Goal: Task Accomplishment & Management: Manage account settings

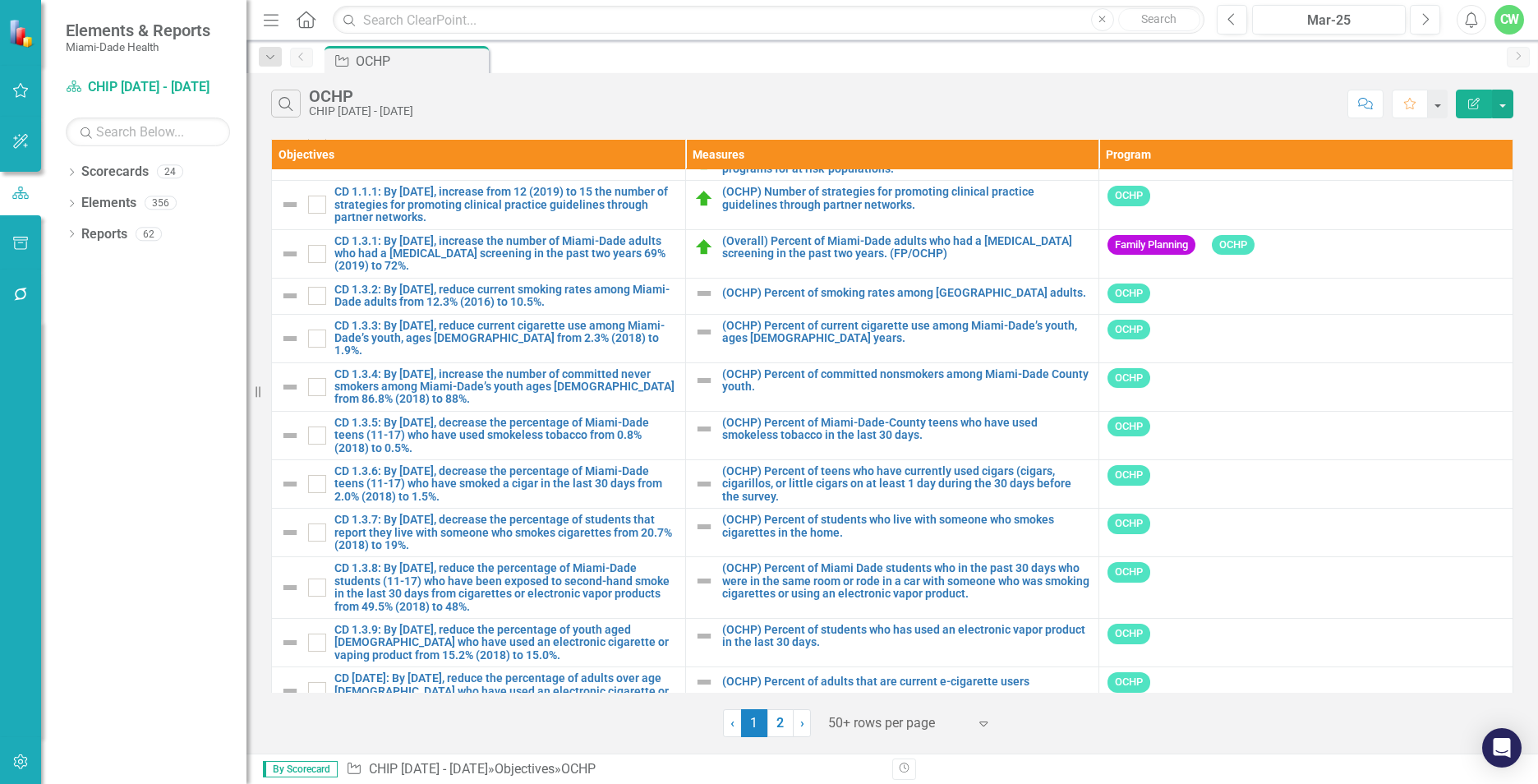
scroll to position [1917, 0]
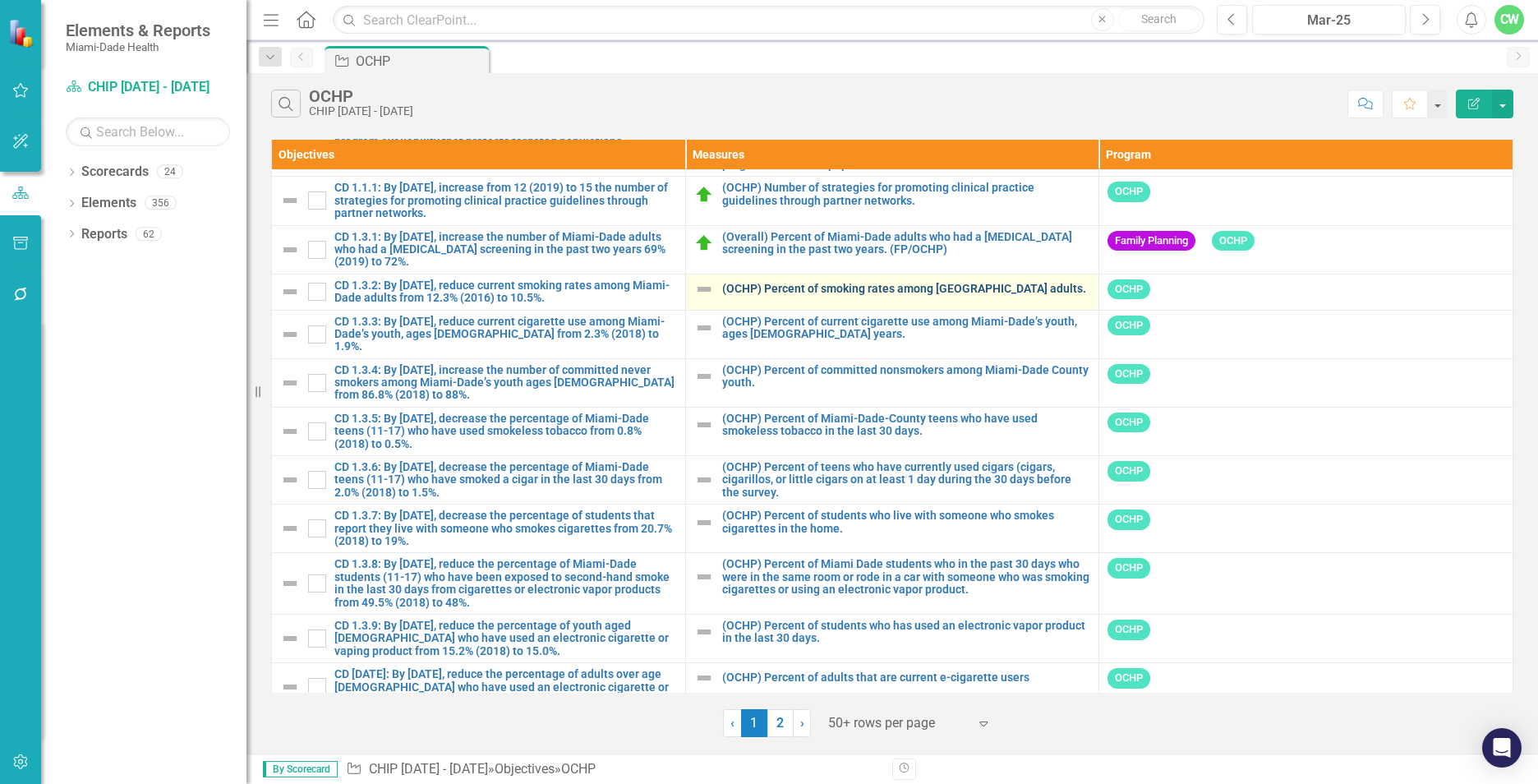
click at [794, 287] on link "(OCHP) Percent of smoking rates among [GEOGRAPHIC_DATA] adults." at bounding box center [906, 289] width 369 height 12
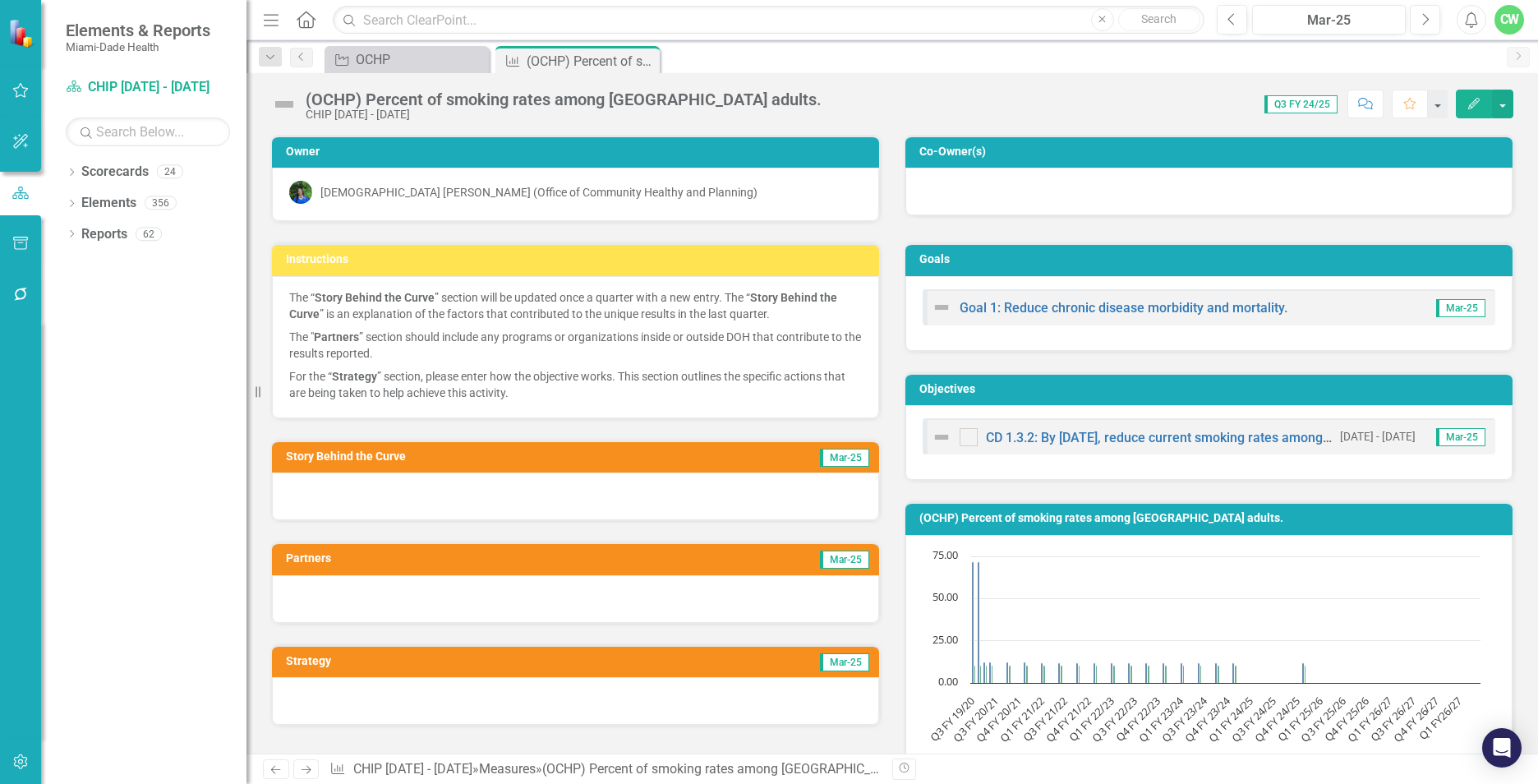
click at [1467, 108] on icon "Edit" at bounding box center [1474, 103] width 15 height 11
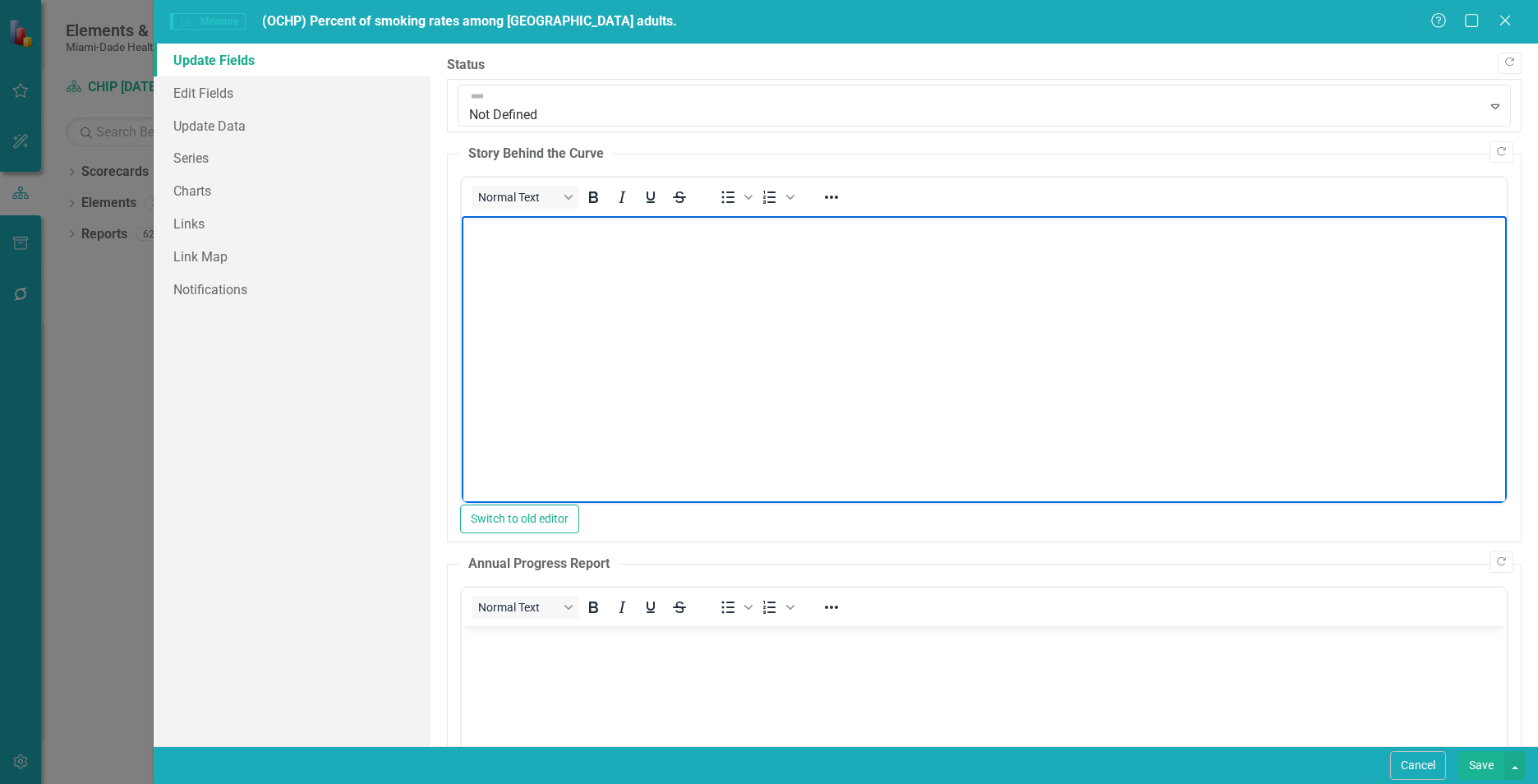
click at [651, 258] on body "Rich Text Area. Press ALT-0 for help." at bounding box center [984, 339] width 1045 height 246
click at [495, 278] on body "Rich Text Area. Press ALT-0 for help." at bounding box center [984, 339] width 1045 height 246
paste body "Rich Text Area. Press ALT-0 for help."
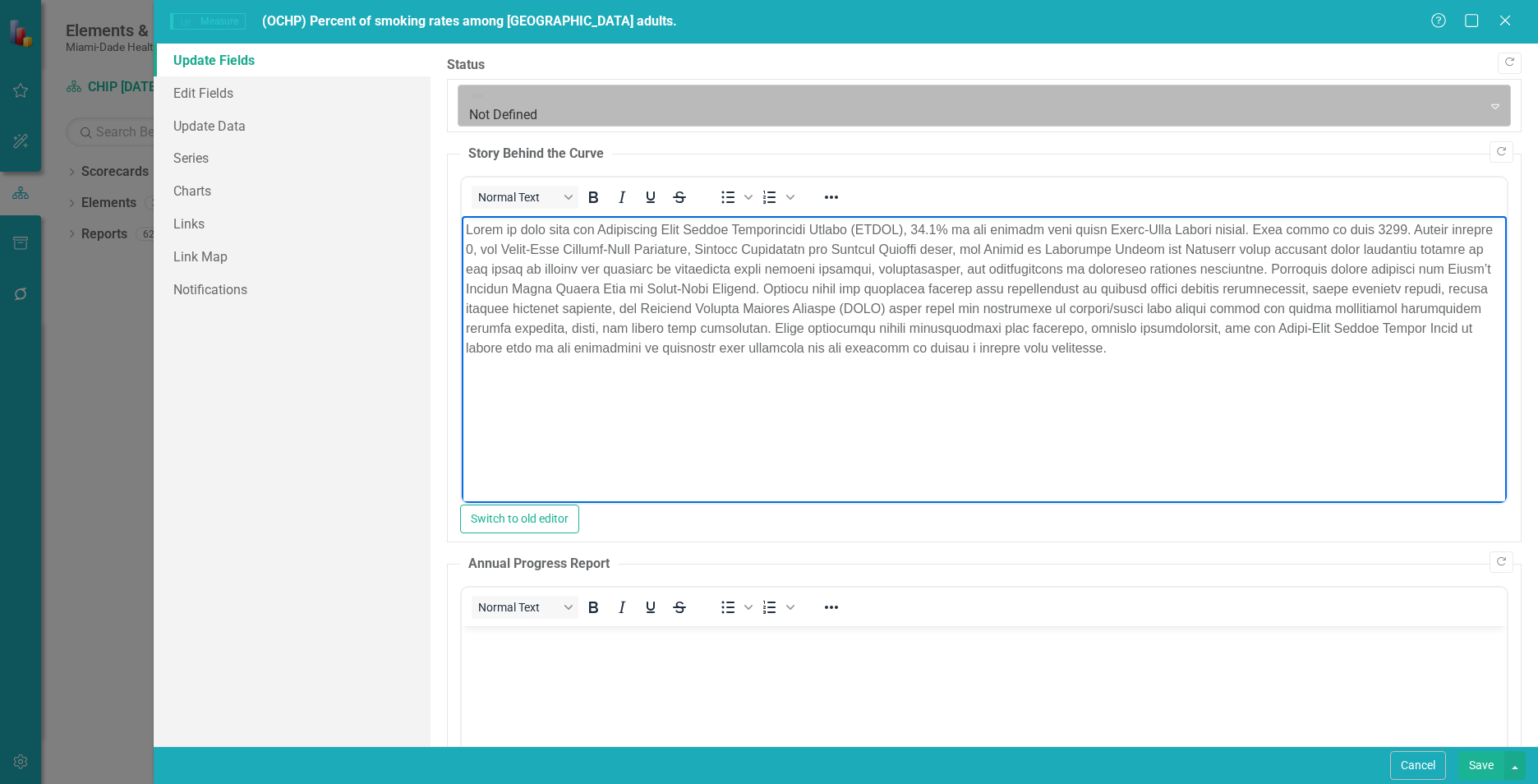
click at [513, 95] on div at bounding box center [970, 106] width 1002 height 23
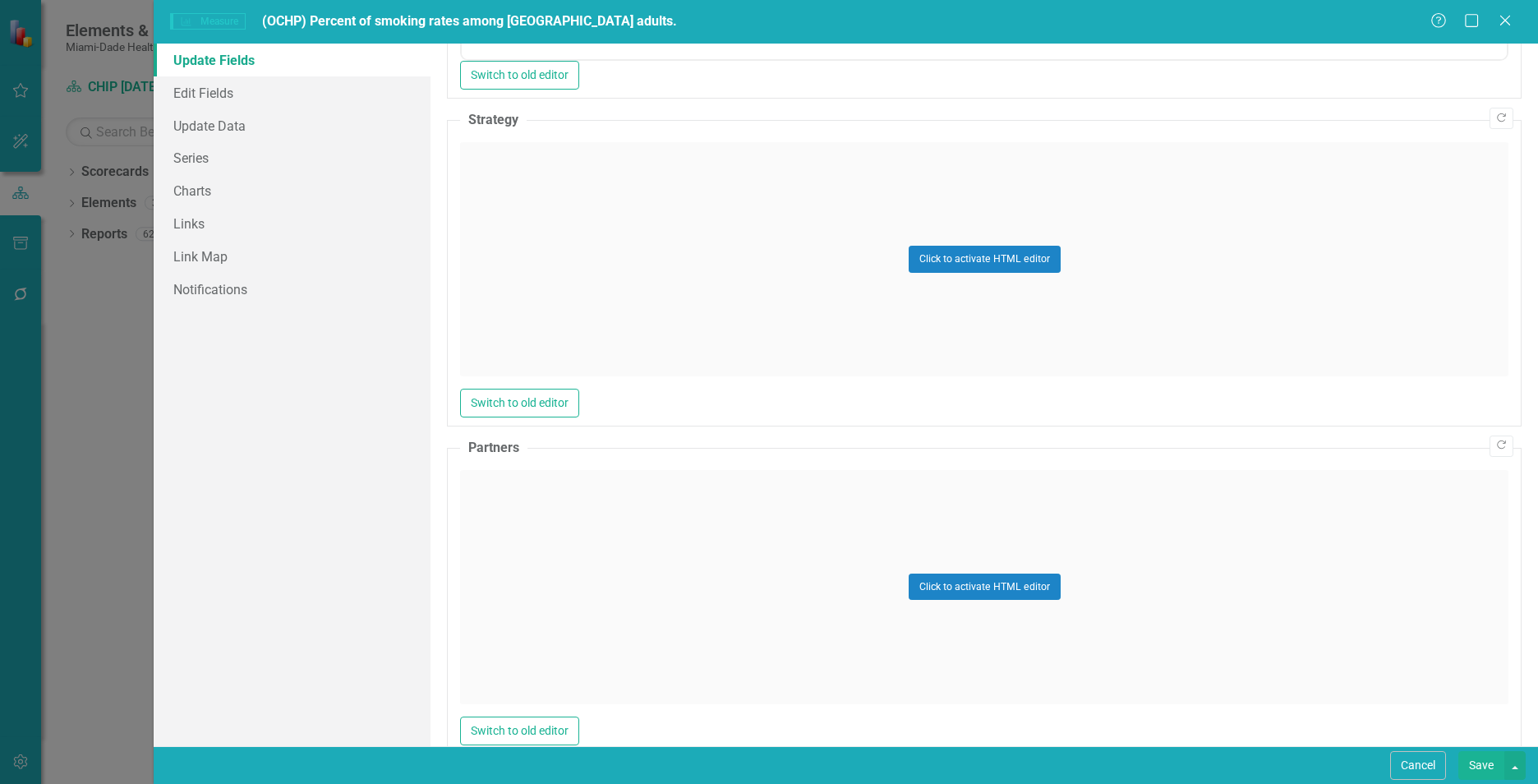
scroll to position [879, 0]
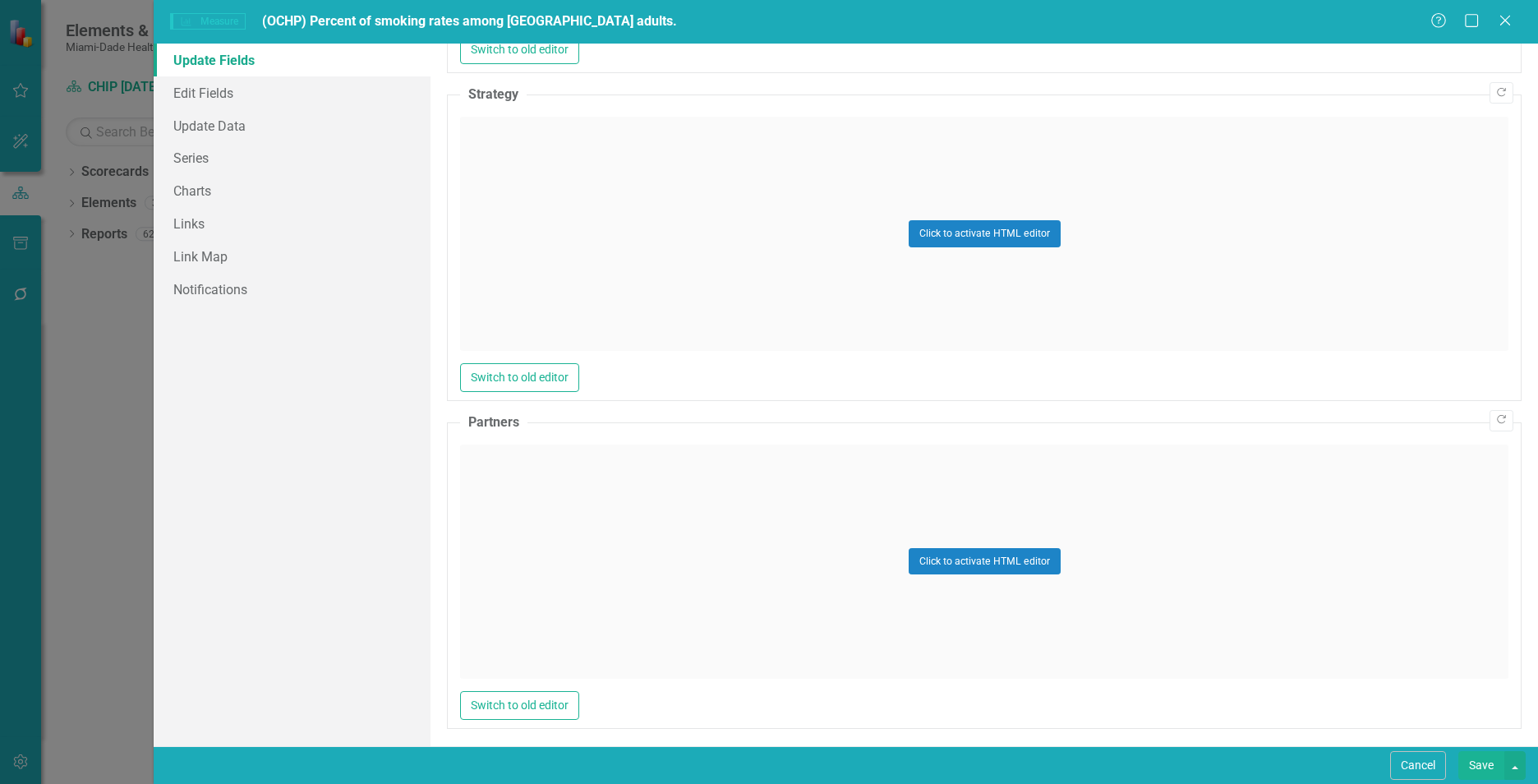
click at [560, 169] on div "Click to activate HTML editor" at bounding box center [984, 233] width 1049 height 234
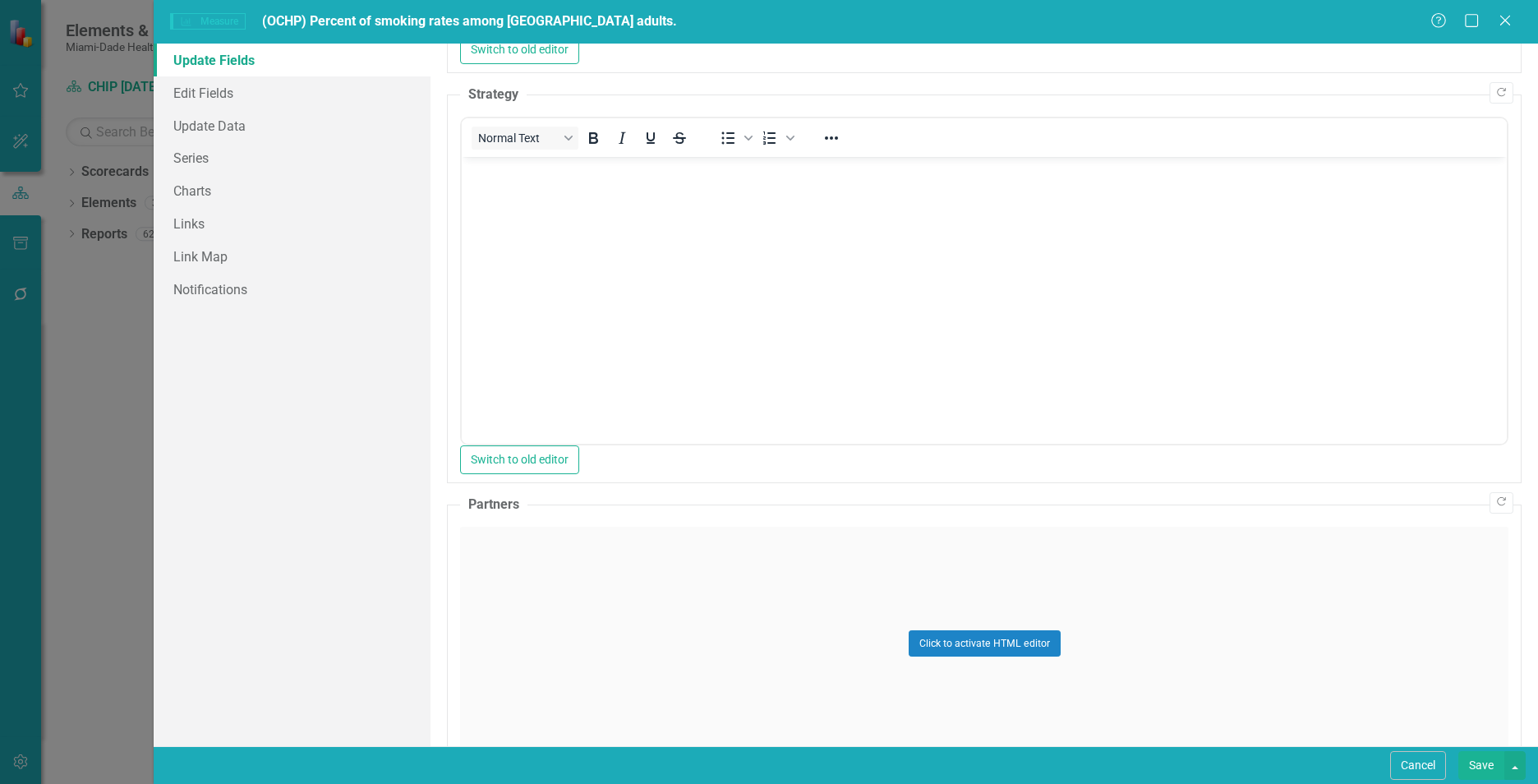
scroll to position [0, 0]
click at [539, 238] on body "Rich Text Area. Press ALT-0 for help." at bounding box center [984, 279] width 1045 height 246
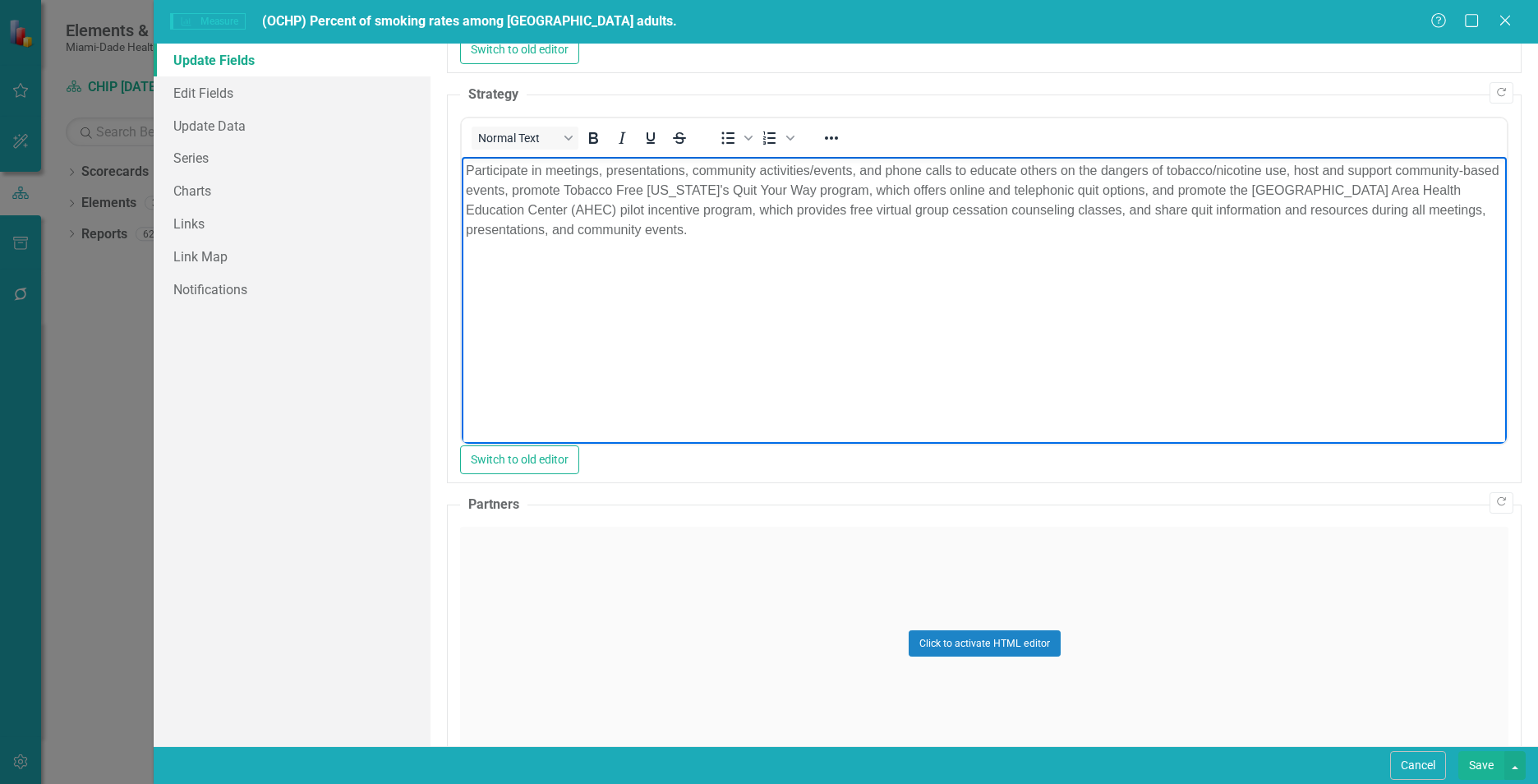
click at [575, 634] on div "Click to activate HTML editor" at bounding box center [984, 644] width 1049 height 234
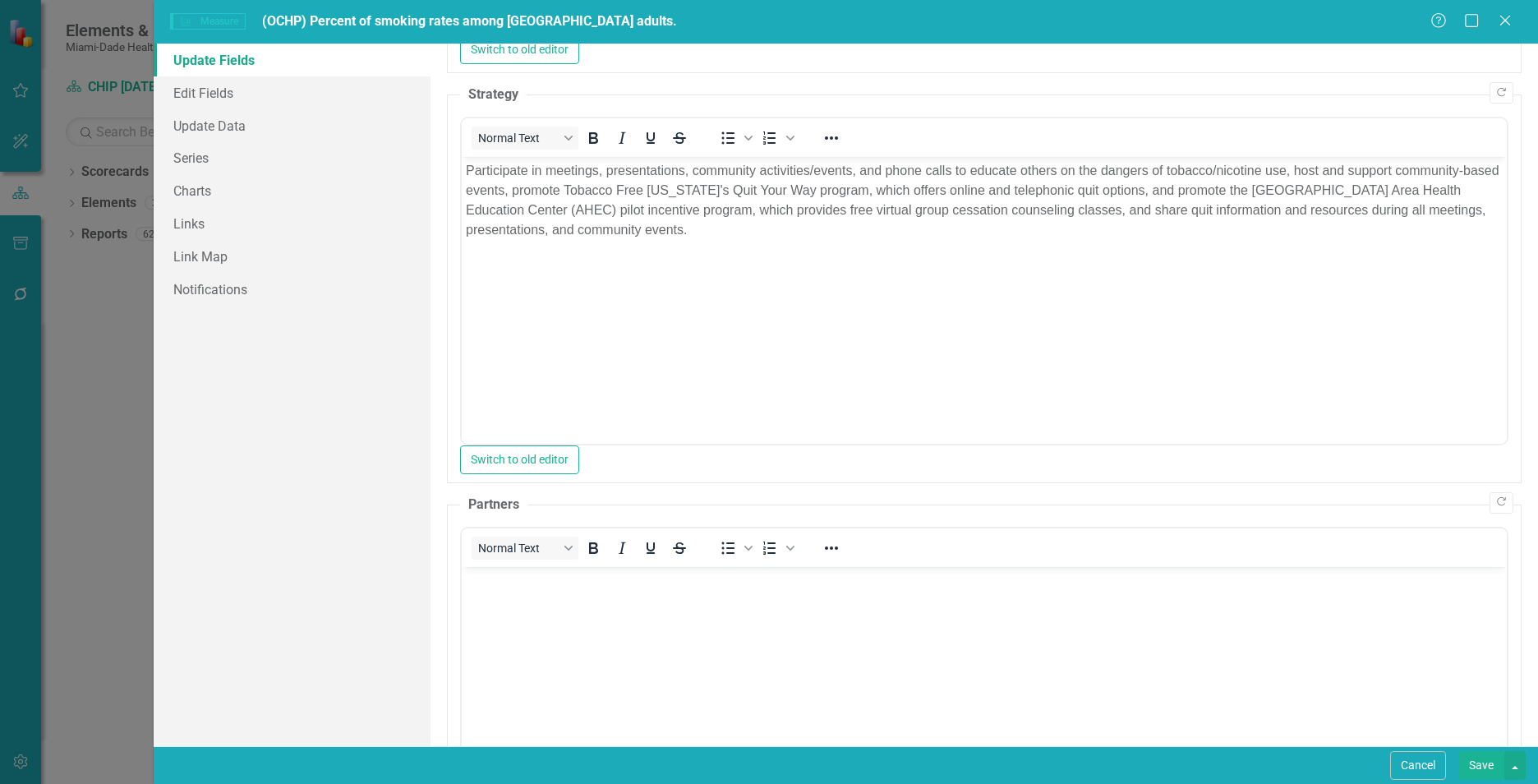
click at [571, 645] on body "Rich Text Area. Press ALT-0 for help." at bounding box center [984, 689] width 1045 height 246
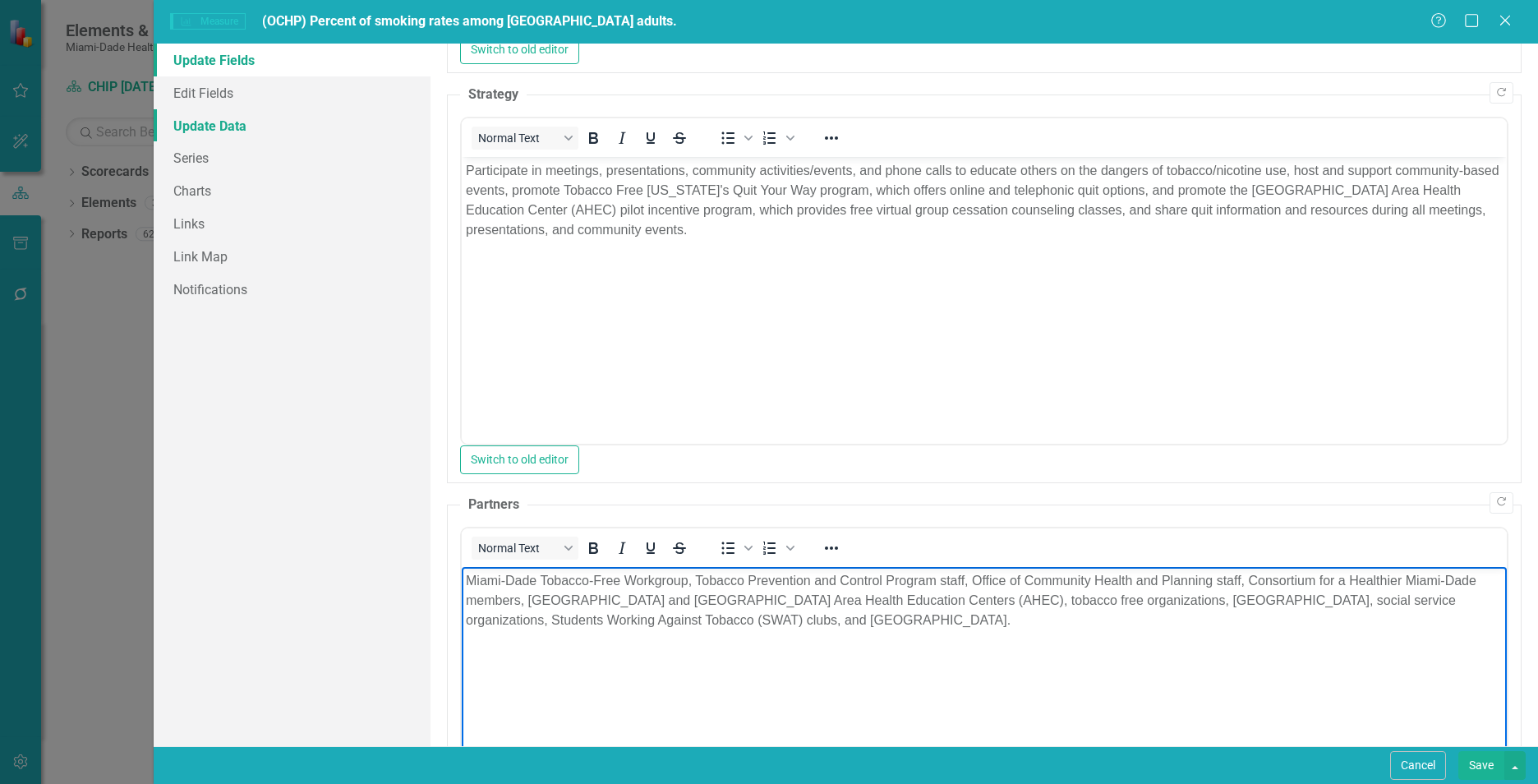
click at [274, 124] on link "Update Data" at bounding box center [291, 126] width 277 height 33
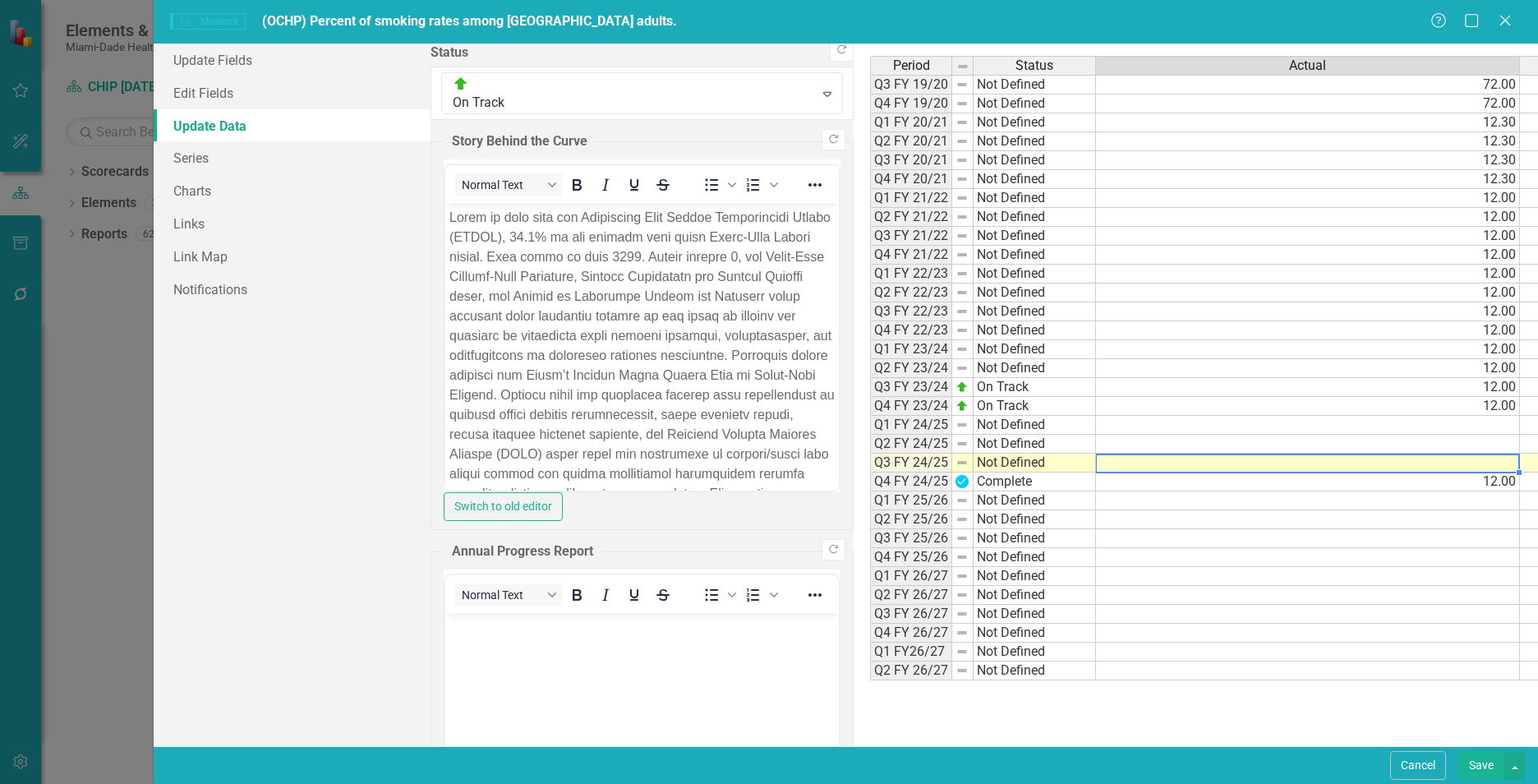
click at [1096, 463] on td at bounding box center [1307, 463] width 424 height 19
type textarea "12"
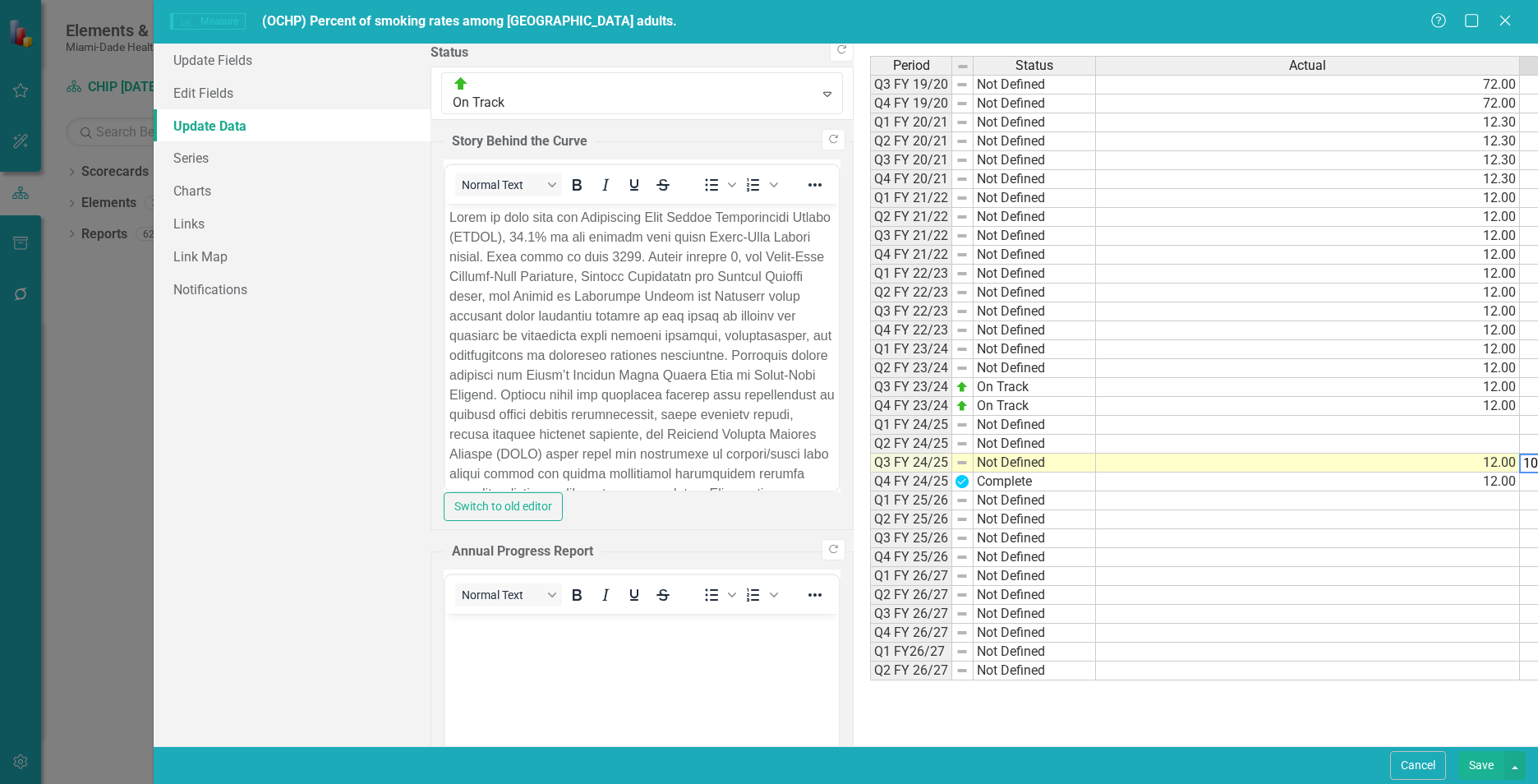
type textarea "10.50"
click at [1158, 715] on div "Period Status Actual Target Q3 FY 19/20 Not Defined 72.00 10.50 Q4 FY 19/20 Not…" at bounding box center [1407, 394] width 1074 height 677
click at [1476, 765] on button "Save" at bounding box center [1481, 765] width 46 height 29
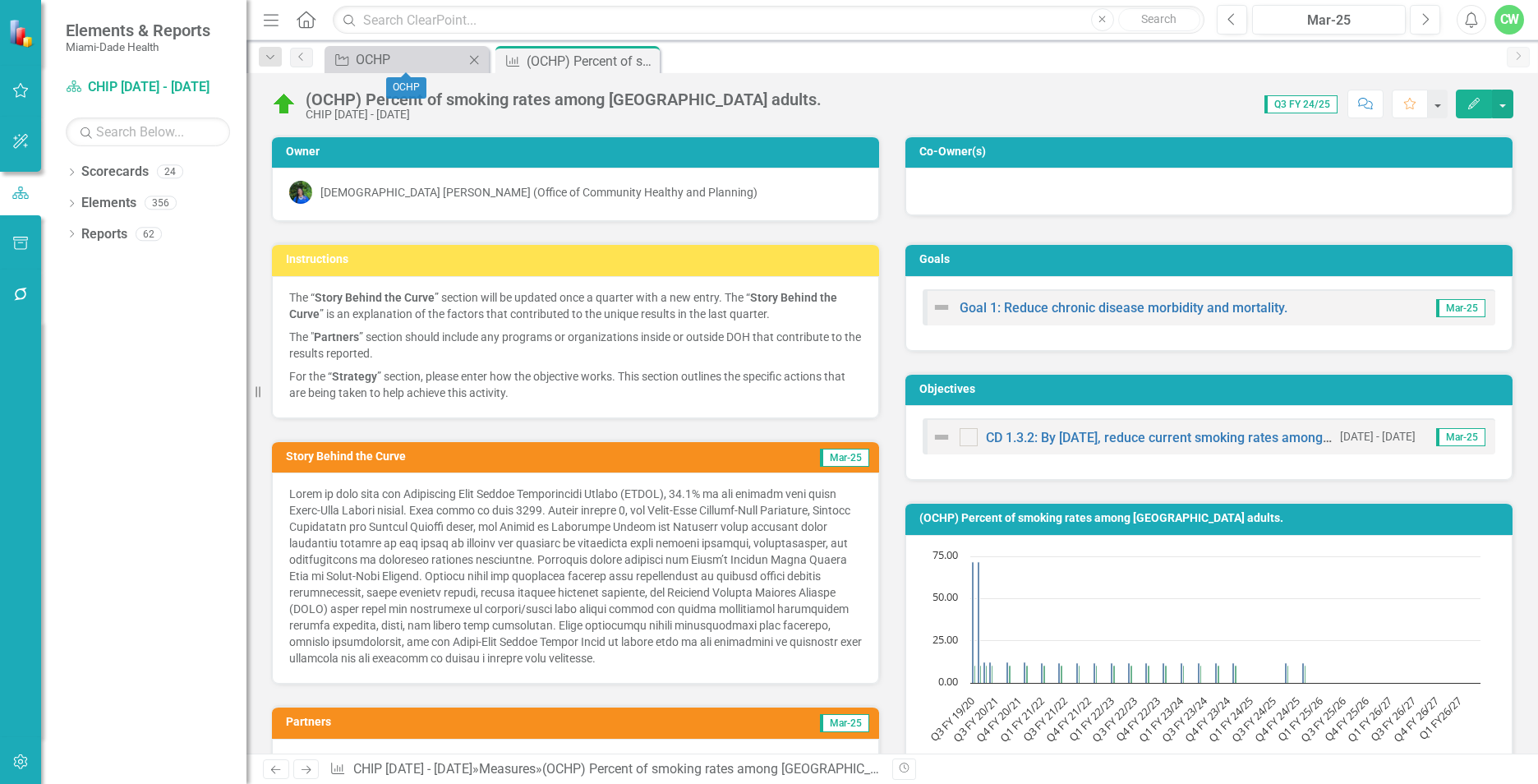
click at [467, 64] on icon "Close" at bounding box center [474, 60] width 16 height 13
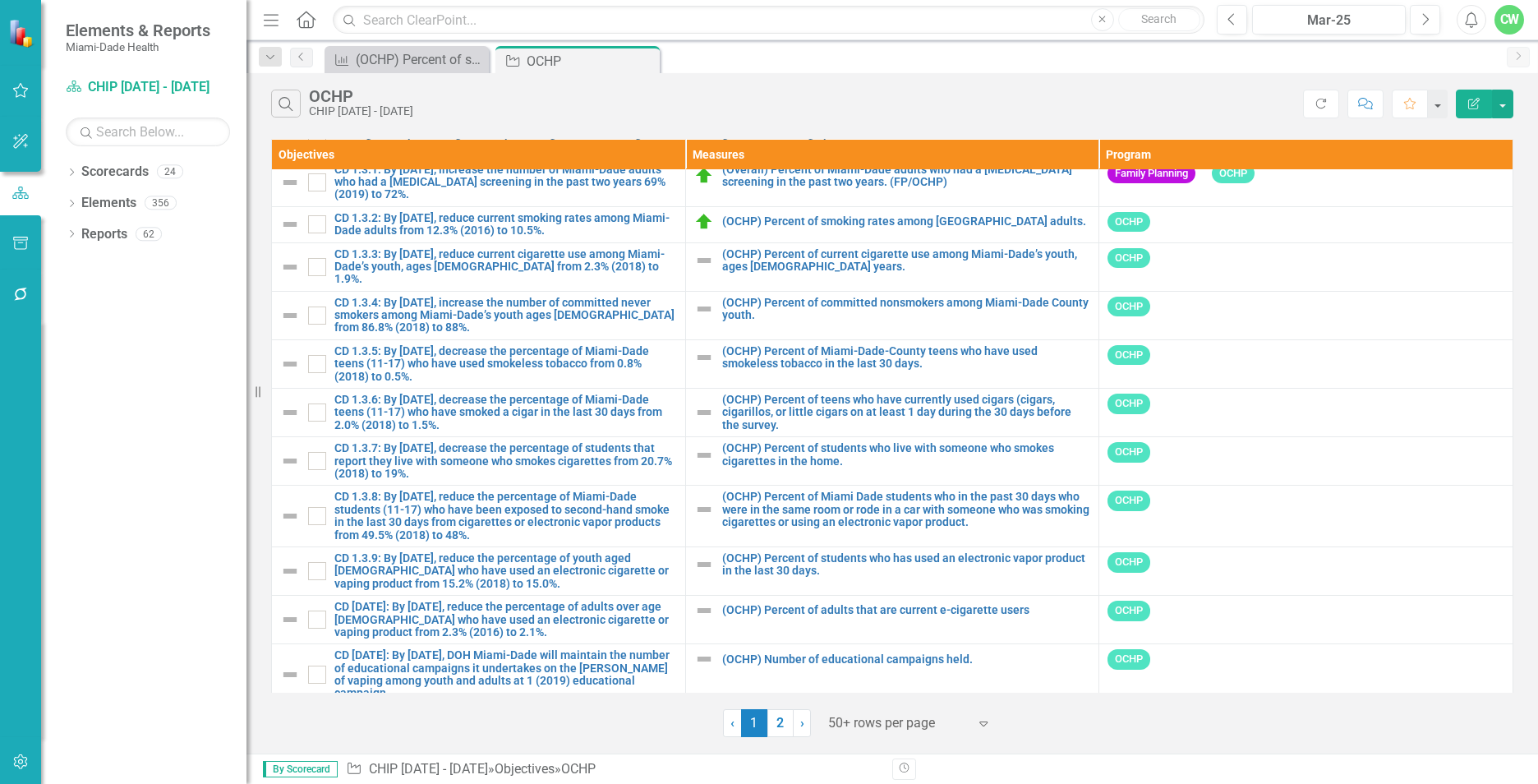
scroll to position [1938, 0]
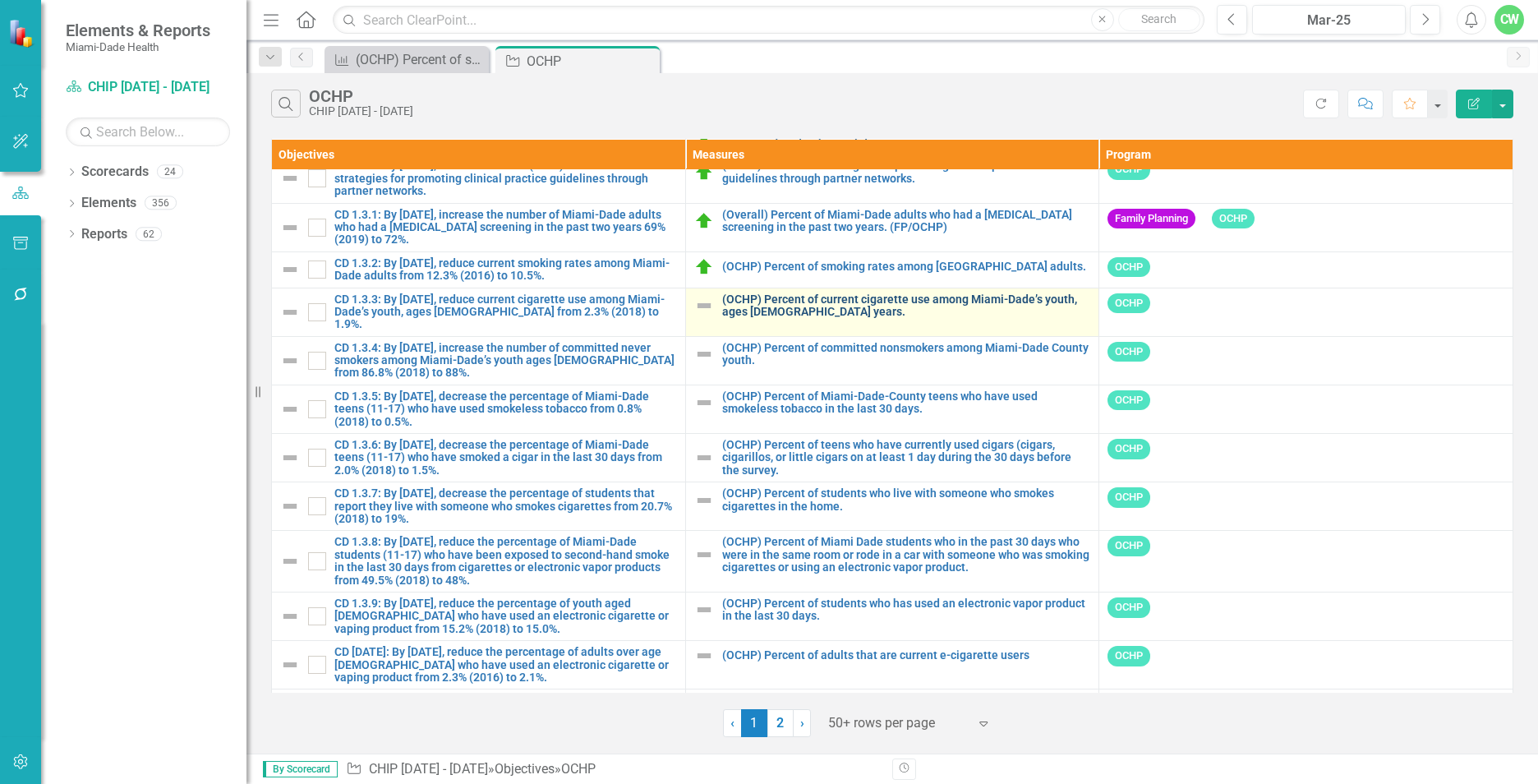
click at [734, 309] on link "(OCHP) Percent of current cigarette use among Miami-Dade’s youth, ages [DEMOGRA…" at bounding box center [906, 305] width 369 height 25
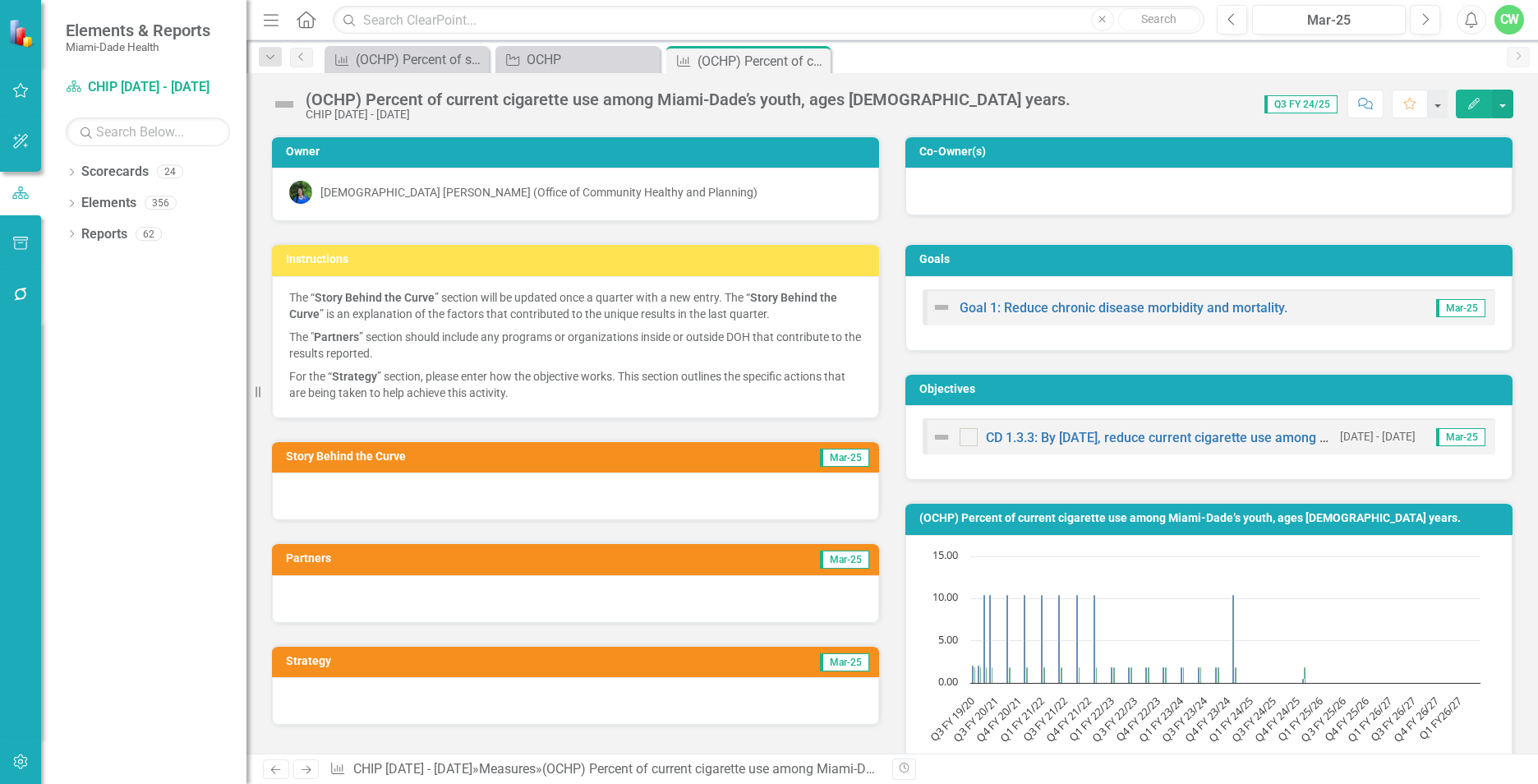
click at [1461, 93] on button "Edit" at bounding box center [1474, 103] width 36 height 29
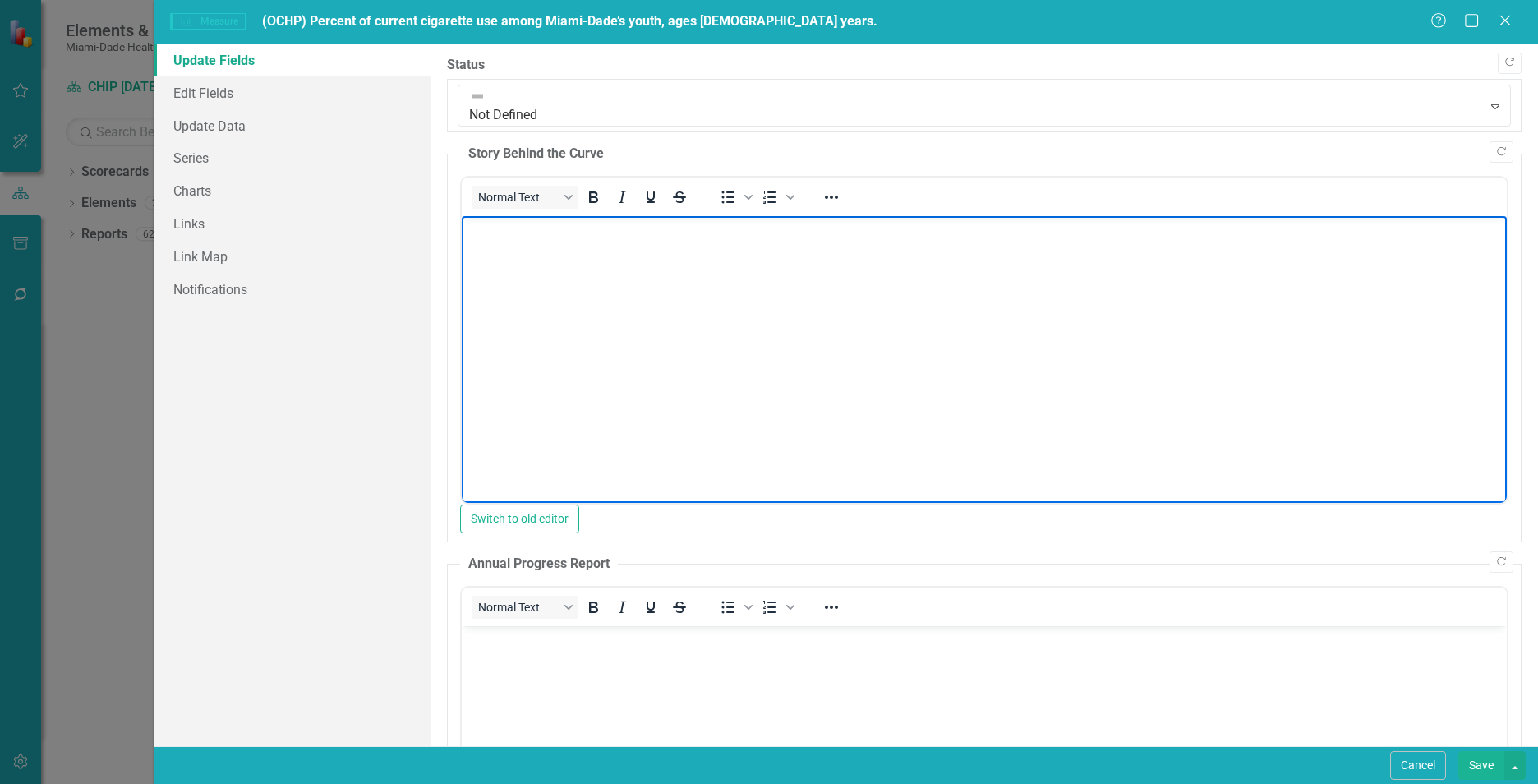
click at [494, 241] on body "Rich Text Area. Press ALT-0 for help." at bounding box center [984, 339] width 1045 height 246
paste body "Rich Text Area. Press ALT-0 for help."
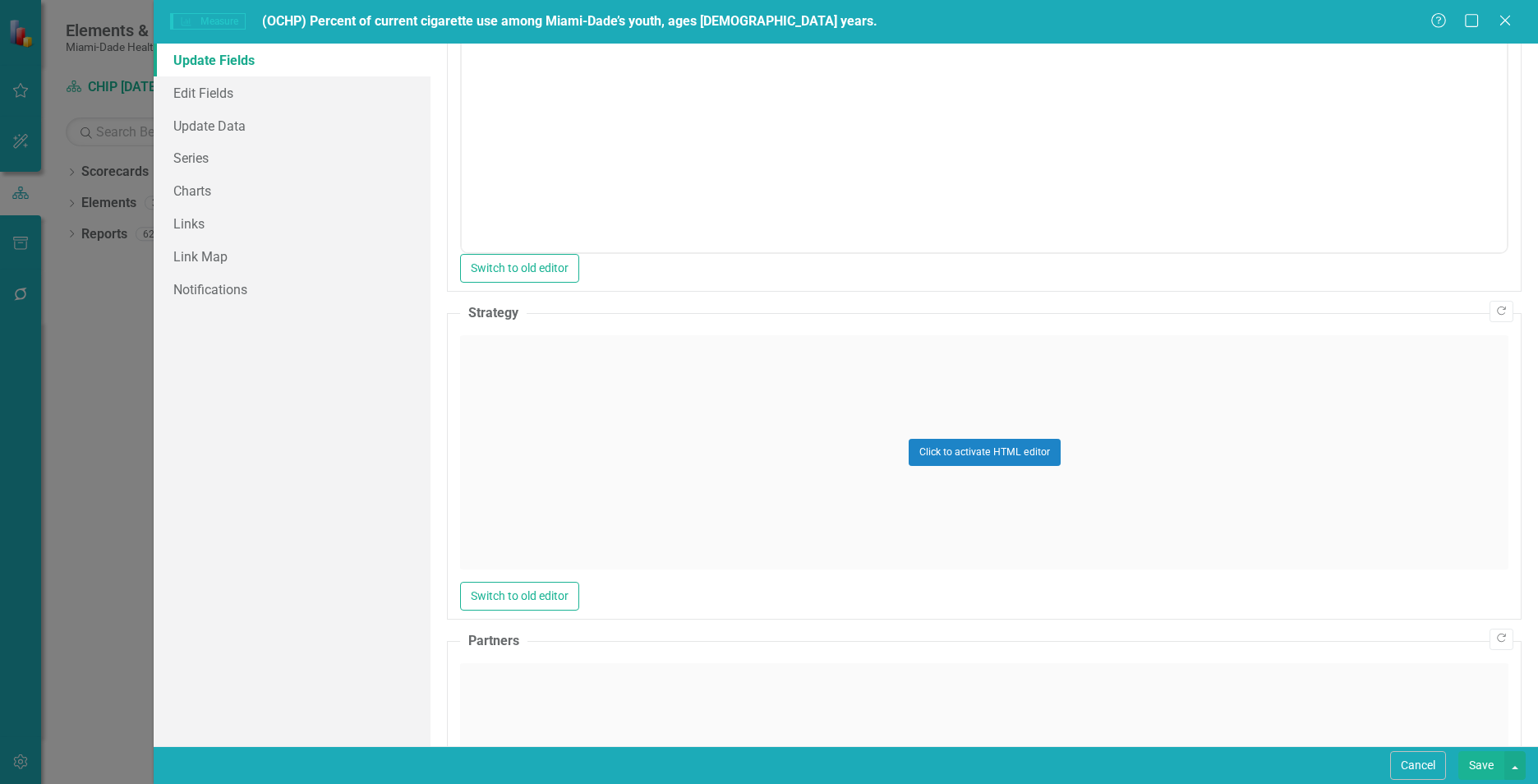
scroll to position [666, 0]
click at [520, 416] on div "Click to activate HTML editor" at bounding box center [984, 447] width 1049 height 234
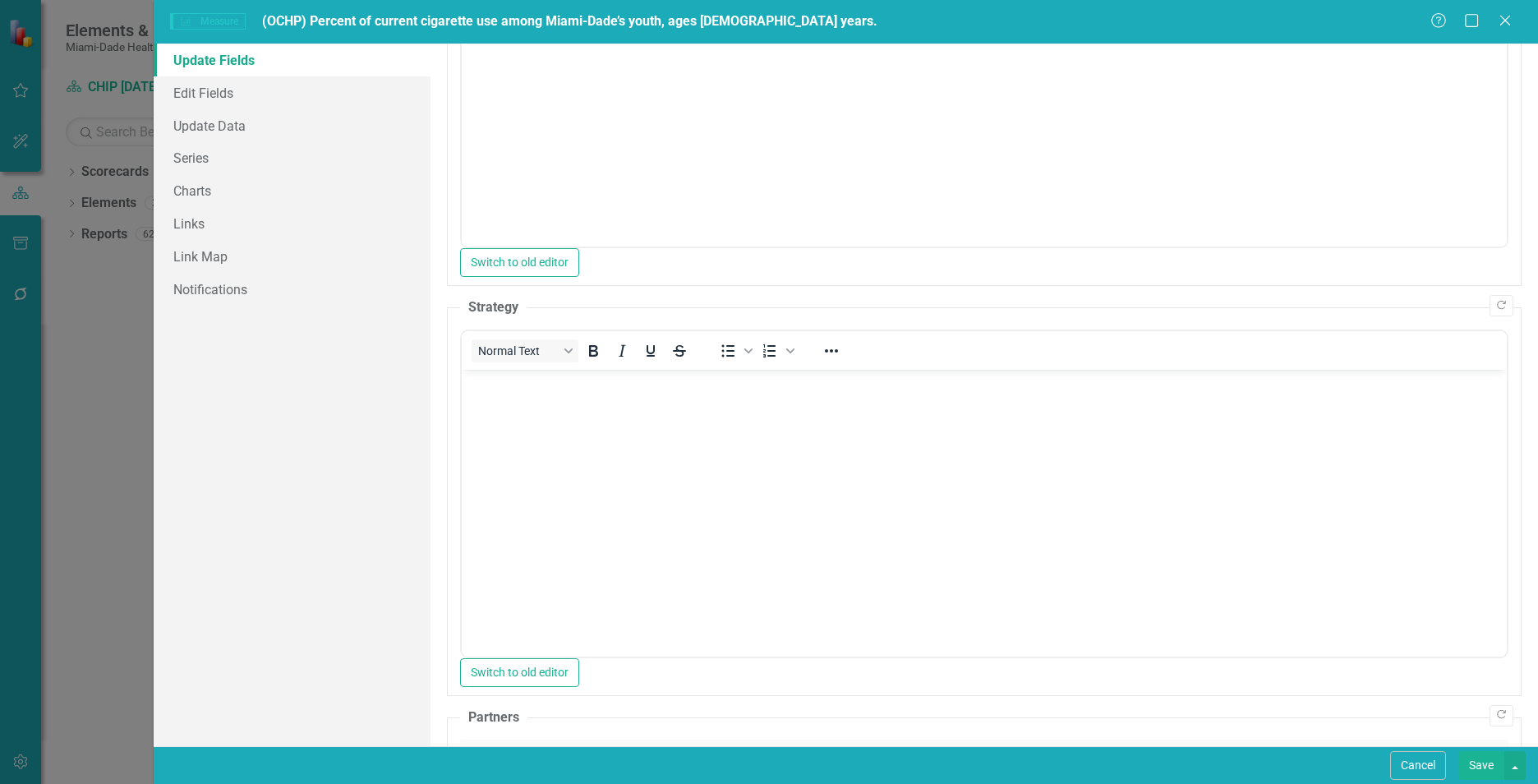
scroll to position [0, 0]
click at [546, 478] on body "Rich Text Area. Press ALT-0 for help." at bounding box center [984, 492] width 1045 height 246
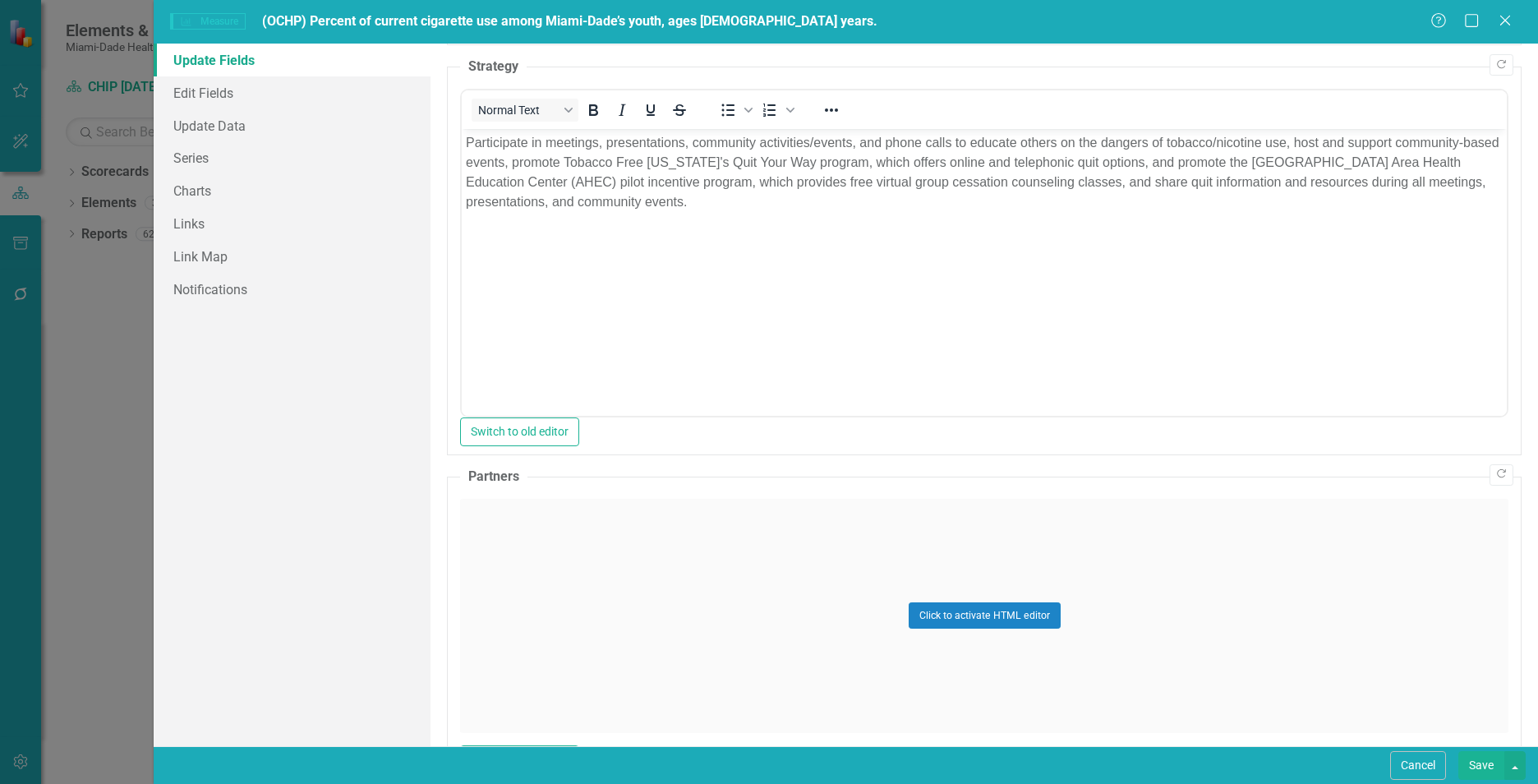
scroll to position [961, 0]
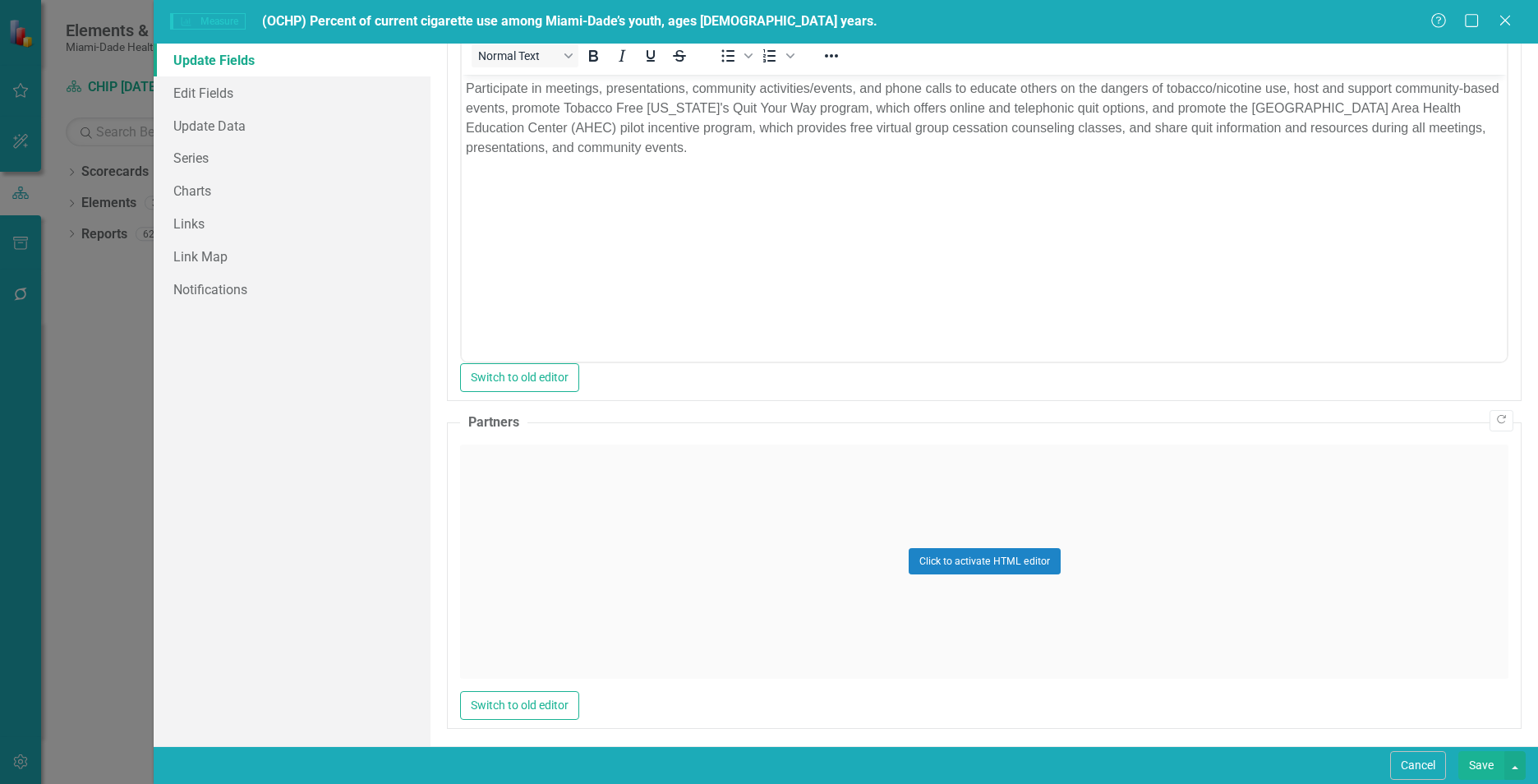
click at [500, 565] on div "Click to activate HTML editor" at bounding box center [984, 561] width 1049 height 234
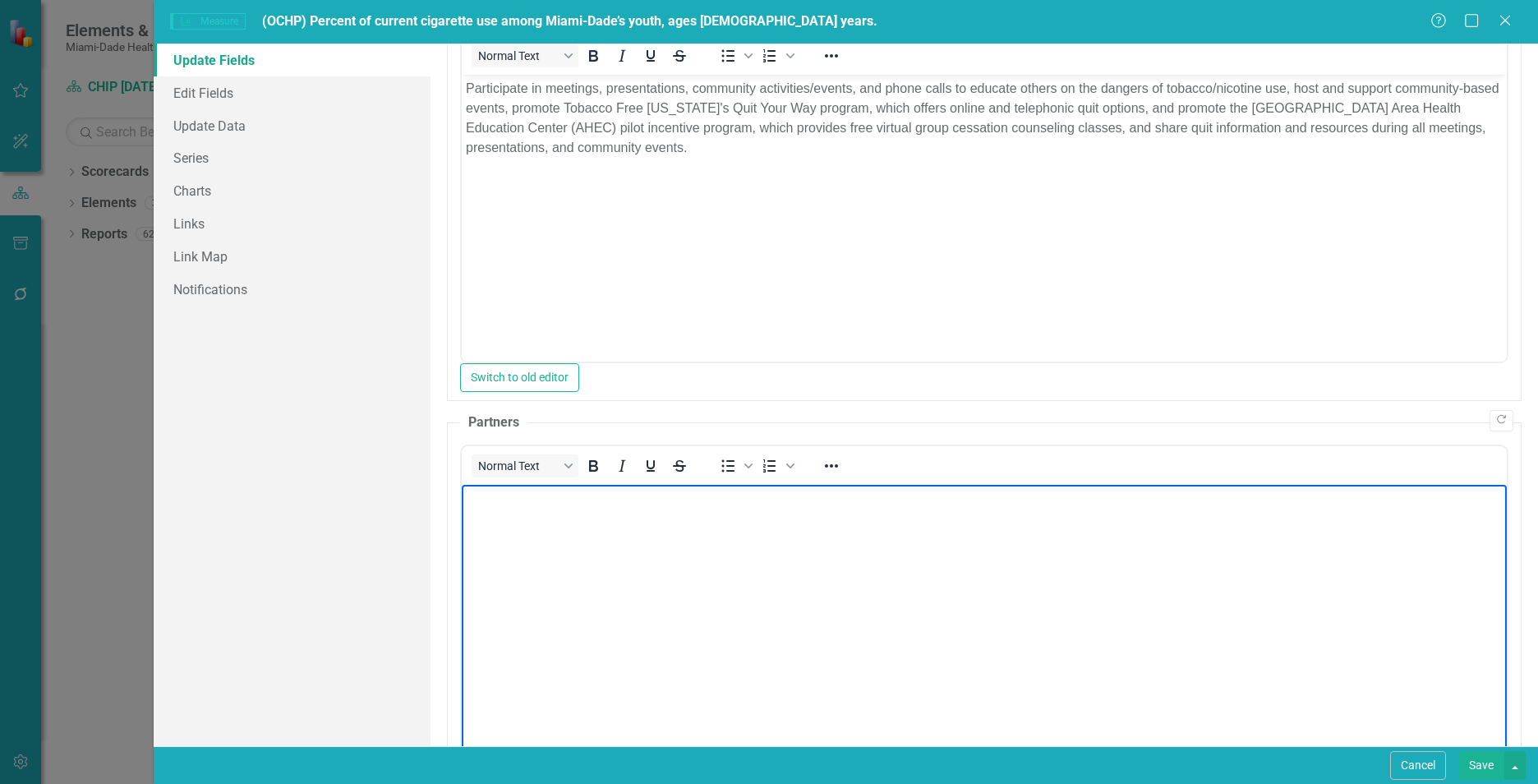
click at [507, 593] on body "Rich Text Area. Press ALT-0 for help." at bounding box center [984, 607] width 1045 height 246
click at [563, 543] on body "Rich Text Area. Press ALT-0 for help." at bounding box center [984, 607] width 1045 height 246
paste body "Rich Text Area. Press ALT-0 for help."
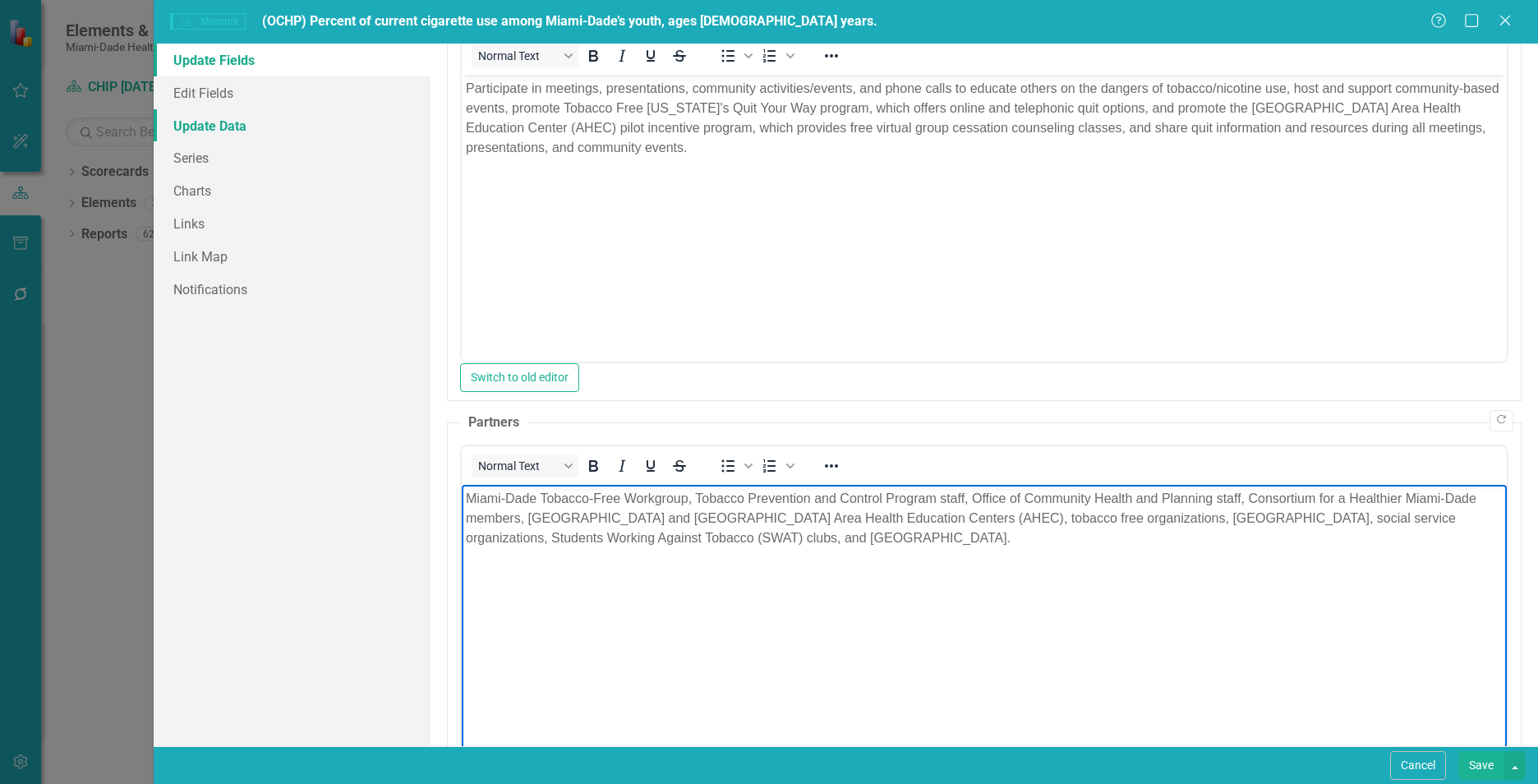
click at [226, 121] on link "Update Data" at bounding box center [291, 126] width 277 height 33
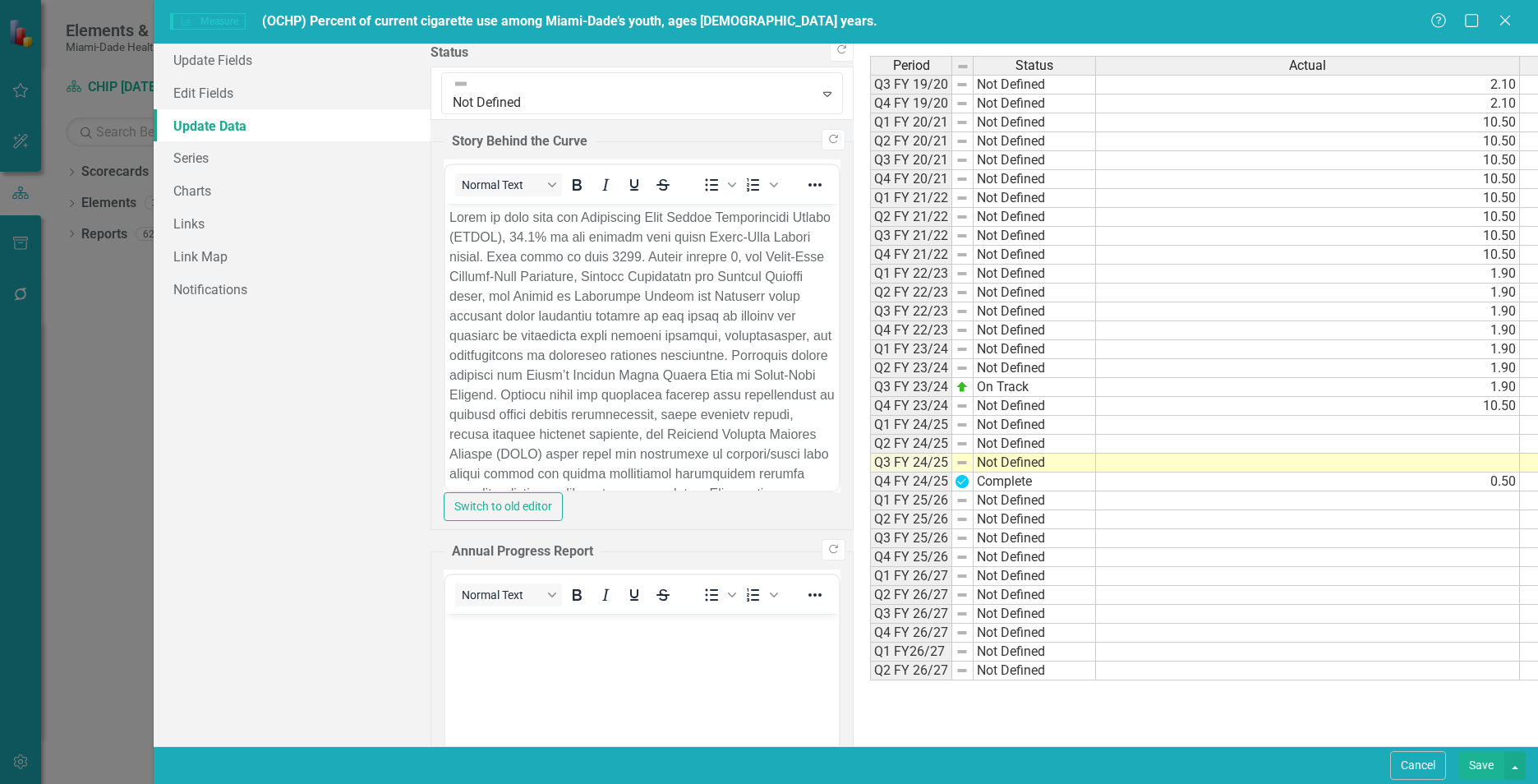
click at [1096, 457] on td at bounding box center [1307, 463] width 424 height 19
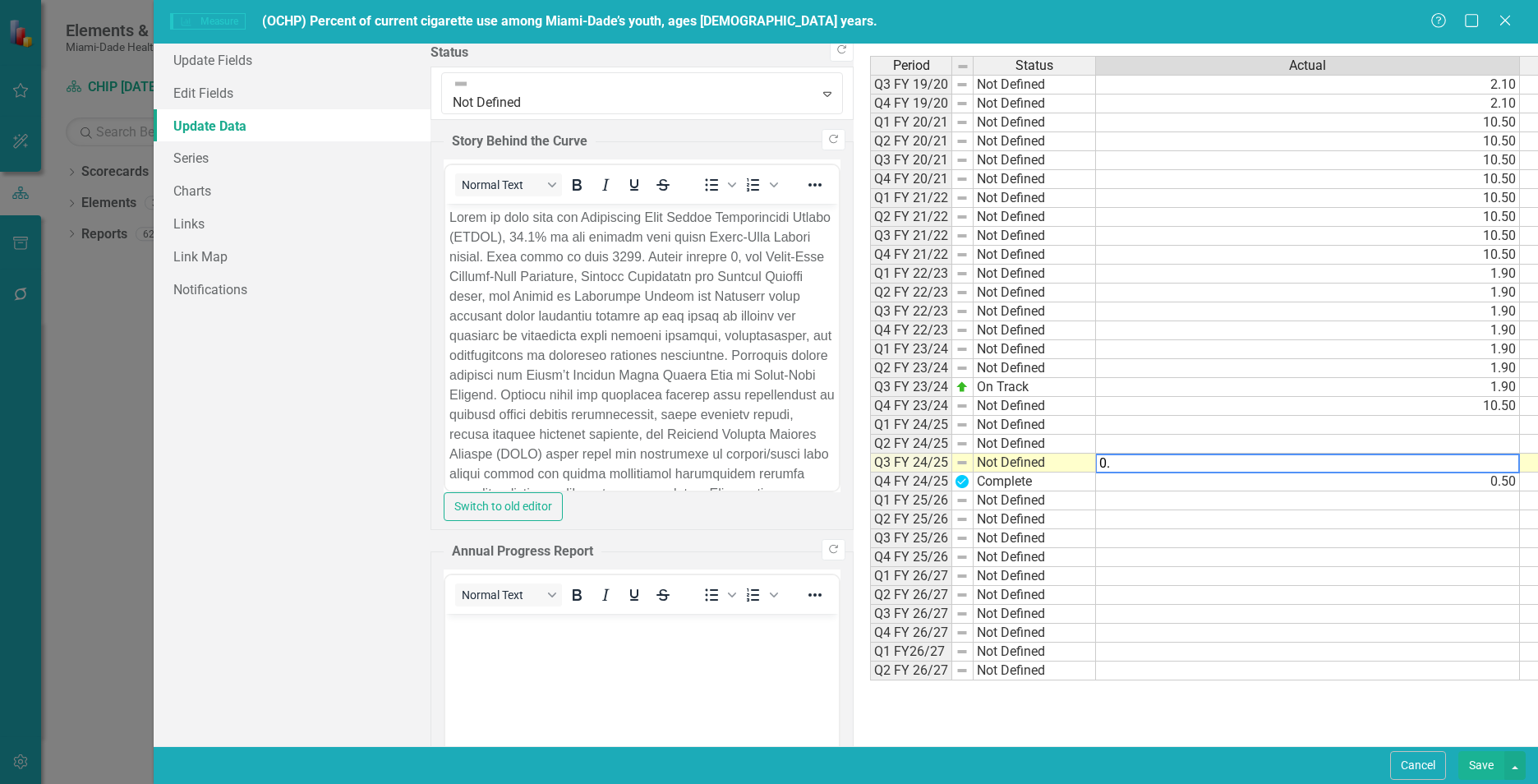
type textarea "0.5"
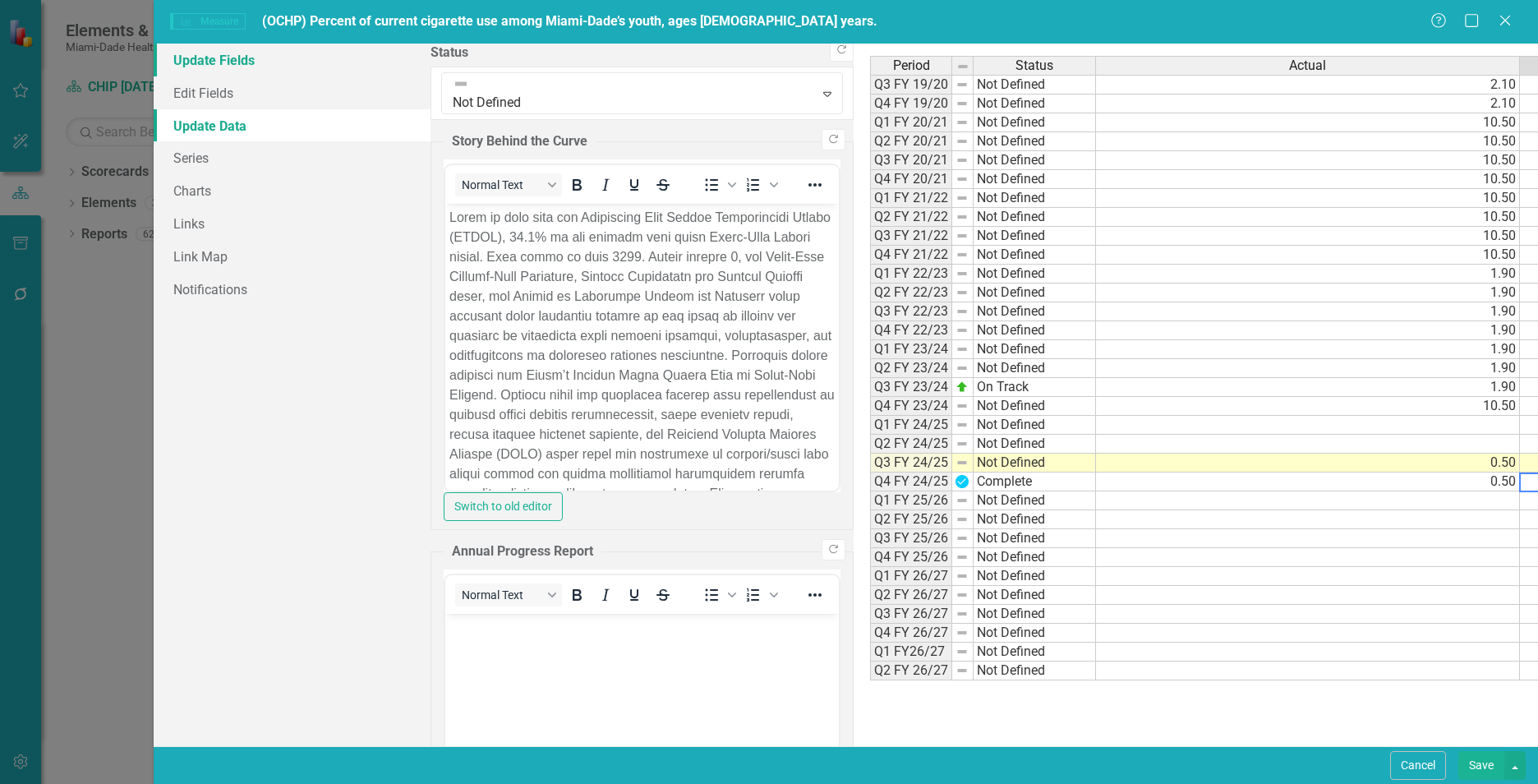
type textarea "1.9"
click at [225, 62] on link "Update Fields" at bounding box center [291, 60] width 277 height 33
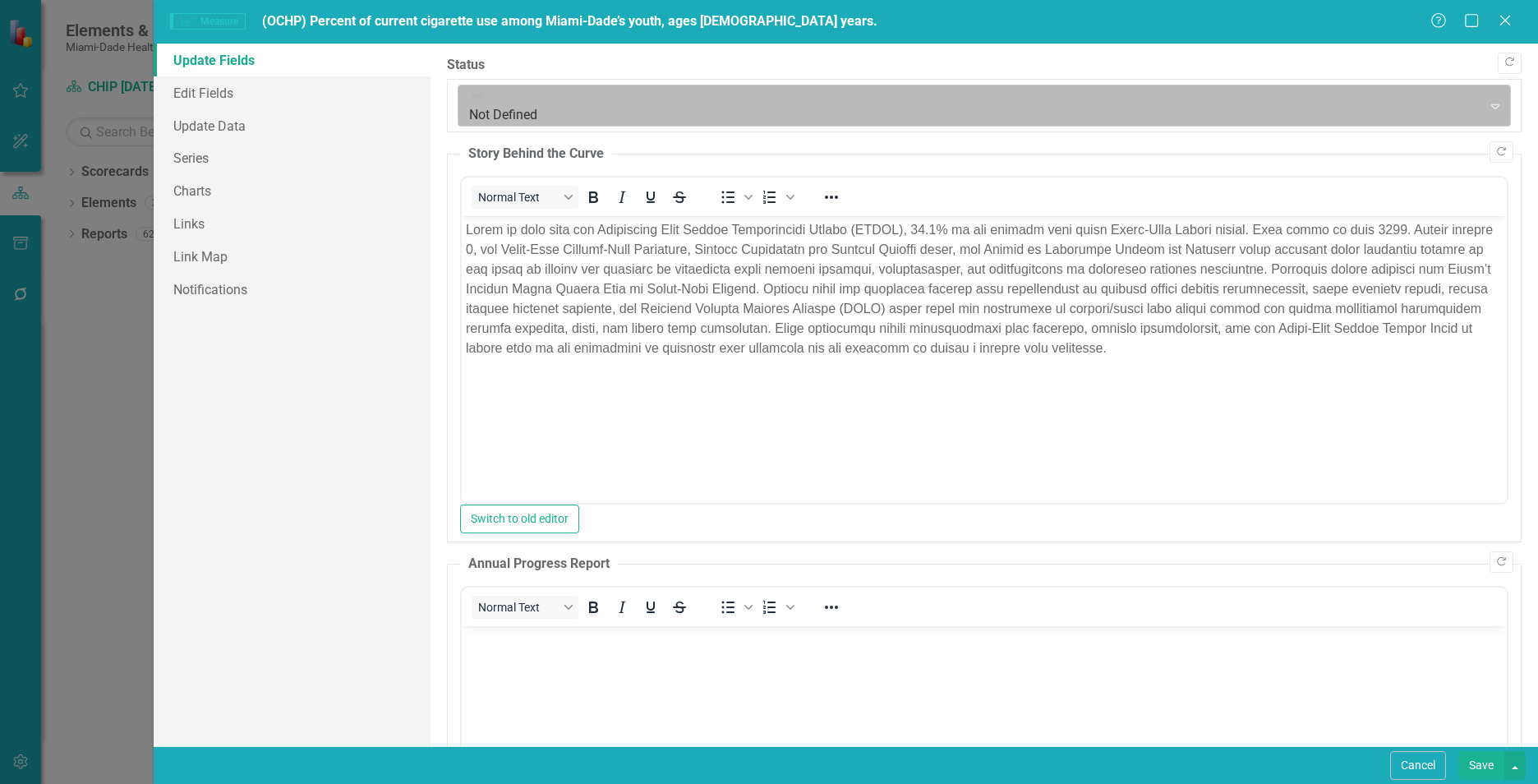
click at [628, 108] on div "Not Defined" at bounding box center [970, 105] width 1018 height 41
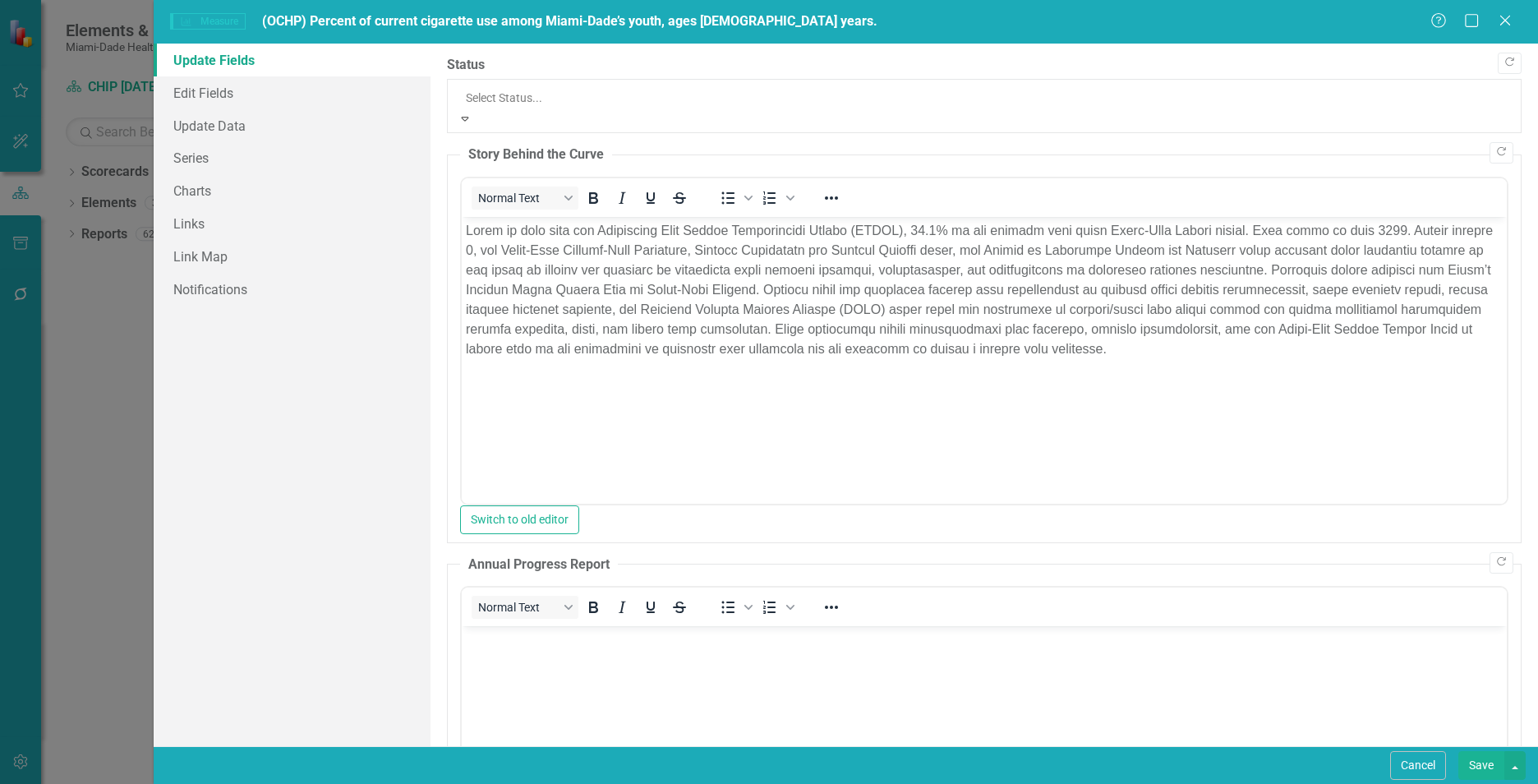
click at [1479, 767] on button "Save" at bounding box center [1481, 765] width 46 height 29
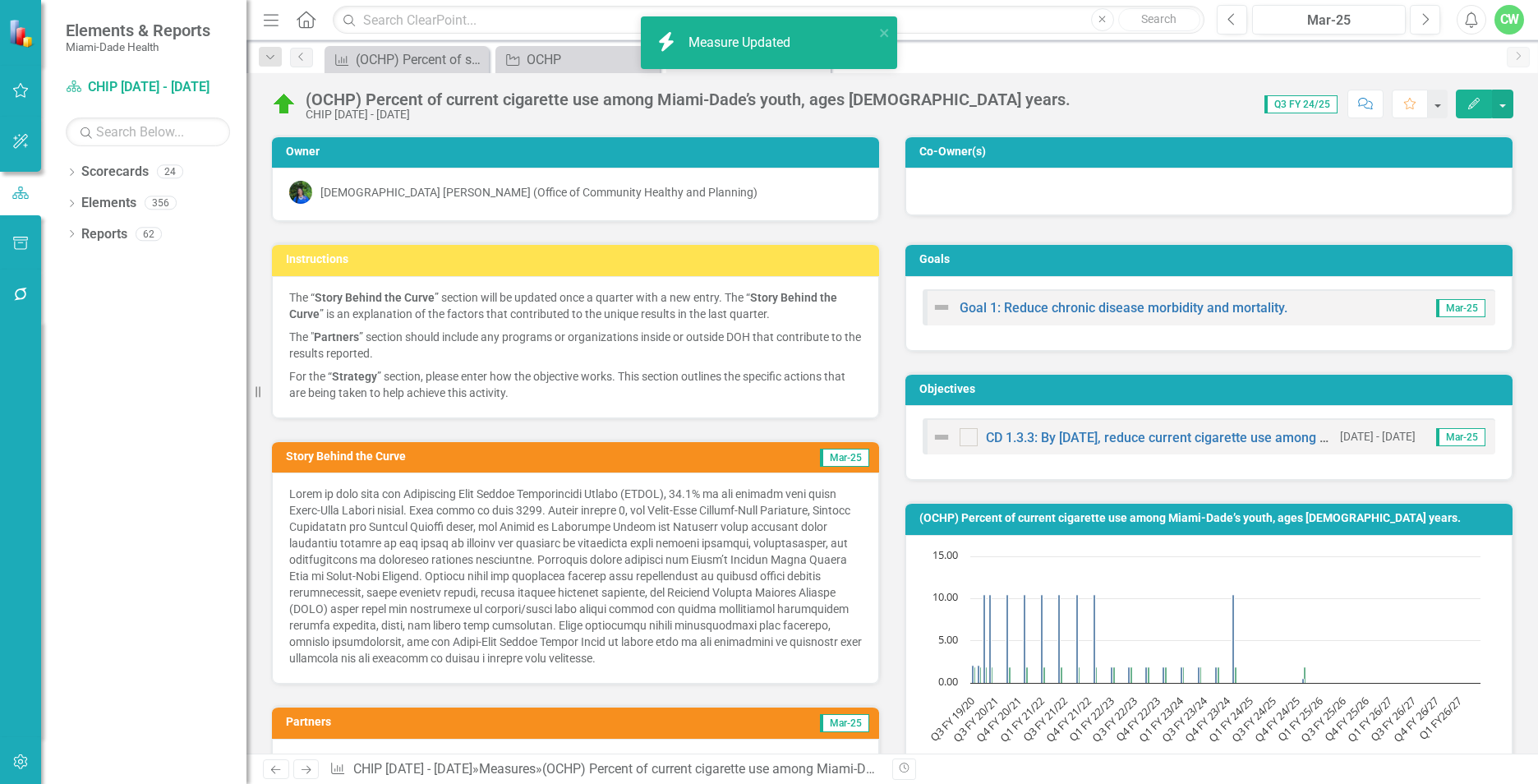
click at [1312, 413] on div "CD 1.3.3: By June 30, 2025, reduce current cigarette use among Miami-Dade’s you…" at bounding box center [1209, 442] width 607 height 75
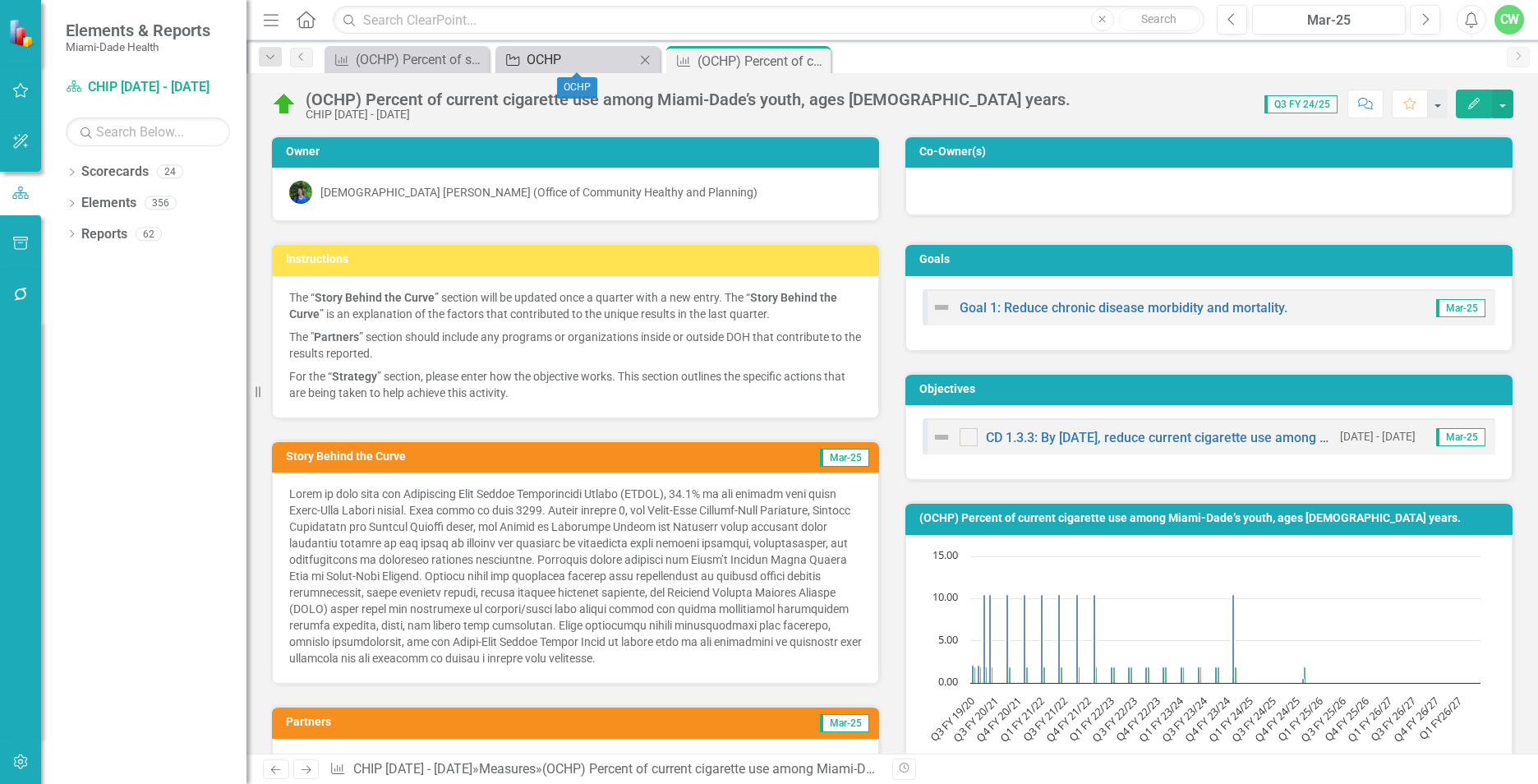
click at [586, 62] on div "OCHP" at bounding box center [580, 60] width 108 height 21
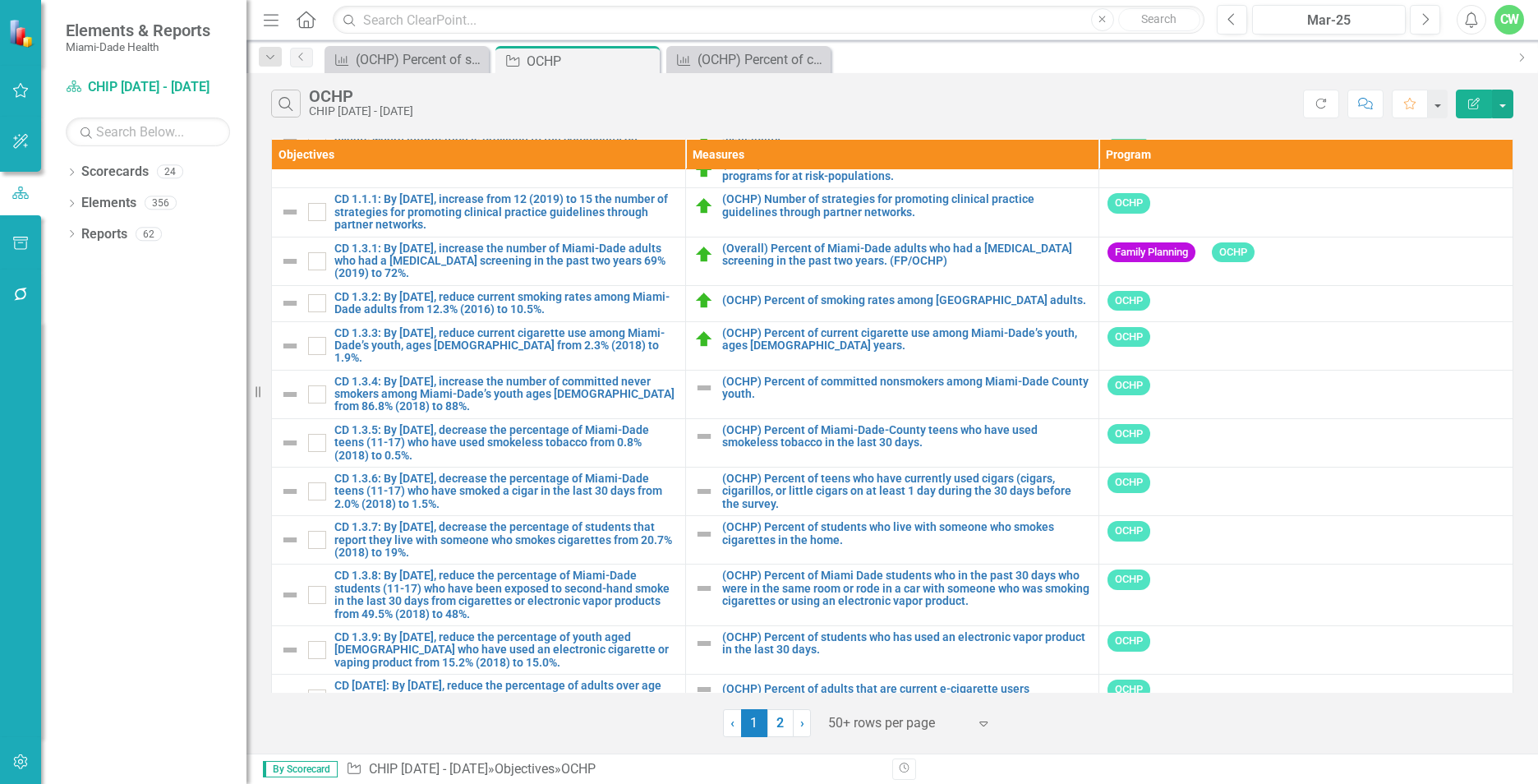
scroll to position [1983, 0]
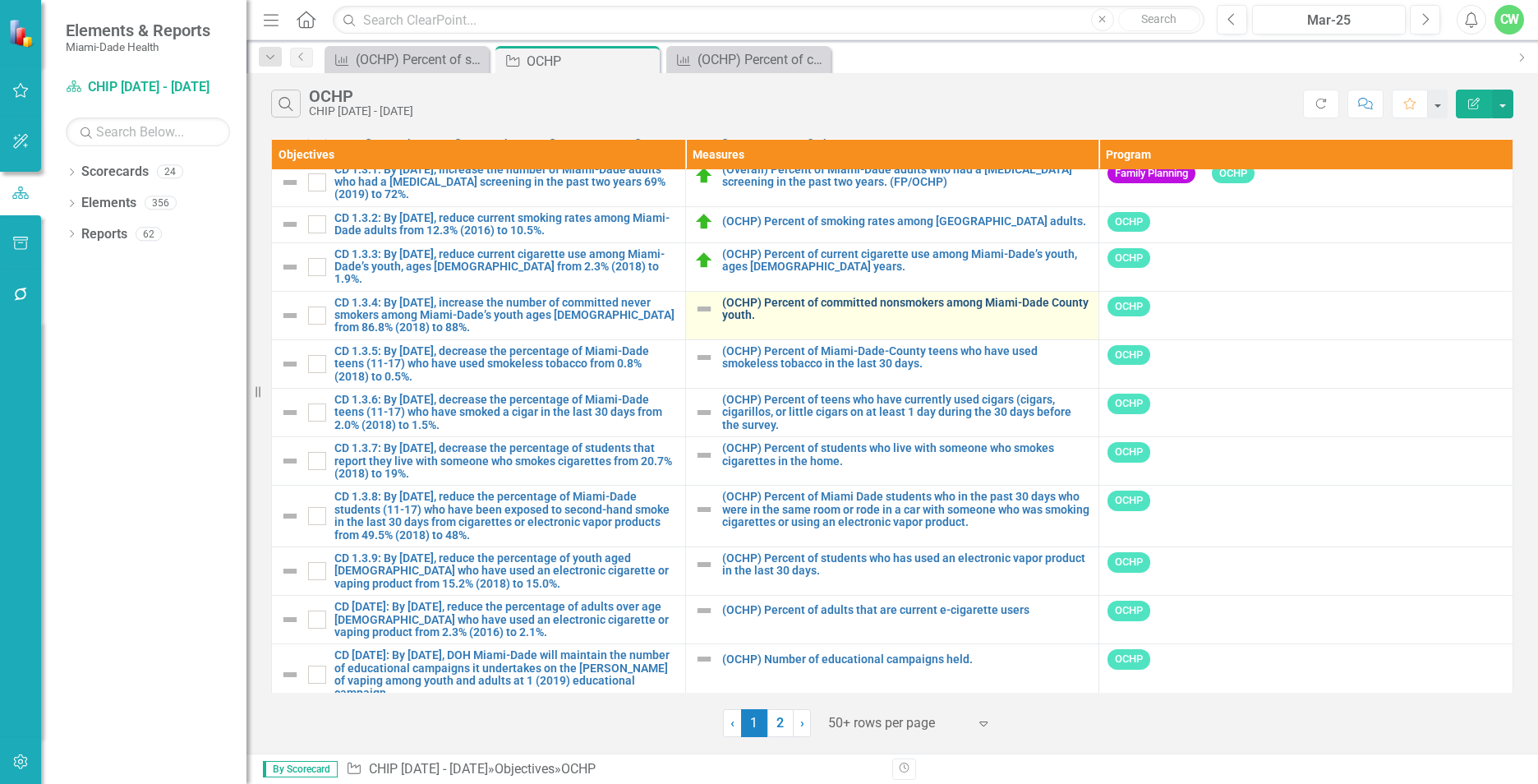
click at [757, 297] on link "(OCHP) Percent of committed nonsmokers among Miami-Dade County youth." at bounding box center [906, 309] width 369 height 25
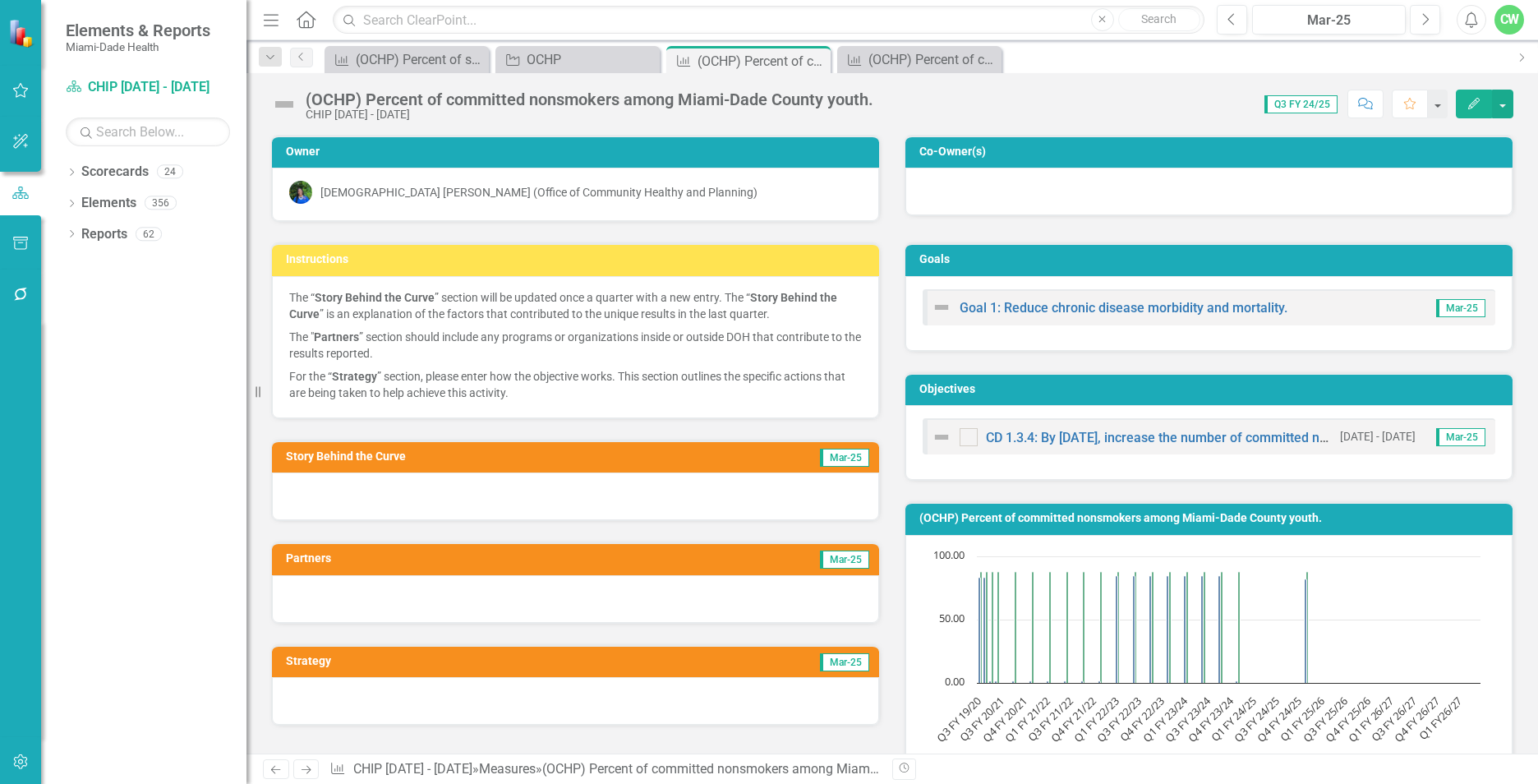
click at [1467, 104] on icon "Edit" at bounding box center [1474, 103] width 15 height 11
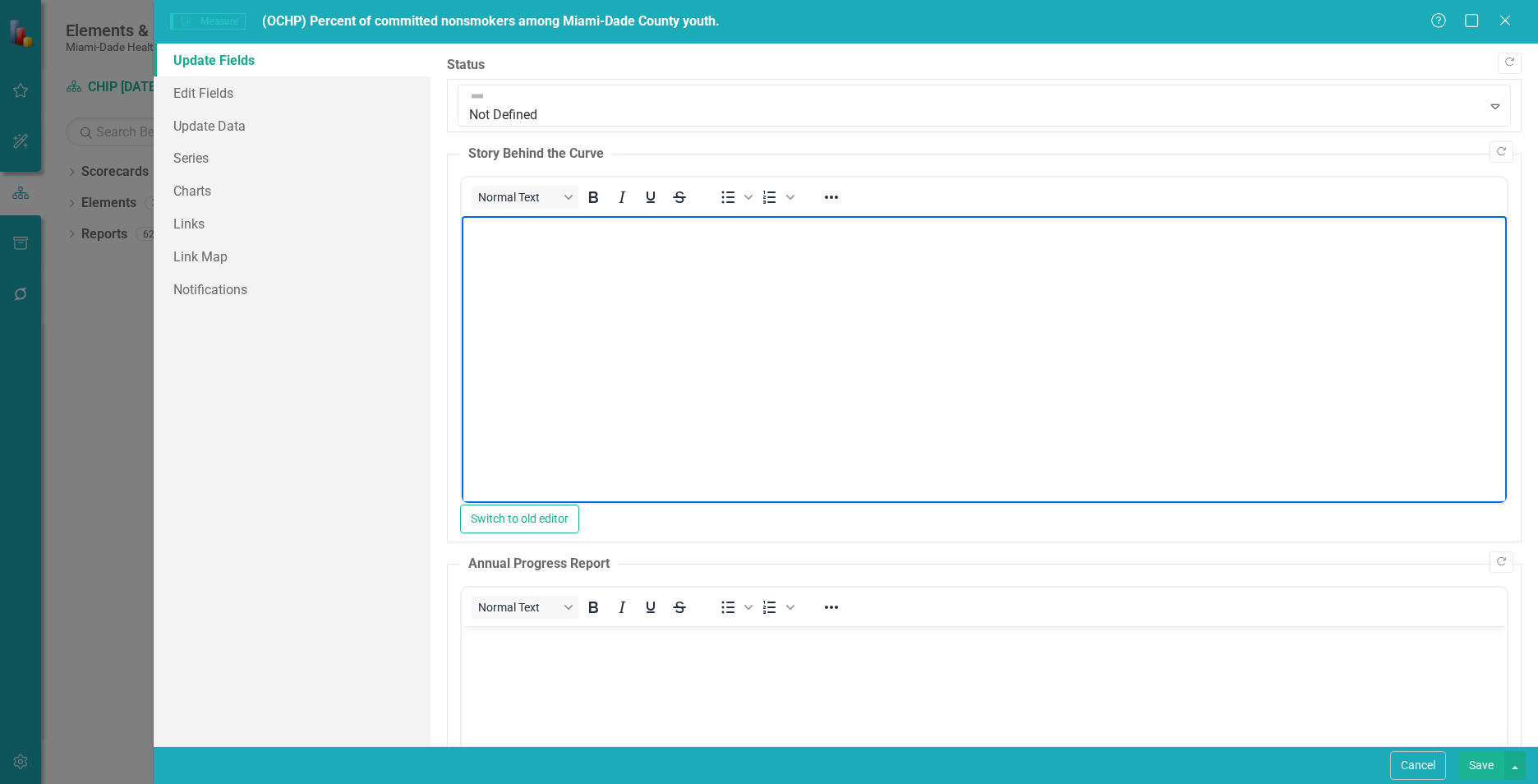
click at [616, 308] on body "Rich Text Area. Press ALT-0 for help." at bounding box center [984, 339] width 1045 height 246
paste body "Rich Text Area. Press ALT-0 for help."
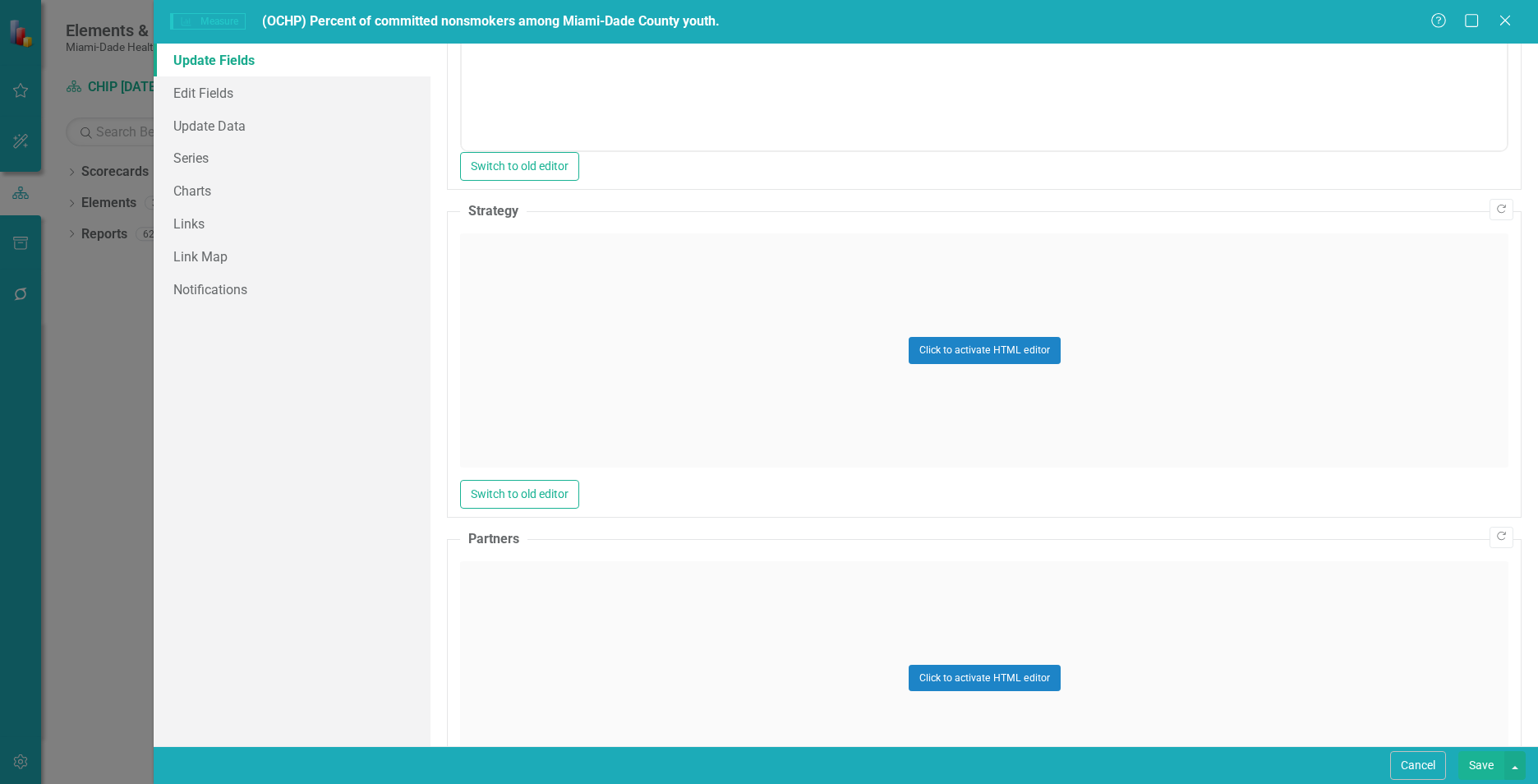
scroll to position [808, 0]
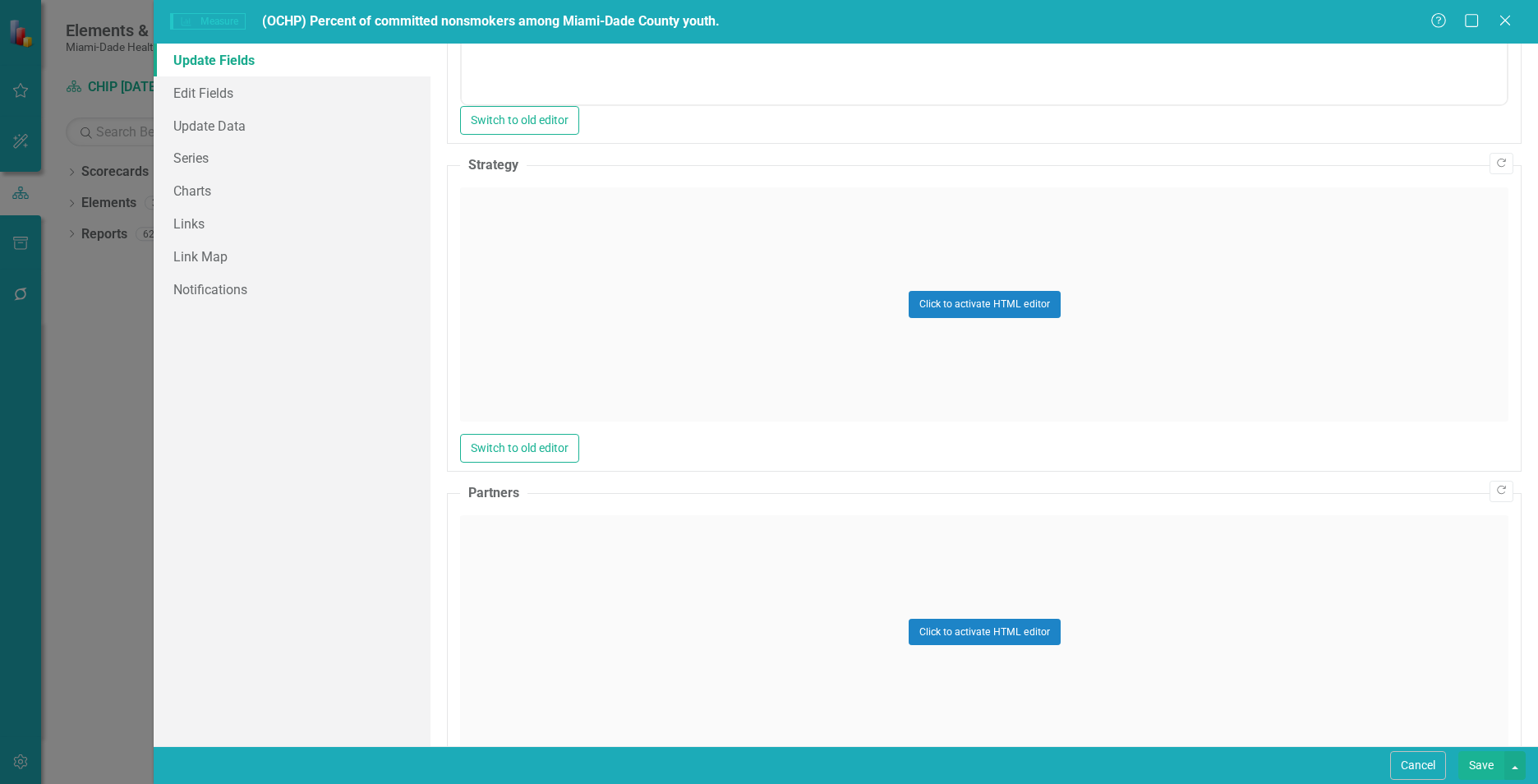
click at [610, 371] on div "Click to activate HTML editor" at bounding box center [984, 304] width 1049 height 234
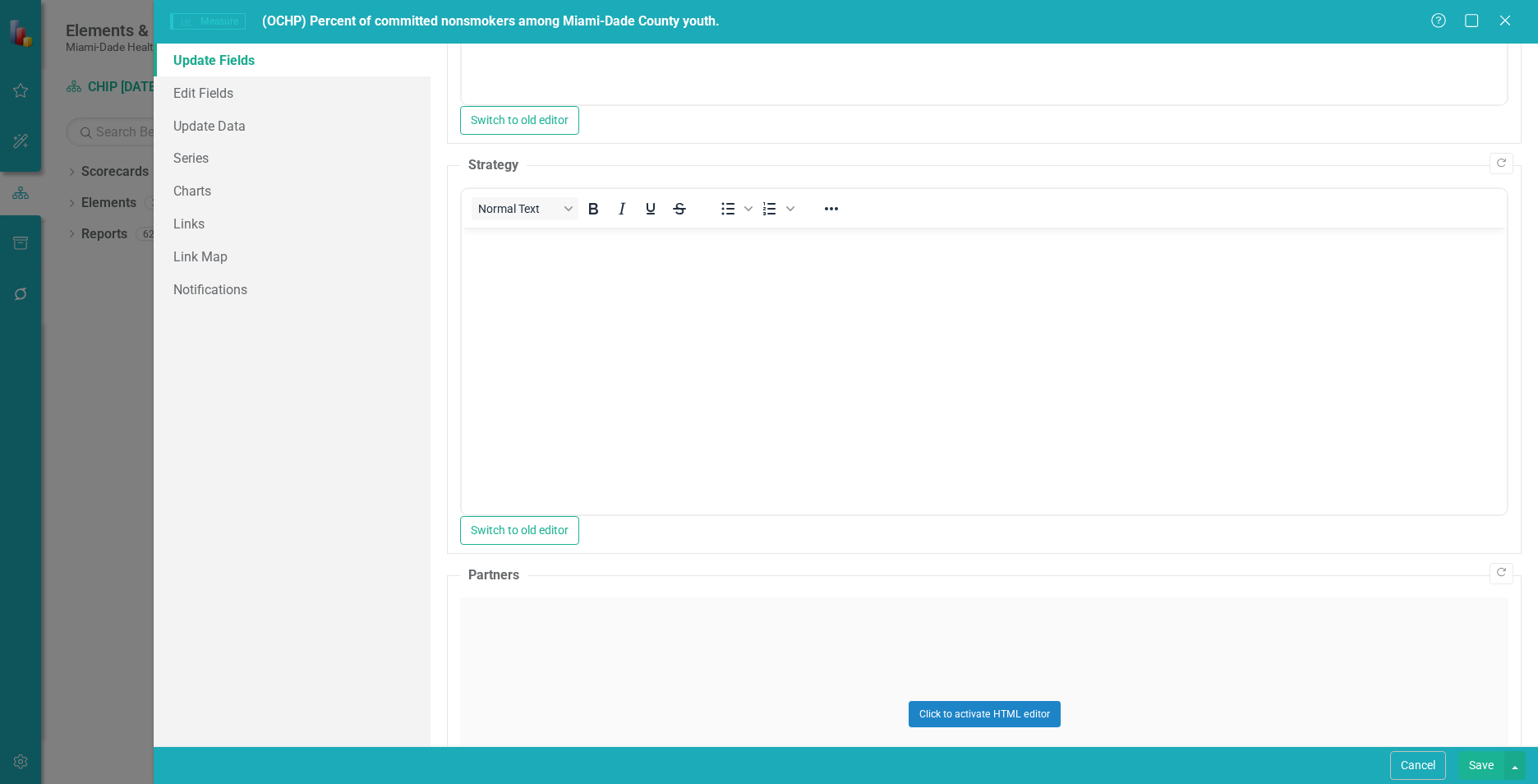
scroll to position [0, 0]
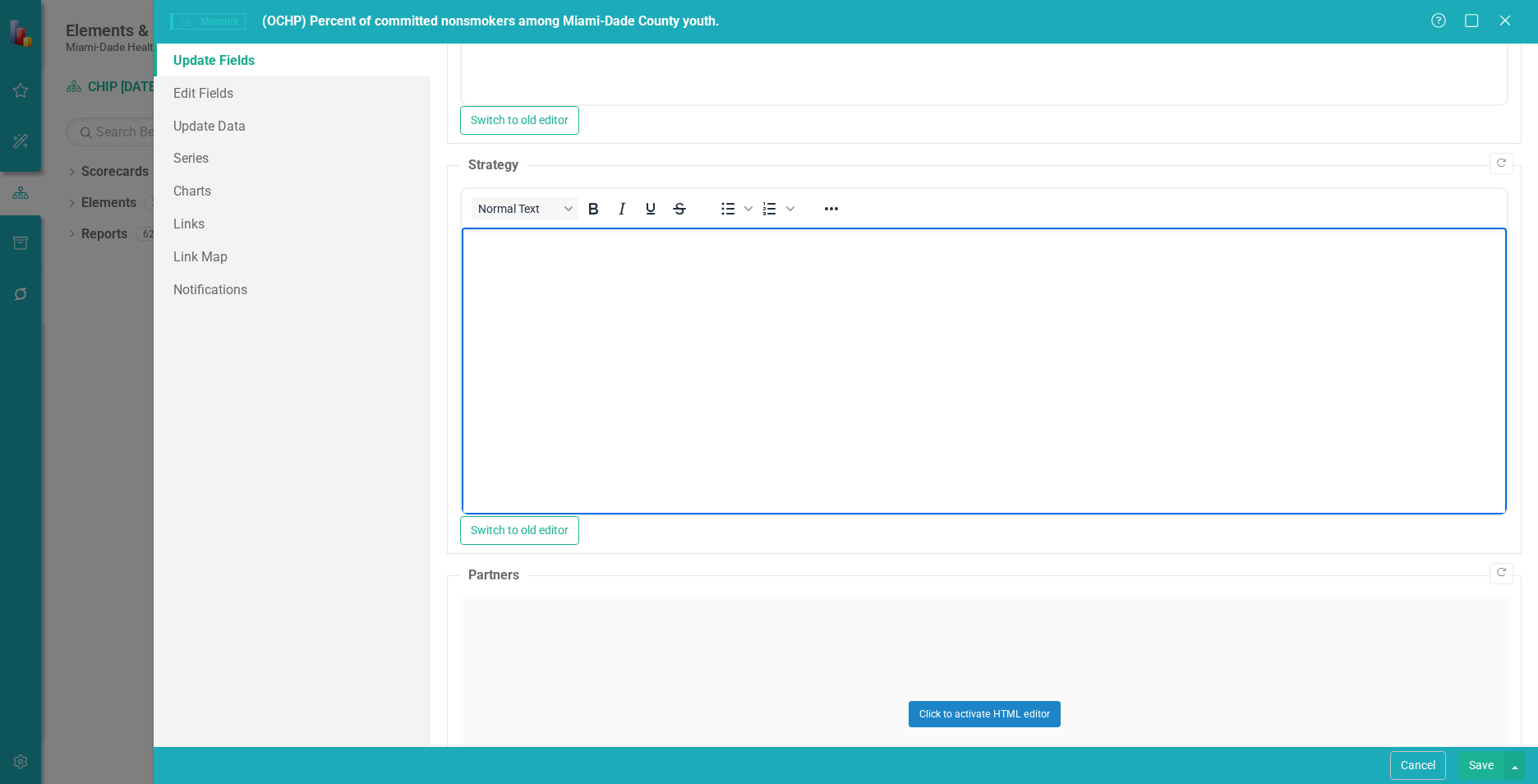
click at [609, 385] on body "Rich Text Area. Press ALT-0 for help." at bounding box center [984, 350] width 1045 height 246
click at [761, 296] on body "Rich Text Area. Press ALT-0 for help." at bounding box center [984, 350] width 1045 height 246
paste body "Rich Text Area. Press ALT-0 for help."
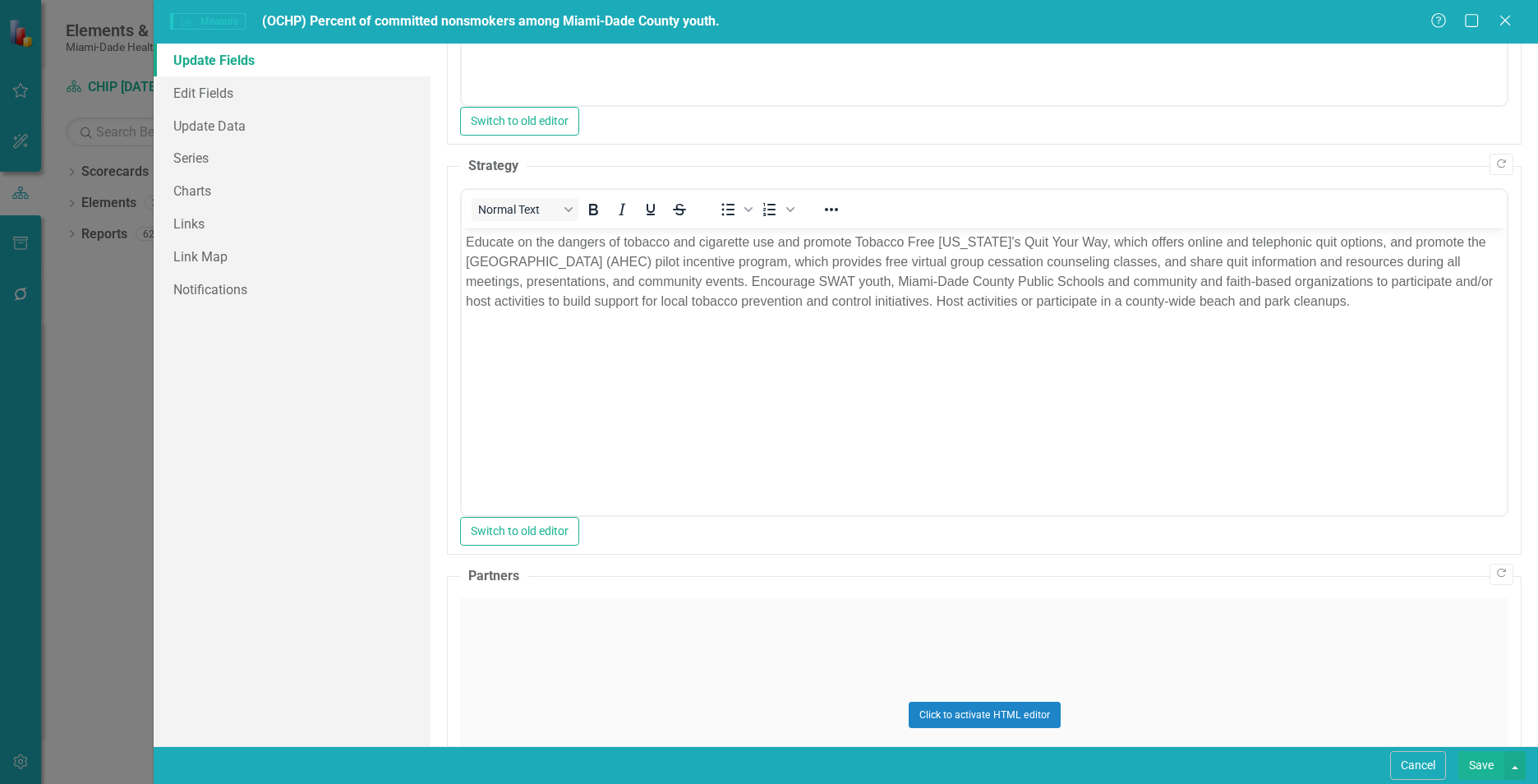
scroll to position [961, 0]
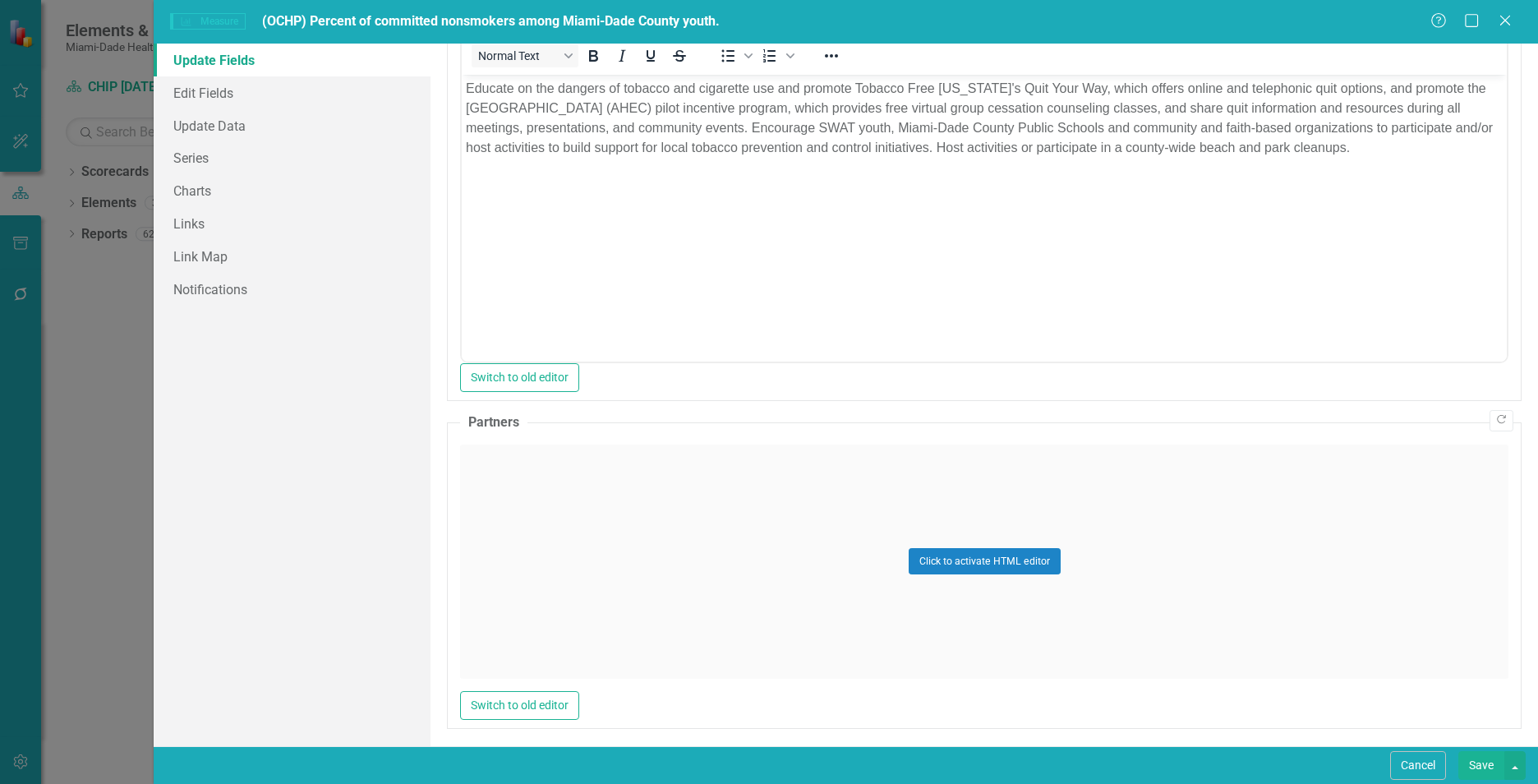
click at [1294, 573] on div "Click to activate HTML editor" at bounding box center [984, 561] width 1049 height 234
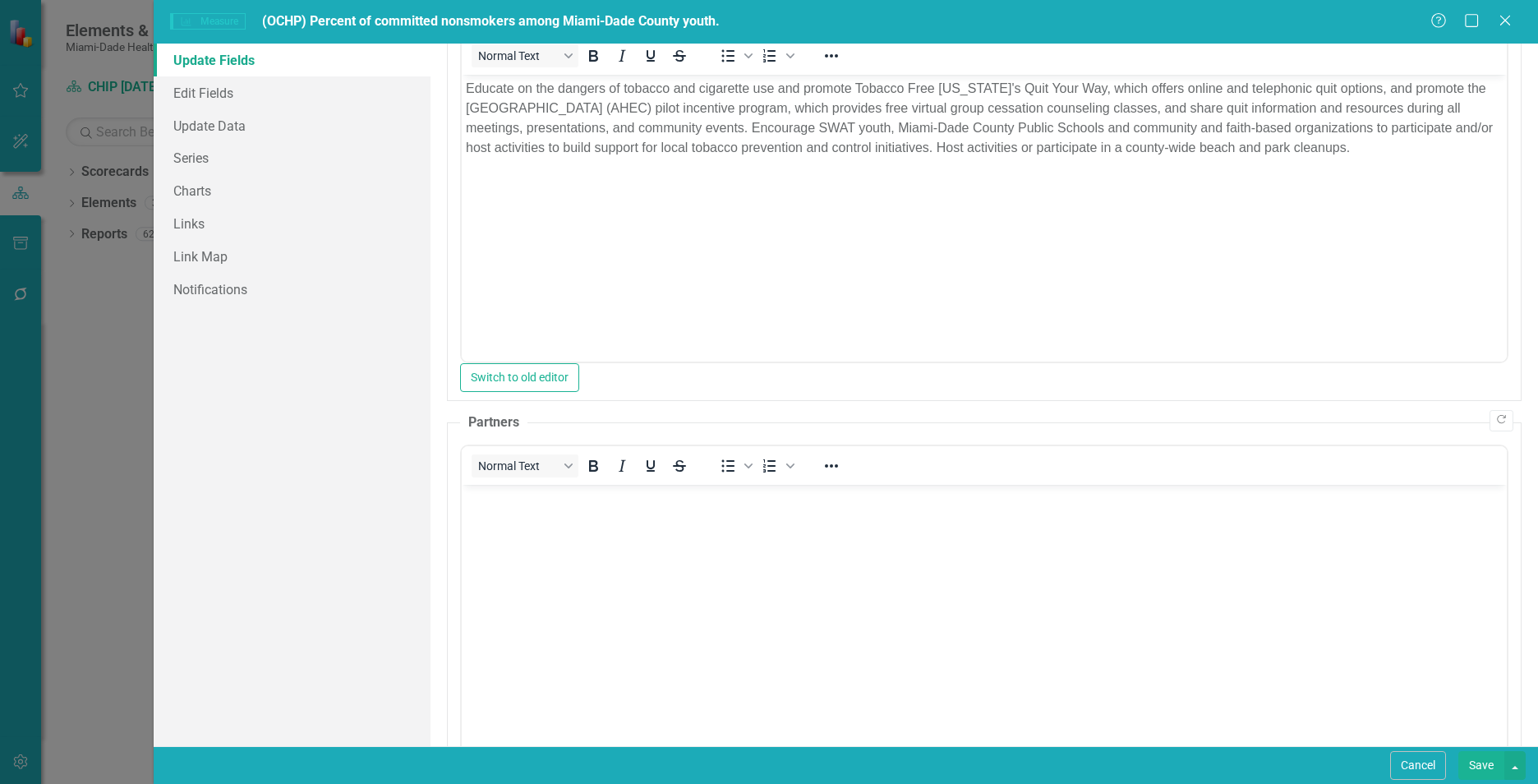
scroll to position [0, 0]
click at [768, 612] on body "Rich Text Area. Press ALT-0 for help." at bounding box center [984, 607] width 1045 height 246
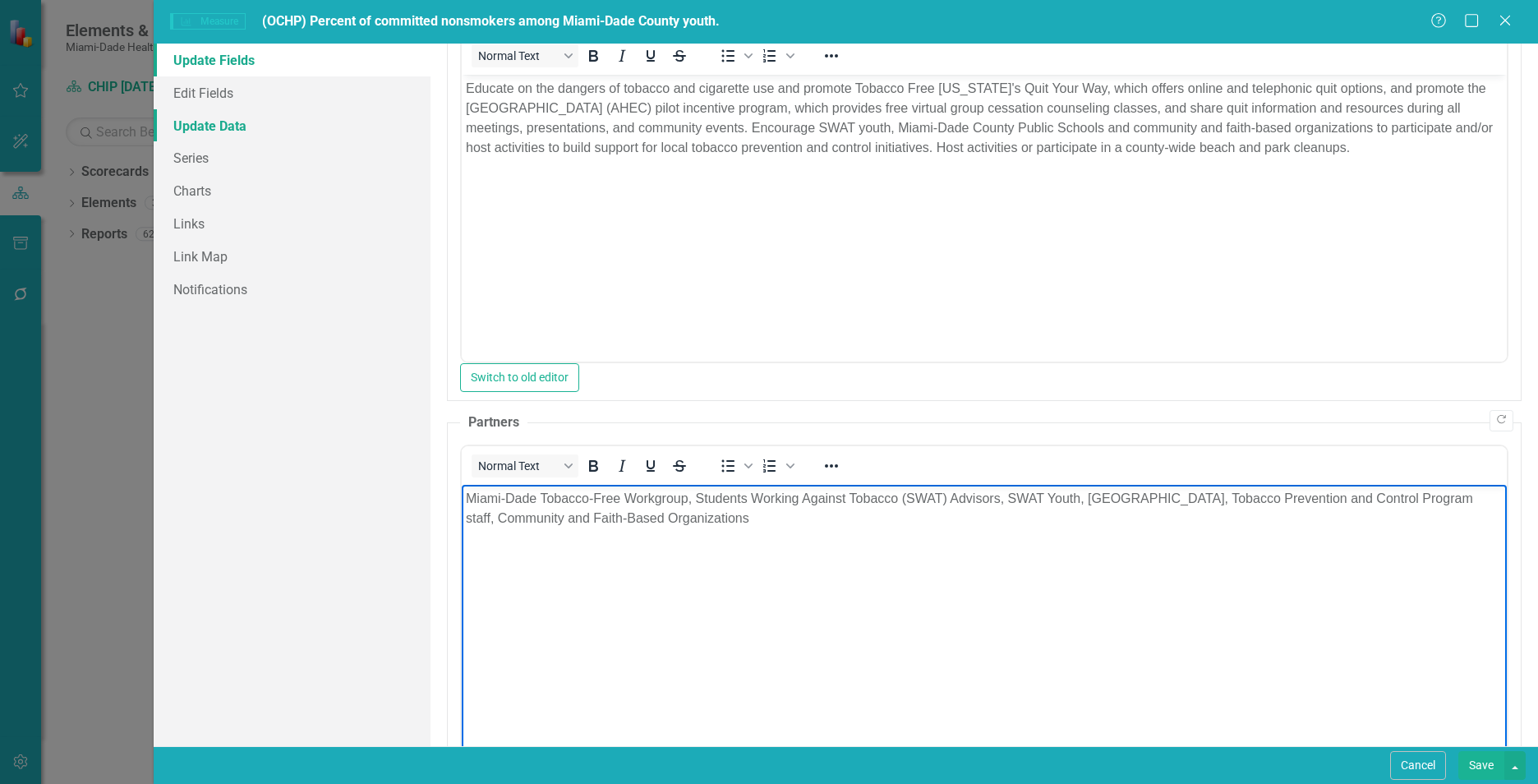
click at [262, 132] on link "Update Data" at bounding box center [291, 126] width 277 height 33
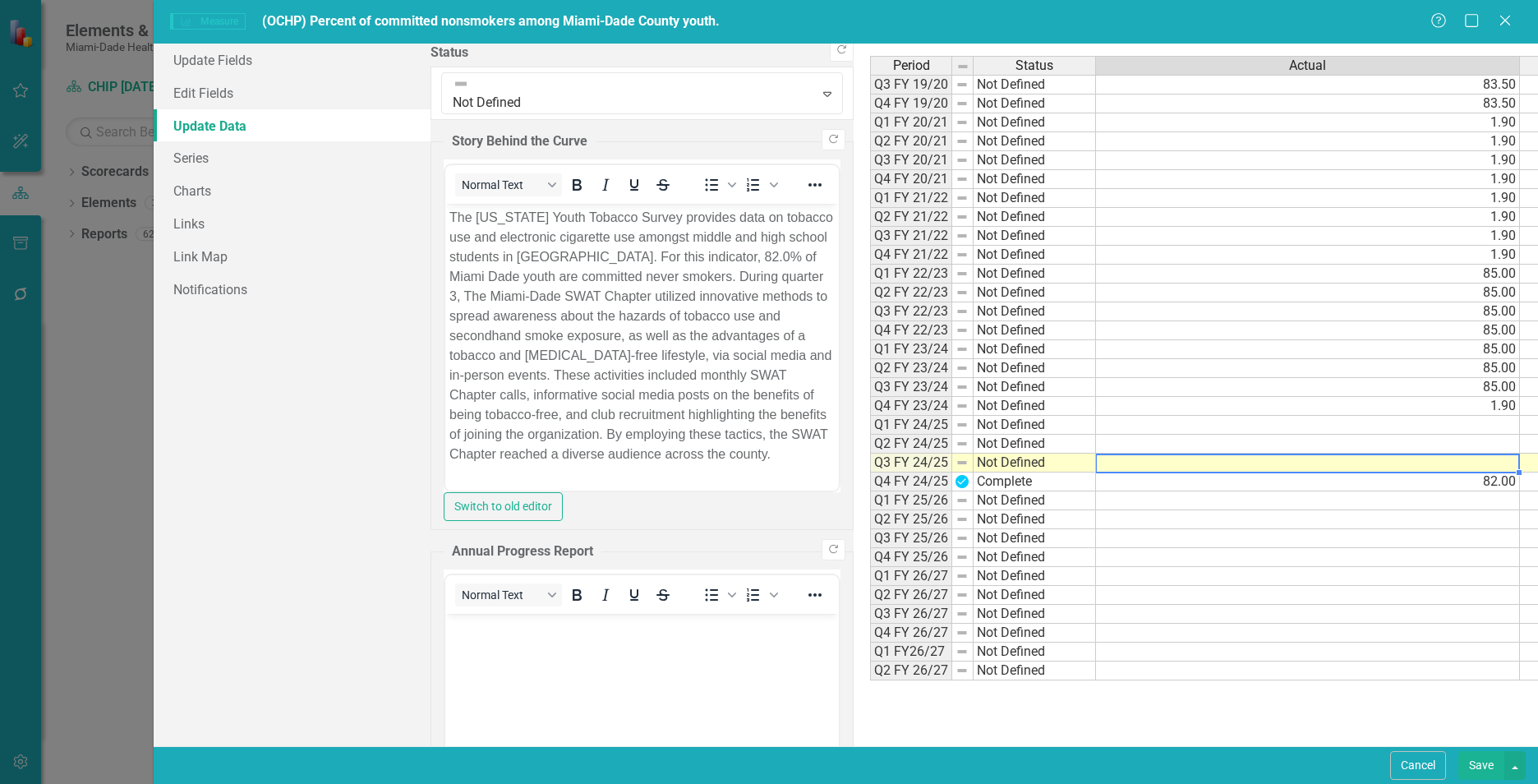
click at [1096, 463] on td at bounding box center [1307, 463] width 424 height 19
type textarea "82"
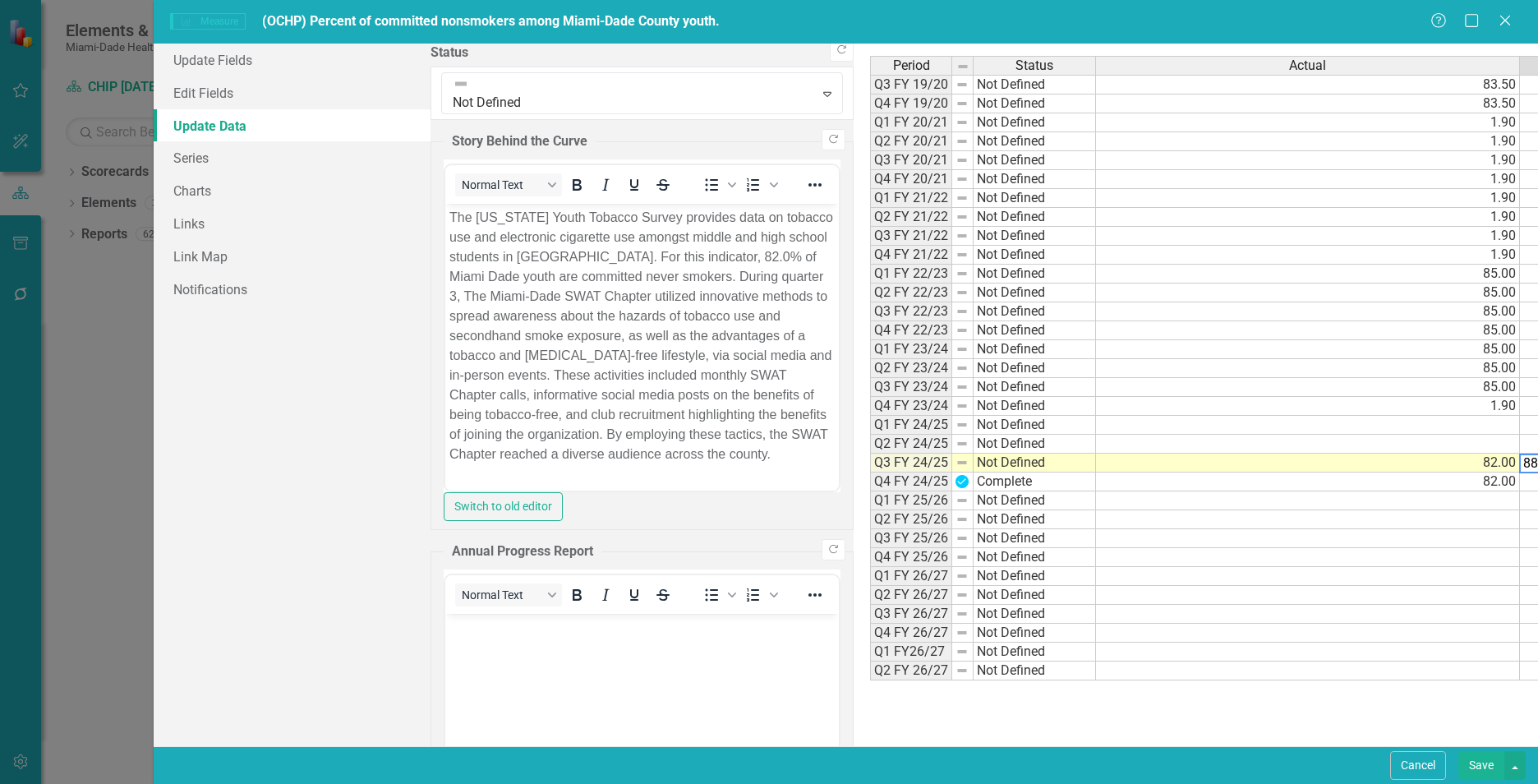
type textarea "88"
click at [1306, 705] on div "Period Status Actual Target Q3 FY 19/20 Not Defined 83.50 88.00 Q4 FY 19/20 Not…" at bounding box center [1407, 394] width 1074 height 677
click at [215, 62] on link "Update Fields" at bounding box center [291, 60] width 277 height 33
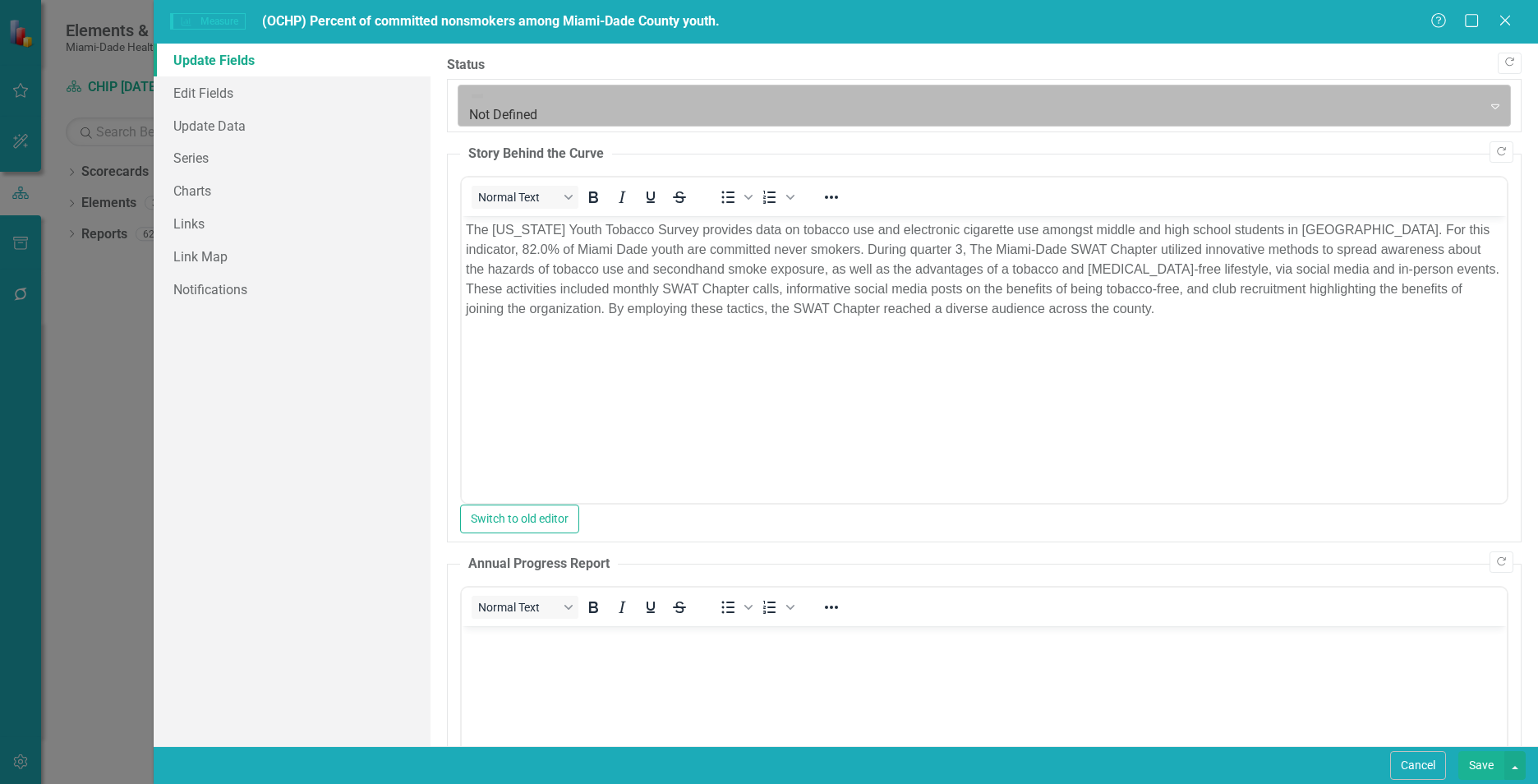
click at [518, 95] on div at bounding box center [970, 106] width 1002 height 23
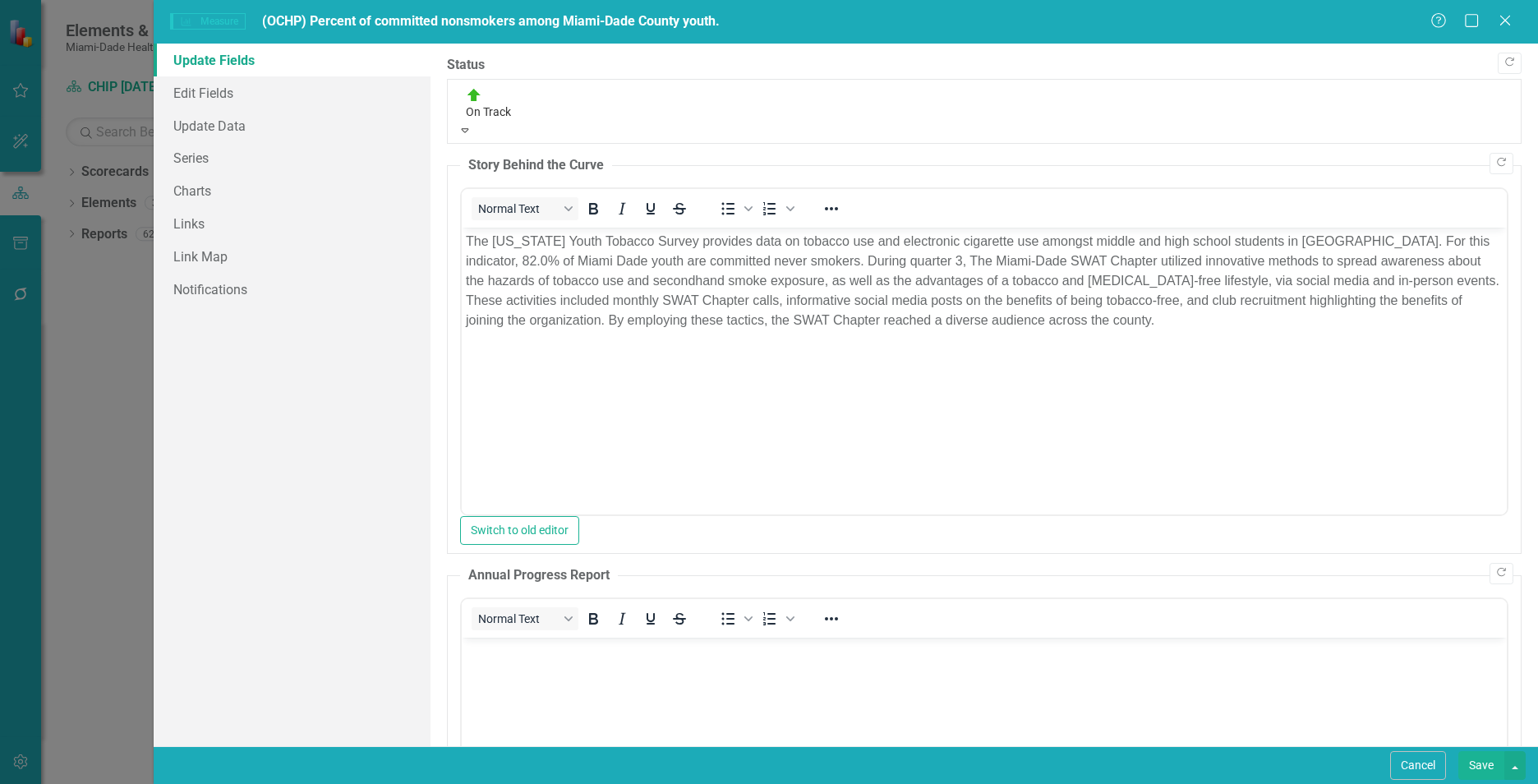
click at [1471, 759] on button "Save" at bounding box center [1481, 765] width 46 height 29
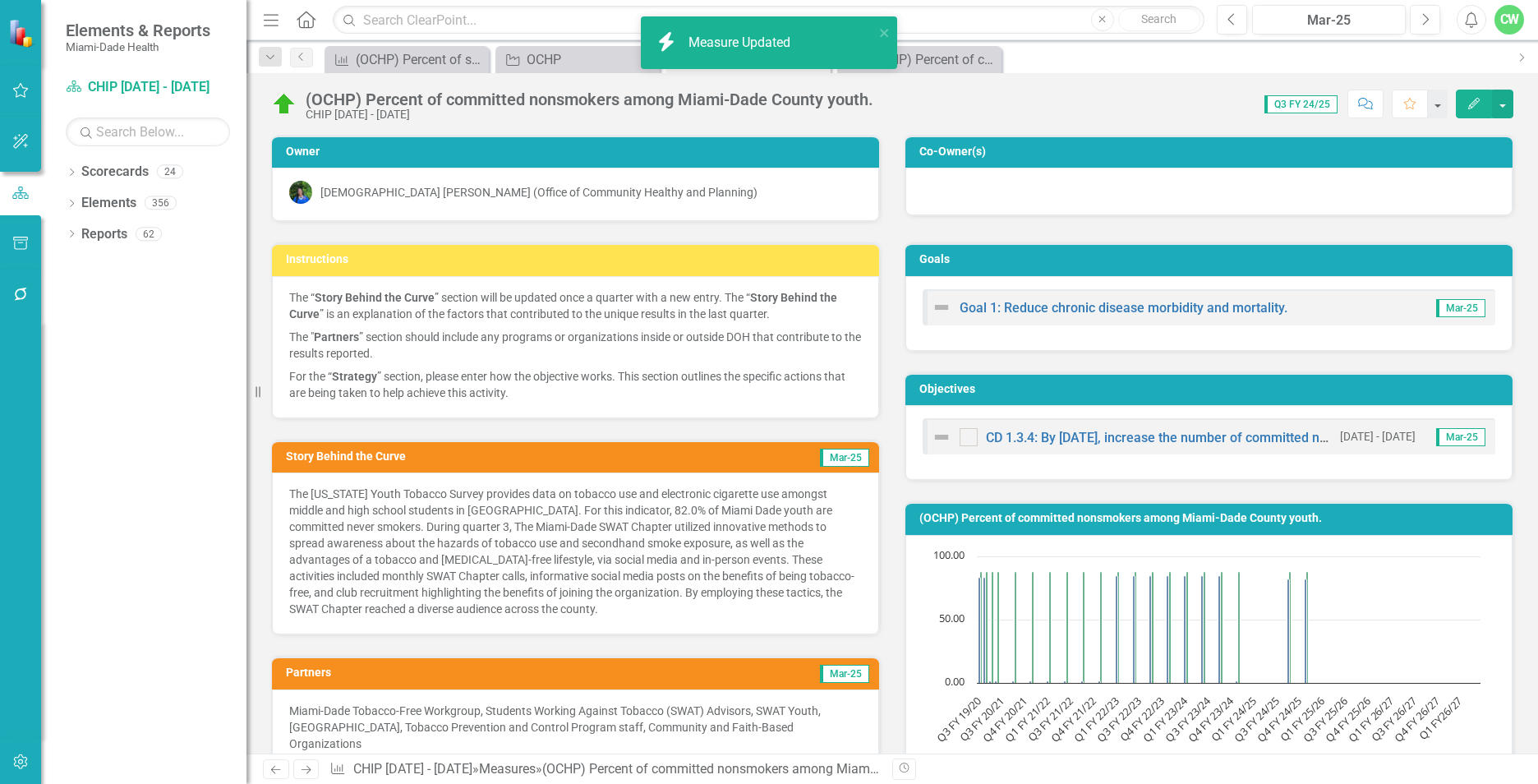
click at [1082, 84] on div "(OCHP) Percent of committed nonsmokers among Miami-Dade County youth. CHIP 2019…" at bounding box center [892, 97] width 1292 height 49
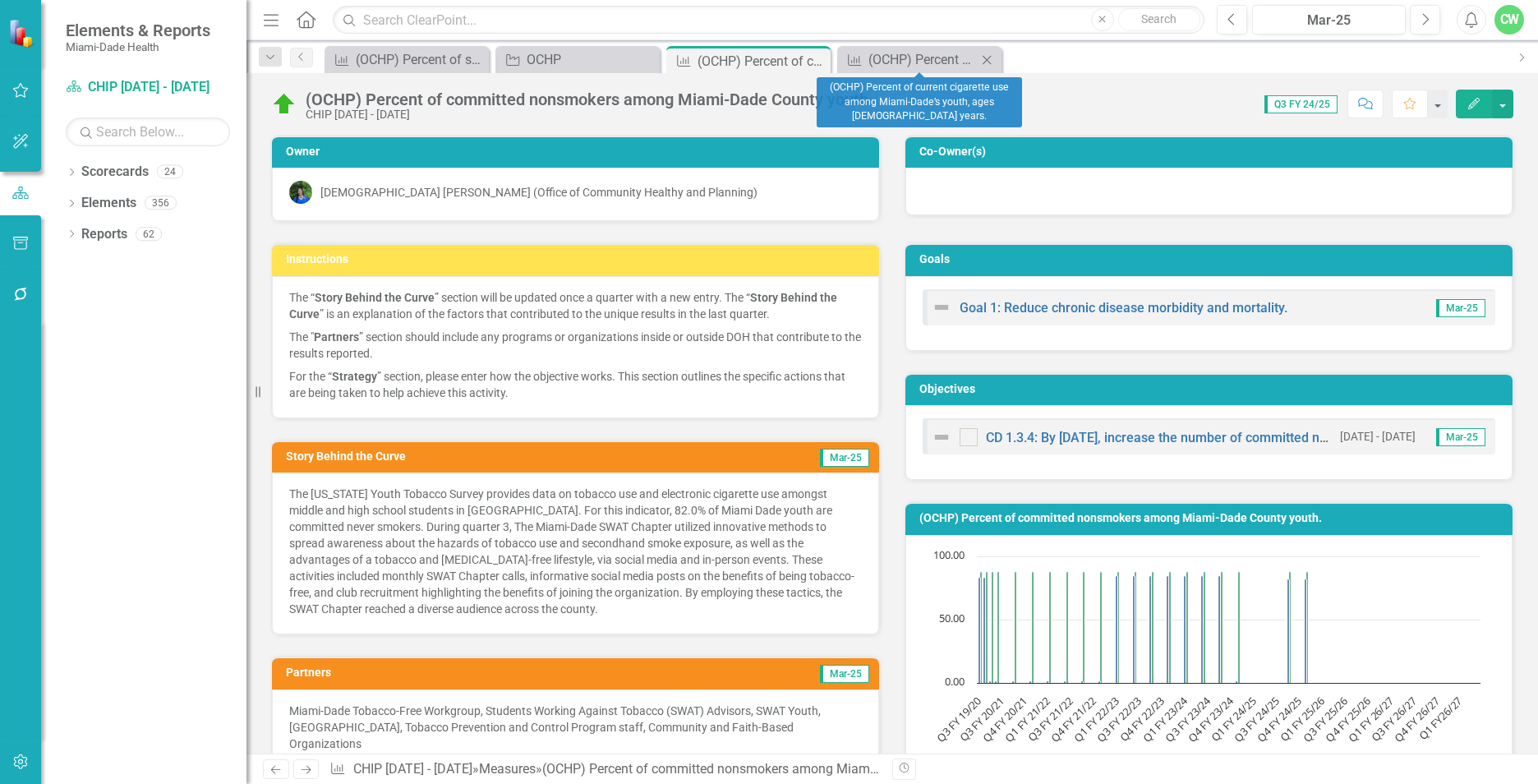
click at [986, 59] on icon at bounding box center [987, 59] width 9 height 9
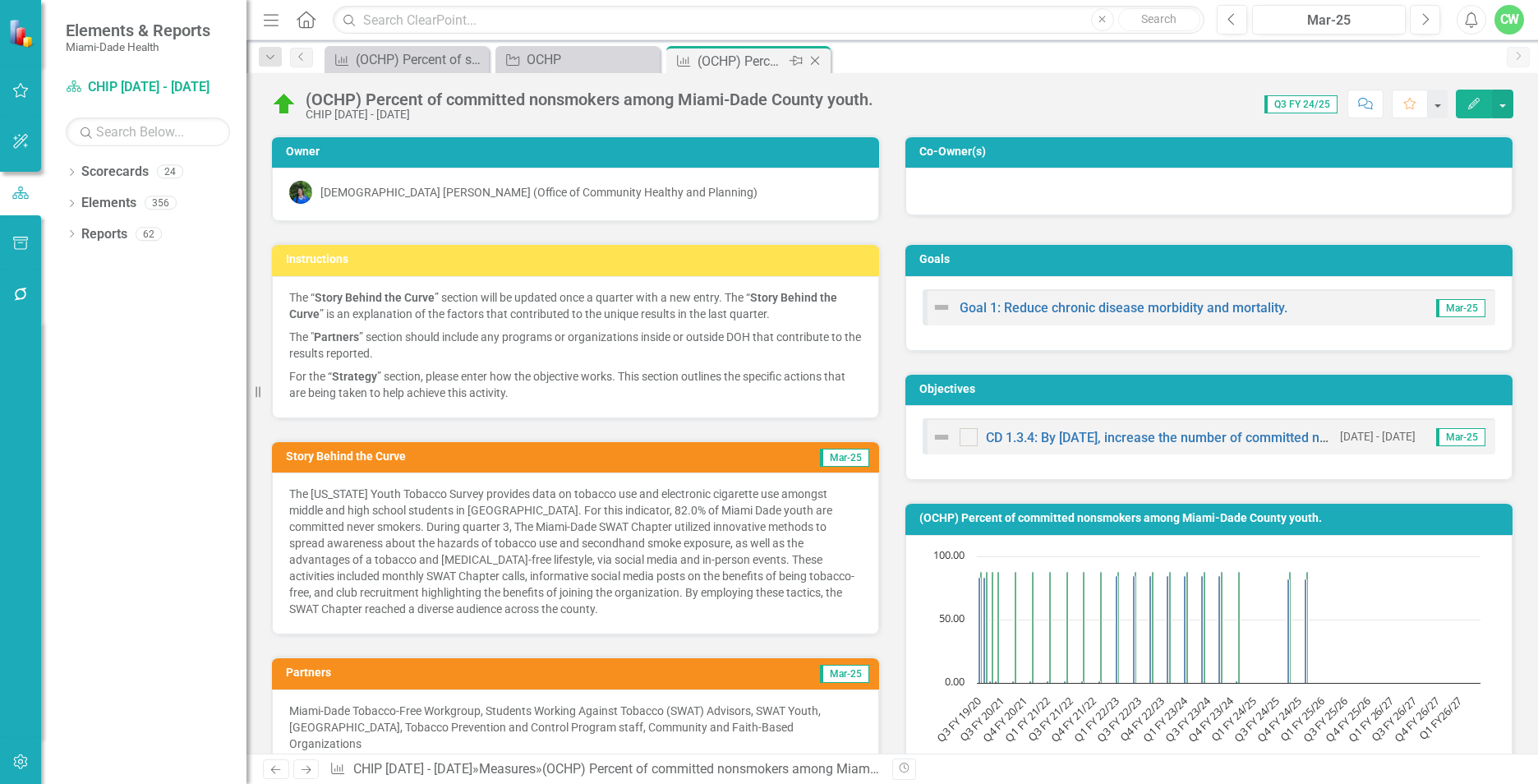
click at [816, 60] on icon "Close" at bounding box center [815, 61] width 16 height 13
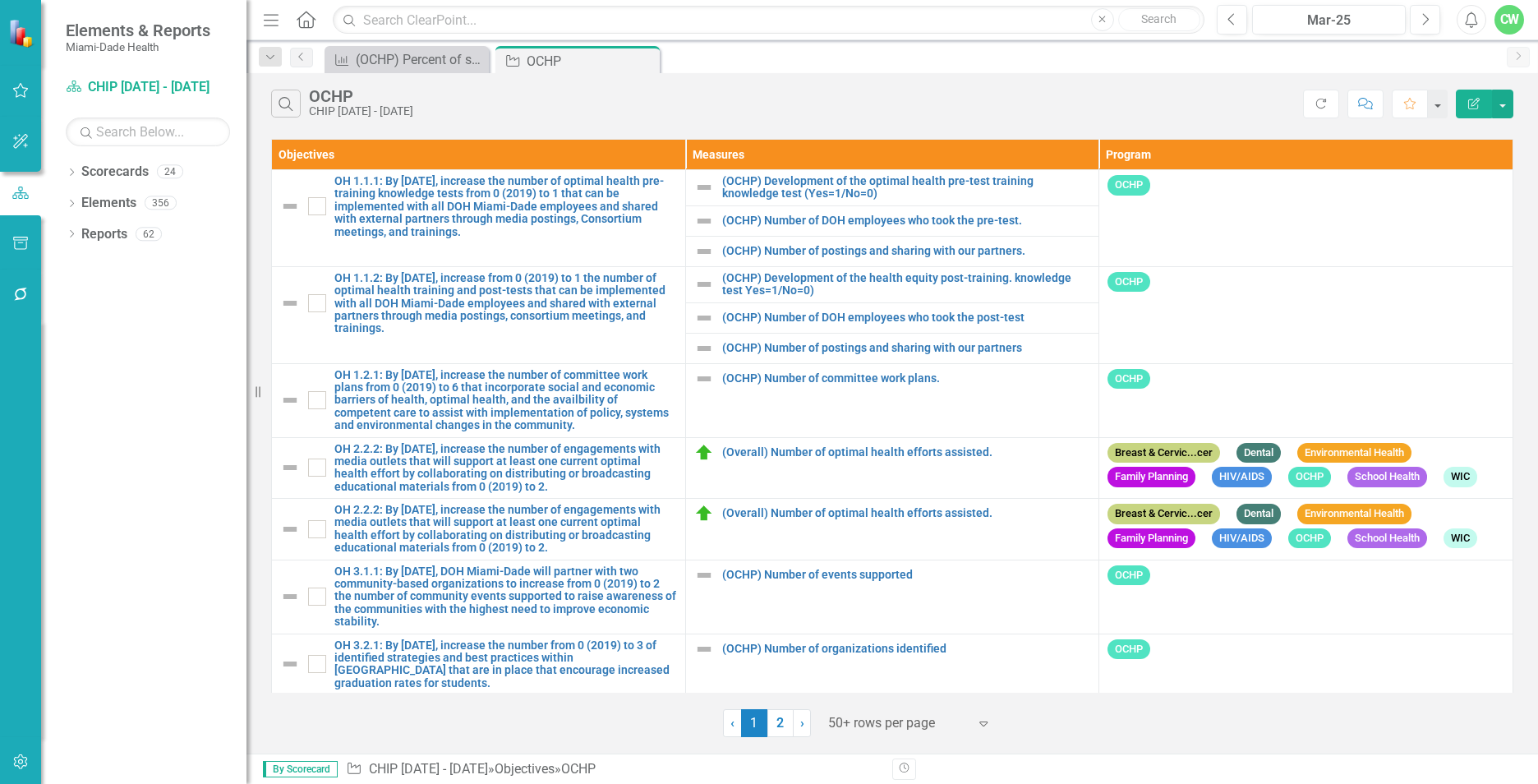
click at [0, 0] on icon "Close" at bounding box center [0, 0] width 0 height 0
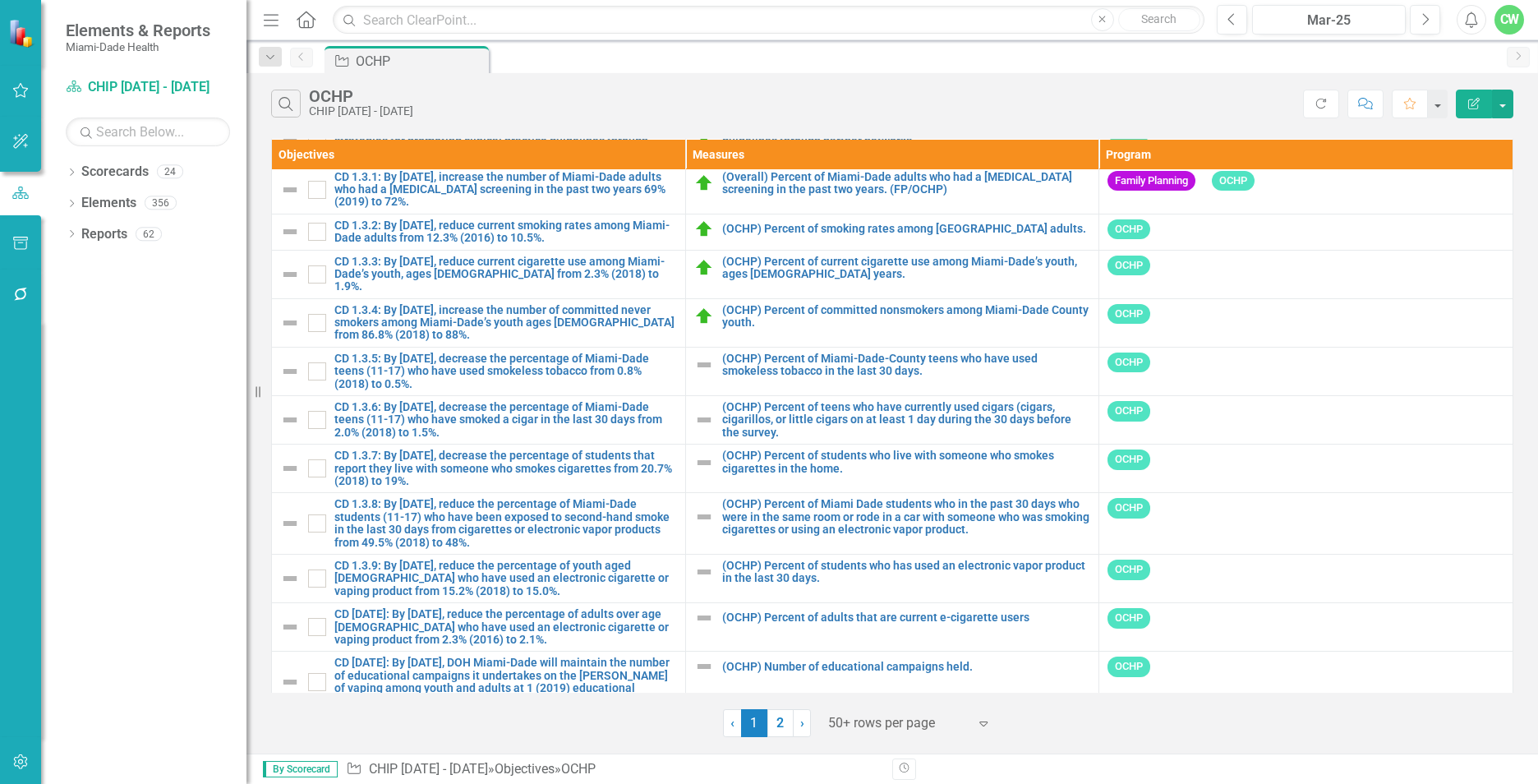
scroll to position [1980, 0]
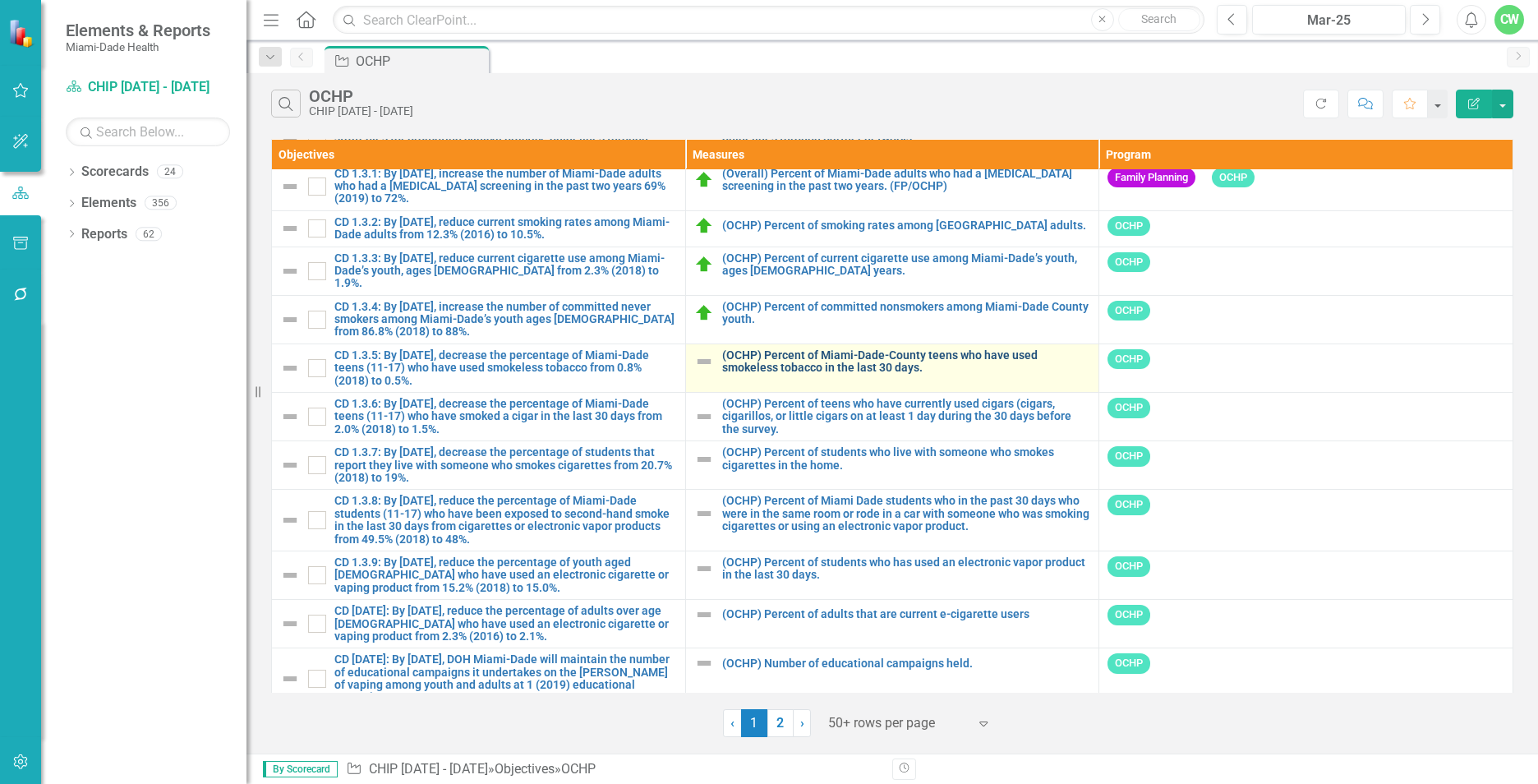
click at [756, 350] on link "(OCHP) Percent of Miami-Dade-County teens who have used smokeless tobacco in th…" at bounding box center [906, 362] width 369 height 25
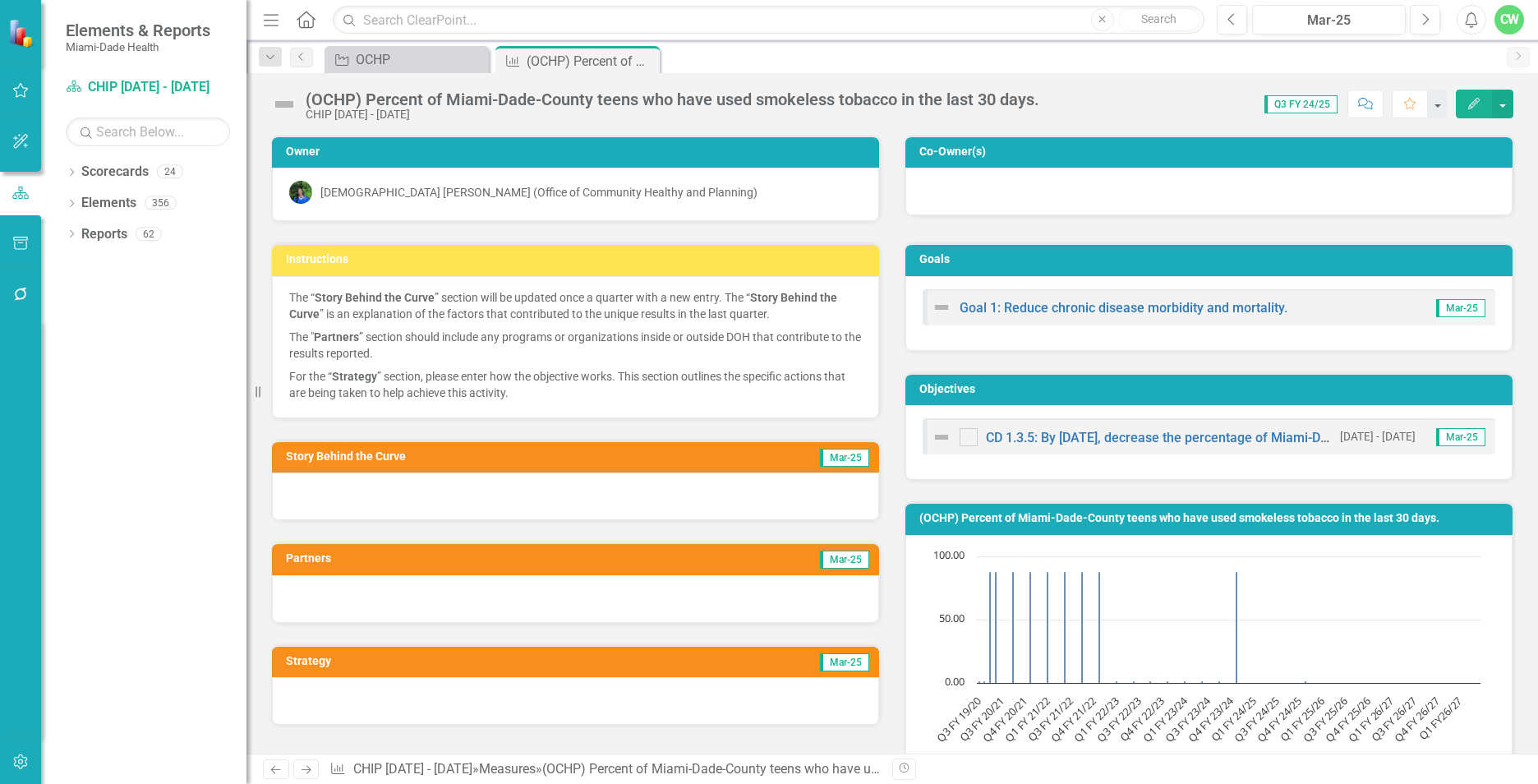
click at [1472, 96] on button "Edit" at bounding box center [1474, 103] width 36 height 29
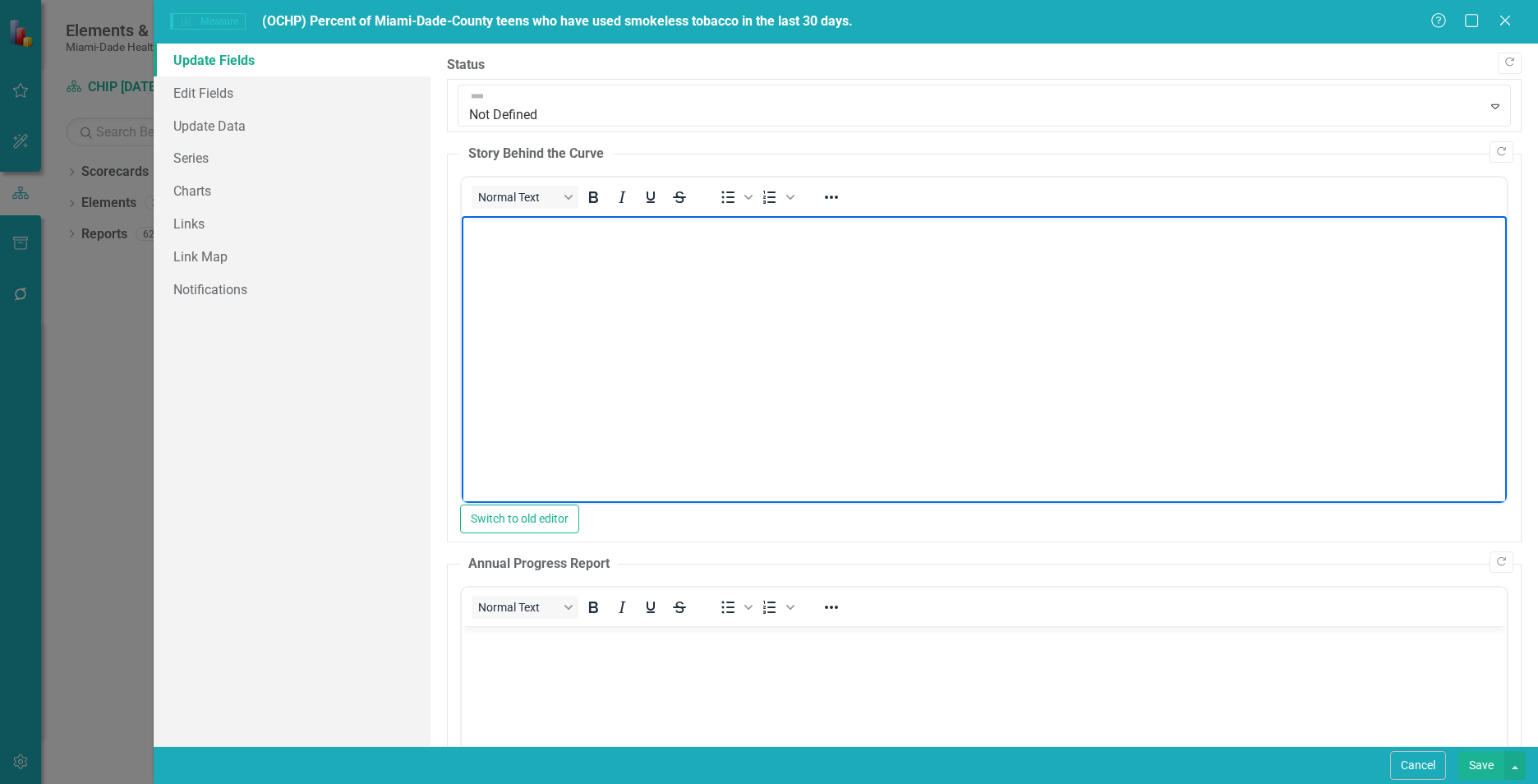
click at [731, 265] on body "Rich Text Area. Press ALT-0 for help." at bounding box center [984, 339] width 1045 height 246
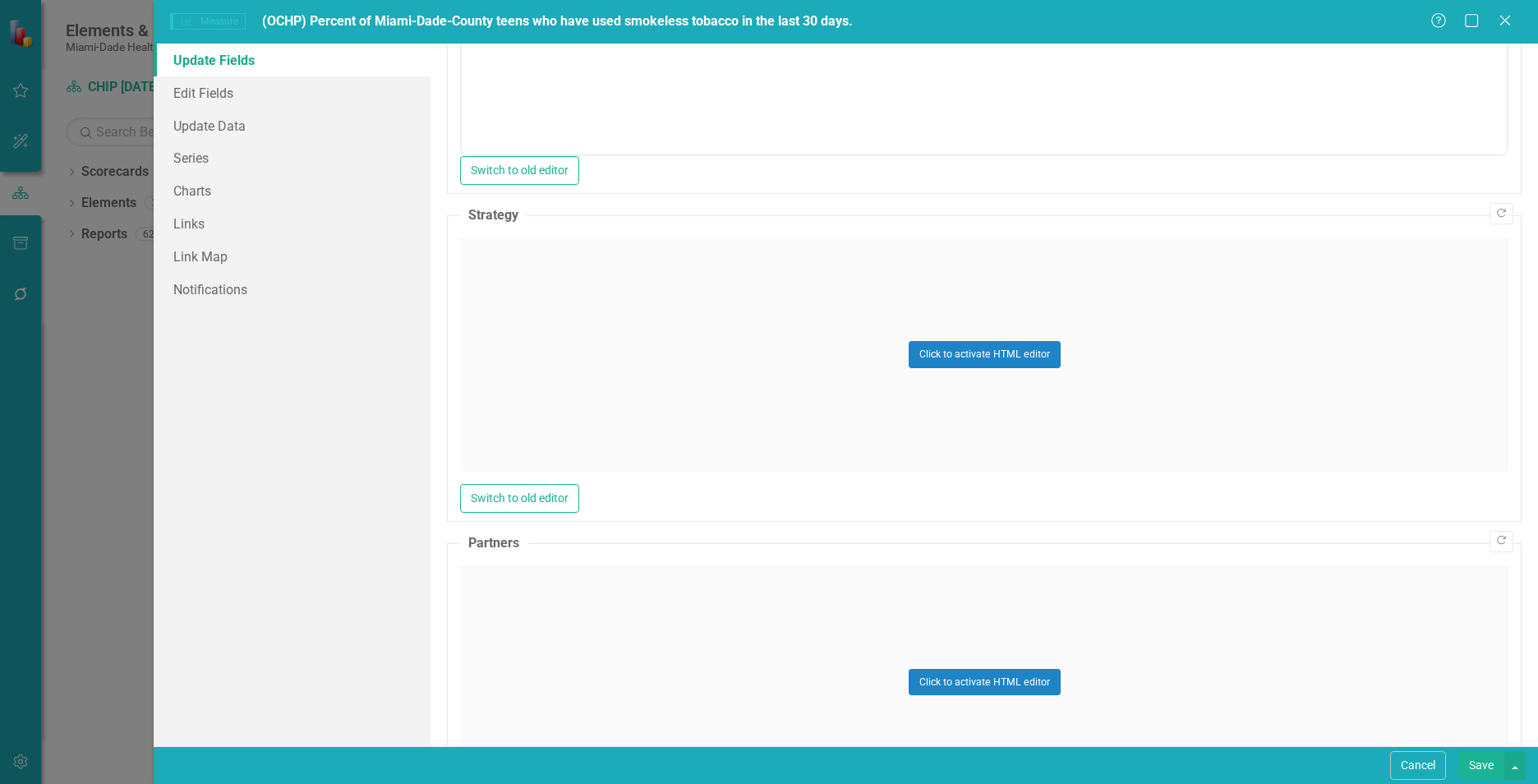
scroll to position [777, 0]
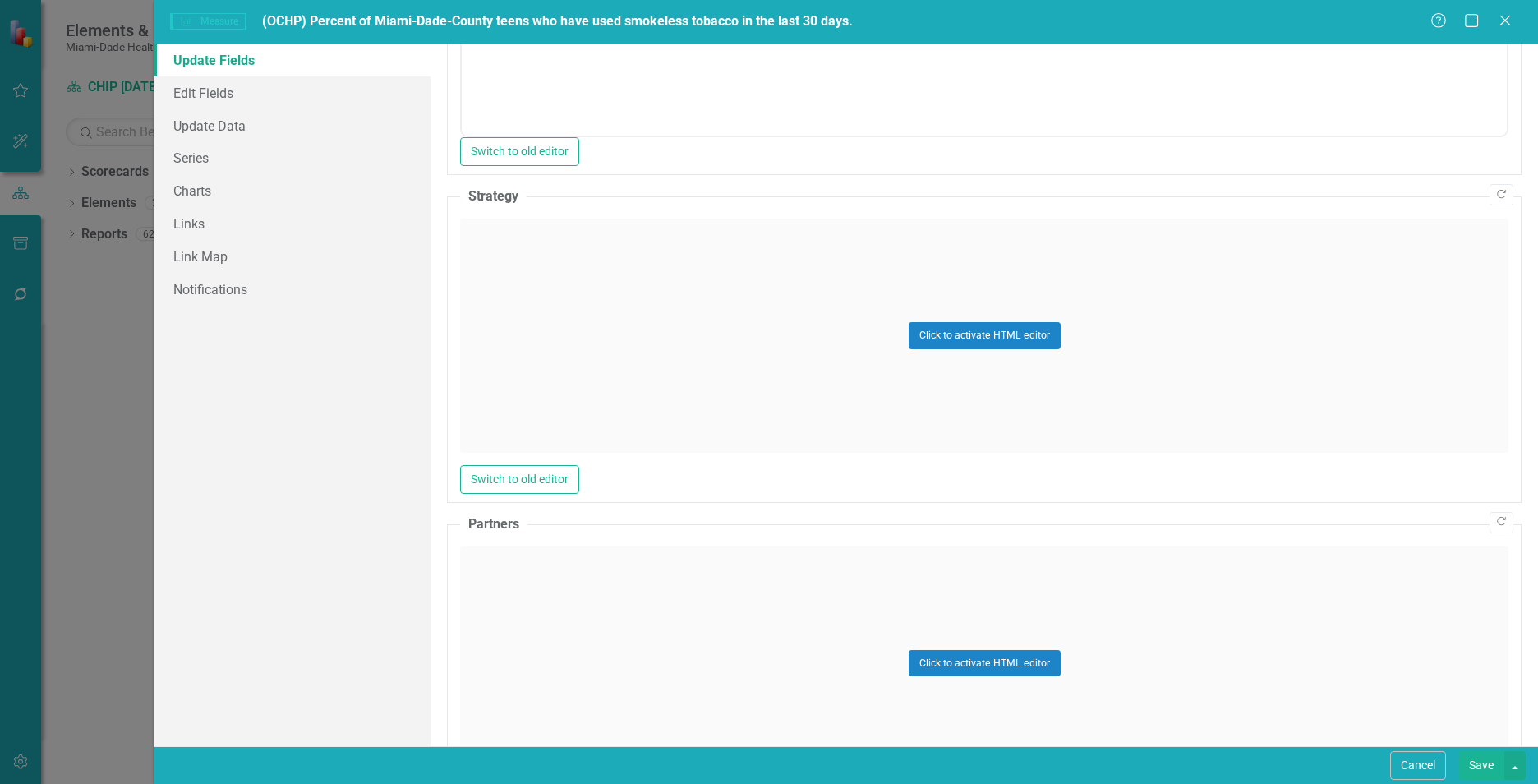
click at [531, 379] on div "Click to activate HTML editor" at bounding box center [984, 336] width 1049 height 234
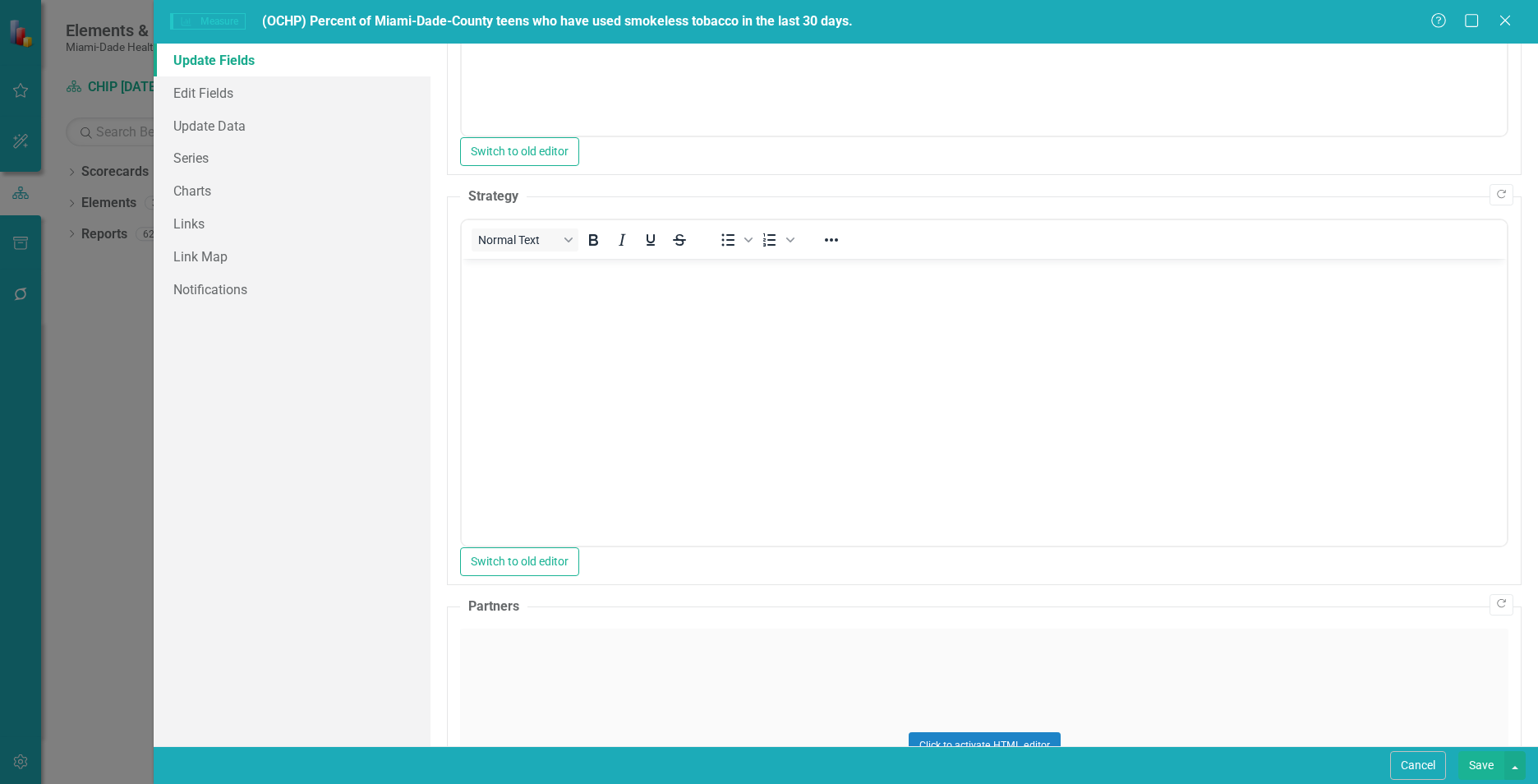
scroll to position [0, 0]
click at [521, 326] on body "Rich Text Area. Press ALT-0 for help." at bounding box center [984, 381] width 1045 height 246
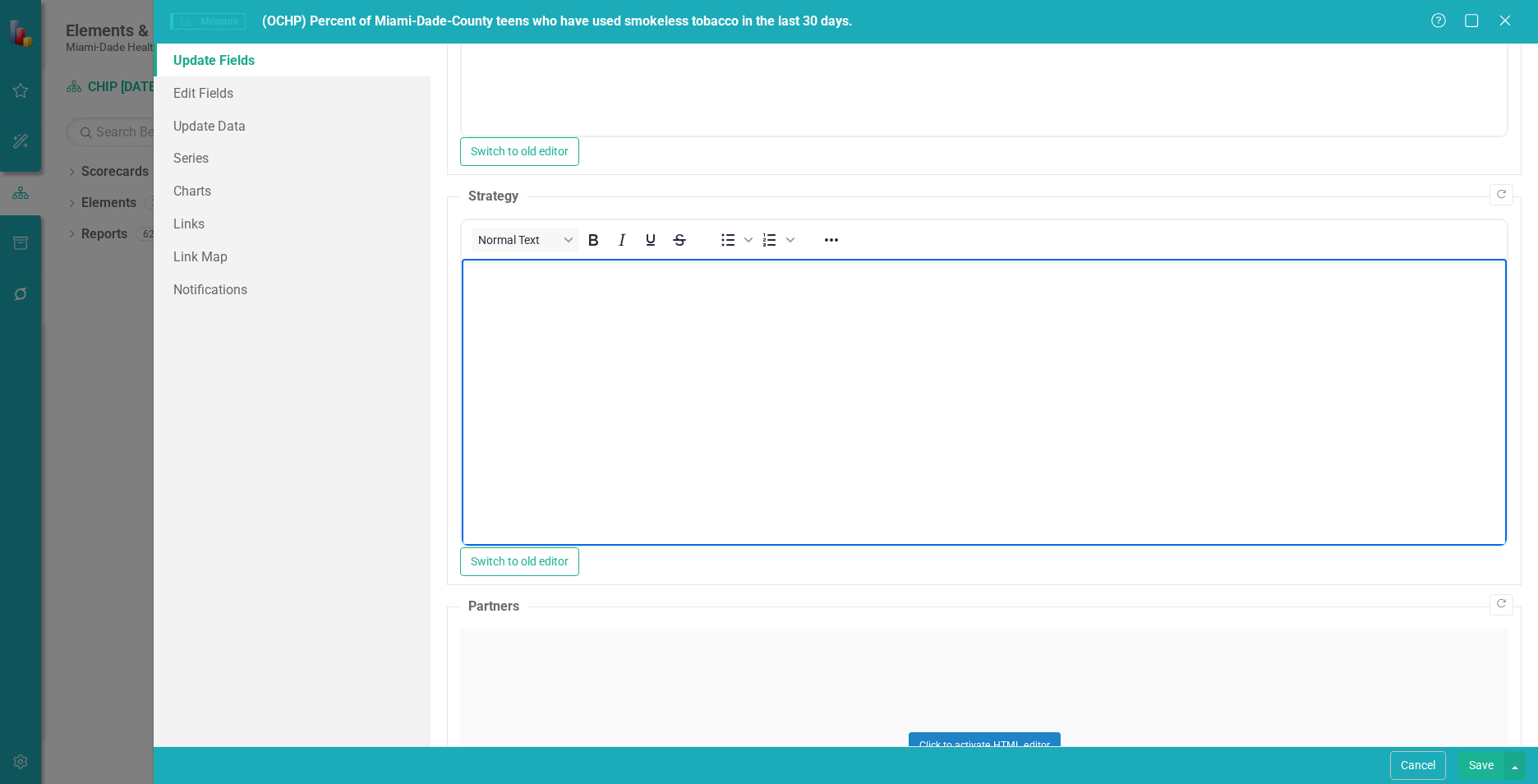
click at [642, 421] on body "Rich Text Area. Press ALT-0 for help." at bounding box center [984, 381] width 1045 height 246
paste body "Rich Text Area. Press ALT-0 for help."
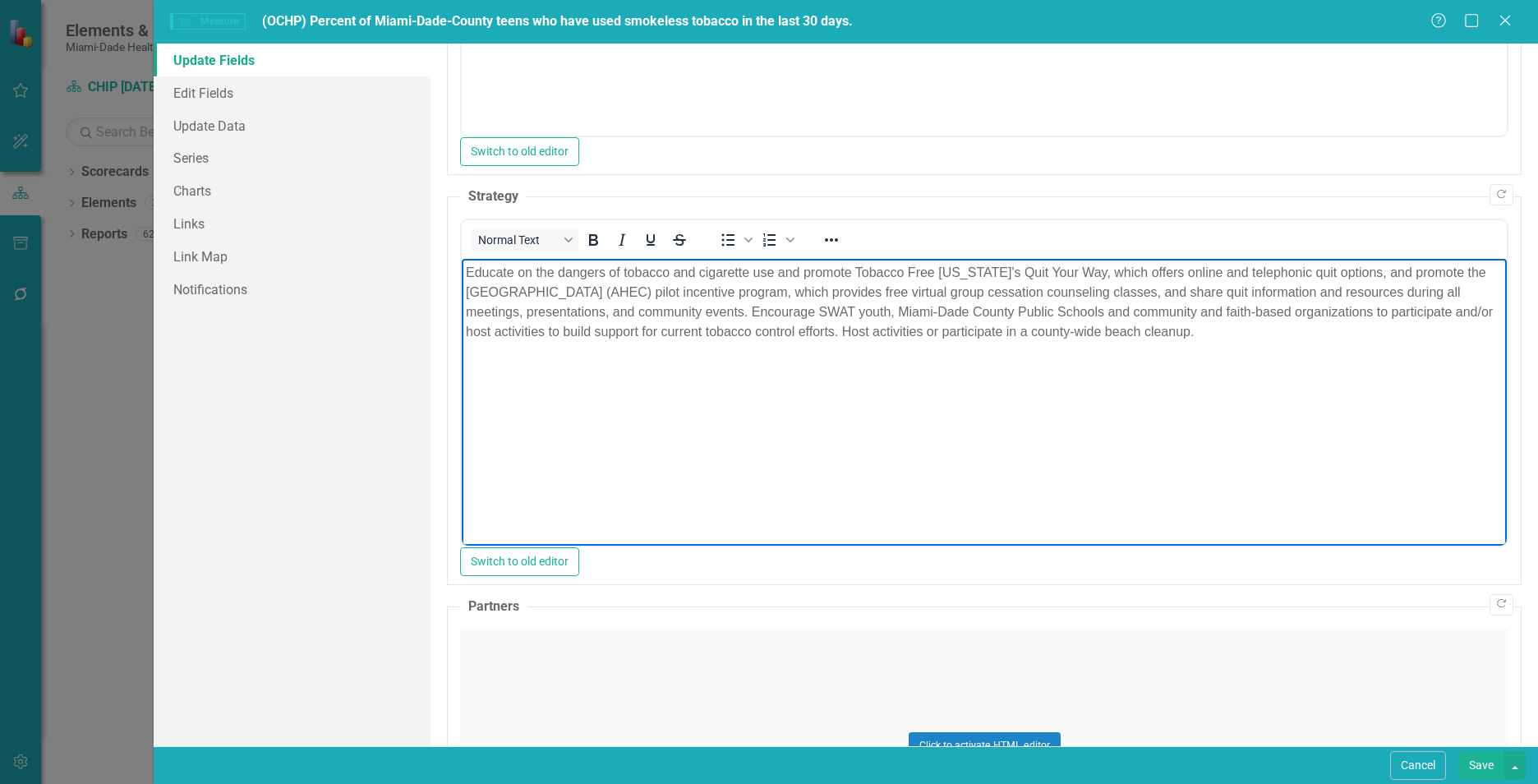
click at [504, 657] on div "Click to activate HTML editor" at bounding box center [984, 746] width 1049 height 234
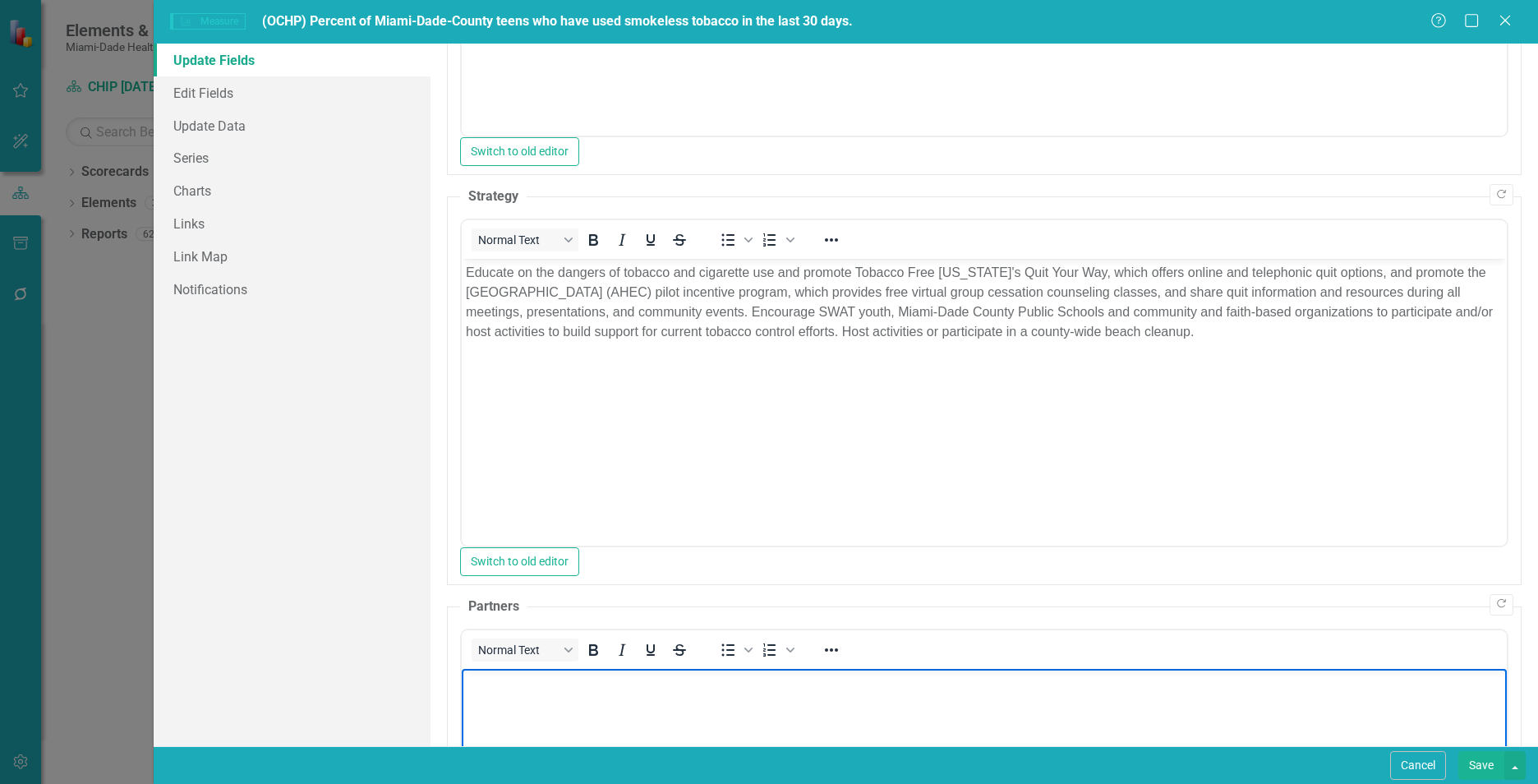
click at [525, 728] on body "Rich Text Area. Press ALT-0 for help." at bounding box center [984, 791] width 1045 height 246
paste body "Rich Text Area. Press ALT-0 for help."
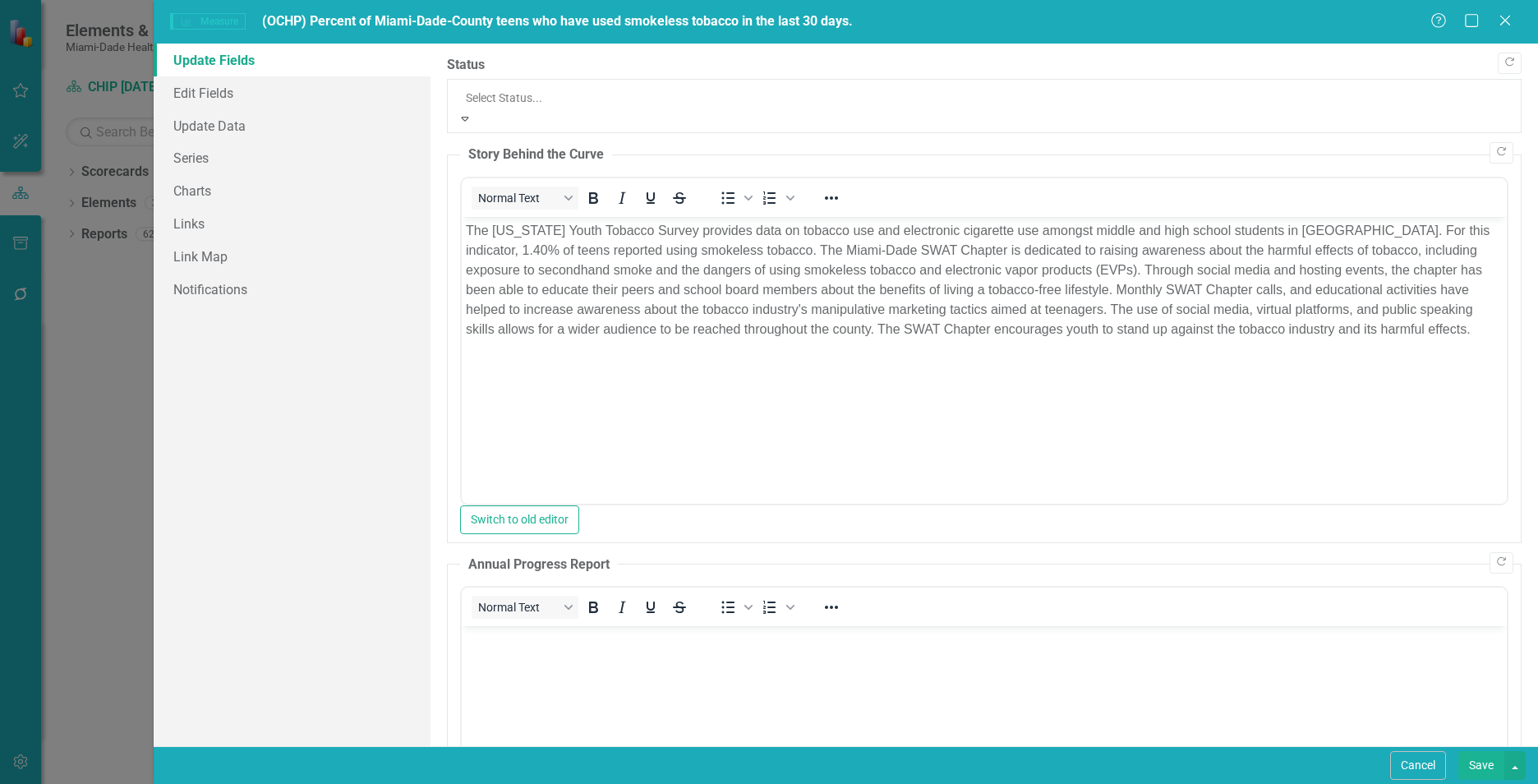
click at [488, 88] on div at bounding box center [984, 97] width 1037 height 20
click at [249, 127] on link "Update Data" at bounding box center [291, 126] width 277 height 33
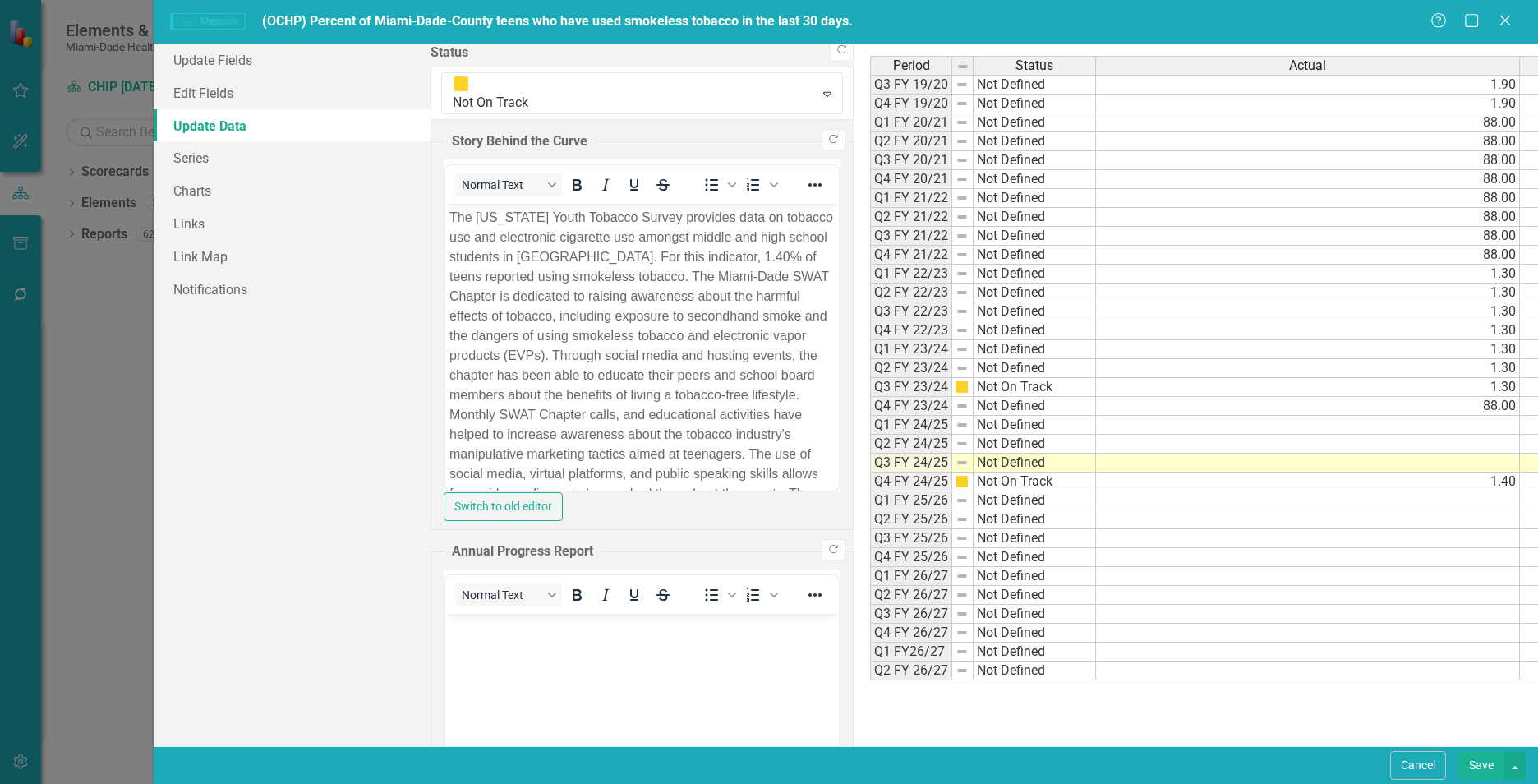
click at [1096, 458] on td at bounding box center [1307, 463] width 424 height 19
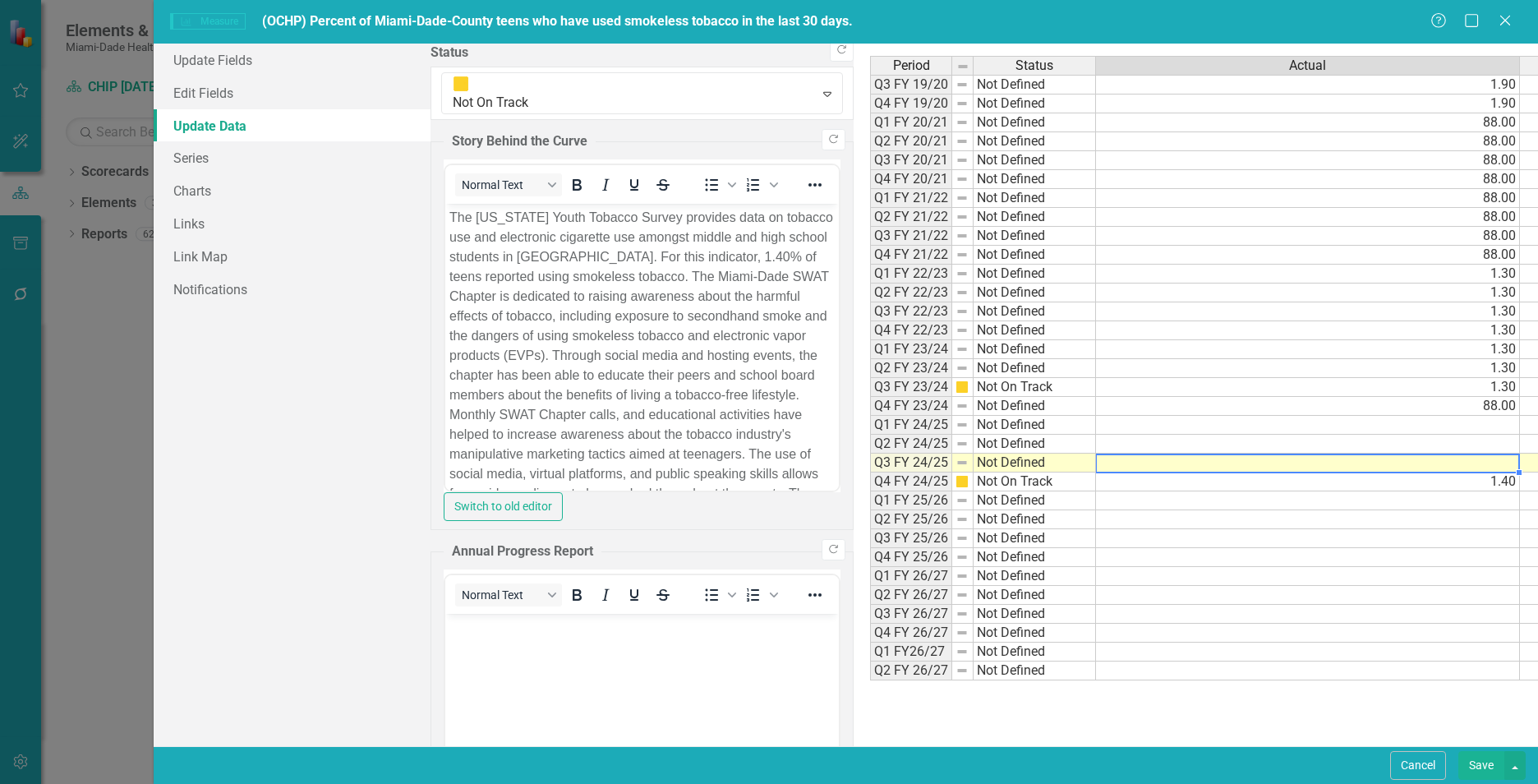
type textarea "4"
type textarea "1.4"
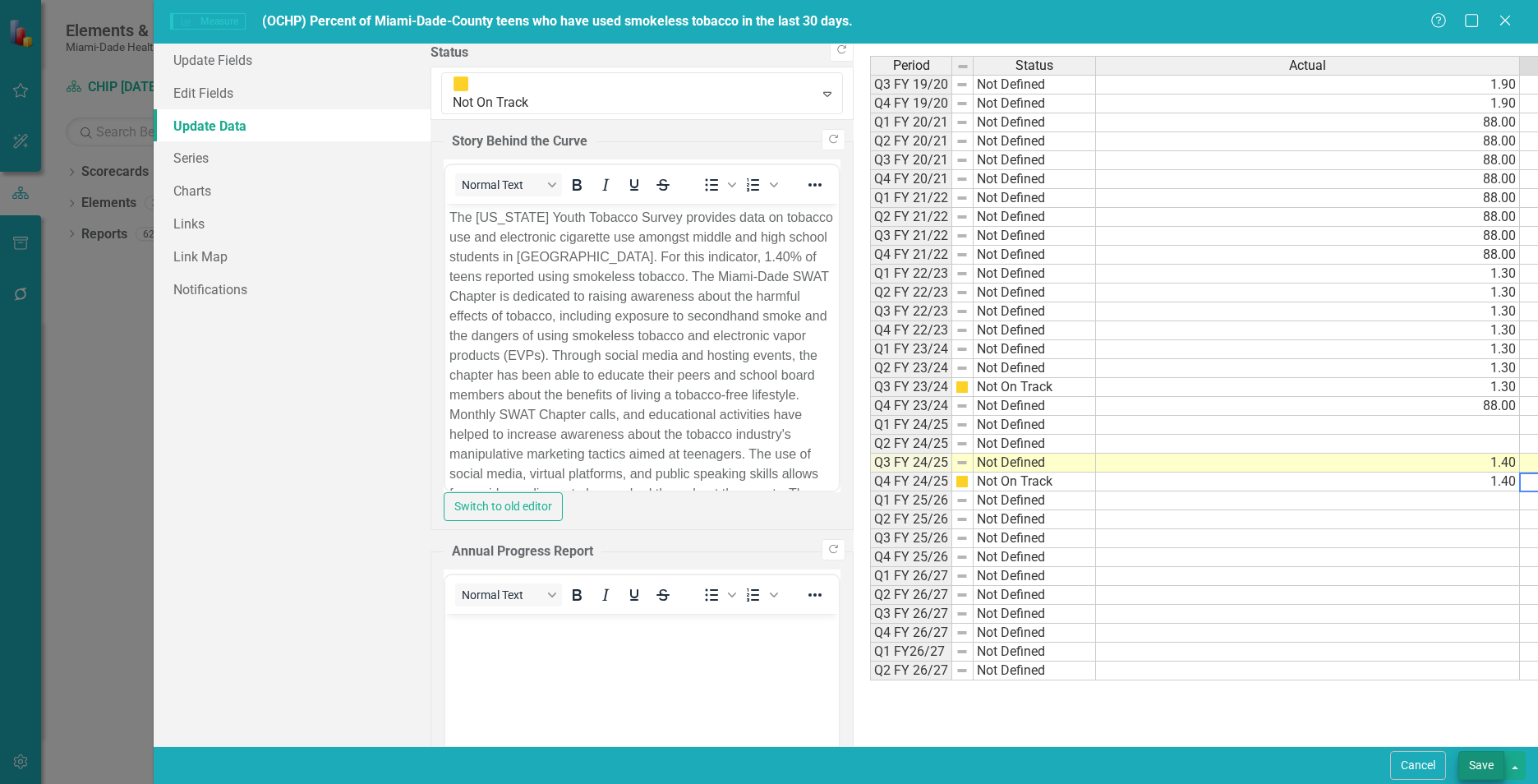
type textarea "0.5"
click at [1478, 766] on button "Save" at bounding box center [1481, 765] width 46 height 29
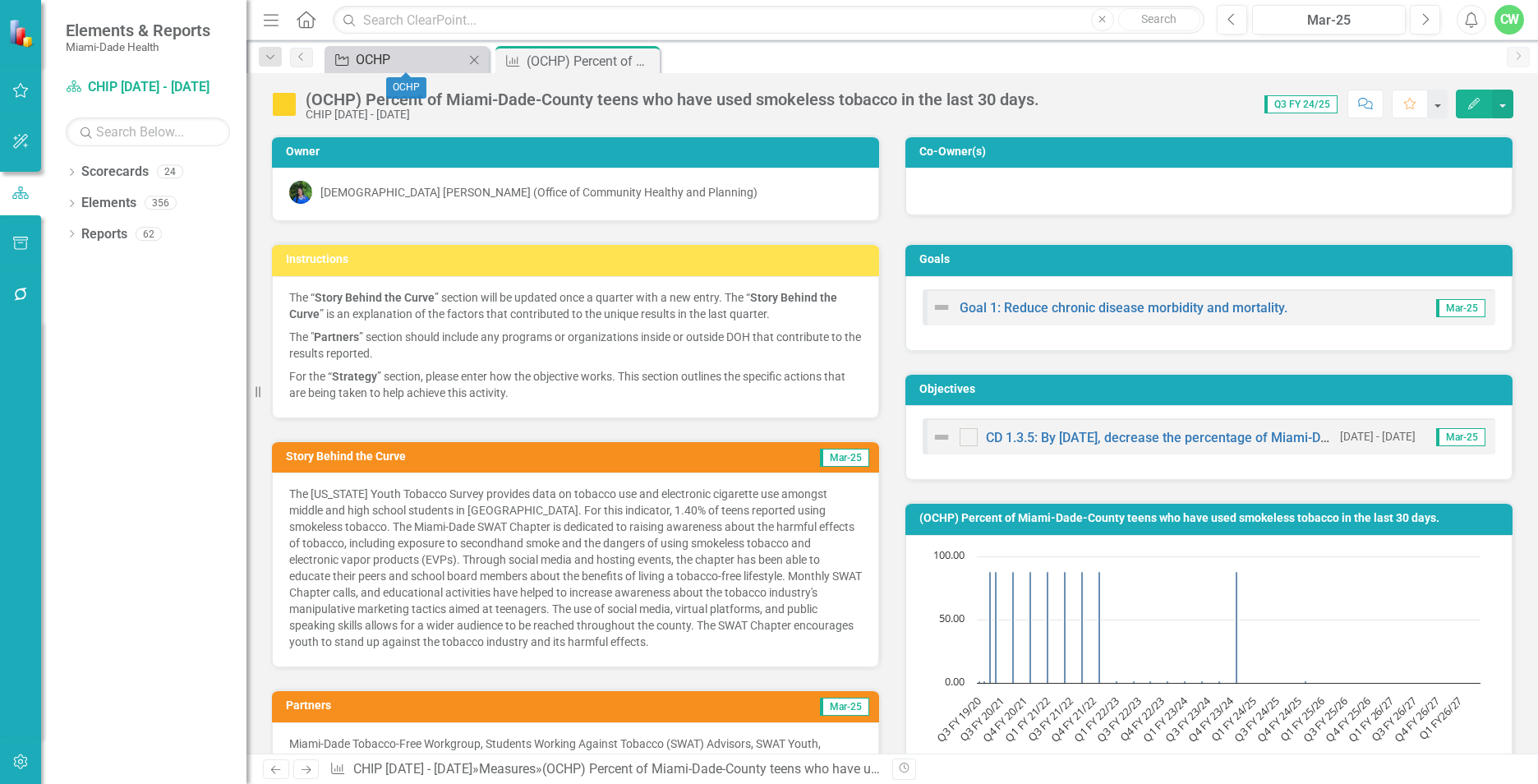
click at [356, 55] on div "OCHP" at bounding box center [409, 60] width 108 height 21
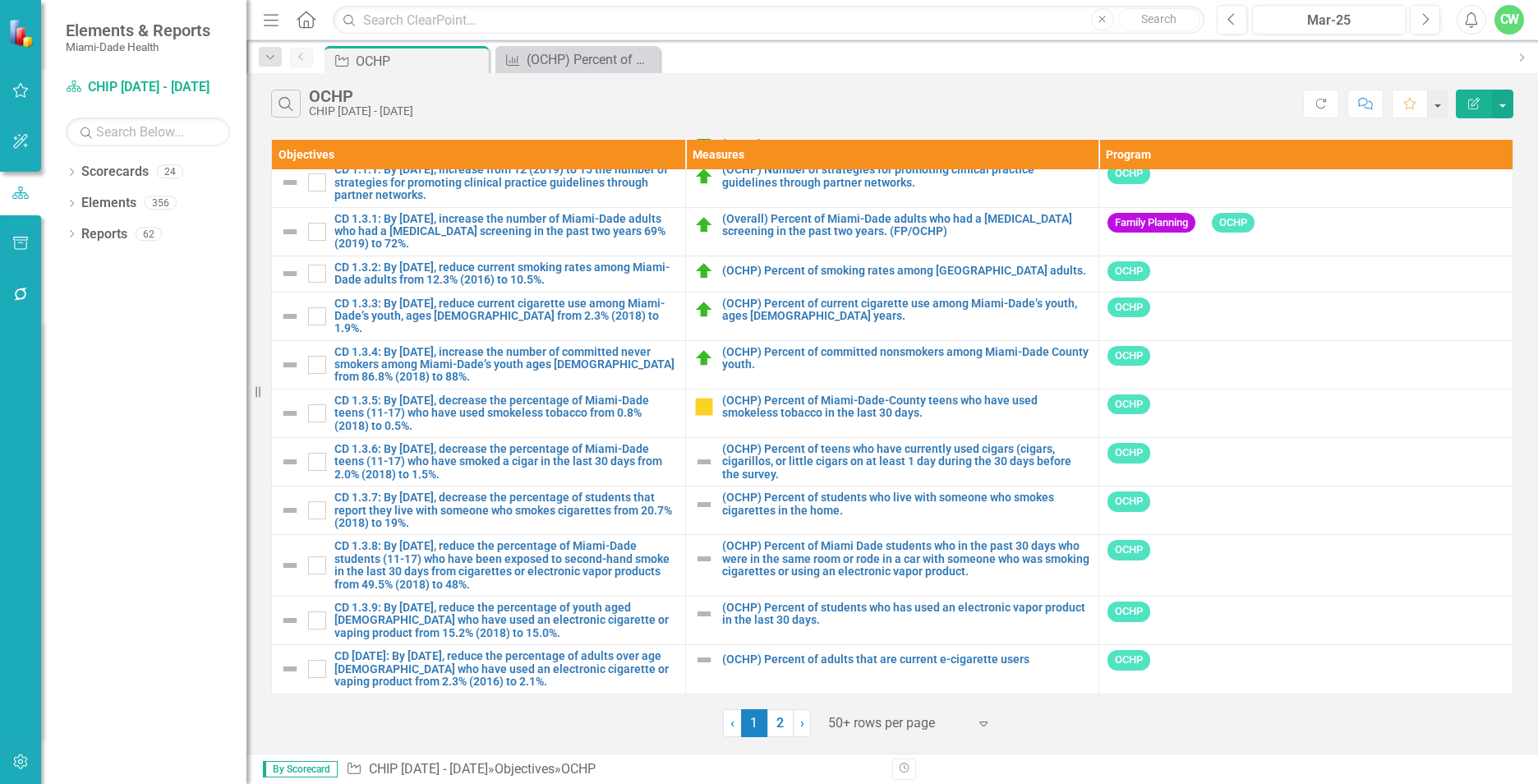
scroll to position [1983, 0]
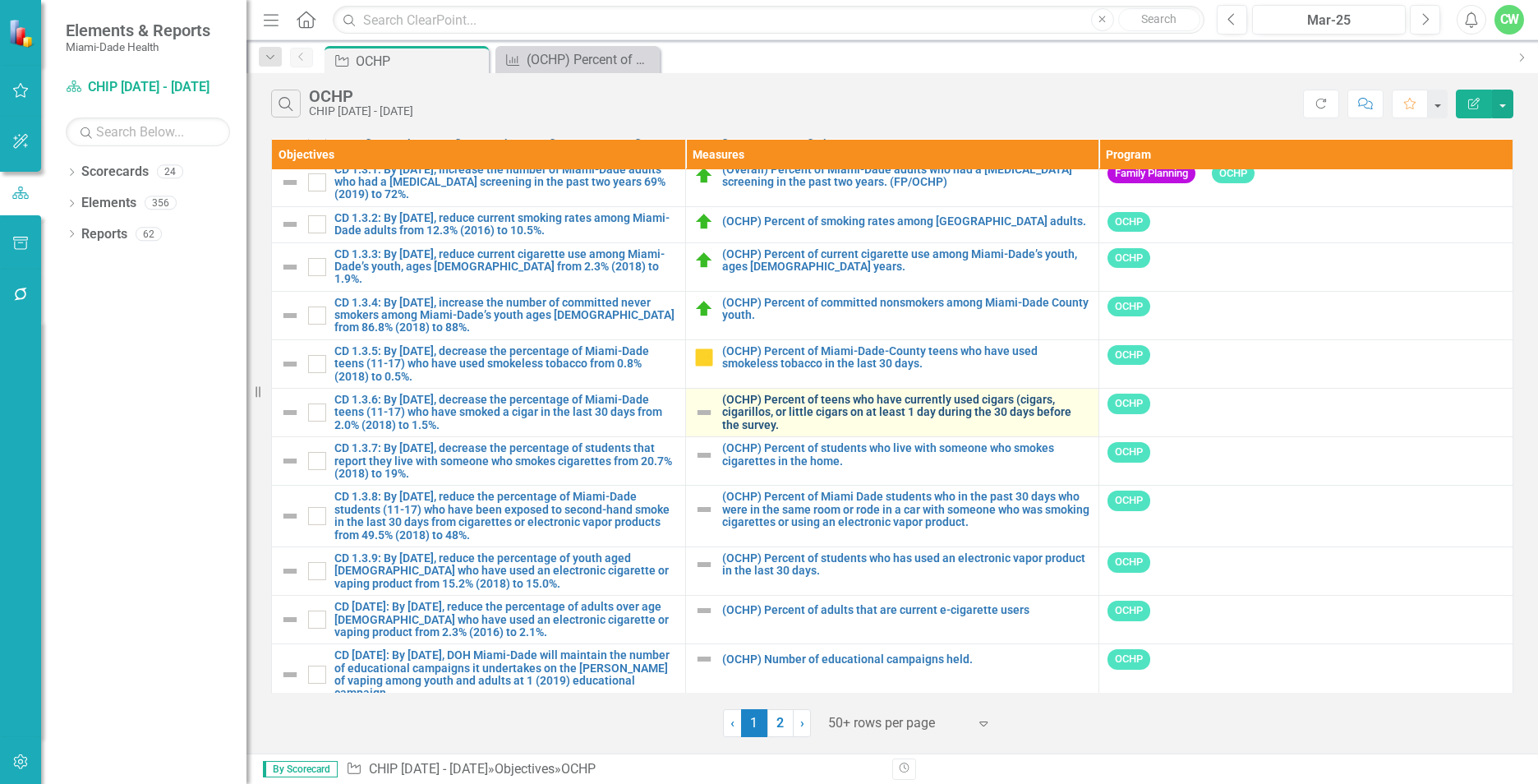
click at [736, 402] on link "(OCHP) Percent of teens who have currently used cigars (cigars, cigarillos, or …" at bounding box center [906, 413] width 369 height 38
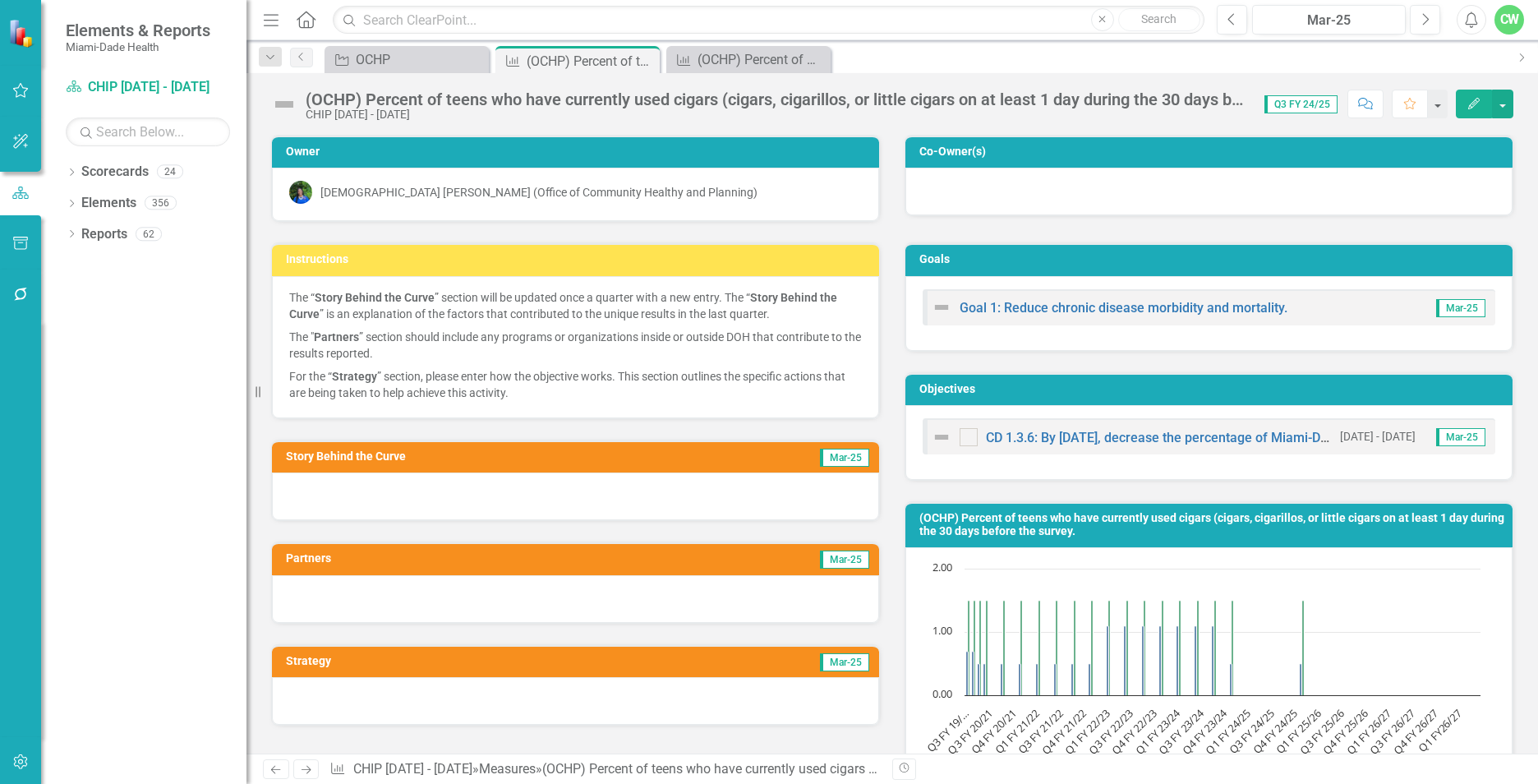
click at [1471, 106] on icon "Edit" at bounding box center [1474, 103] width 15 height 11
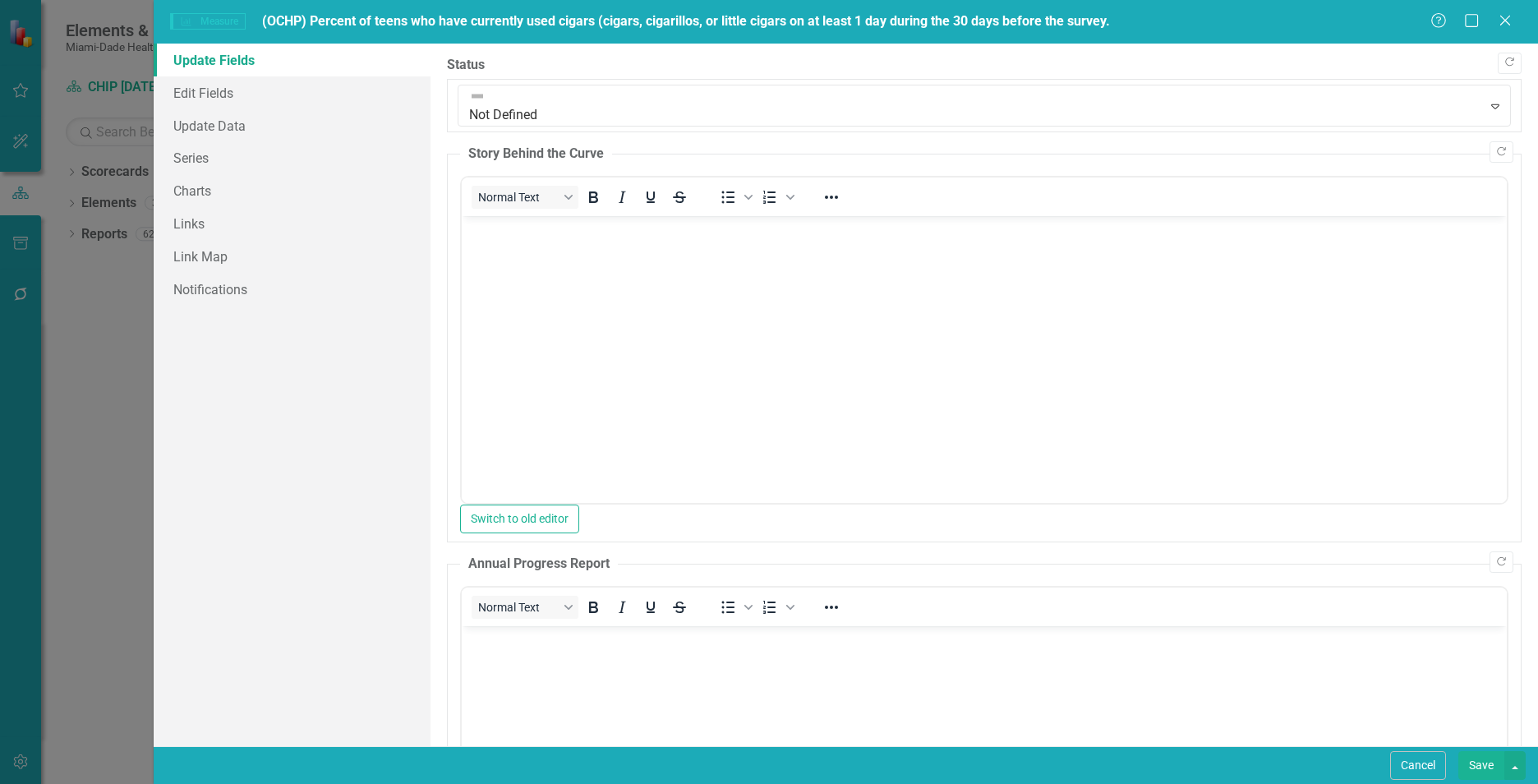
click at [716, 320] on body "Rich Text Area. Press ALT-0 for help." at bounding box center [984, 339] width 1045 height 246
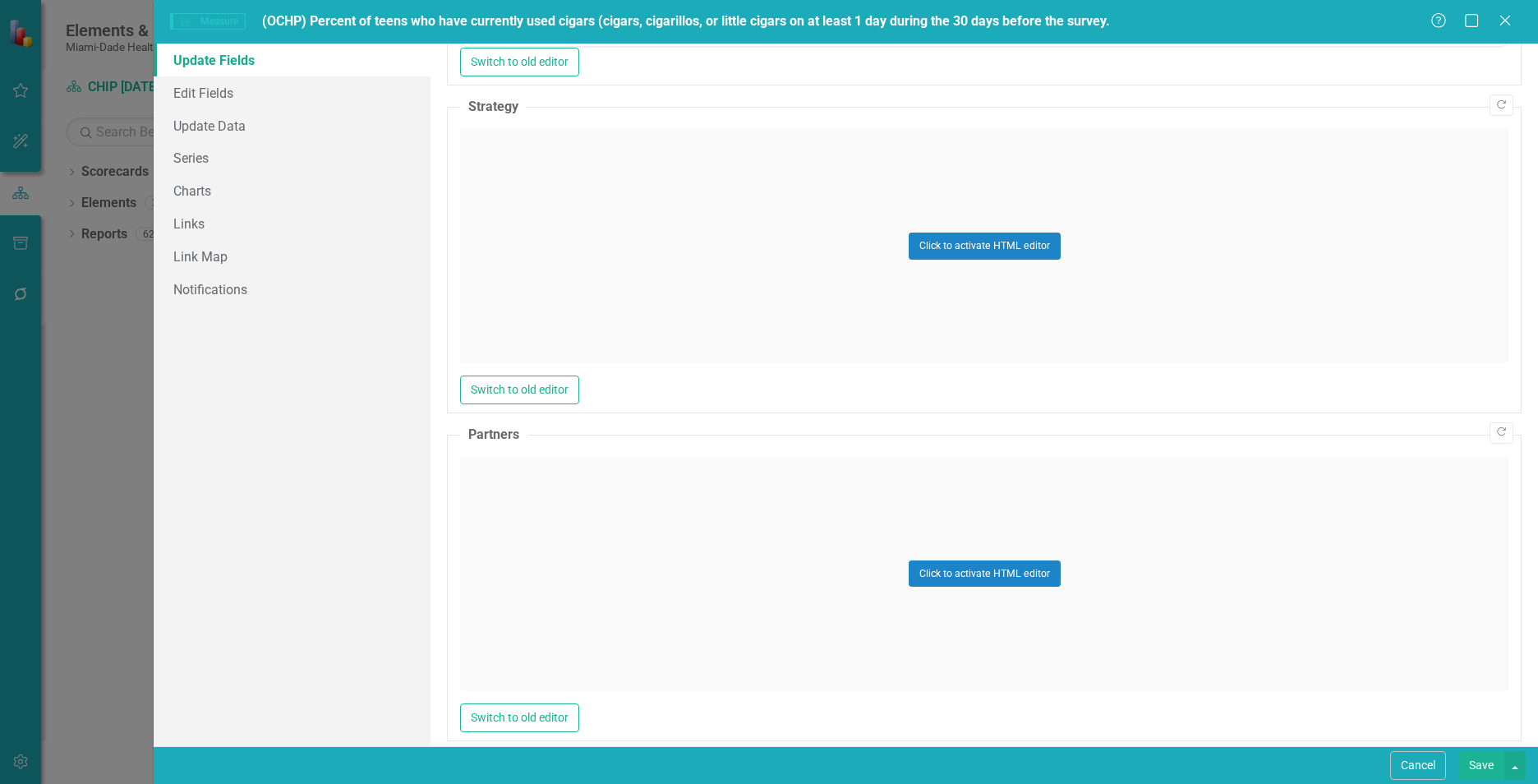
scroll to position [879, 0]
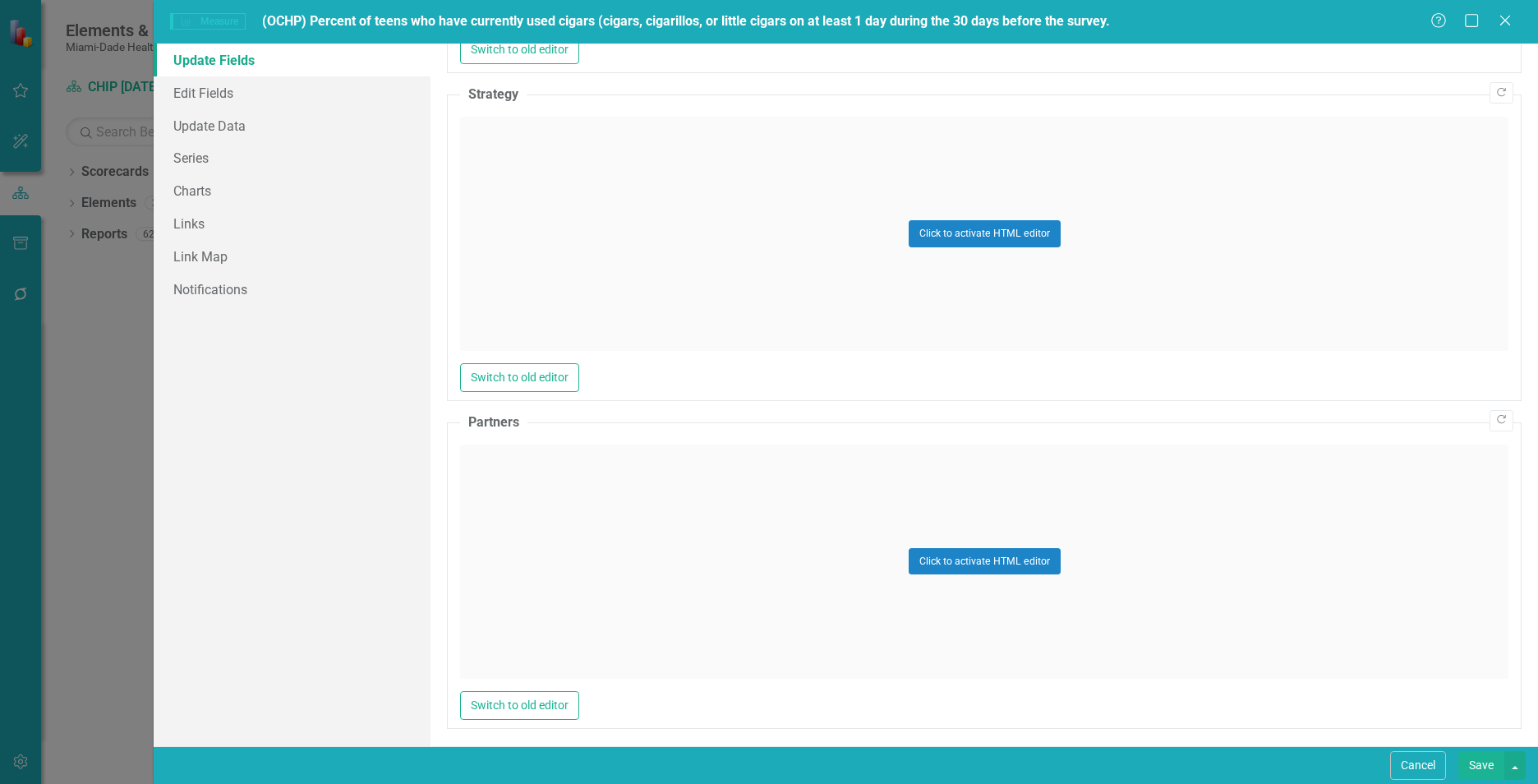
click at [554, 215] on div "Click to activate HTML editor" at bounding box center [984, 233] width 1049 height 234
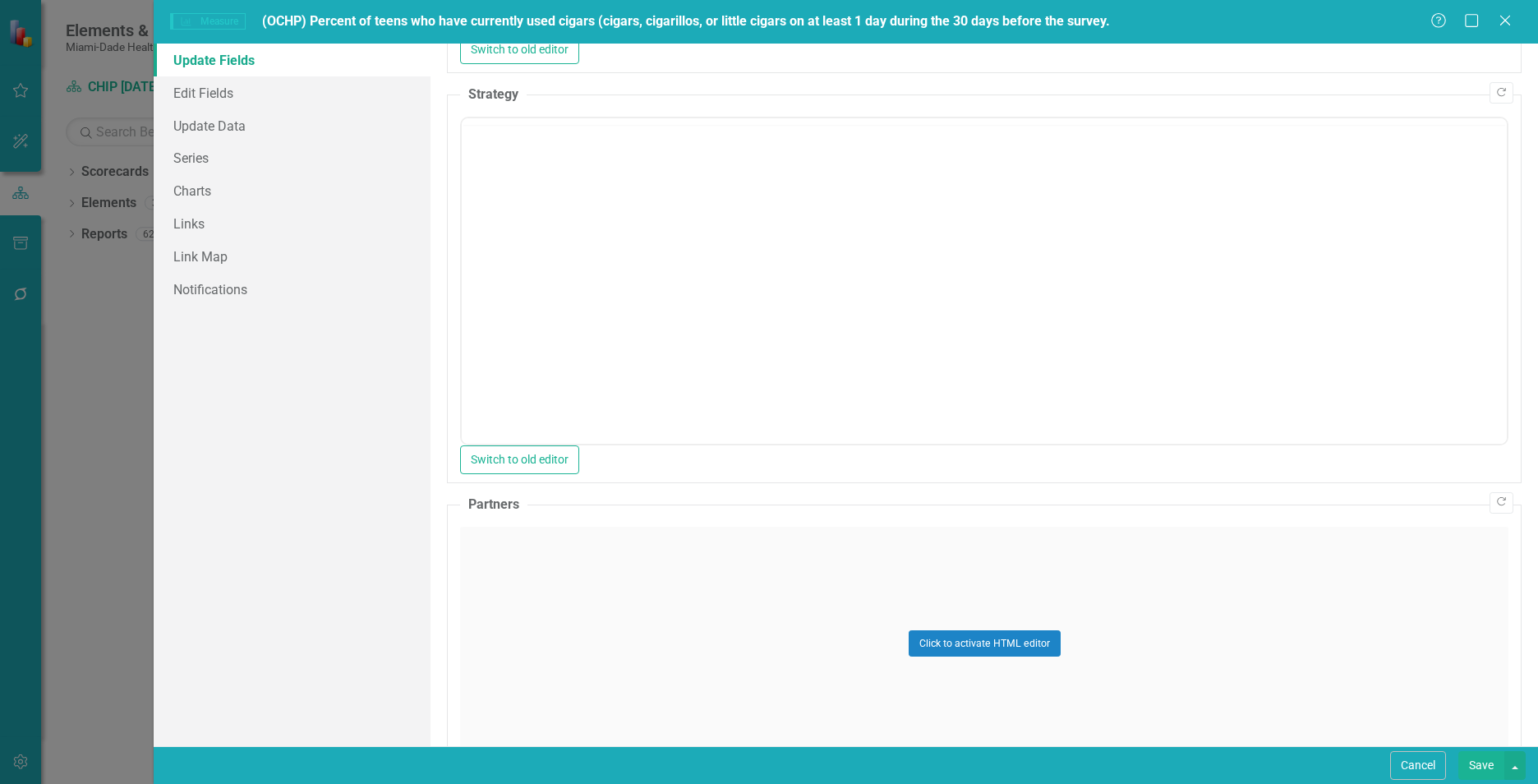
scroll to position [0, 0]
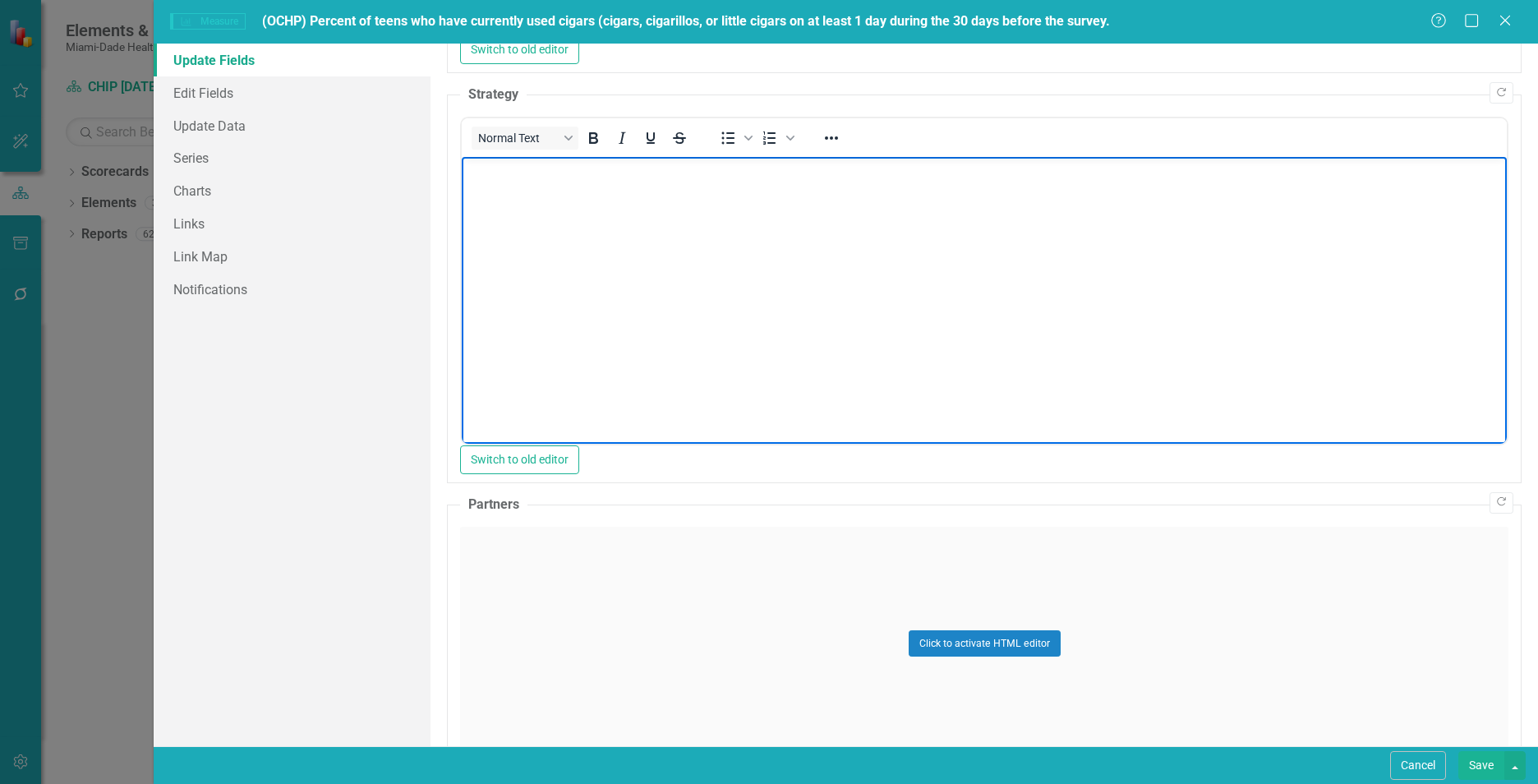
click at [554, 232] on body "Rich Text Area. Press ALT-0 for help." at bounding box center [984, 279] width 1045 height 246
paste body "Rich Text Area. Press ALT-0 for help."
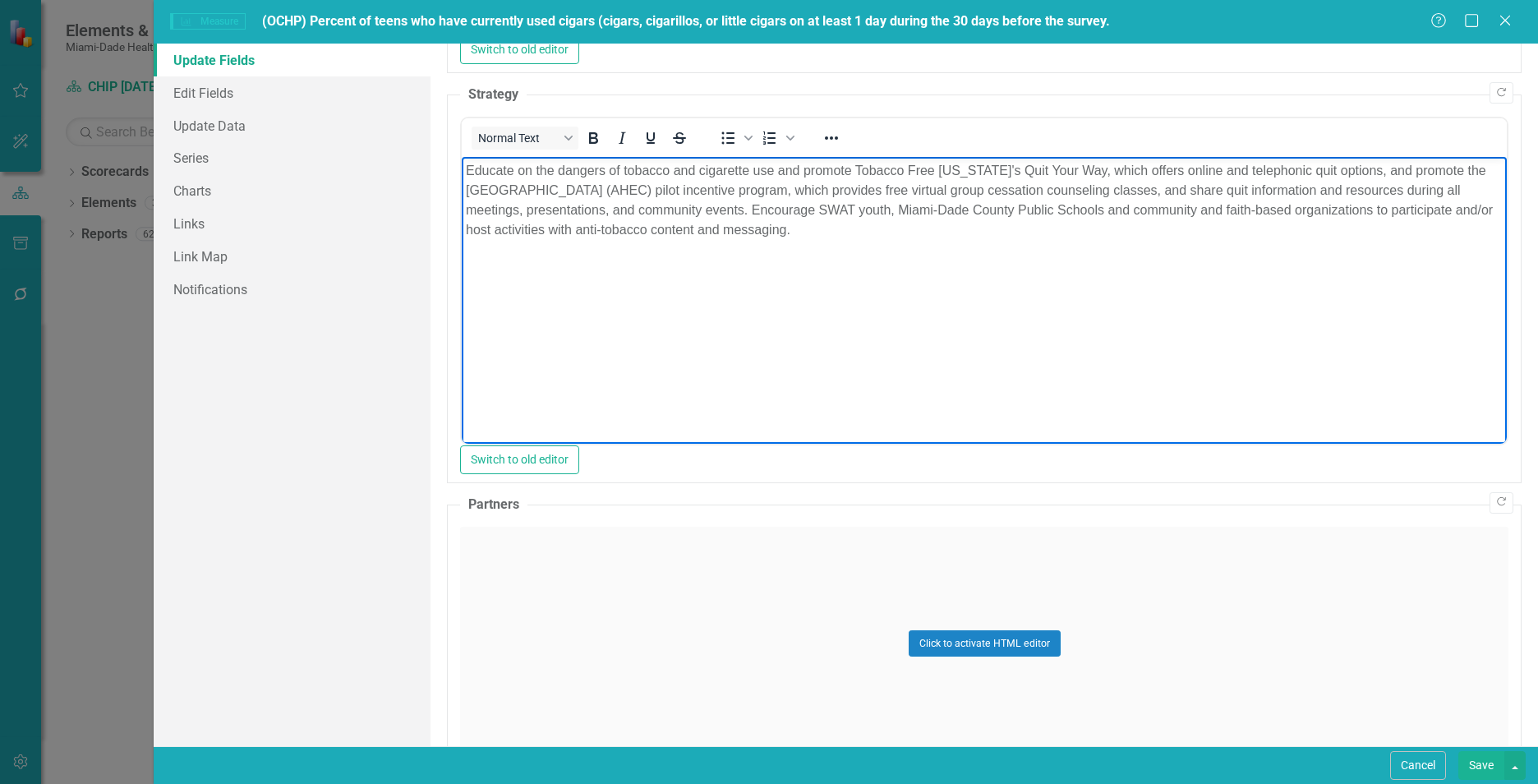
click at [578, 589] on div "Click to activate HTML editor" at bounding box center [984, 644] width 1049 height 234
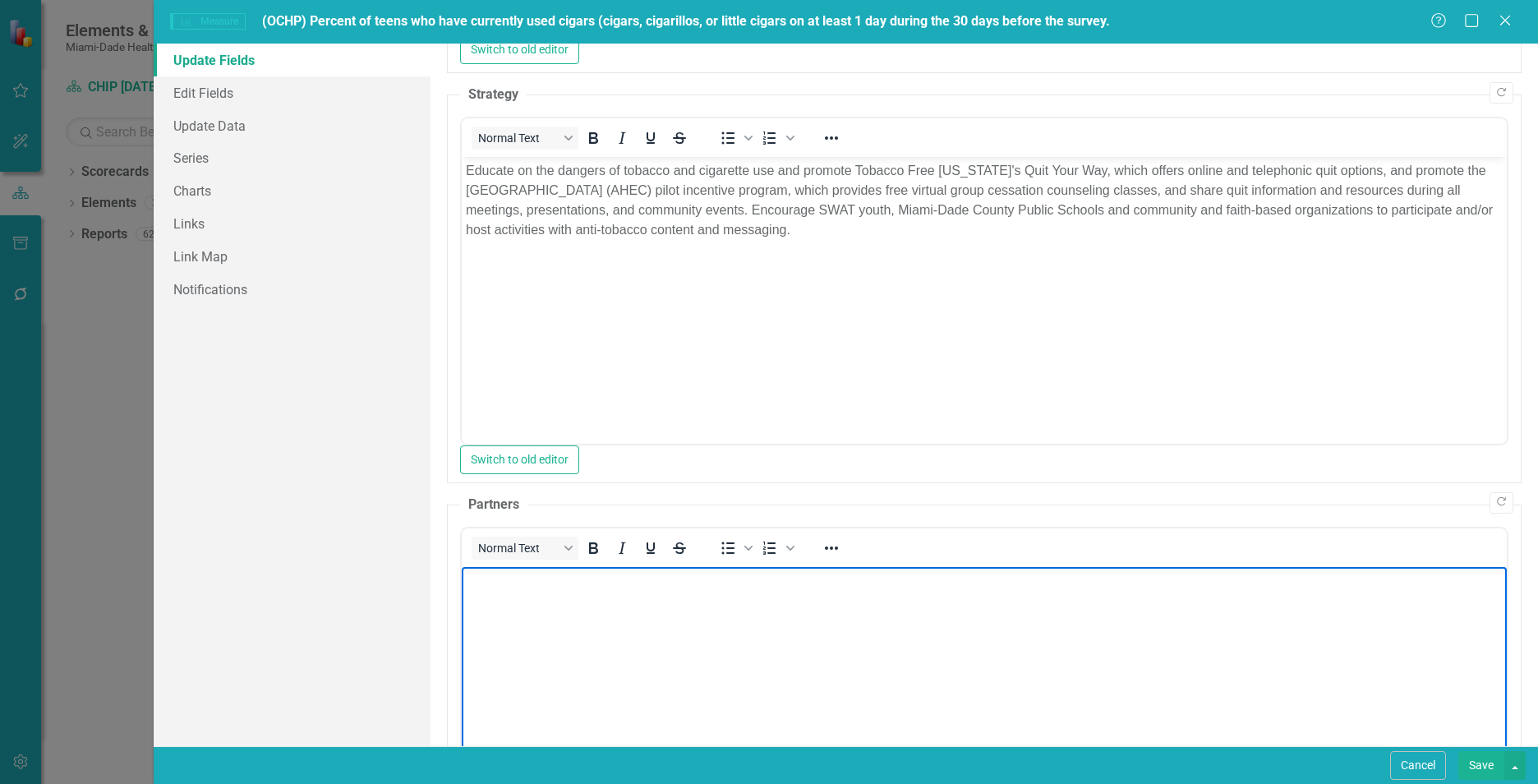
click at [579, 641] on body "Rich Text Area. Press ALT-0 for help." at bounding box center [984, 689] width 1045 height 246
paste body "Rich Text Area. Press ALT-0 for help."
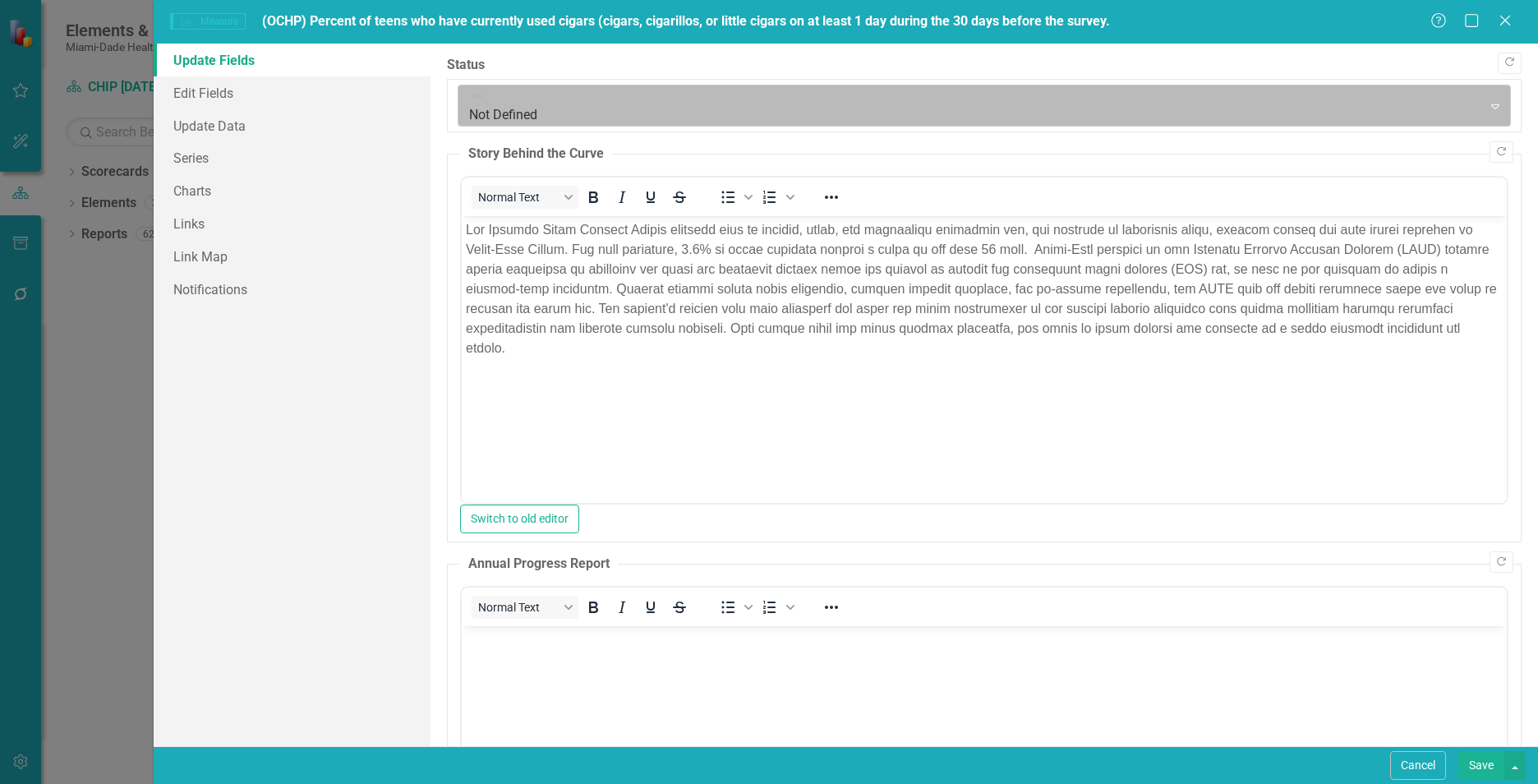
click at [527, 101] on div at bounding box center [970, 106] width 1002 height 23
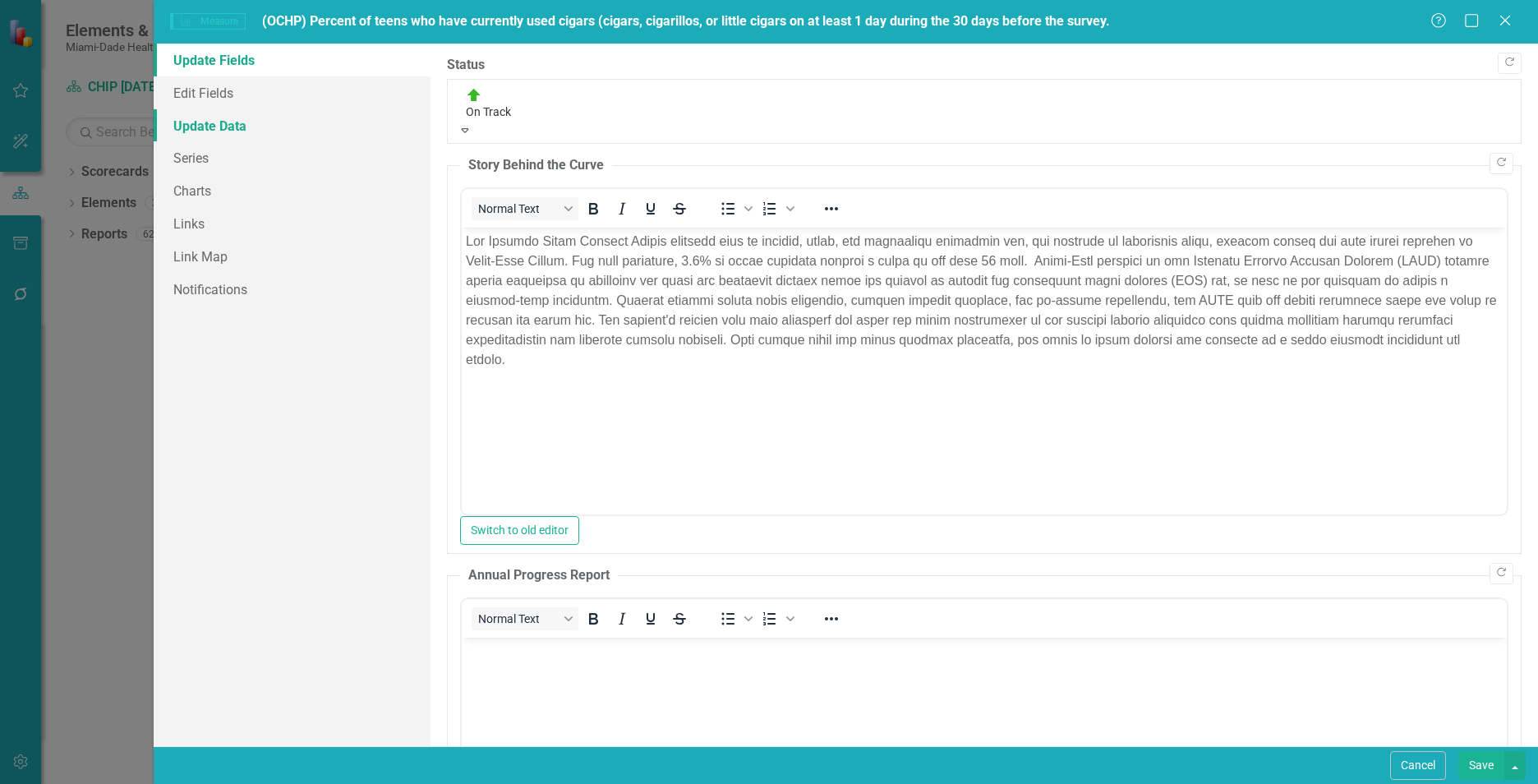
click at [290, 130] on link "Update Data" at bounding box center [291, 126] width 277 height 33
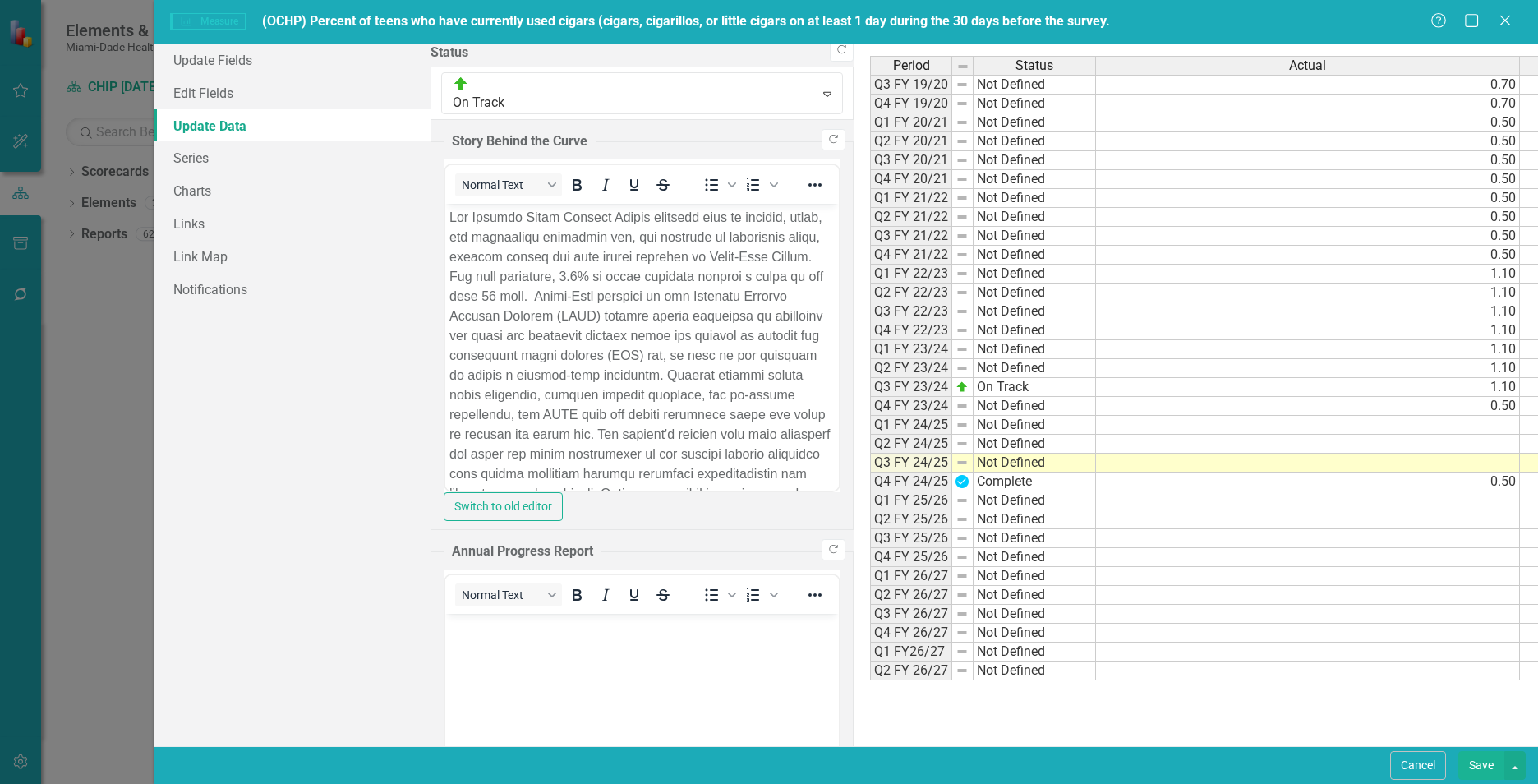
click at [1096, 463] on td at bounding box center [1307, 463] width 424 height 19
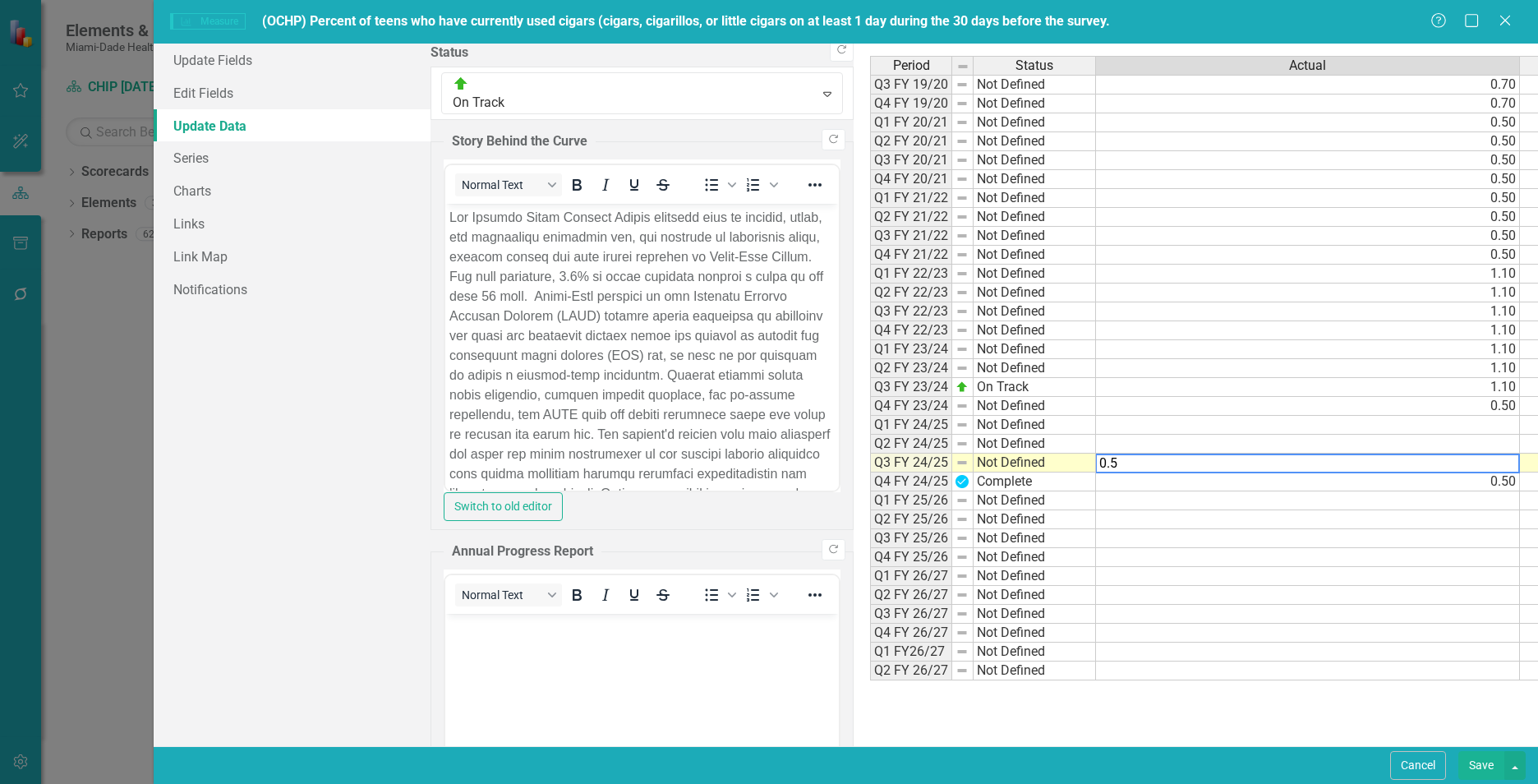
type textarea "0.50"
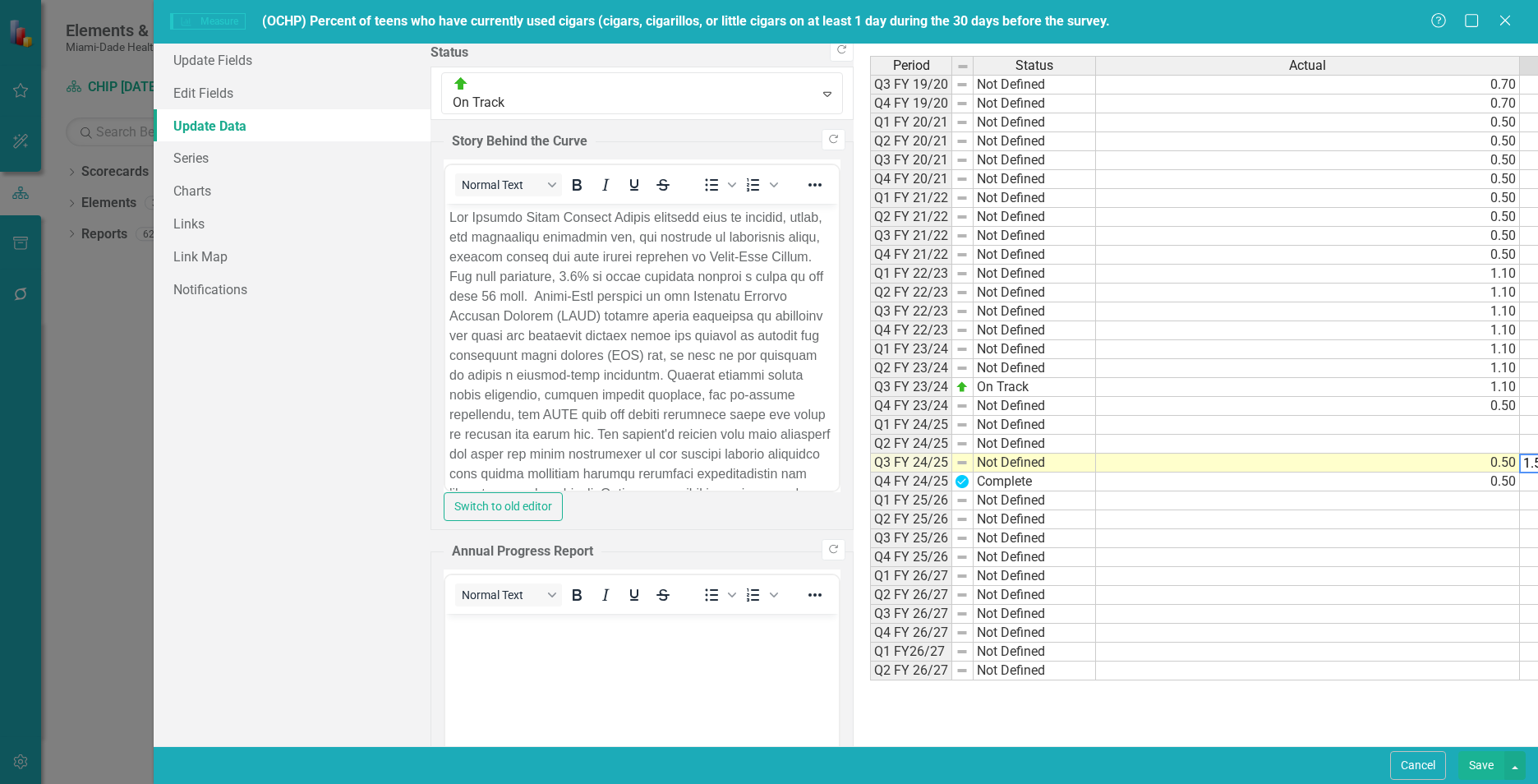
type textarea "1.50"
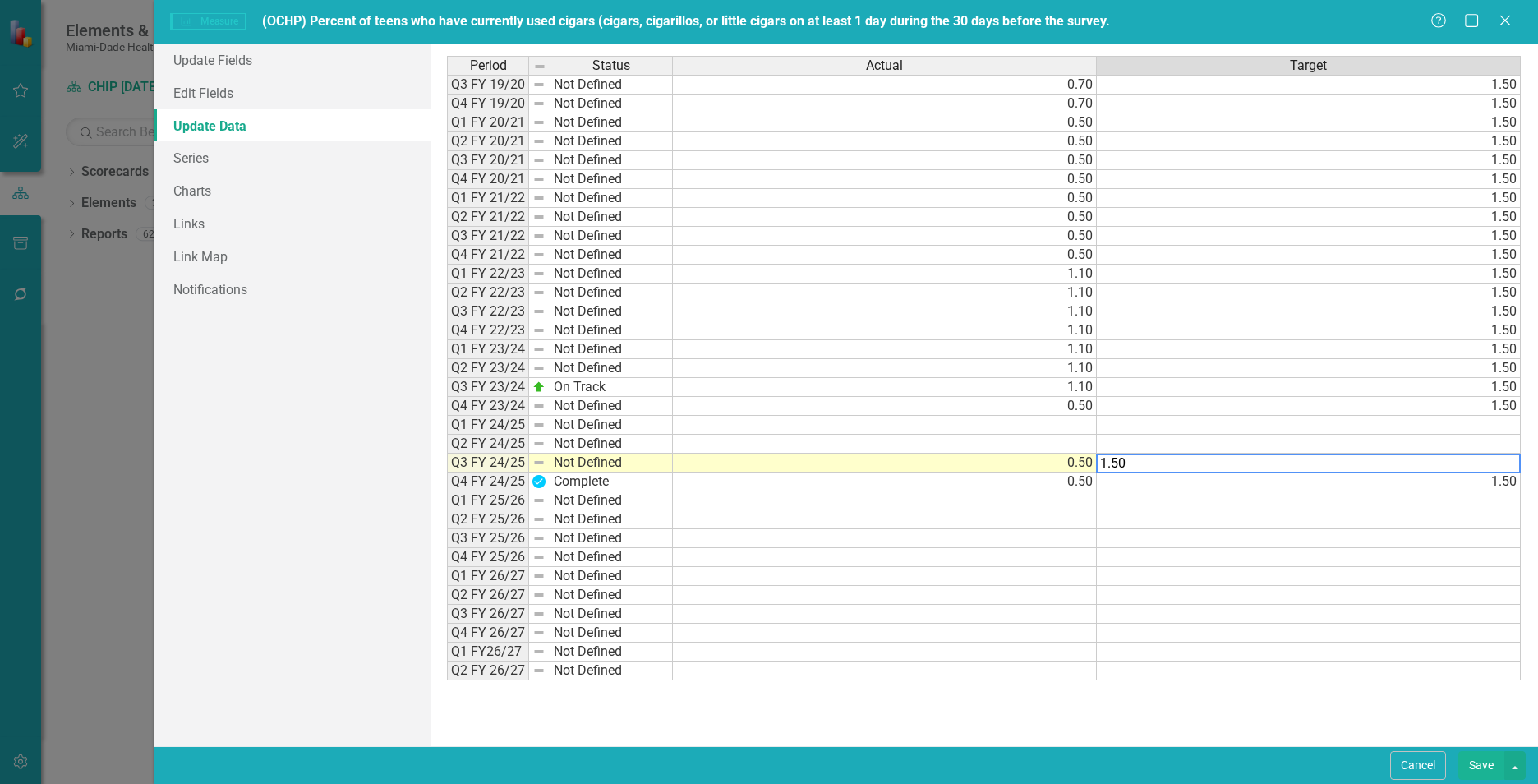
type textarea "1.50"
click at [1428, 726] on div "Period Status Actual Target Q3 FY 19/20 Not Defined 0.70 1.50 Q4 FY 19/20 Not D…" at bounding box center [984, 394] width 1074 height 677
click at [1456, 699] on div "Period Status Actual Target Q3 FY 19/20 Not Defined 0.70 1.50 Q4 FY 19/20 Not D…" at bounding box center [984, 394] width 1074 height 677
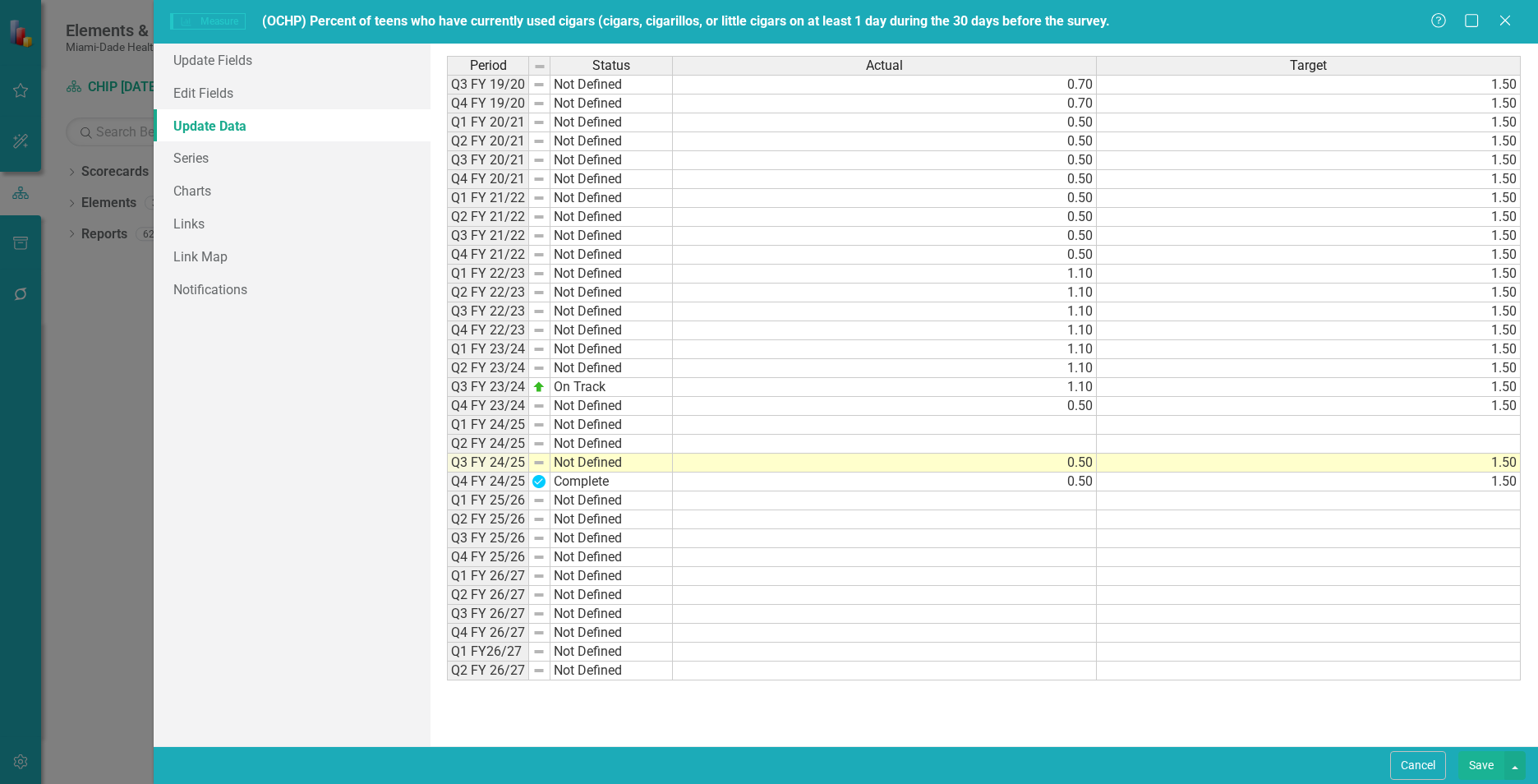
click at [1473, 768] on button "Save" at bounding box center [1481, 765] width 46 height 29
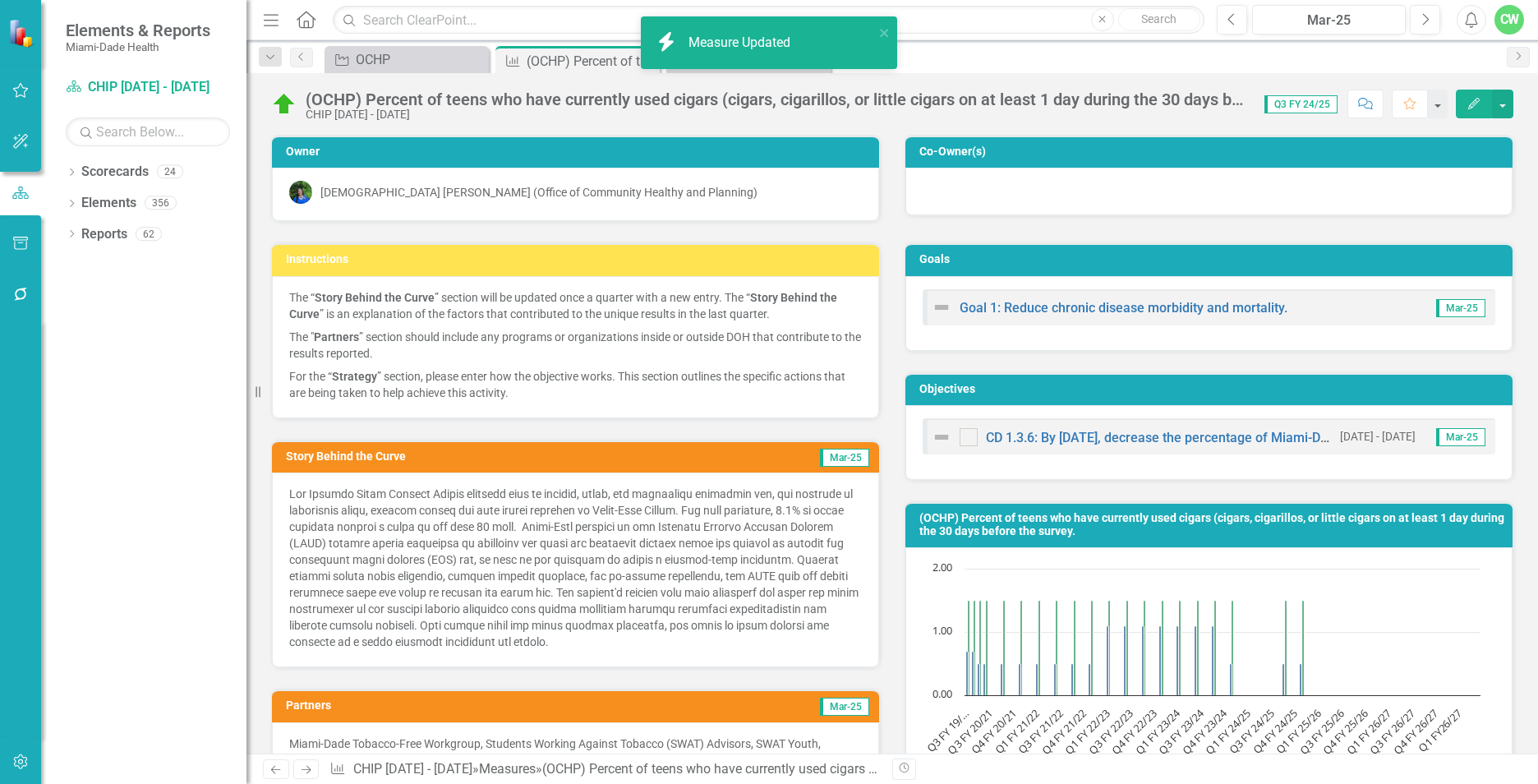
click at [792, 117] on div "CHIP [DATE] - [DATE]" at bounding box center [776, 114] width 942 height 12
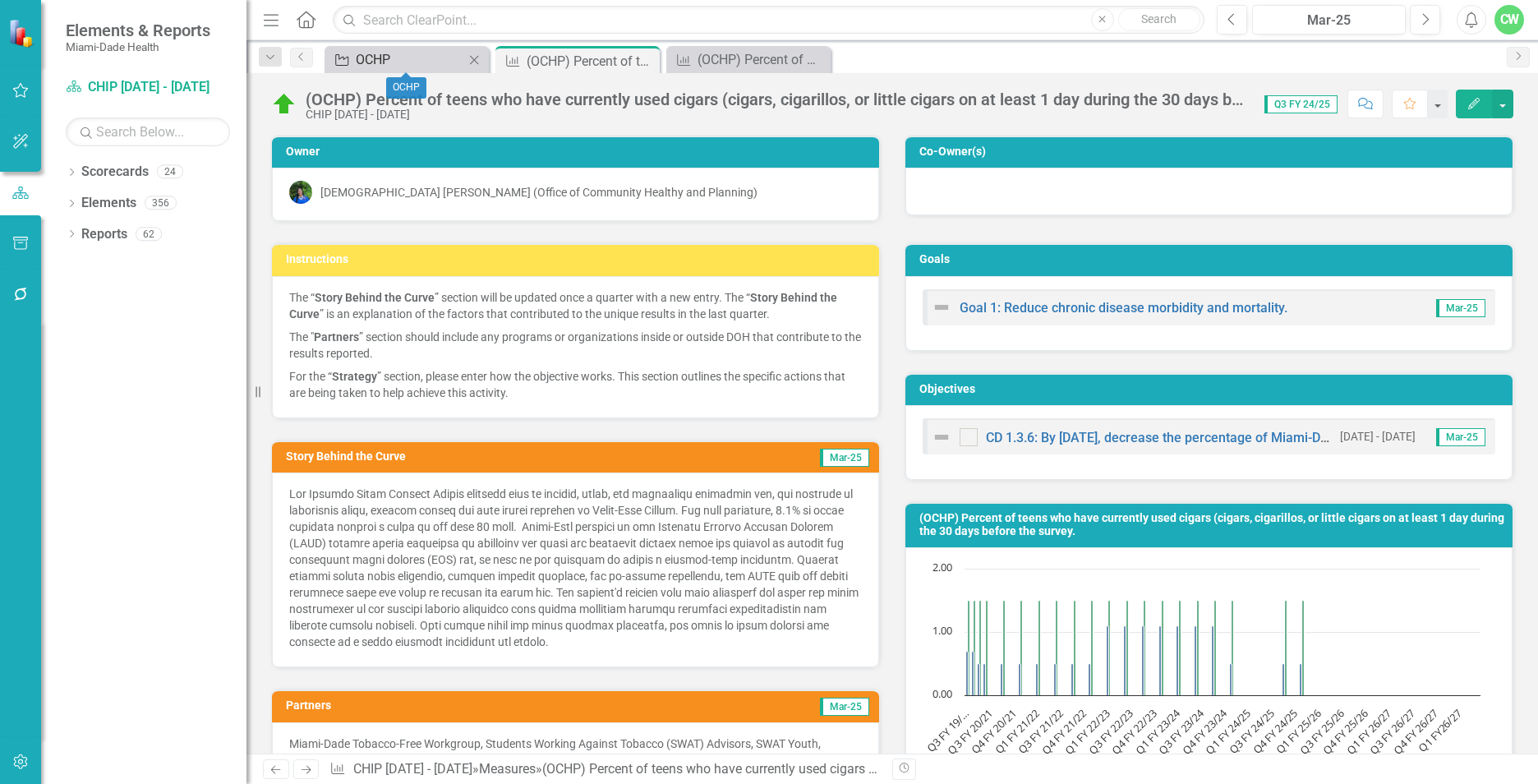
click at [425, 59] on div "OCHP" at bounding box center [409, 60] width 108 height 21
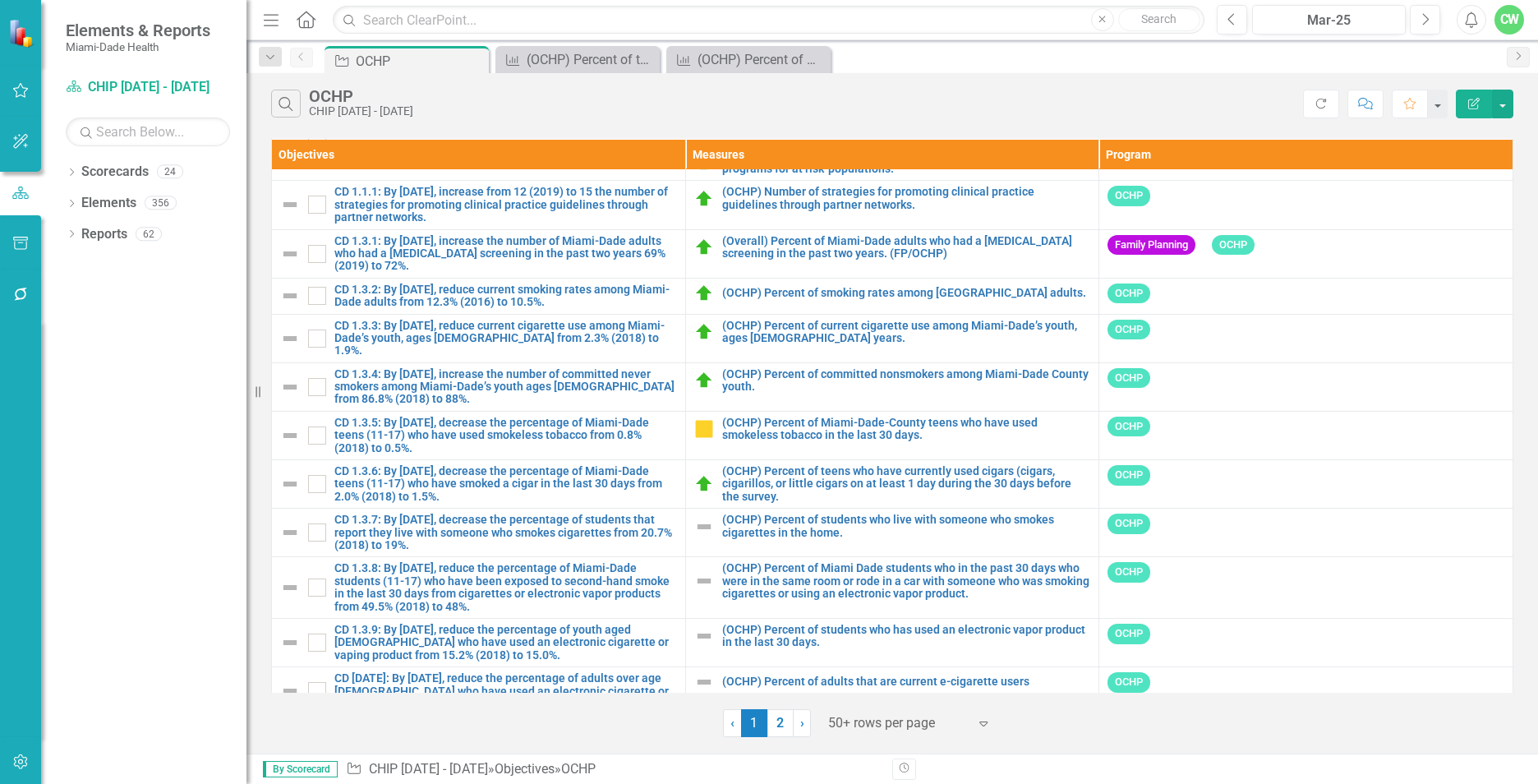
scroll to position [1983, 0]
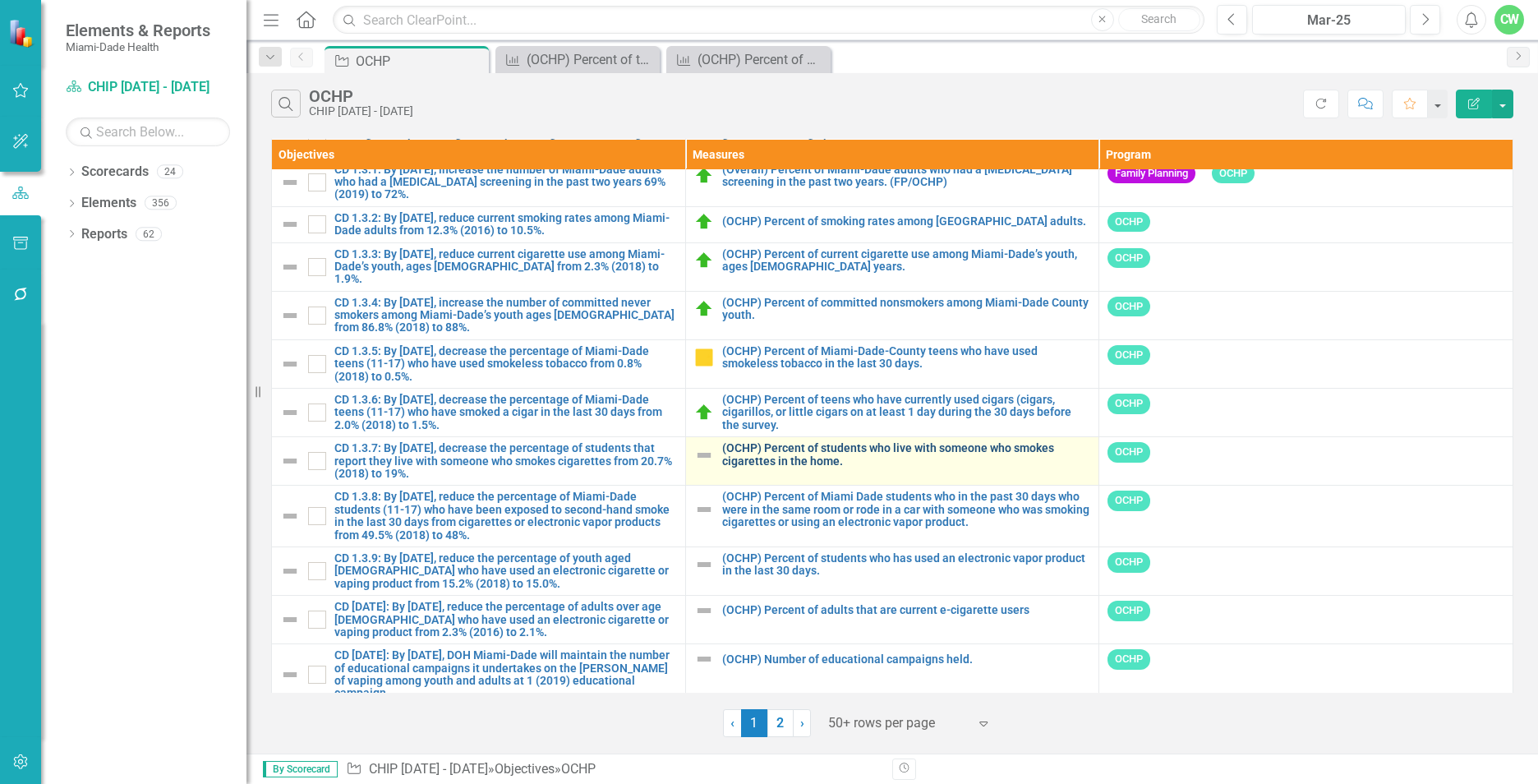
click at [768, 442] on link "(OCHP) Percent of students who live with someone who smokes cigarettes in the h…" at bounding box center [906, 454] width 369 height 25
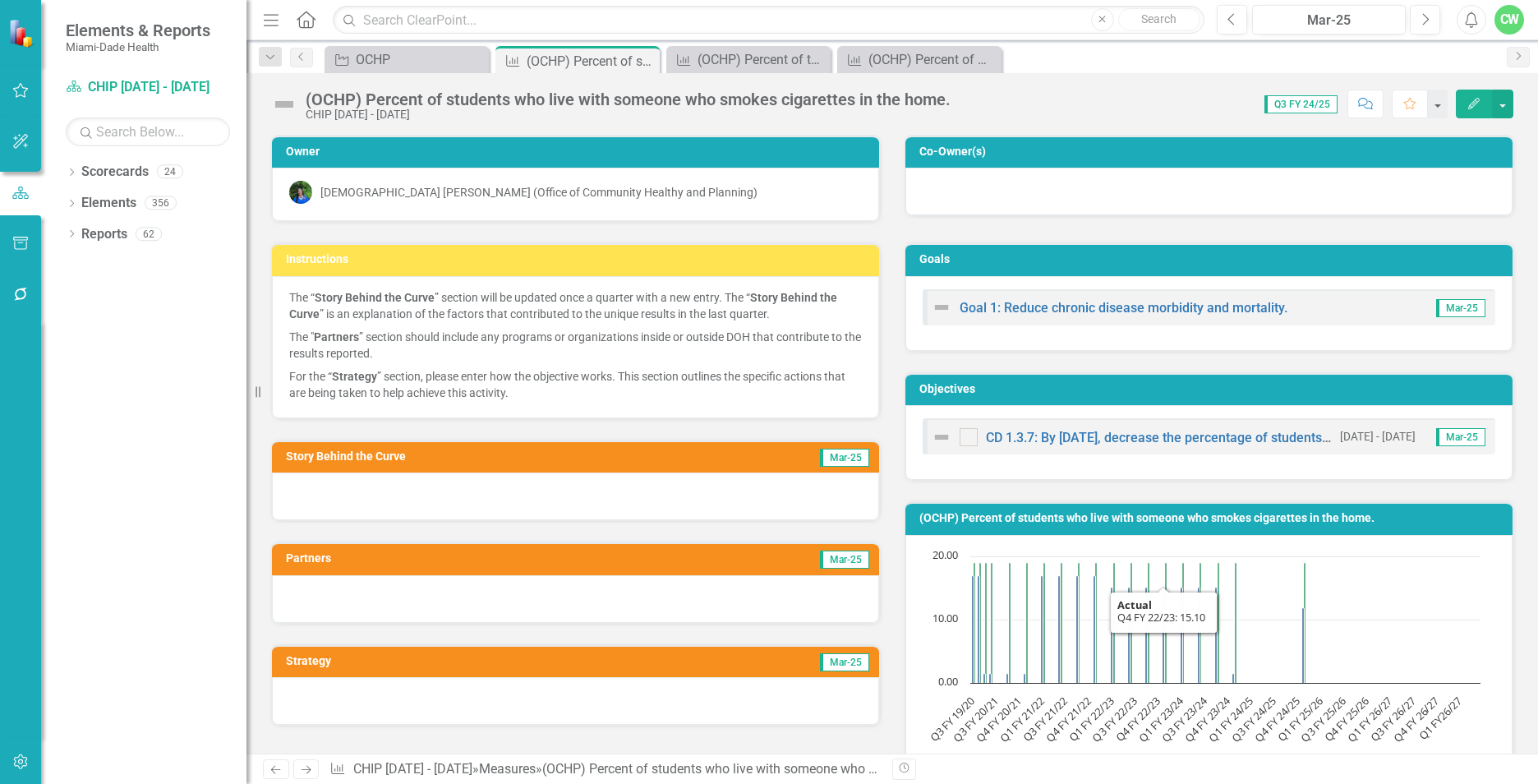
click at [1468, 92] on button "Edit" at bounding box center [1474, 103] width 36 height 29
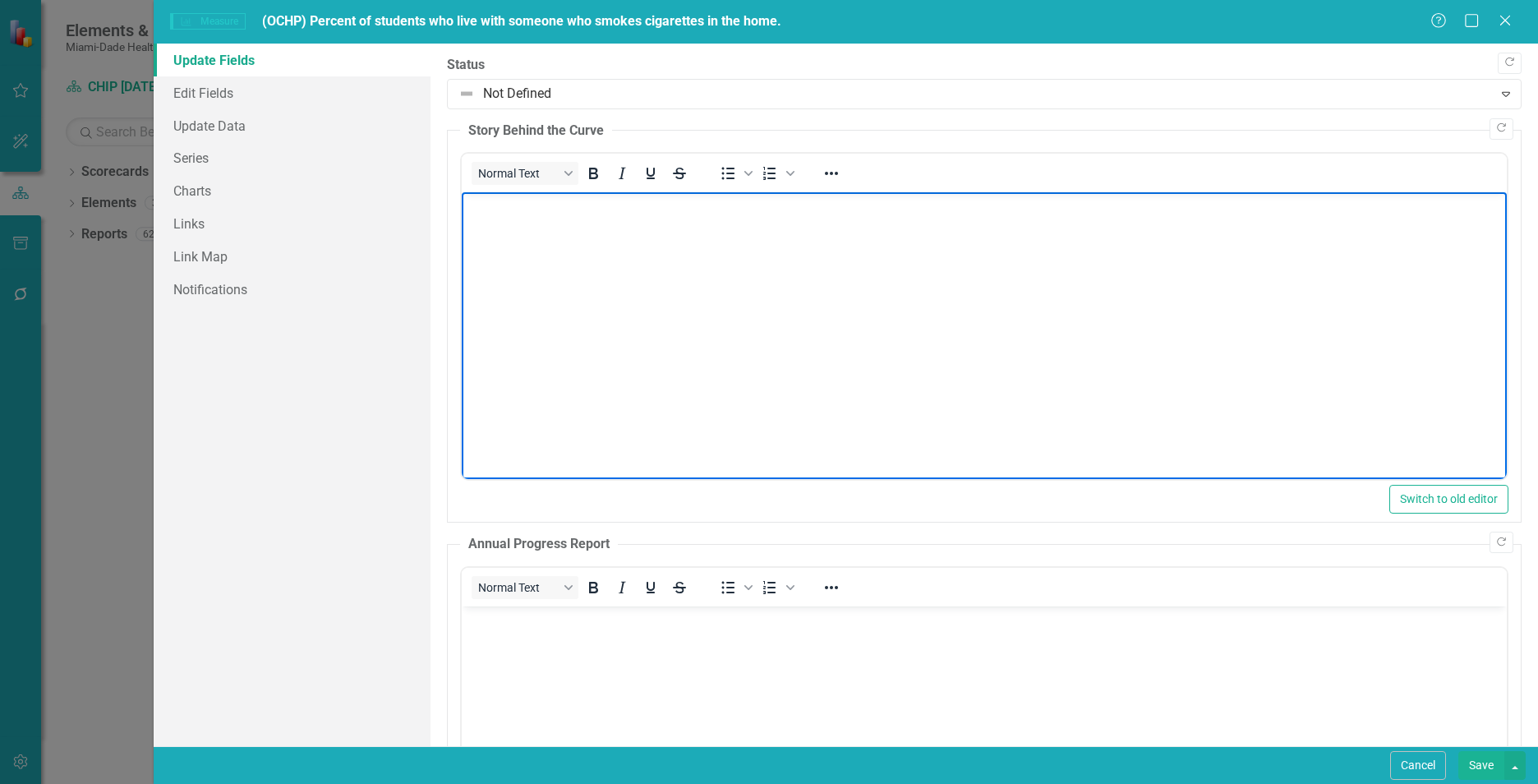
click at [505, 262] on body "Rich Text Area. Press ALT-0 for help." at bounding box center [984, 316] width 1045 height 246
paste body "Rich Text Area. Press ALT-0 for help."
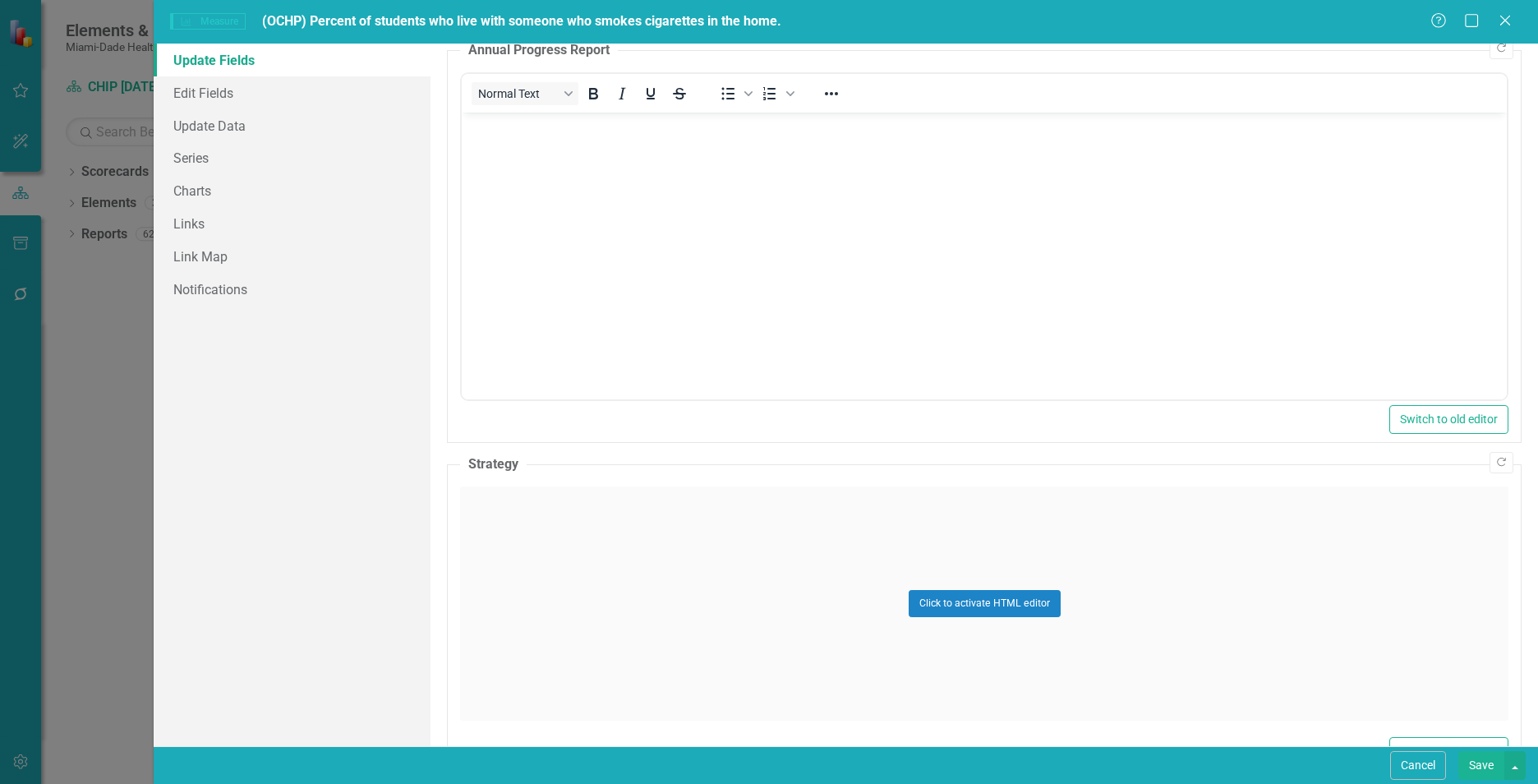
scroll to position [879, 0]
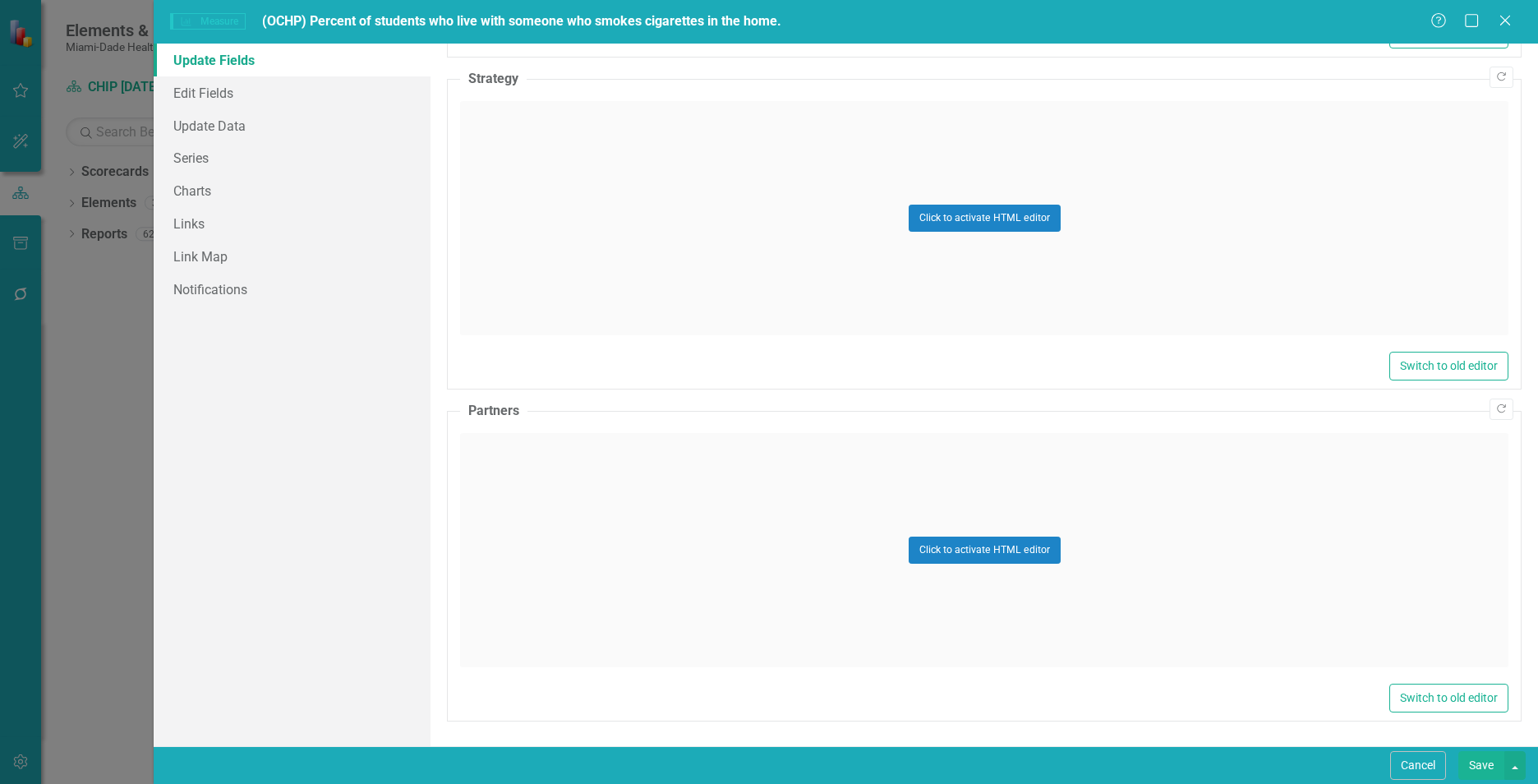
click at [566, 121] on div "Click to activate HTML editor" at bounding box center [984, 218] width 1049 height 234
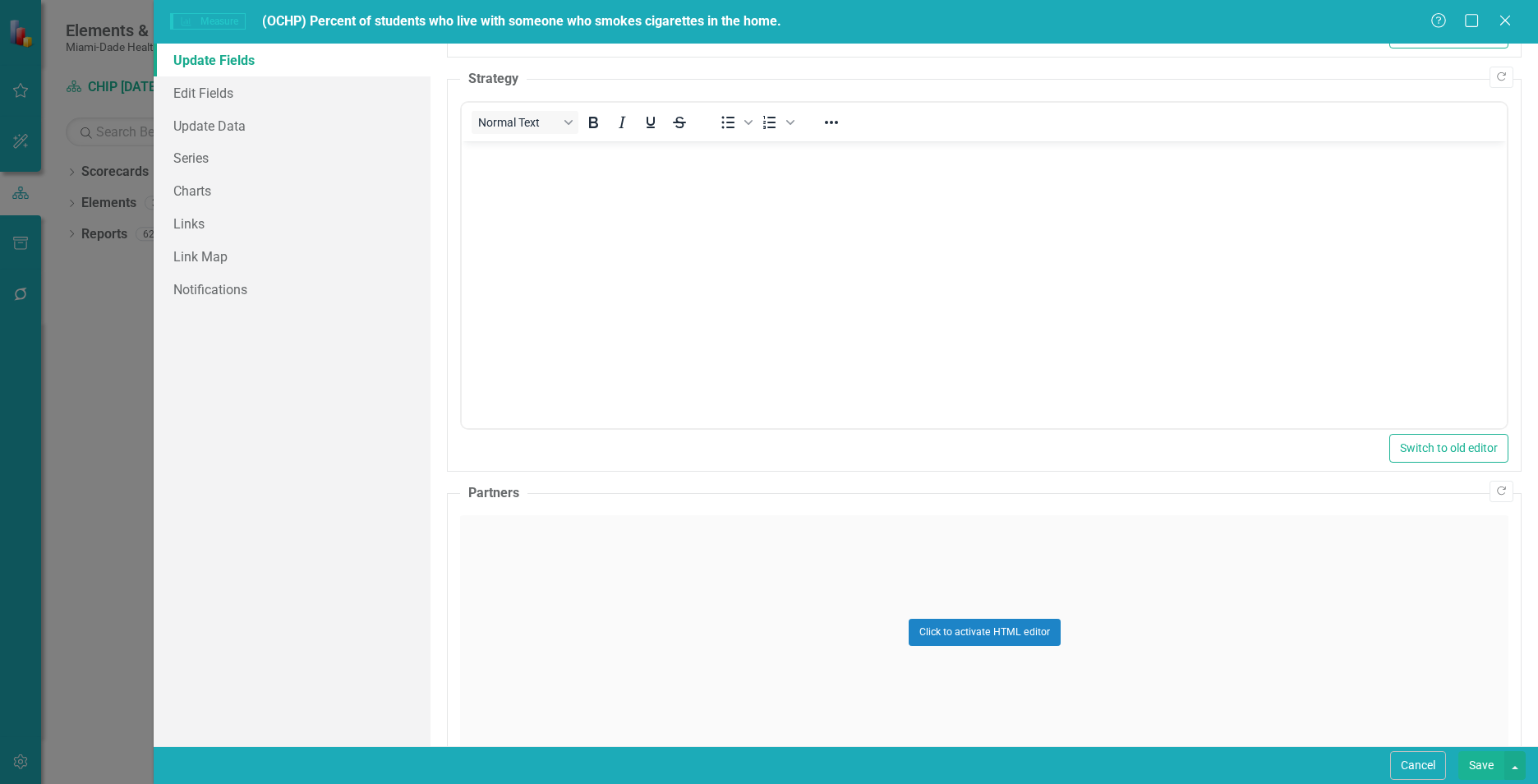
scroll to position [0, 0]
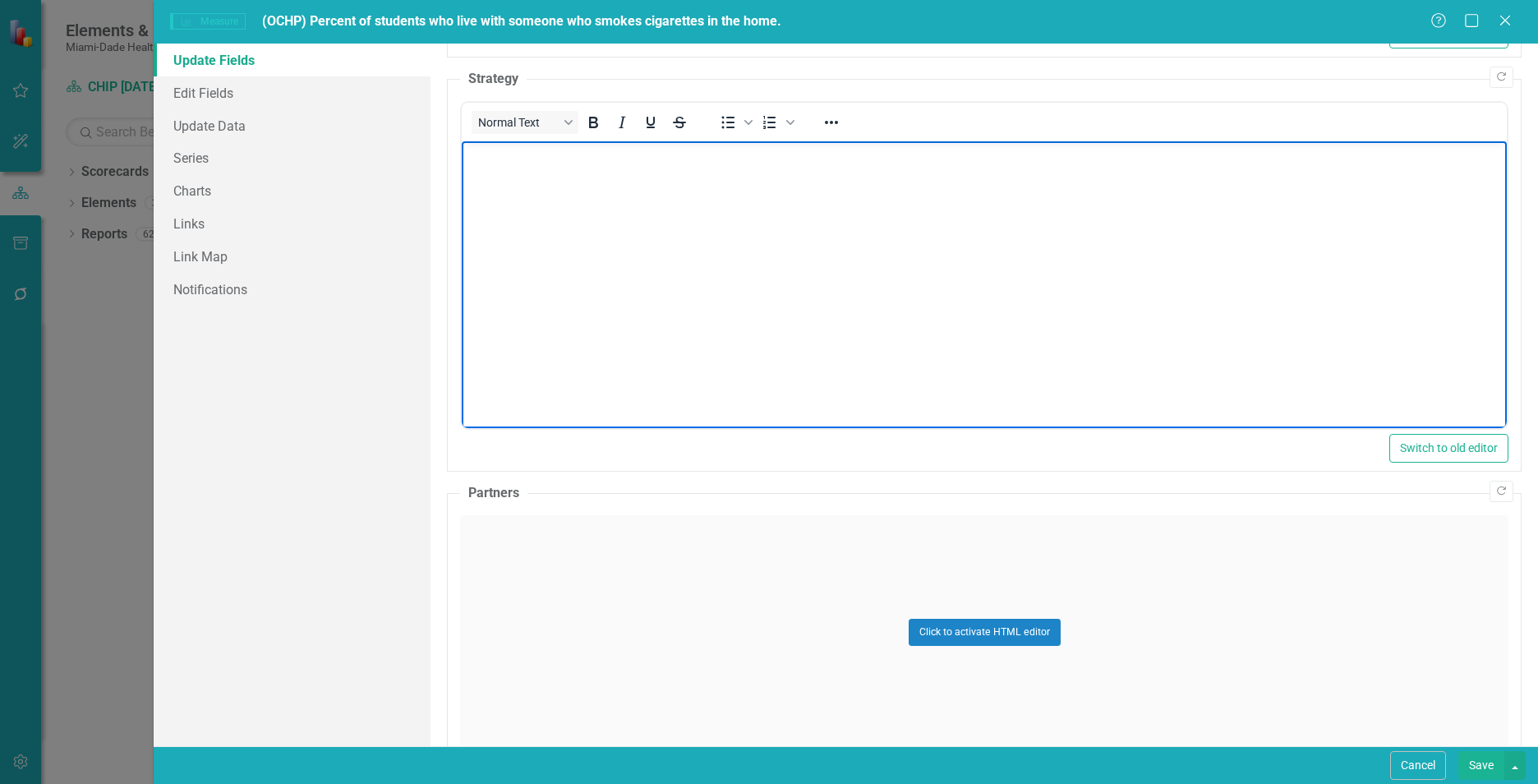
click at [552, 197] on body "Rich Text Area. Press ALT-0 for help." at bounding box center [984, 265] width 1045 height 246
paste body "Rich Text Area. Press ALT-0 for help."
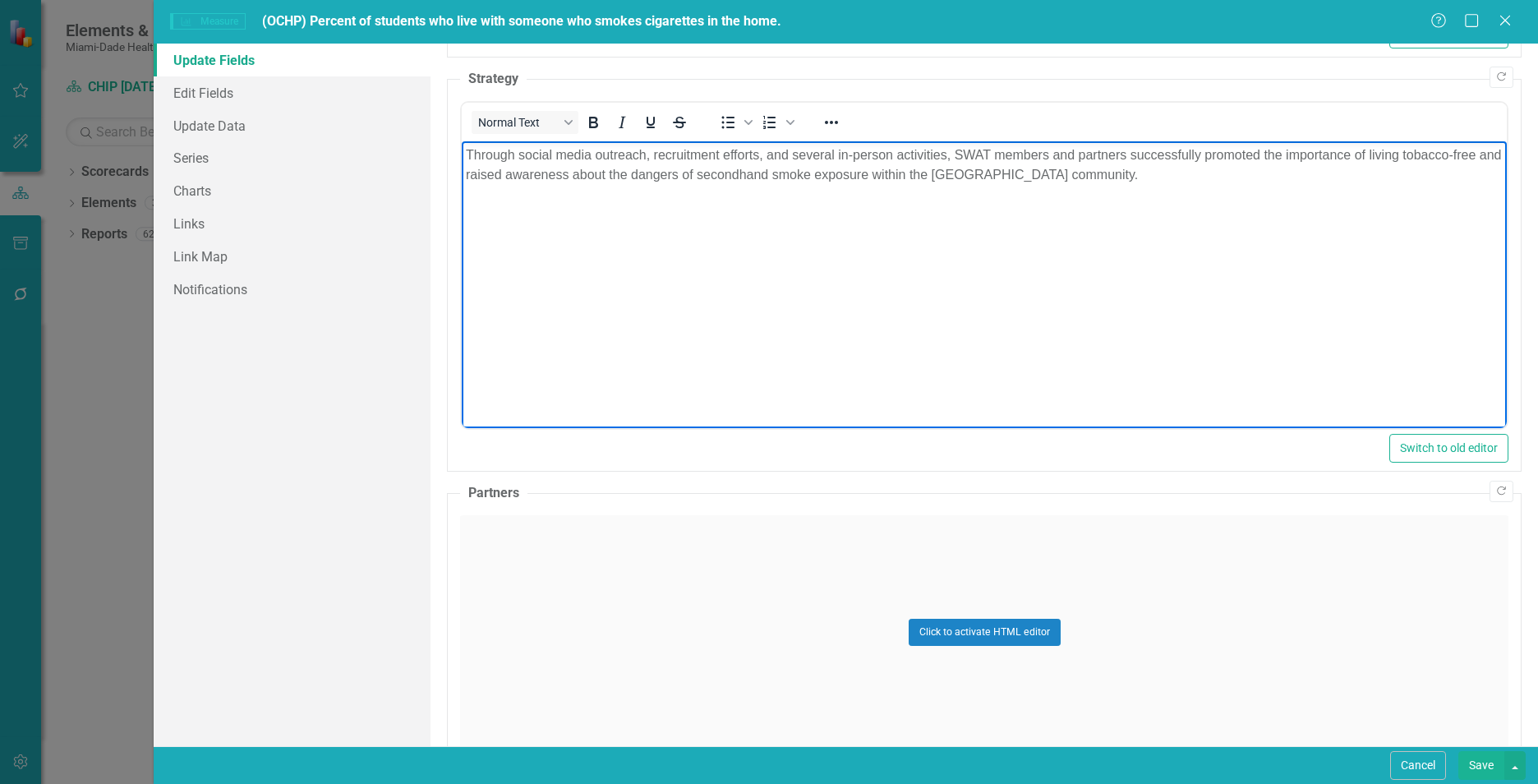
click at [514, 606] on div "Click to activate HTML editor" at bounding box center [984, 632] width 1049 height 234
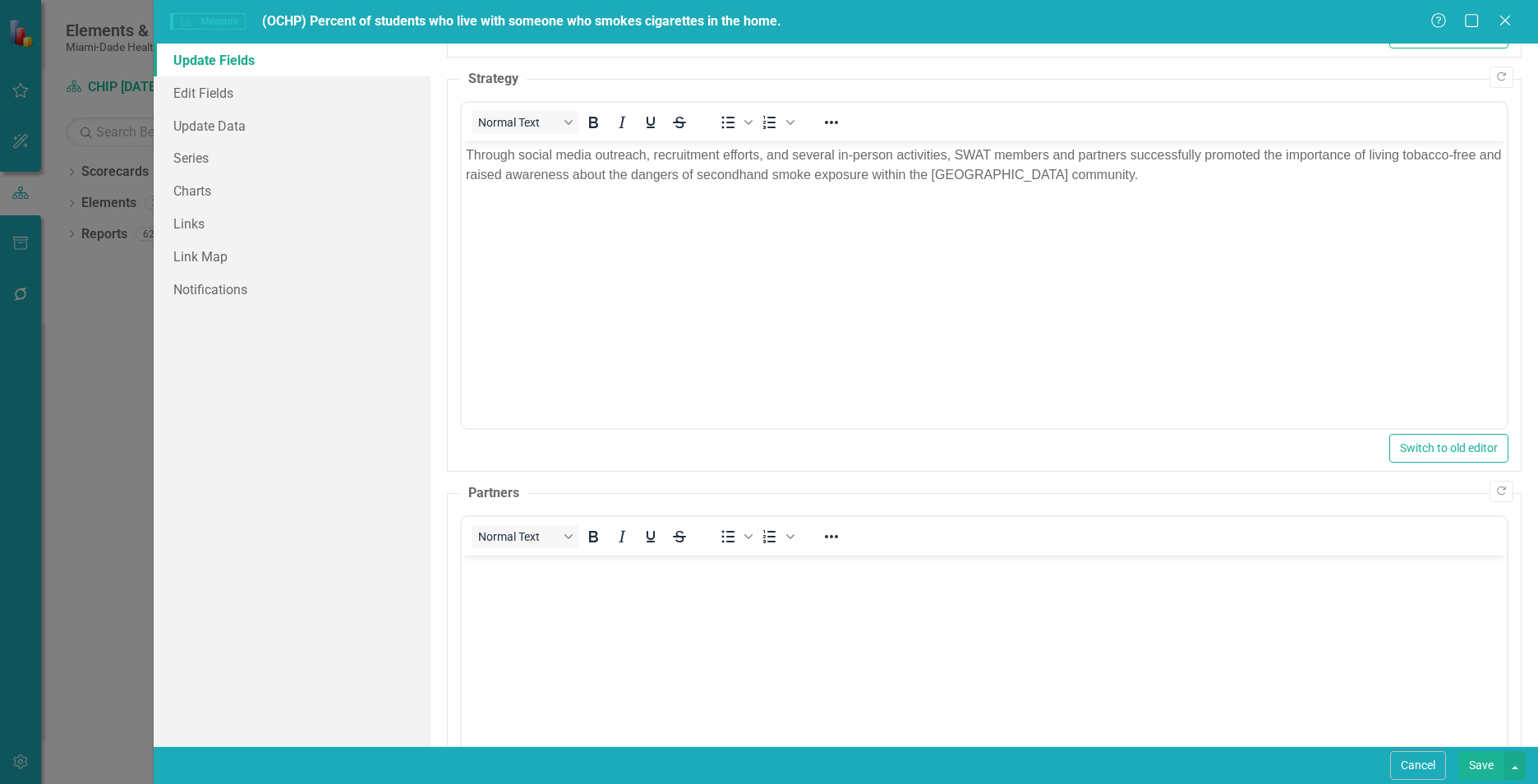
click at [531, 624] on body "Rich Text Area. Press ALT-0 for help." at bounding box center [984, 677] width 1045 height 246
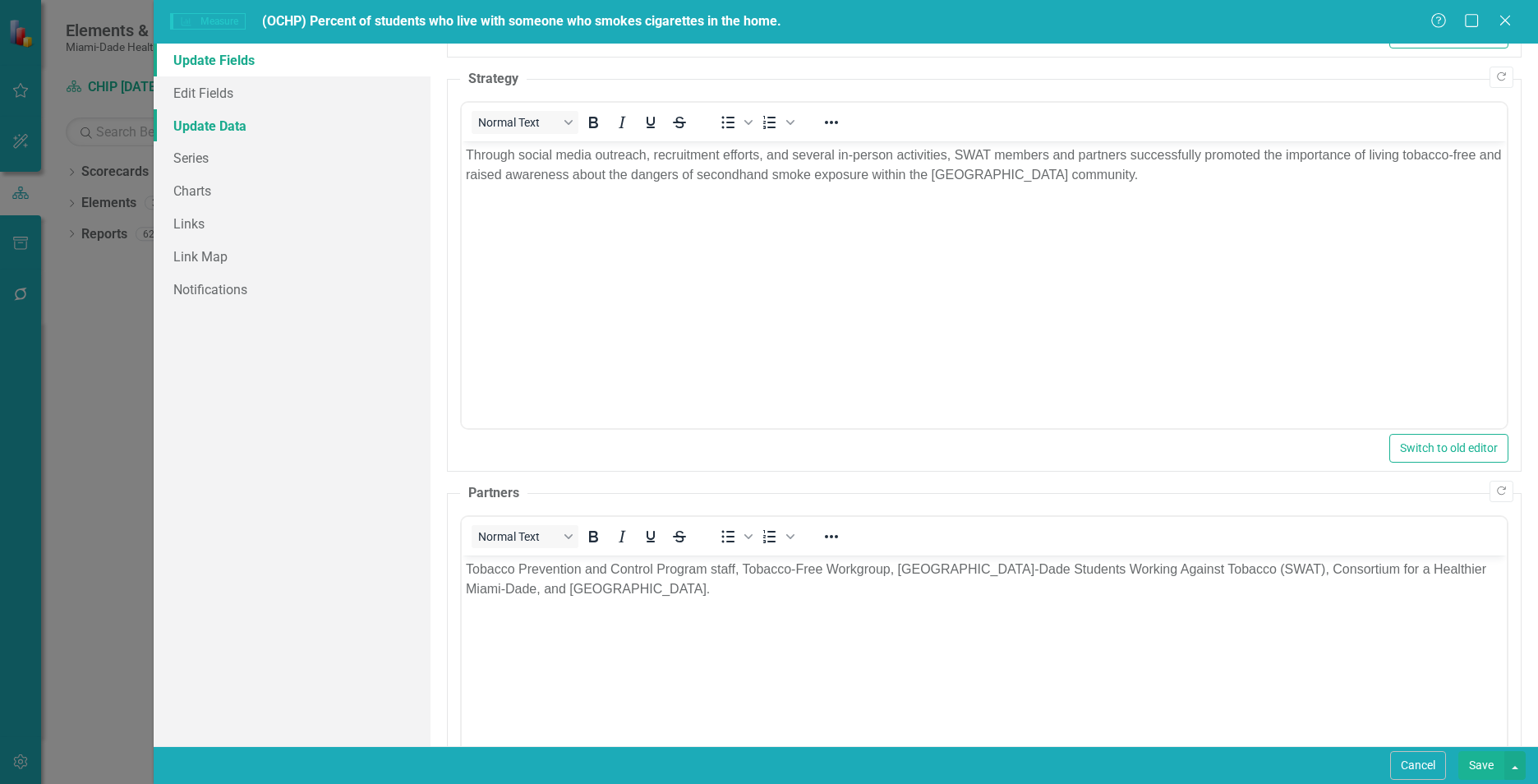
click at [263, 136] on link "Update Data" at bounding box center [291, 126] width 277 height 33
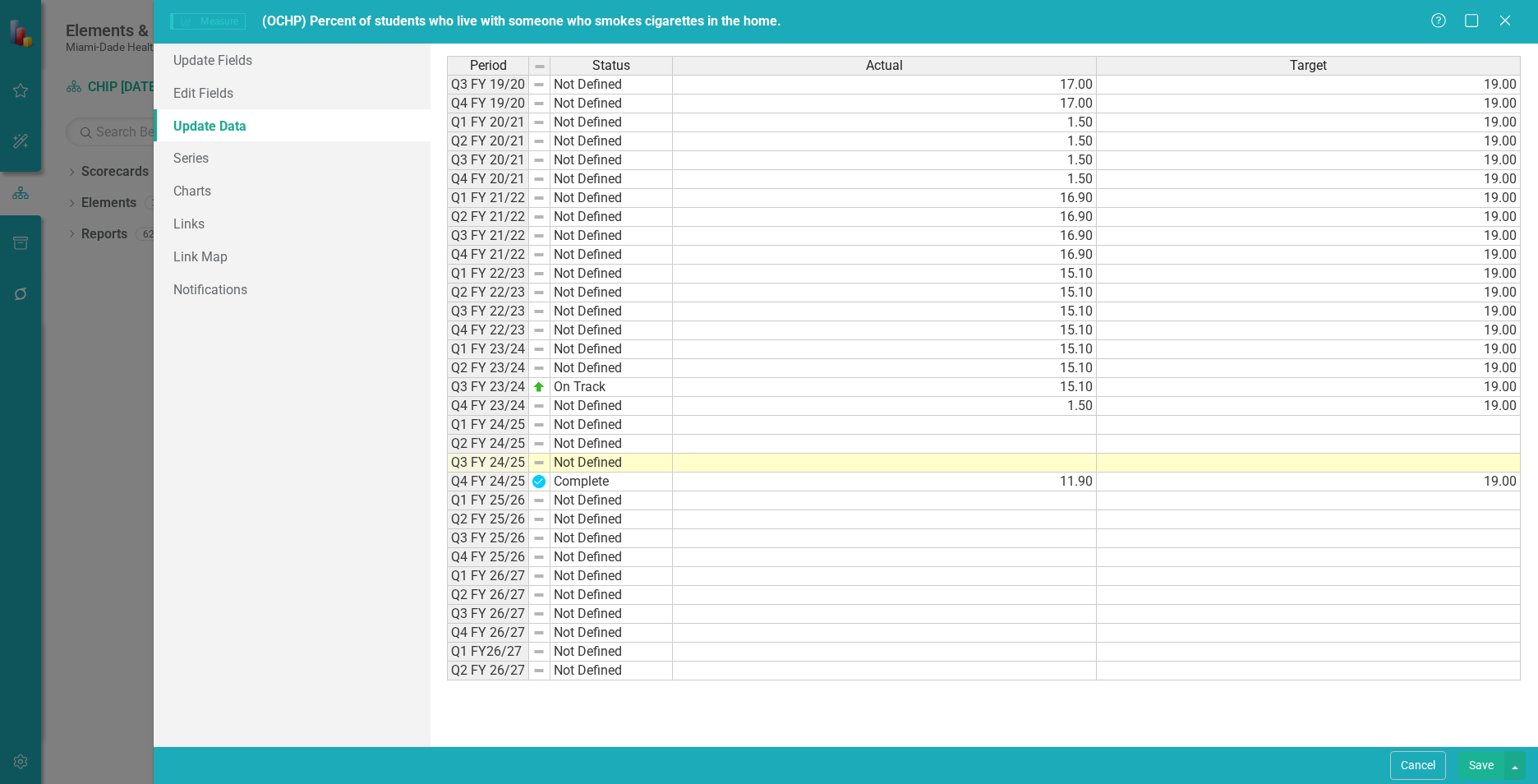
click at [1083, 461] on td at bounding box center [885, 463] width 424 height 19
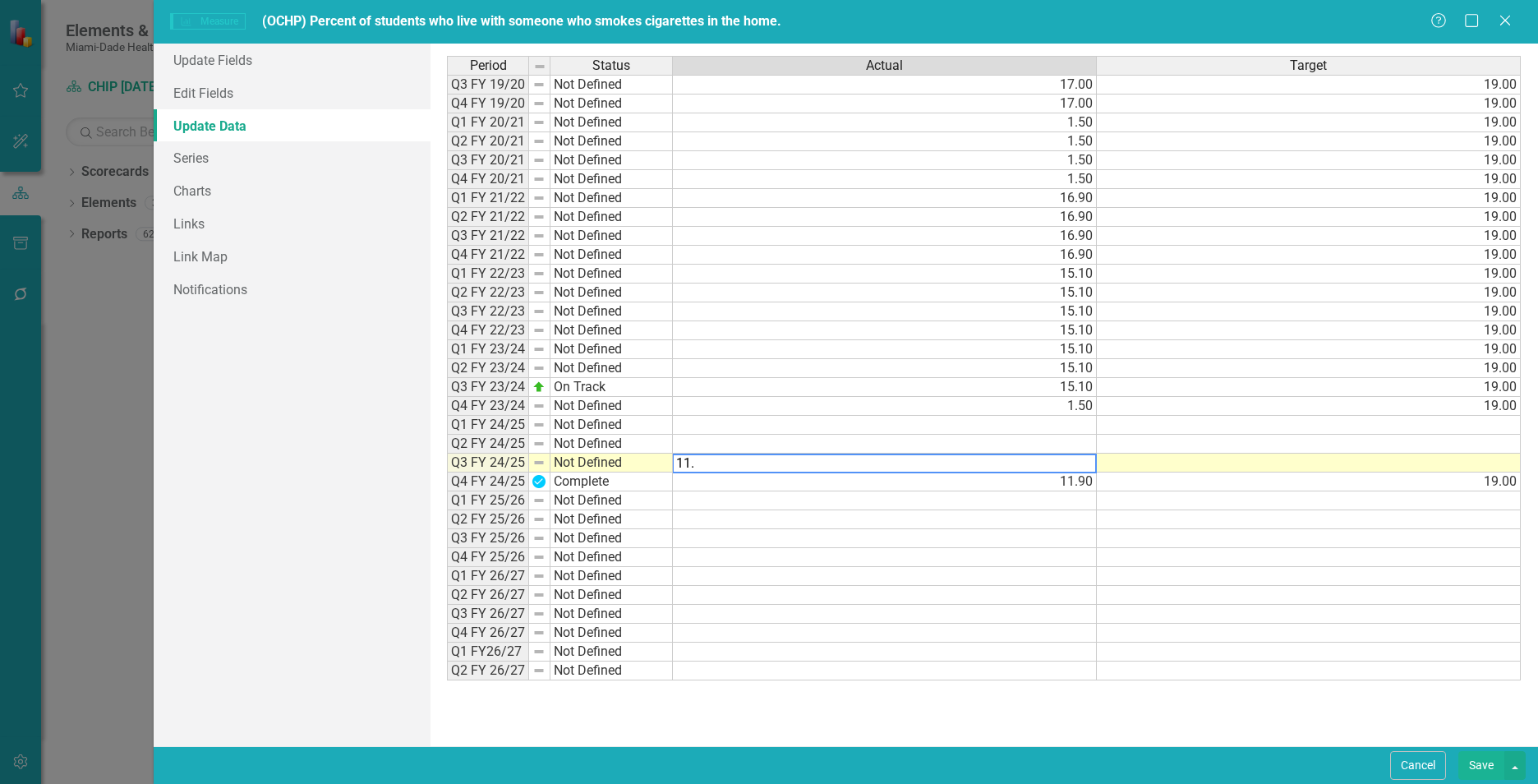
type textarea "11.9"
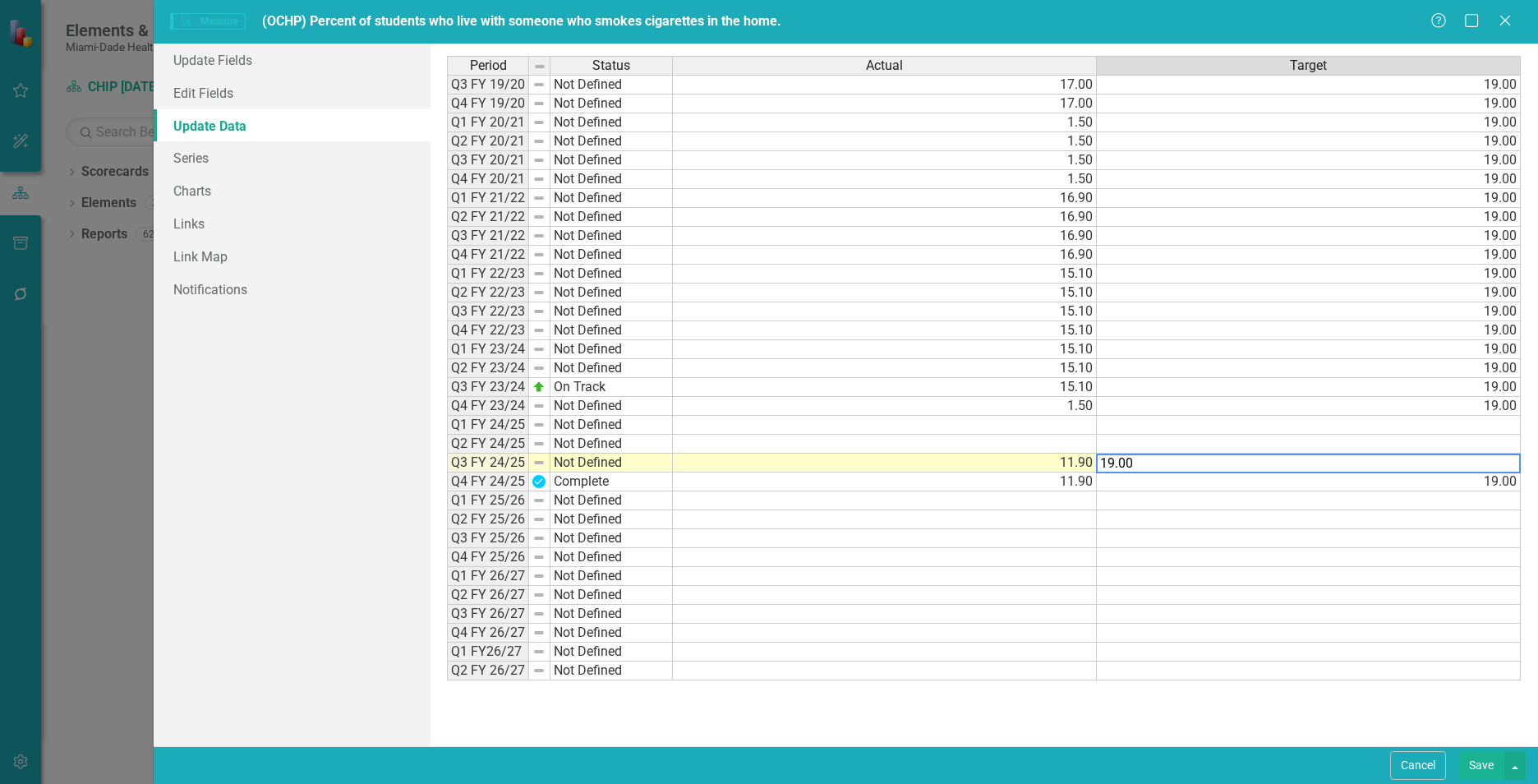
type textarea "19.00"
click at [1096, 740] on div "Period Status Actual Target Q3 FY 19/20 Not Defined 17.00 19.00 Q4 FY 19/20 Not…" at bounding box center [984, 395] width 1108 height 702
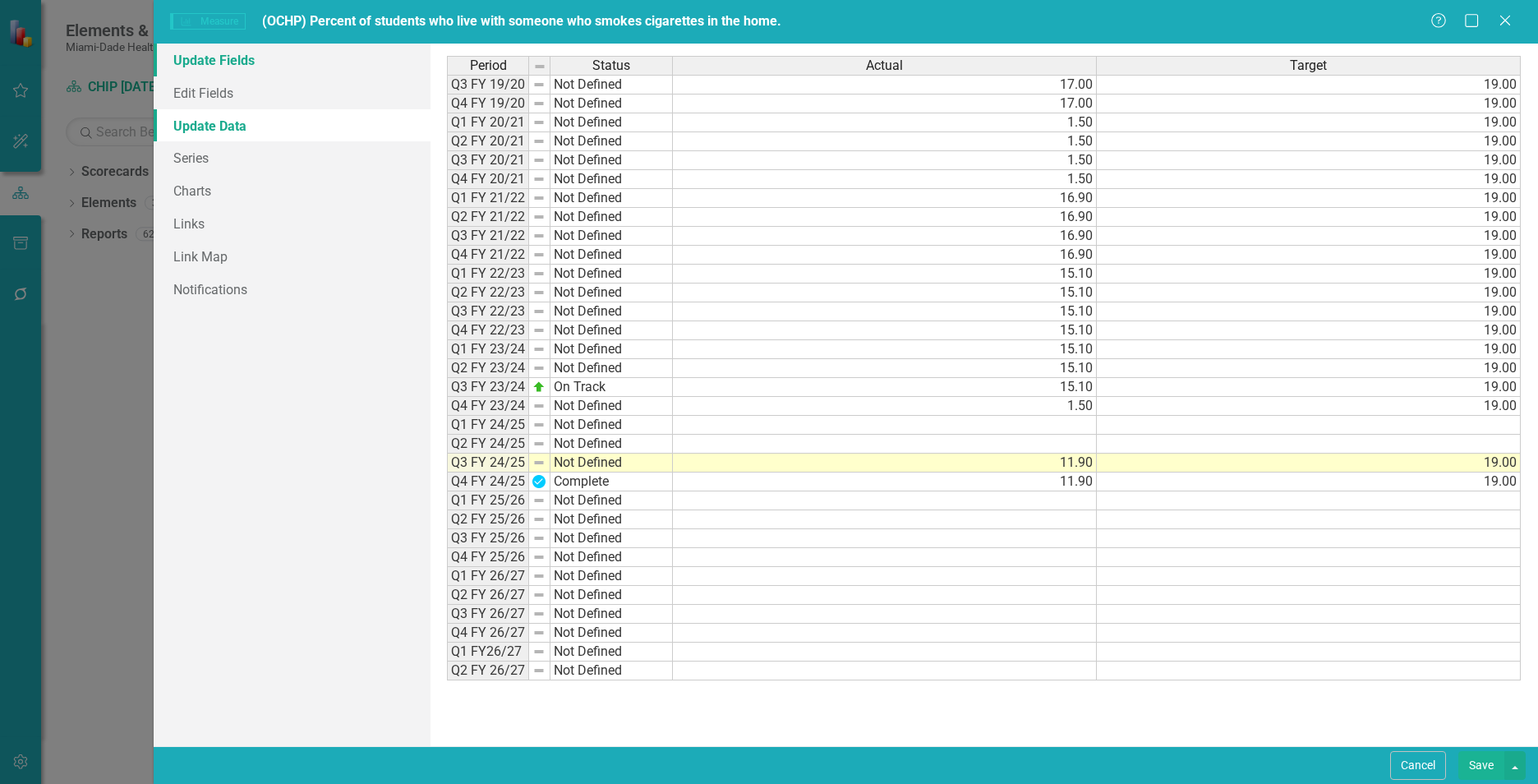
click at [271, 55] on link "Update Fields" at bounding box center [291, 60] width 277 height 33
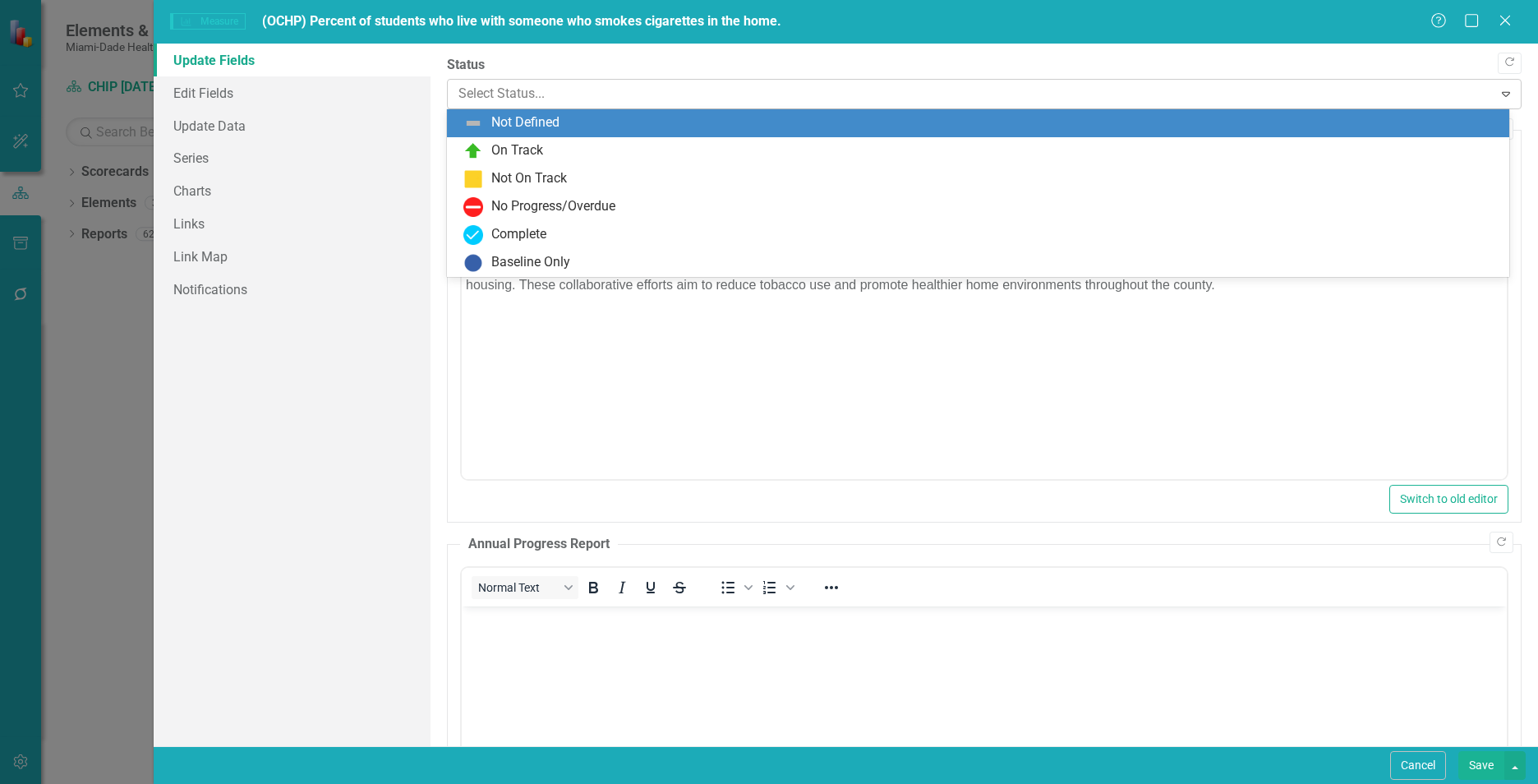
click at [527, 98] on div at bounding box center [970, 95] width 1024 height 23
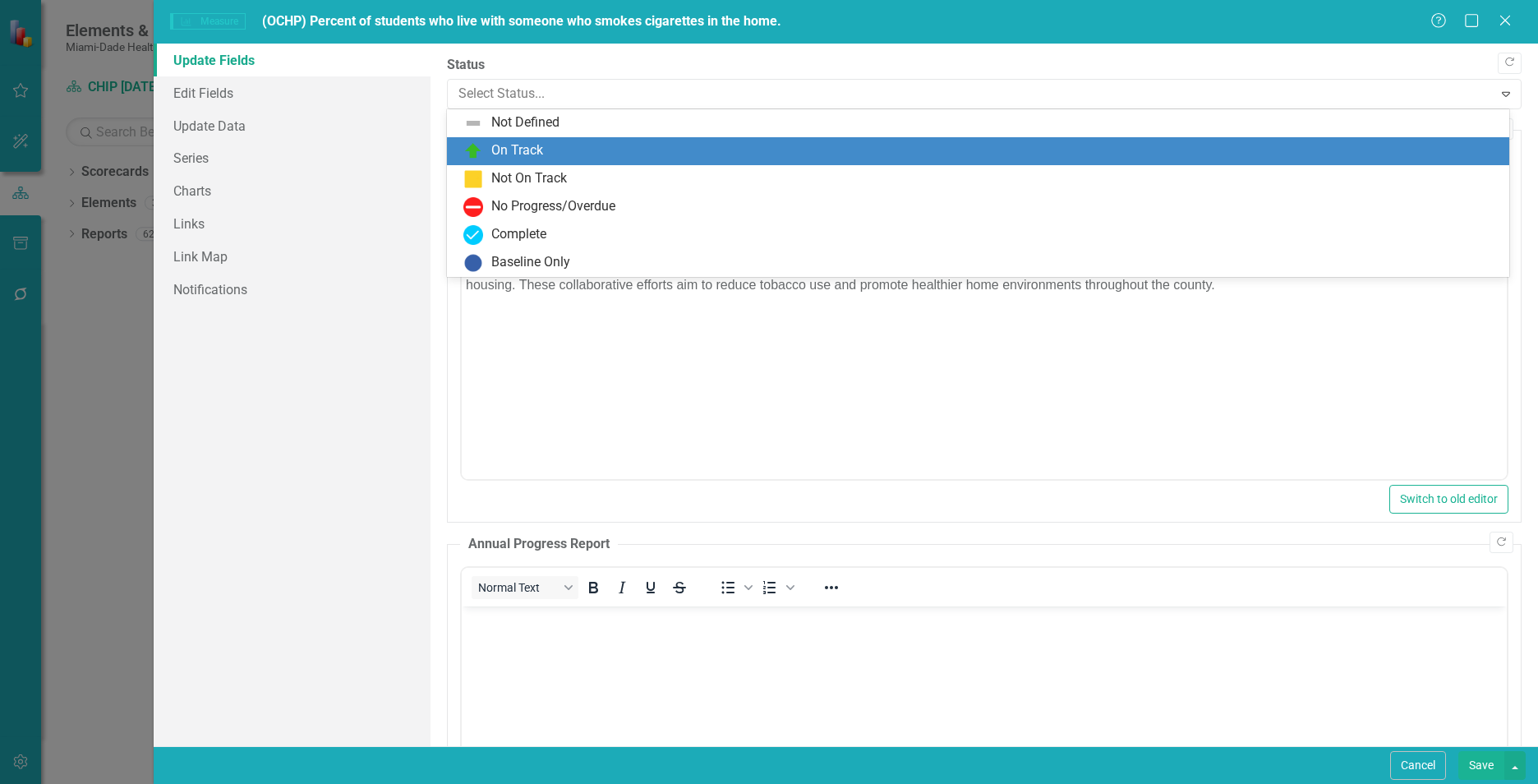
click at [520, 158] on div "On Track" at bounding box center [517, 151] width 52 height 19
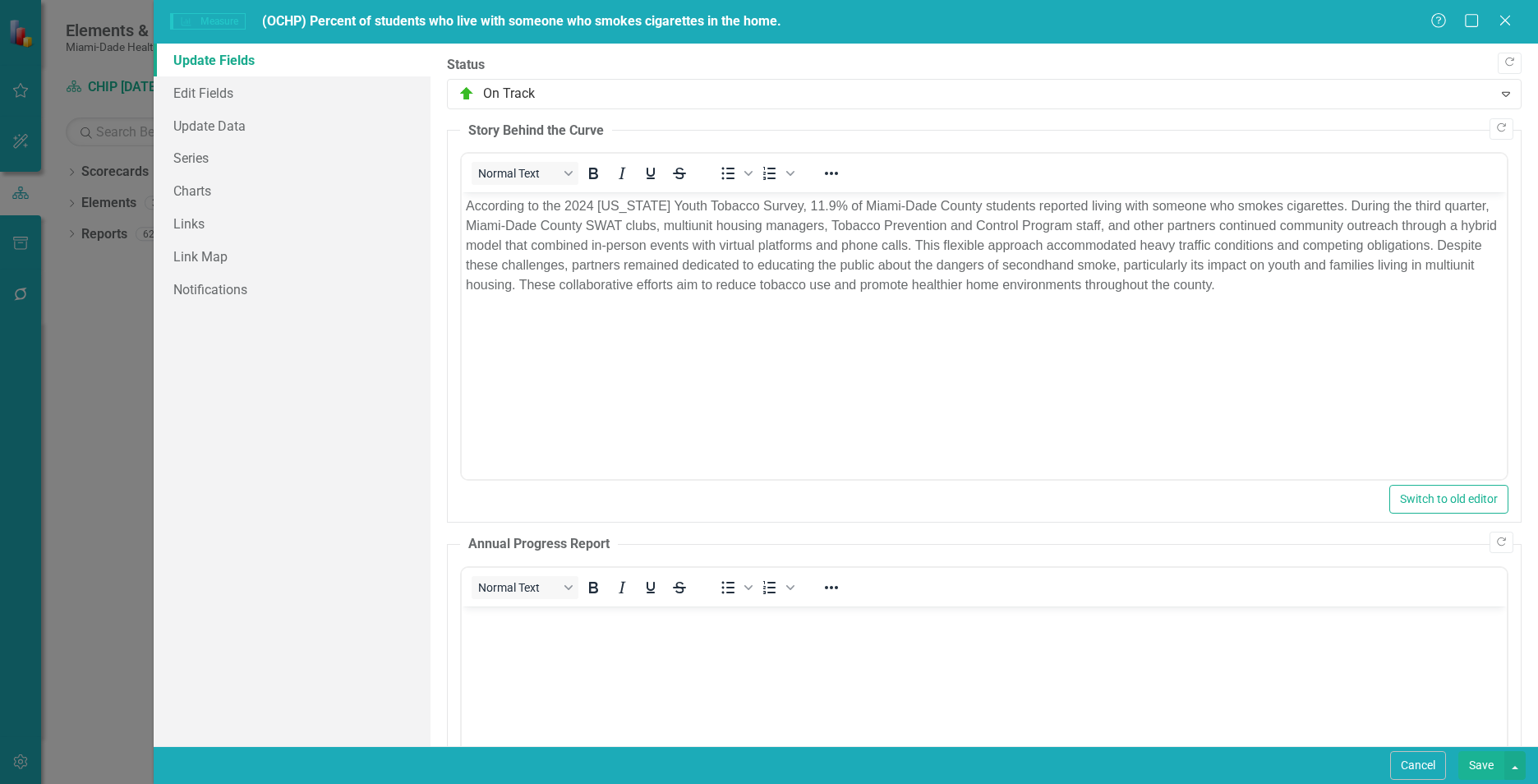
click at [1477, 756] on button "Save" at bounding box center [1481, 765] width 46 height 29
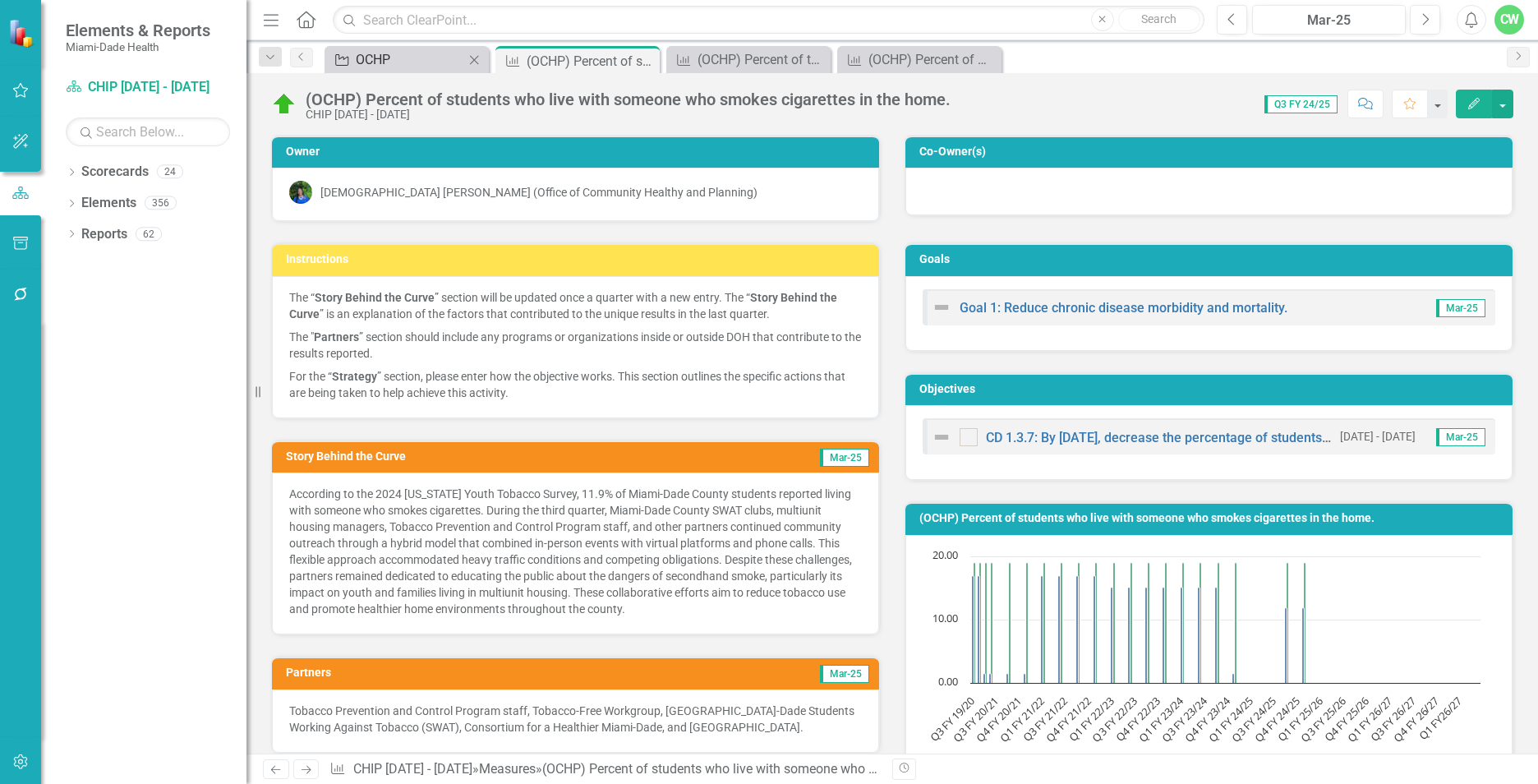
click at [436, 64] on div "OCHP" at bounding box center [409, 60] width 108 height 21
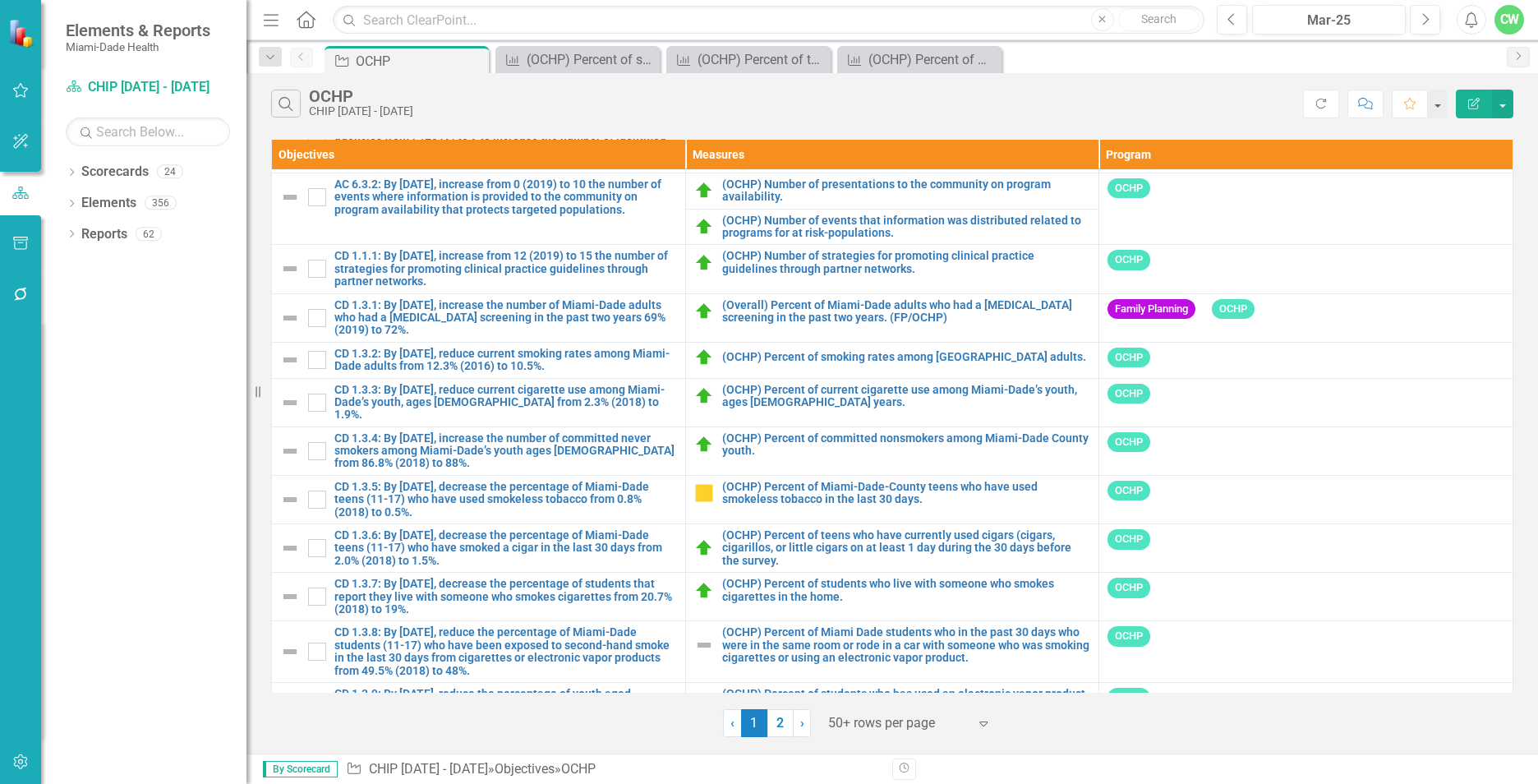
scroll to position [1983, 0]
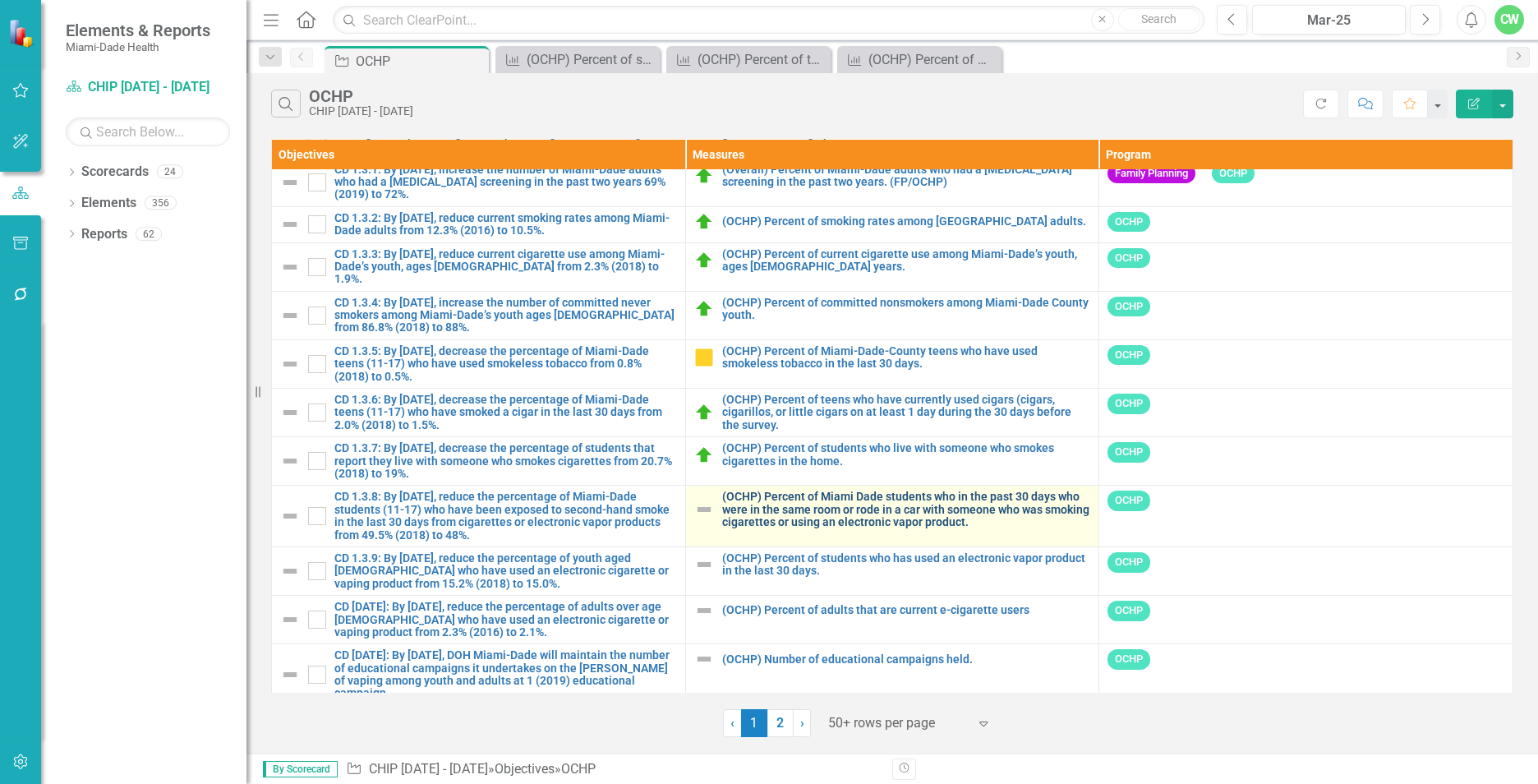
click at [822, 499] on link "(OCHP) Percent of Miami Dade students who in the past 30 days who were in the s…" at bounding box center [906, 509] width 369 height 38
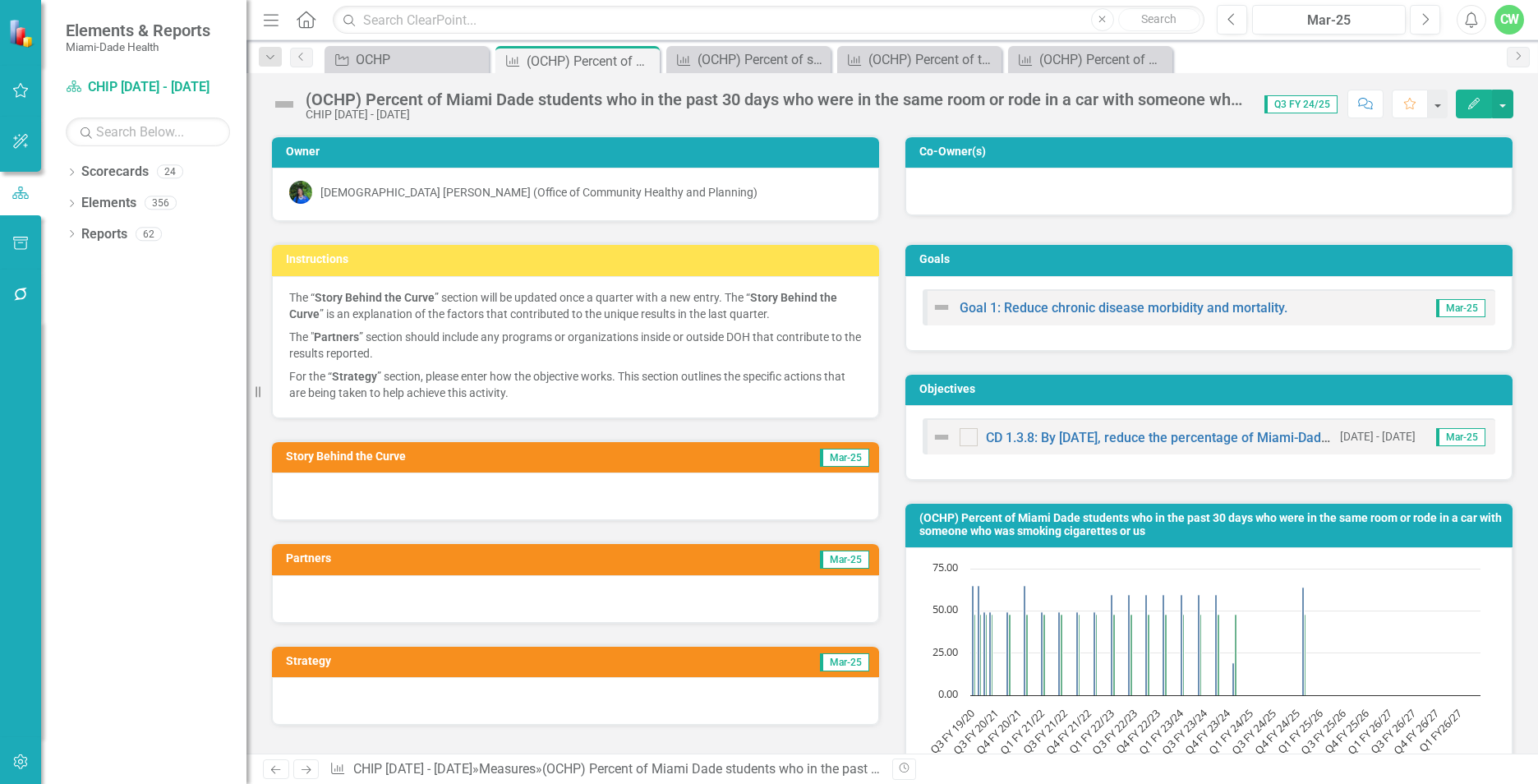
click at [1472, 103] on icon "Edit" at bounding box center [1474, 103] width 15 height 11
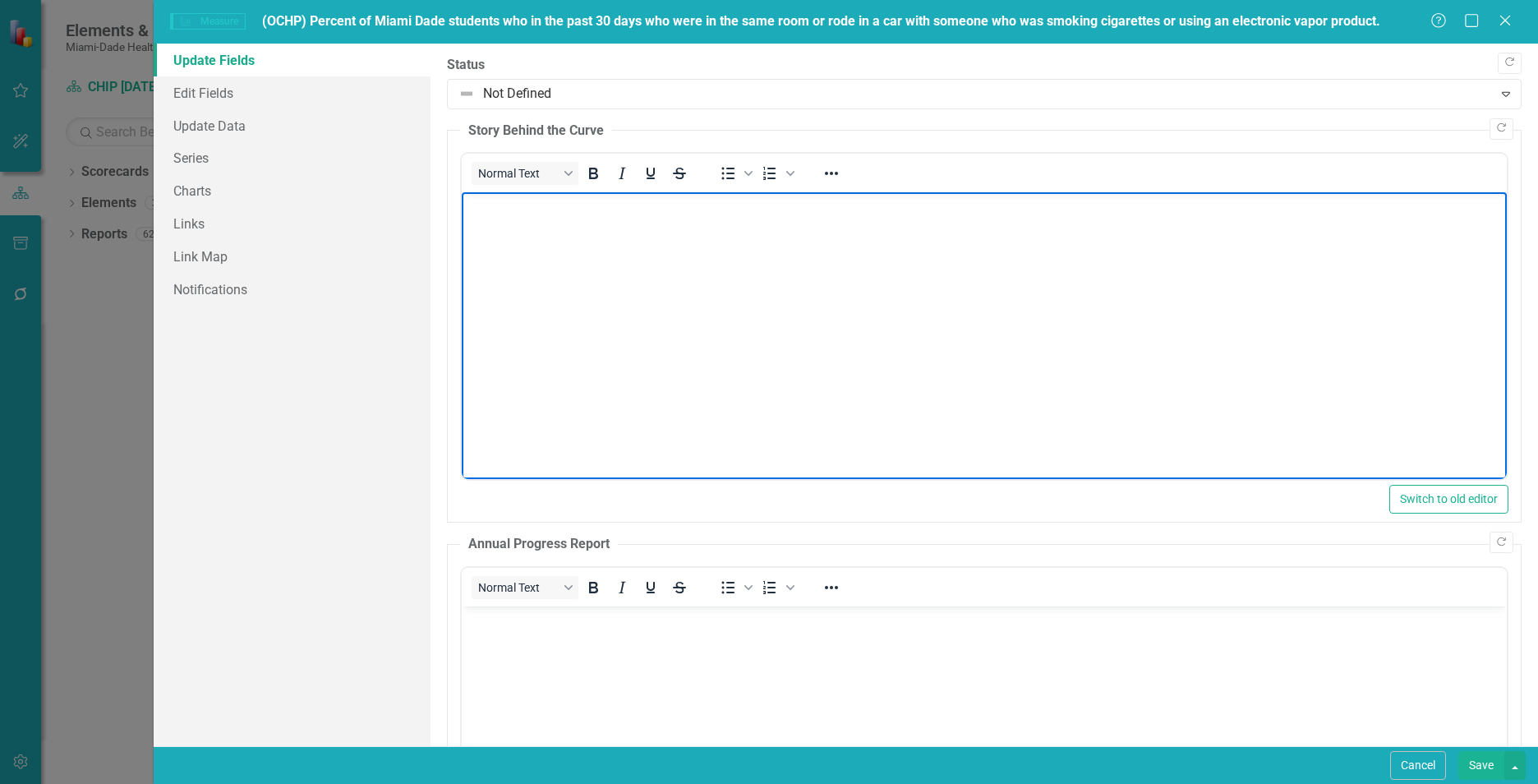
click at [764, 291] on body "Rich Text Area. Press ALT-0 for help." at bounding box center [984, 316] width 1045 height 246
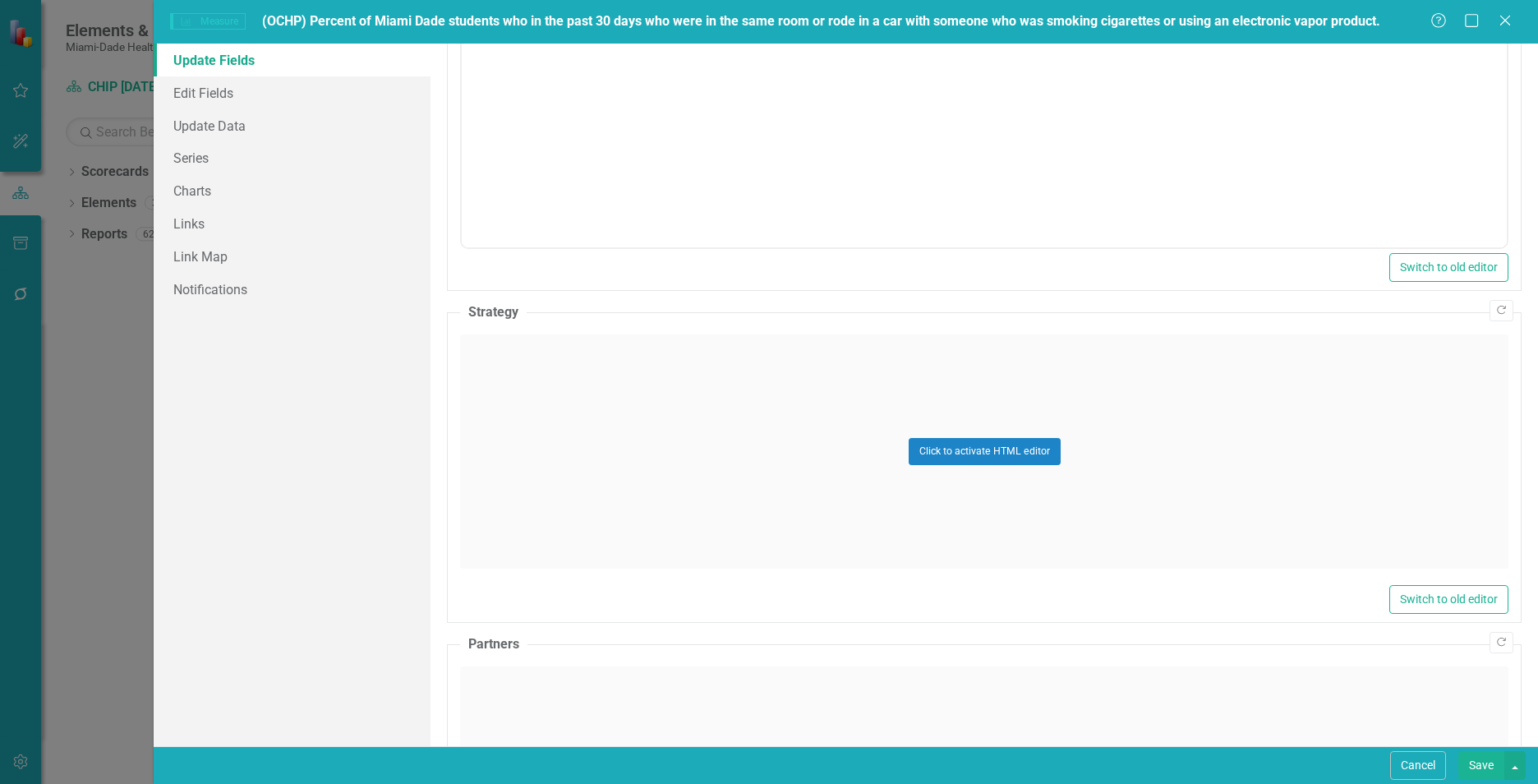
scroll to position [879, 0]
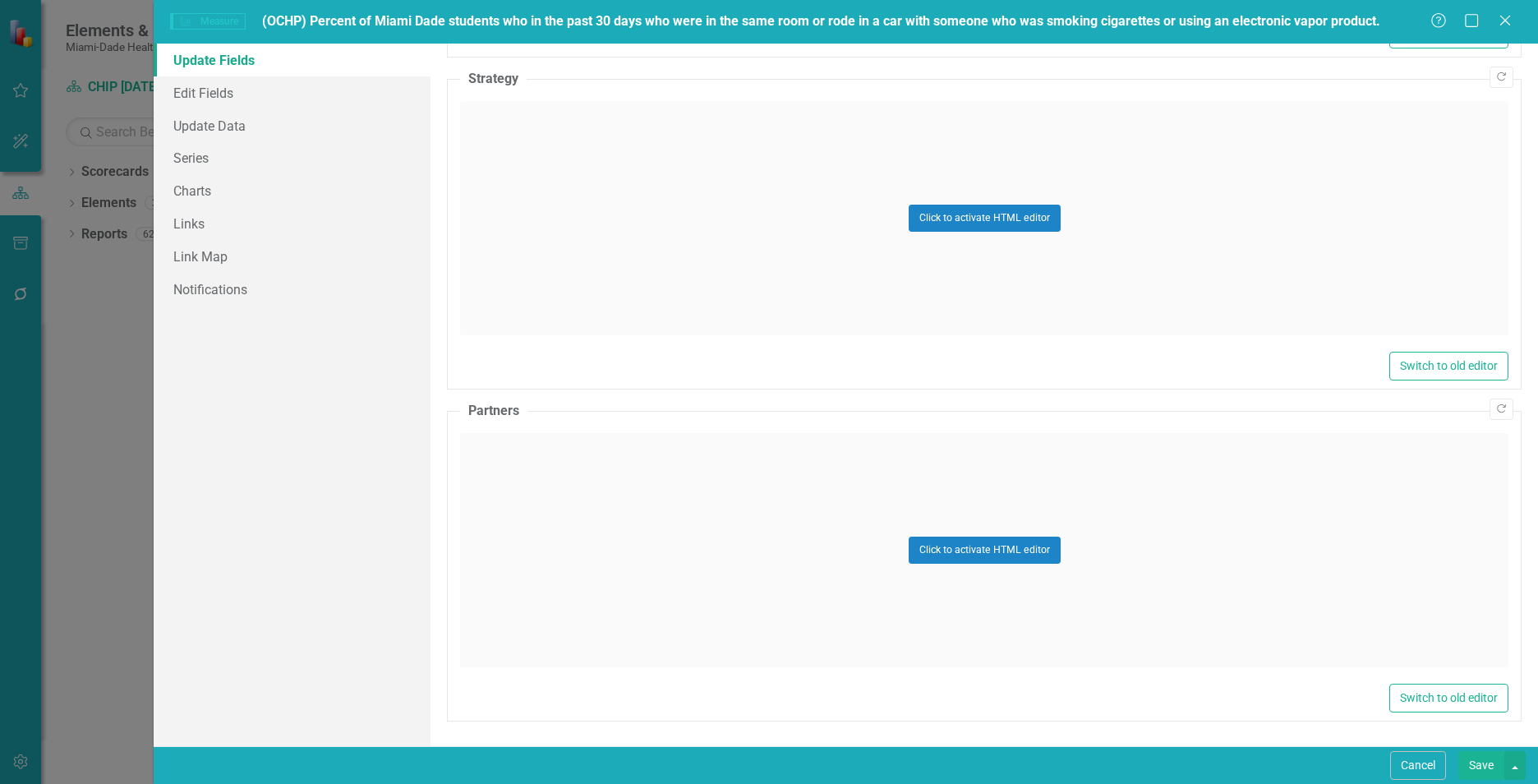
click at [638, 199] on div "Click to activate HTML editor" at bounding box center [984, 218] width 1049 height 234
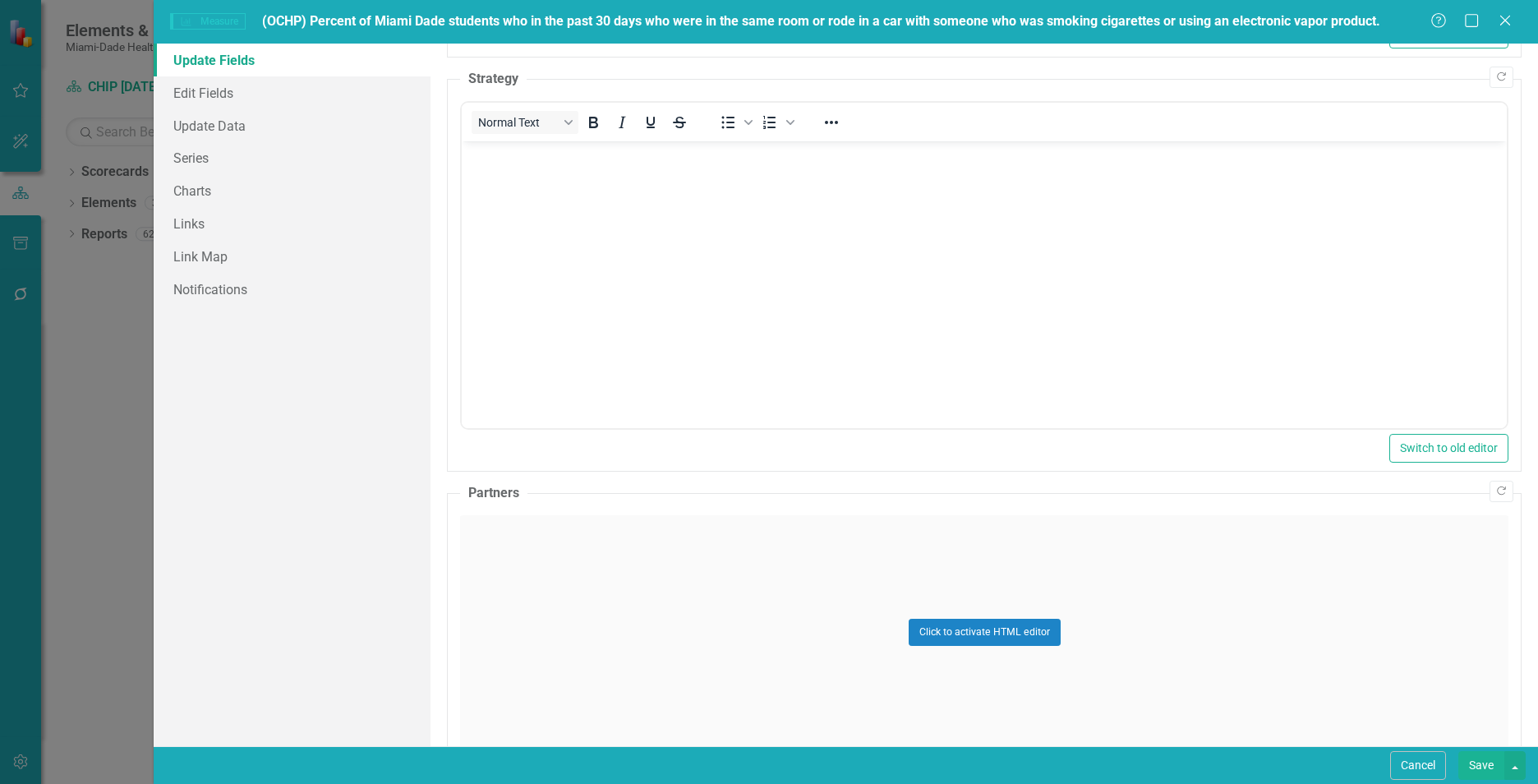
scroll to position [0, 0]
drag, startPoint x: 626, startPoint y: 242, endPoint x: 617, endPoint y: 232, distance: 13.5
click at [625, 242] on body "Rich Text Area. Press ALT-0 for help." at bounding box center [984, 265] width 1045 height 246
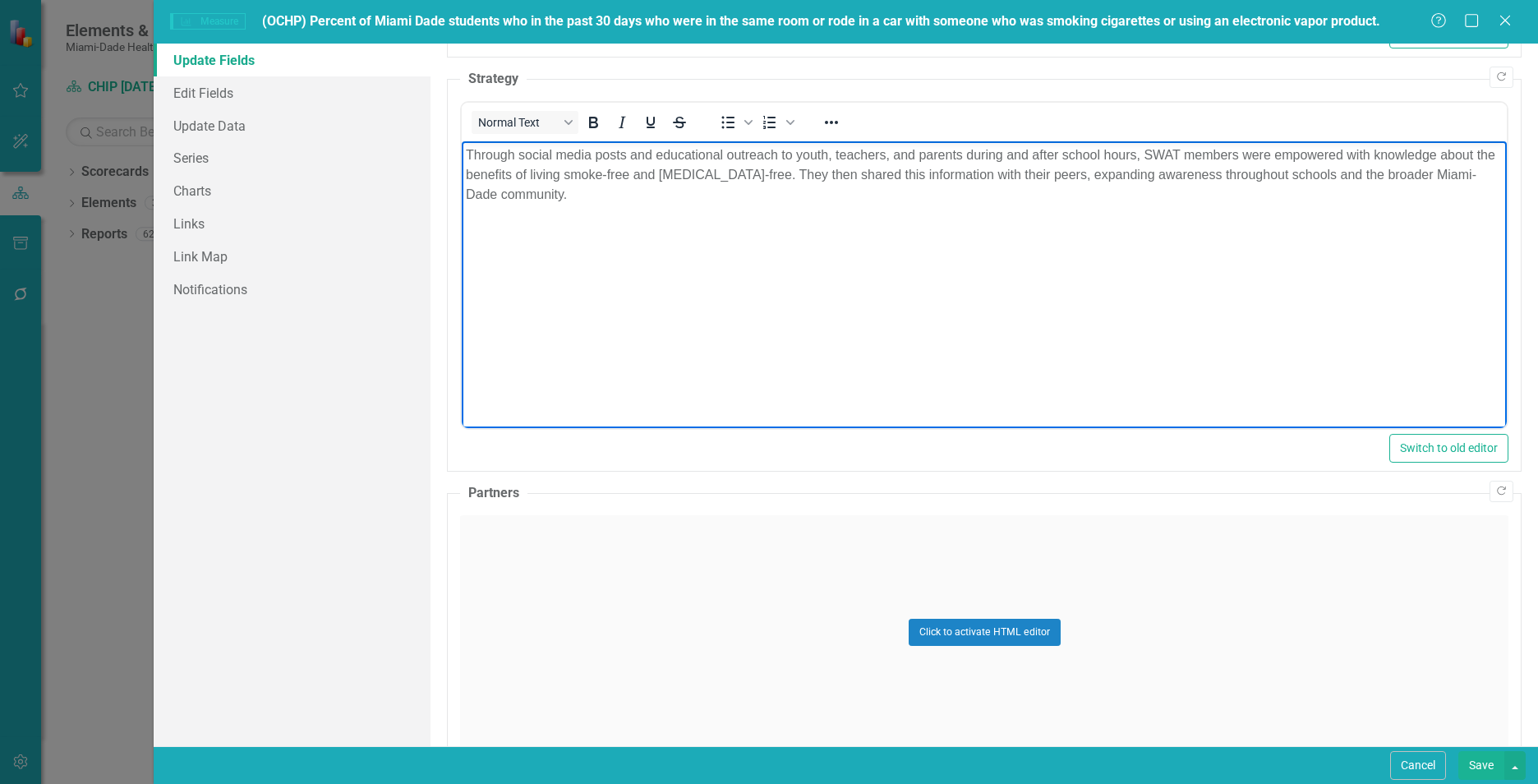
click at [684, 705] on div "Click to activate HTML editor" at bounding box center [984, 632] width 1049 height 234
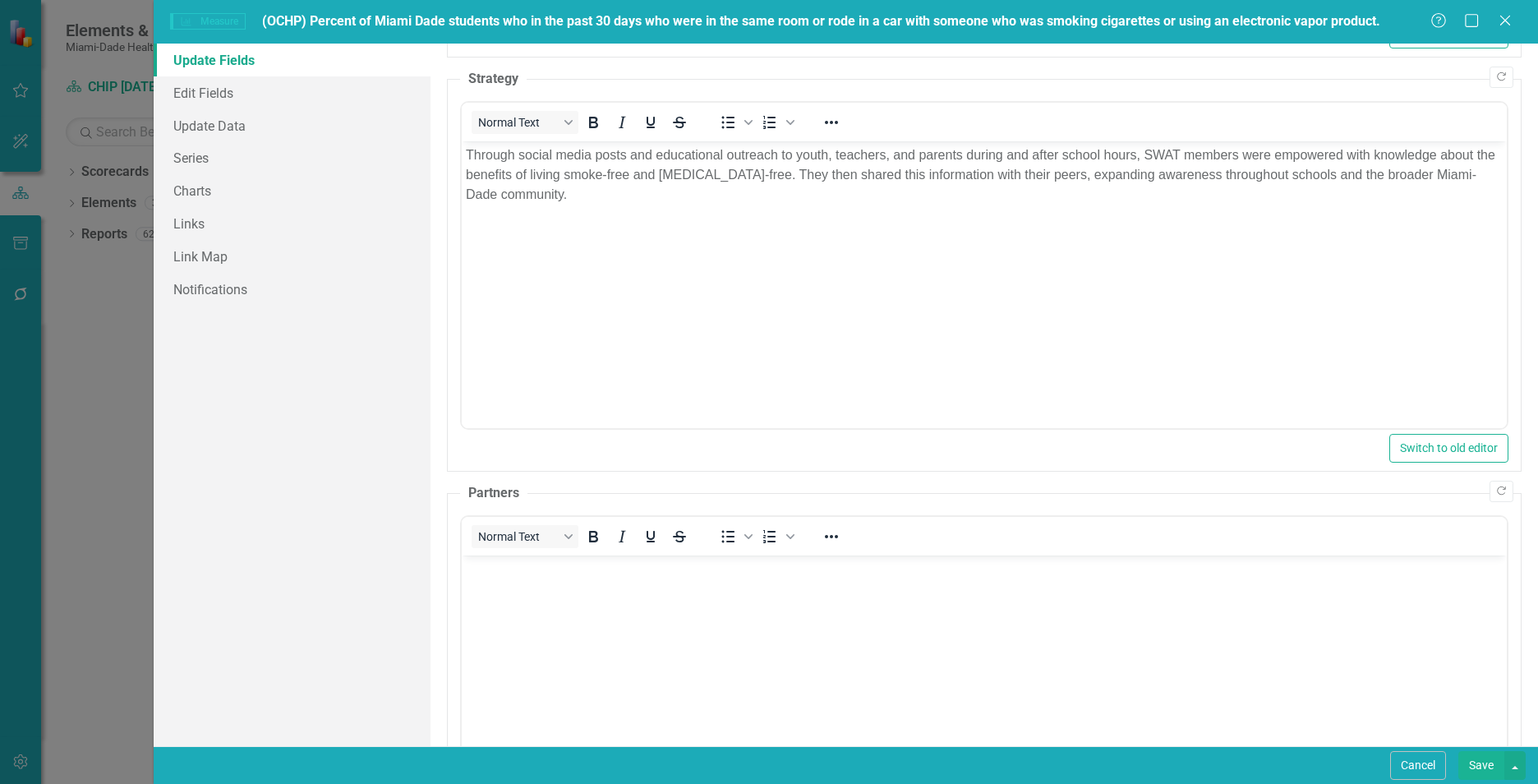
drag, startPoint x: 678, startPoint y: 617, endPoint x: 671, endPoint y: 617, distance: 7.0
click at [678, 617] on body "Rich Text Area. Press ALT-0 for help." at bounding box center [984, 677] width 1045 height 246
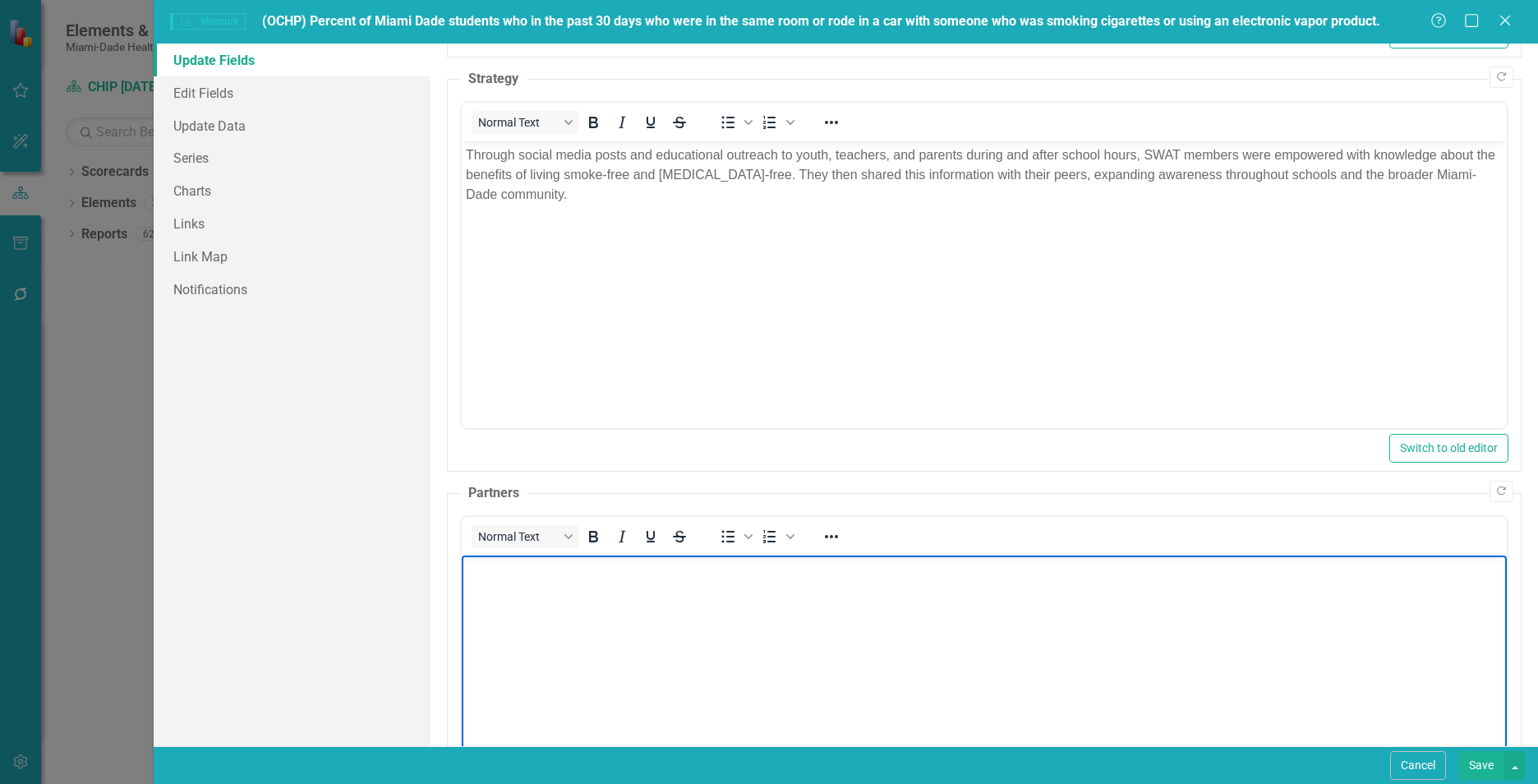
paste body "Rich Text Area. Press ALT-0 for help."
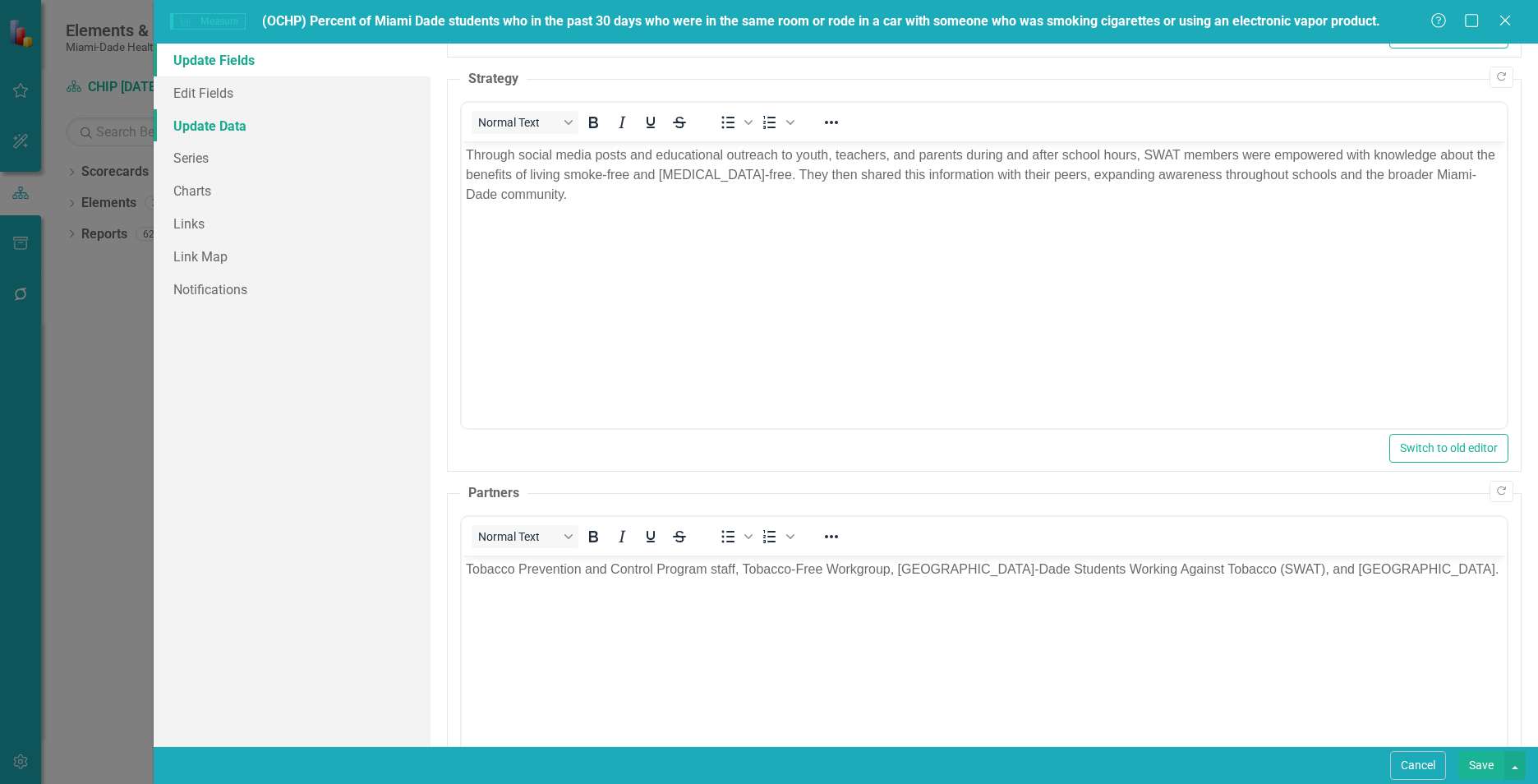
click at [226, 112] on link "Update Data" at bounding box center [291, 126] width 277 height 33
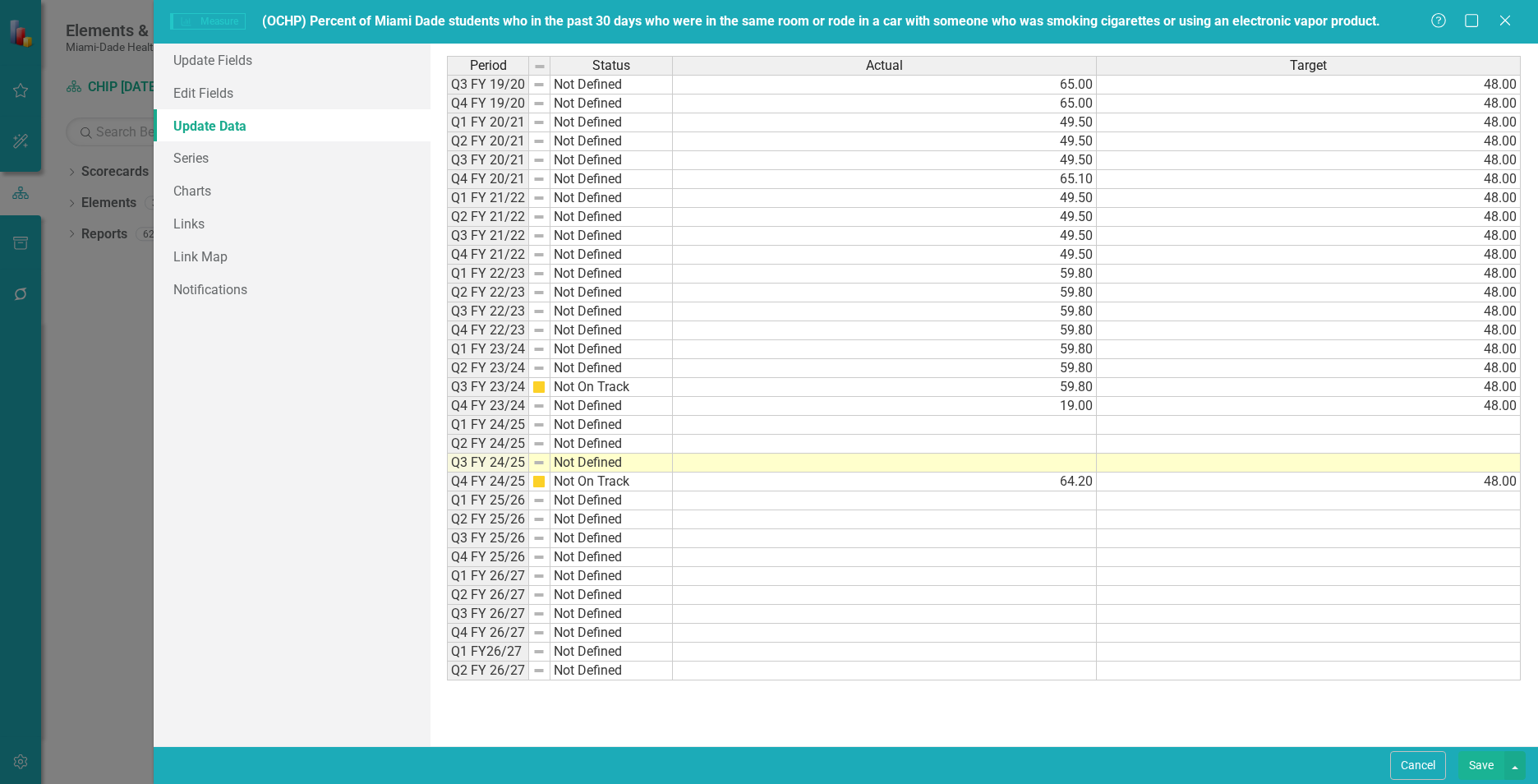
click at [1057, 461] on td at bounding box center [885, 463] width 424 height 19
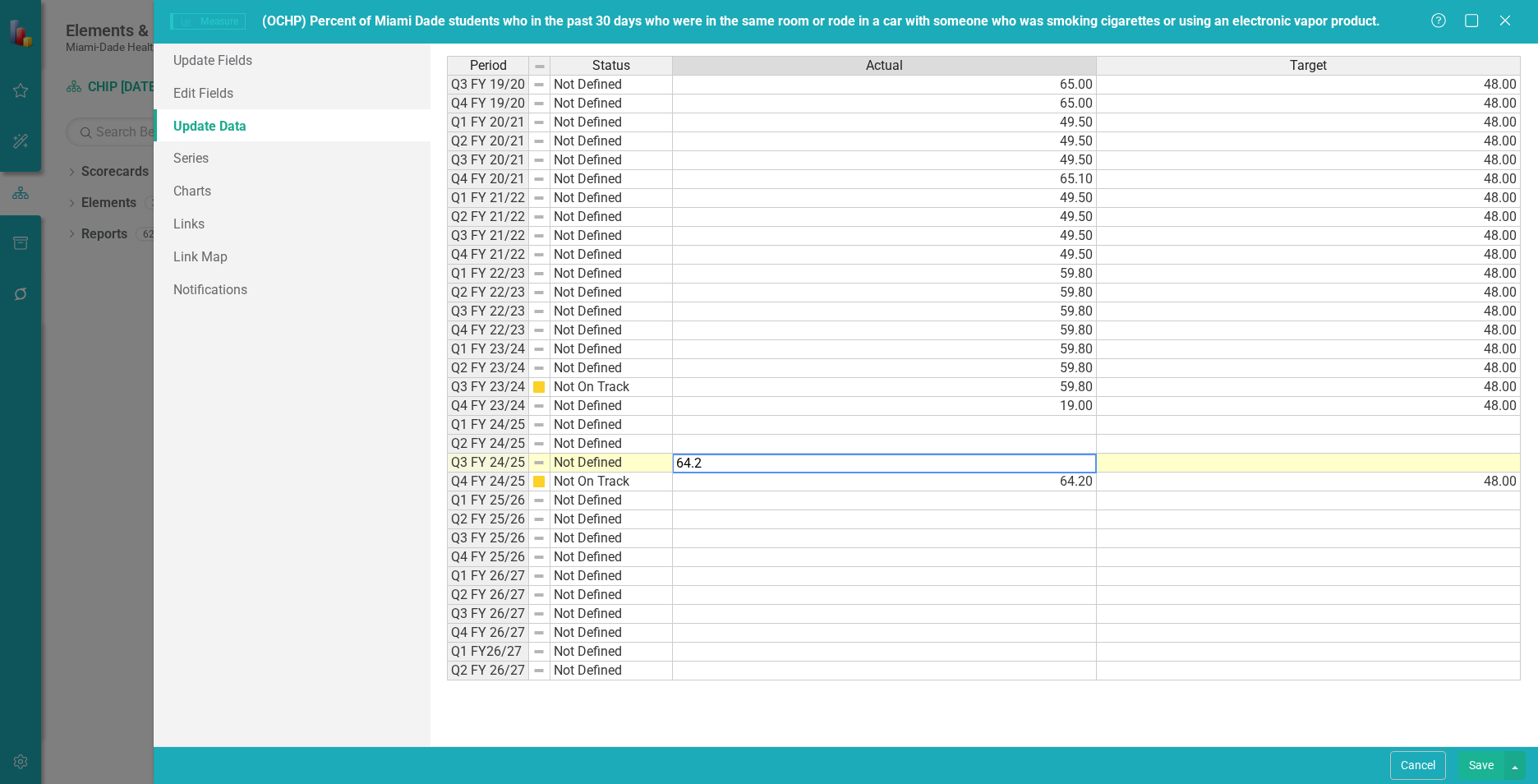
type textarea "64.20"
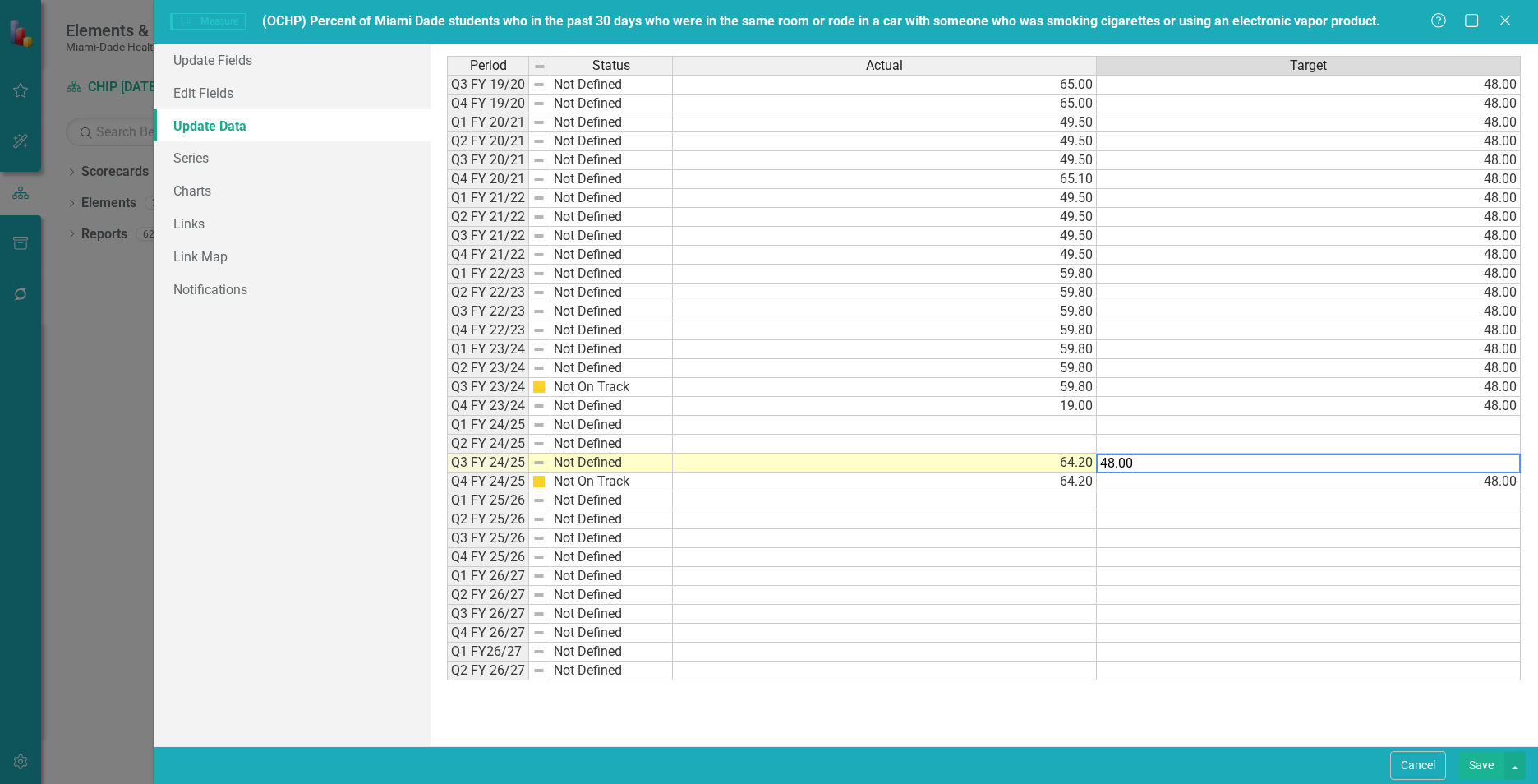
type textarea "48.00"
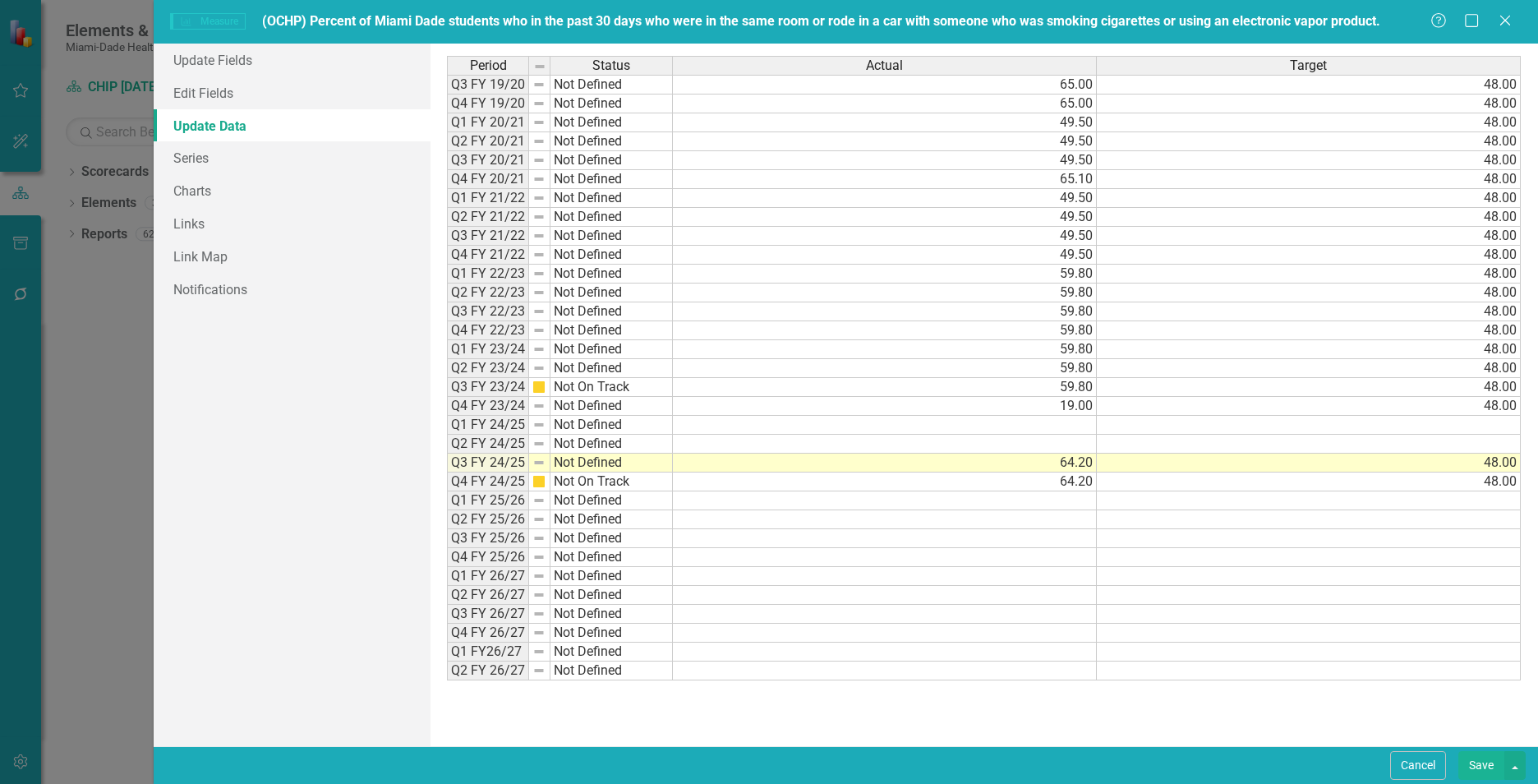
click at [1009, 682] on div "Period Status Actual Target Q3 FY 19/20 Not Defined 65.00 48.00 Q4 FY 19/20 Not…" at bounding box center [984, 394] width 1074 height 677
click at [241, 65] on link "Update Fields" at bounding box center [291, 60] width 277 height 33
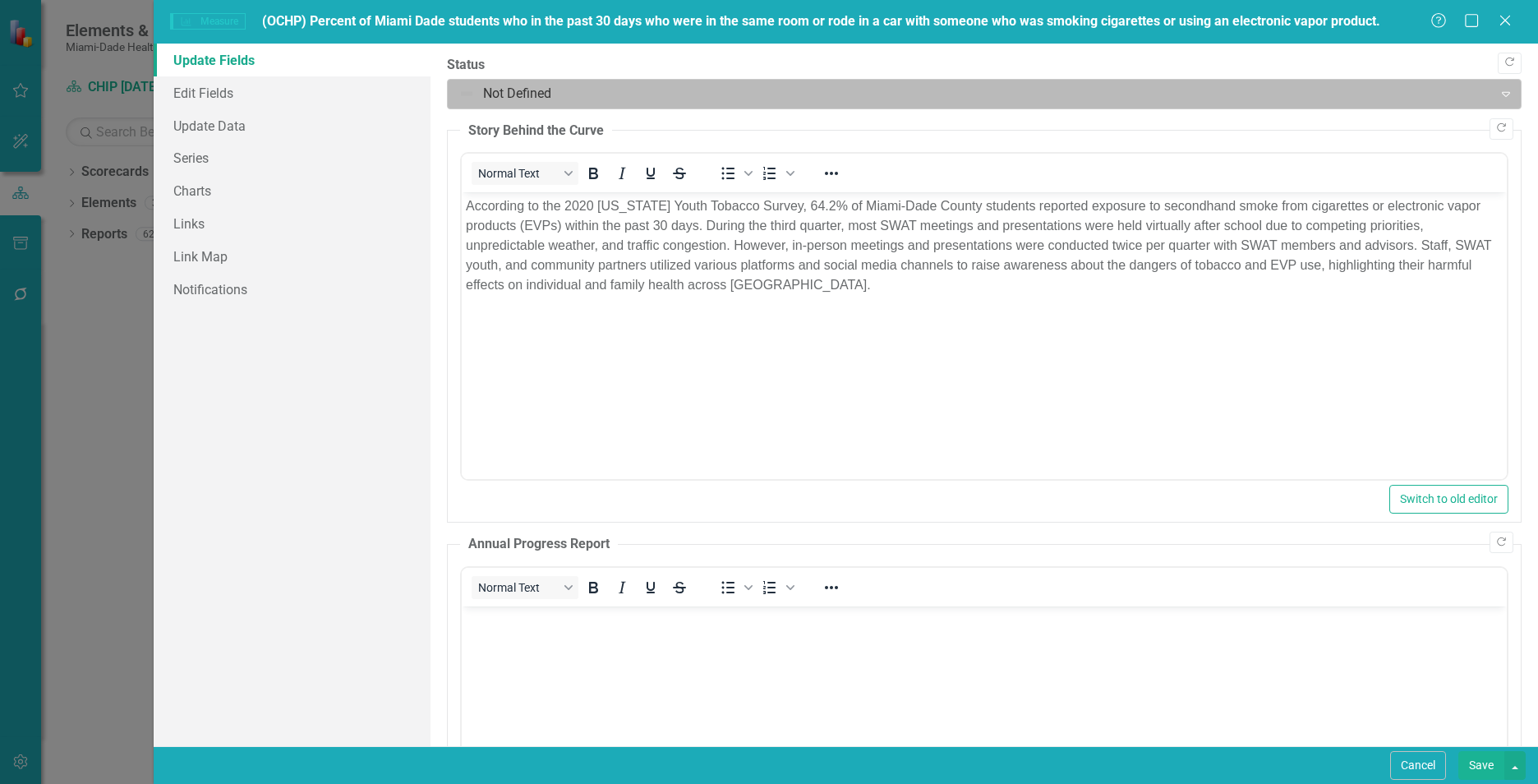
click at [631, 95] on div at bounding box center [970, 95] width 1024 height 23
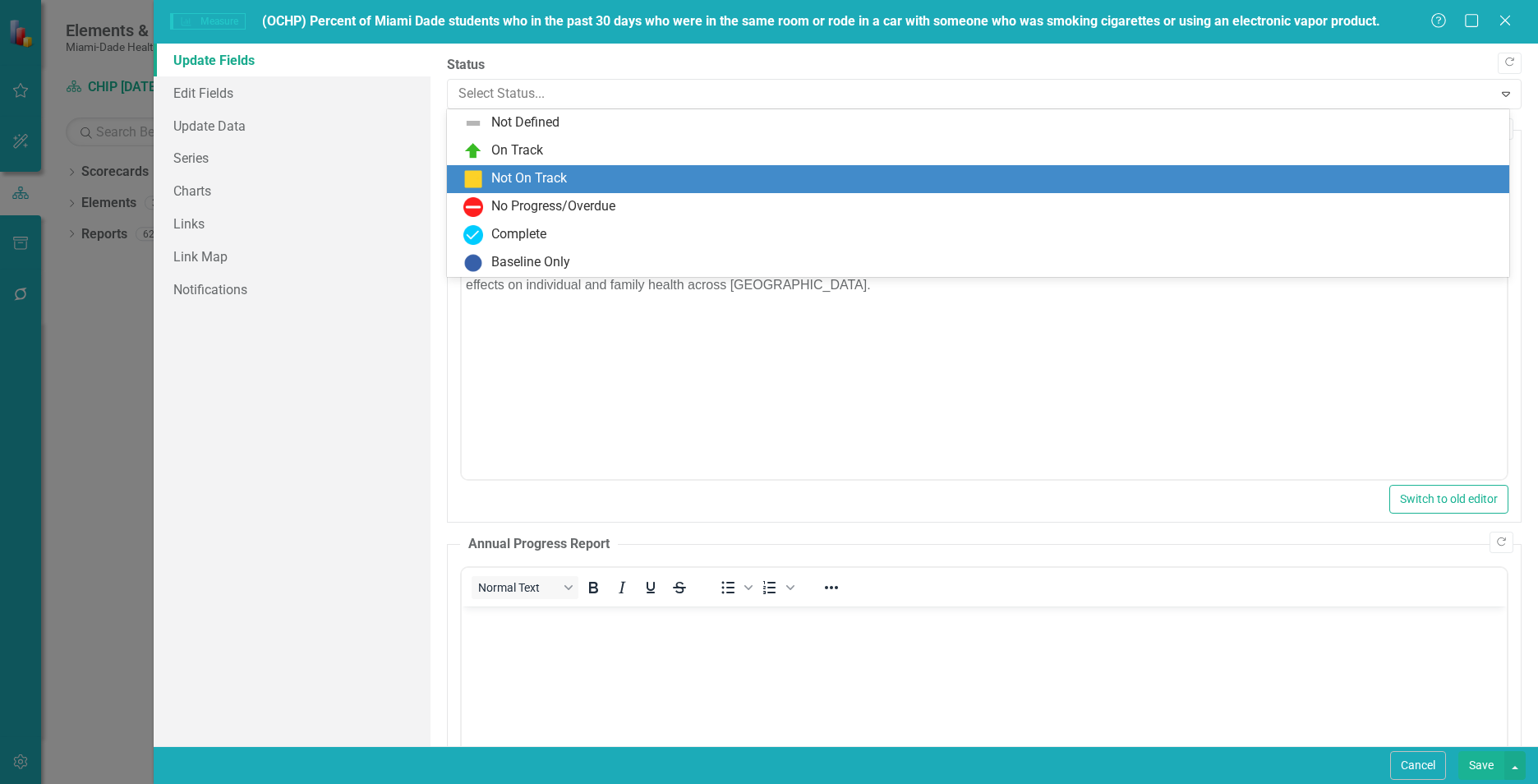
click at [554, 183] on div "Not On Track" at bounding box center [528, 179] width 75 height 19
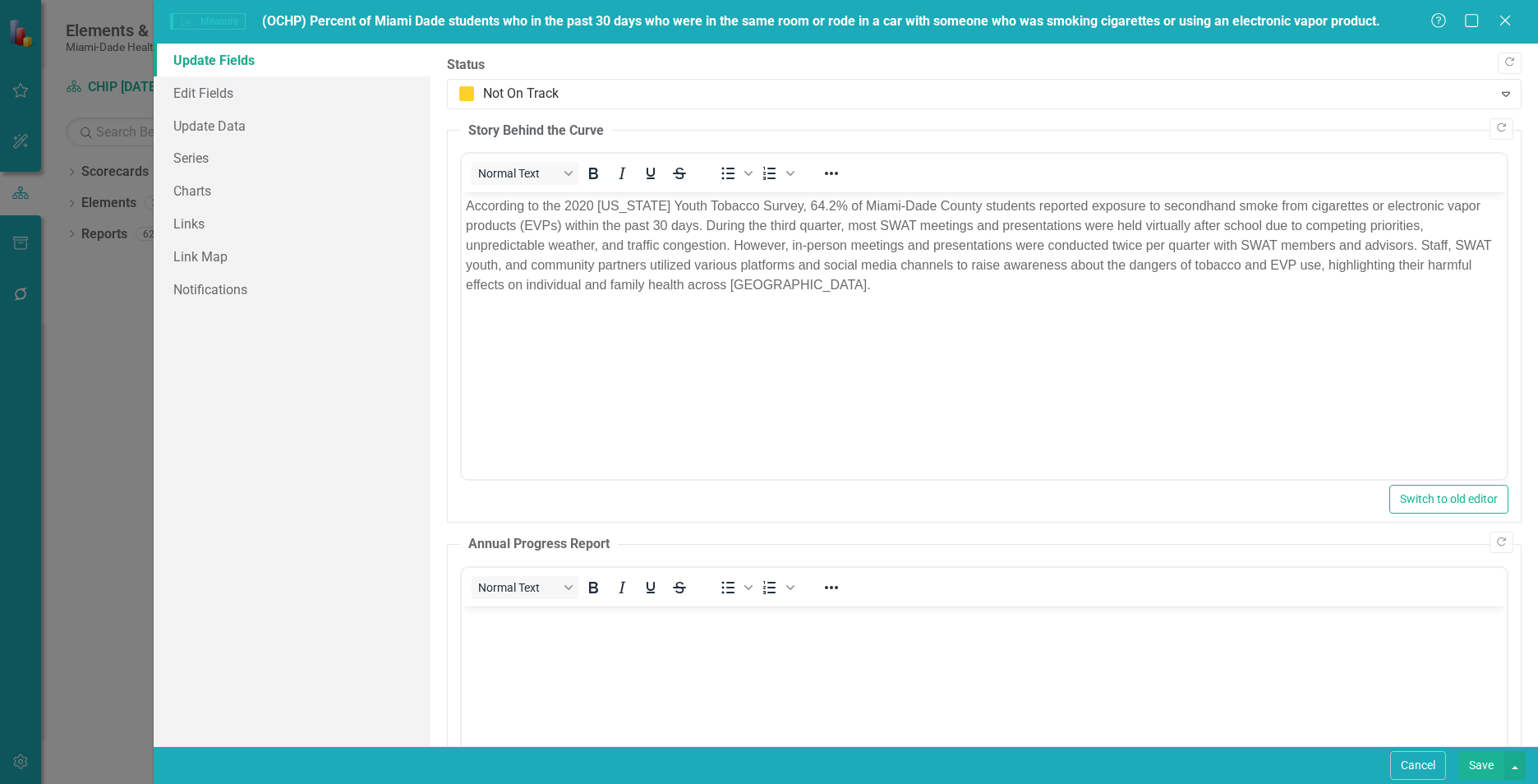
click at [1494, 768] on button "Save" at bounding box center [1481, 765] width 46 height 29
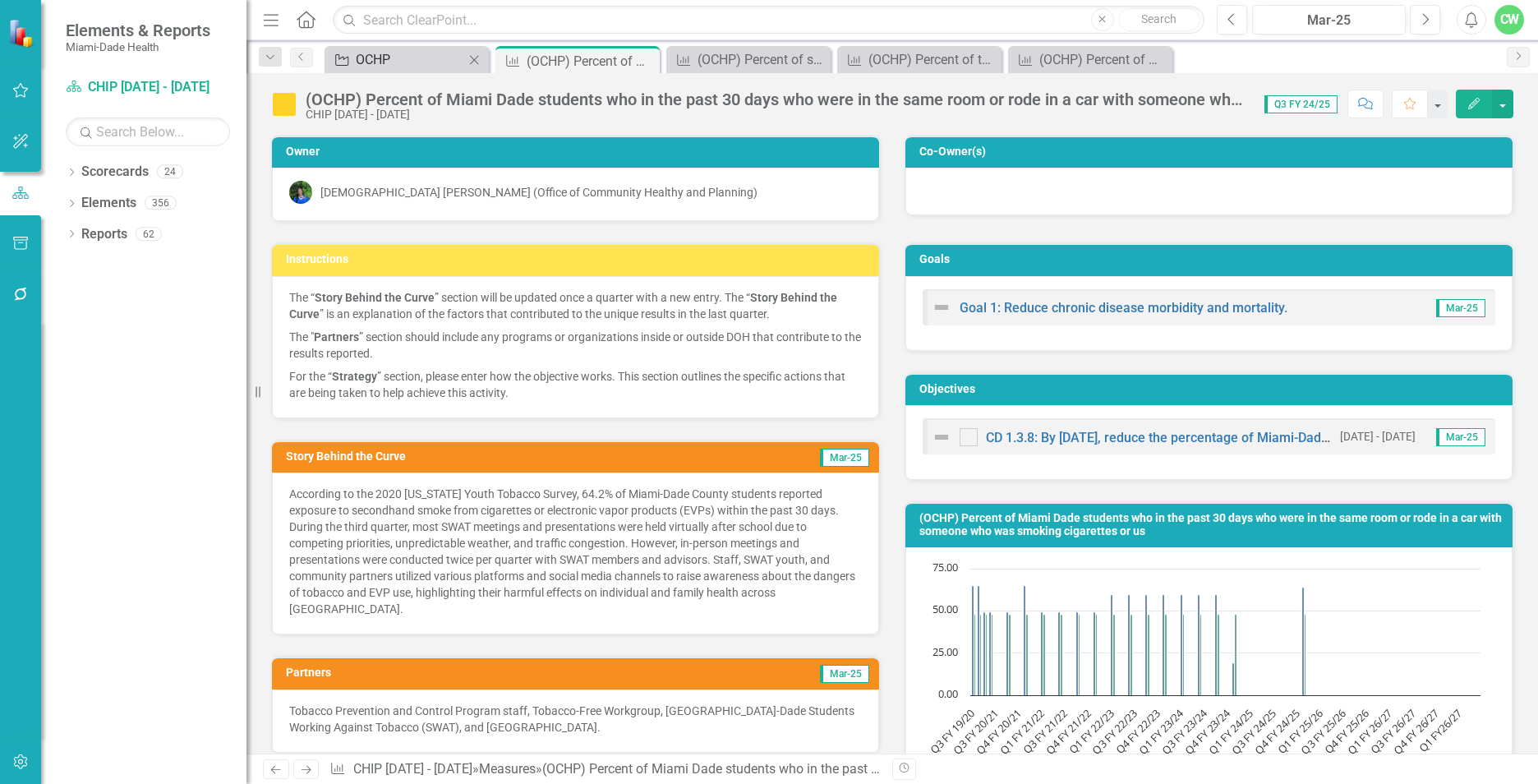
click at [370, 62] on div "OCHP" at bounding box center [409, 60] width 108 height 21
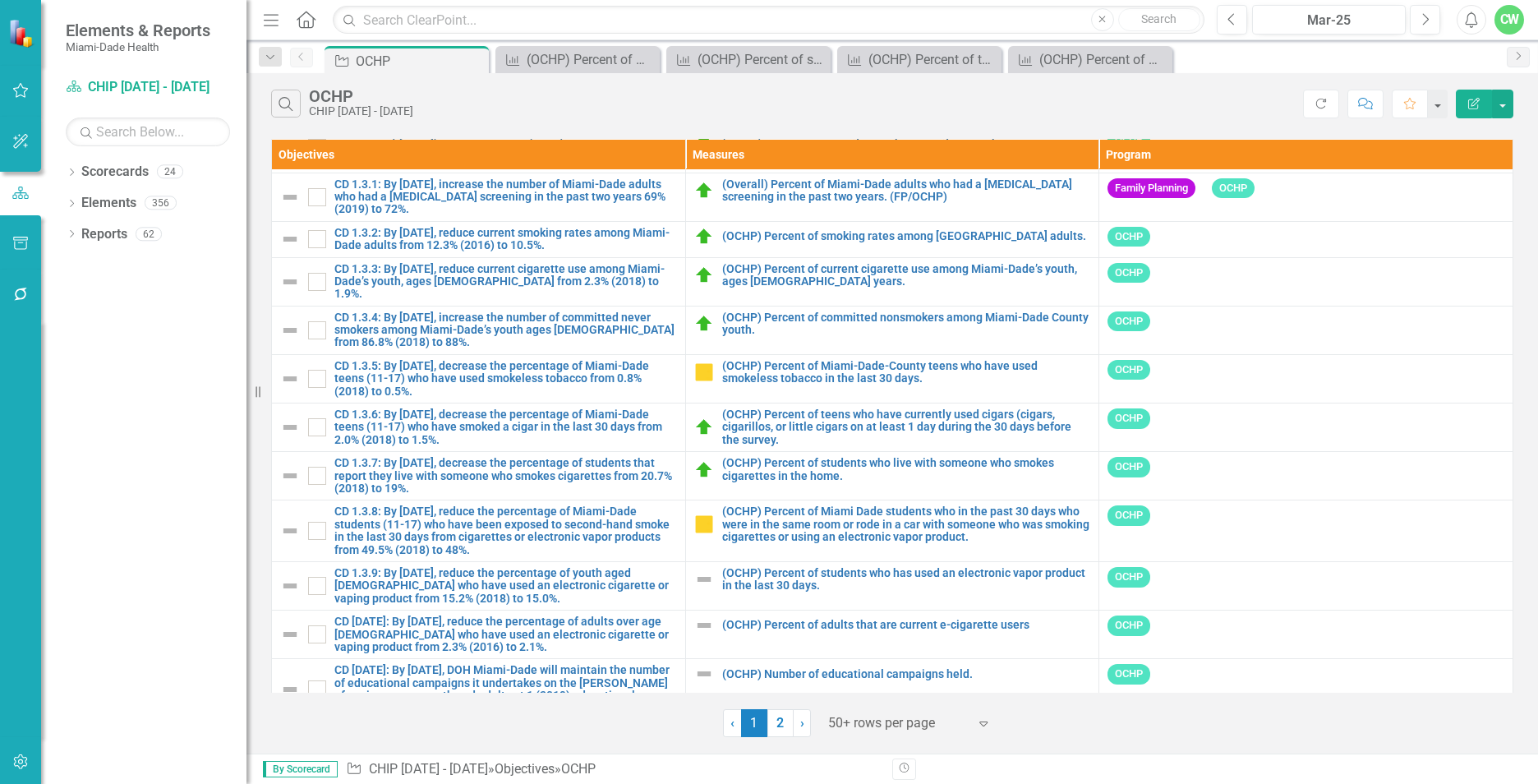
scroll to position [1983, 0]
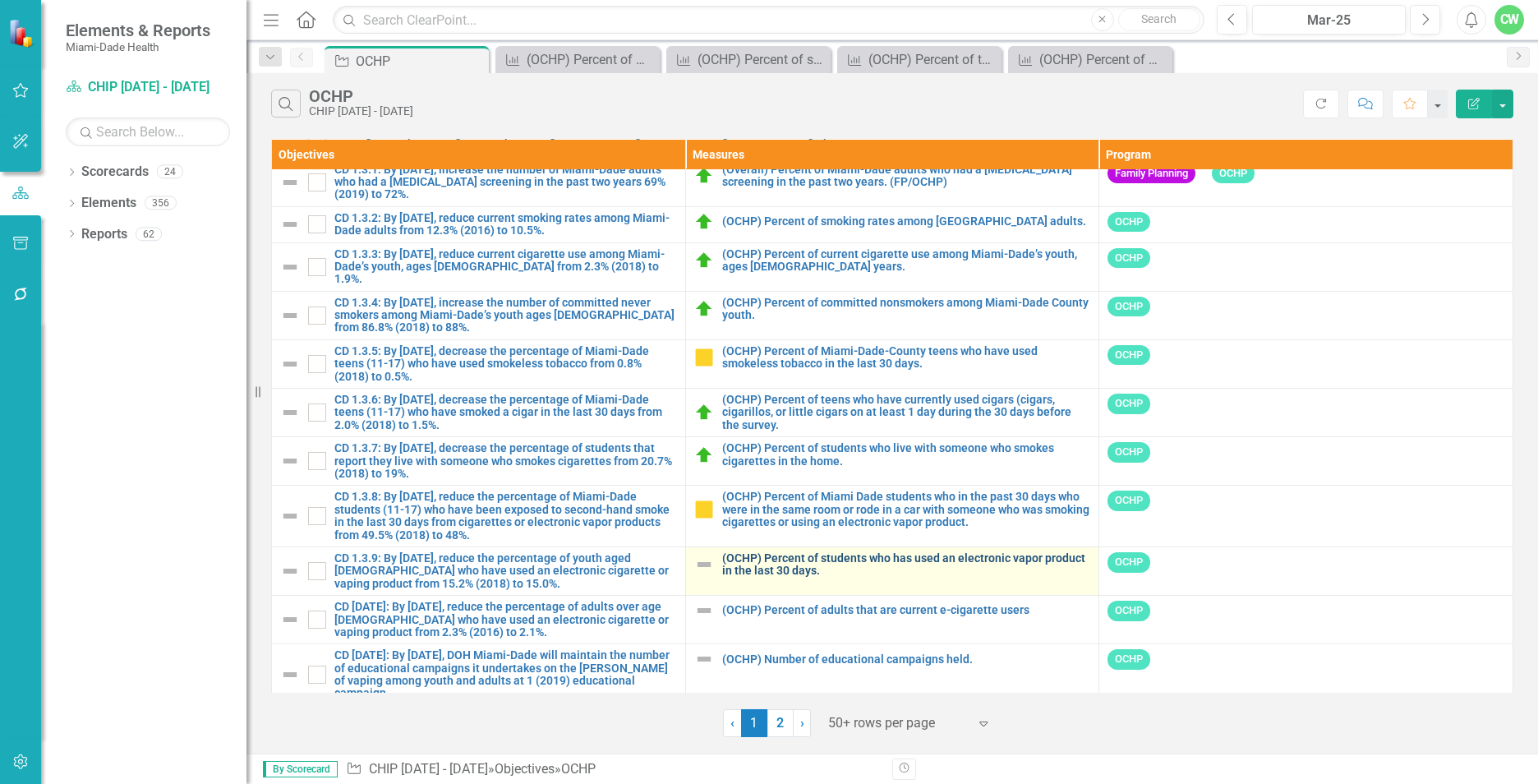
click at [773, 553] on link "(OCHP) Percent of students who has used an electronic vapor product in the last…" at bounding box center [906, 564] width 369 height 25
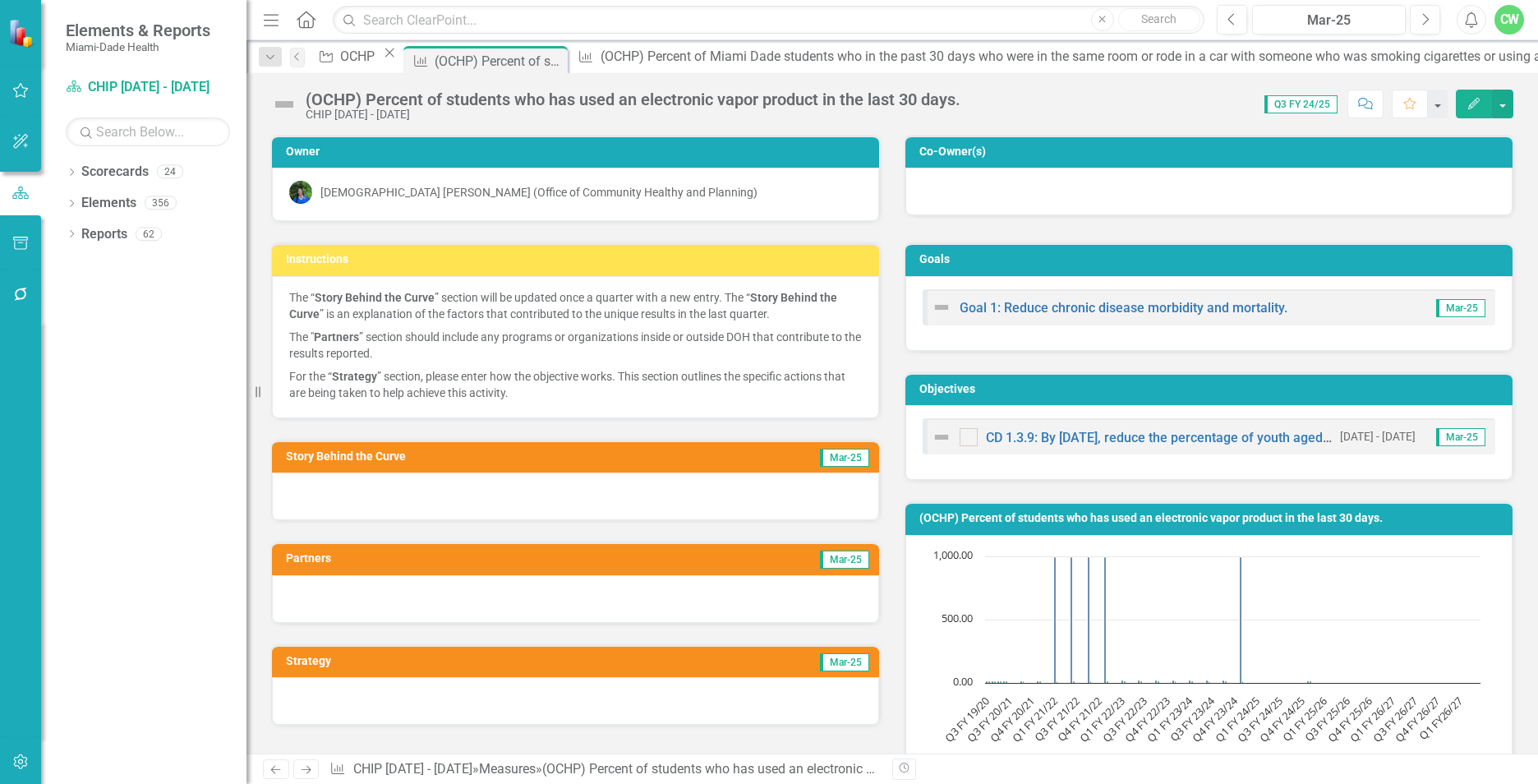
click at [1477, 101] on icon "button" at bounding box center [1473, 103] width 11 height 11
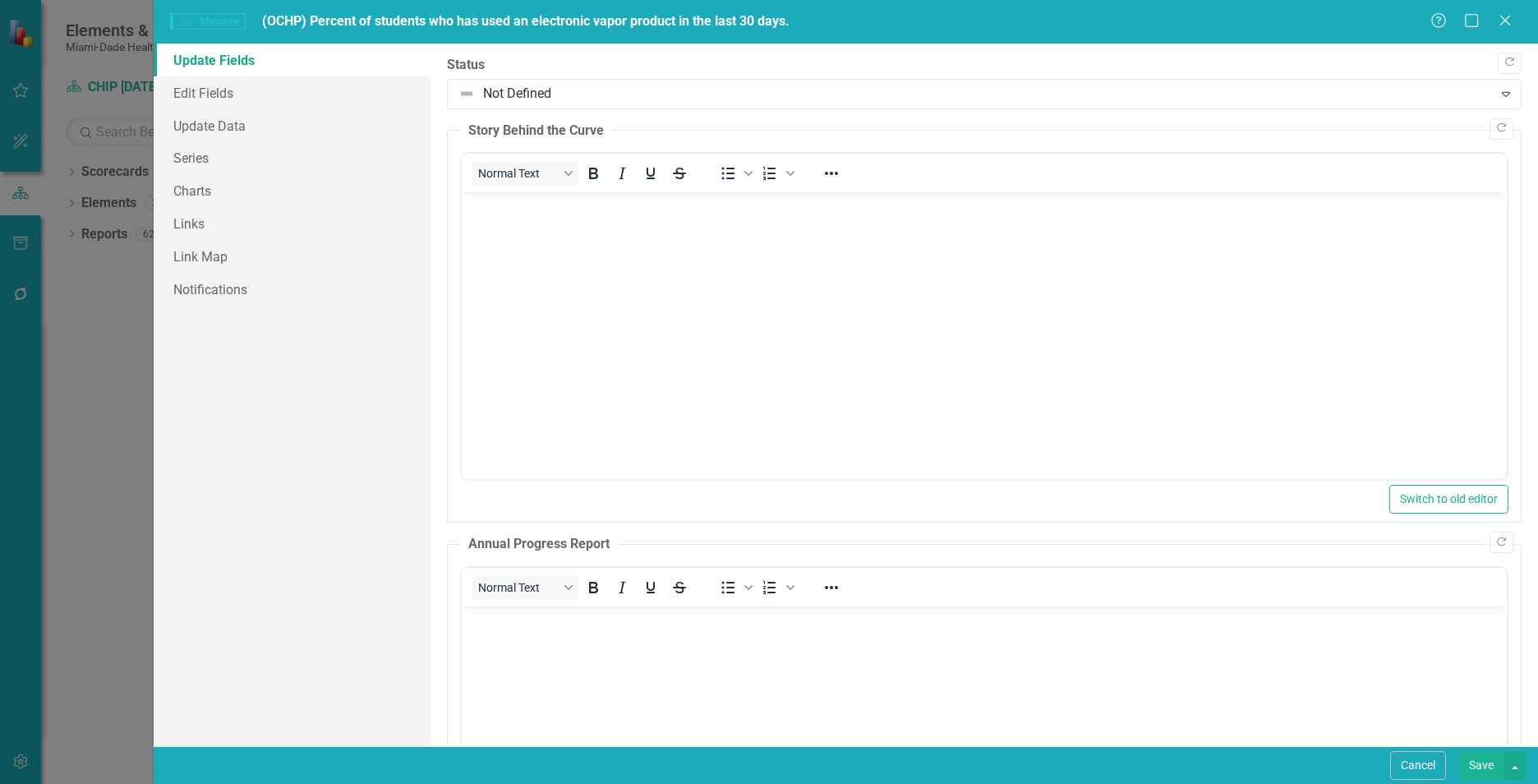
click at [556, 229] on body "Rich Text Area. Press ALT-0 for help." at bounding box center [984, 316] width 1045 height 246
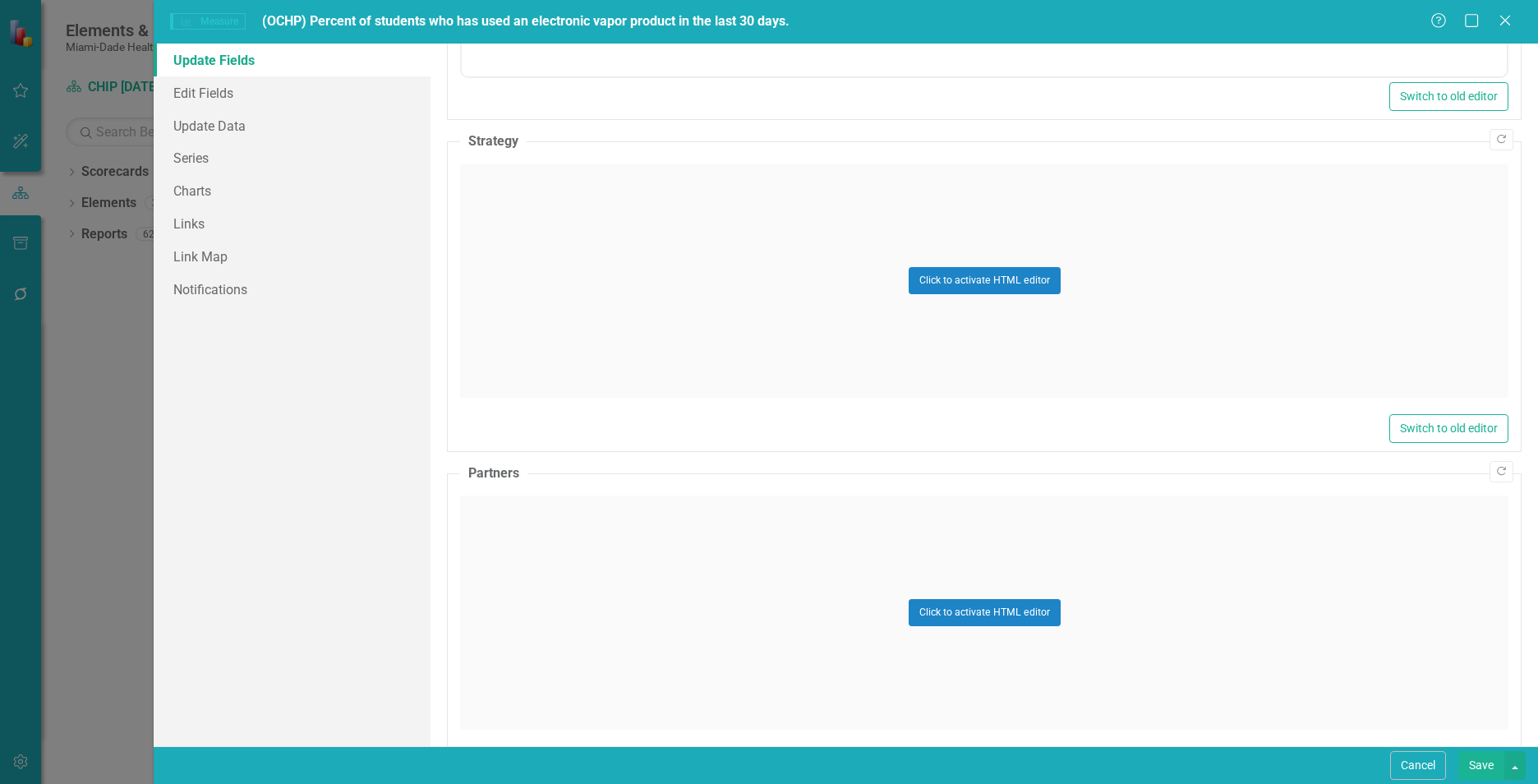
scroll to position [879, 0]
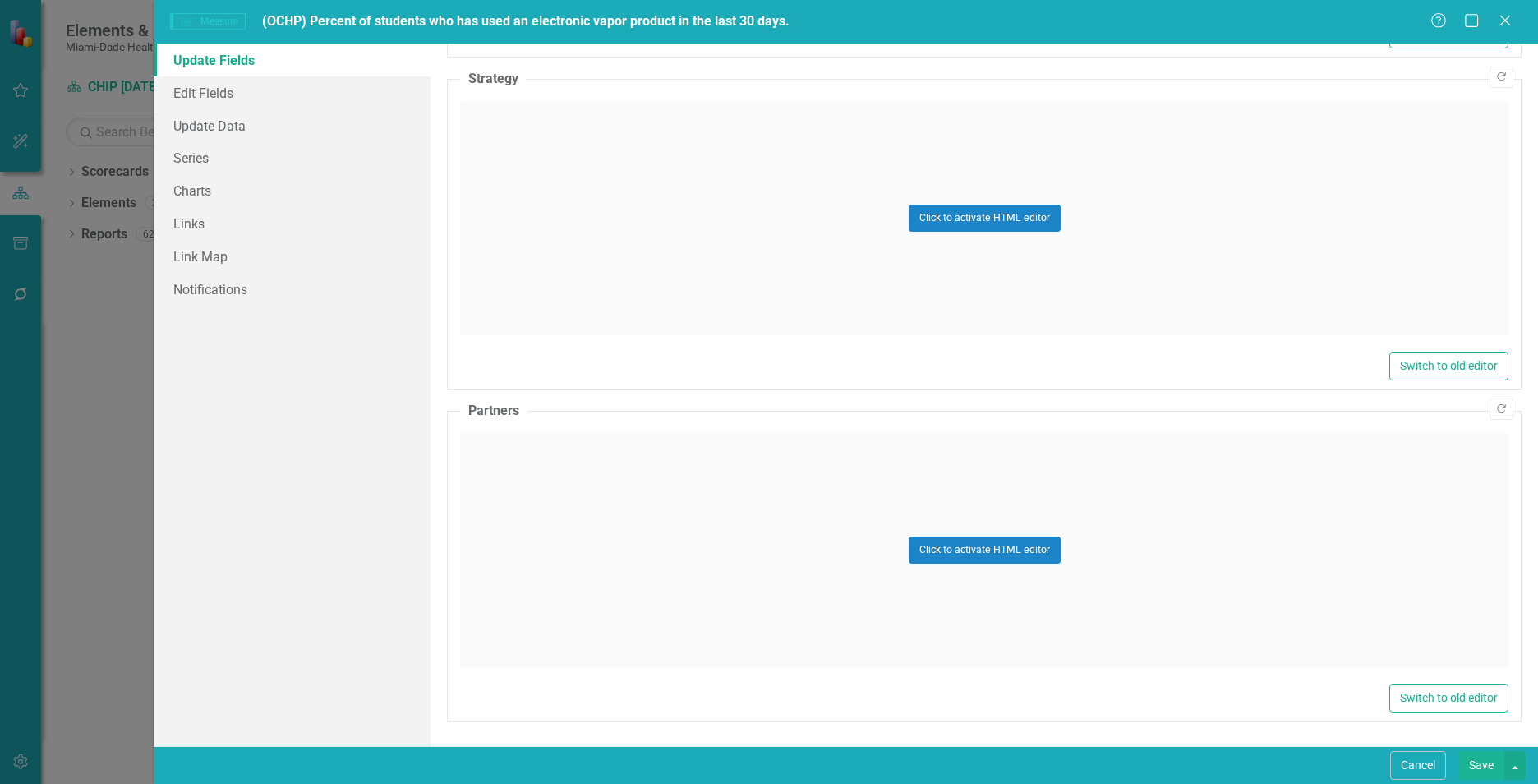
click at [521, 297] on div "Click to activate HTML editor" at bounding box center [984, 218] width 1049 height 234
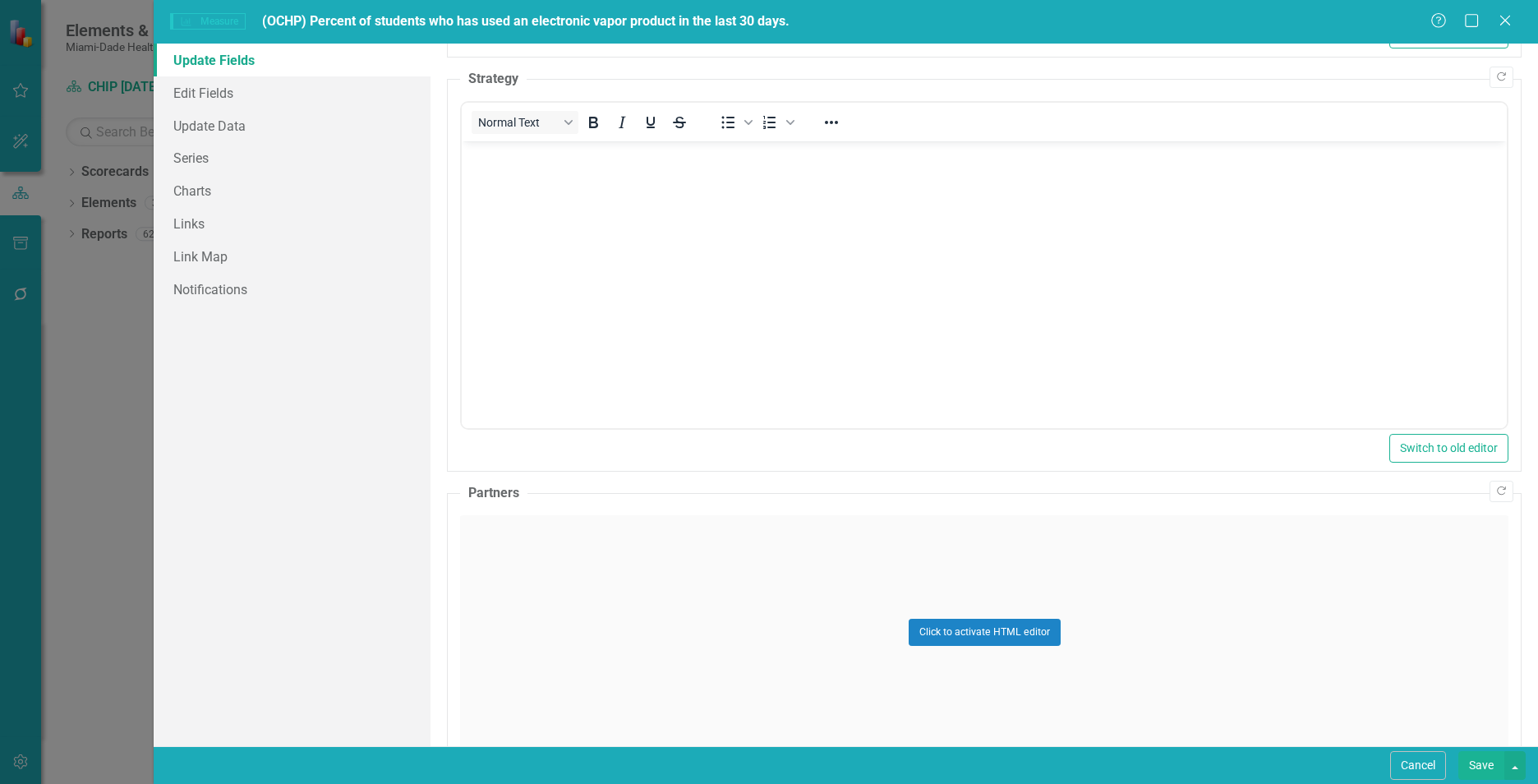
scroll to position [0, 0]
click at [520, 296] on body "Rich Text Area. Press ALT-0 for help." at bounding box center [984, 265] width 1045 height 246
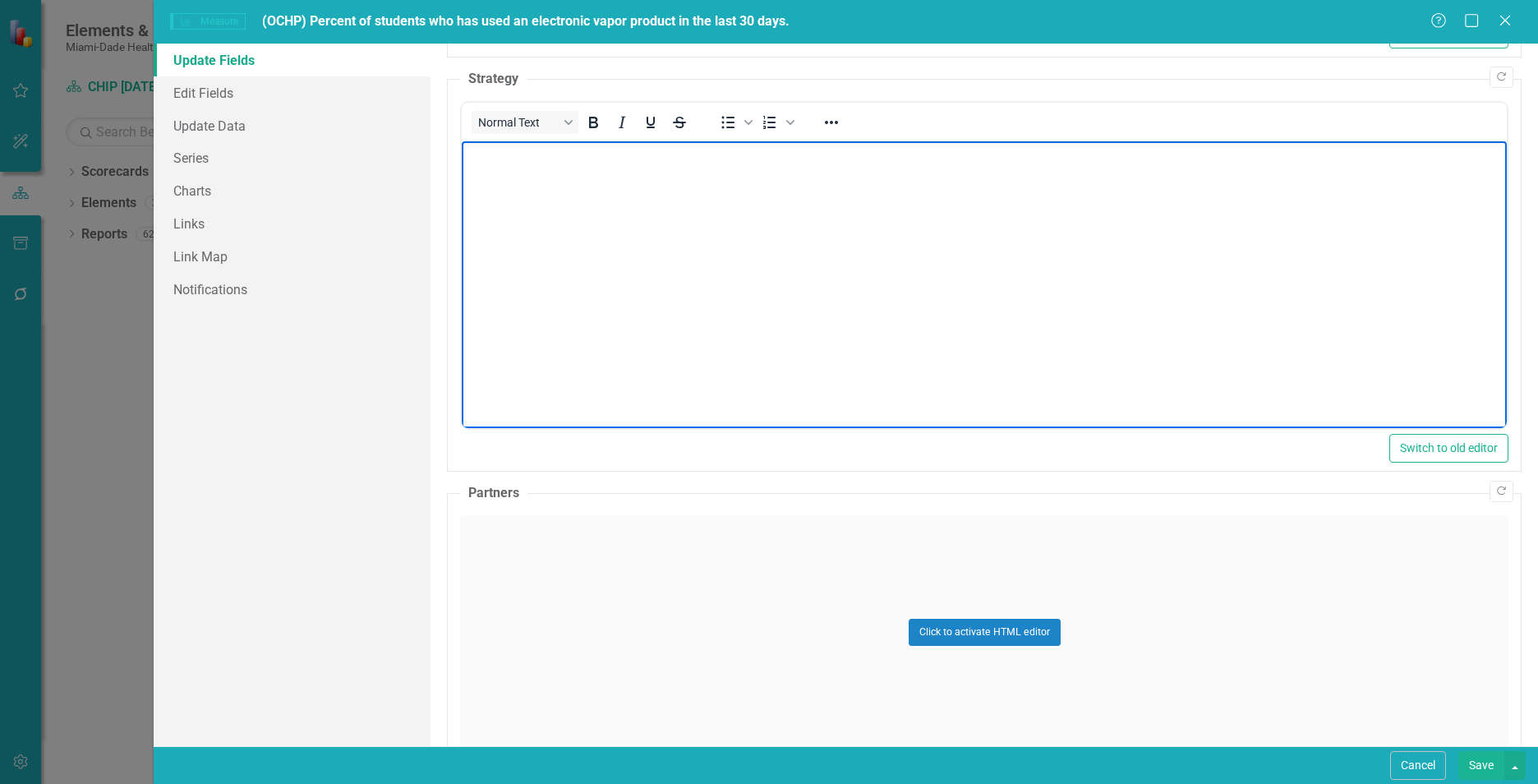
paste body "Rich Text Area. Press ALT-0 for help."
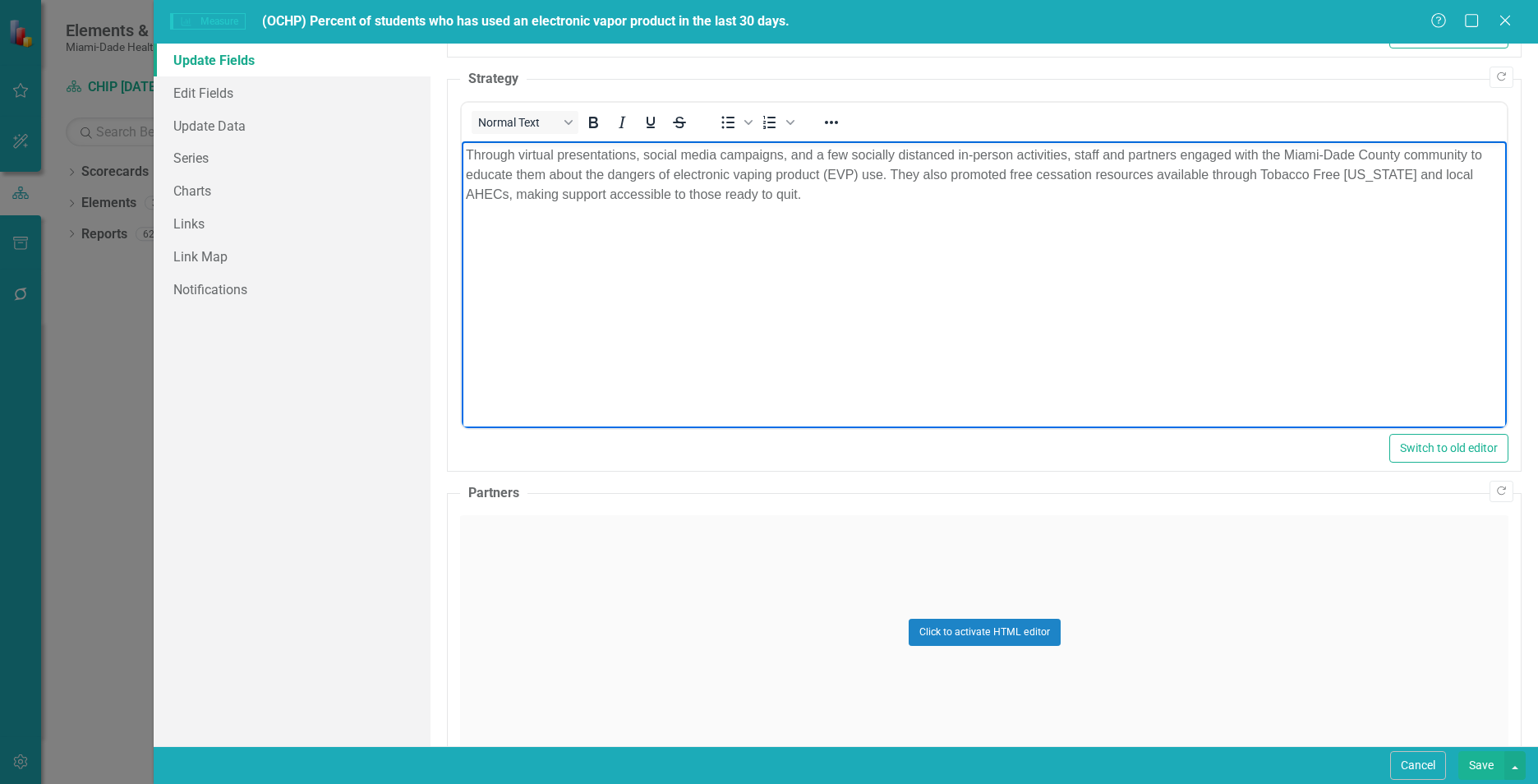
click at [472, 558] on div "Click to activate HTML editor" at bounding box center [984, 632] width 1049 height 234
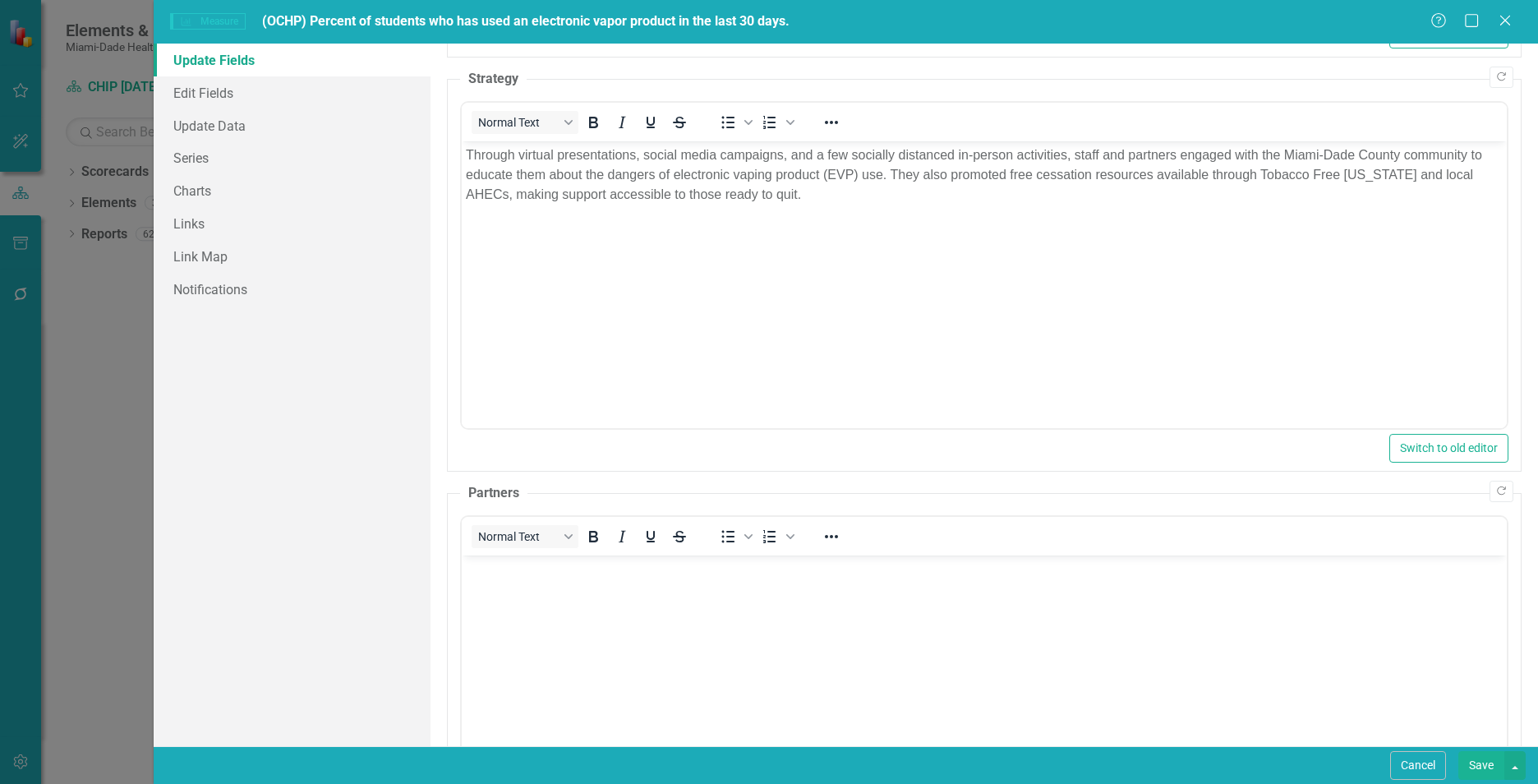
click at [520, 591] on body "Rich Text Area. Press ALT-0 for help." at bounding box center [984, 677] width 1045 height 246
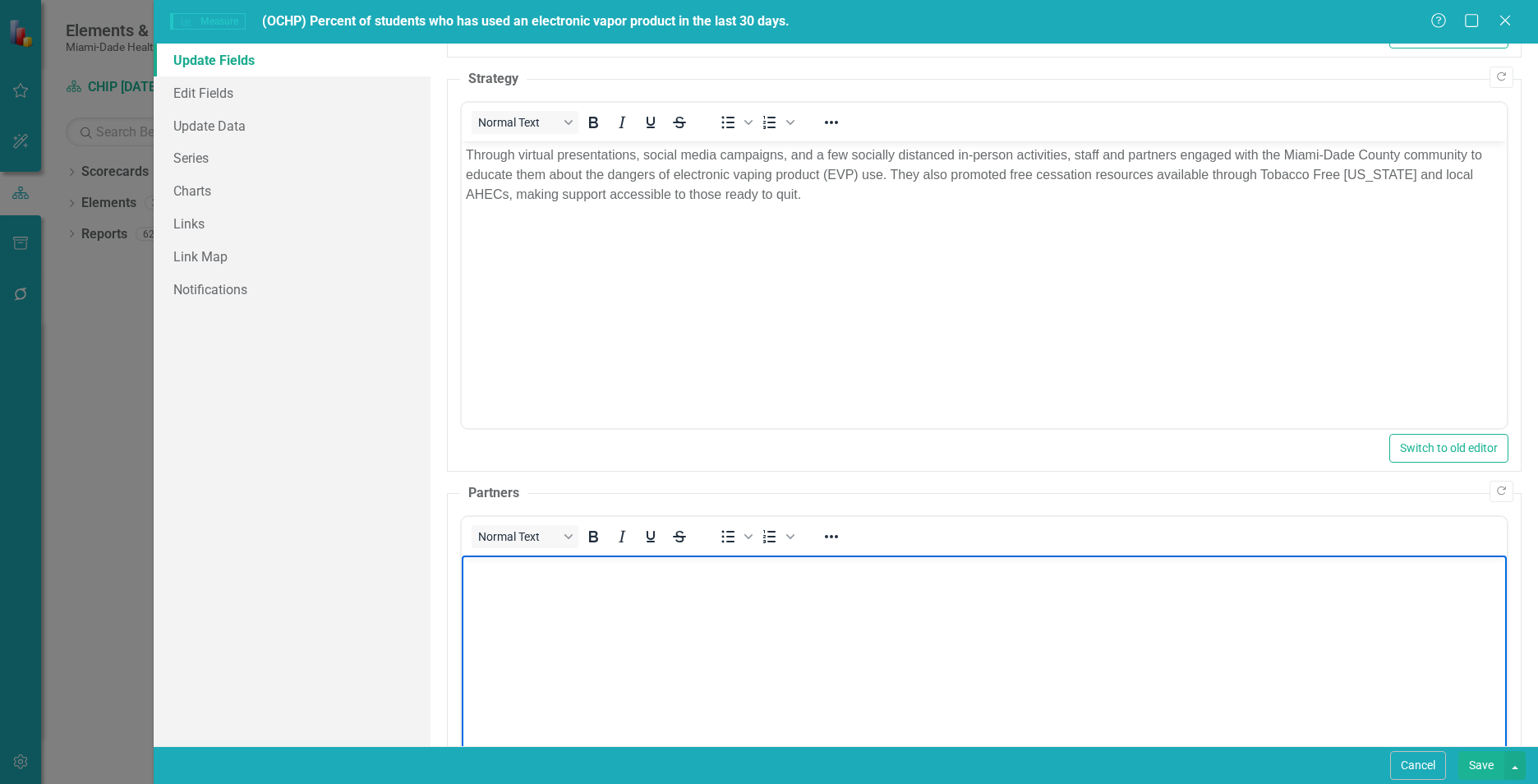
paste body "Rich Text Area. Press ALT-0 for help."
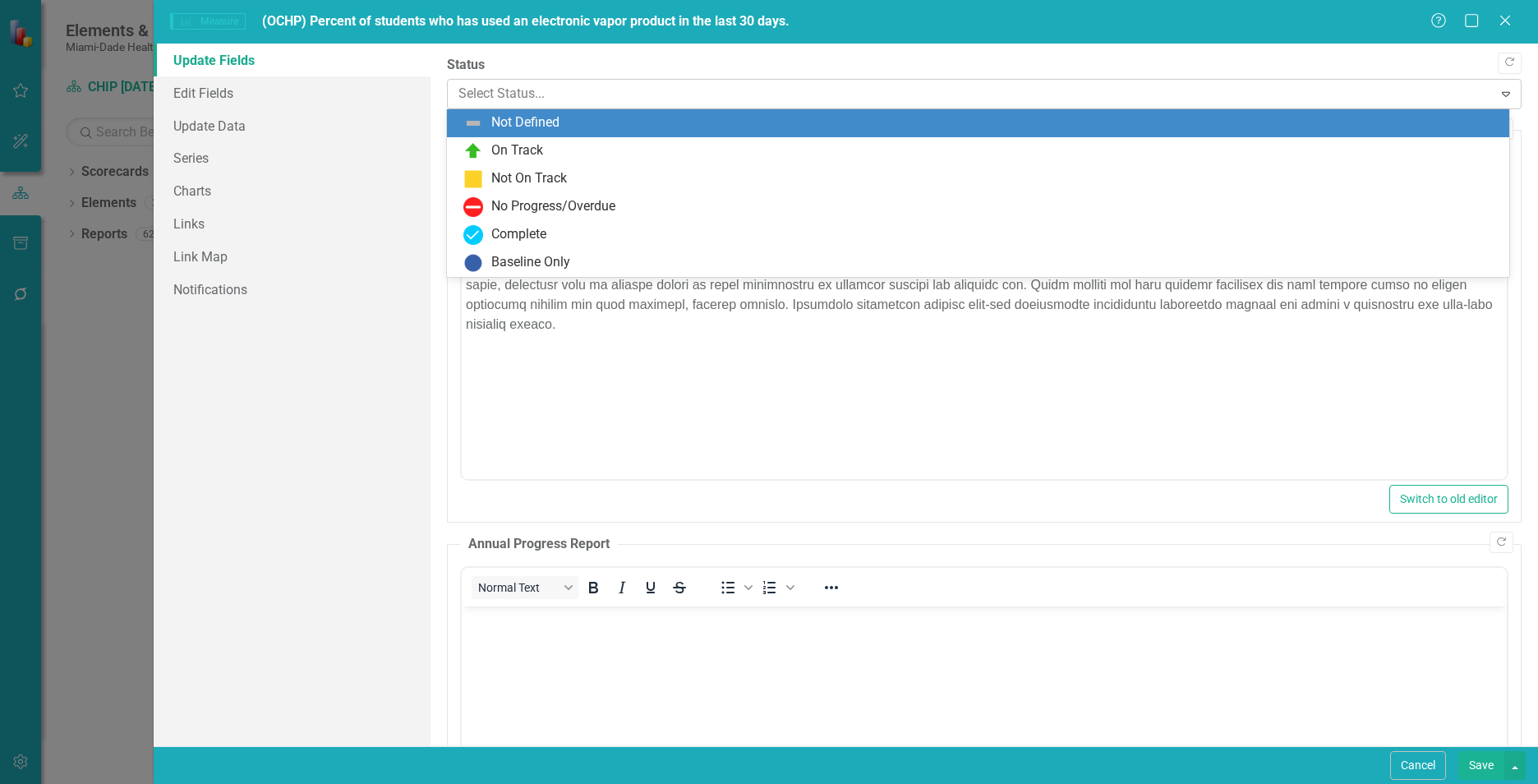
click at [518, 87] on div at bounding box center [970, 95] width 1024 height 23
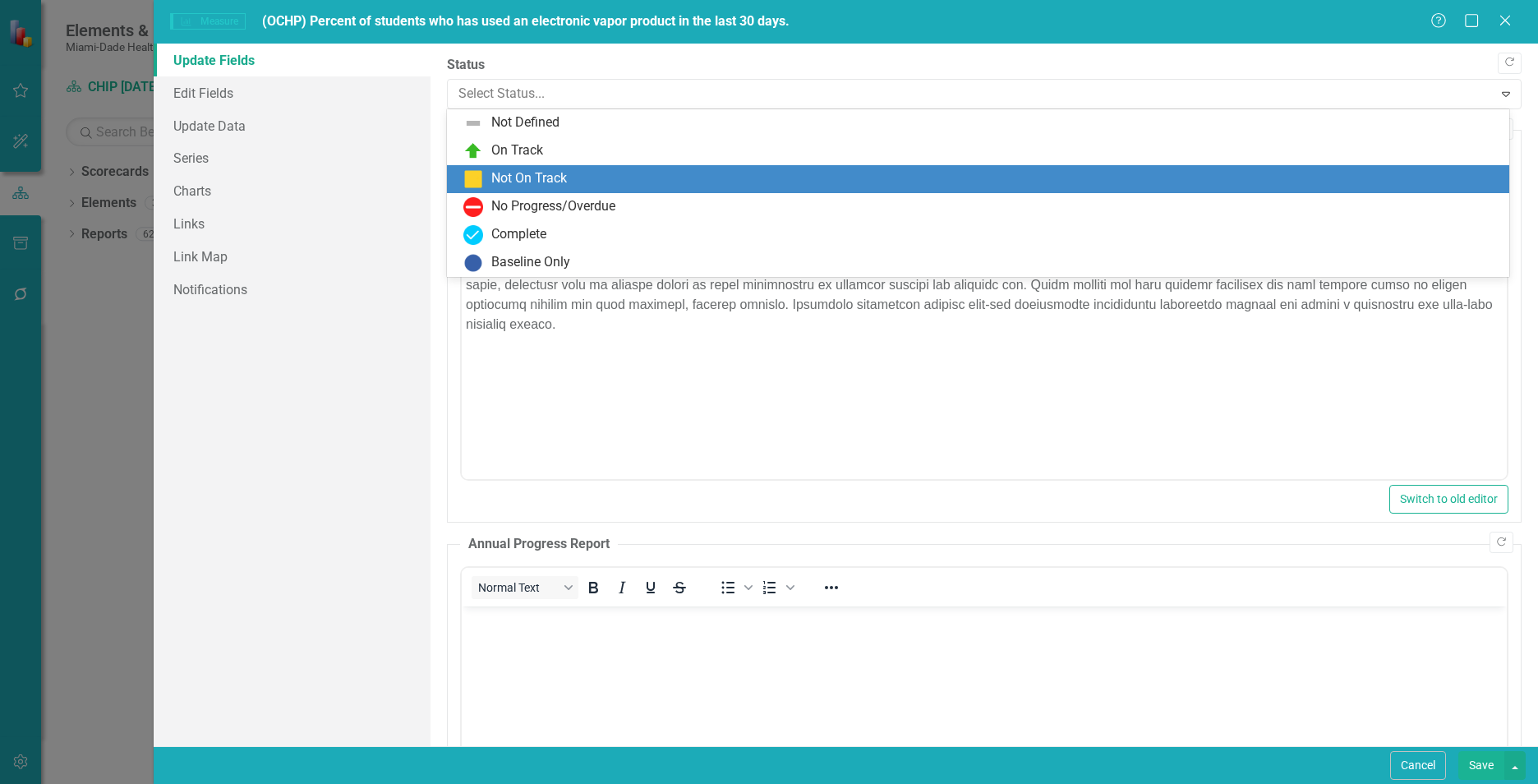
click at [530, 174] on div "Not On Track" at bounding box center [528, 179] width 75 height 19
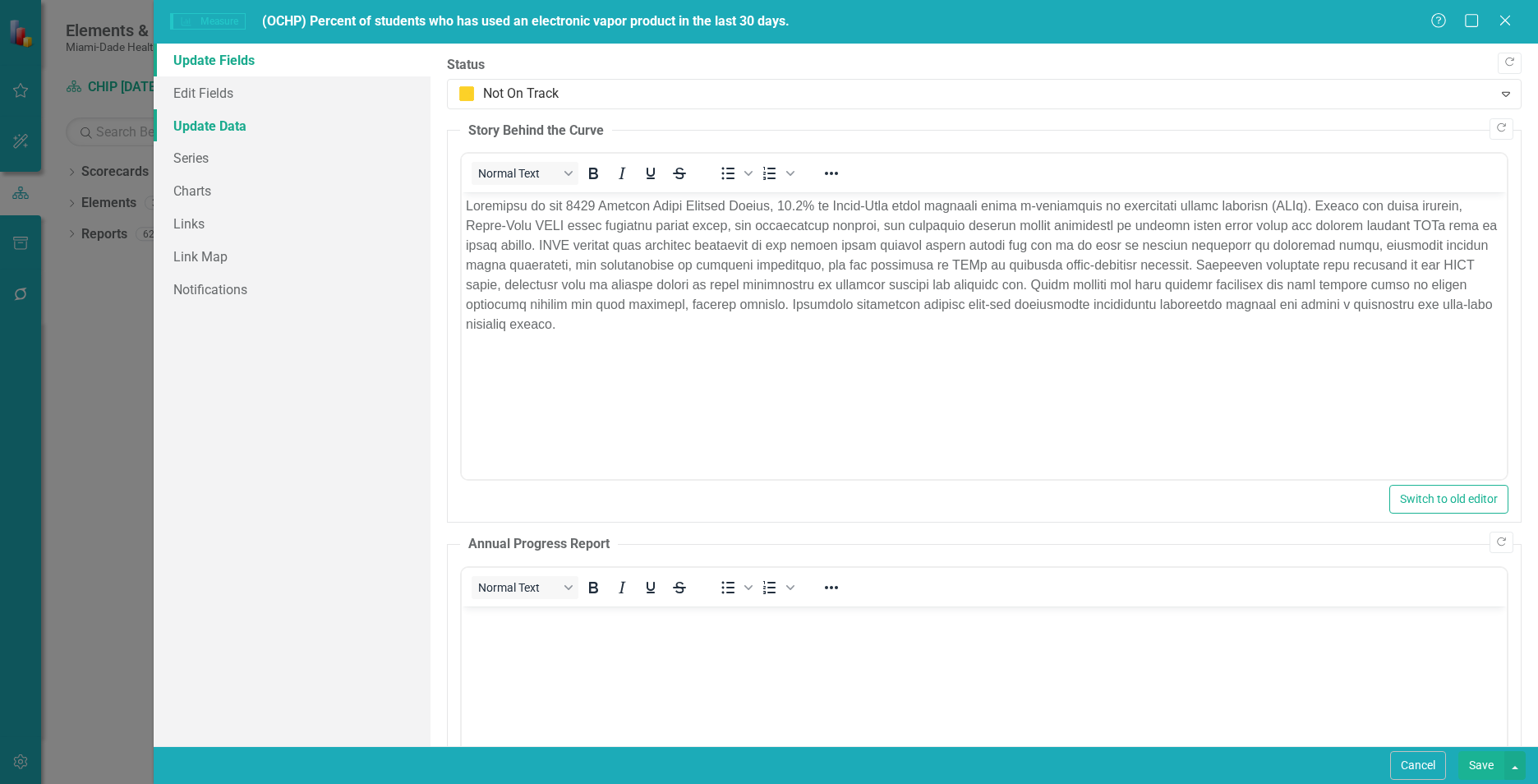
click at [243, 120] on link "Update Data" at bounding box center [291, 126] width 277 height 33
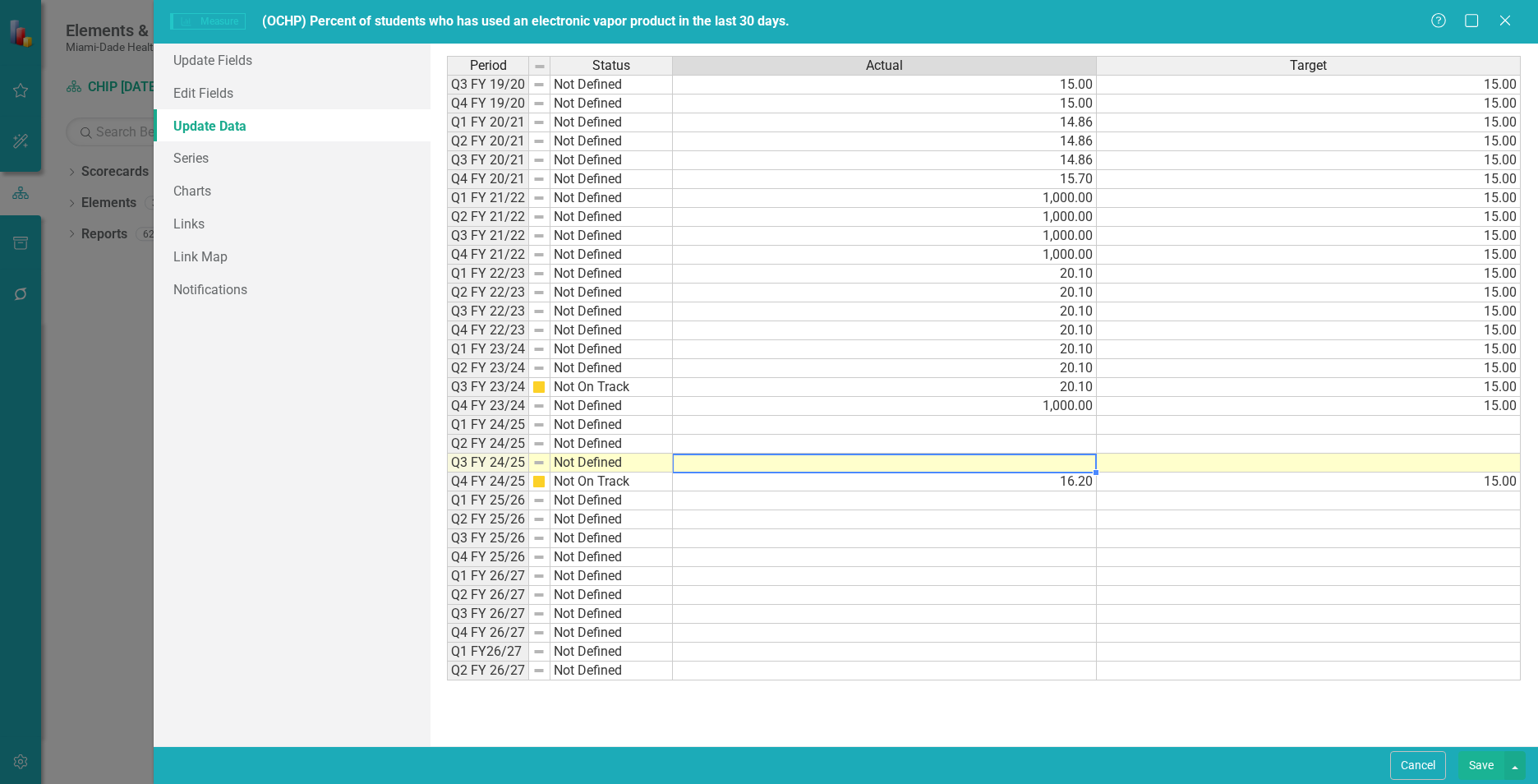
click at [1067, 466] on td at bounding box center [885, 463] width 424 height 19
type textarea "16.20"
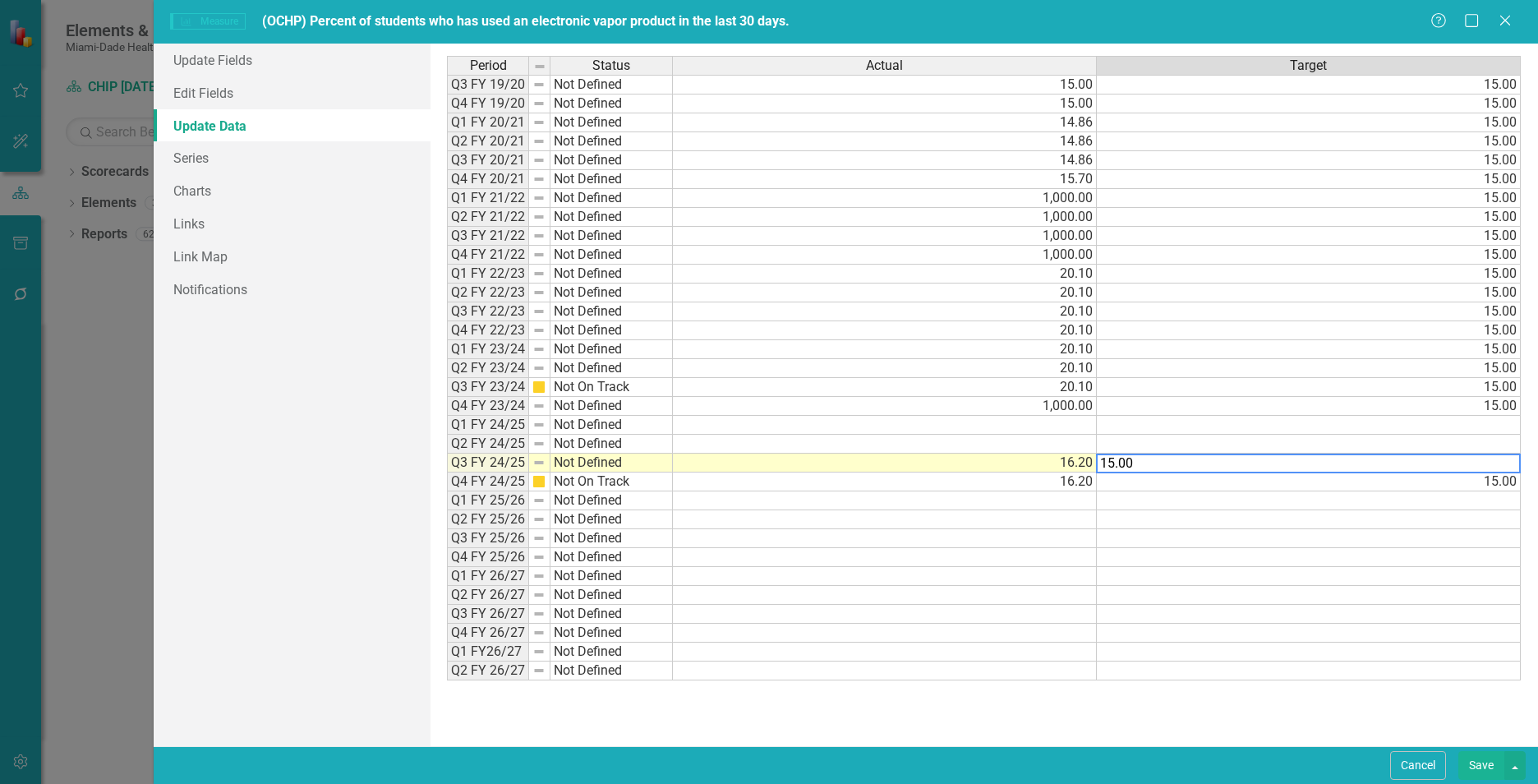
type textarea "15.00"
click at [1077, 722] on div "Period Status Actual Target Q3 FY 19/20 Not Defined 15.00 15.00 Q4 FY 19/20 Not…" at bounding box center [984, 394] width 1074 height 677
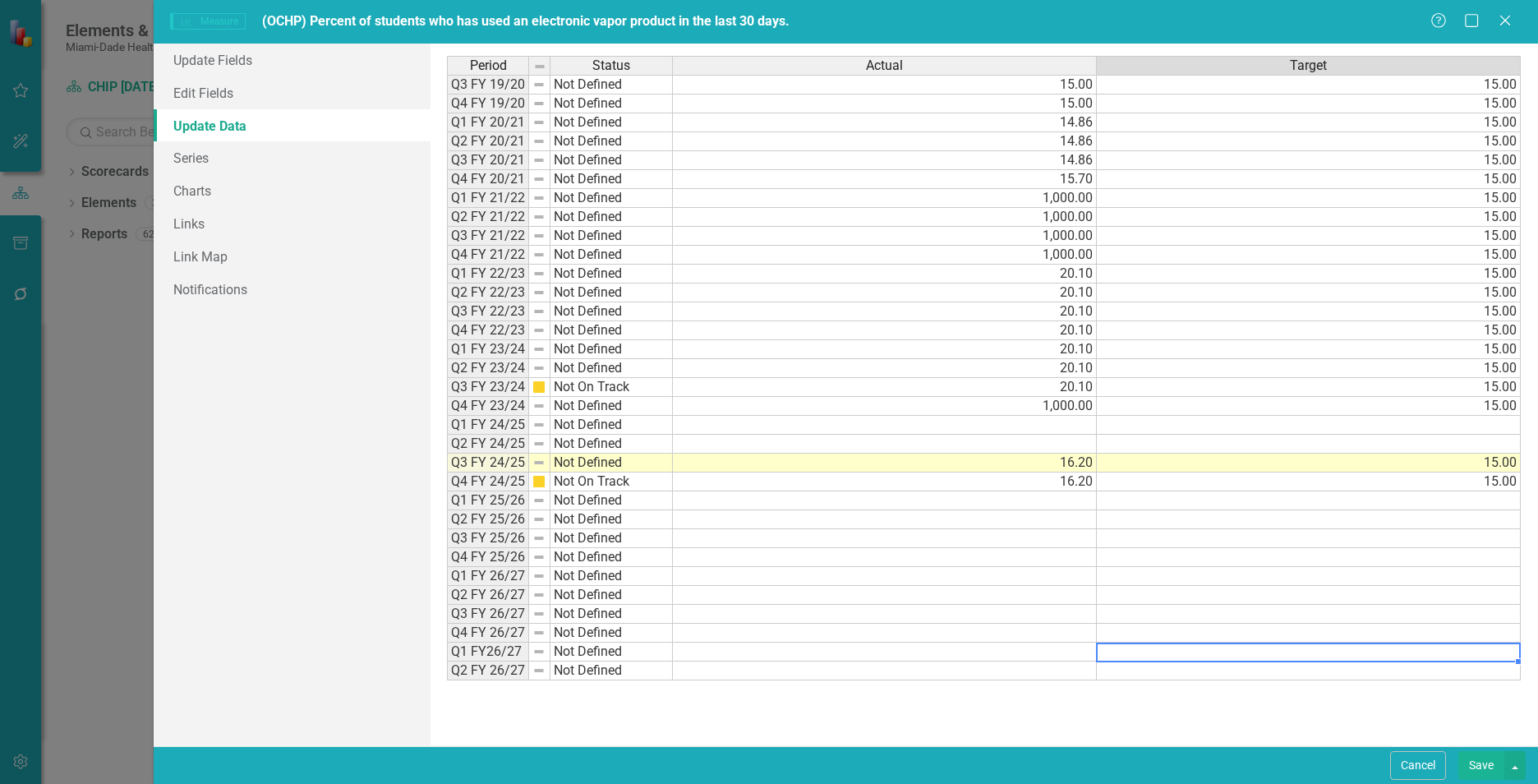
click at [1434, 656] on td at bounding box center [1308, 652] width 424 height 19
click at [1476, 755] on button "Save" at bounding box center [1481, 765] width 46 height 29
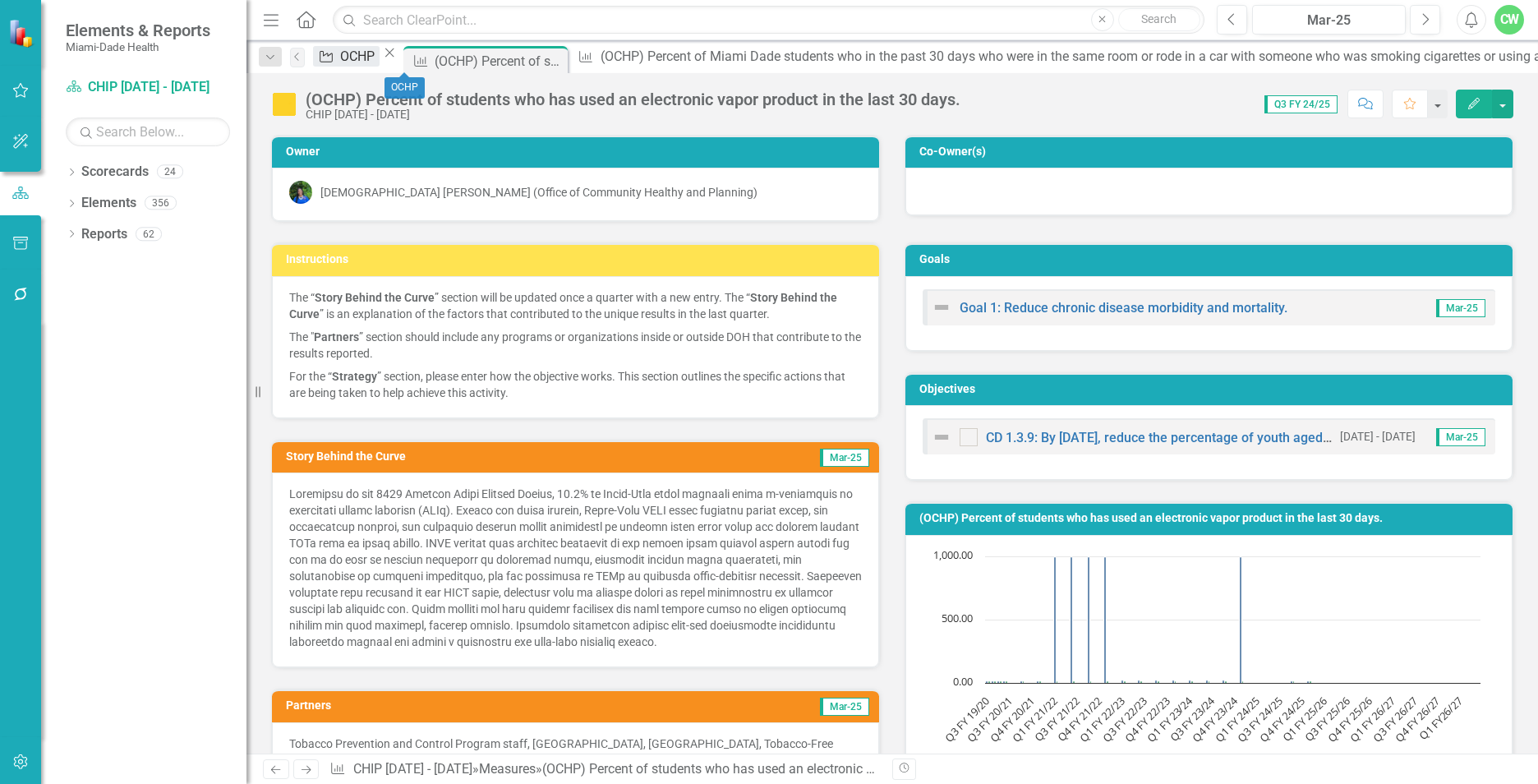
click at [380, 60] on div "OCHP" at bounding box center [359, 56] width 39 height 21
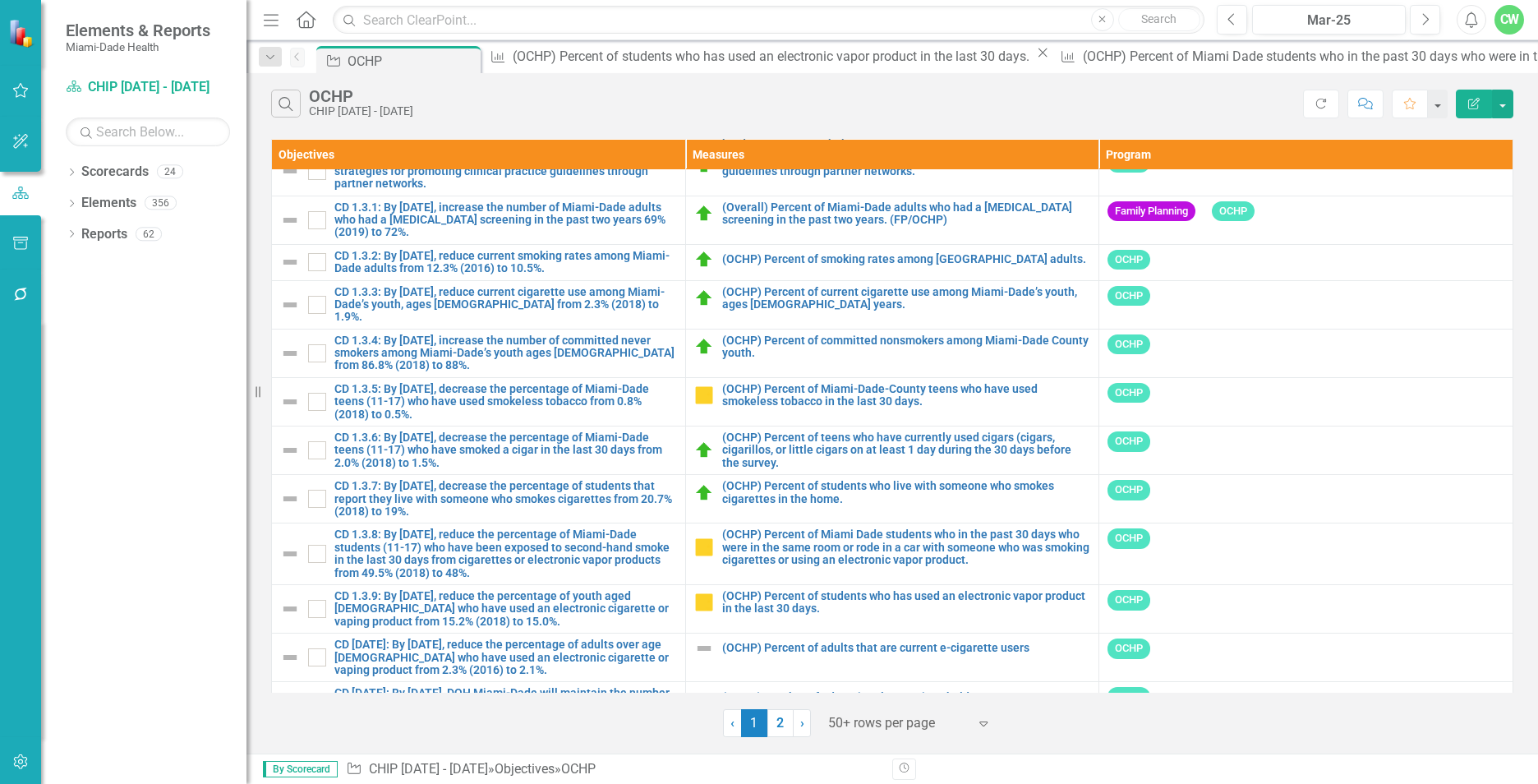
scroll to position [1983, 0]
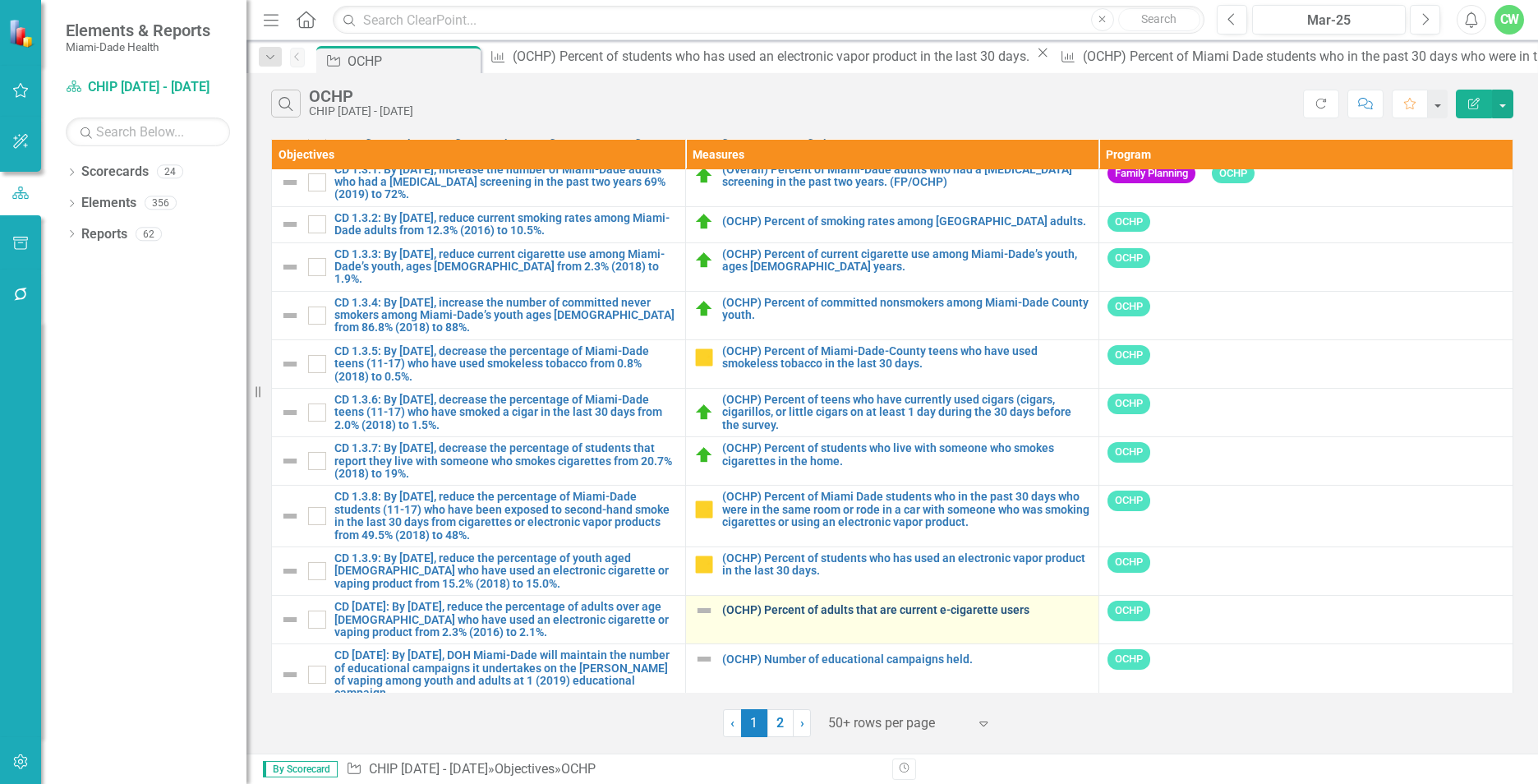
click at [832, 604] on link "(OCHP) Percent of adults that are current e-cigarette users" at bounding box center [906, 610] width 369 height 12
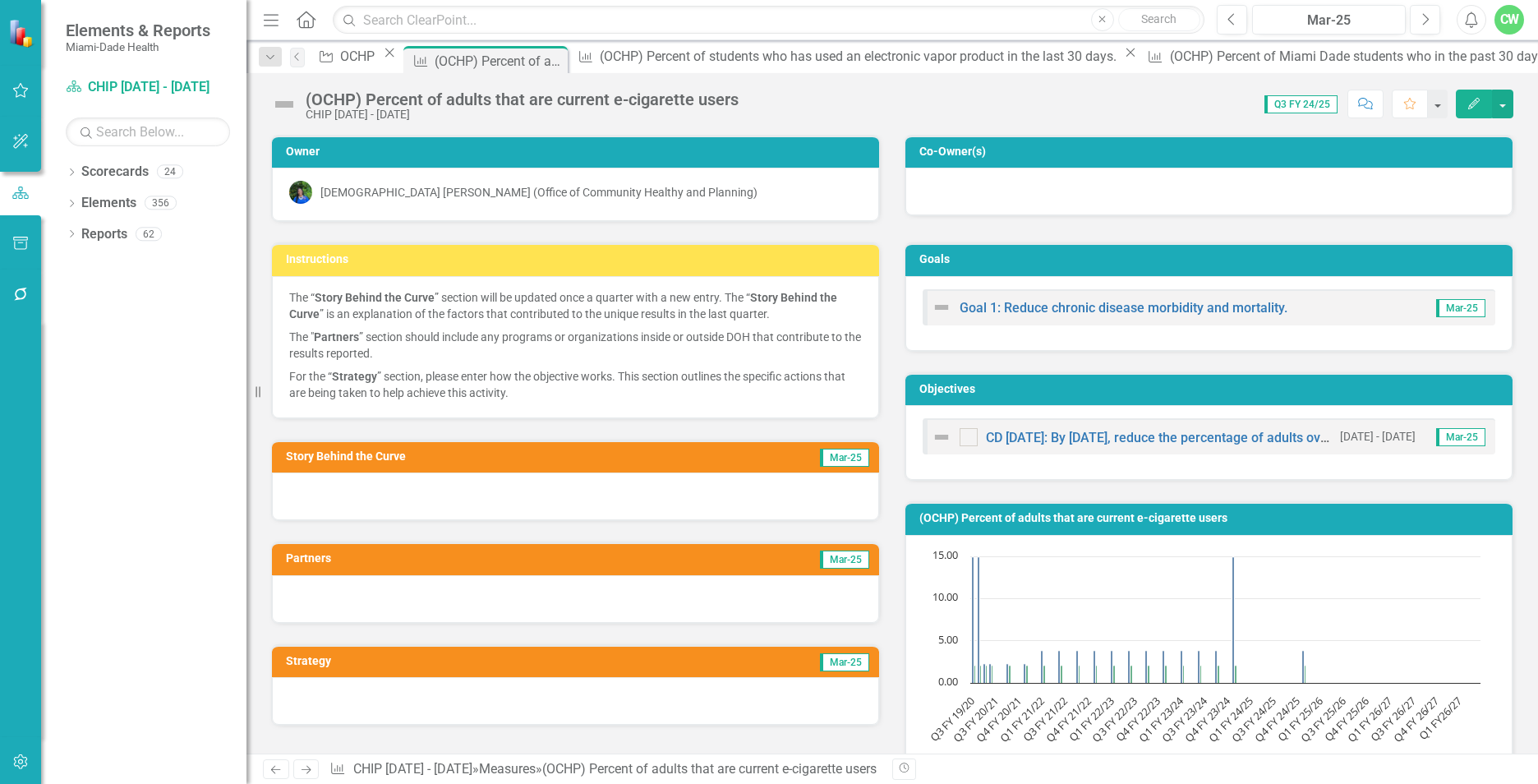
click at [1479, 95] on button "Edit" at bounding box center [1474, 103] width 36 height 29
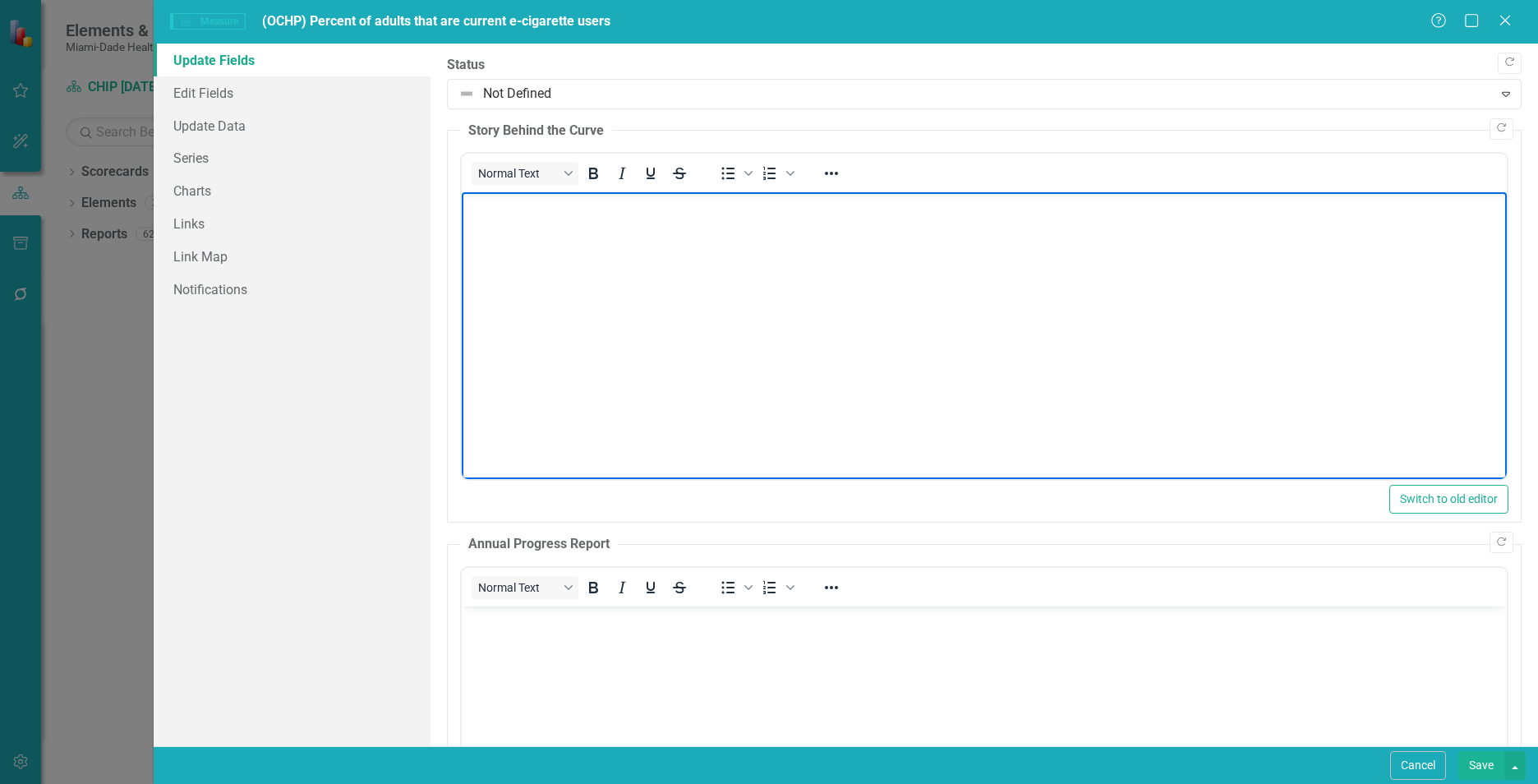
click at [764, 346] on body "Rich Text Area. Press ALT-0 for help." at bounding box center [984, 316] width 1045 height 246
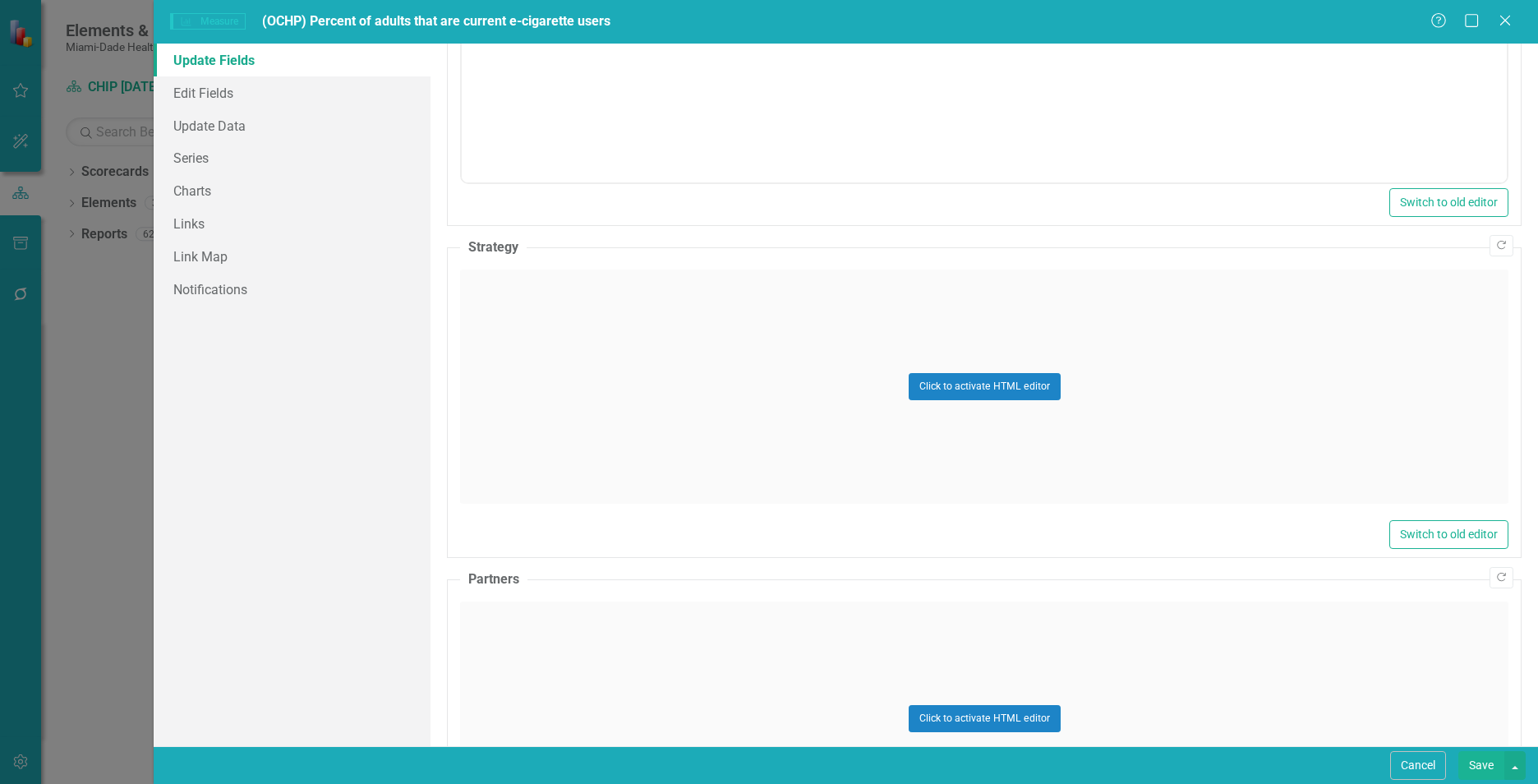
scroll to position [723, 0]
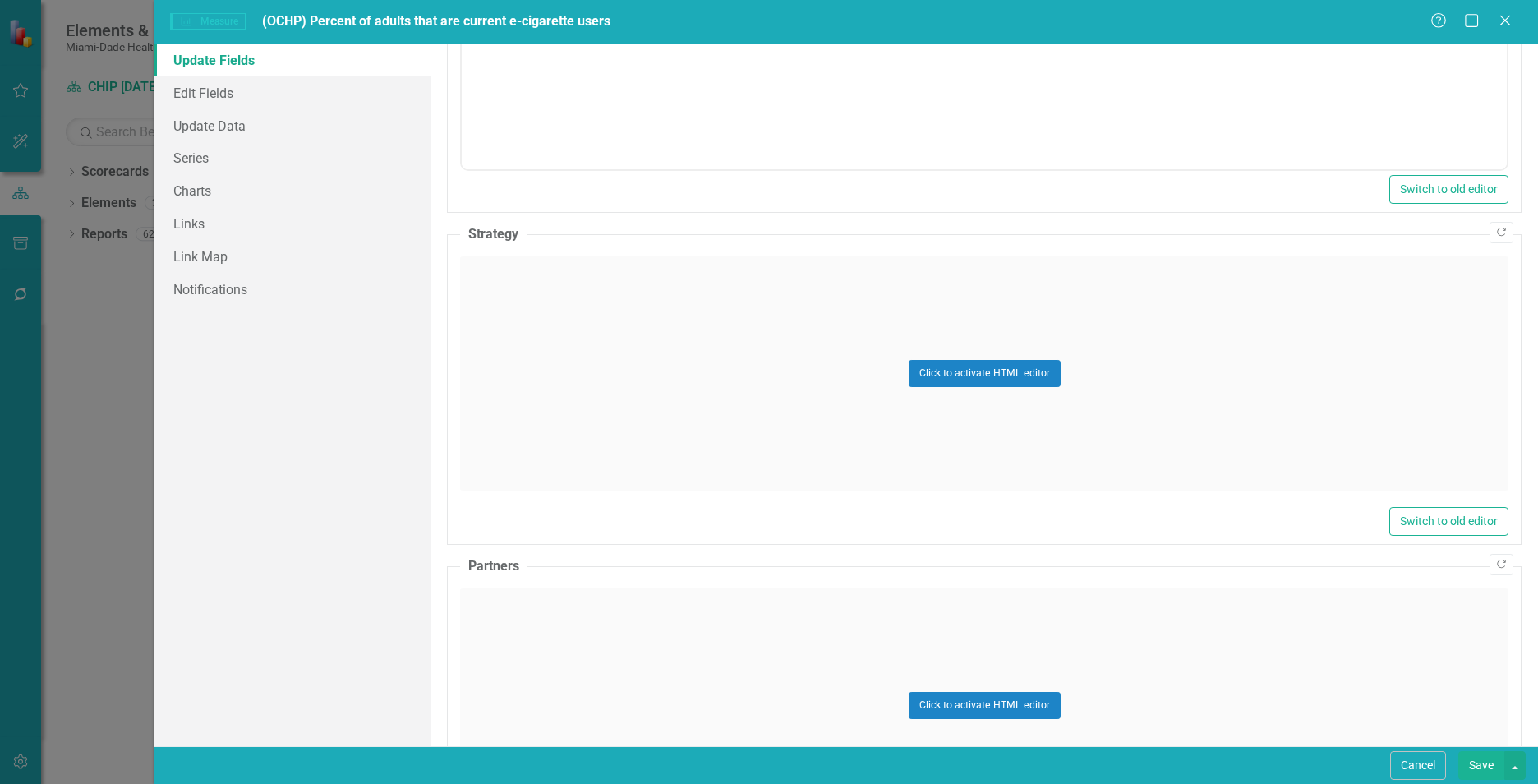
click at [767, 403] on div "Click to activate HTML editor" at bounding box center [984, 373] width 1049 height 234
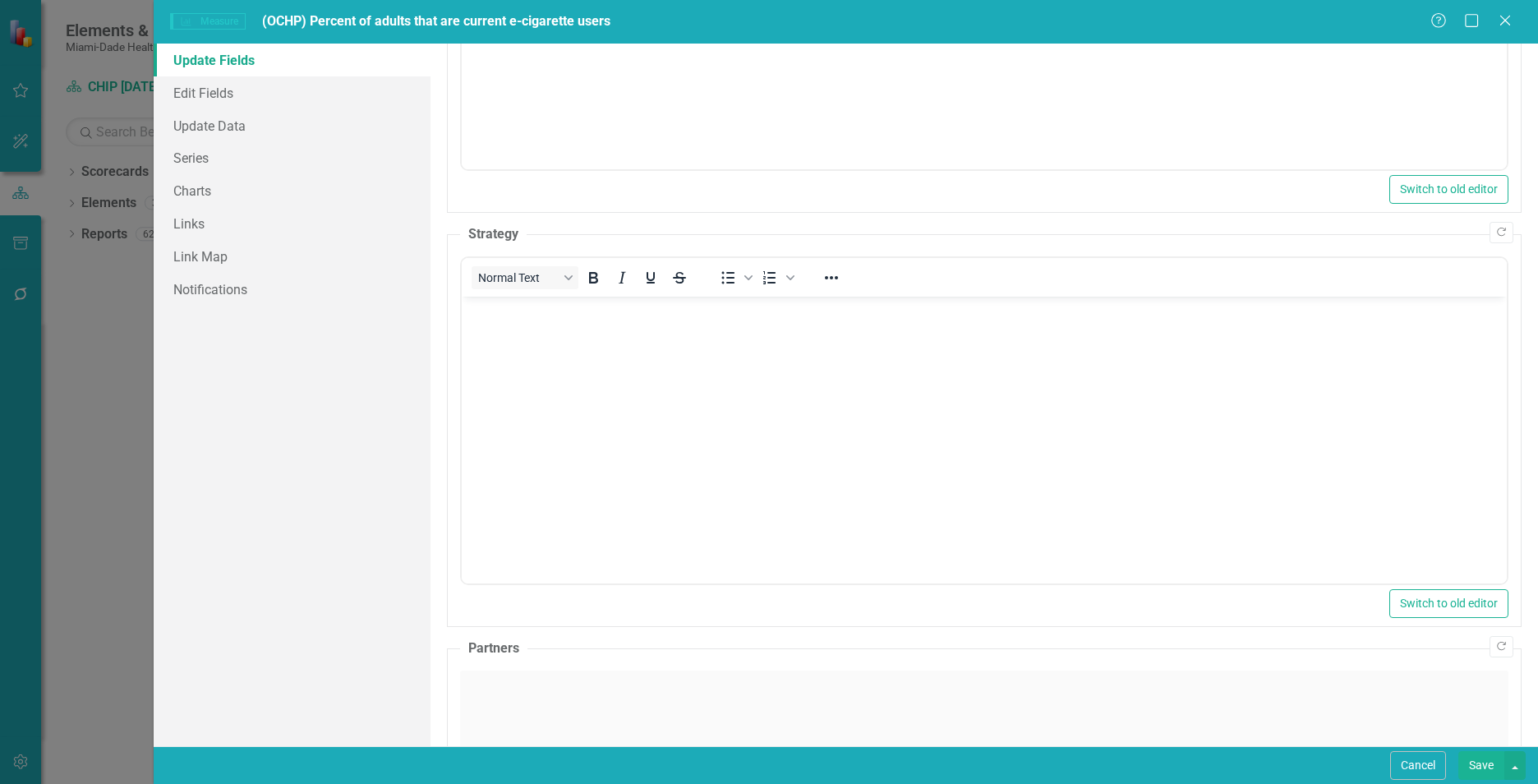
scroll to position [0, 0]
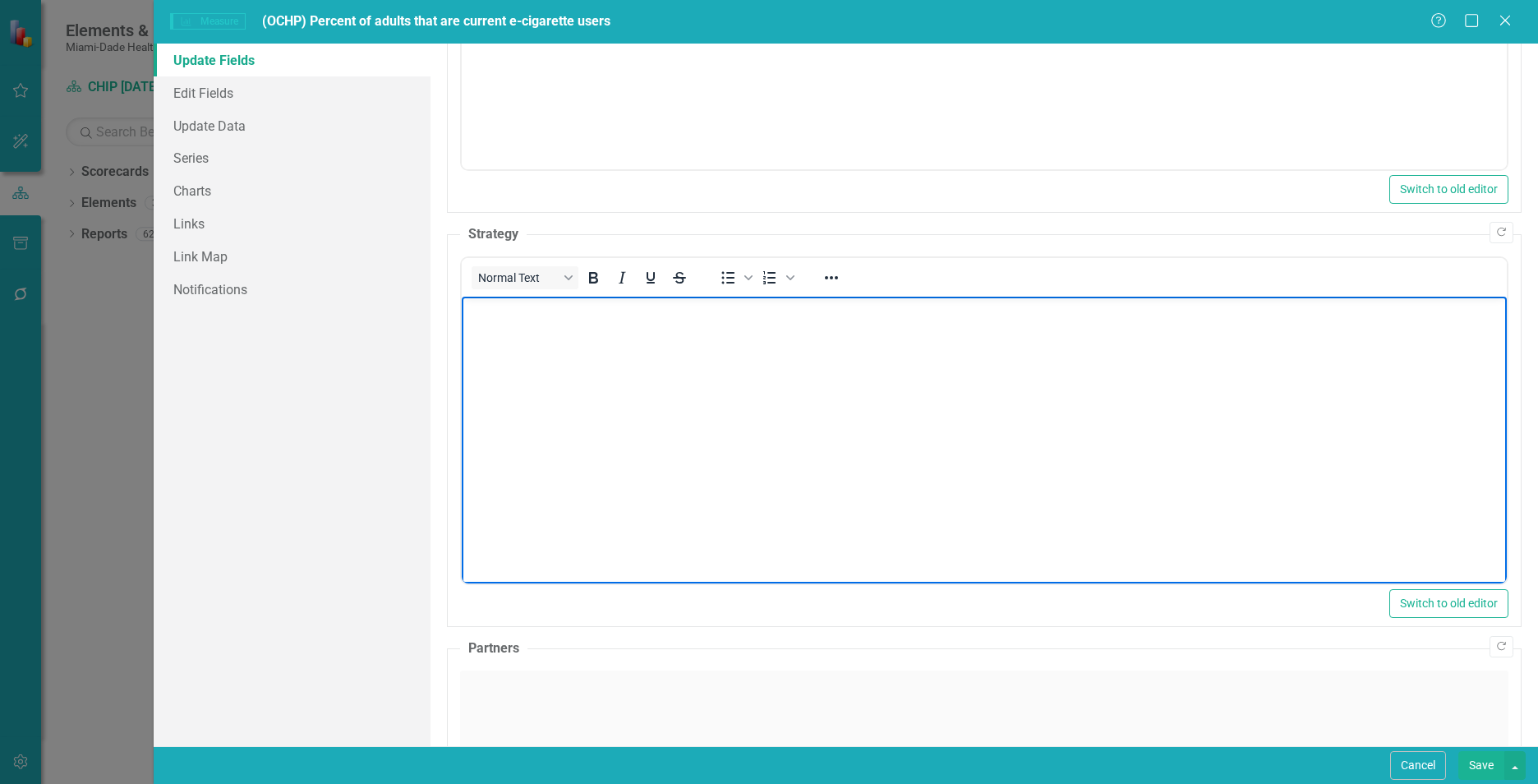
click at [766, 402] on body "Rich Text Area. Press ALT-0 for help." at bounding box center [984, 420] width 1045 height 246
click at [577, 362] on body "Rich Text Area. Press ALT-0 for help." at bounding box center [984, 420] width 1045 height 246
paste body "Rich Text Area. Press ALT-0 for help."
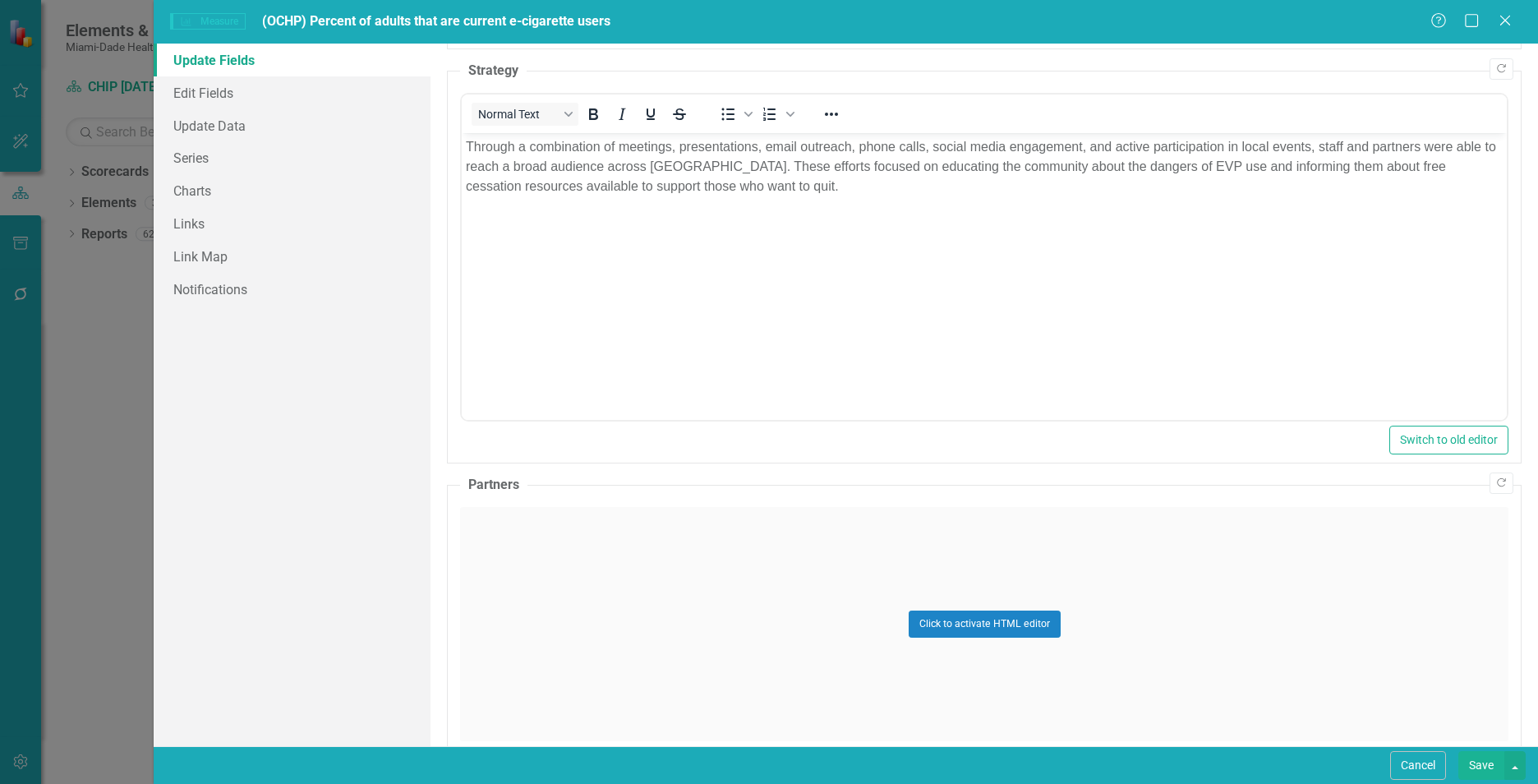
scroll to position [961, 0]
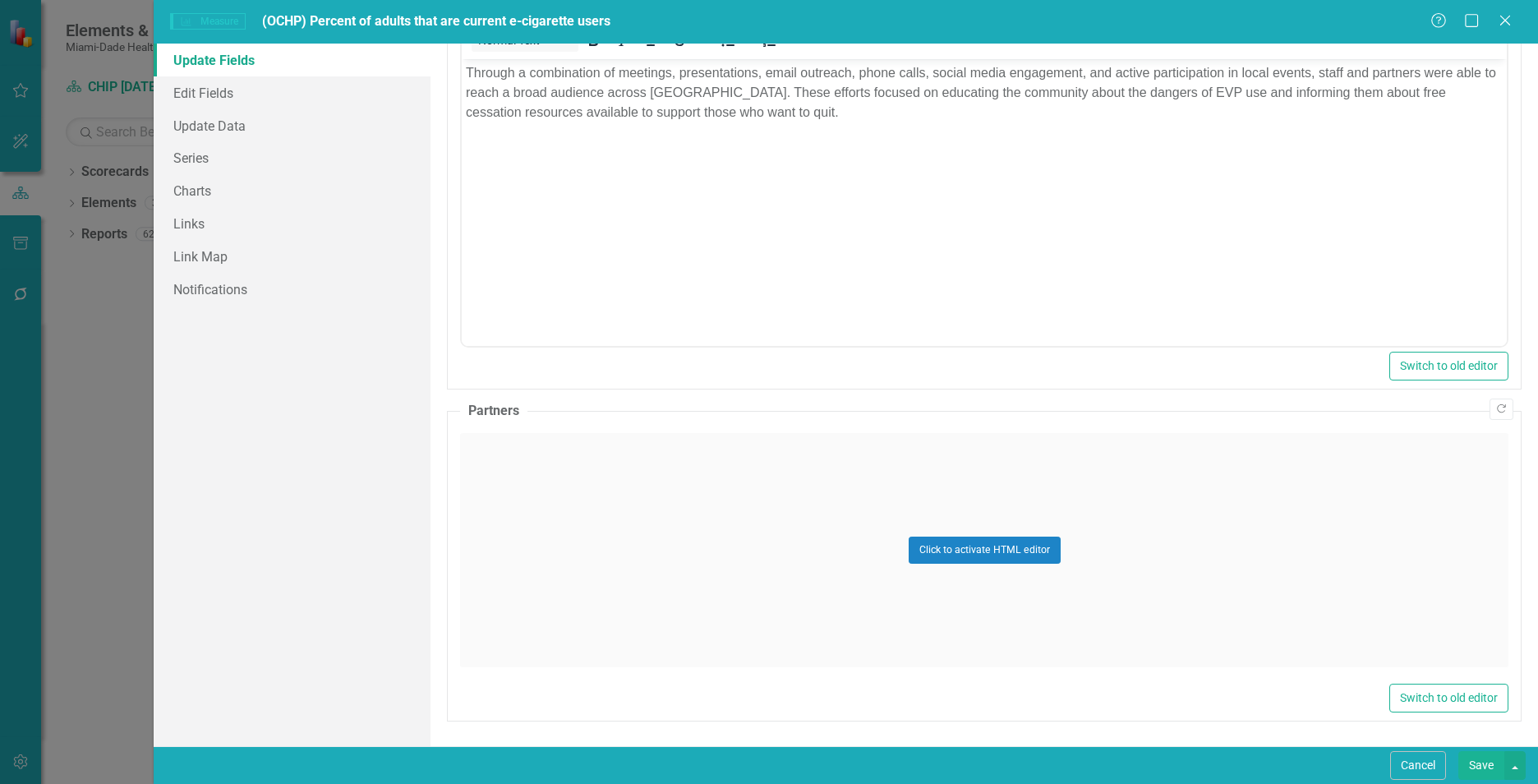
click at [573, 516] on div "Click to activate HTML editor" at bounding box center [984, 550] width 1049 height 234
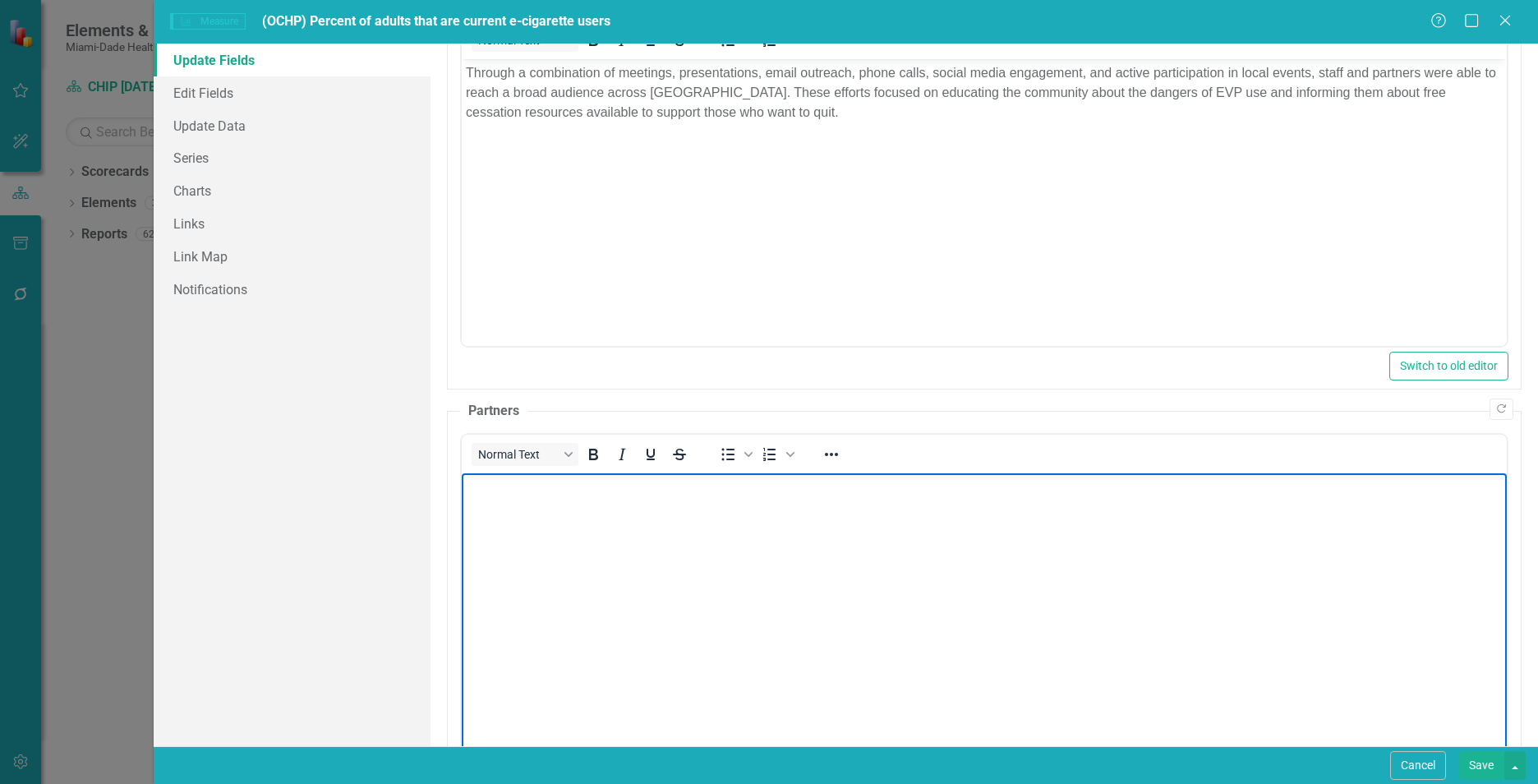
click at [566, 532] on body "Rich Text Area. Press ALT-0 for help." at bounding box center [984, 596] width 1045 height 246
paste body "Rich Text Area. Press ALT-0 for help."
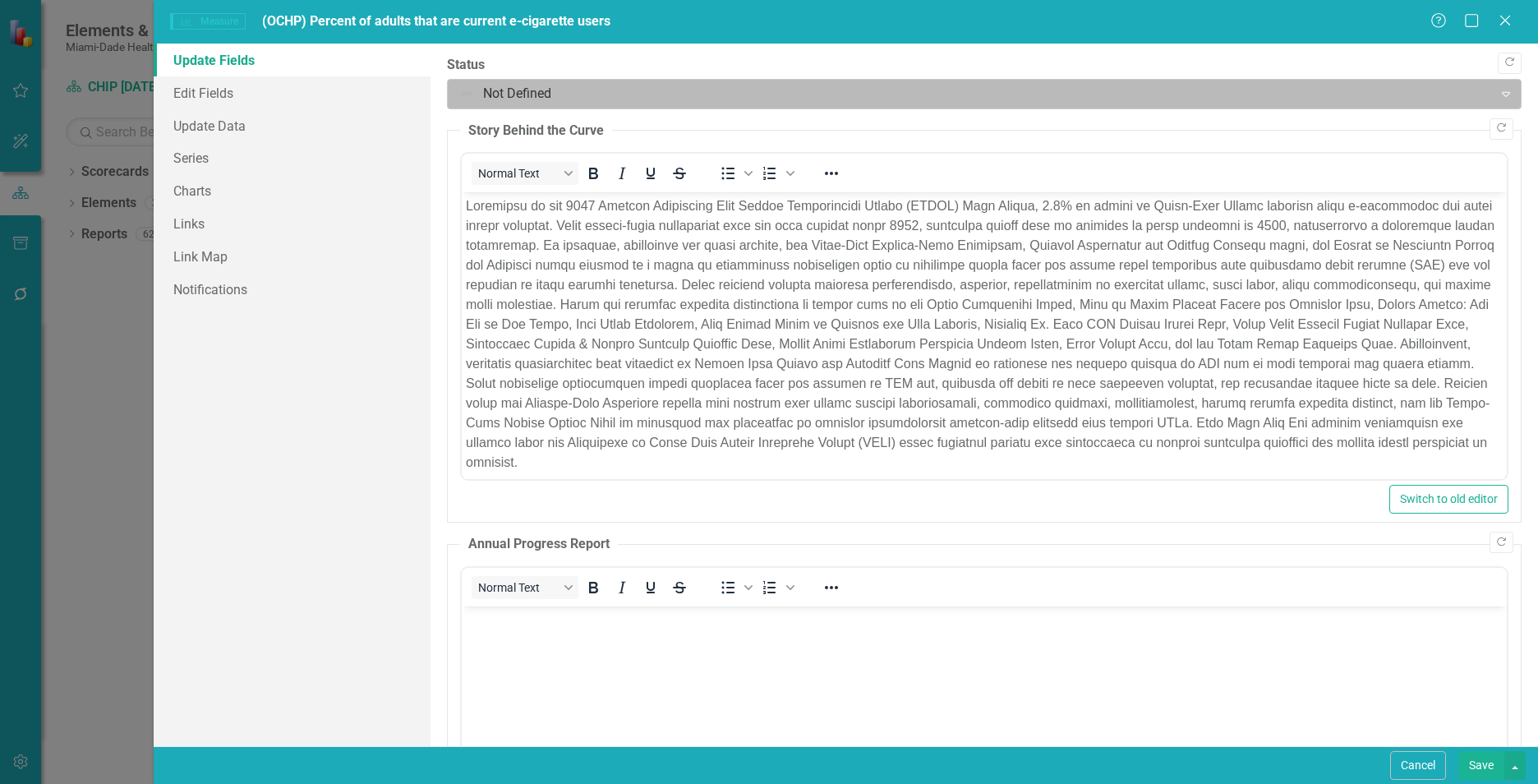
click at [507, 93] on div at bounding box center [970, 95] width 1024 height 23
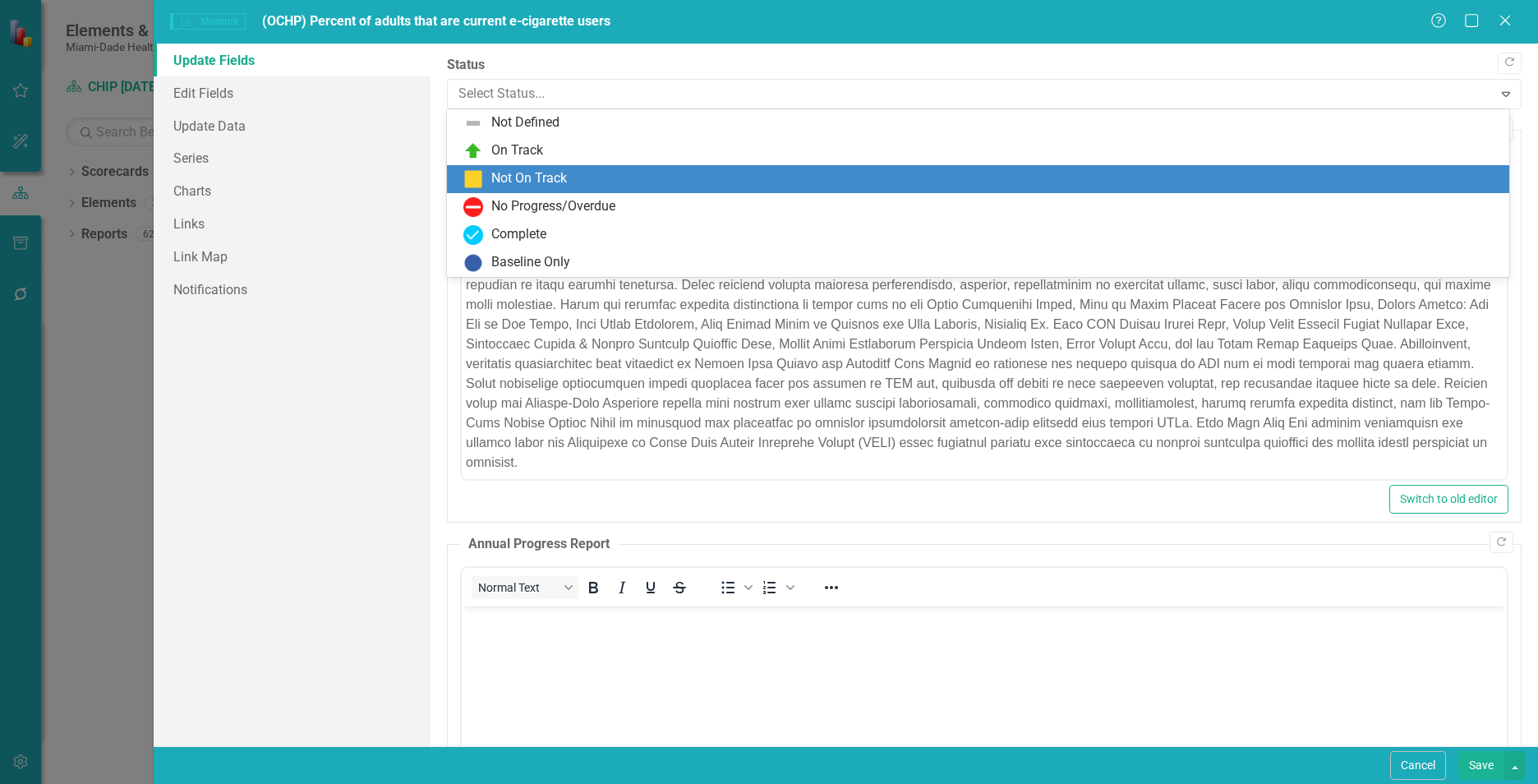
click at [520, 171] on div "Not On Track" at bounding box center [528, 179] width 75 height 19
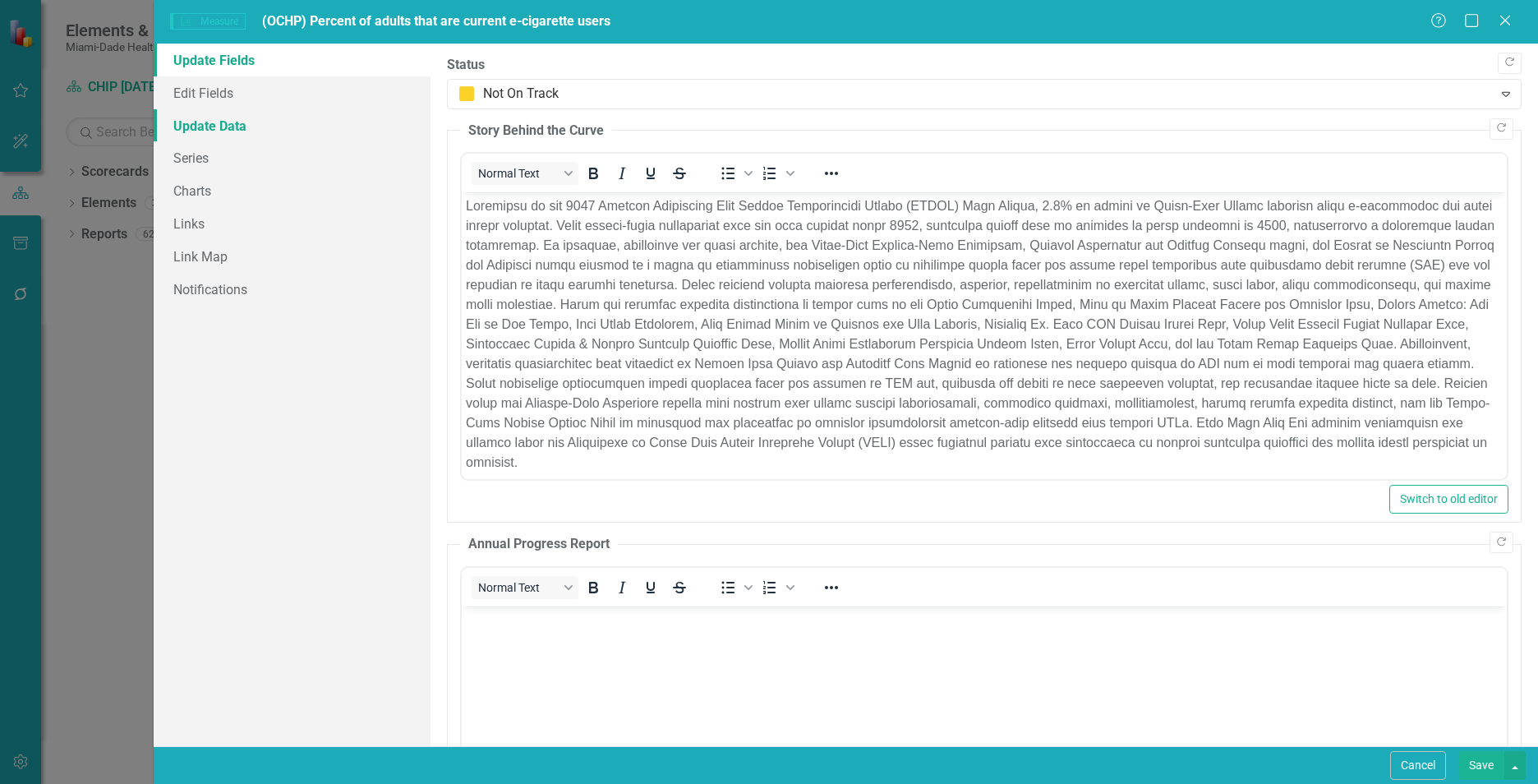
click at [265, 125] on link "Update Data" at bounding box center [291, 126] width 277 height 33
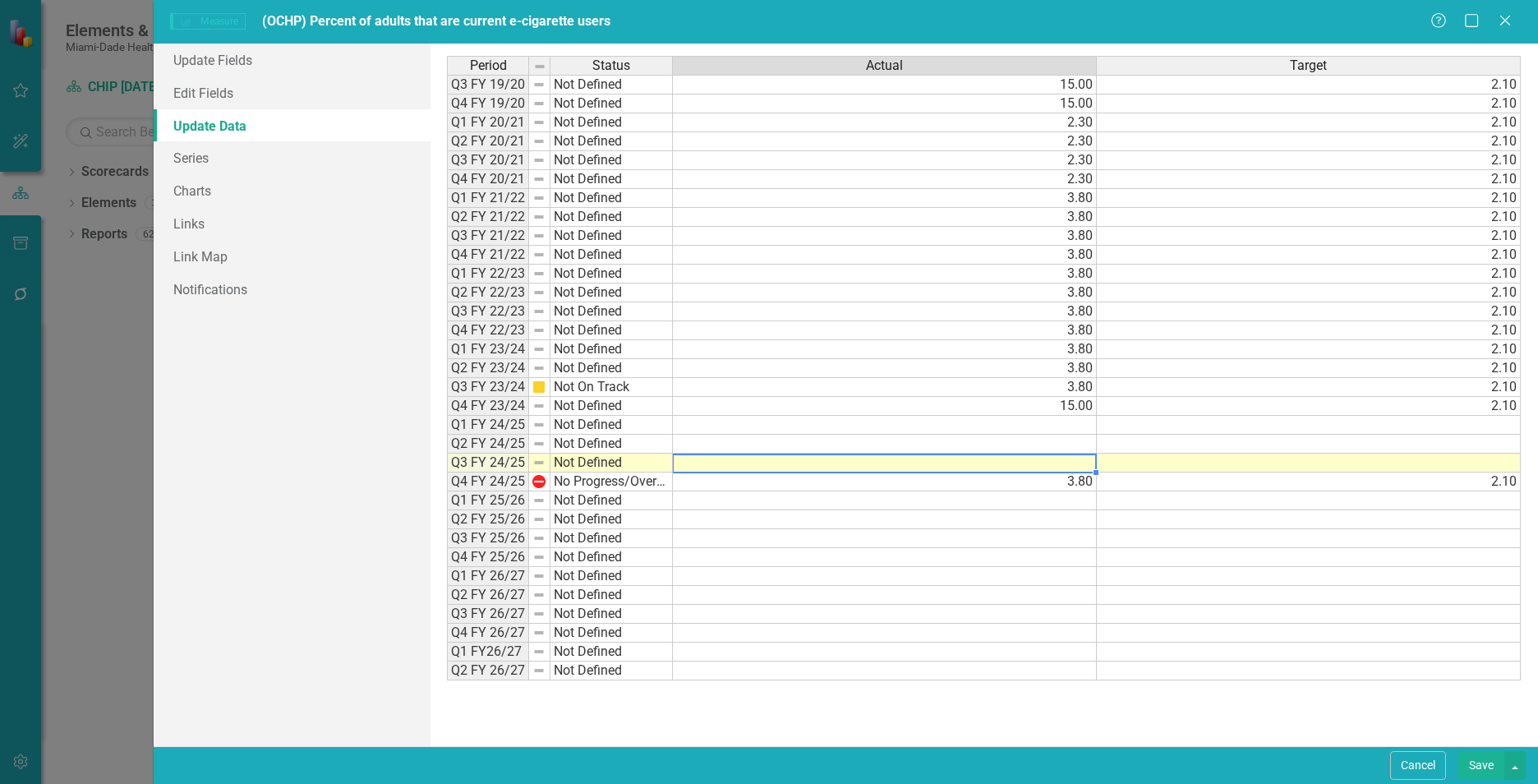
click at [1072, 465] on td at bounding box center [885, 463] width 424 height 19
type textarea "3.80"
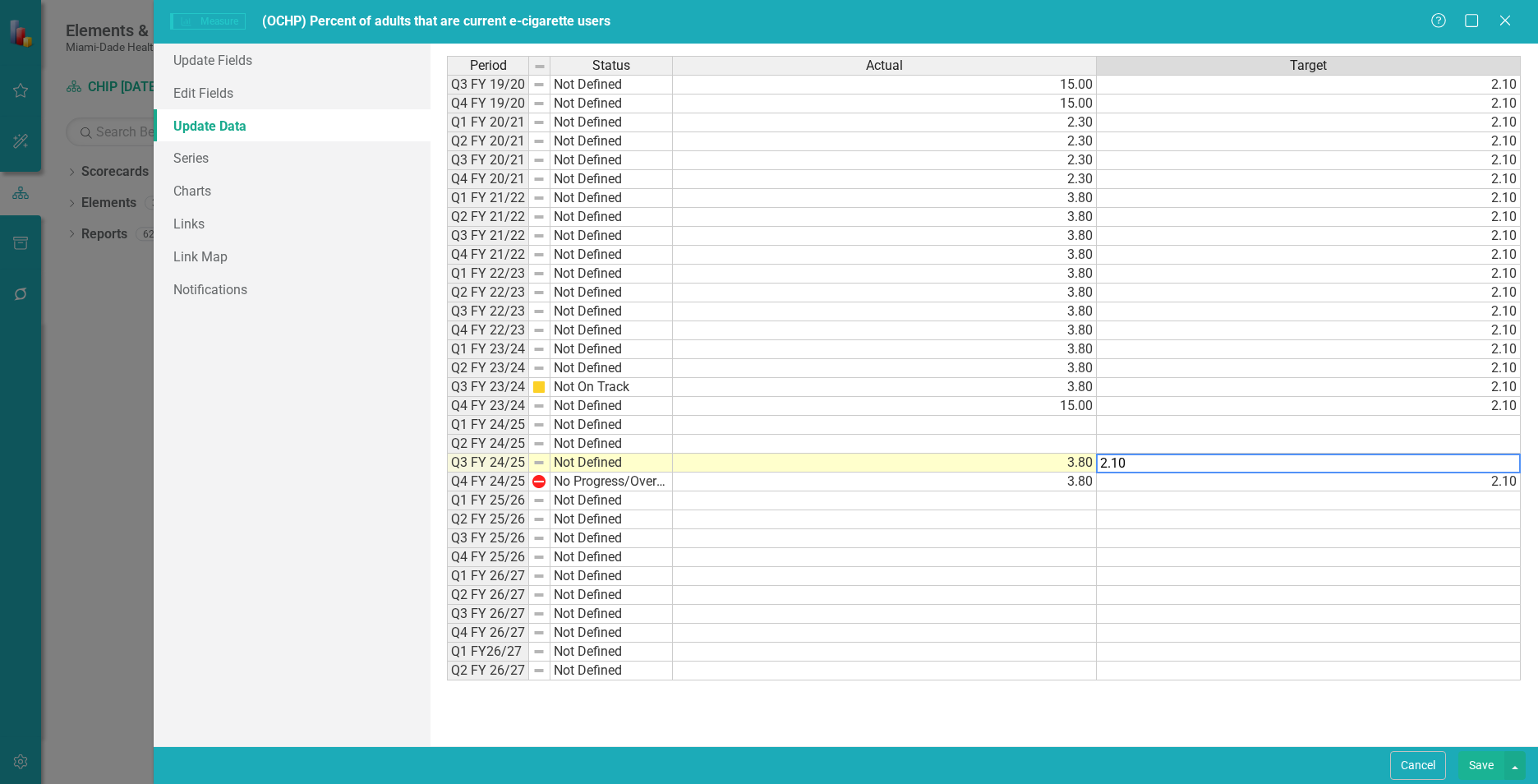
type textarea "2.10"
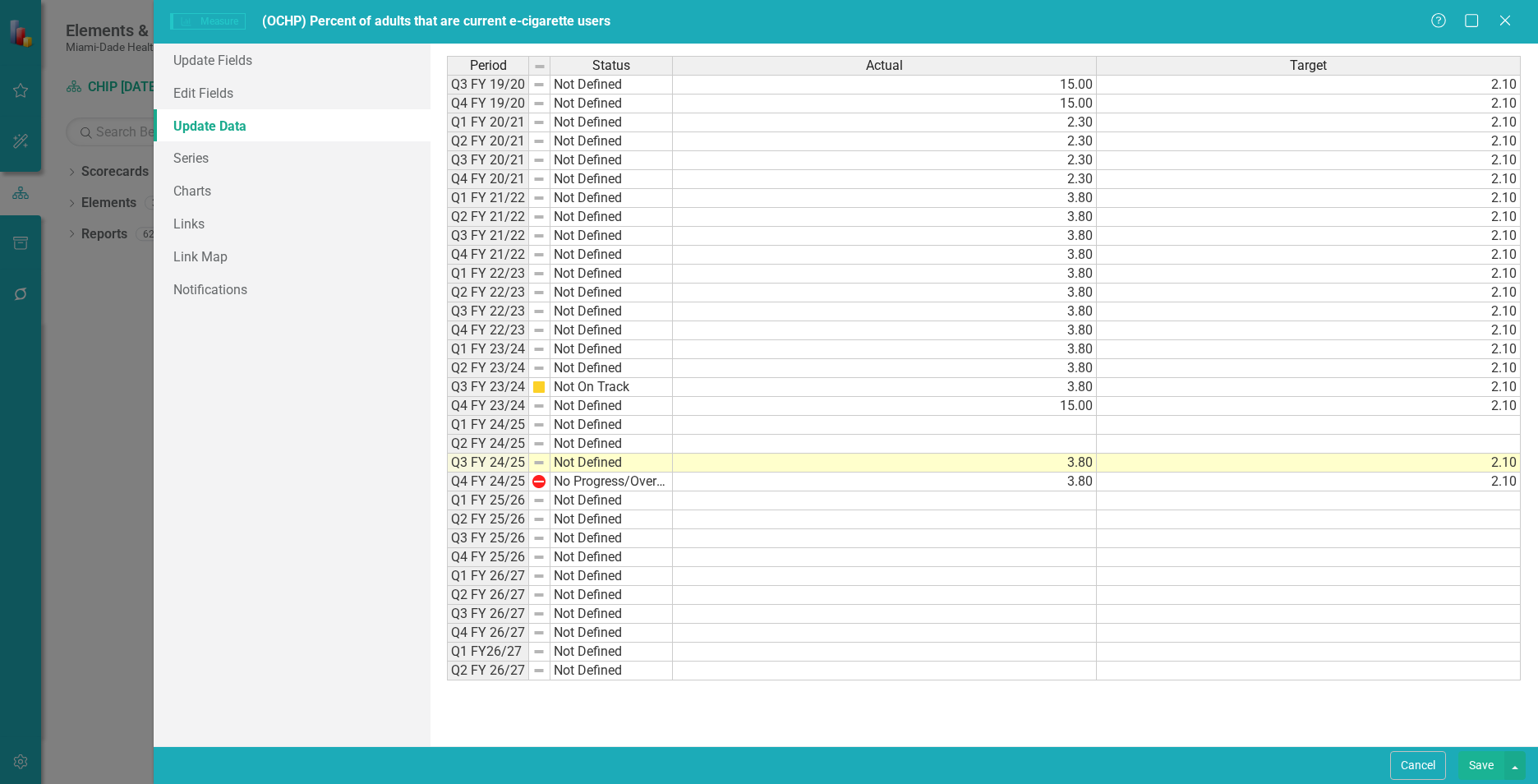
click at [1015, 721] on div "Period Status Actual Target Q3 FY 19/20 Not Defined 15.00 2.10 Q4 FY 19/20 Not …" at bounding box center [984, 394] width 1074 height 677
click at [1471, 758] on button "Save" at bounding box center [1481, 765] width 46 height 29
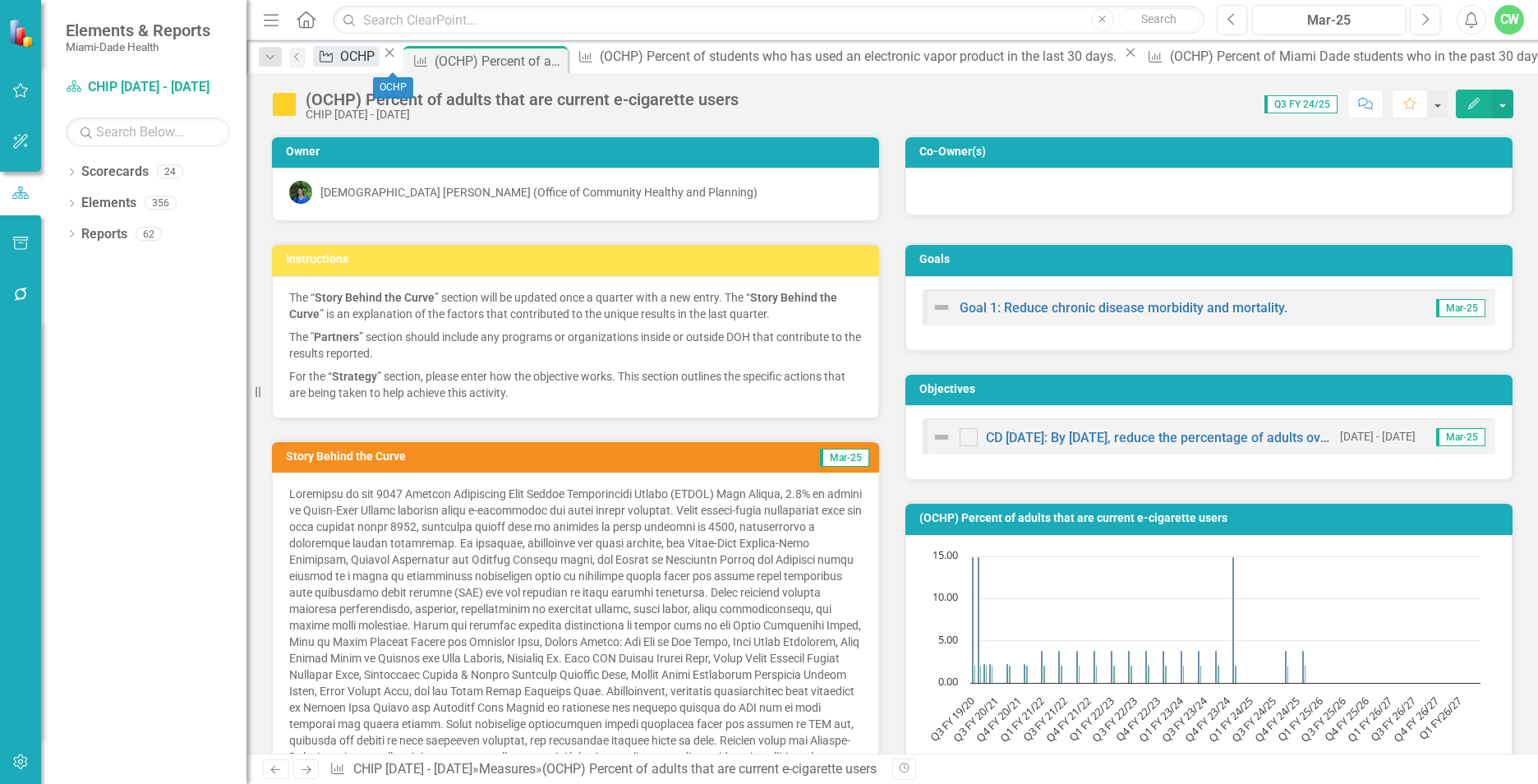
click at [365, 56] on div "OCHP" at bounding box center [359, 56] width 39 height 21
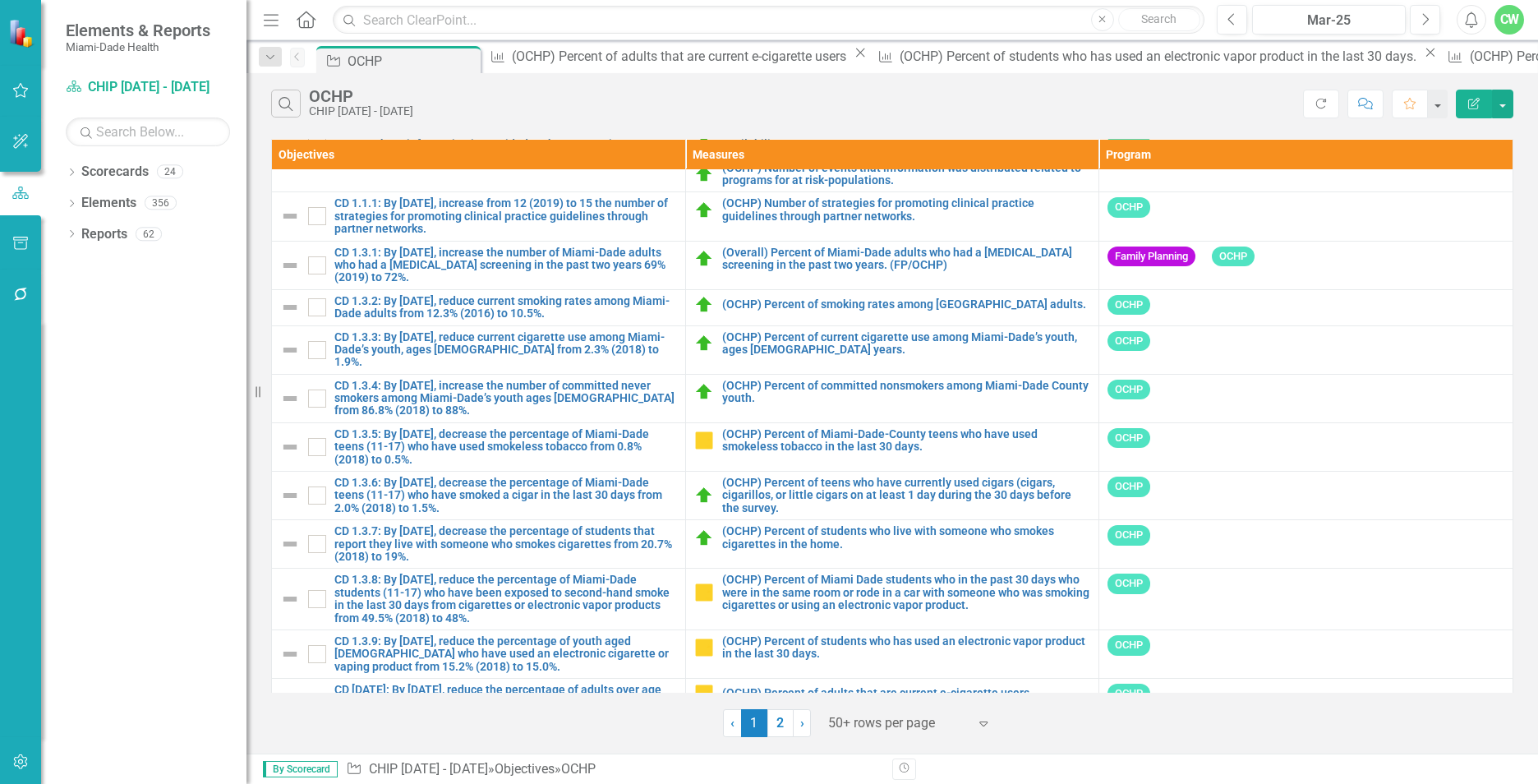
scroll to position [1983, 0]
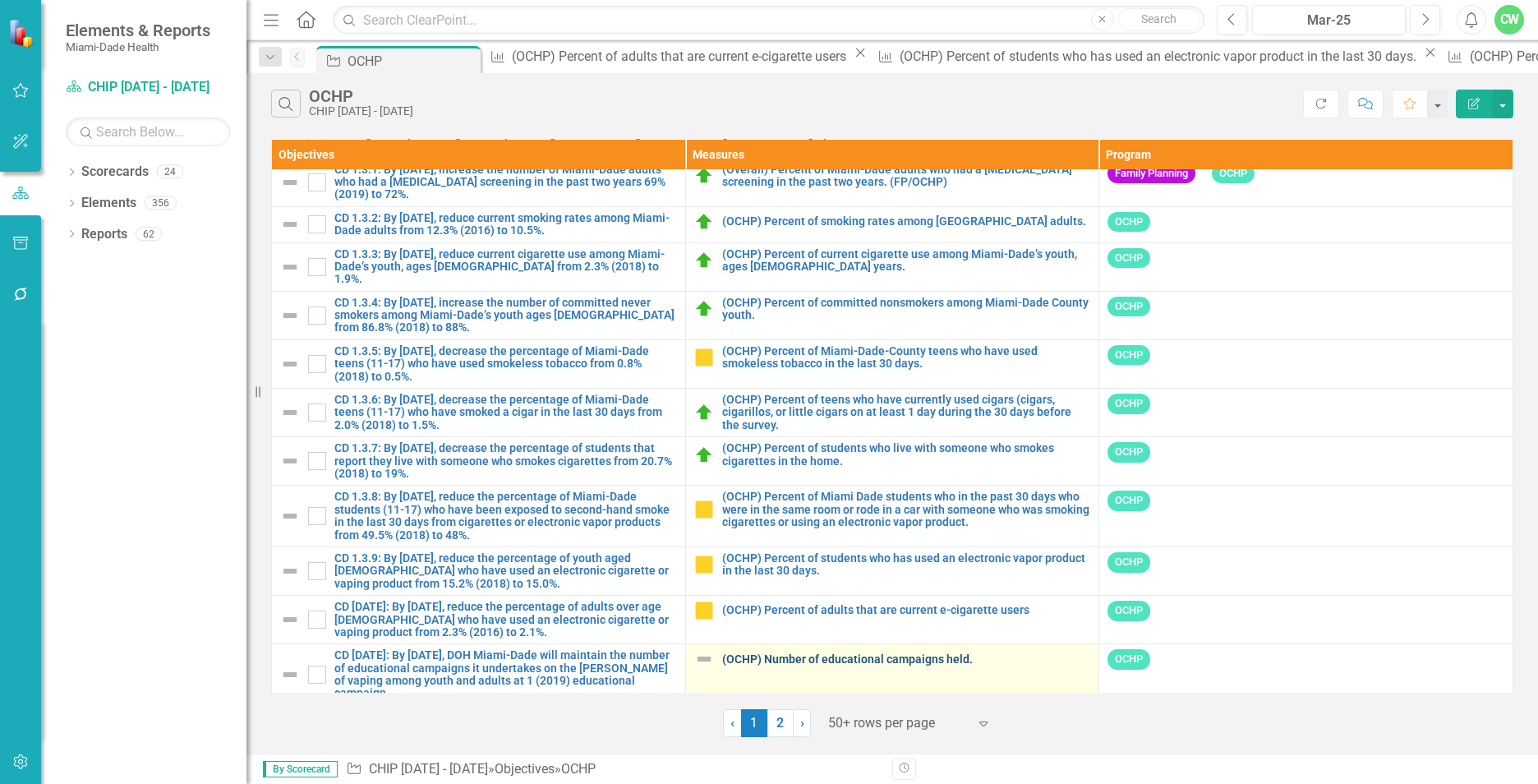
click at [887, 653] on link "(OCHP) Number of educational campaigns held." at bounding box center [906, 659] width 369 height 12
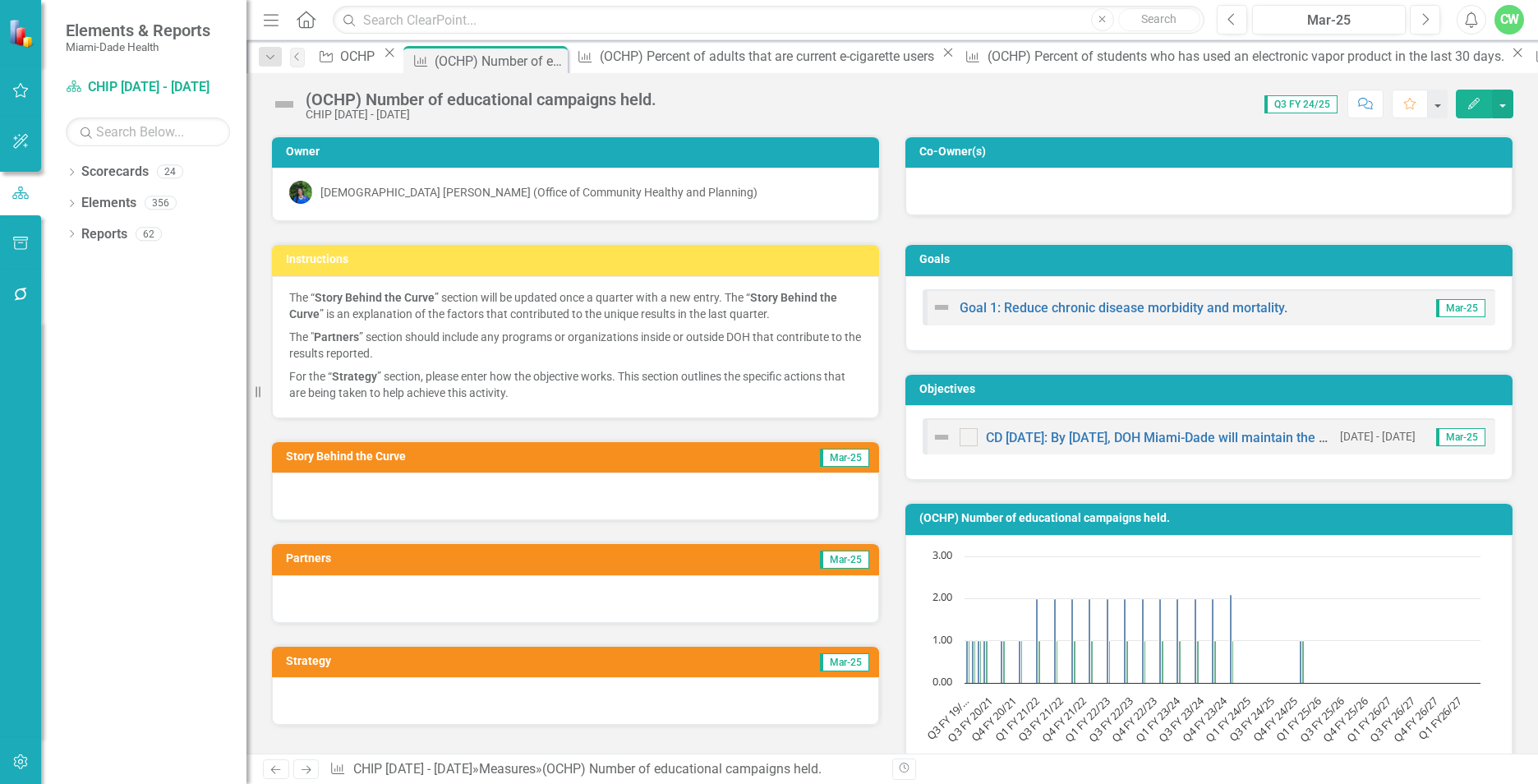
click at [1460, 95] on button "Edit" at bounding box center [1474, 103] width 36 height 29
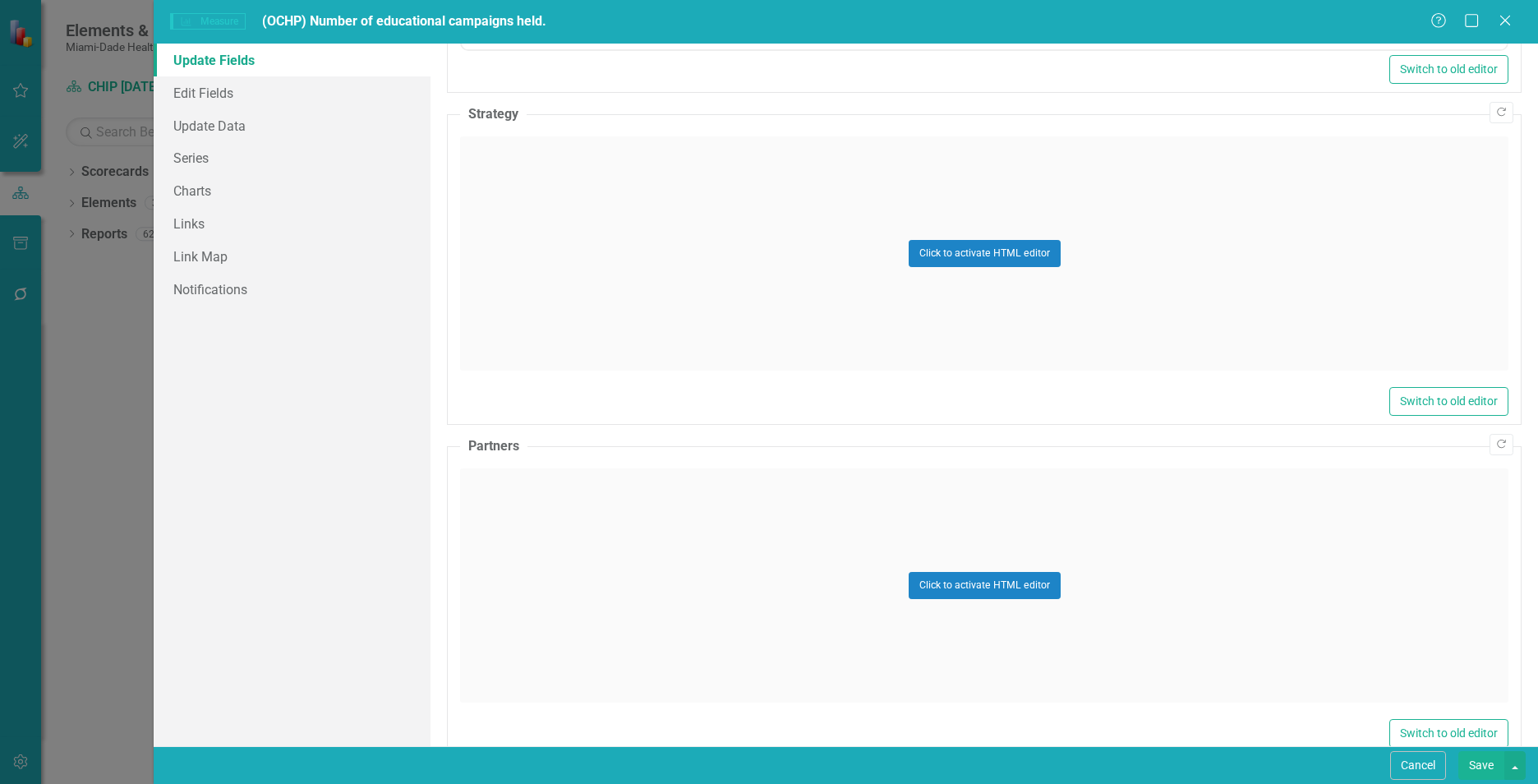
scroll to position [834, 0]
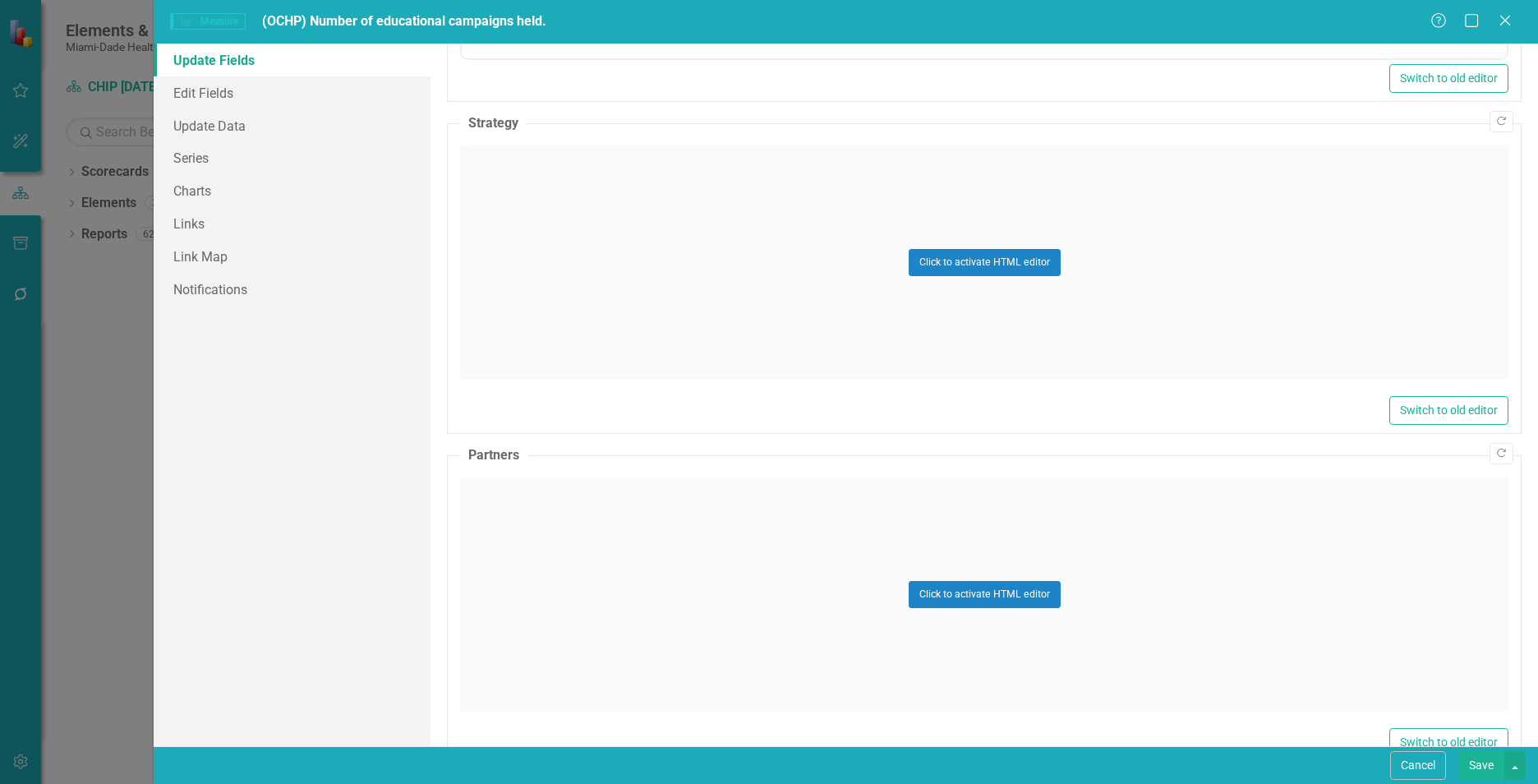
click at [619, 323] on div "Click to activate HTML editor" at bounding box center [984, 263] width 1049 height 234
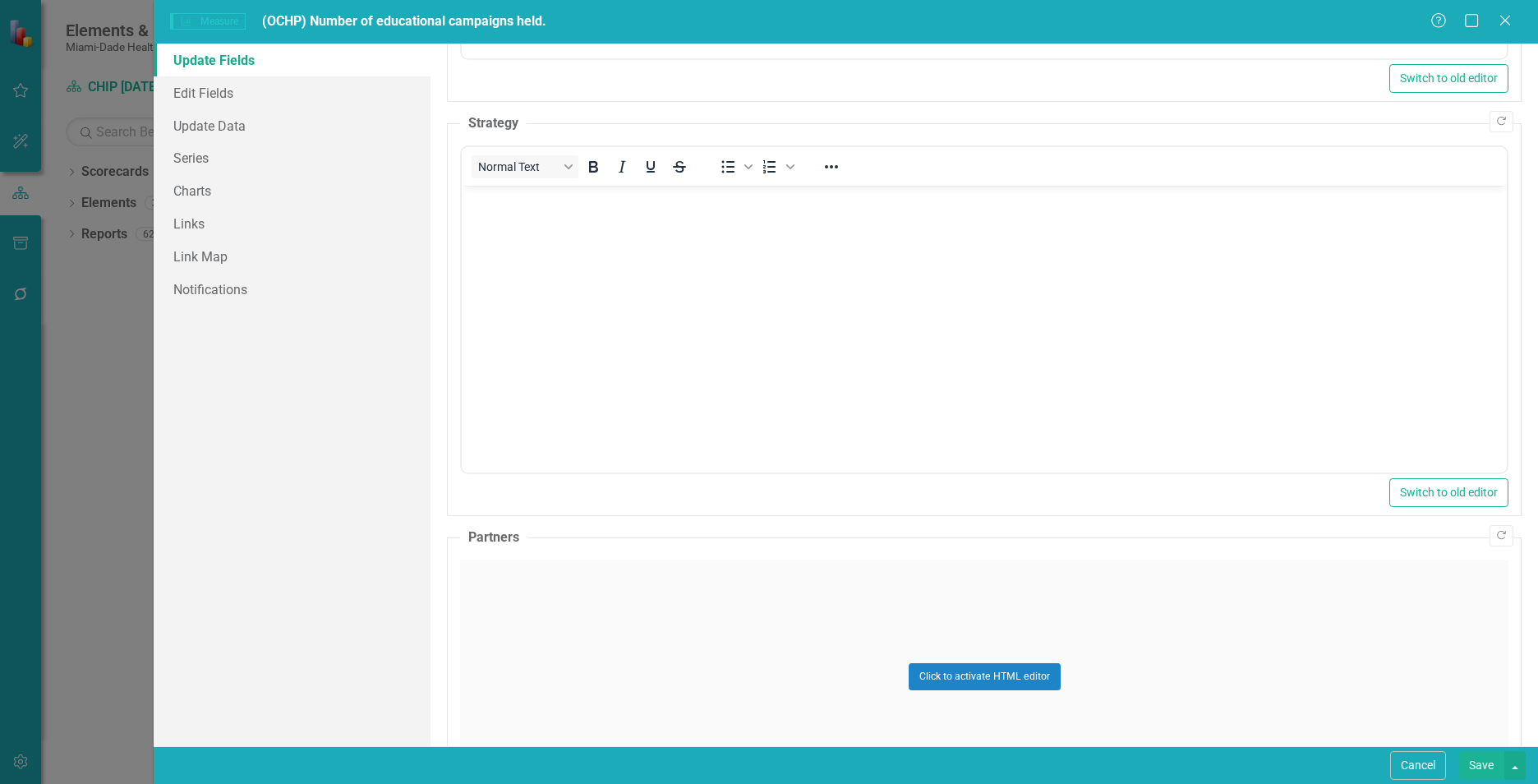
scroll to position [0, 0]
click at [593, 319] on body "Rich Text Area. Press ALT-0 for help." at bounding box center [984, 309] width 1045 height 246
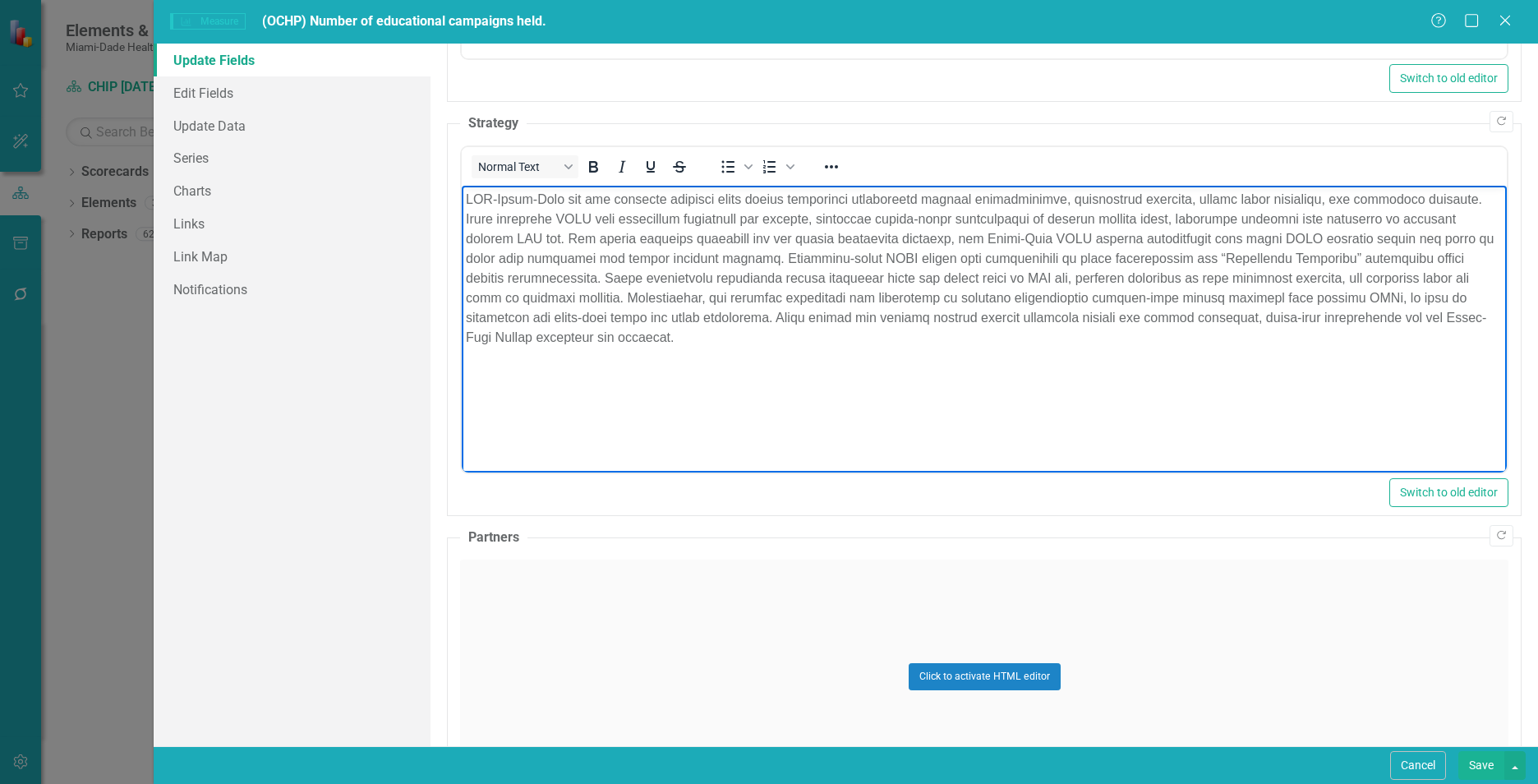
click at [614, 641] on div "Click to activate HTML editor" at bounding box center [984, 676] width 1049 height 234
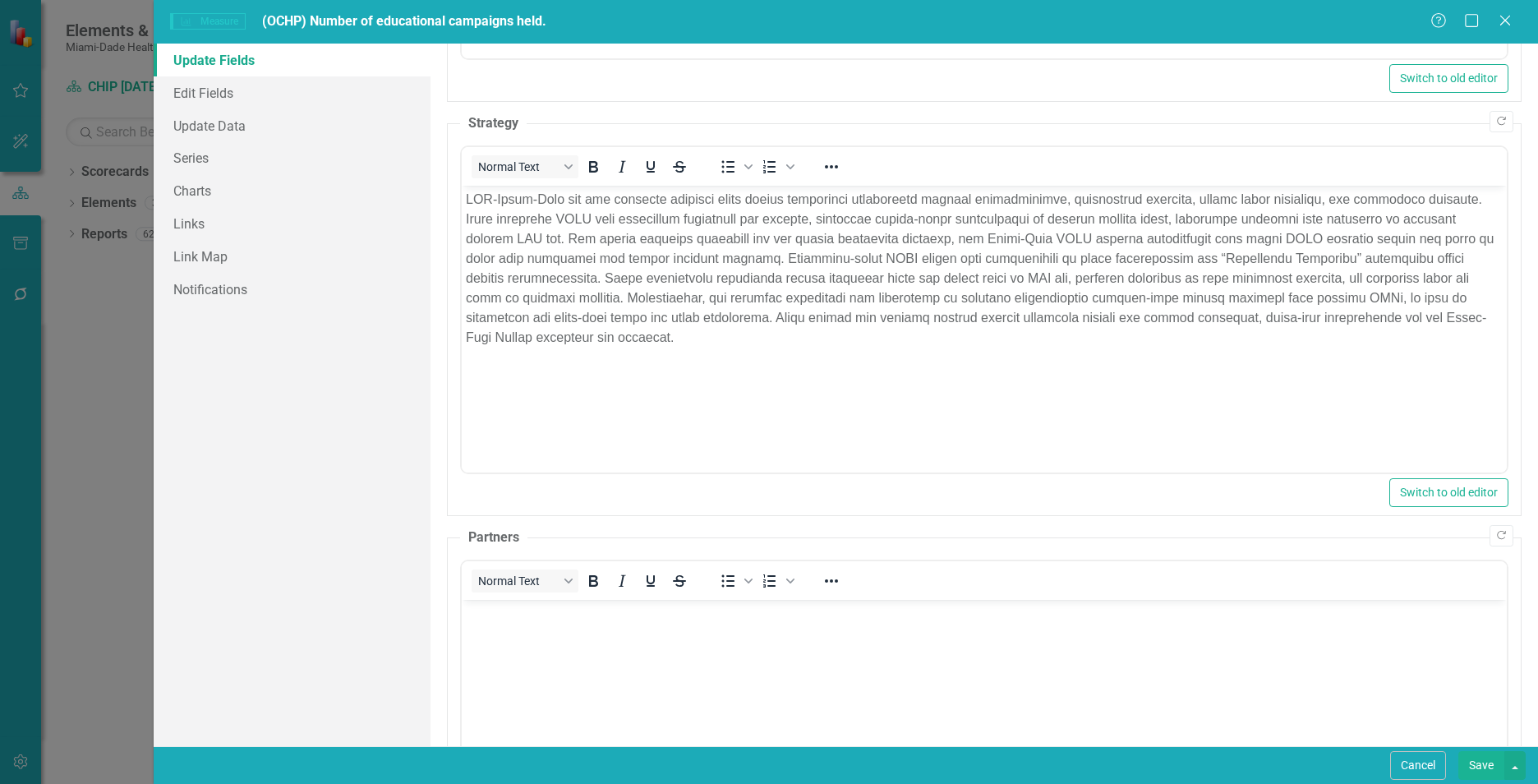
click at [613, 652] on body "Rich Text Area. Press ALT-0 for help." at bounding box center [984, 722] width 1045 height 246
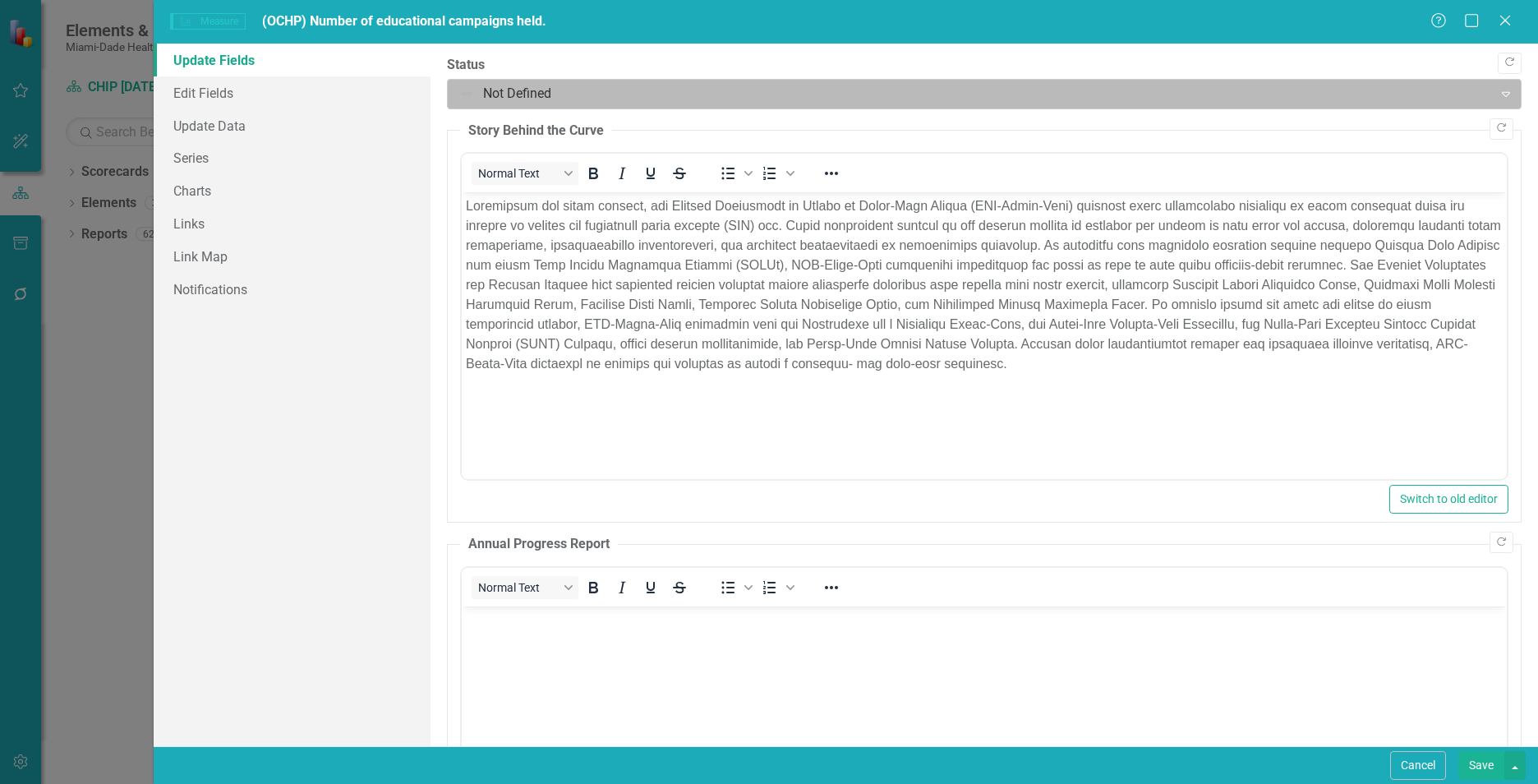
click at [550, 91] on div at bounding box center [970, 95] width 1024 height 23
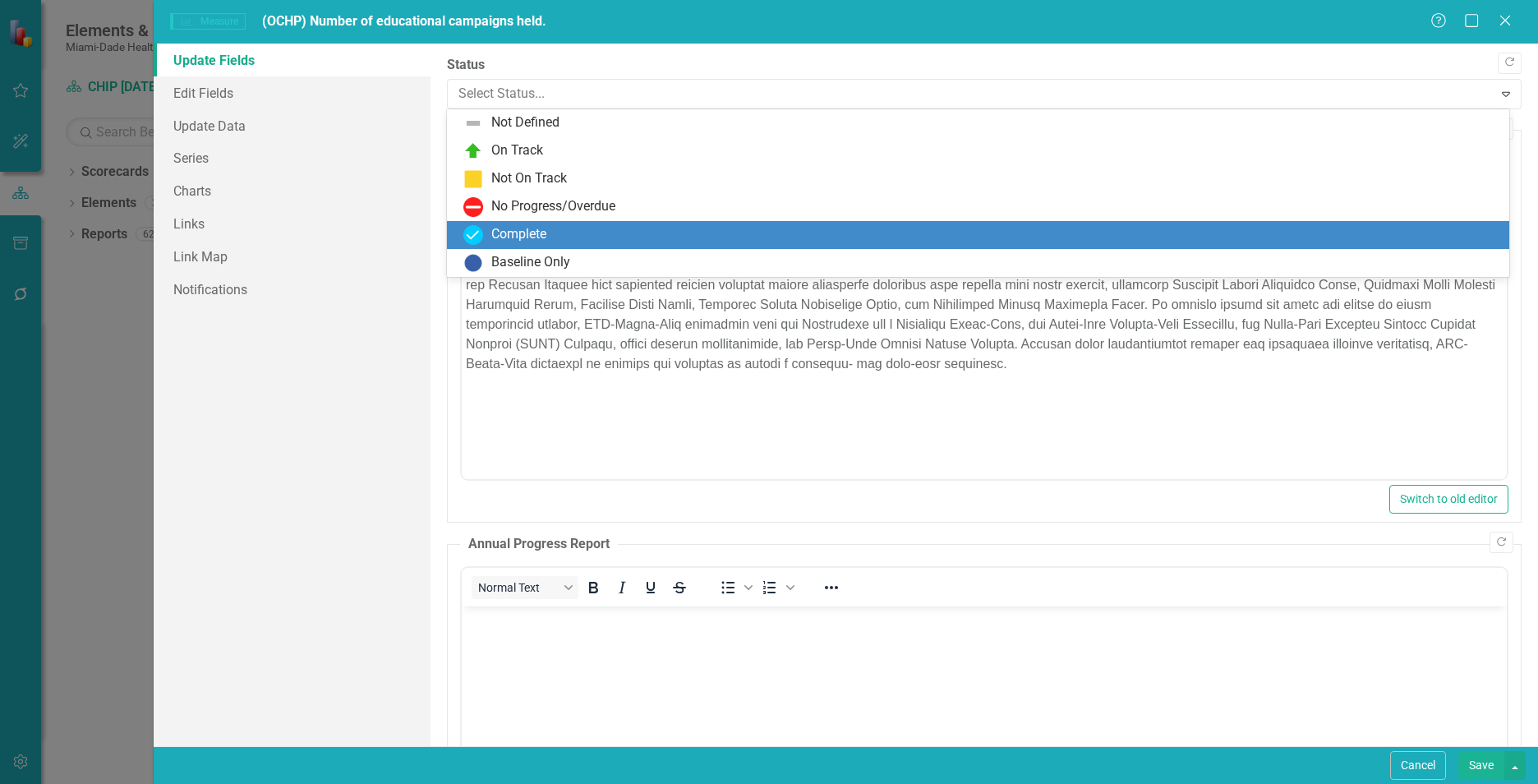
click at [508, 237] on div "Complete" at bounding box center [518, 235] width 55 height 19
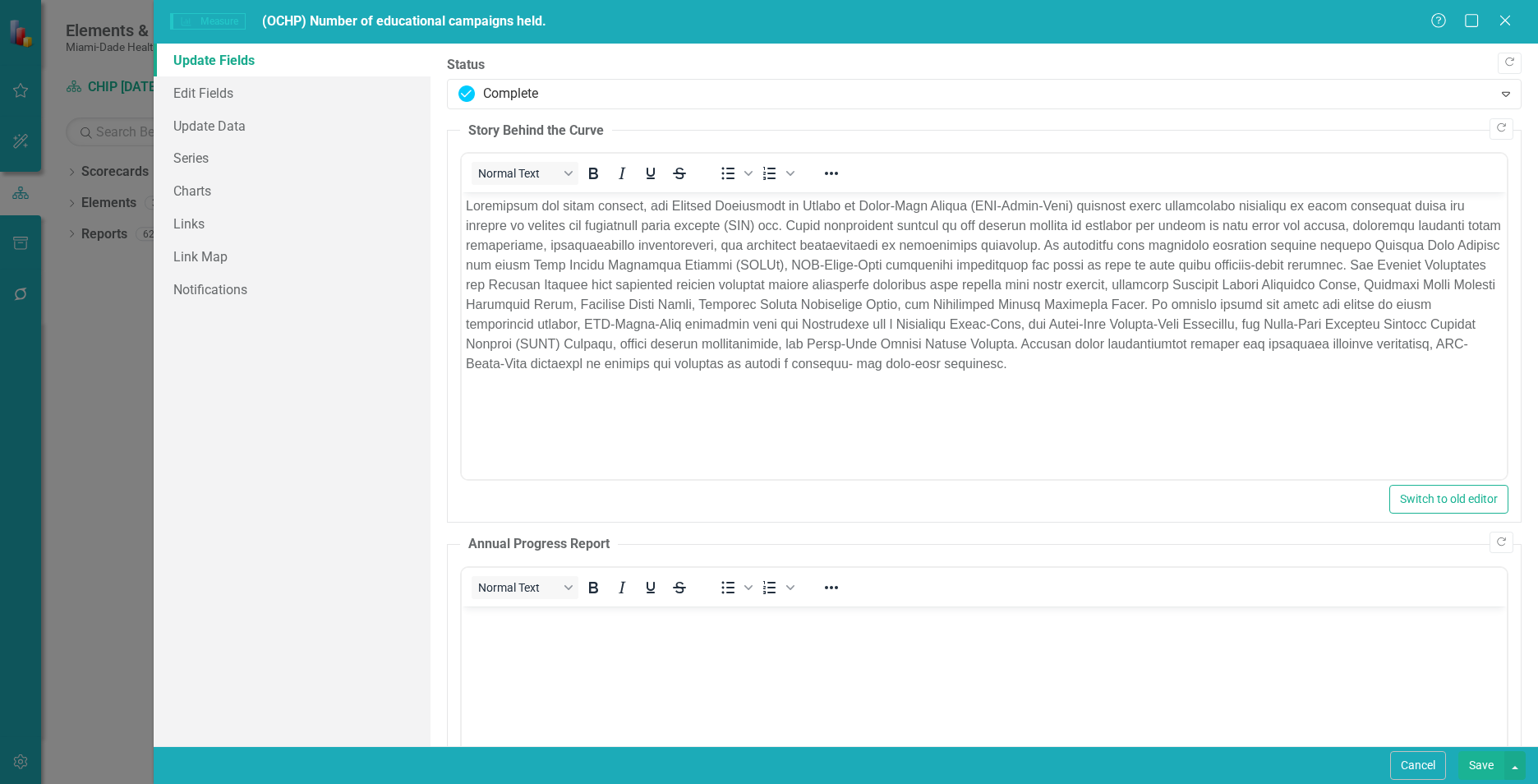
click at [1475, 756] on button "Save" at bounding box center [1481, 765] width 46 height 29
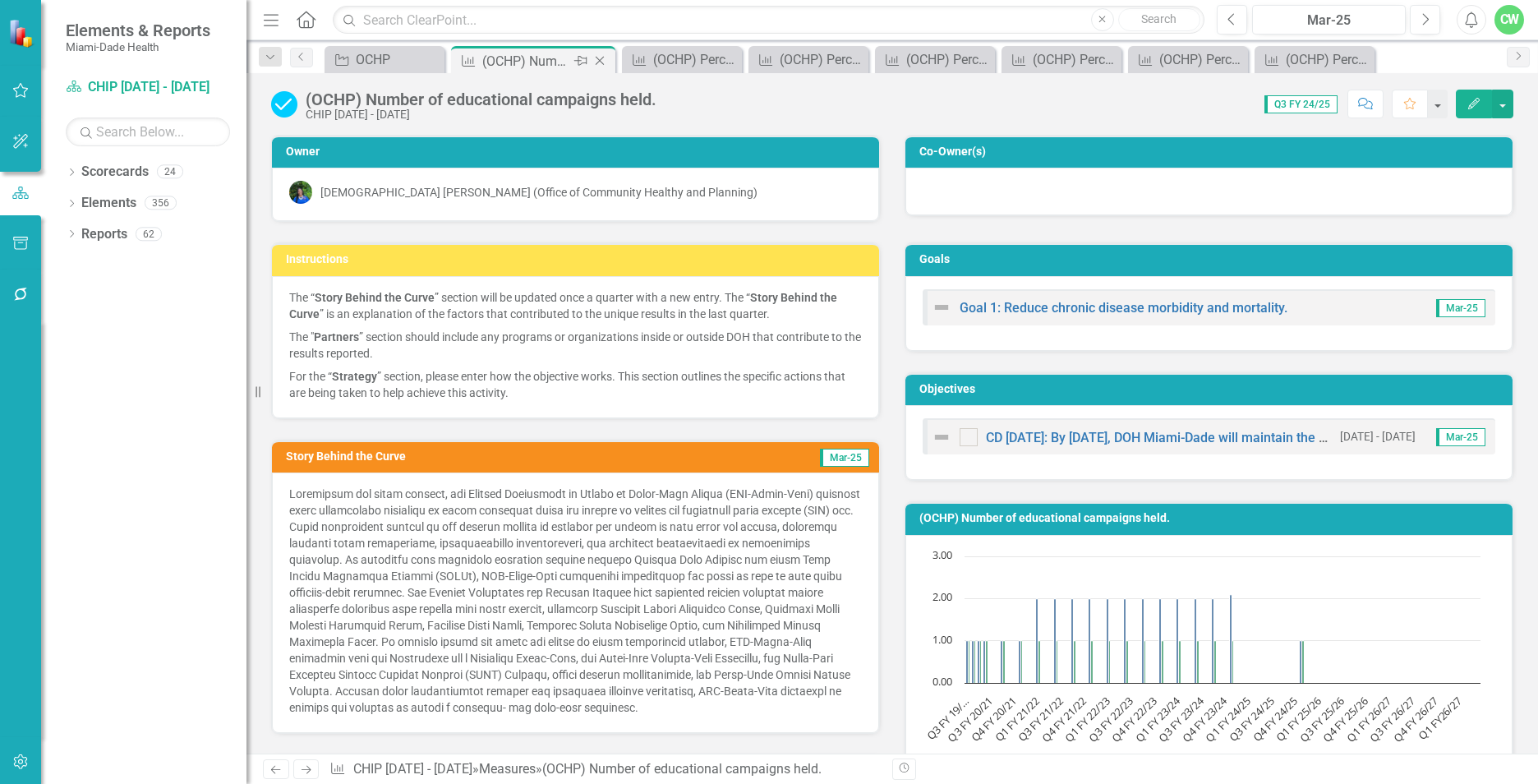
click at [599, 62] on icon "Close" at bounding box center [599, 61] width 16 height 13
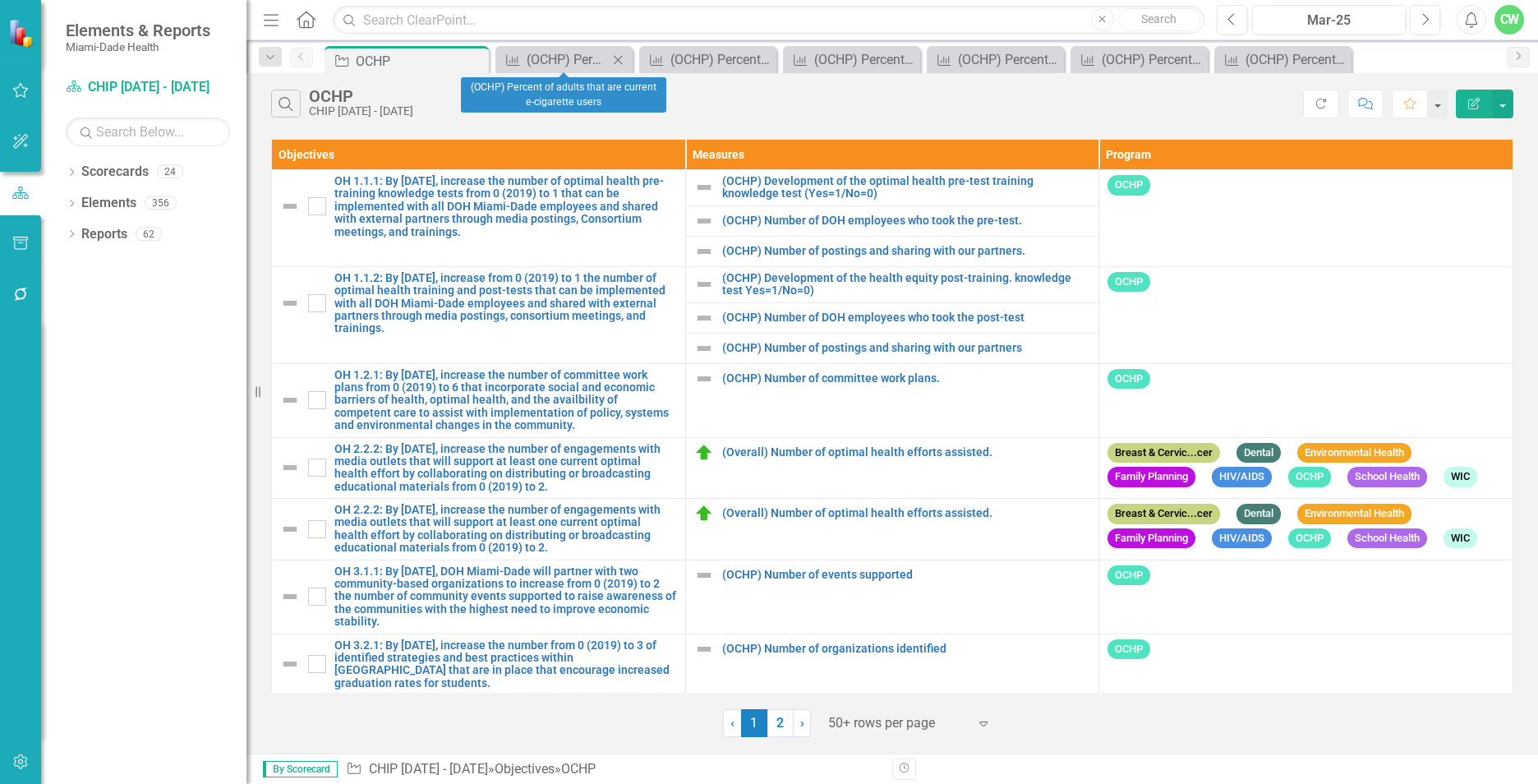
click at [612, 62] on icon "Close" at bounding box center [618, 60] width 16 height 13
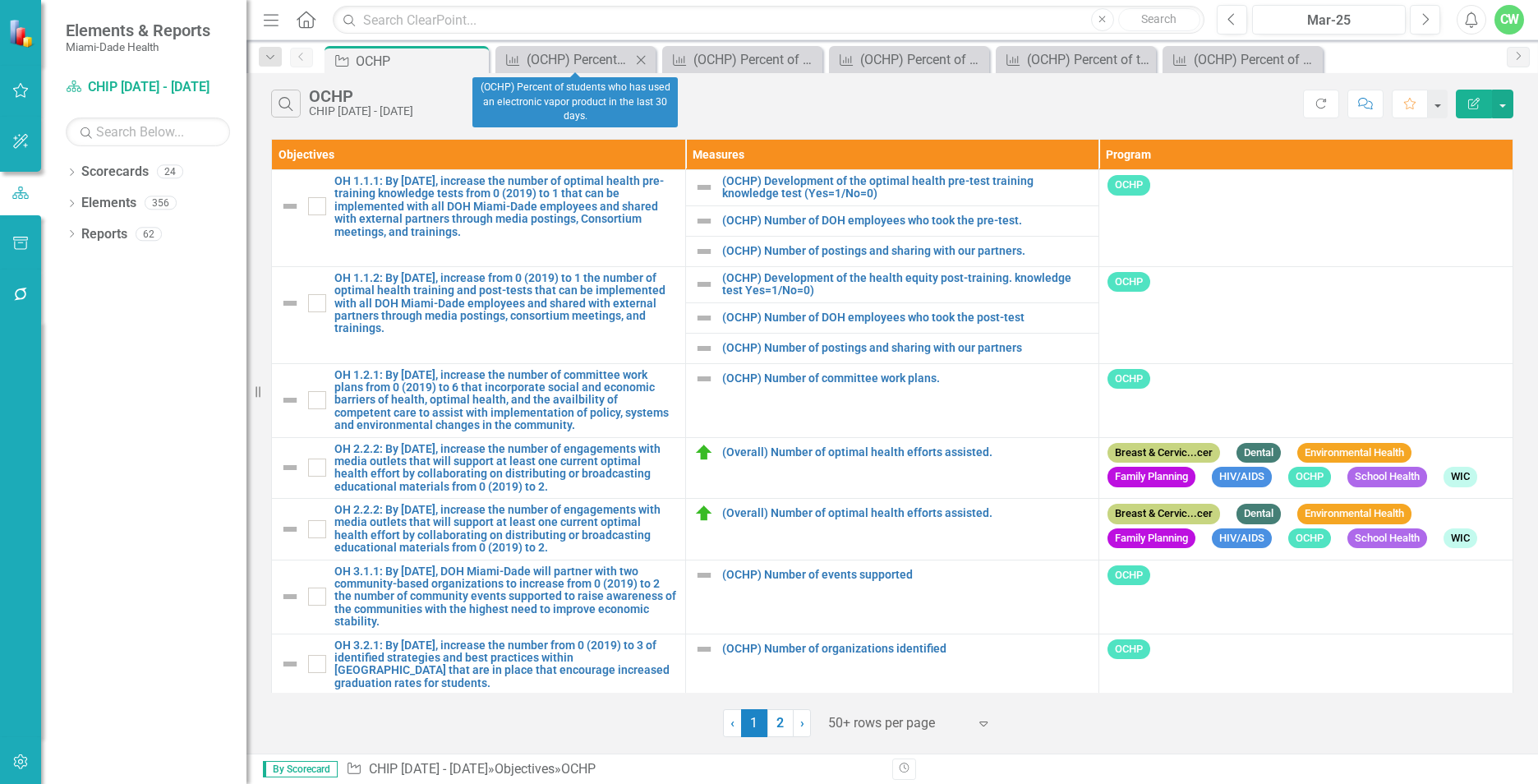
click at [644, 61] on icon "Close" at bounding box center [640, 60] width 16 height 13
click at [0, 0] on icon "Close" at bounding box center [0, 0] width 0 height 0
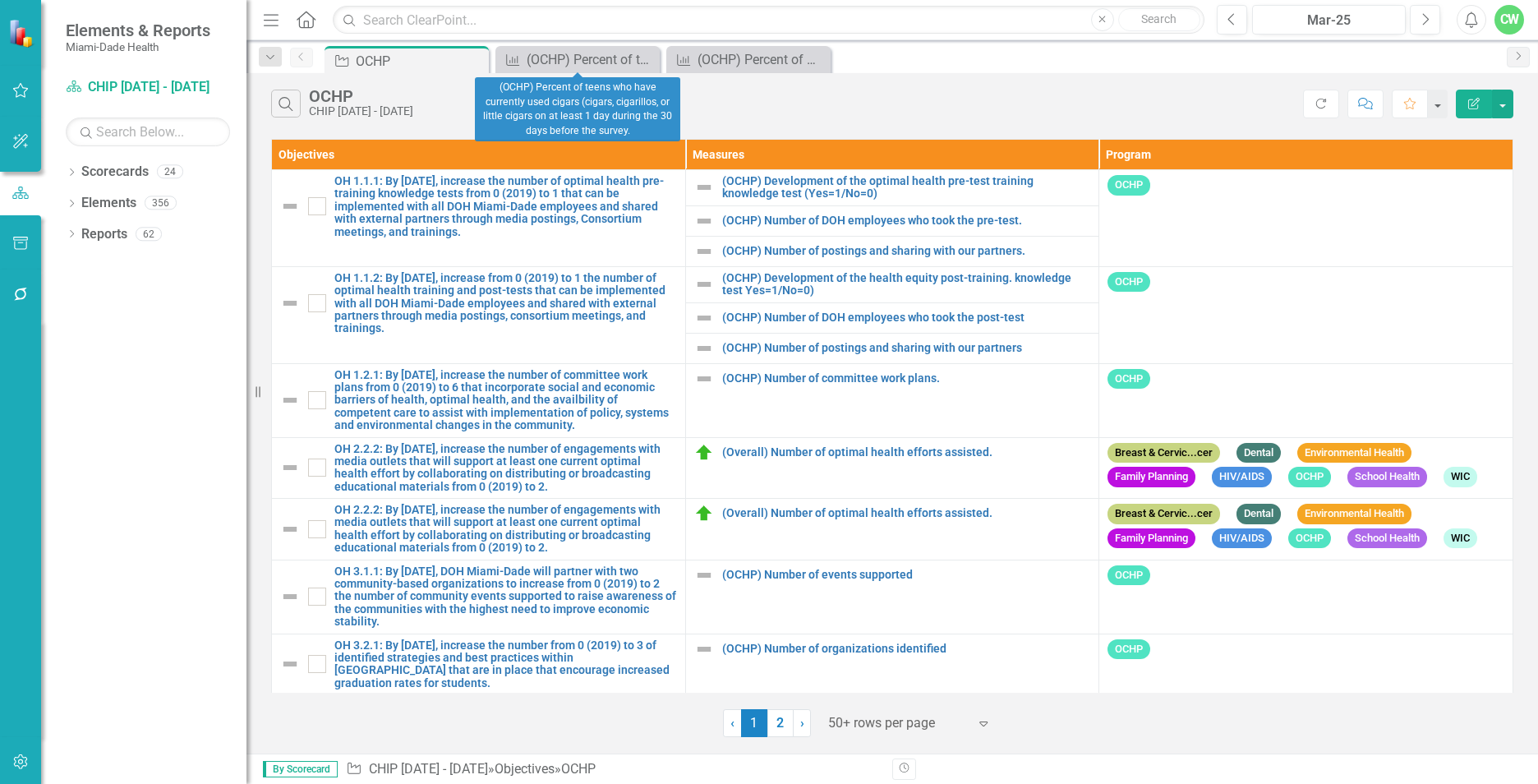
click at [0, 0] on icon "Close" at bounding box center [0, 0] width 0 height 0
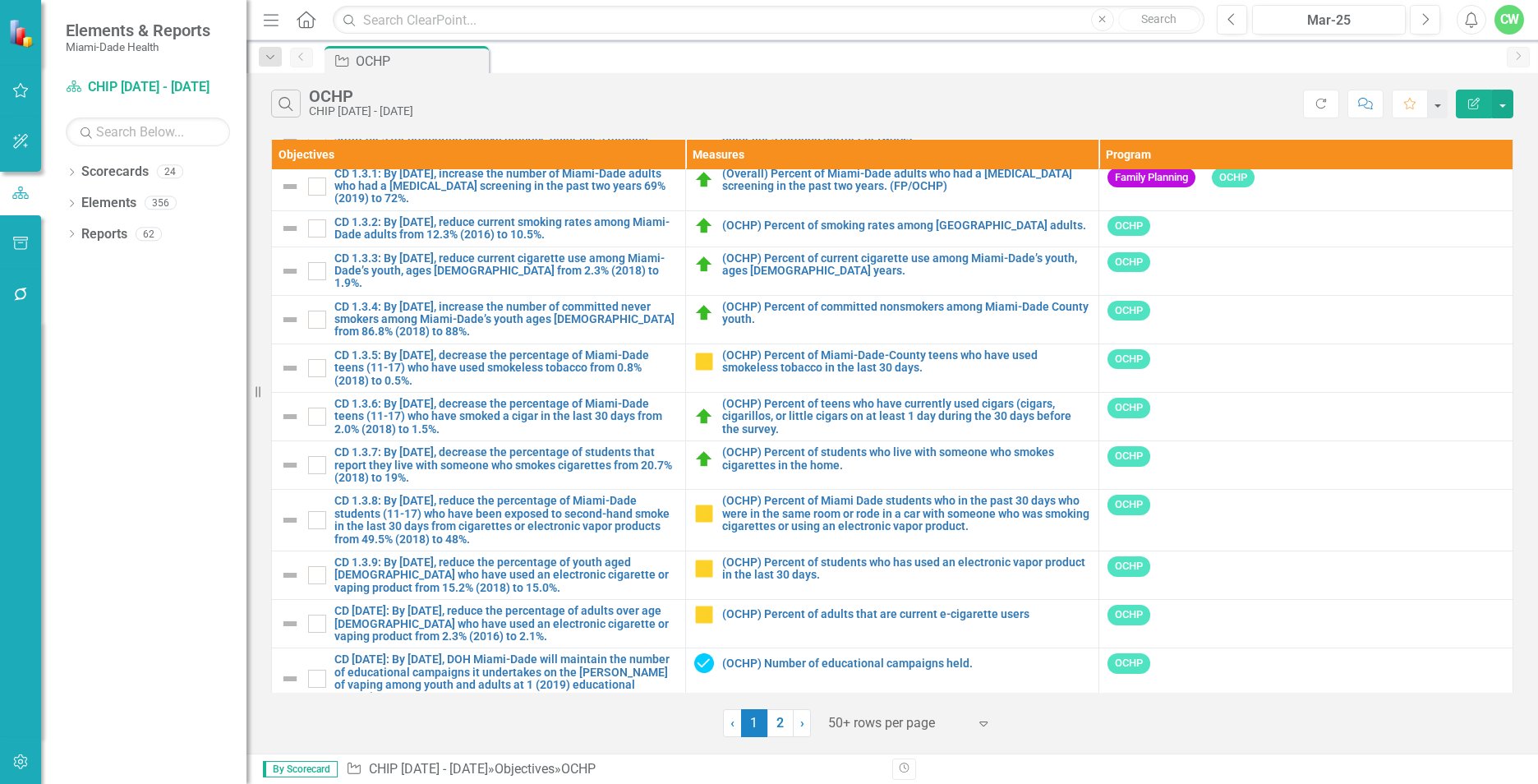
scroll to position [1983, 0]
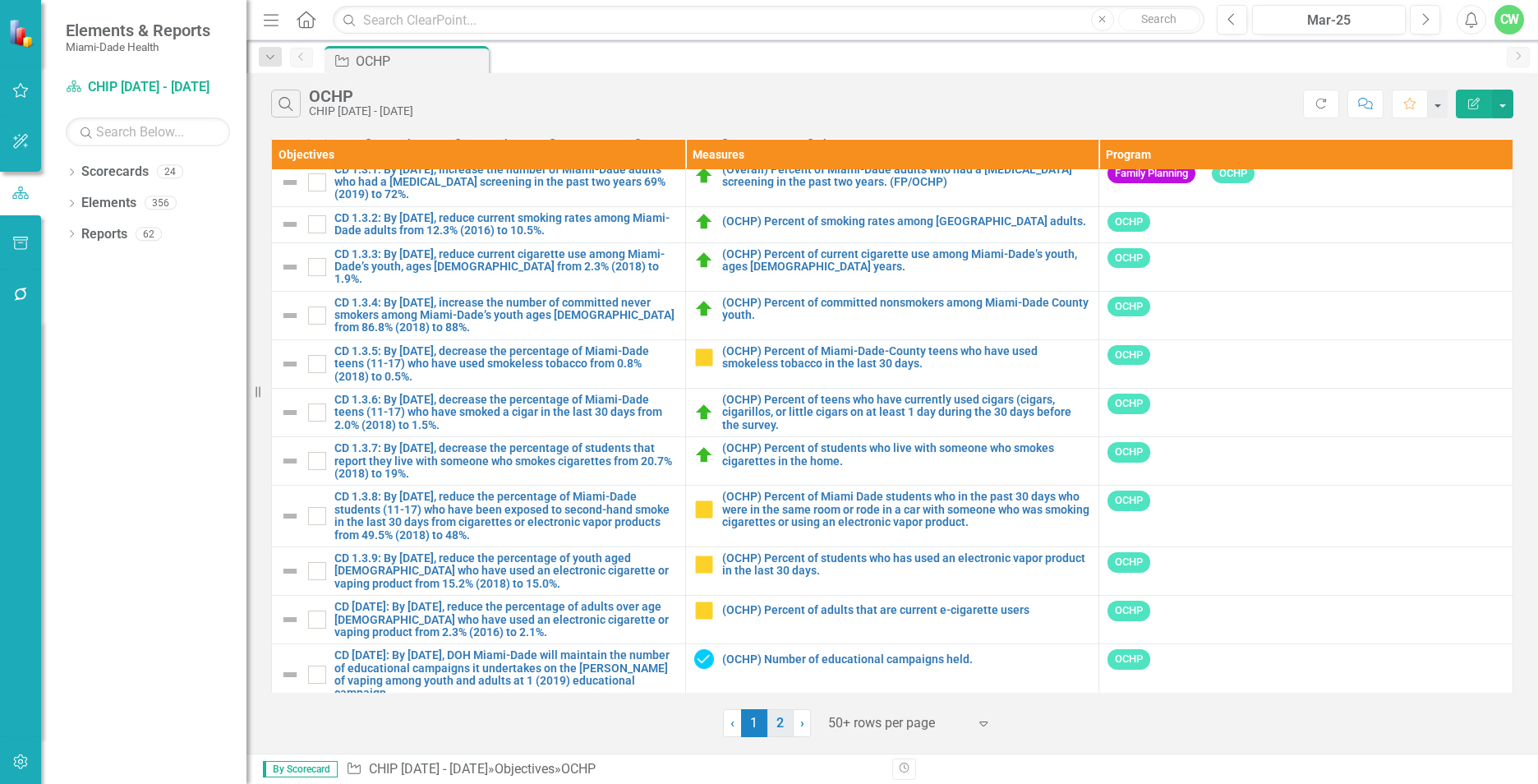
click at [773, 730] on link "2" at bounding box center [781, 722] width 26 height 28
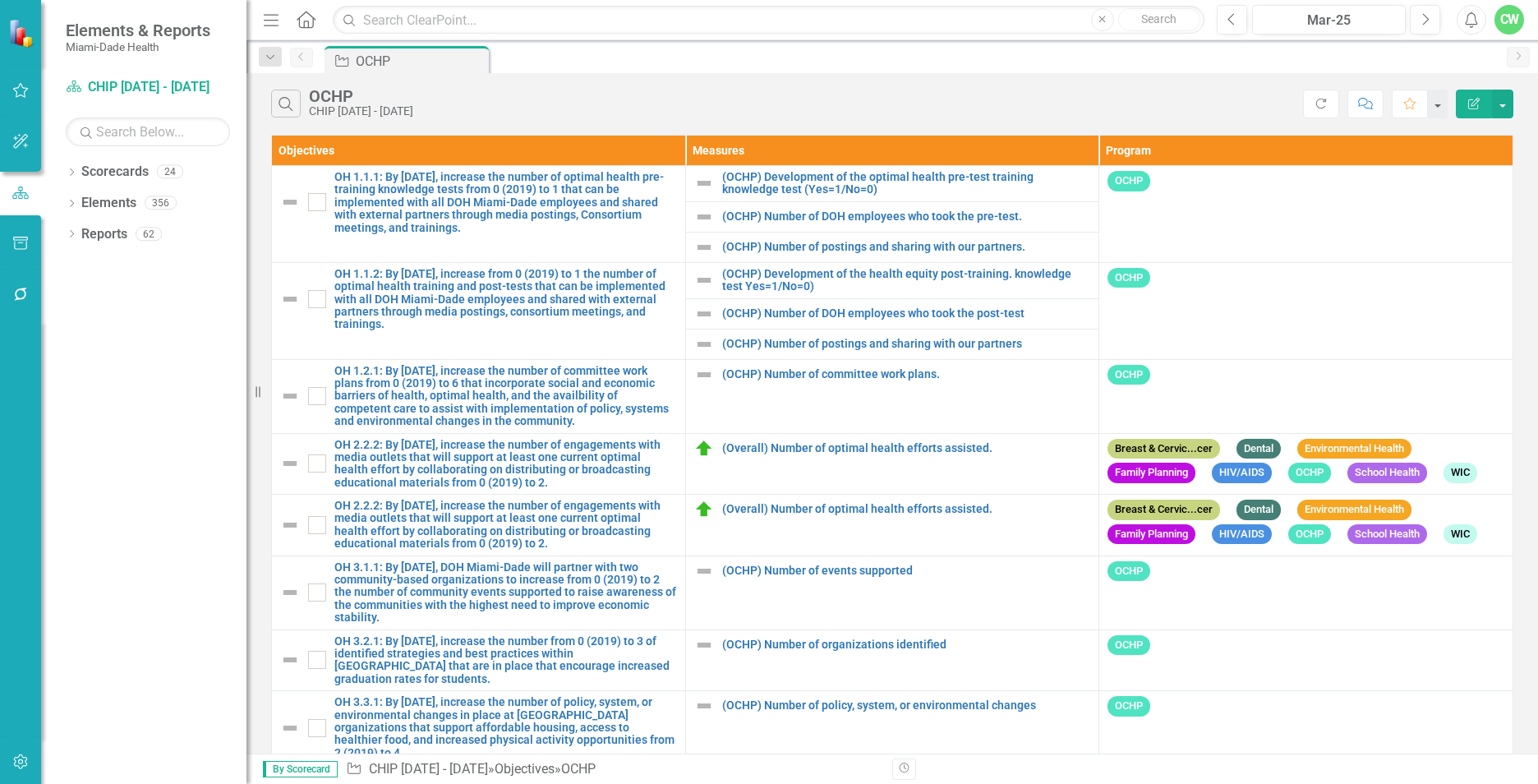
scroll to position [0, 0]
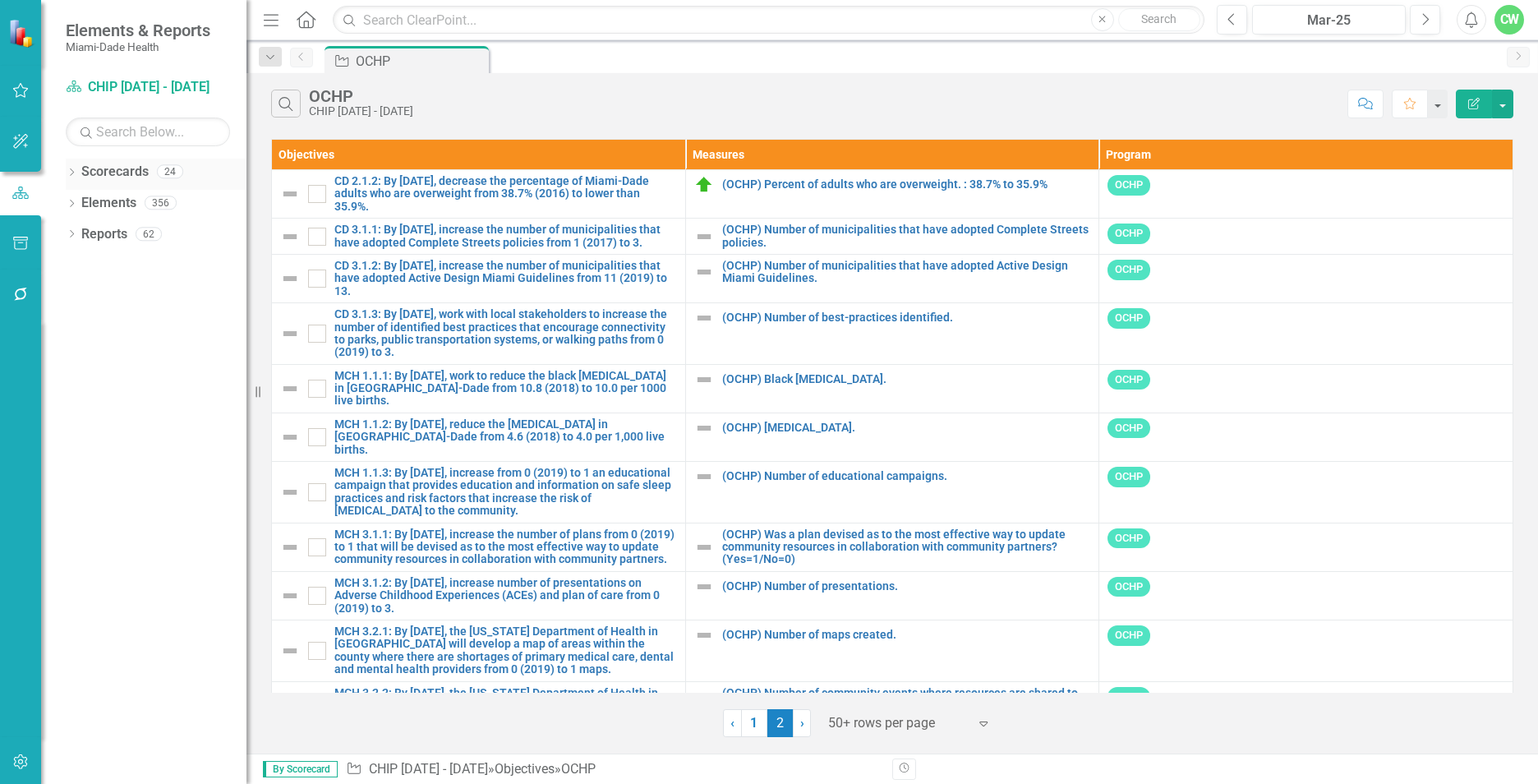
click at [73, 174] on icon "Dropdown" at bounding box center [71, 173] width 11 height 9
click at [62, 202] on icon "Dropdown" at bounding box center [56, 201] width 12 height 10
click at [58, 297] on icon at bounding box center [56, 291] width 4 height 8
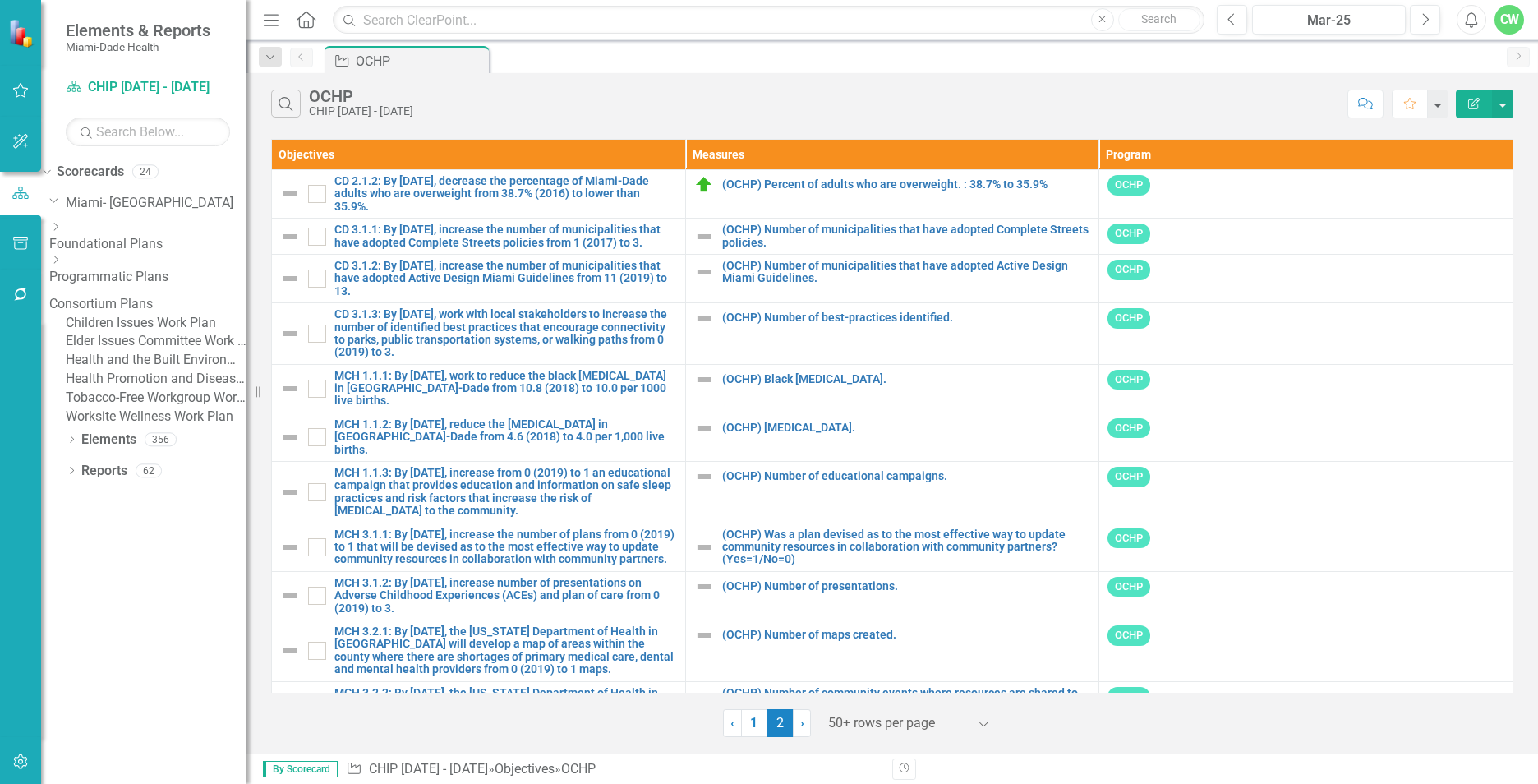
click at [147, 408] on link "Tobacco-Free Workgroup Work Plan" at bounding box center [156, 398] width 180 height 19
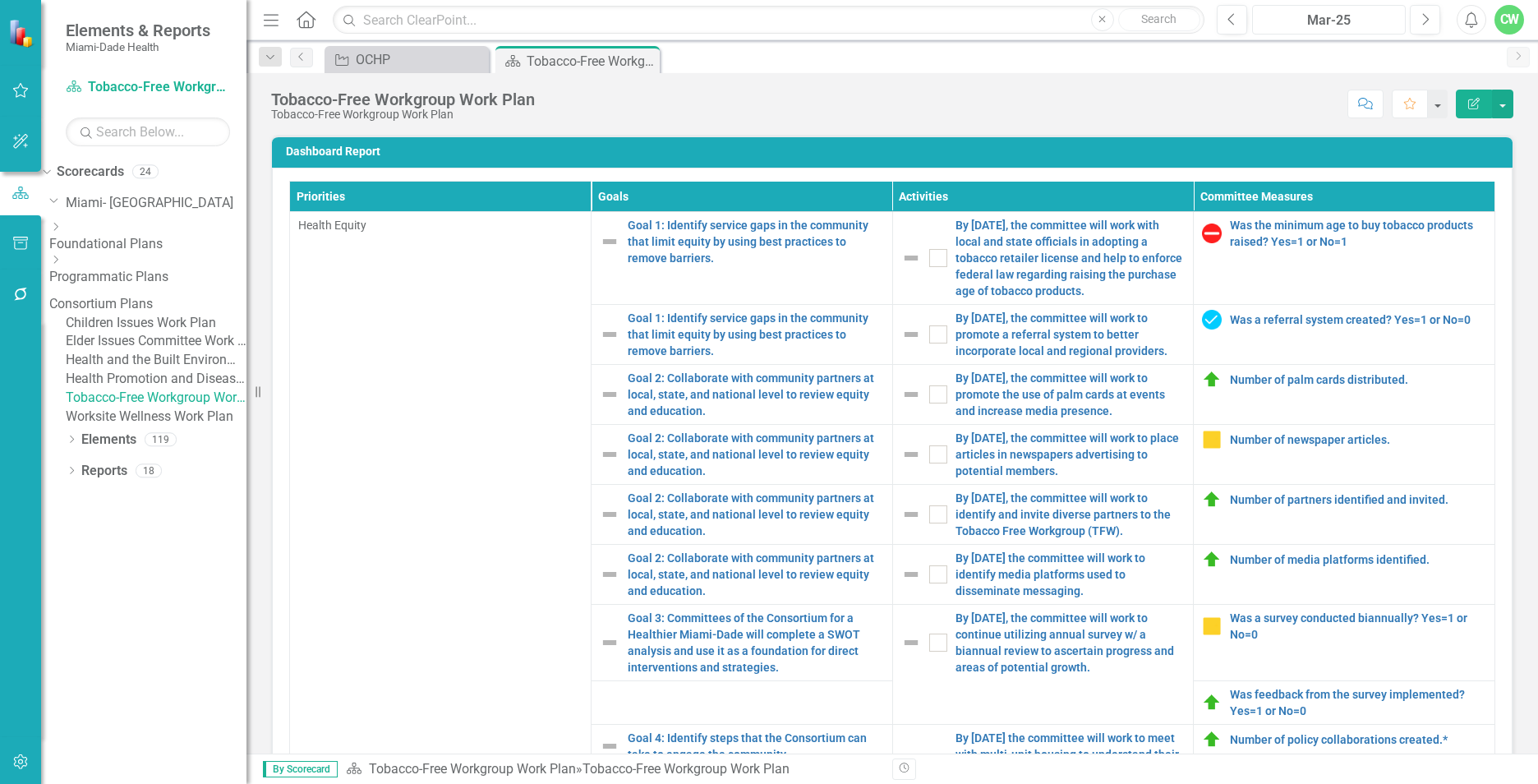
click at [1344, 15] on div "Mar-25" at bounding box center [1329, 20] width 142 height 20
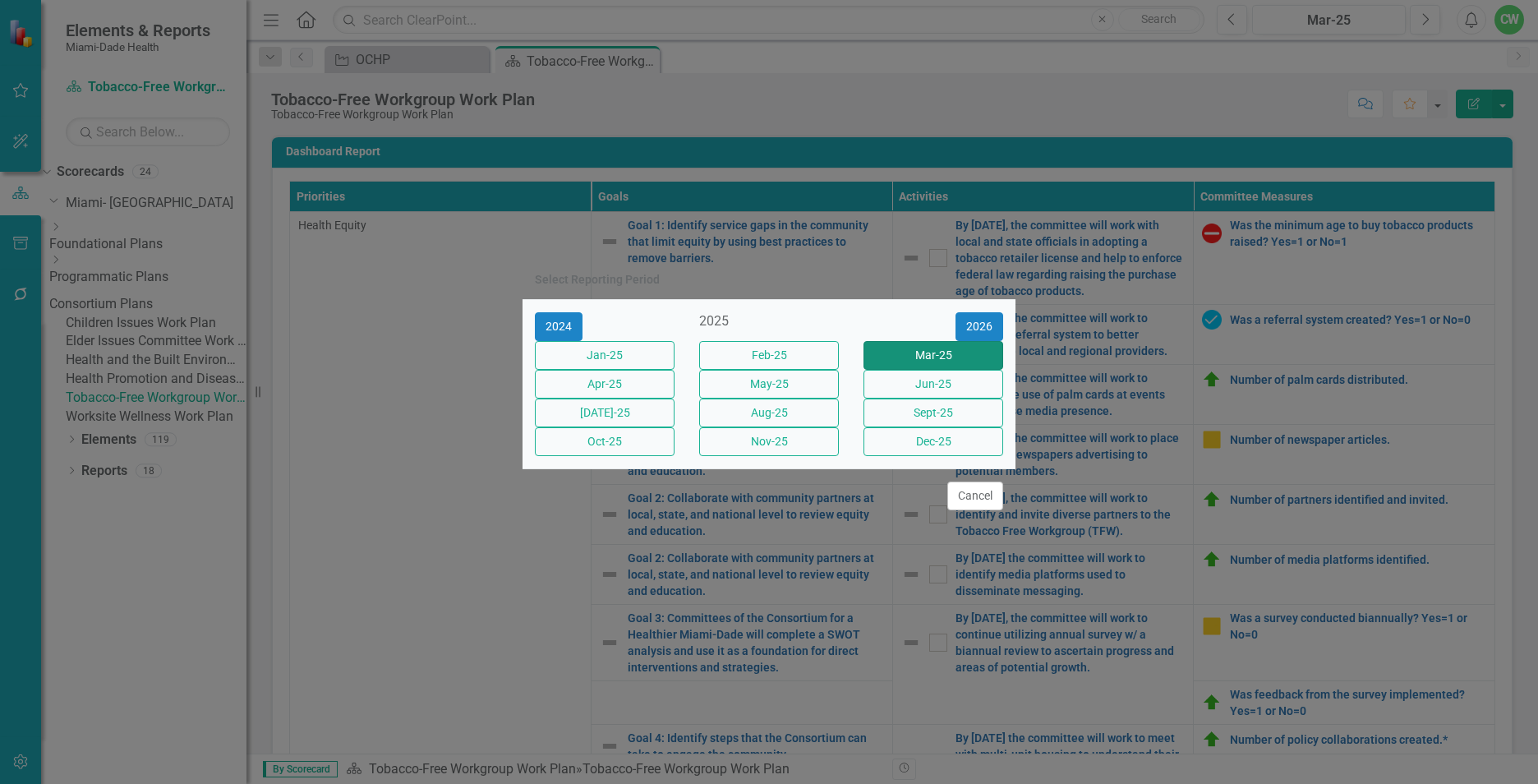
click at [906, 346] on button "Mar-25" at bounding box center [933, 355] width 140 height 29
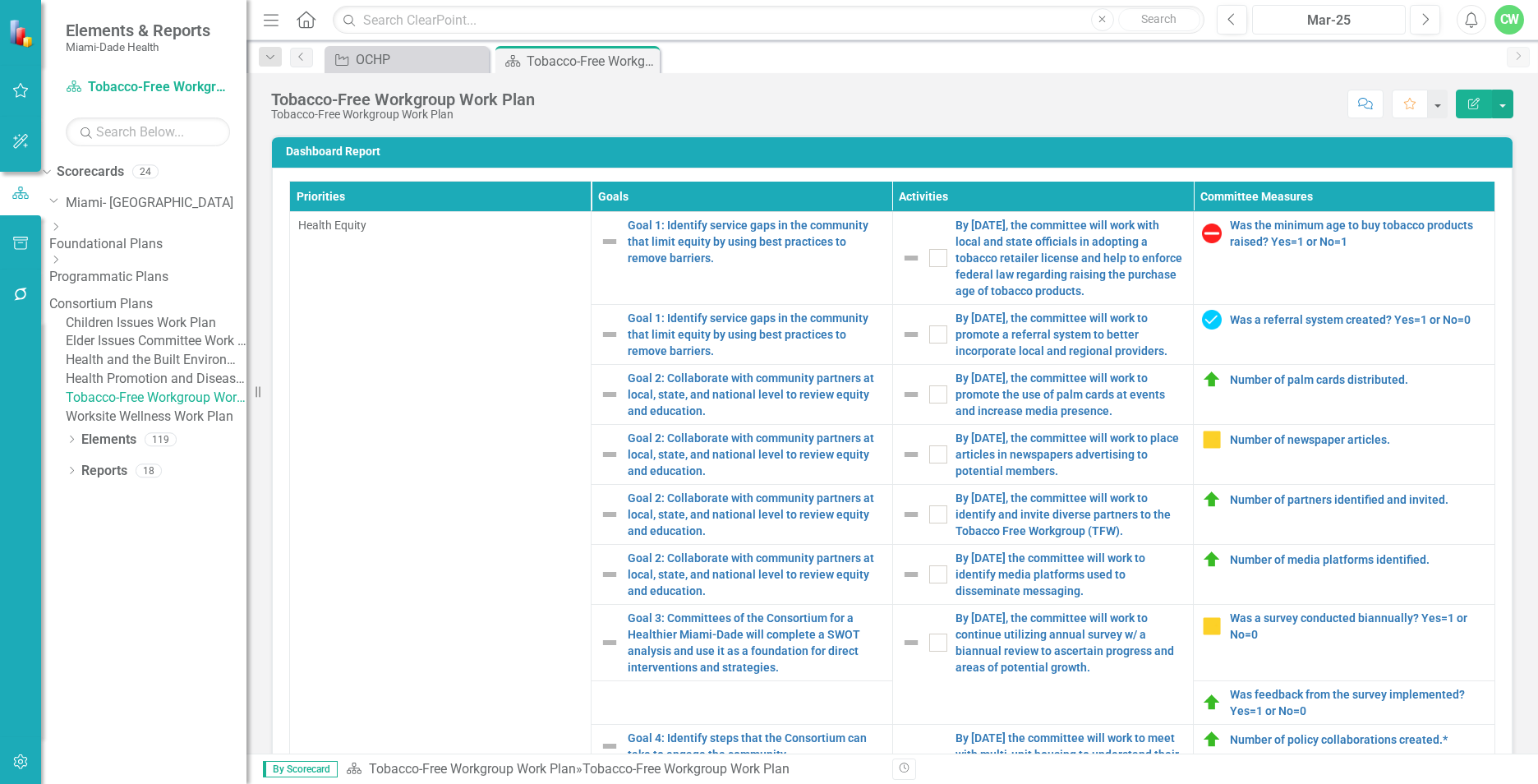
scroll to position [1435, 0]
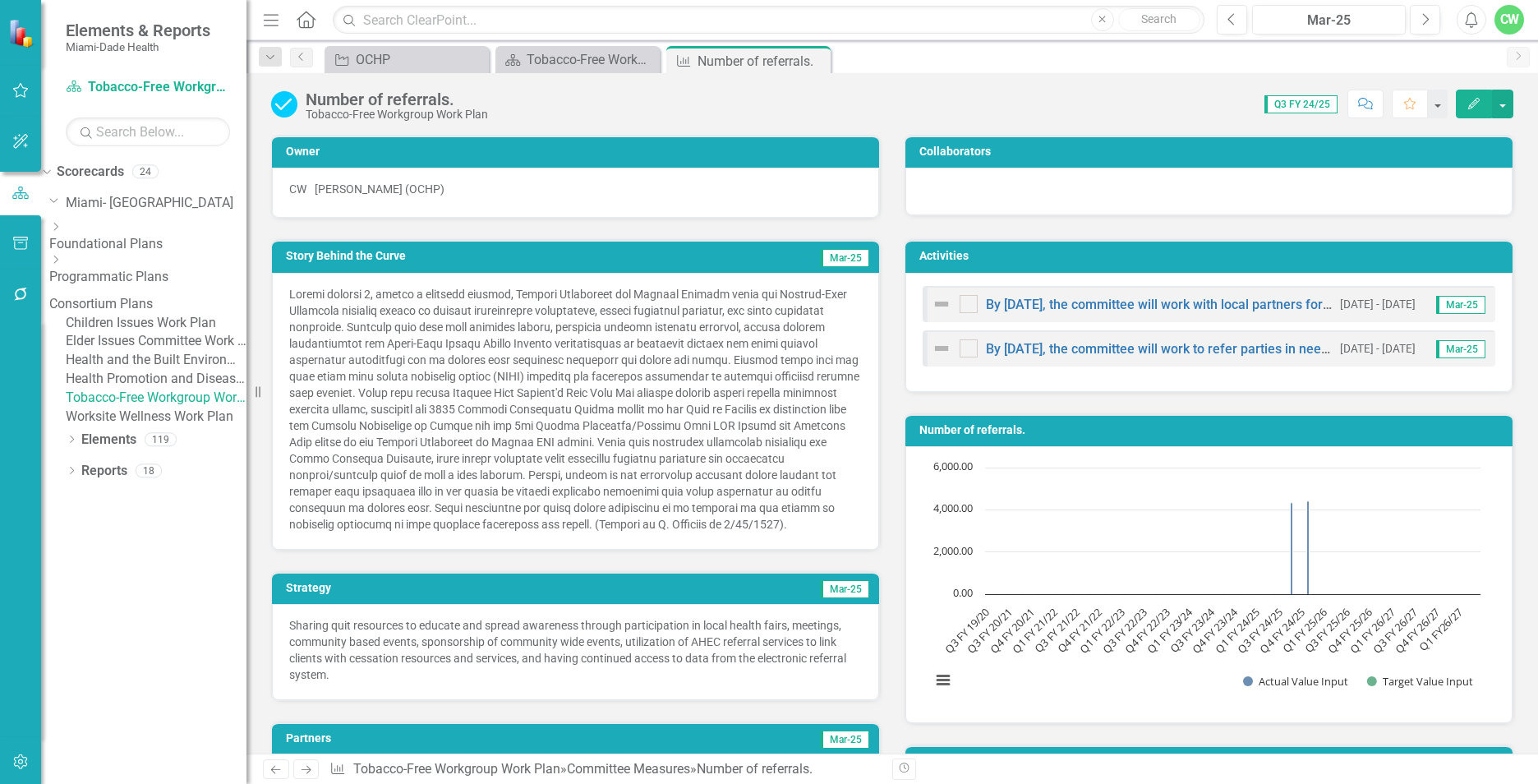
click at [1469, 102] on icon "Edit" at bounding box center [1474, 103] width 15 height 11
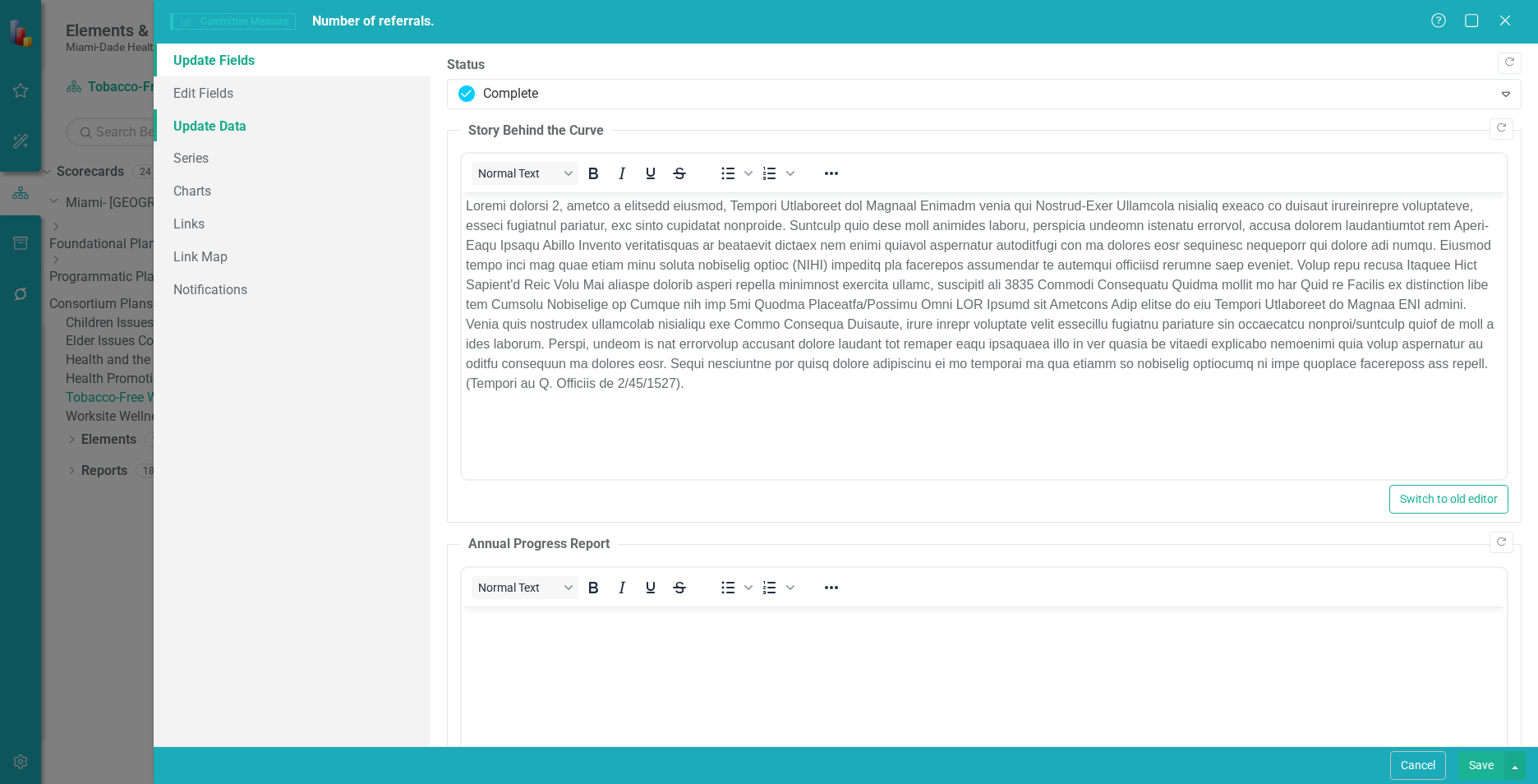
click at [191, 127] on link "Update Data" at bounding box center [291, 126] width 277 height 33
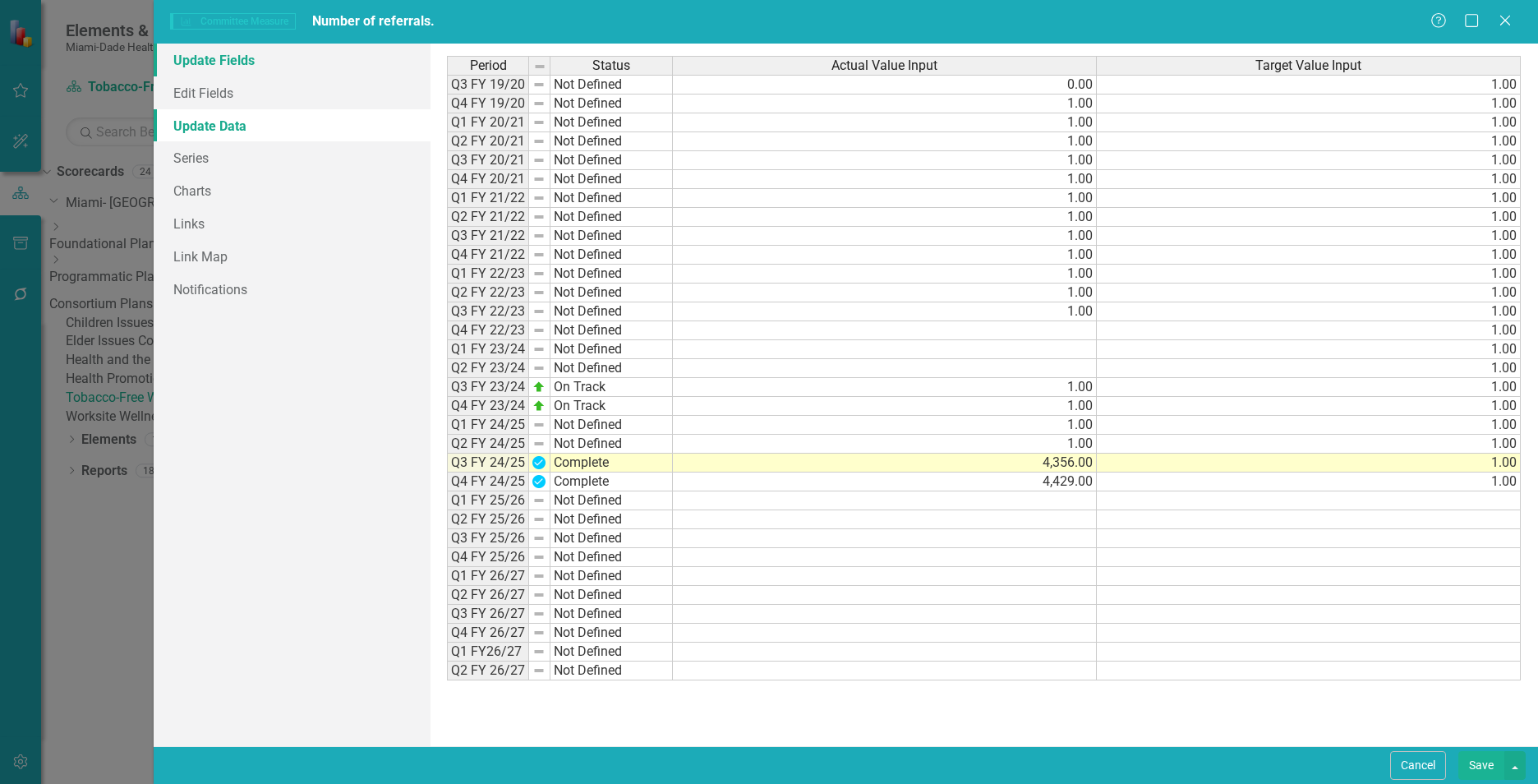
click at [205, 52] on link "Update Fields" at bounding box center [291, 60] width 277 height 33
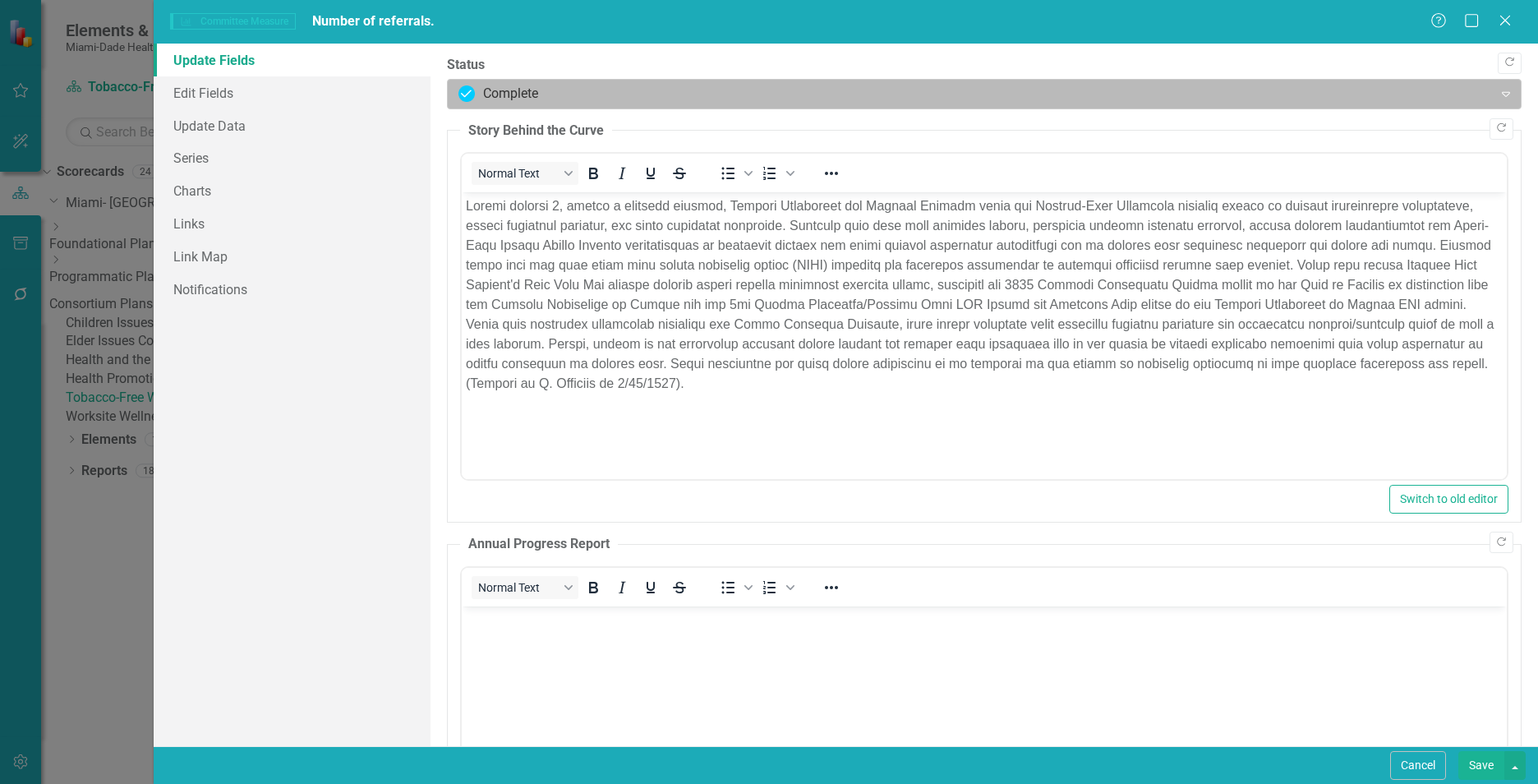
click at [511, 88] on div at bounding box center [970, 95] width 1024 height 23
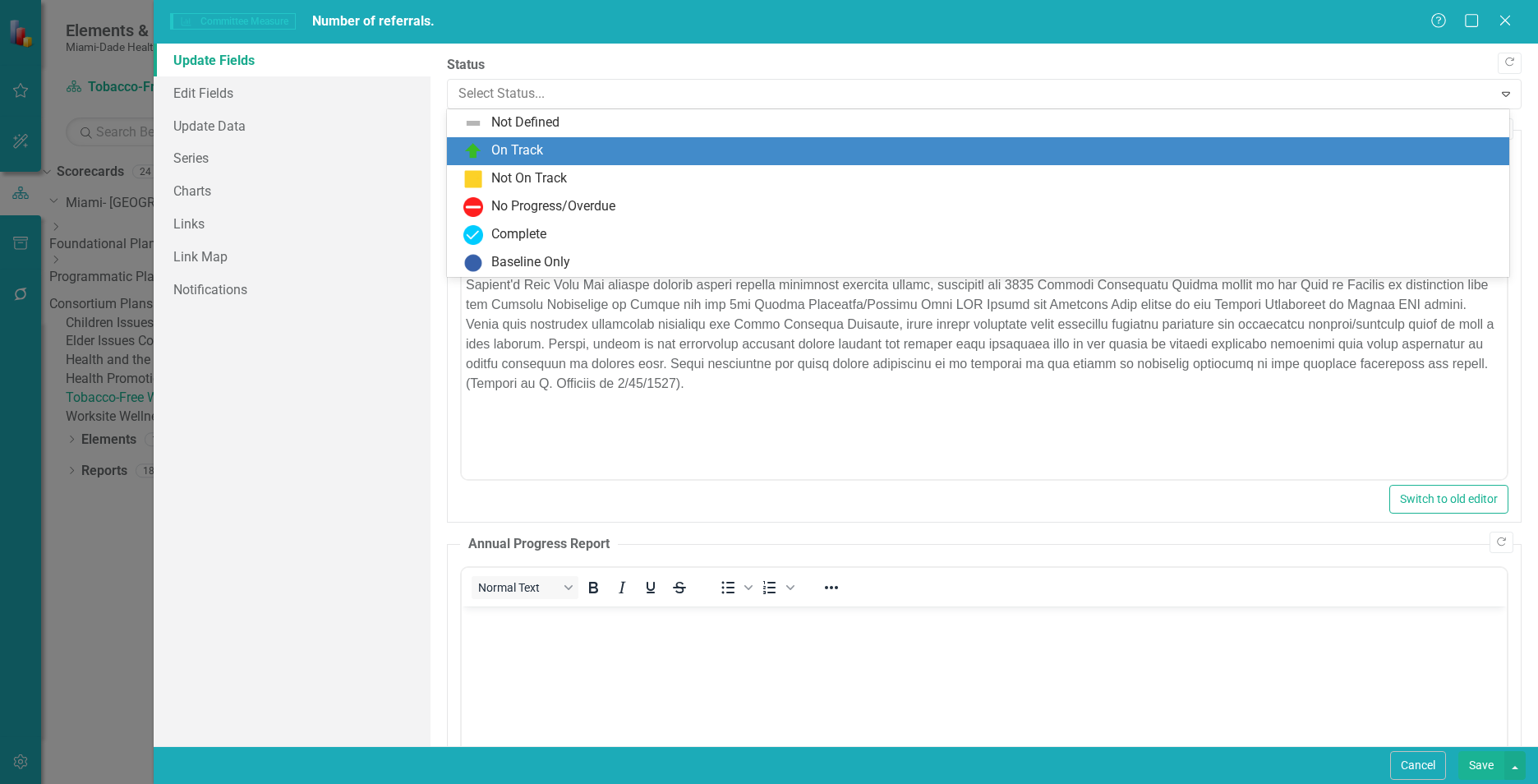
click at [505, 147] on div "On Track" at bounding box center [517, 151] width 52 height 19
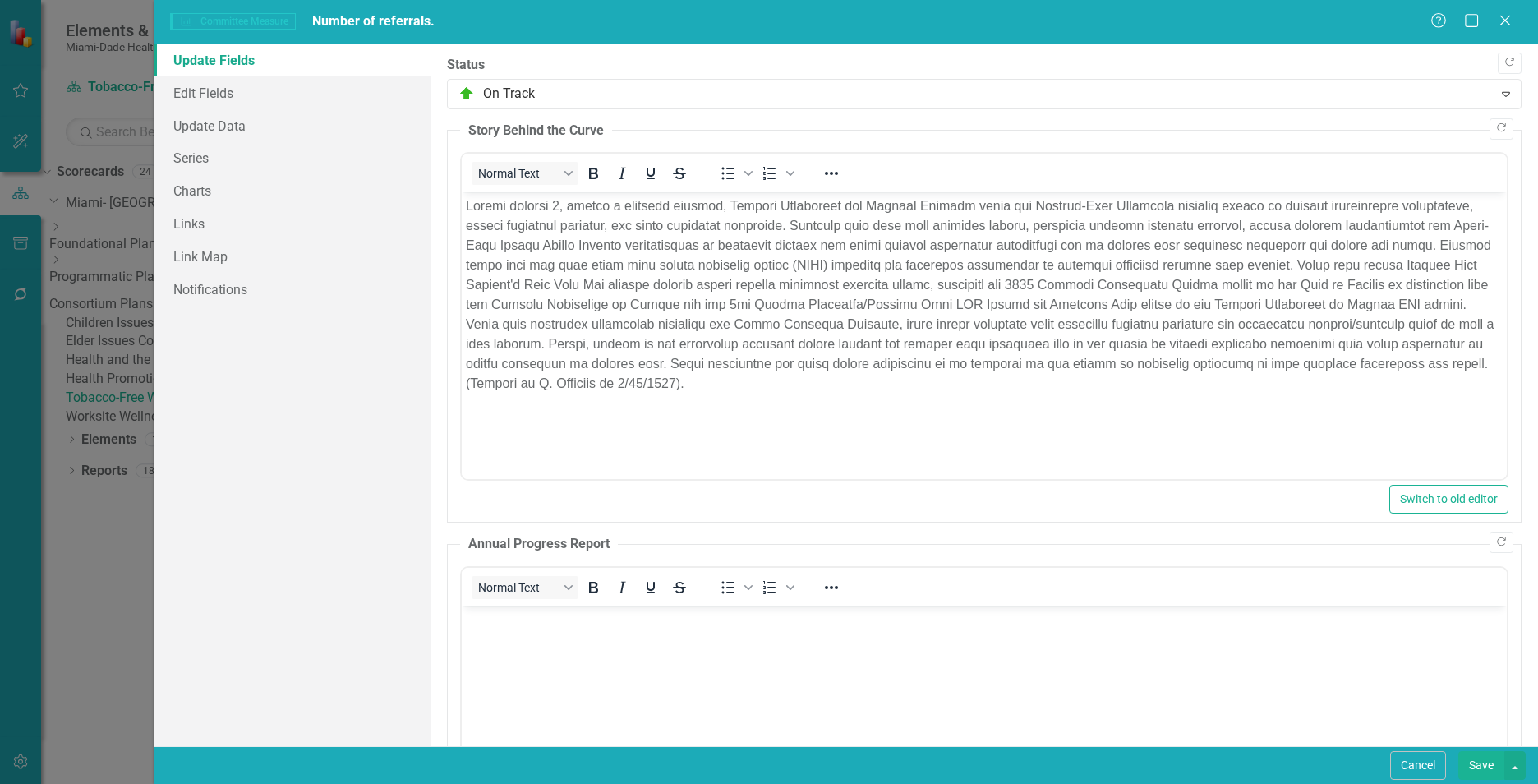
click at [1471, 762] on button "Save" at bounding box center [1481, 765] width 46 height 29
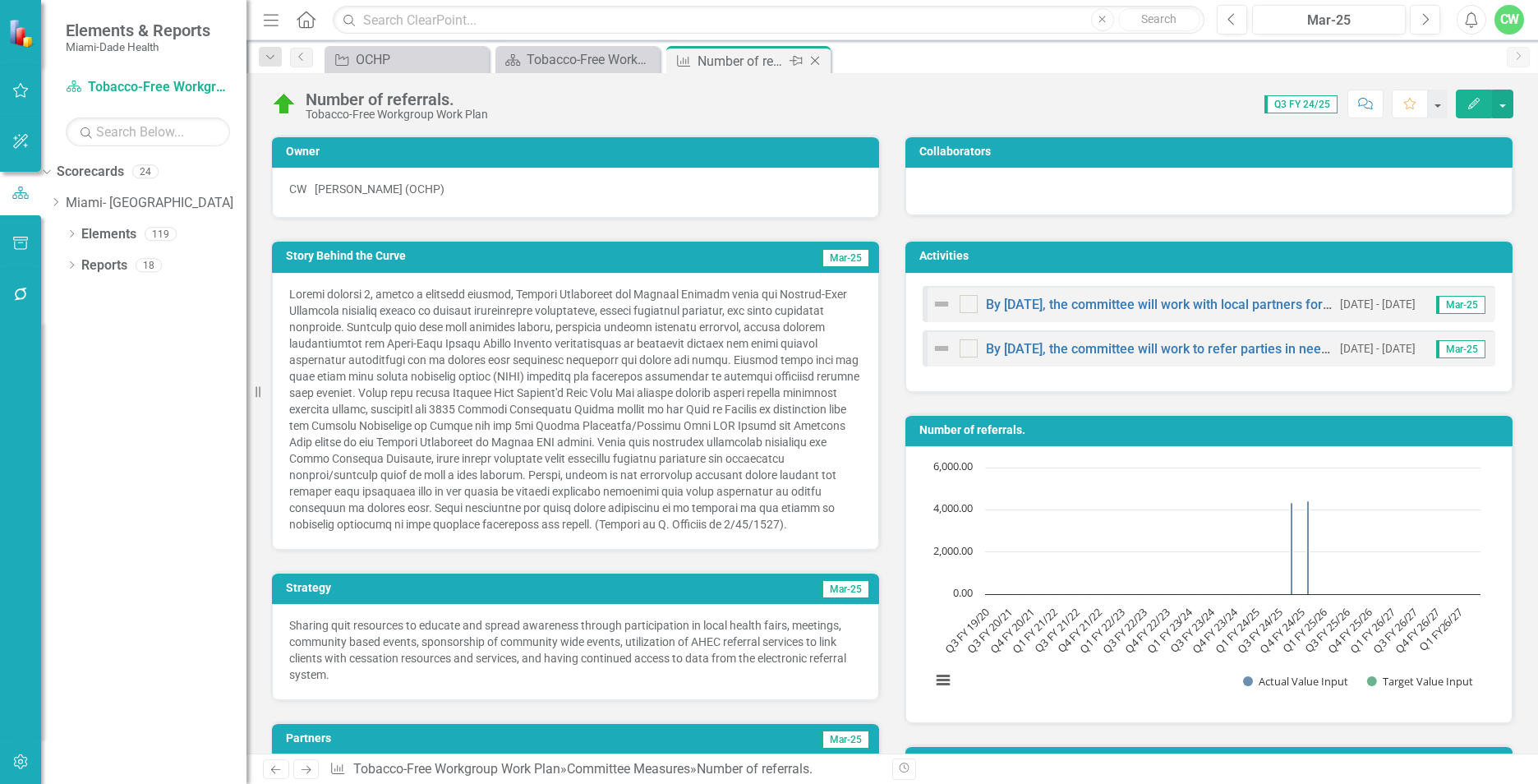
click at [810, 57] on icon "Close" at bounding box center [815, 61] width 16 height 13
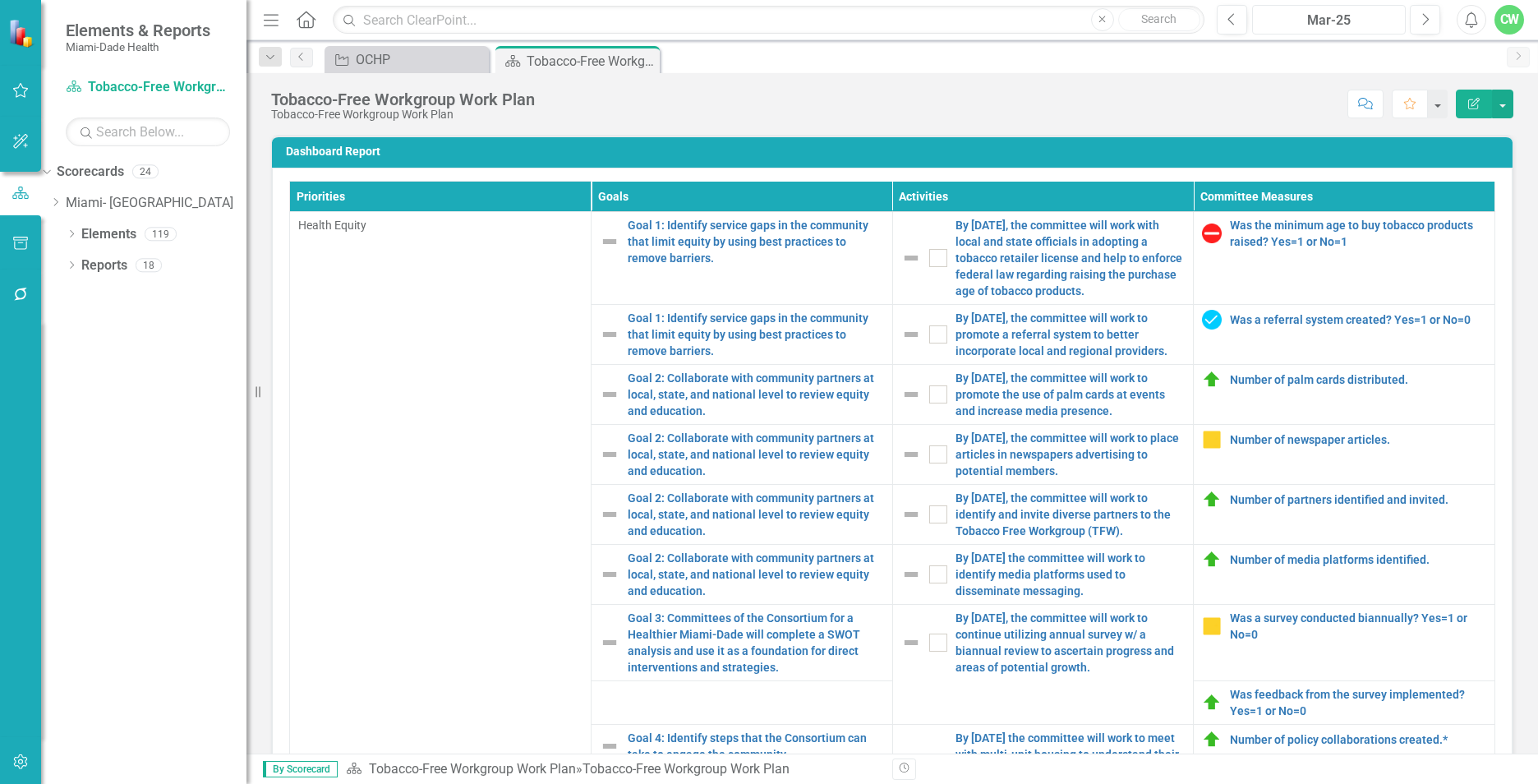
click at [1371, 17] on div "Mar-25" at bounding box center [1329, 20] width 142 height 20
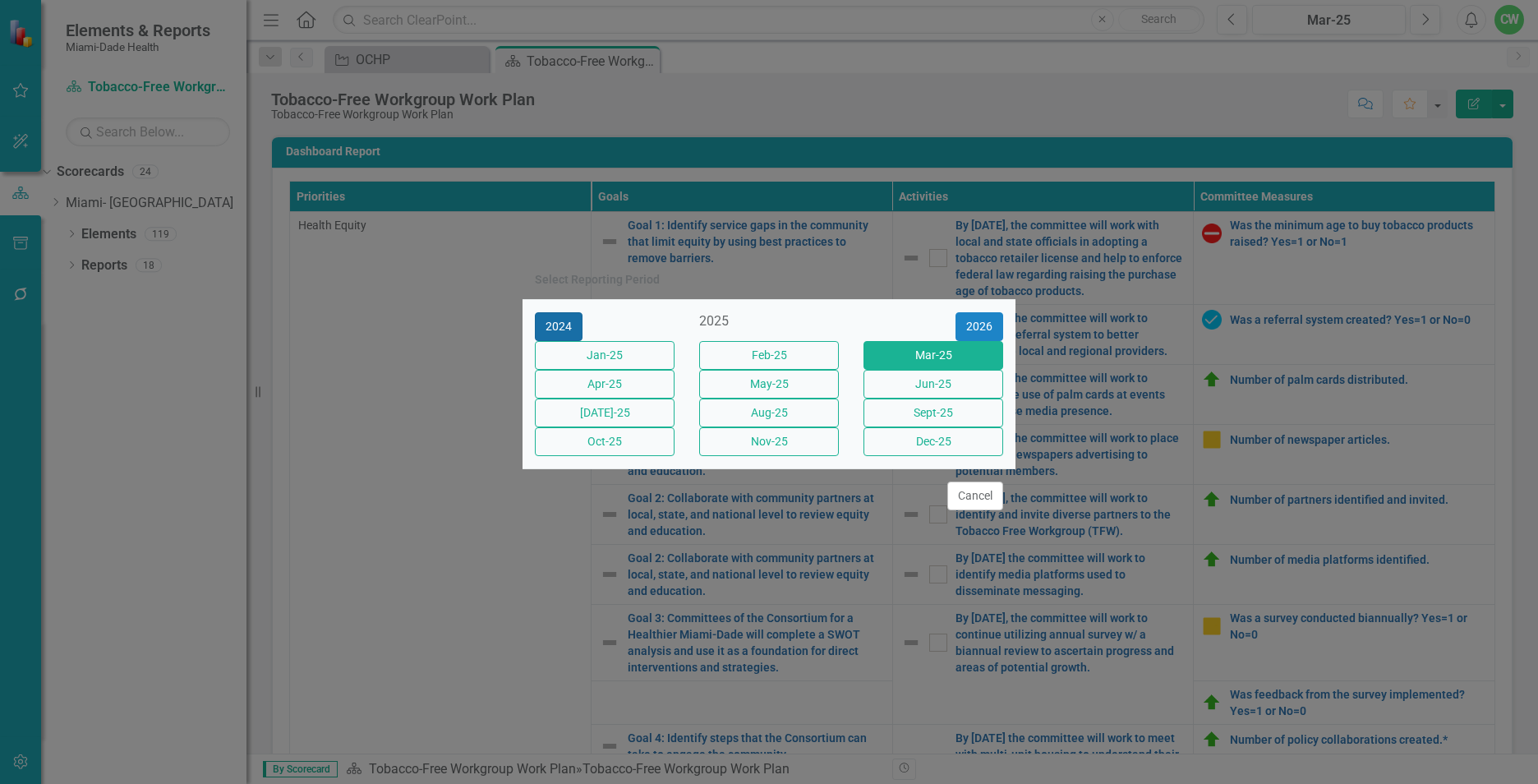
click at [560, 314] on button "2024" at bounding box center [559, 326] width 48 height 29
click at [913, 456] on button "Dec-24" at bounding box center [933, 441] width 140 height 29
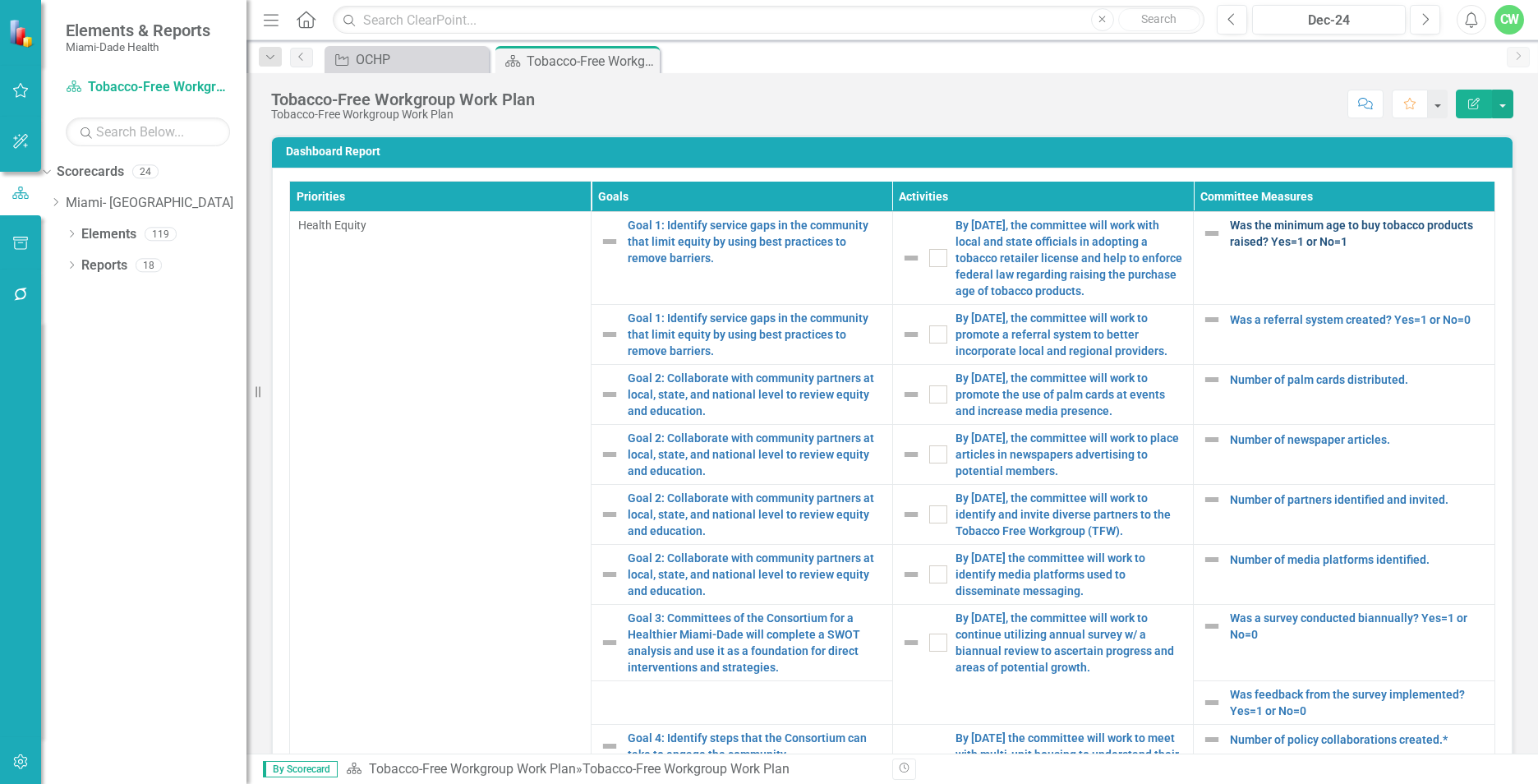
click at [1273, 225] on link "Was the minimum age to buy tobacco products raised? Yes=1 or No=1" at bounding box center [1358, 233] width 256 height 33
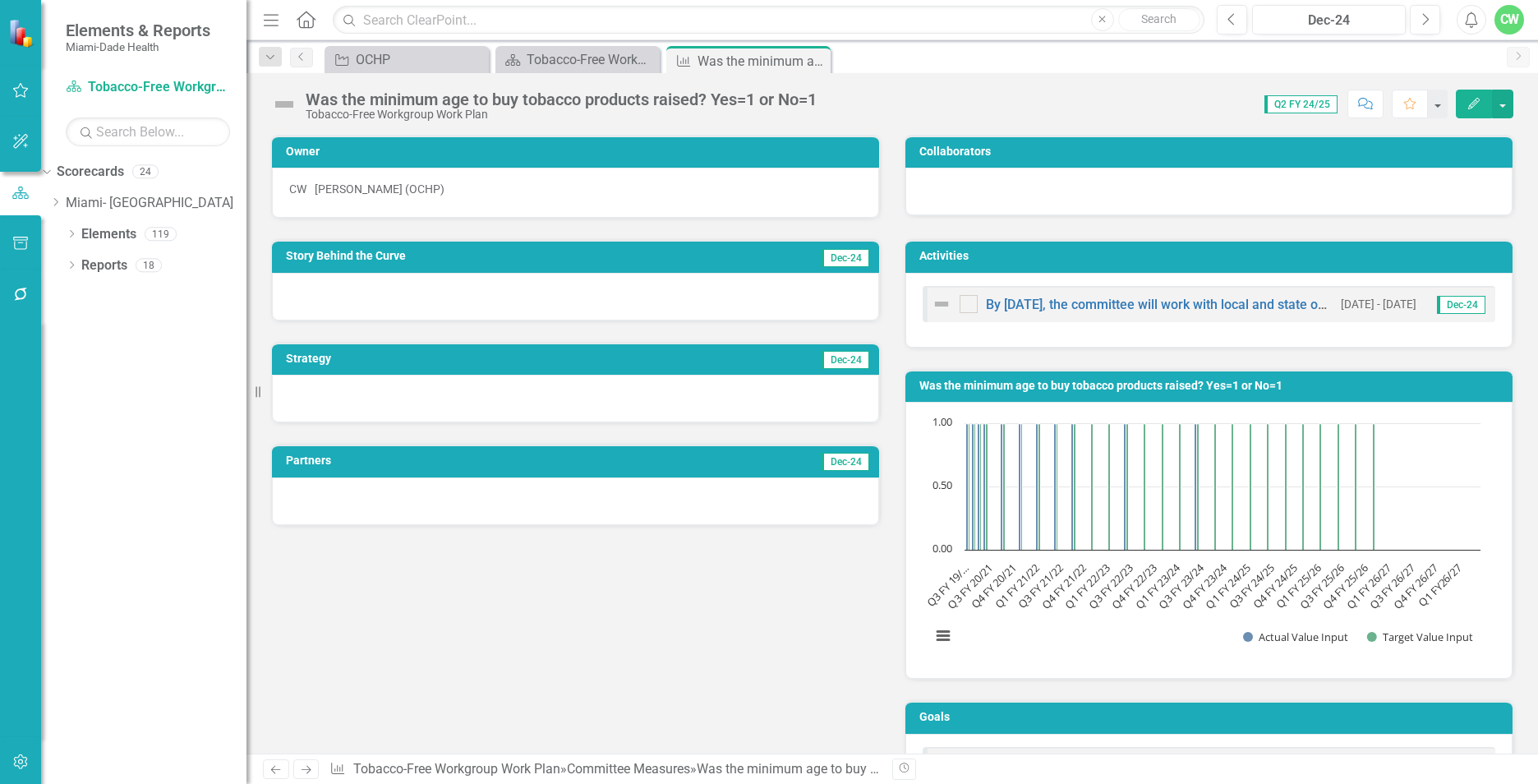
click at [1460, 104] on button "Edit" at bounding box center [1474, 103] width 36 height 29
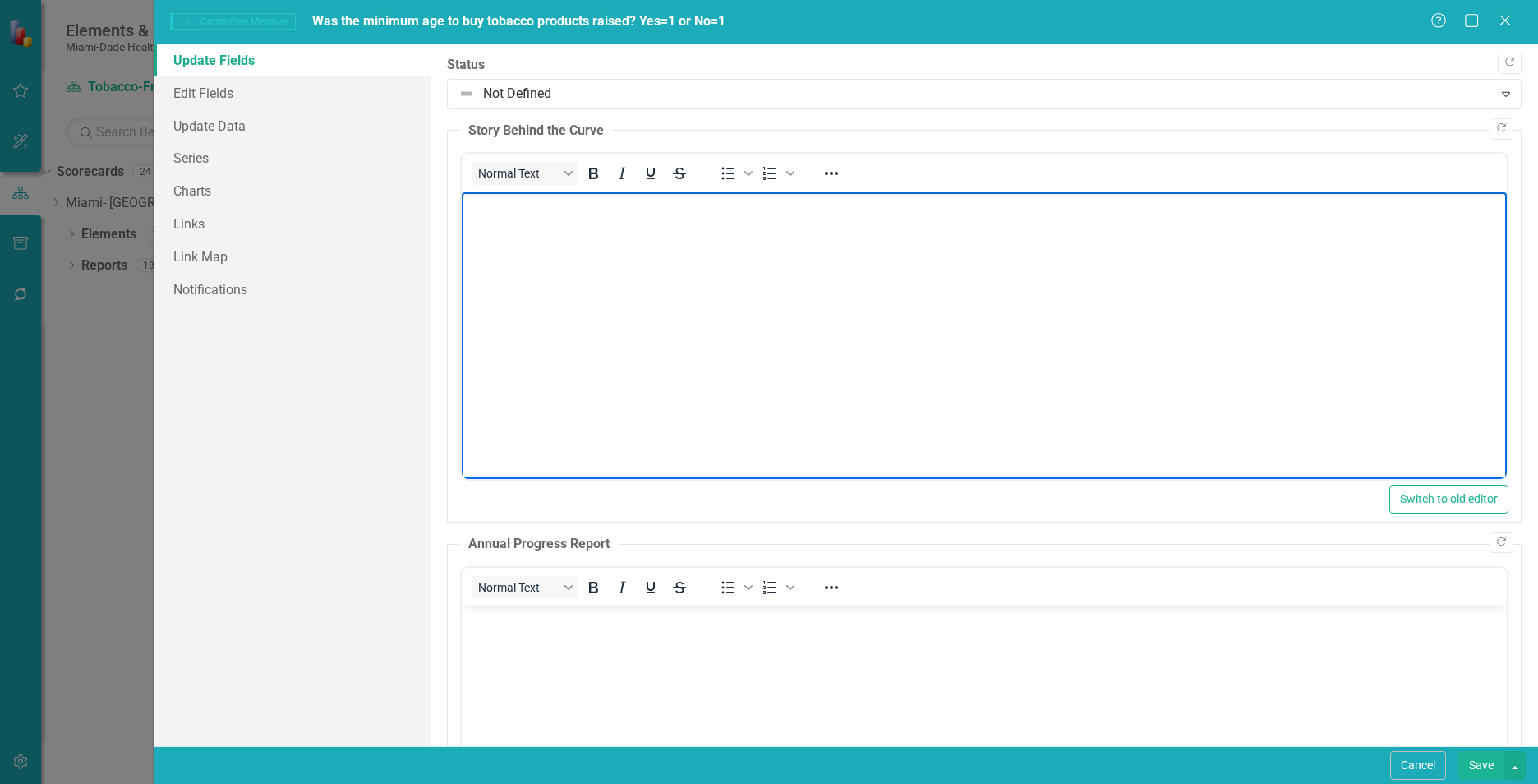
click at [519, 246] on body "Rich Text Area. Press ALT-0 for help." at bounding box center [984, 316] width 1045 height 246
paste body "Rich Text Area. Press ALT-0 for help."
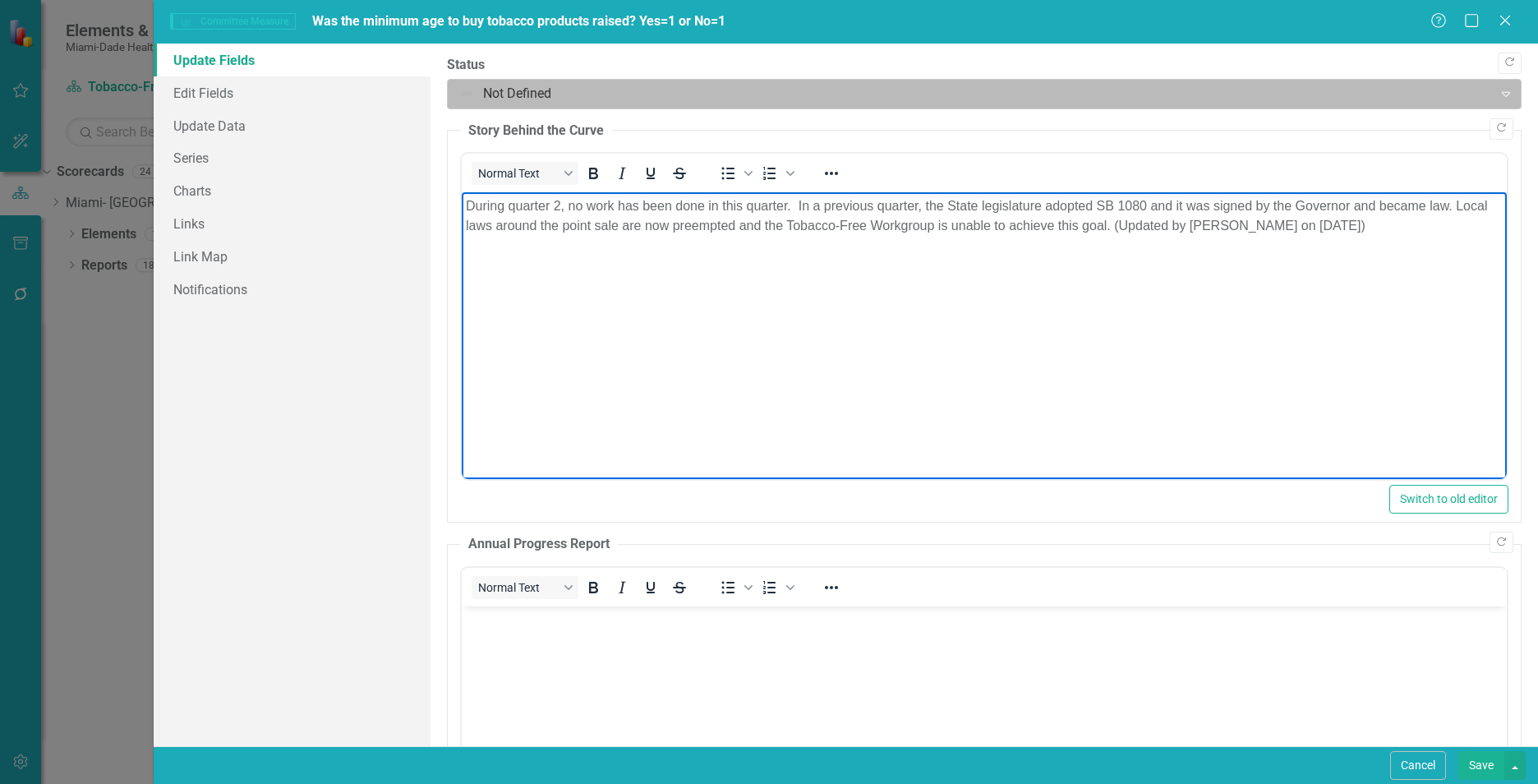
click at [531, 93] on div at bounding box center [970, 95] width 1024 height 23
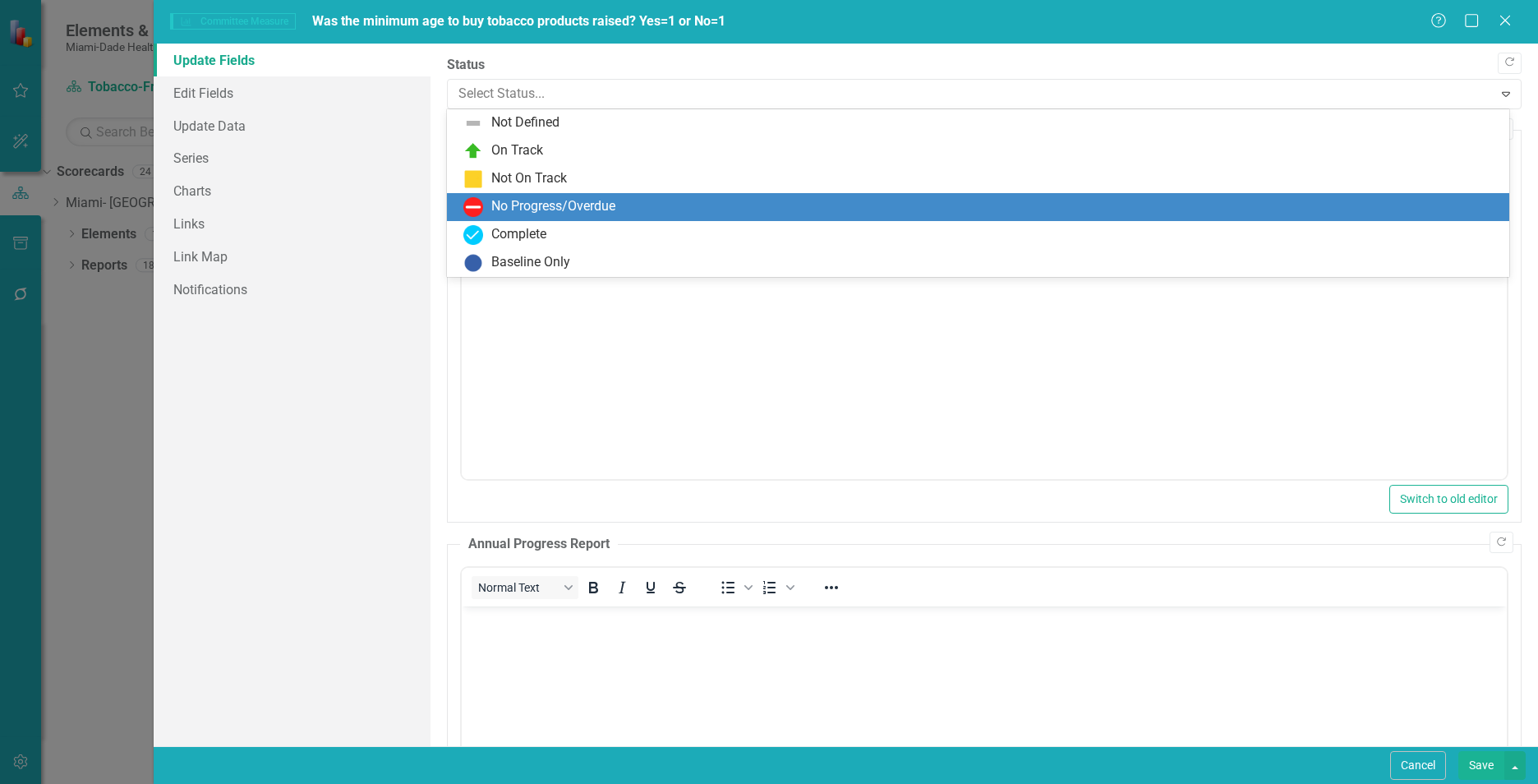
click at [512, 211] on div "No Progress/Overdue" at bounding box center [553, 206] width 124 height 19
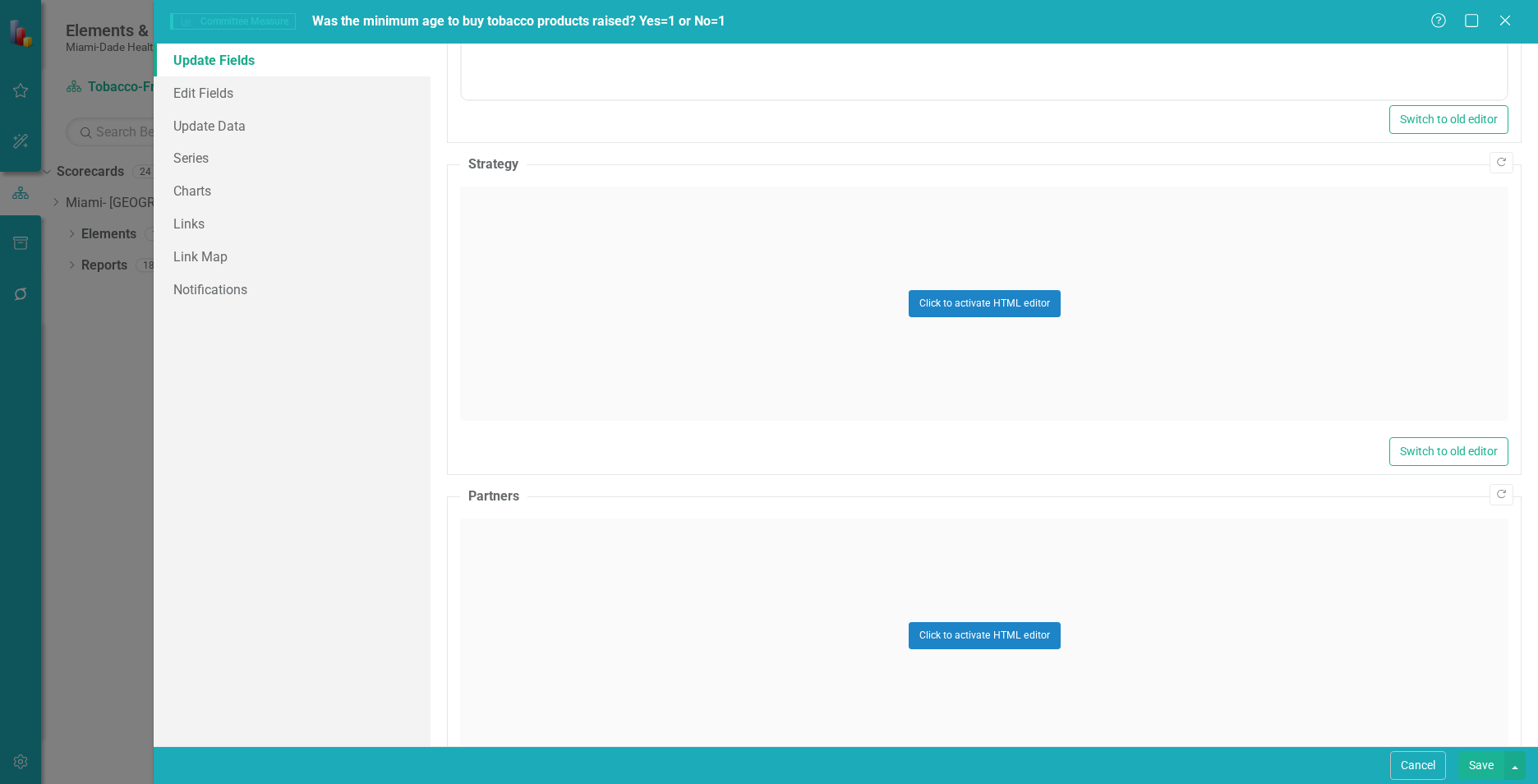
scroll to position [803, 0]
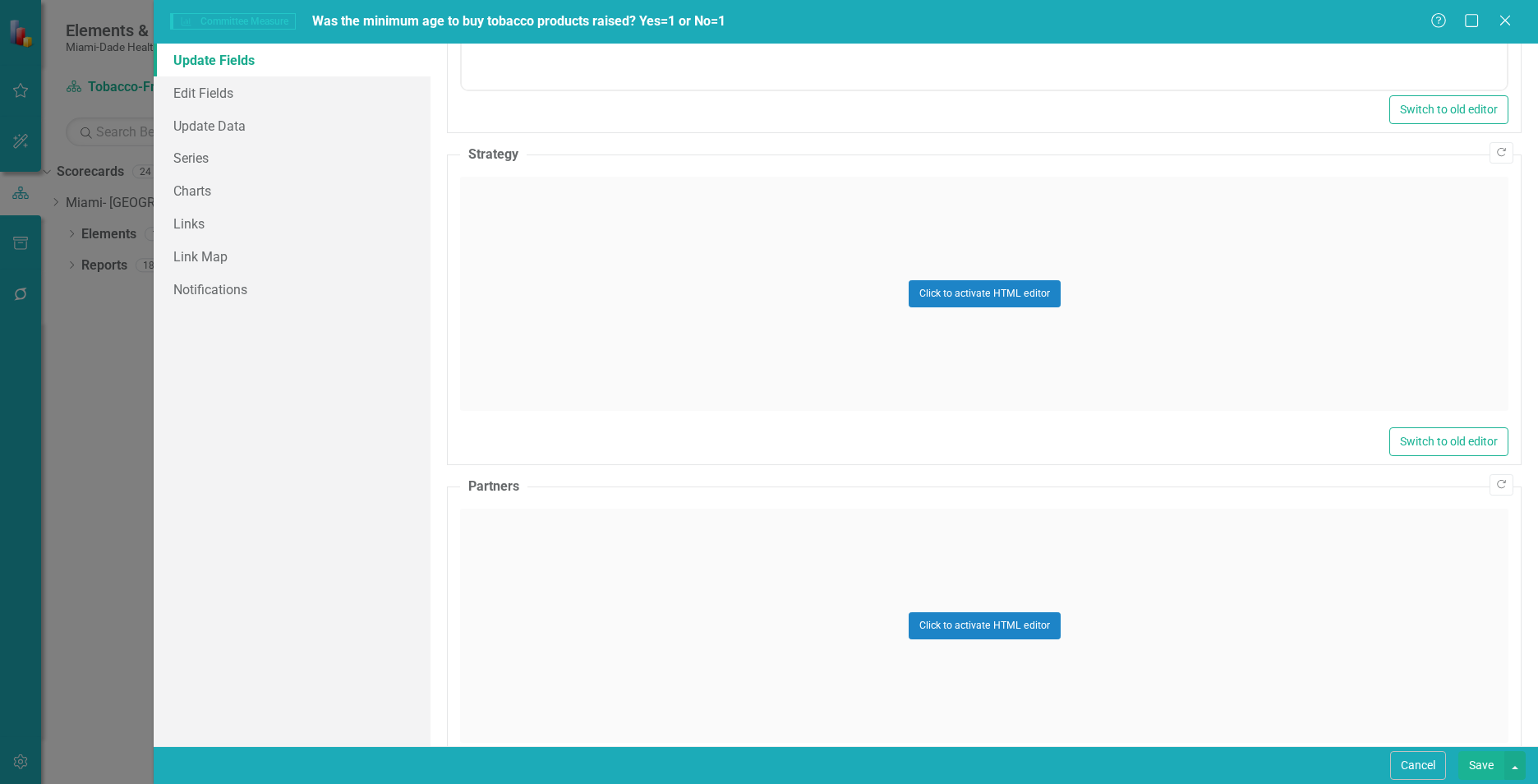
click at [676, 337] on div "Click to activate HTML editor" at bounding box center [984, 294] width 1049 height 234
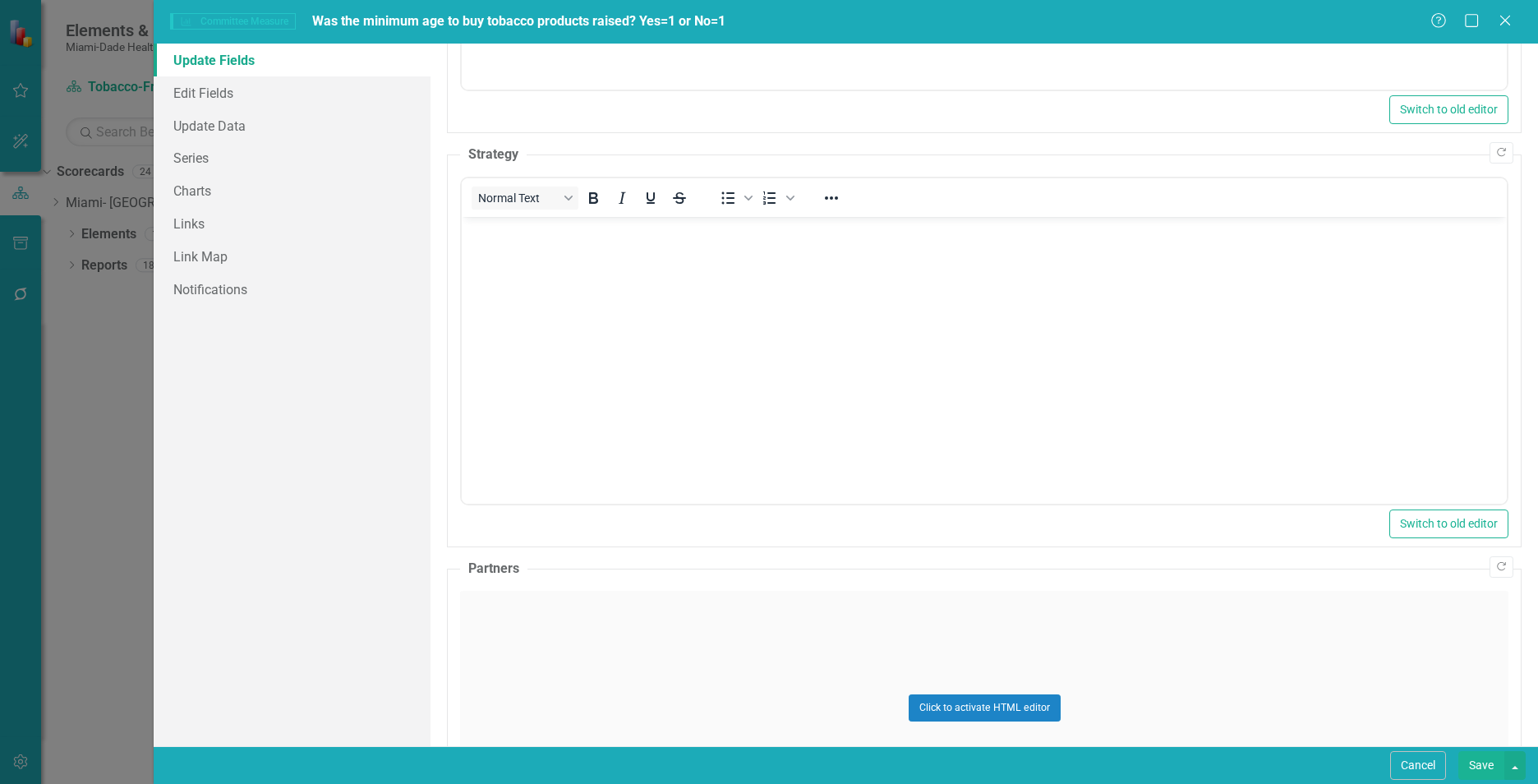
scroll to position [0, 0]
click at [676, 336] on body "Rich Text Area. Press ALT-0 for help." at bounding box center [984, 340] width 1045 height 246
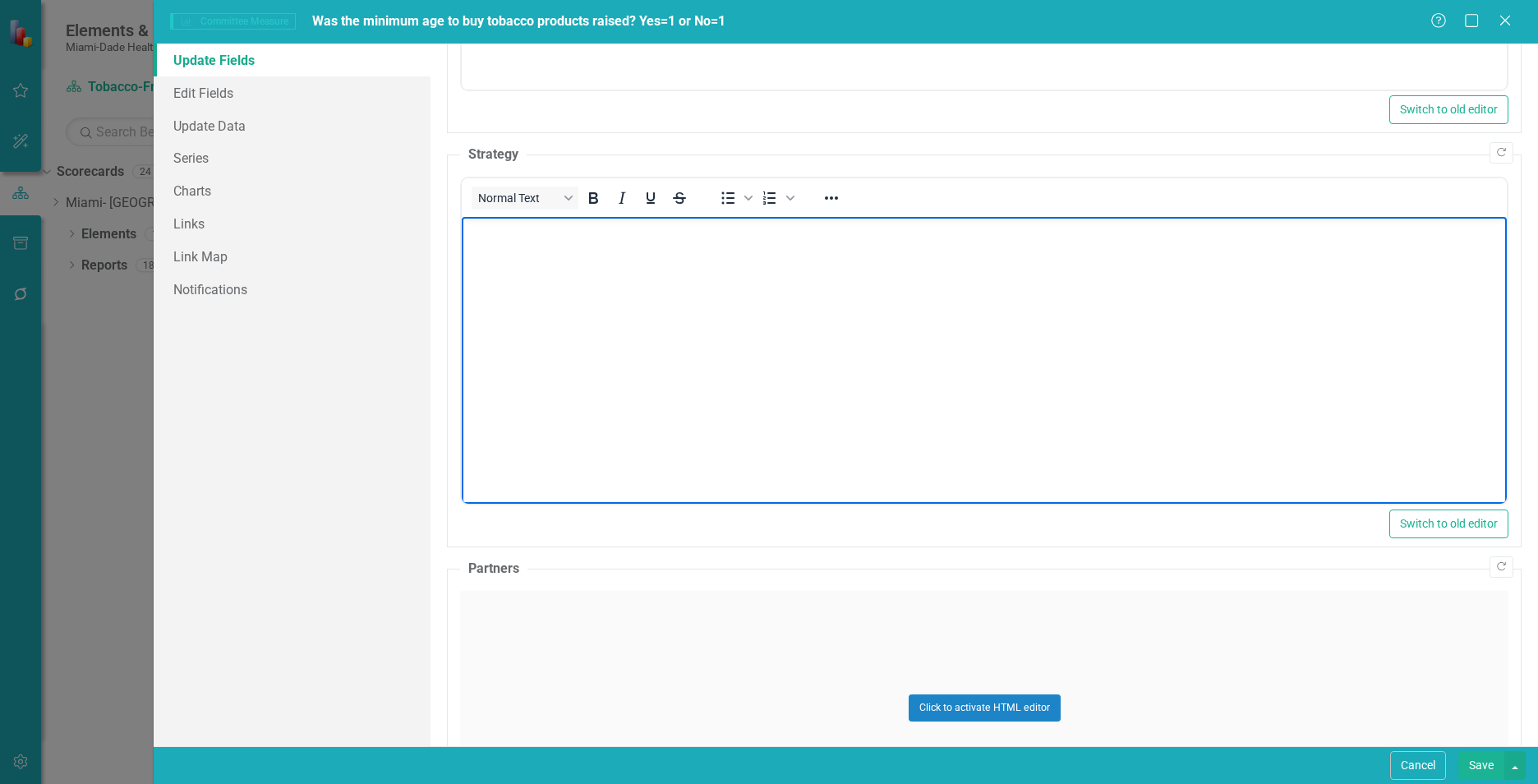
click at [815, 318] on body "Rich Text Area. Press ALT-0 for help." at bounding box center [984, 340] width 1045 height 246
paste body "Rich Text Area. Press ALT-0 for help."
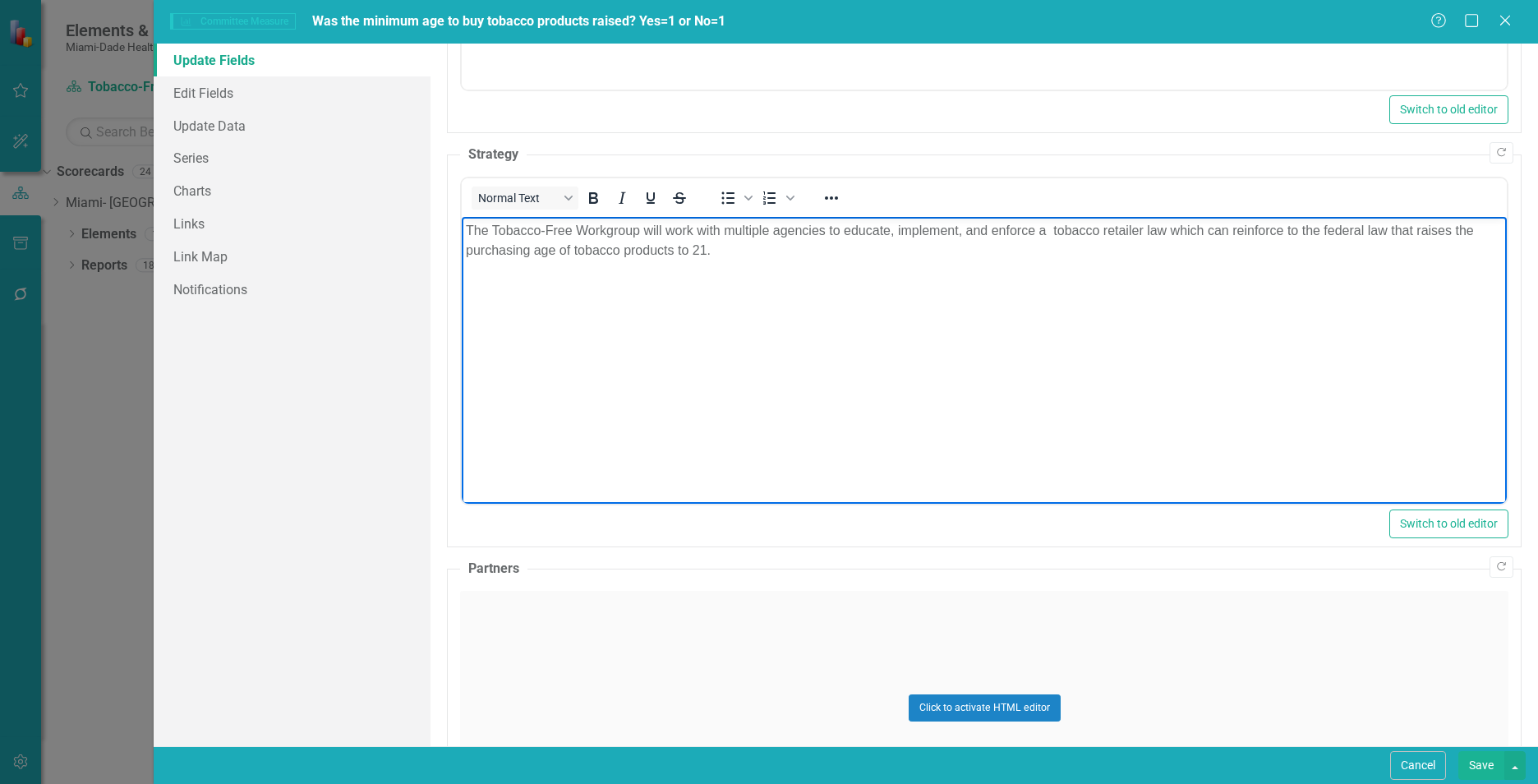
click at [612, 709] on div "Click to activate HTML editor" at bounding box center [984, 708] width 1049 height 234
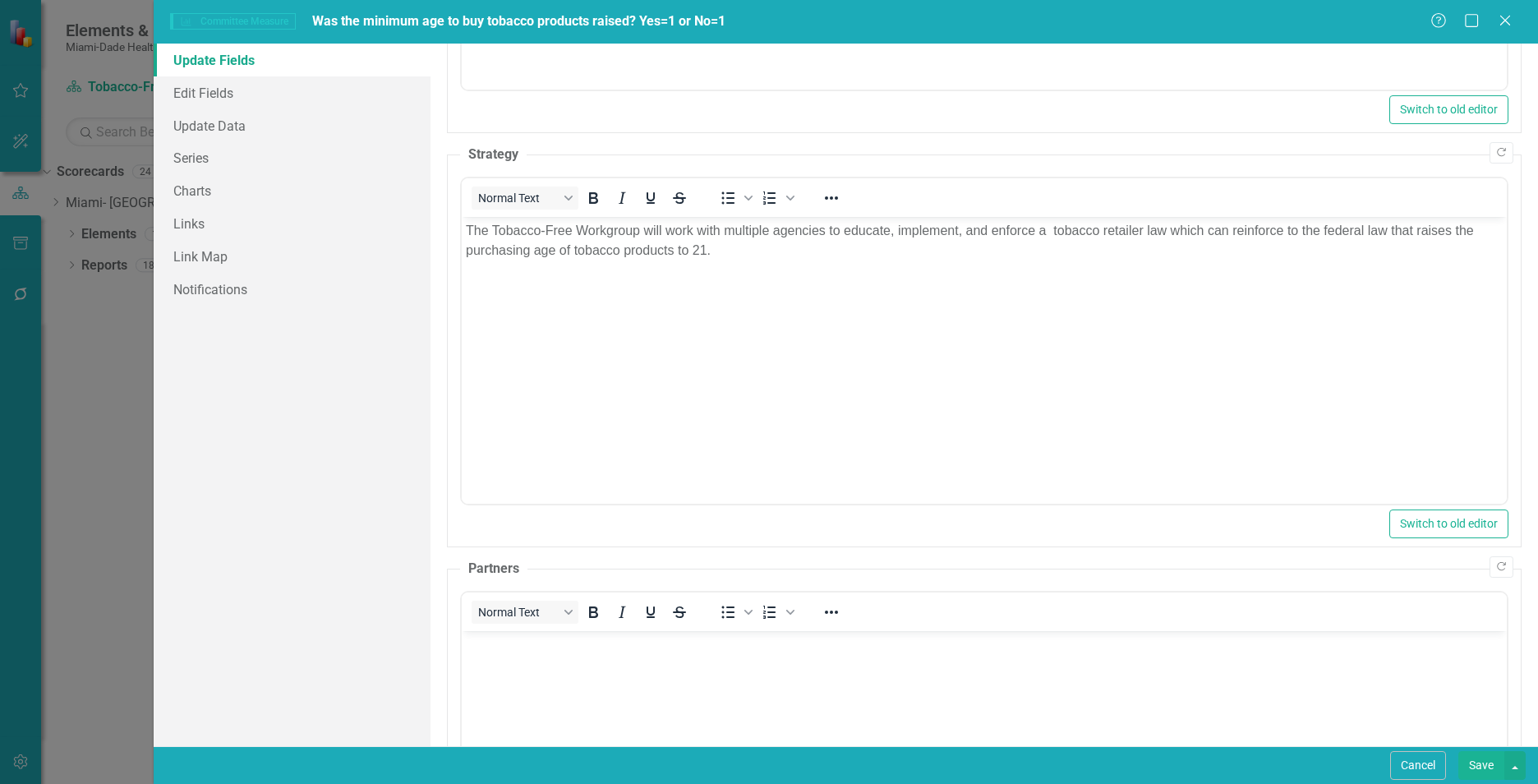
click at [609, 704] on body "Rich Text Area. Press ALT-0 for help." at bounding box center [984, 753] width 1045 height 246
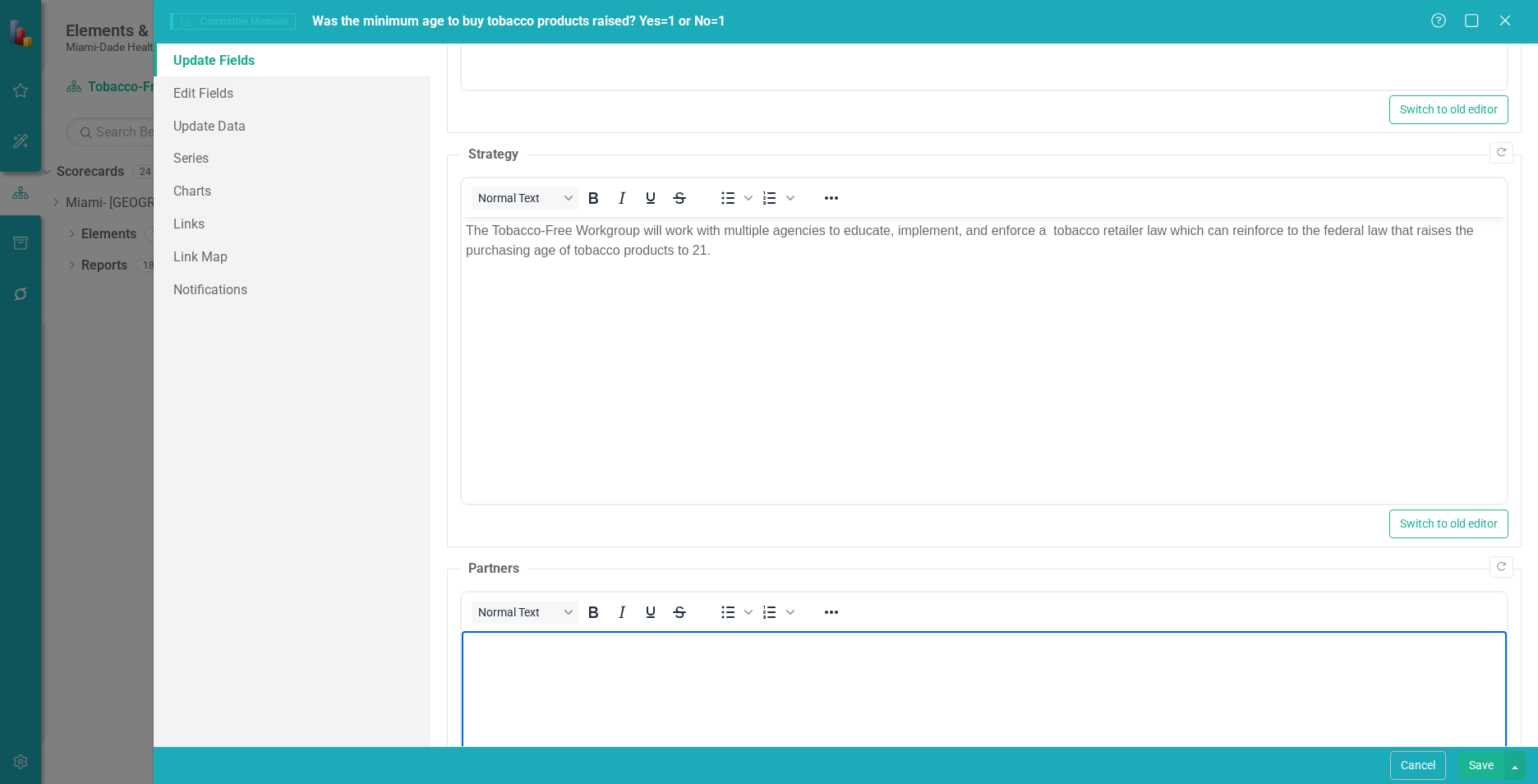
click at [574, 679] on body "Rich Text Area. Press ALT-0 for help." at bounding box center [984, 753] width 1045 height 246
paste body "Rich Text Area. Press ALT-0 for help."
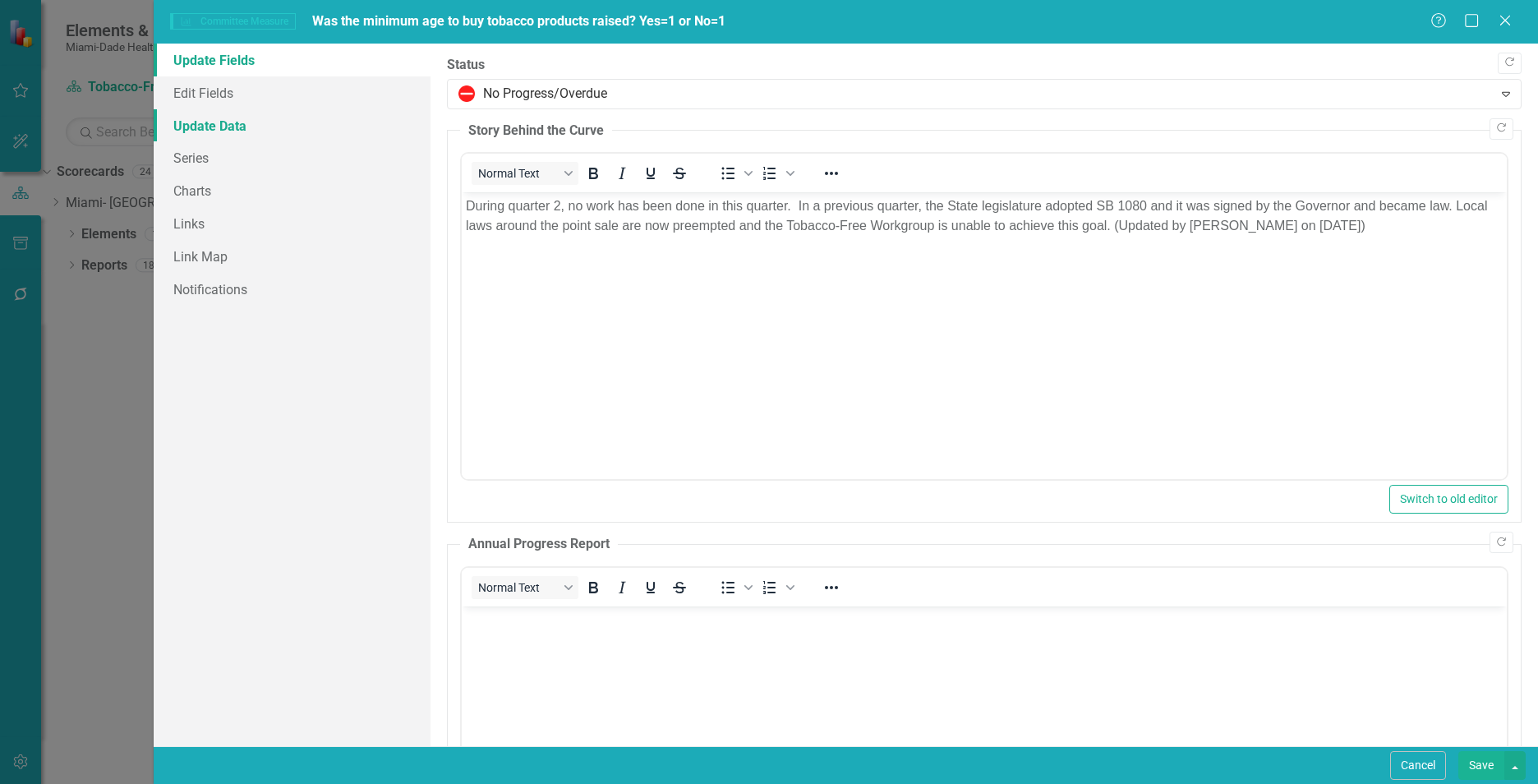
click at [212, 127] on link "Update Data" at bounding box center [291, 126] width 277 height 33
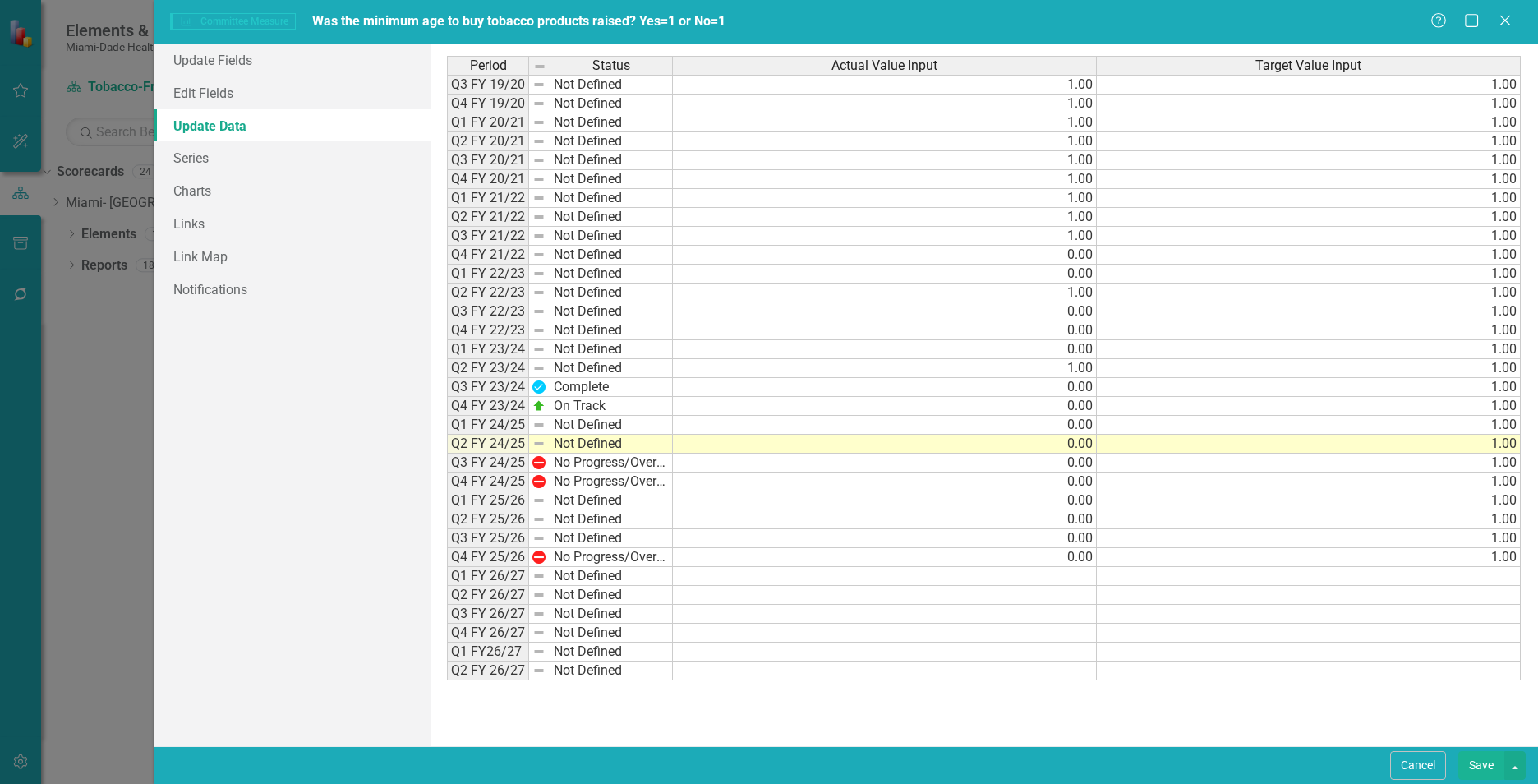
click at [1473, 762] on button "Save" at bounding box center [1481, 765] width 46 height 29
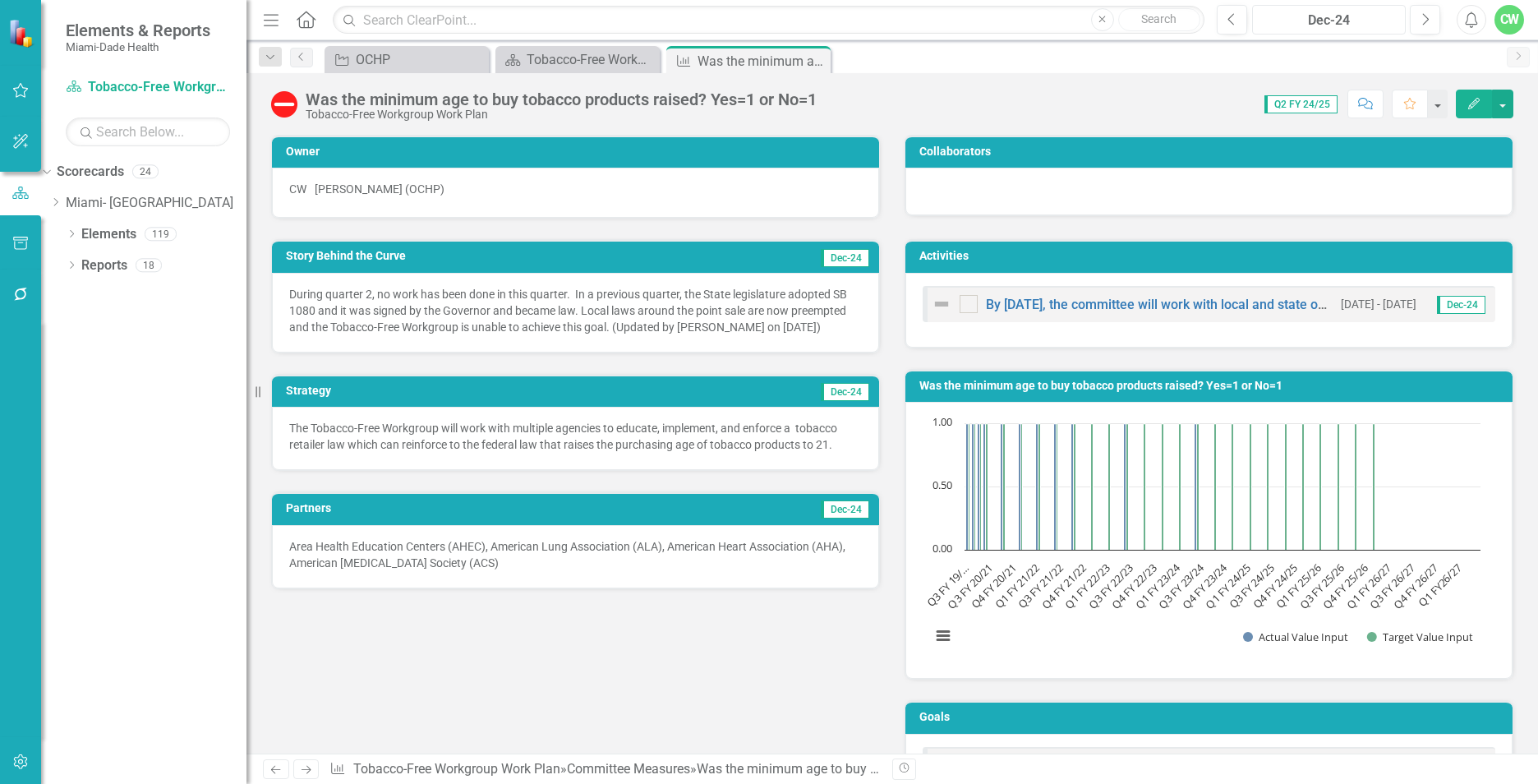
click at [1319, 18] on div "Dec-24" at bounding box center [1329, 20] width 142 height 20
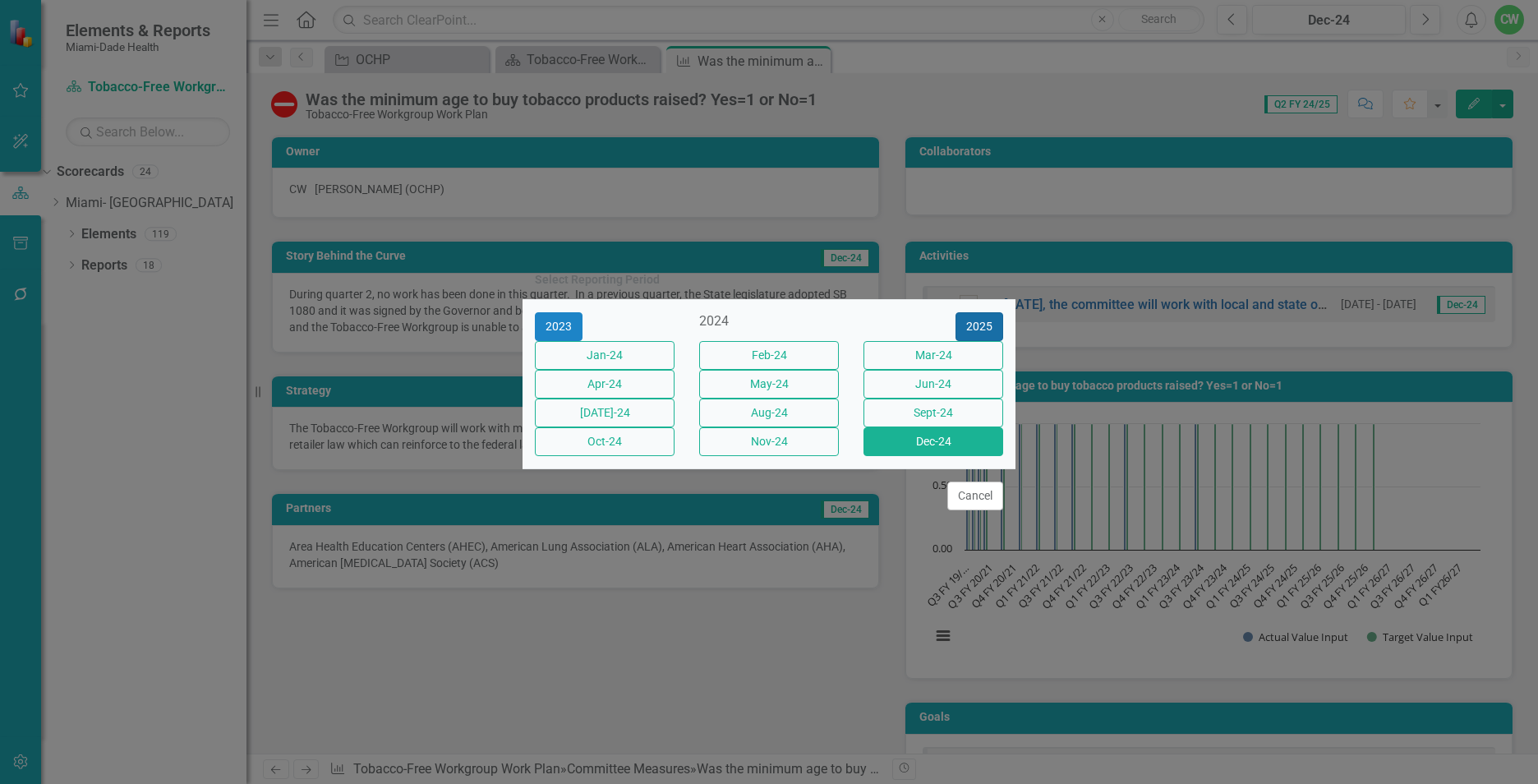
click at [971, 312] on button "2025" at bounding box center [978, 326] width 48 height 29
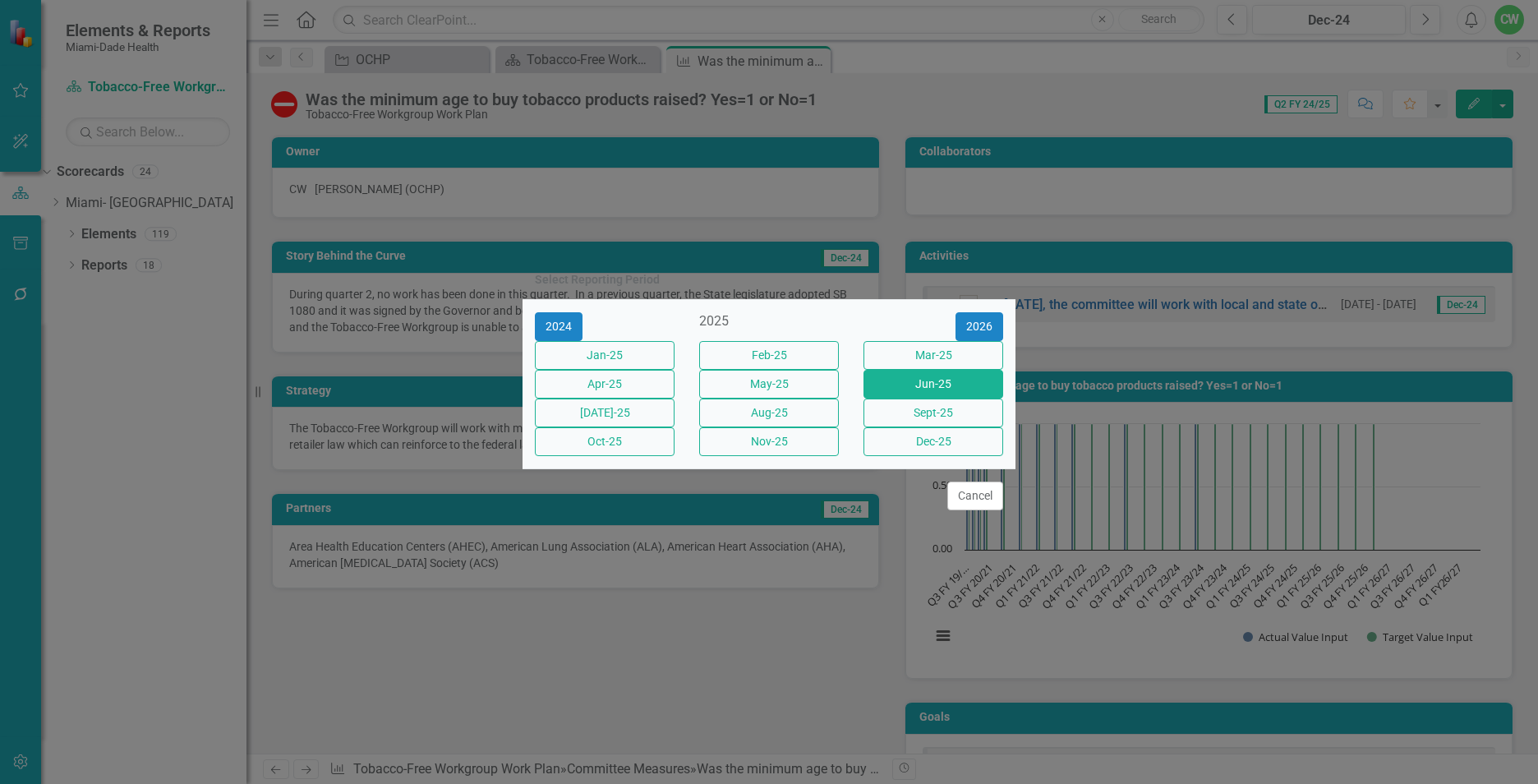
click at [923, 379] on button "Jun-25" at bounding box center [933, 383] width 140 height 29
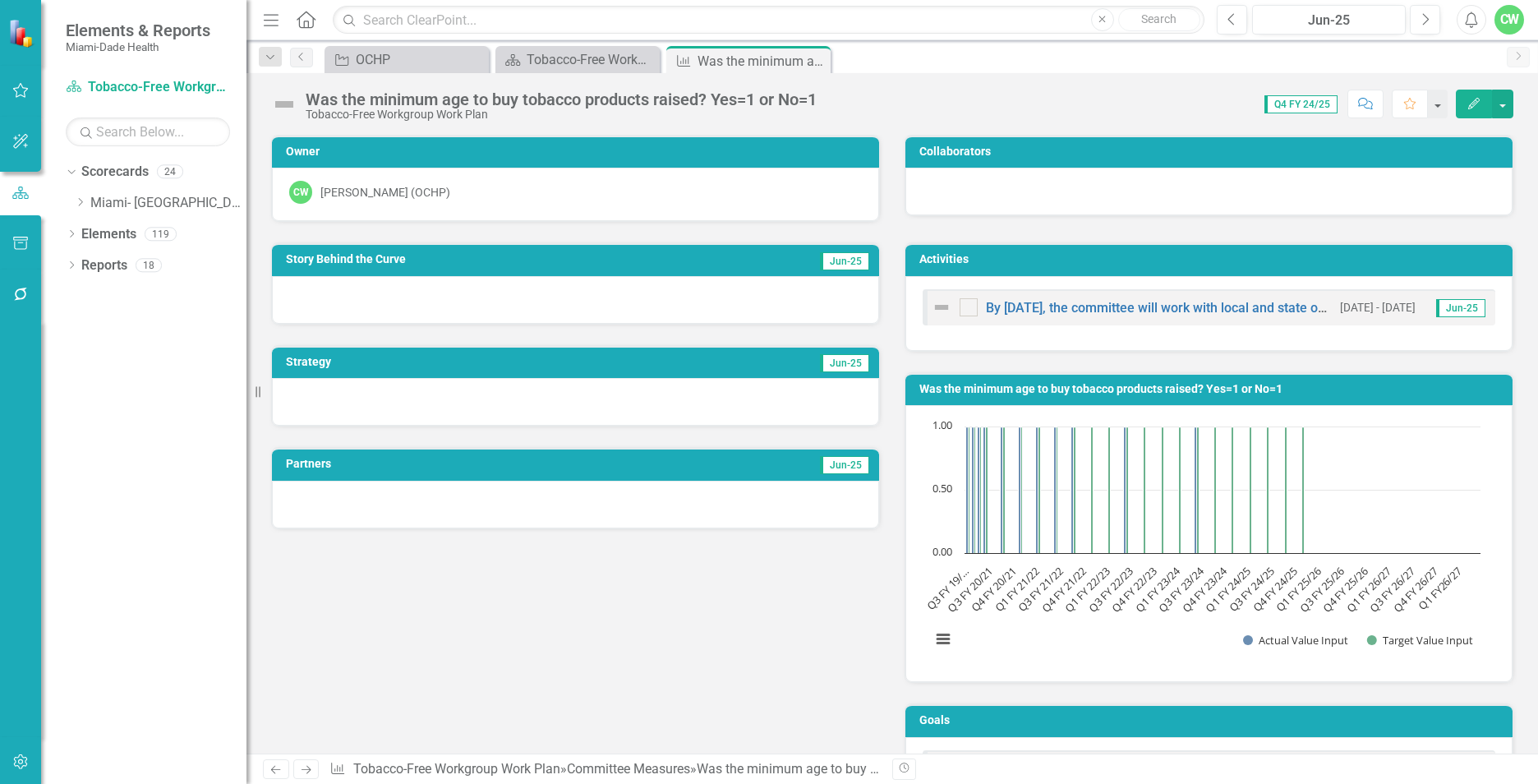
click at [1307, 15] on div "Jun-25" at bounding box center [1329, 20] width 142 height 20
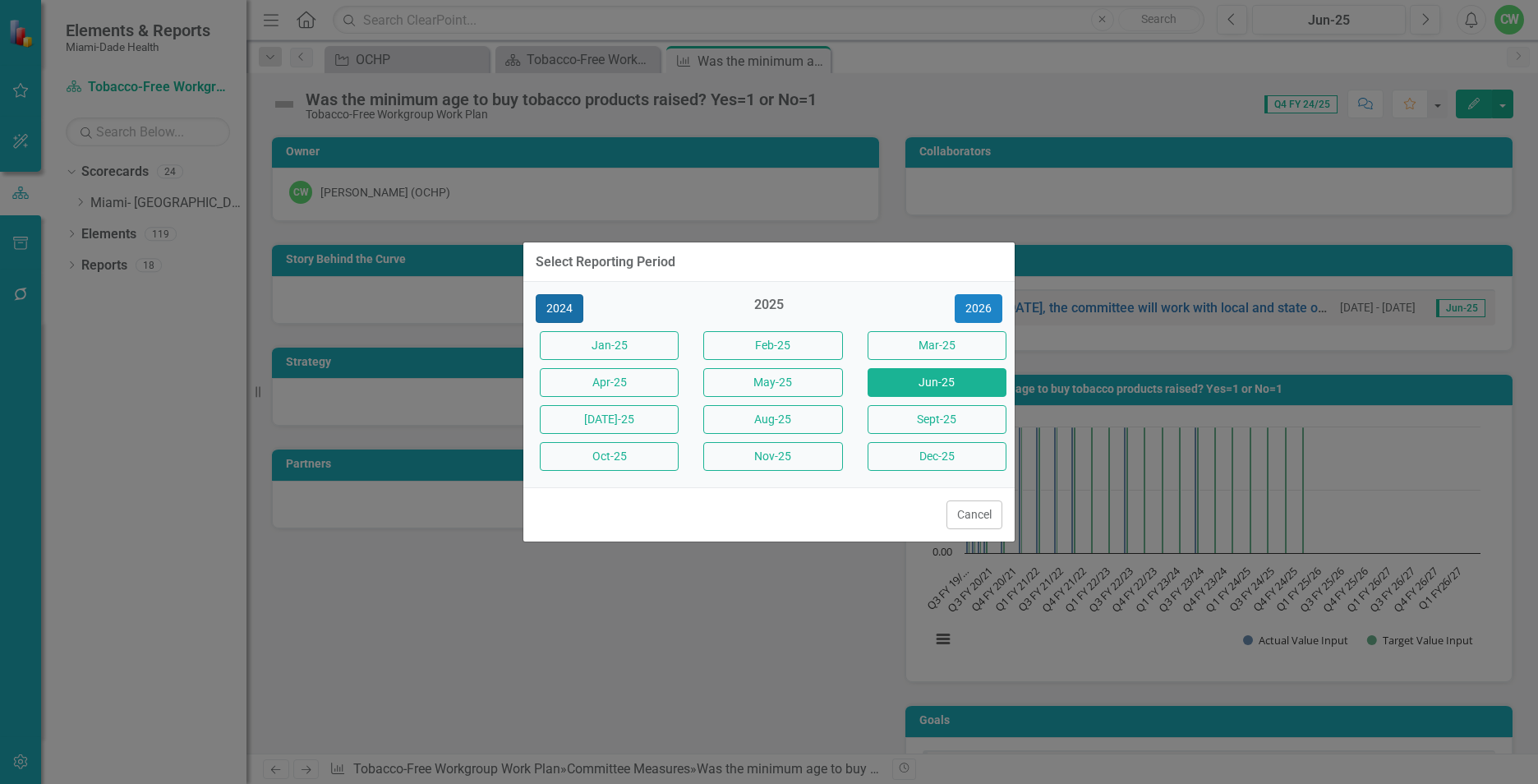
click at [573, 300] on button "2024" at bounding box center [560, 308] width 48 height 29
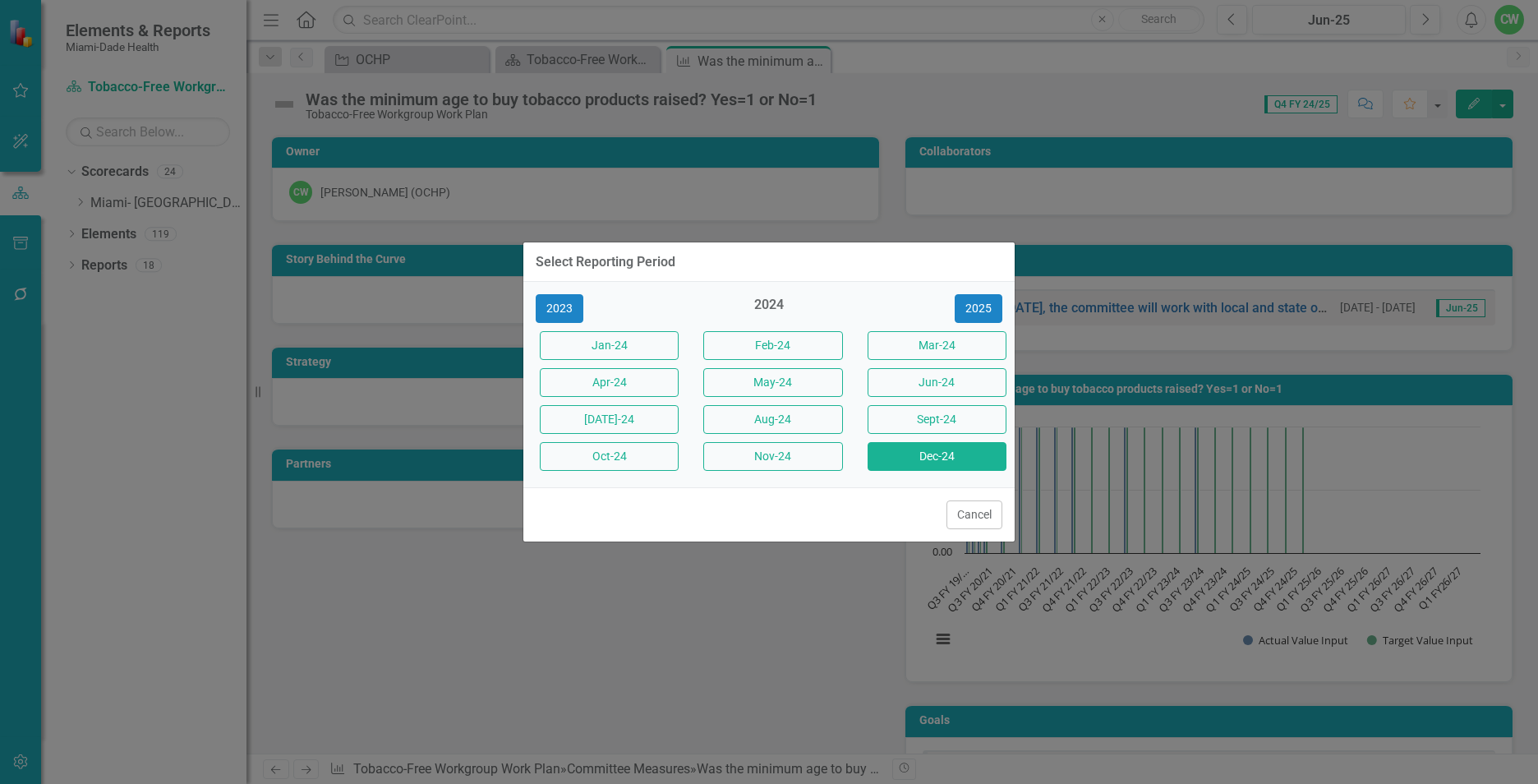
click at [911, 453] on button "Dec-24" at bounding box center [937, 456] width 139 height 29
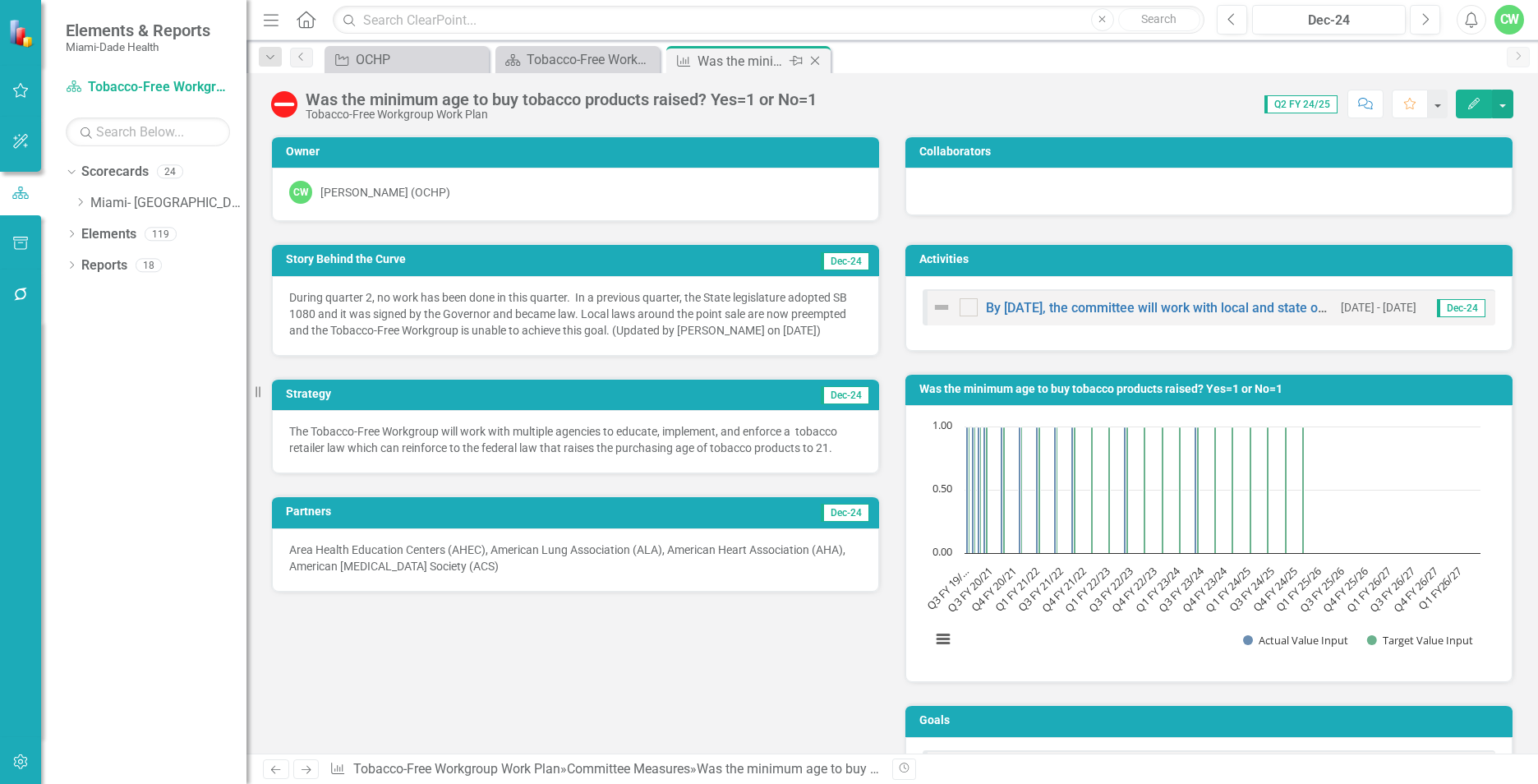
click at [818, 62] on icon "Close" at bounding box center [815, 61] width 16 height 13
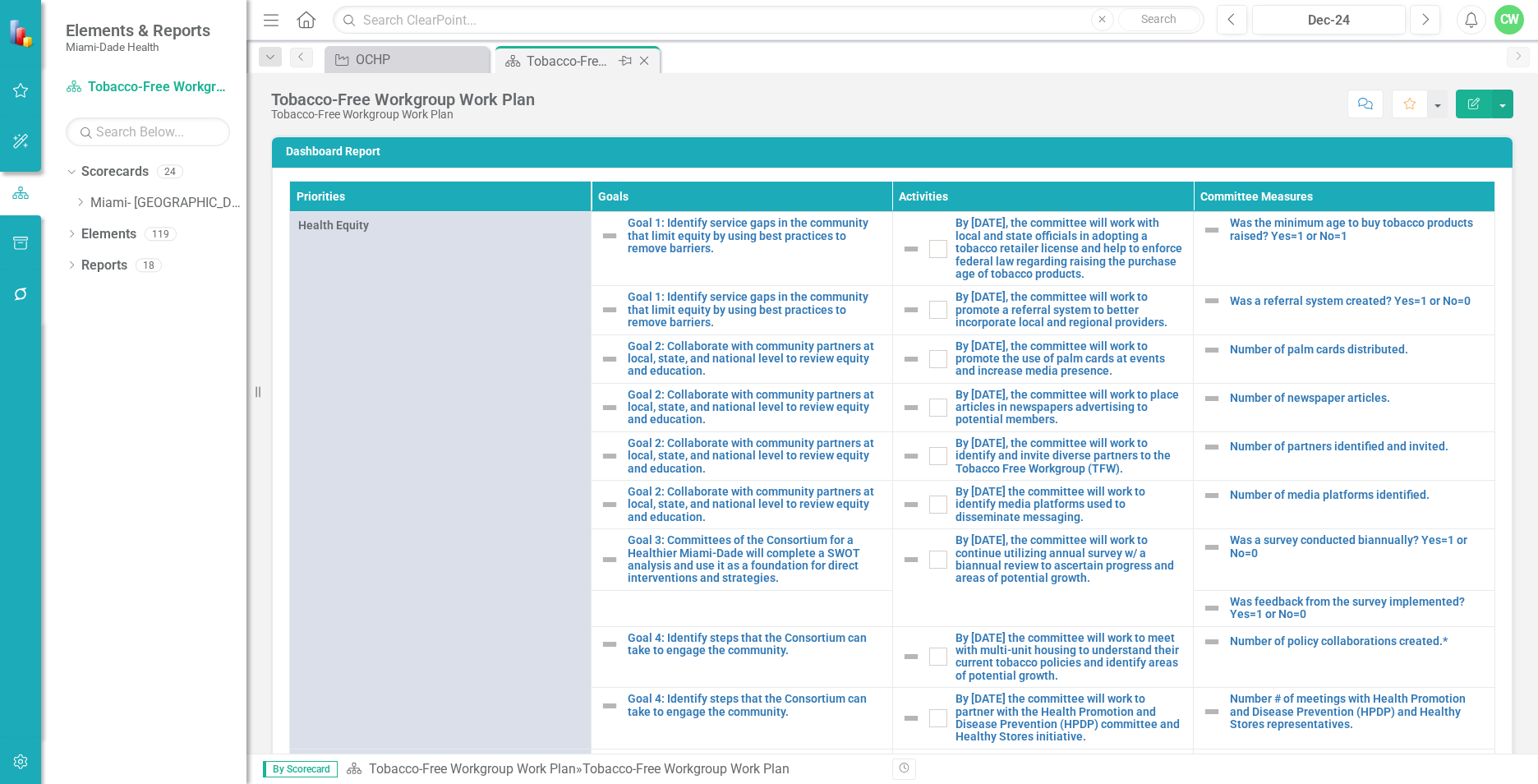
click at [625, 61] on icon at bounding box center [625, 60] width 13 height 10
click at [419, 58] on div "Tobacco-Free Workgroup Work Plan" at bounding box center [412, 62] width 113 height 21
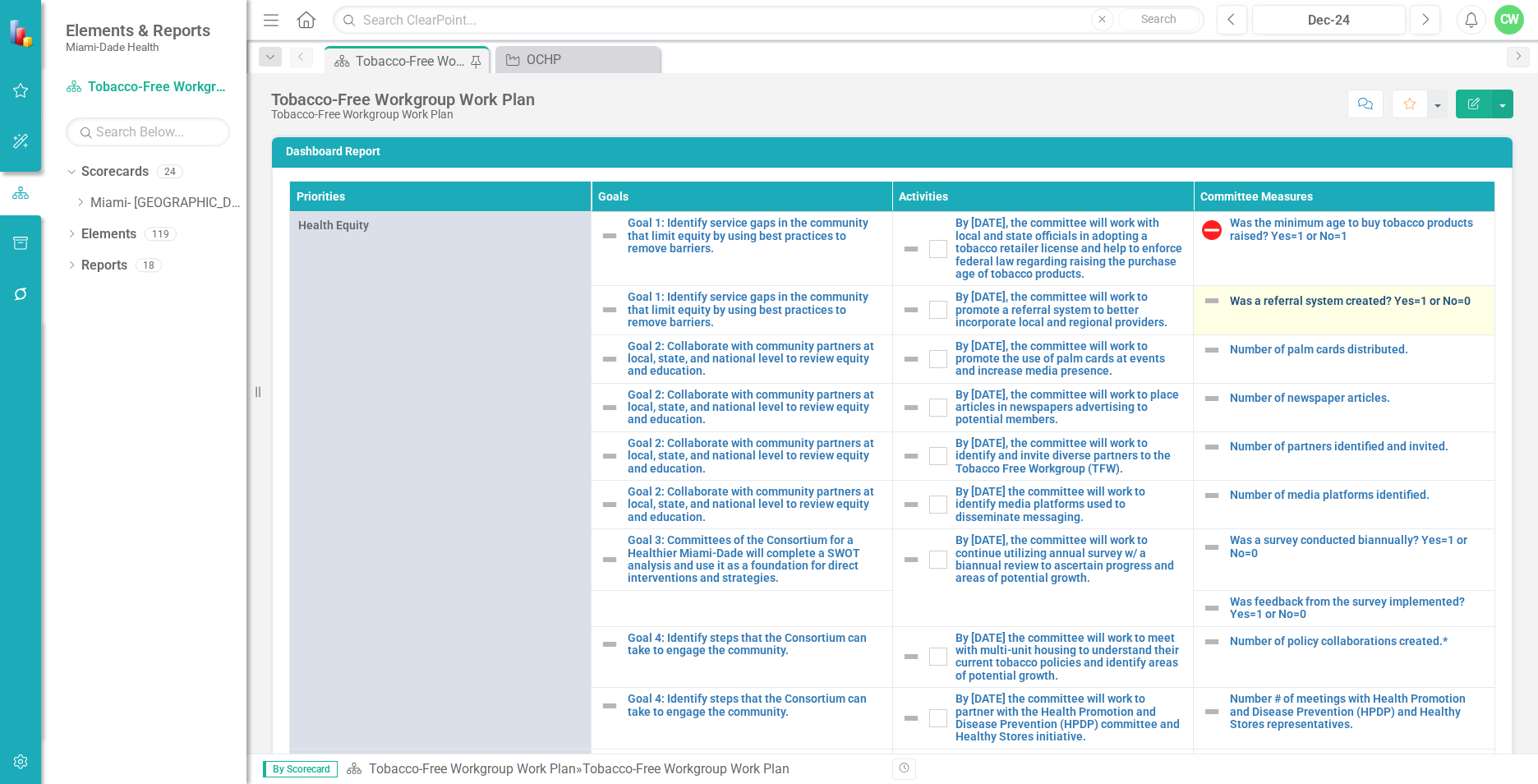
click at [1236, 307] on link "Was a referral system created? Yes=1 or No=0" at bounding box center [1358, 301] width 256 height 12
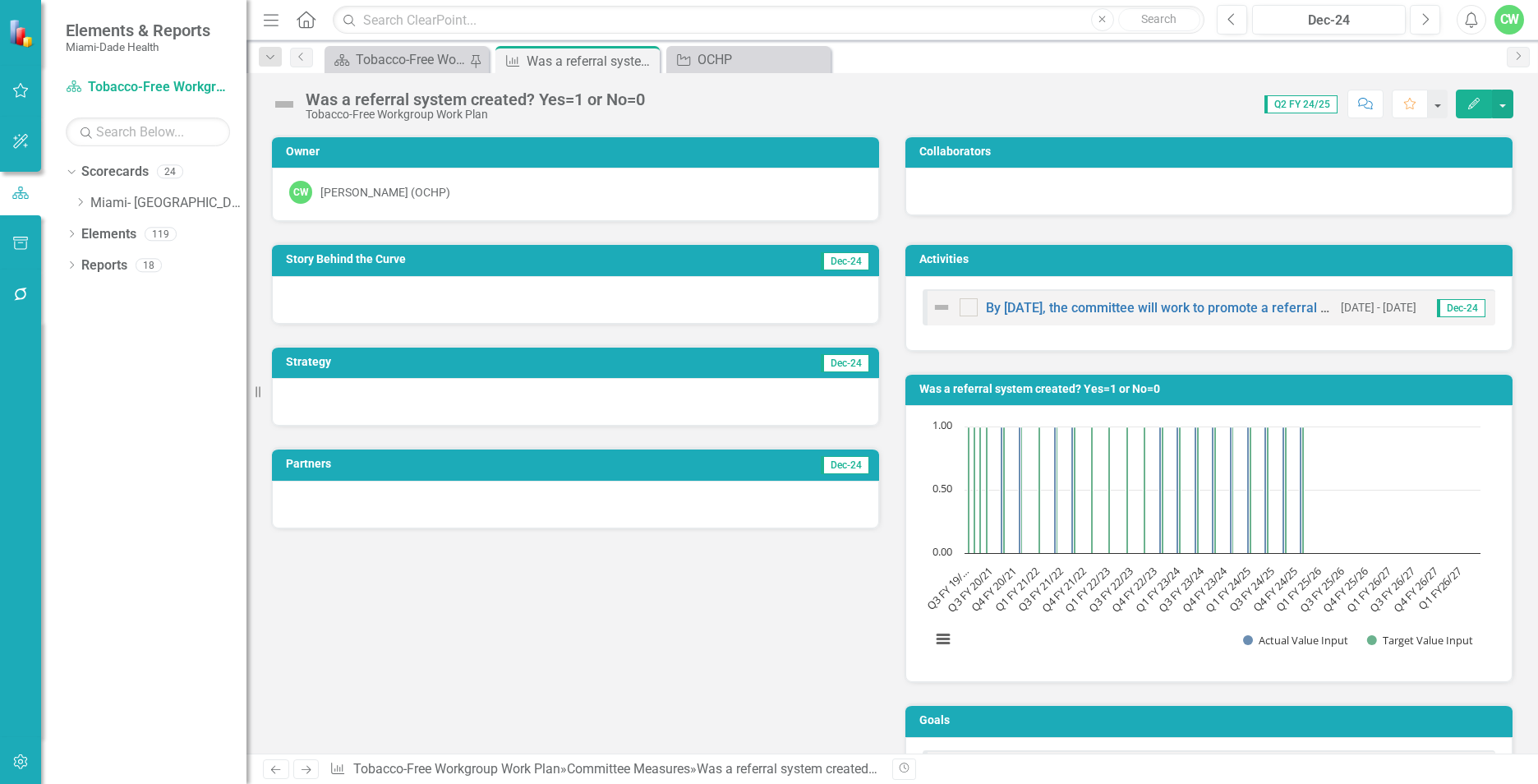
click at [1469, 101] on icon "Edit" at bounding box center [1474, 103] width 15 height 11
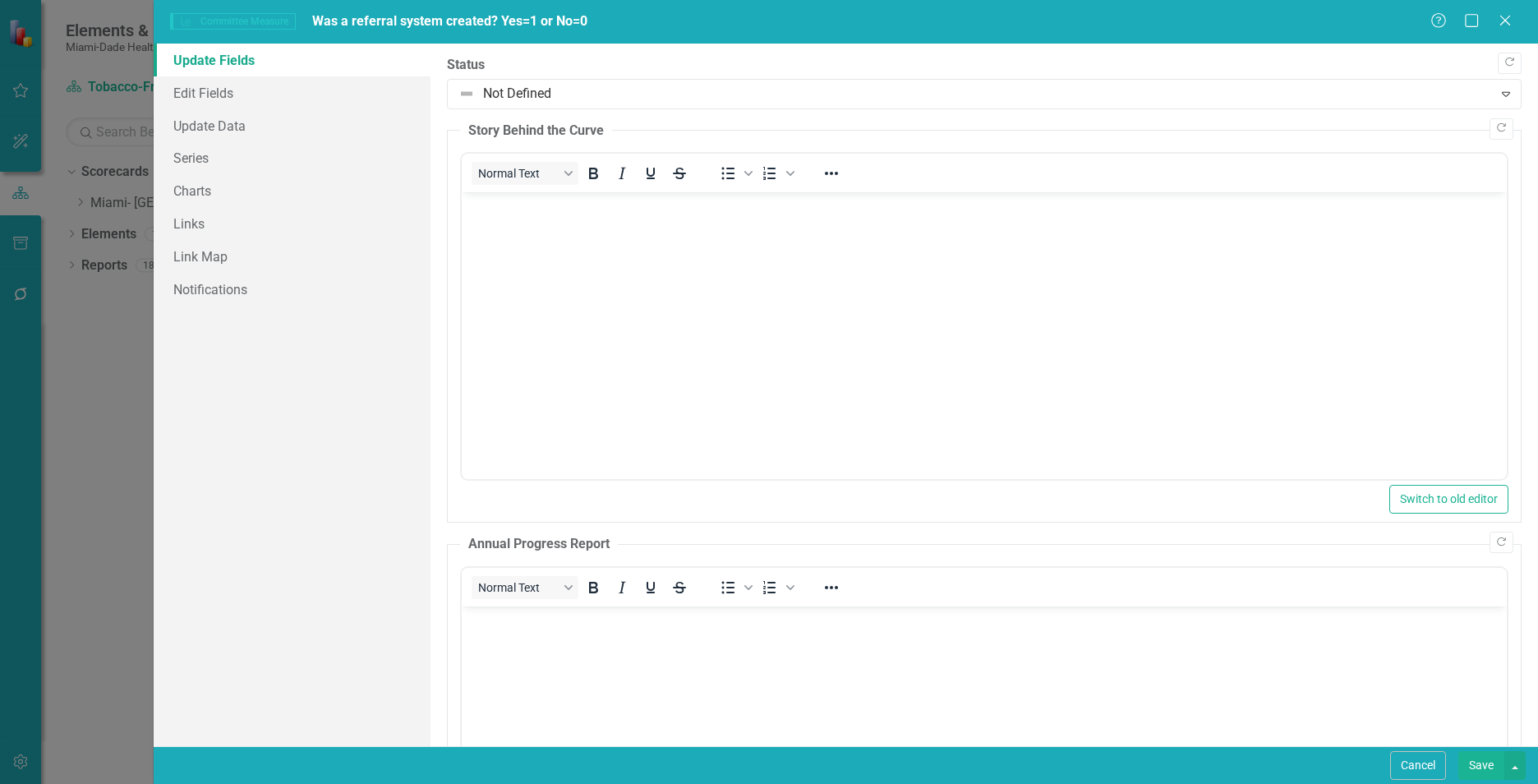
click at [546, 265] on body "Rich Text Area. Press ALT-0 for help." at bounding box center [984, 316] width 1045 height 246
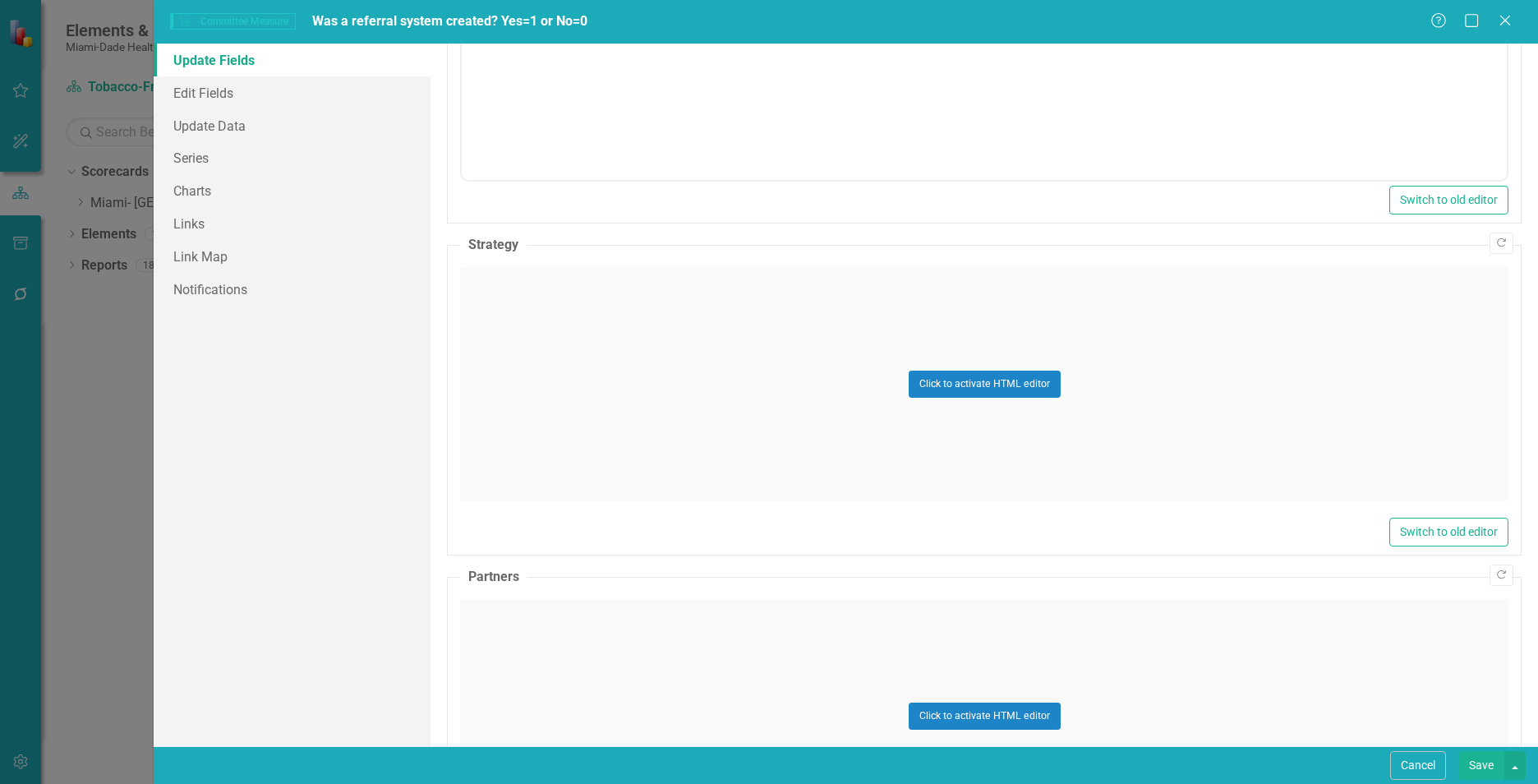
scroll to position [743, 0]
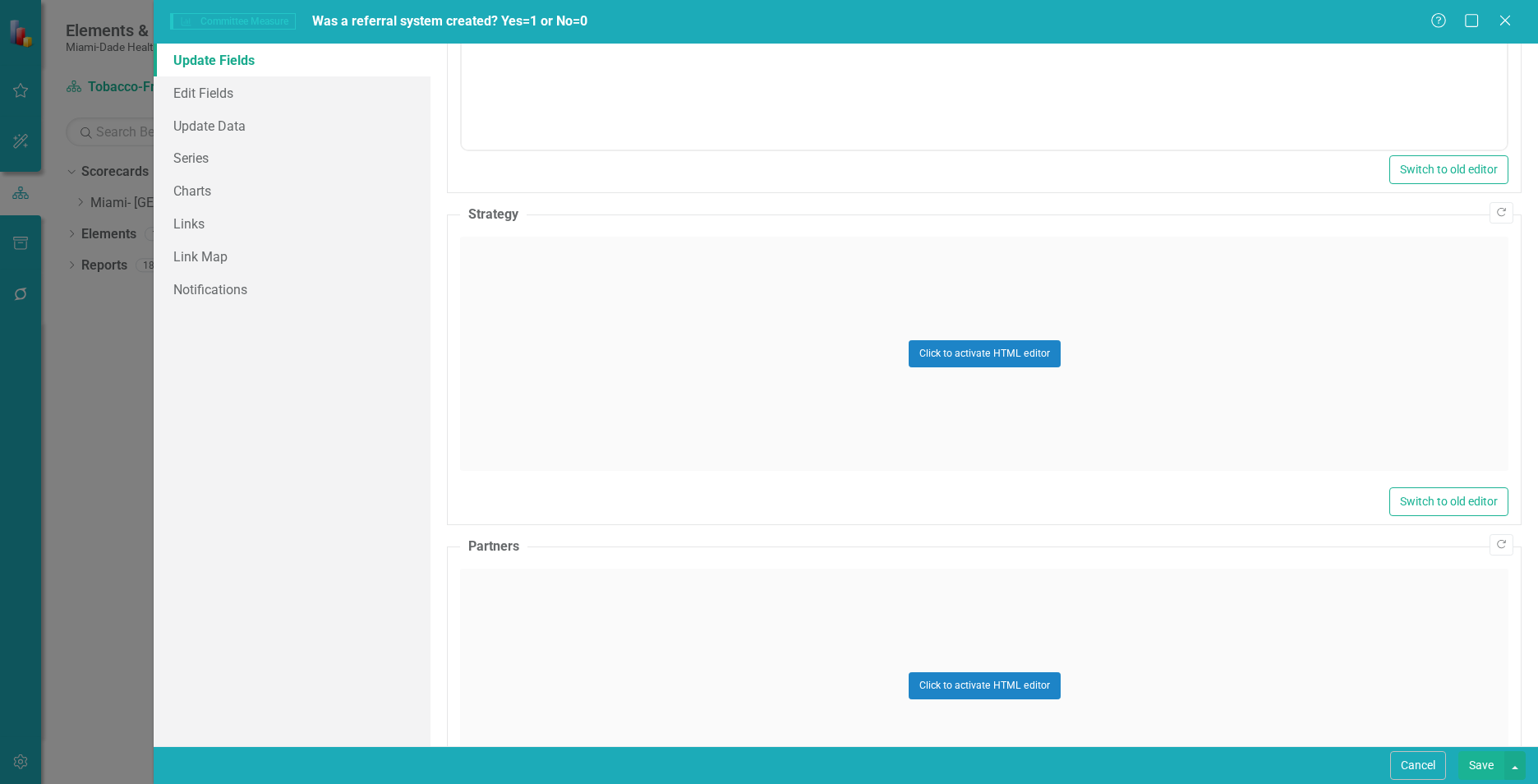
click at [628, 350] on div "Click to activate HTML editor" at bounding box center [984, 354] width 1049 height 234
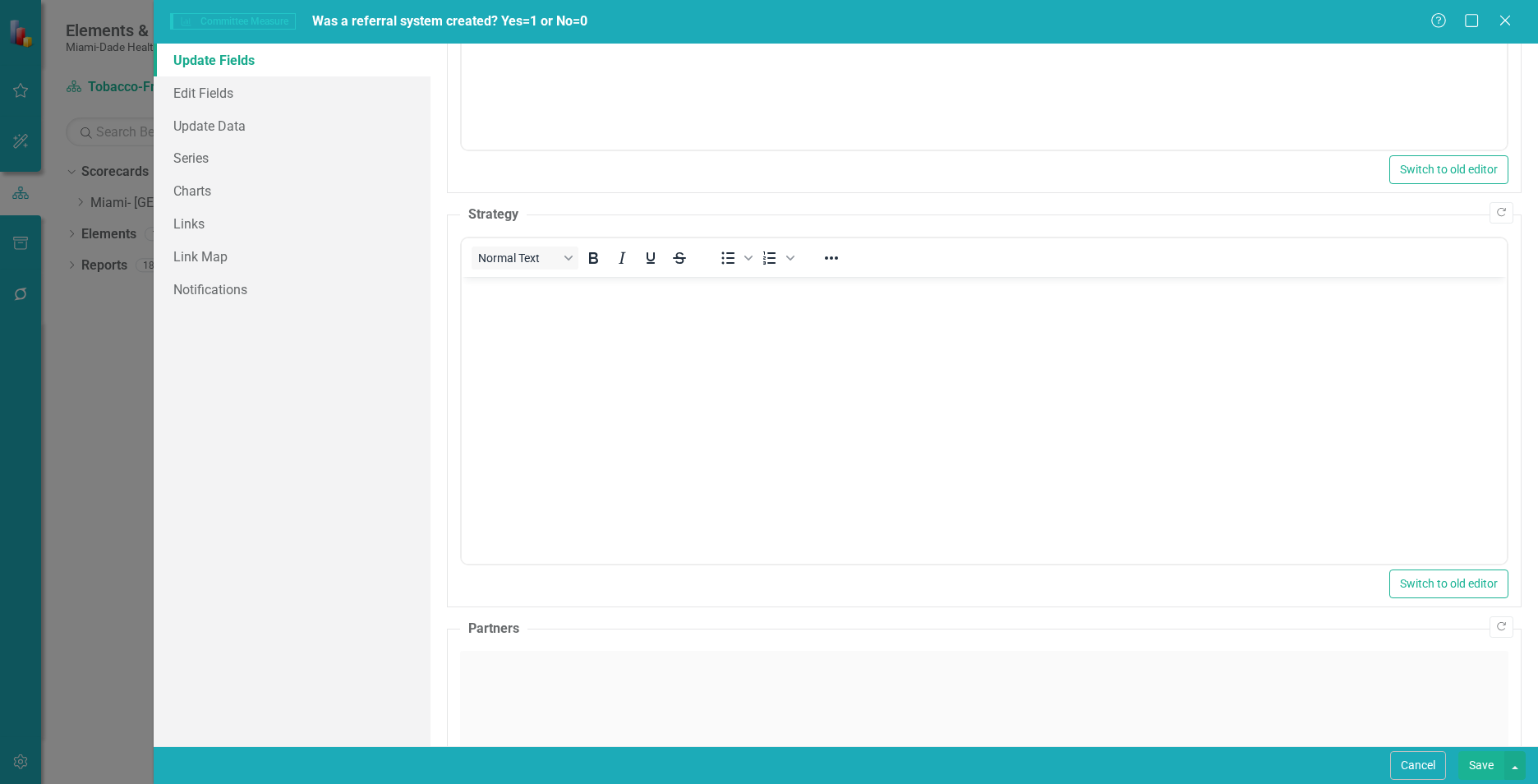
scroll to position [0, 0]
click at [549, 363] on body "Rich Text Area. Press ALT-0 for help." at bounding box center [984, 400] width 1045 height 246
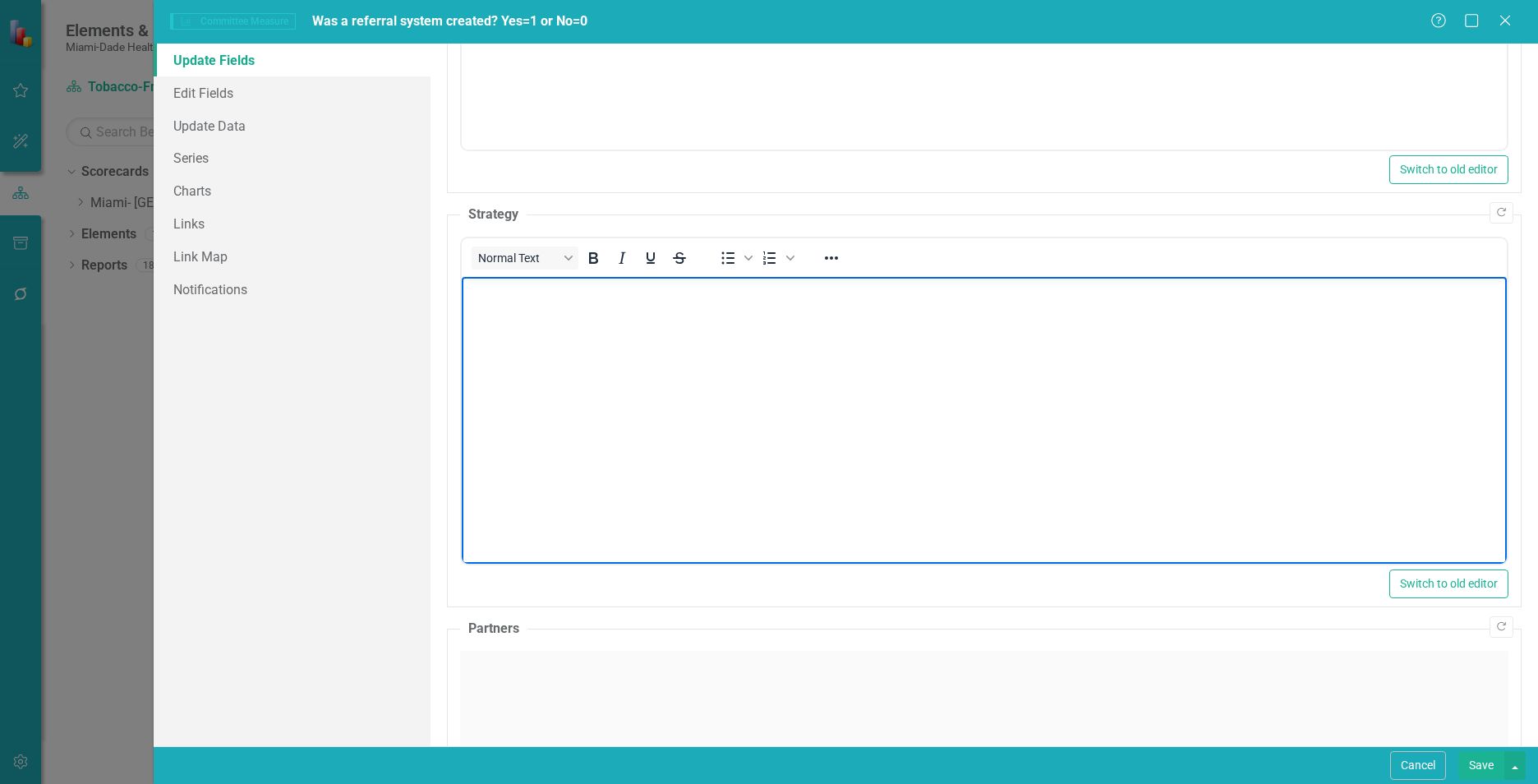
click at [558, 324] on body "Rich Text Area. Press ALT-0 for help." at bounding box center [984, 400] width 1045 height 246
paste body "Rich Text Area. Press ALT-0 for help."
click at [575, 691] on div "Click to activate HTML editor" at bounding box center [984, 768] width 1049 height 234
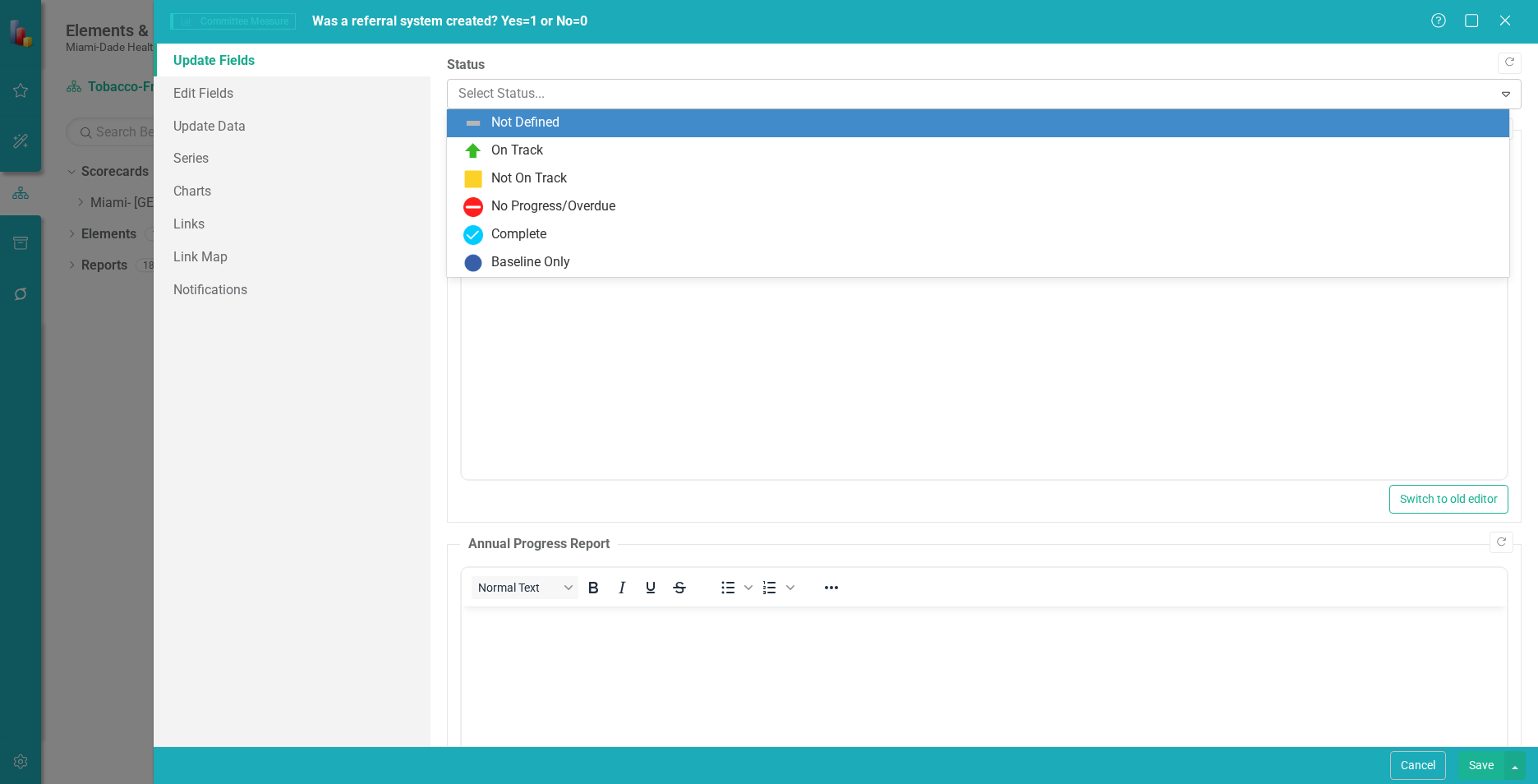
click at [514, 96] on div at bounding box center [970, 95] width 1024 height 23
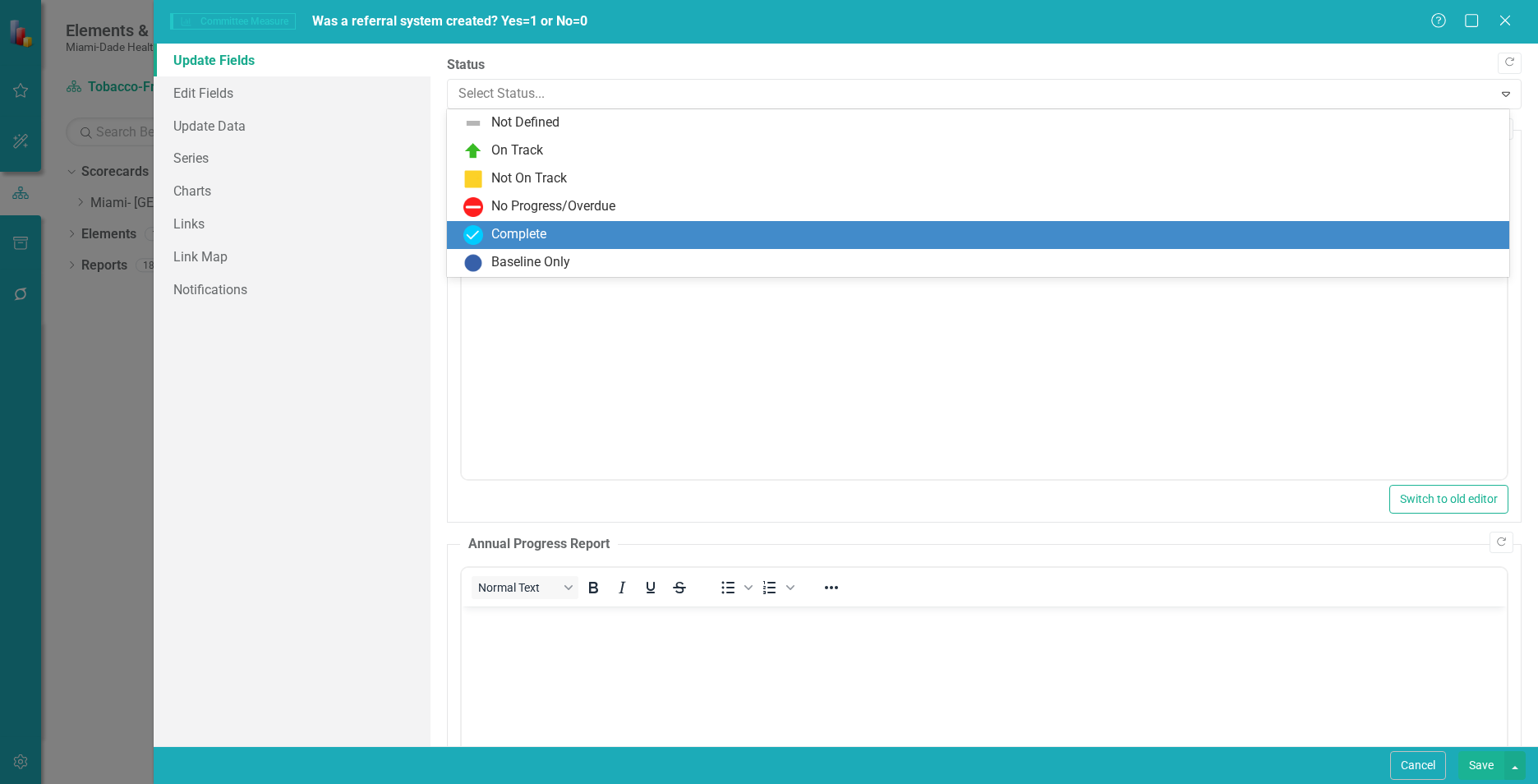
click at [508, 238] on div "Complete" at bounding box center [518, 235] width 55 height 19
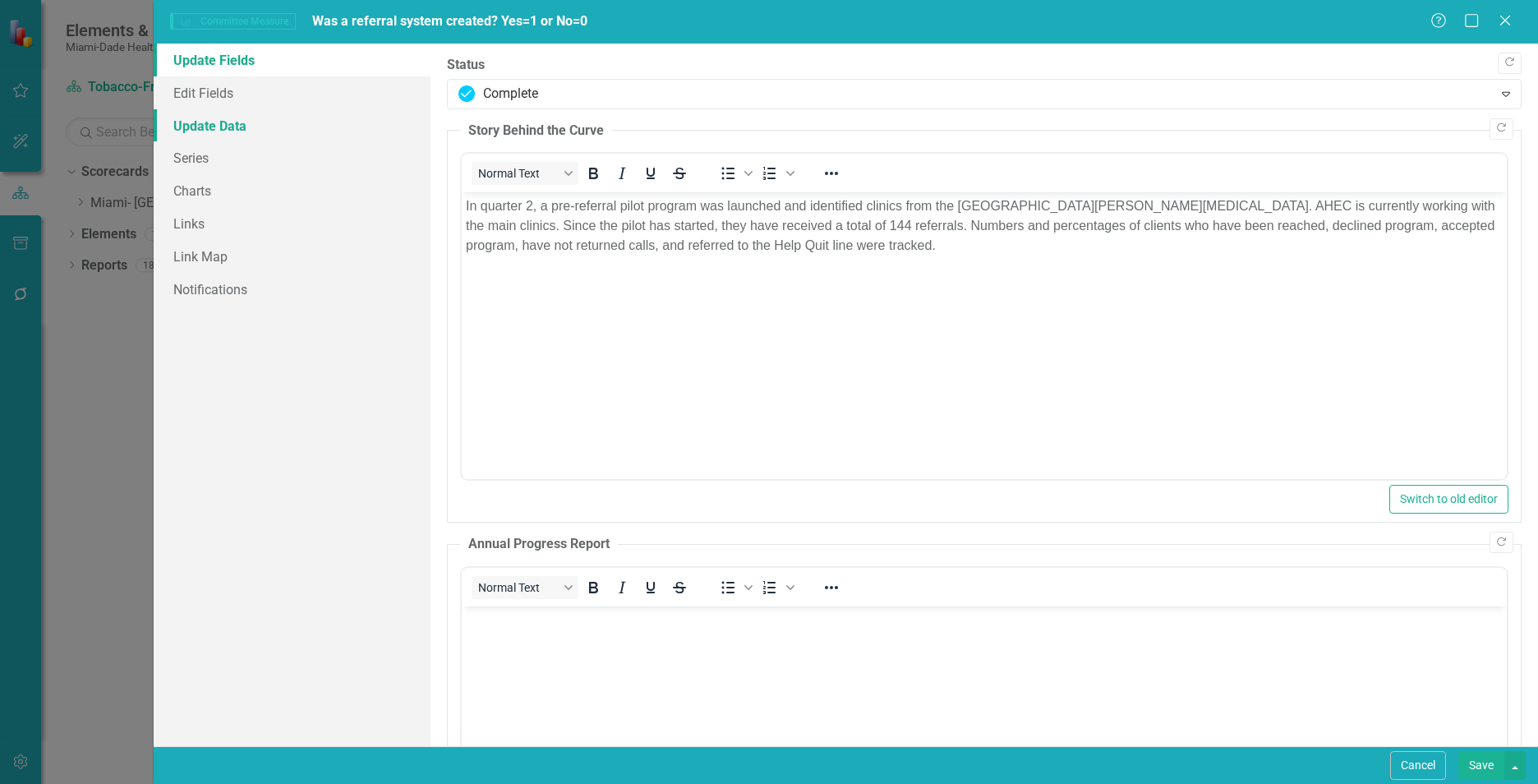
click at [275, 131] on link "Update Data" at bounding box center [291, 126] width 277 height 33
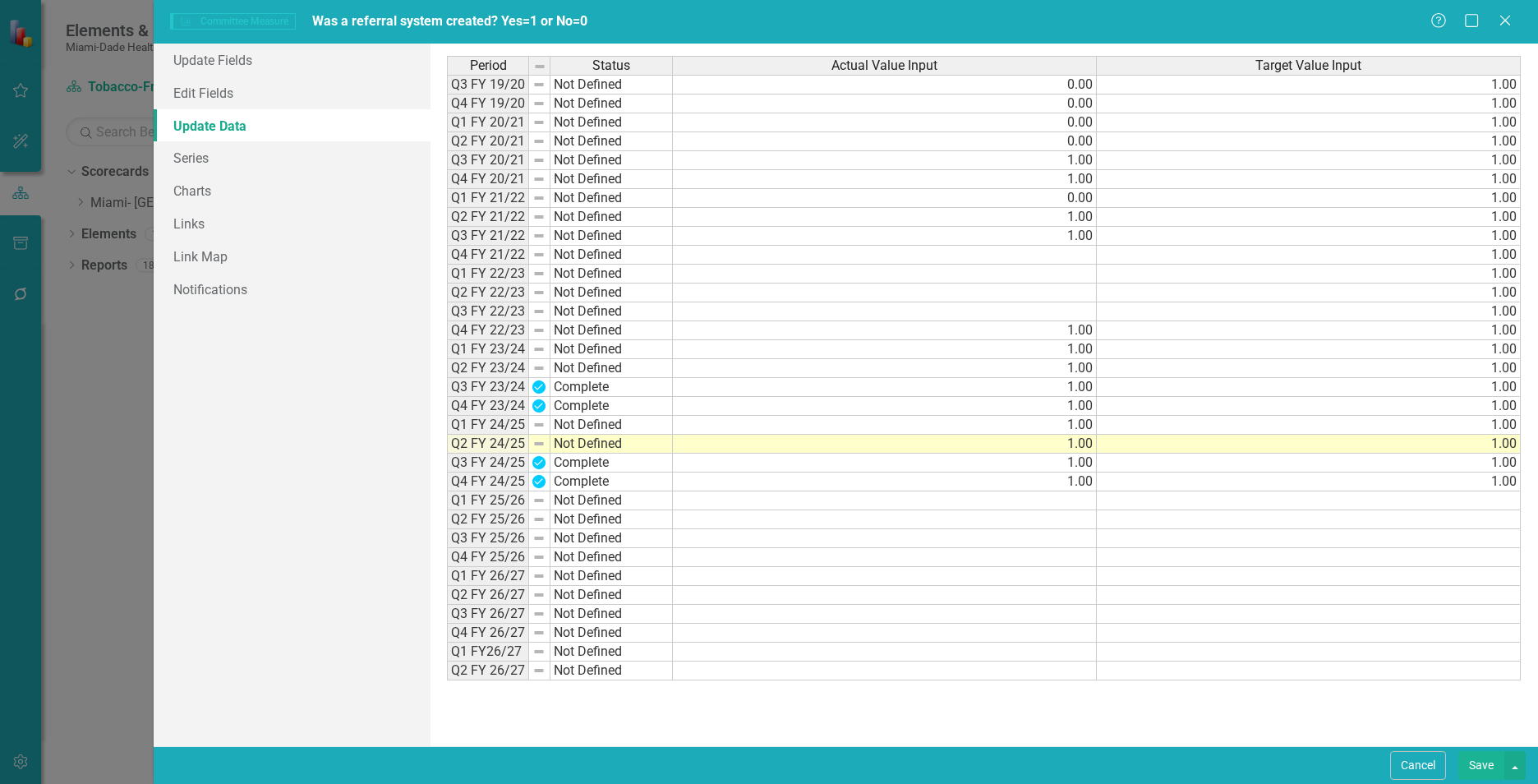
click at [1478, 764] on button "Save" at bounding box center [1481, 765] width 46 height 29
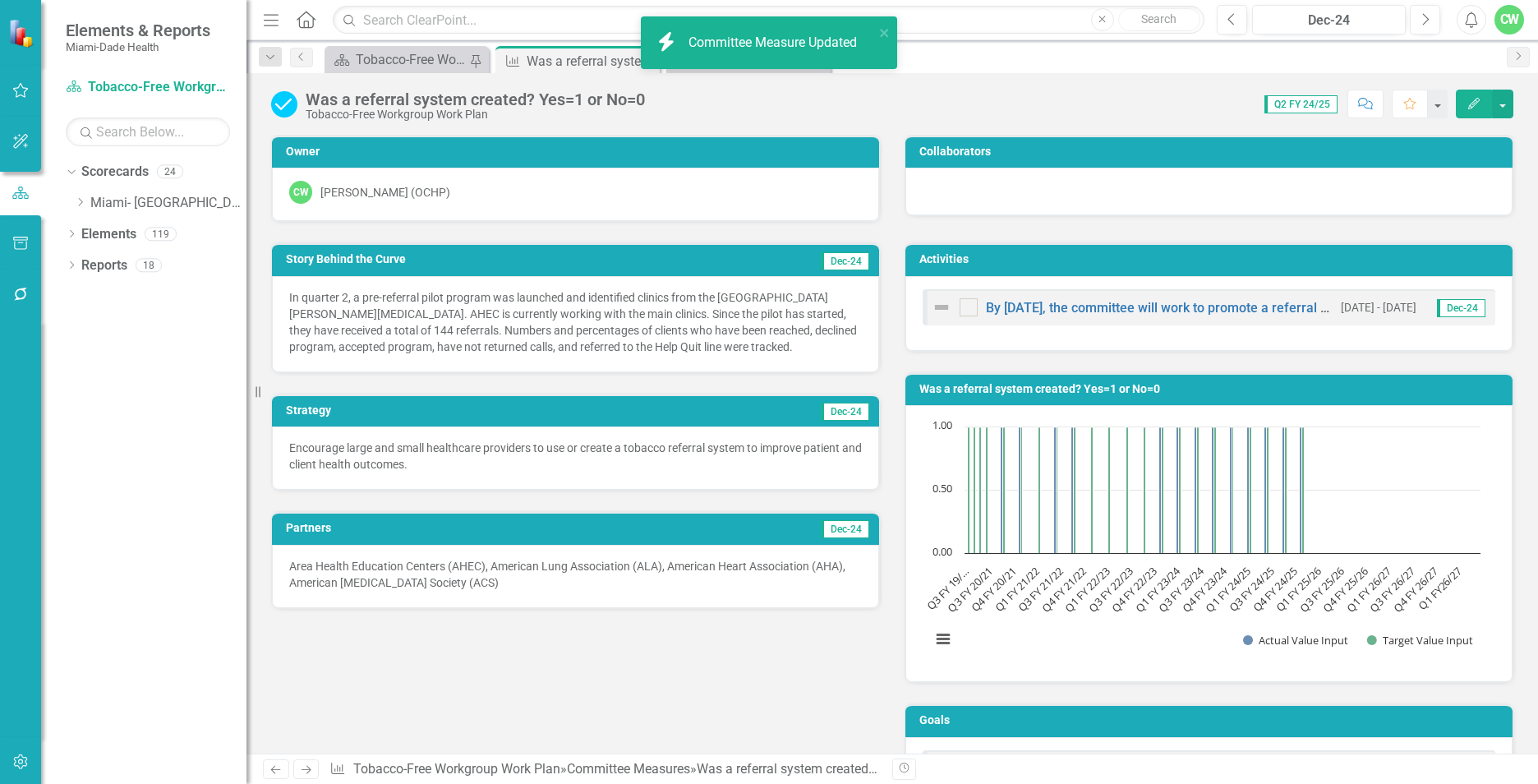
click at [654, 681] on div "Story Behind the Curve Dec-24 In quarter 2, a pre-referral pilot program was la…" at bounding box center [892, 517] width 1266 height 590
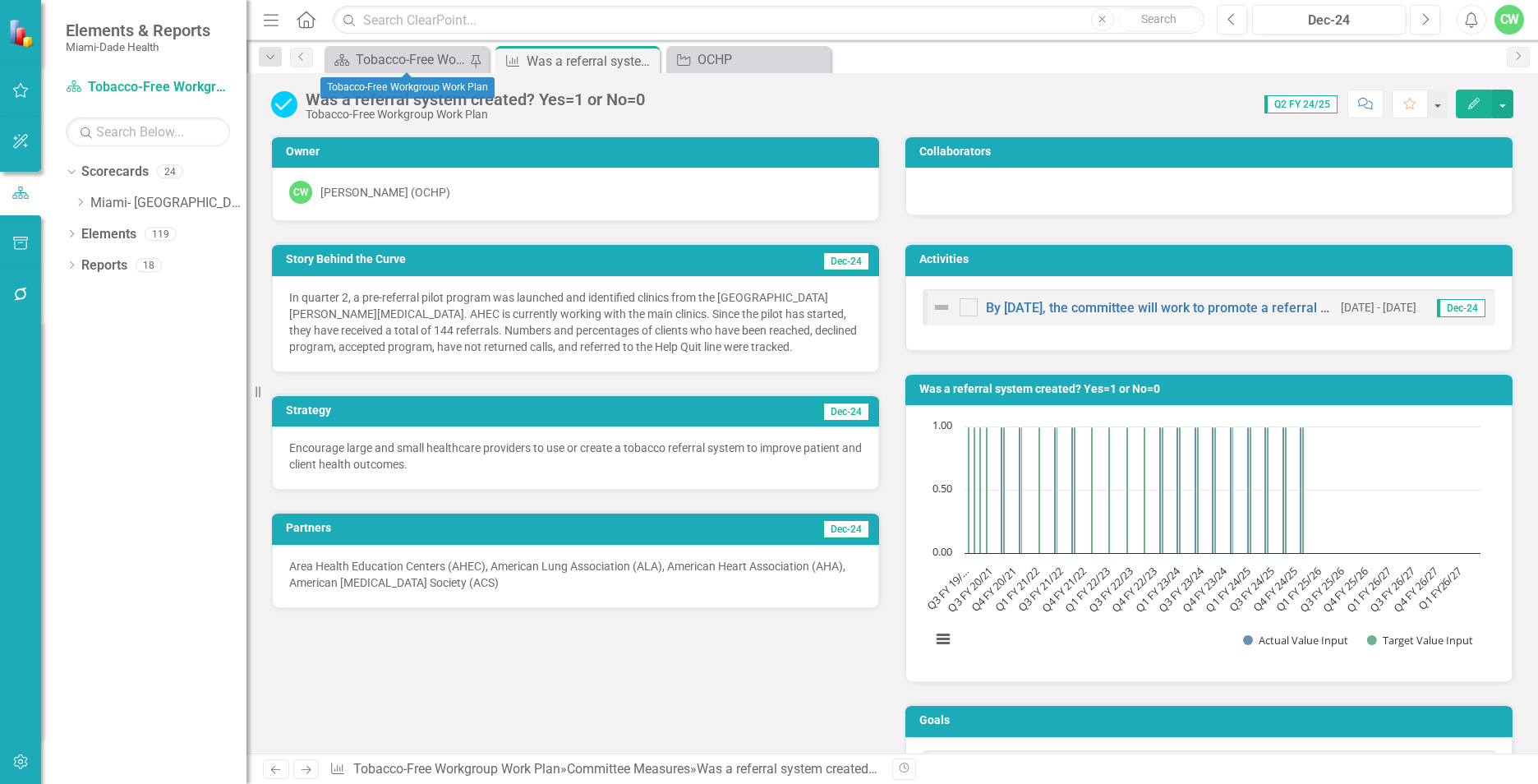
click at [422, 49] on div "Scorecard Tobacco-Free Workgroup Work Plan Pin" at bounding box center [406, 59] width 164 height 27
click at [422, 55] on div "Tobacco-Free Workgroup Work Plan" at bounding box center [412, 60] width 113 height 21
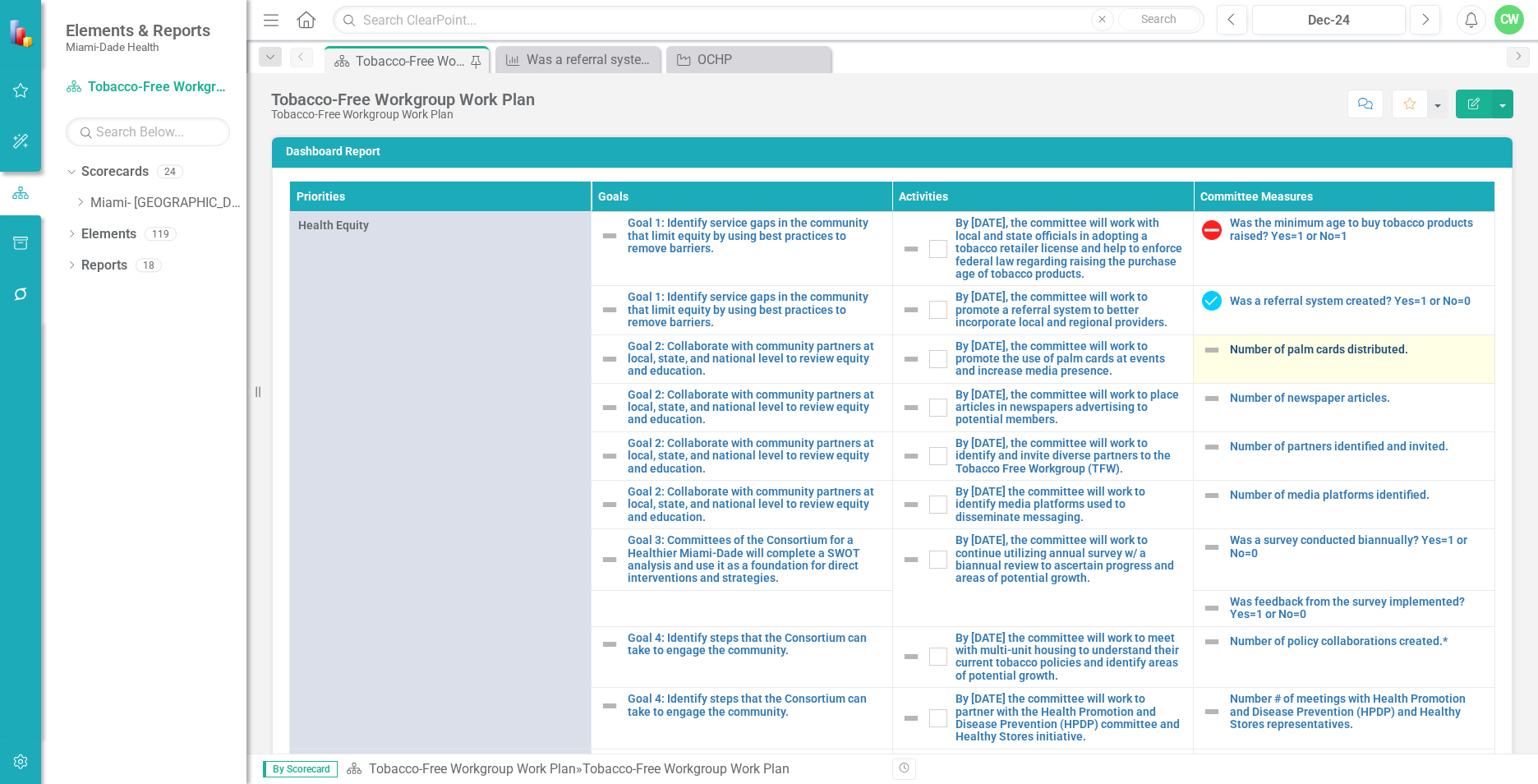
click at [1256, 356] on link "Number of palm cards distributed." at bounding box center [1358, 350] width 256 height 12
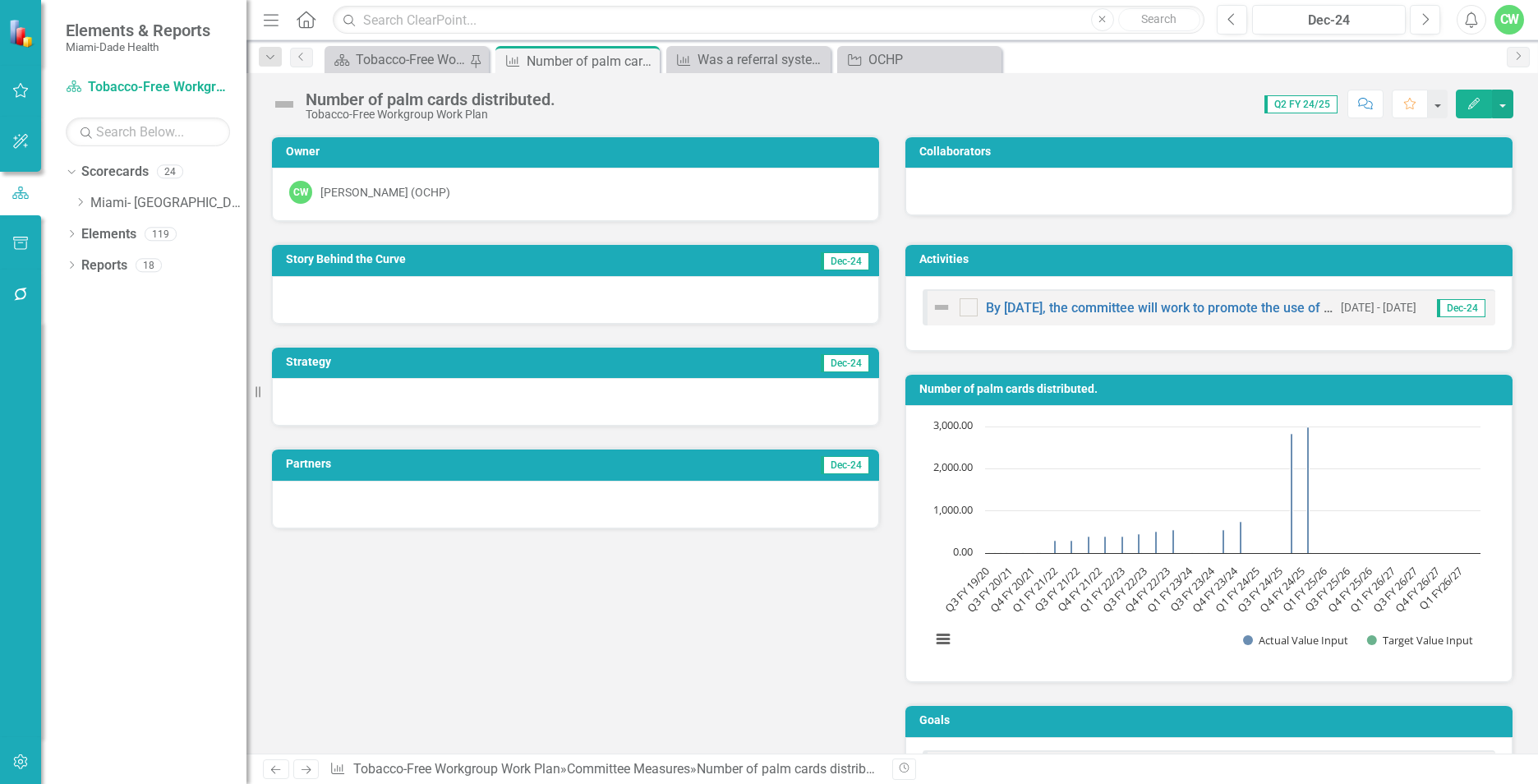
click at [1475, 96] on button "Edit" at bounding box center [1474, 103] width 36 height 29
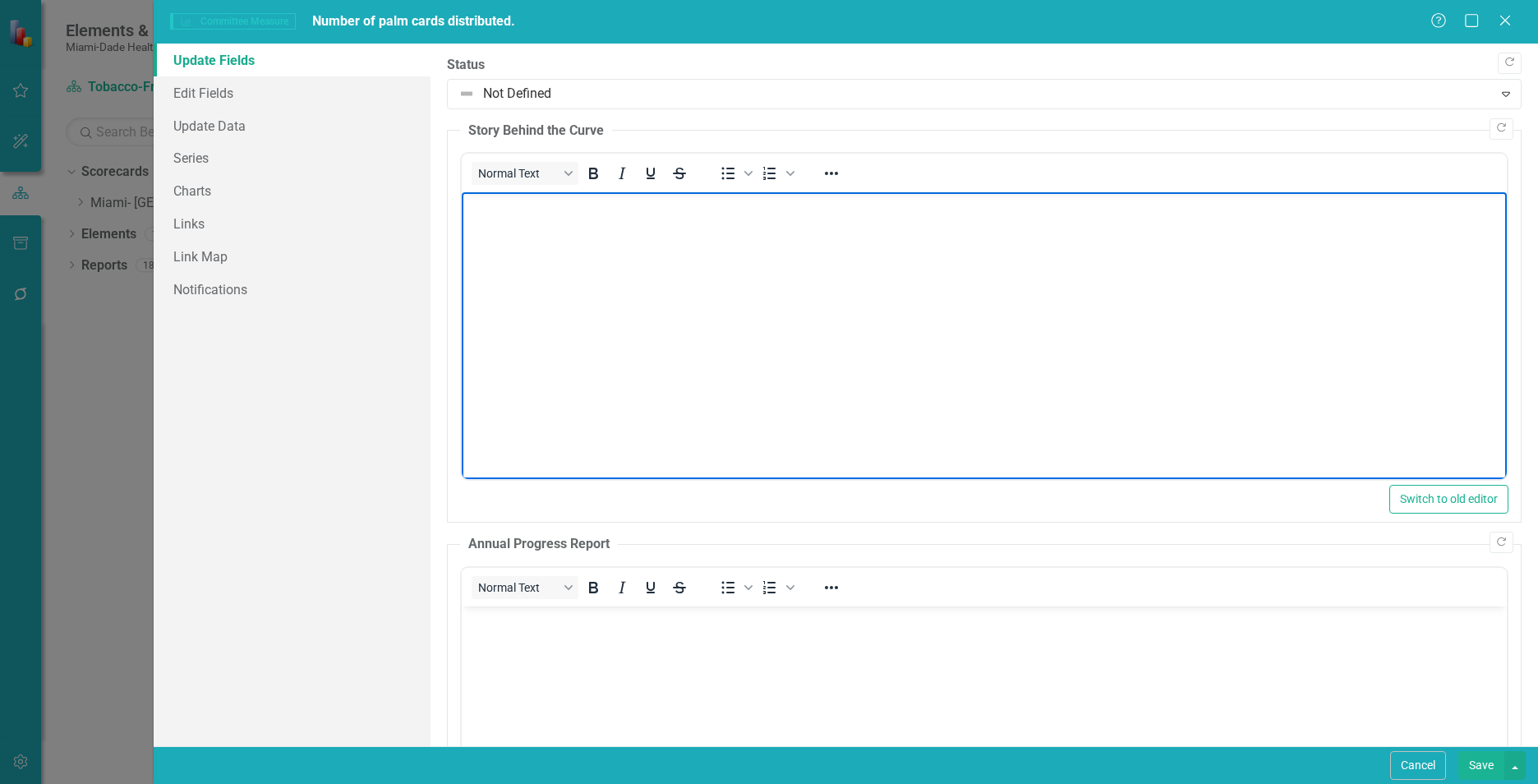
click at [504, 233] on body "Rich Text Area. Press ALT-0 for help." at bounding box center [984, 316] width 1045 height 246
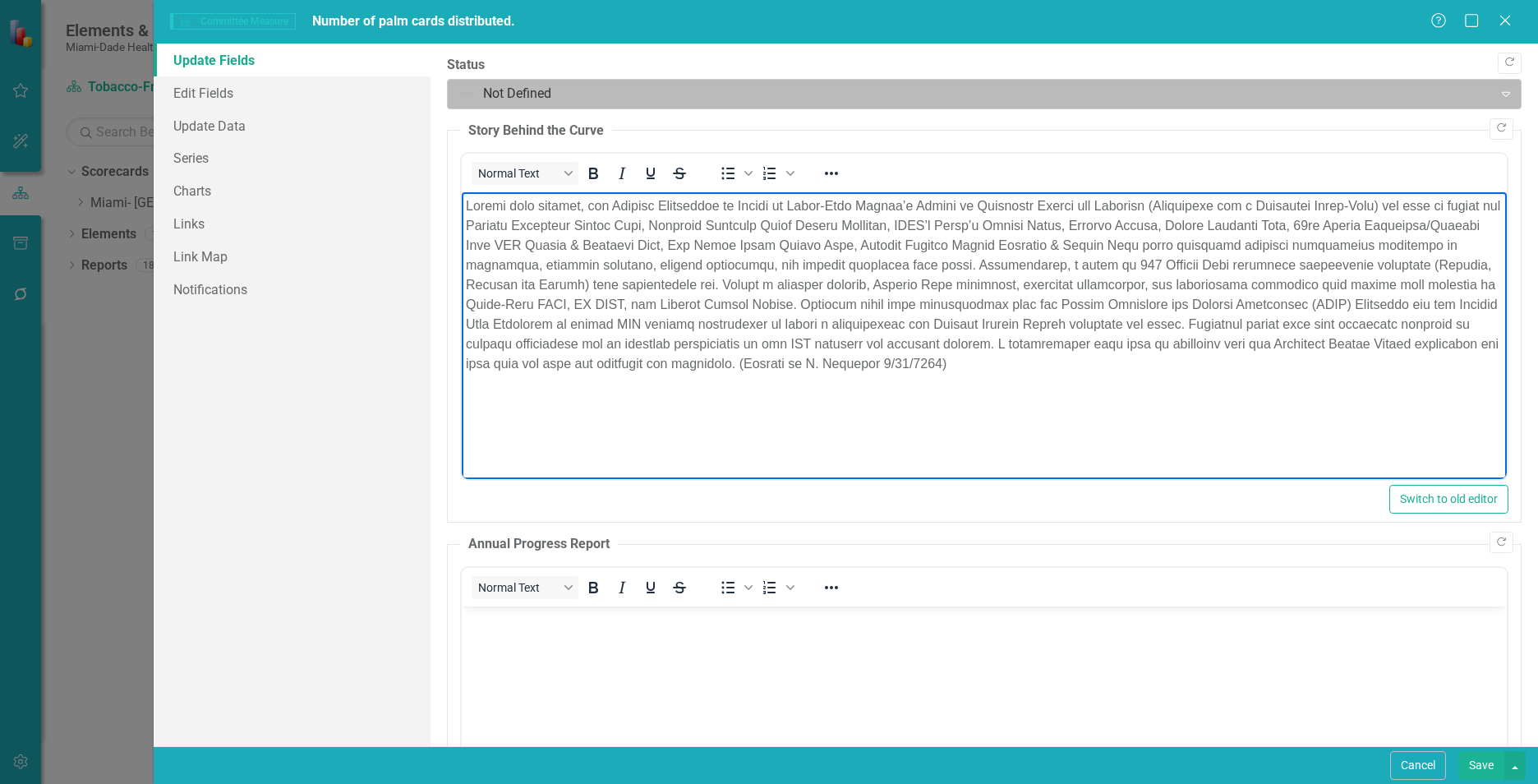
click at [519, 101] on div at bounding box center [970, 95] width 1024 height 23
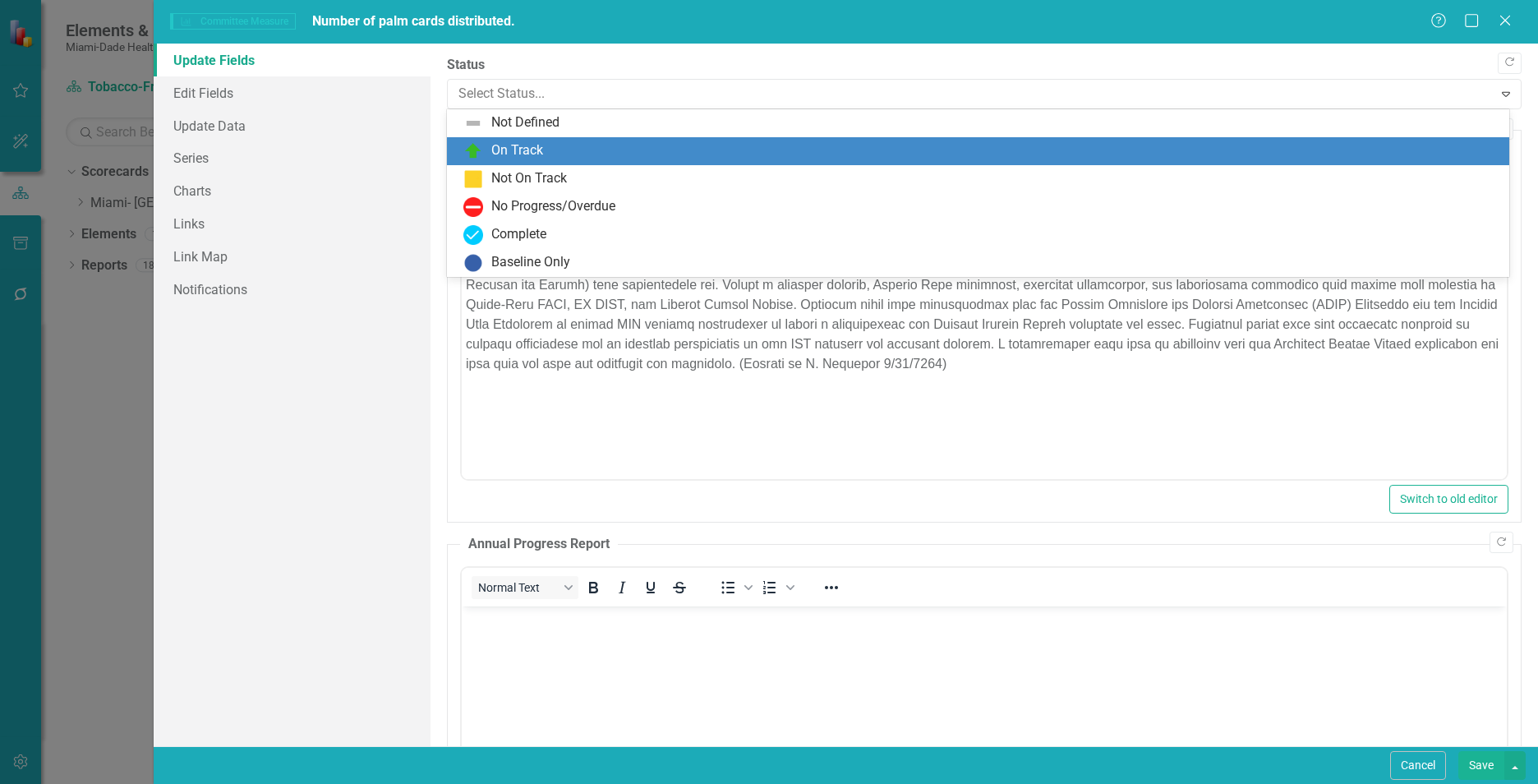
drag, startPoint x: 505, startPoint y: 145, endPoint x: 58, endPoint y: 47, distance: 457.6
click at [505, 145] on div "On Track" at bounding box center [517, 151] width 52 height 19
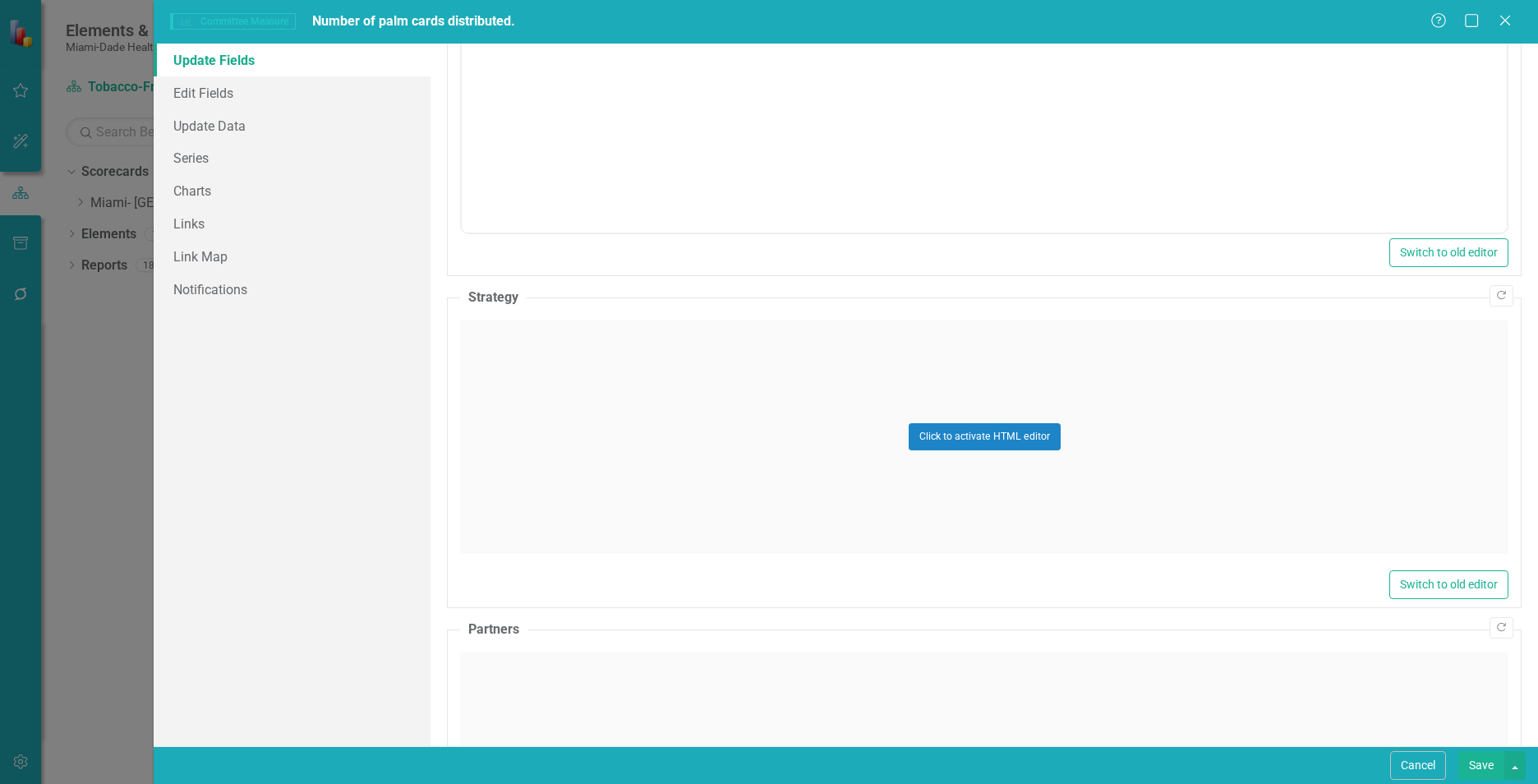
scroll to position [788, 0]
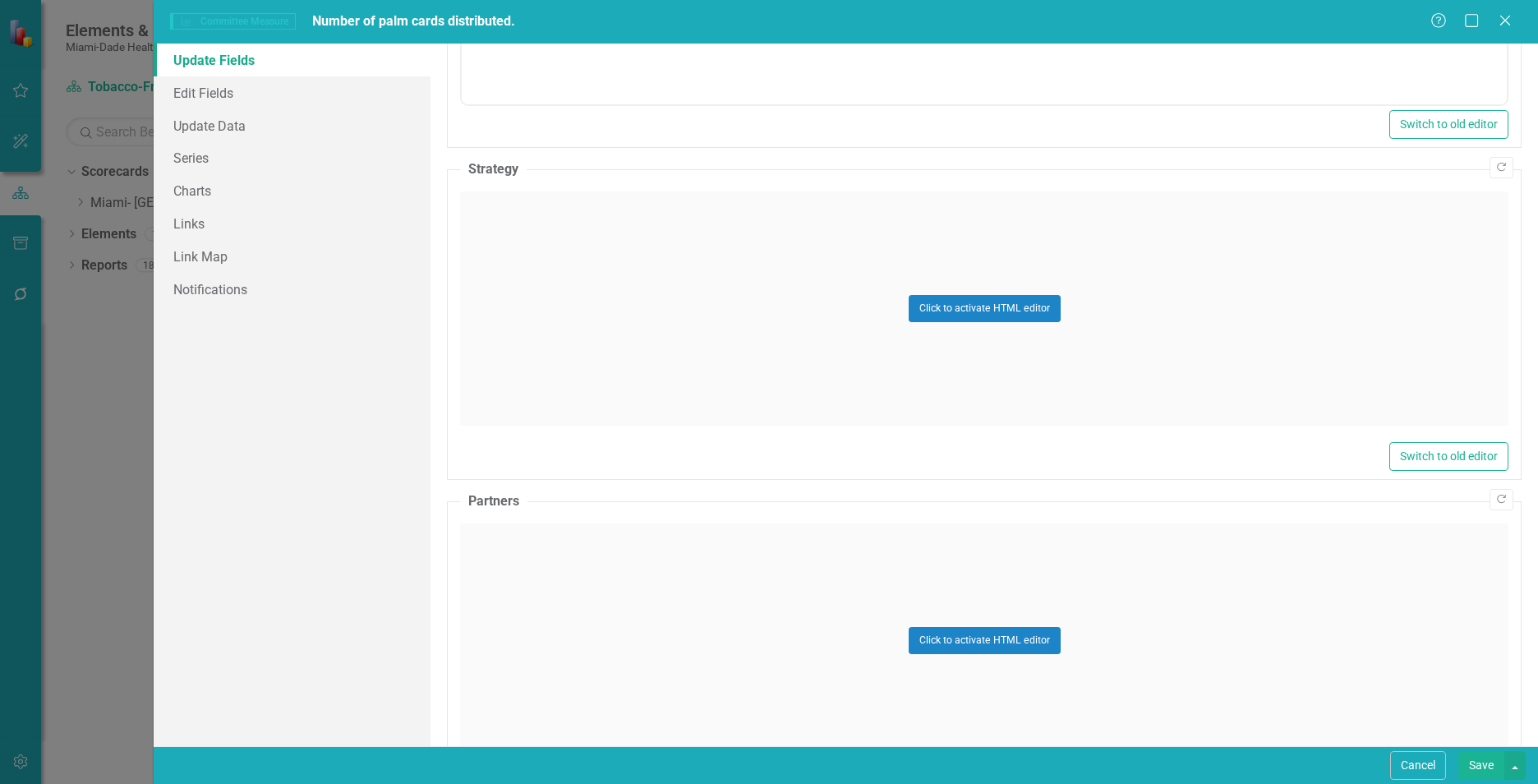
click at [702, 321] on div "Click to activate HTML editor" at bounding box center [984, 309] width 1049 height 234
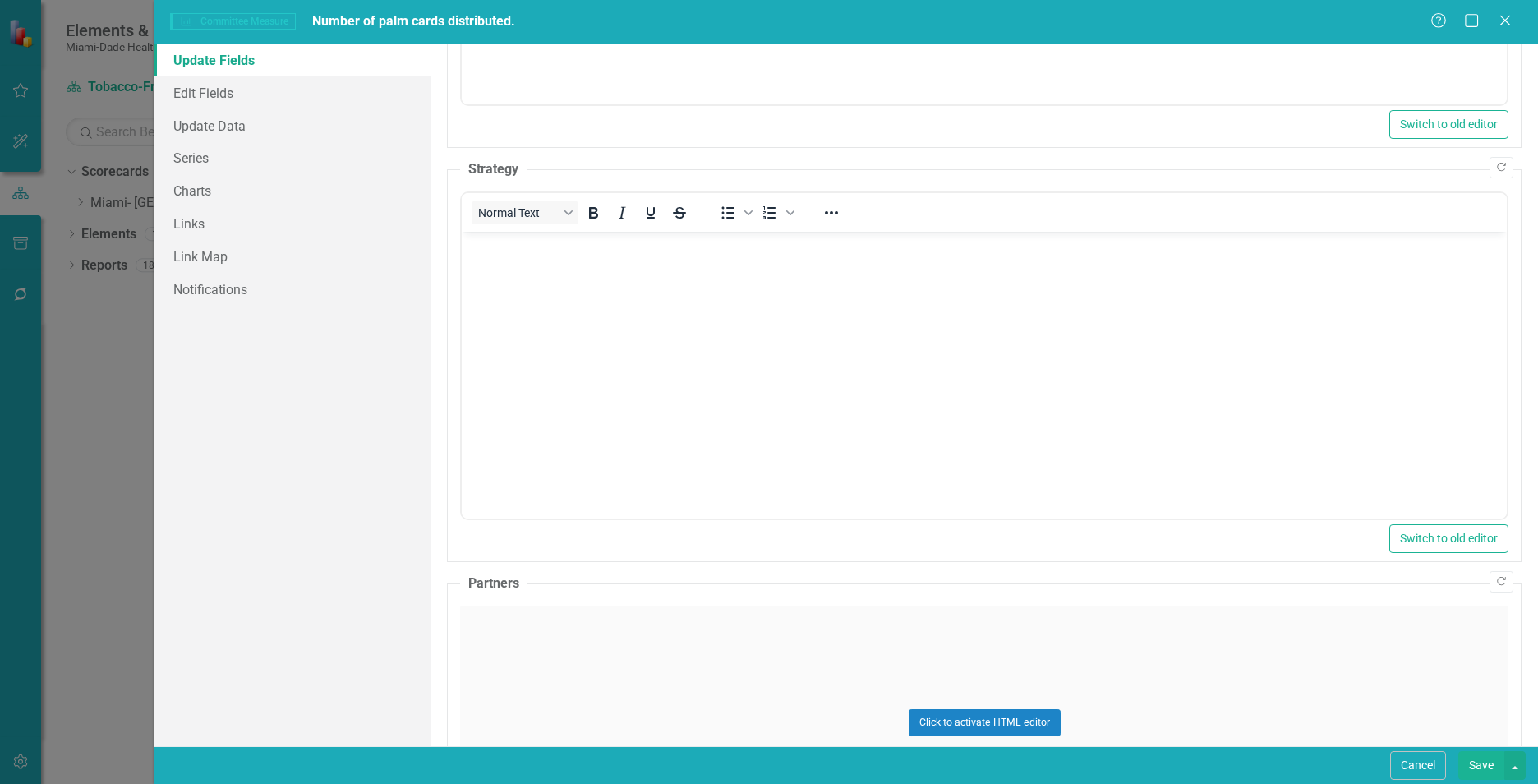
scroll to position [0, 0]
click at [637, 353] on body "Rich Text Area. Press ALT-0 for help." at bounding box center [984, 355] width 1045 height 246
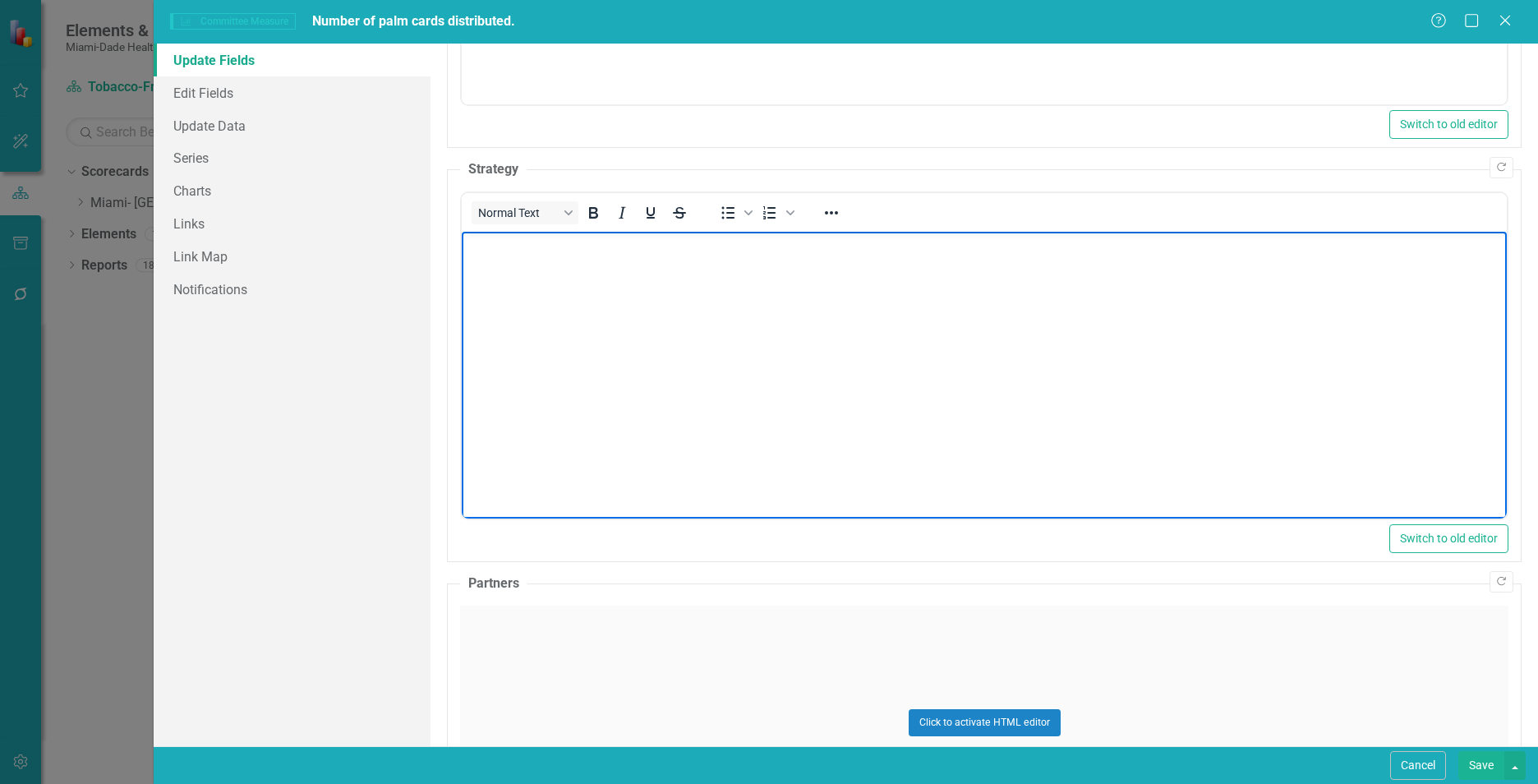
click at [836, 371] on body "Rich Text Area. Press ALT-0 for help." at bounding box center [984, 355] width 1045 height 246
paste body "Rich Text Area. Press ALT-0 for help."
click at [658, 657] on div "Click to activate HTML editor" at bounding box center [984, 722] width 1049 height 234
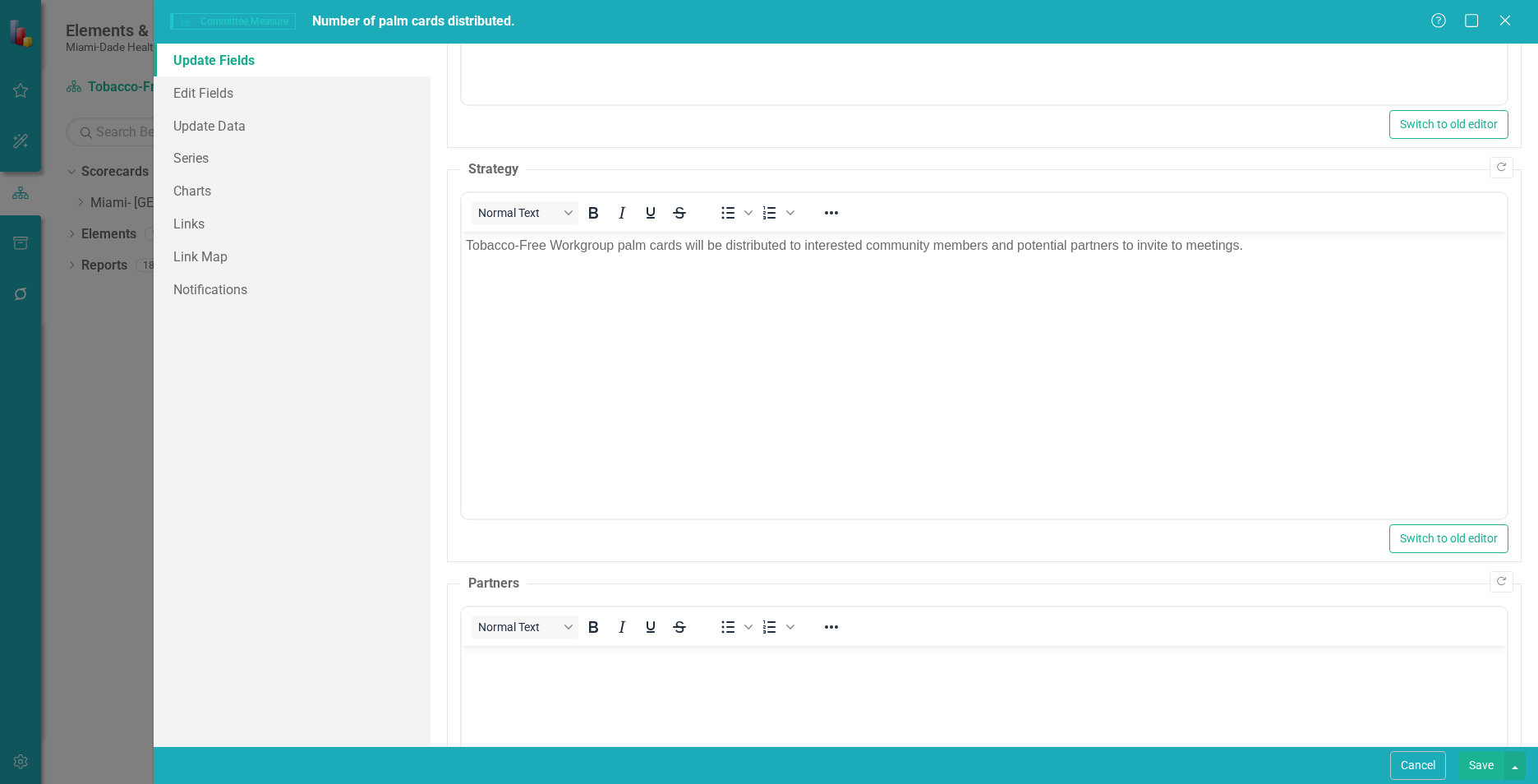
click at [619, 701] on body "Rich Text Area. Press ALT-0 for help." at bounding box center [984, 768] width 1045 height 246
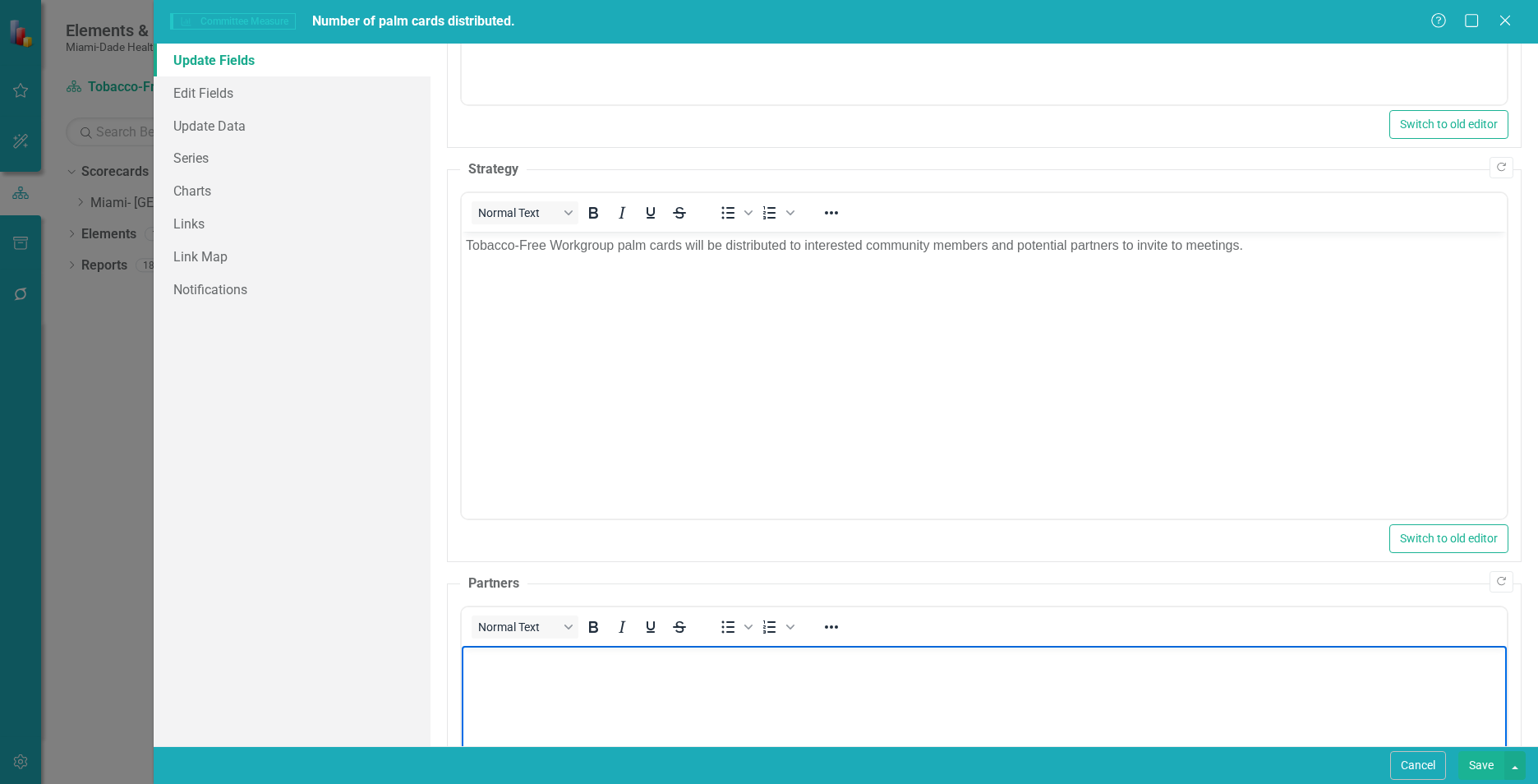
paste body "Rich Text Area. Press ALT-0 for help."
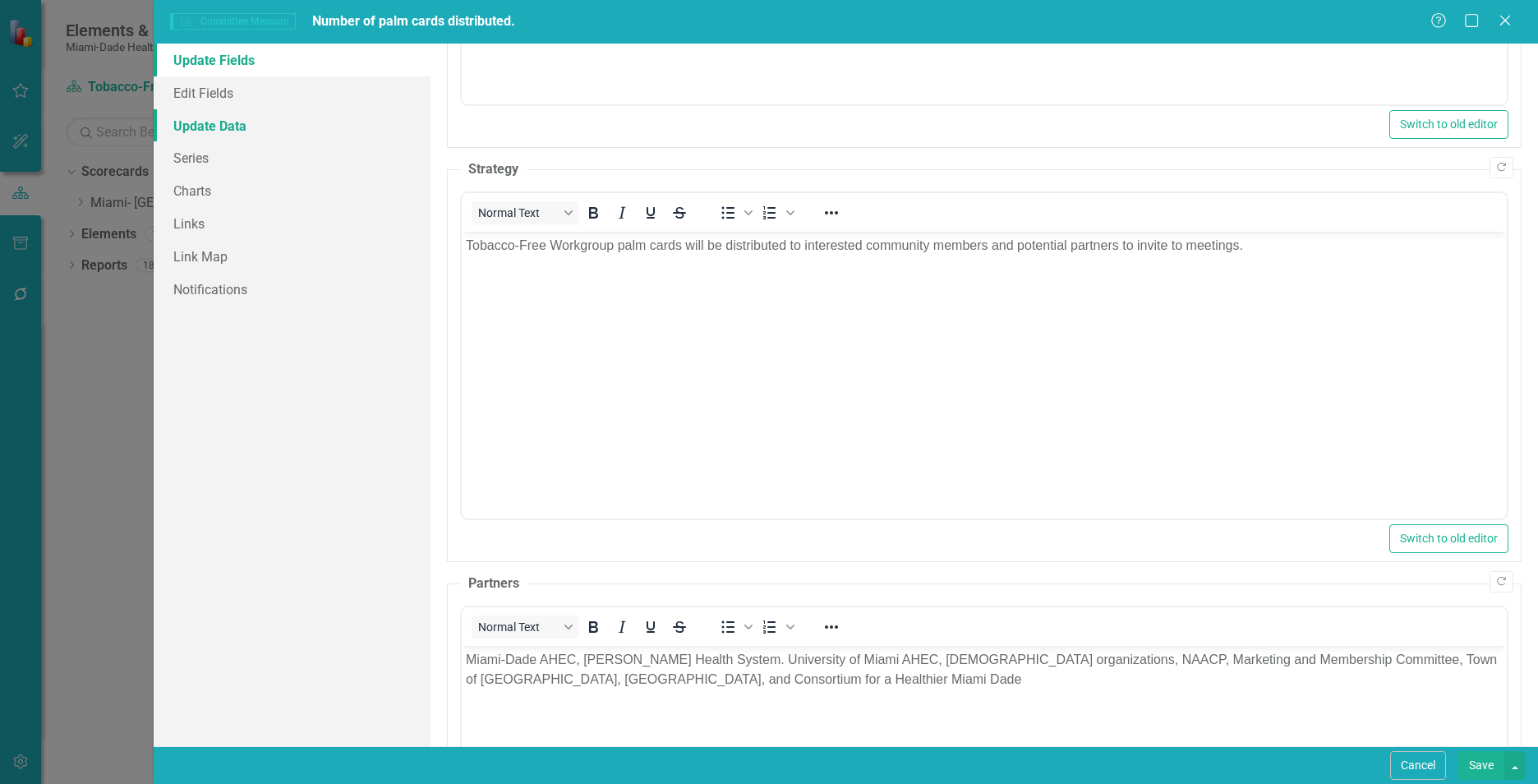
click at [206, 117] on link "Update Data" at bounding box center [291, 126] width 277 height 33
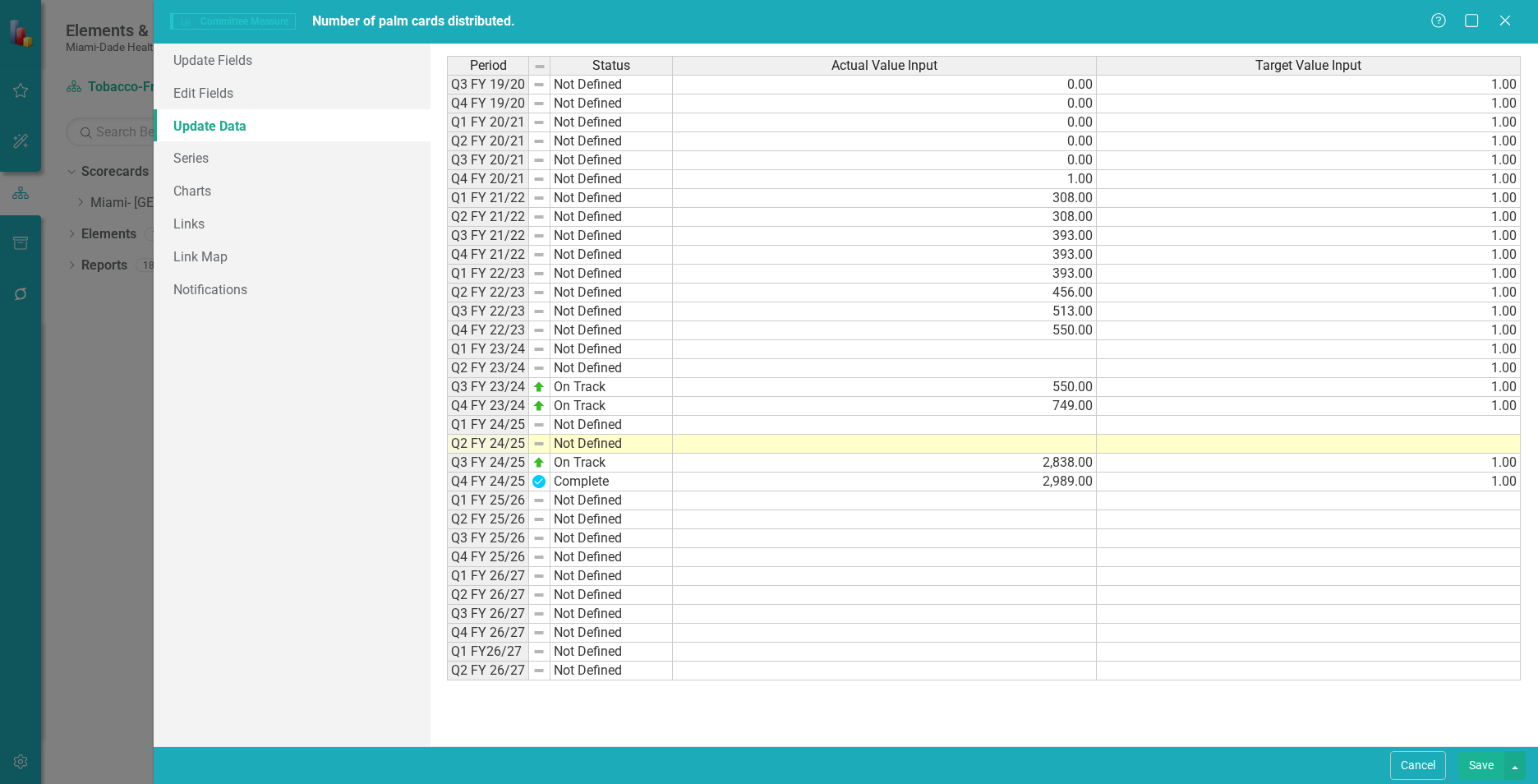
click at [1069, 438] on td at bounding box center [885, 444] width 424 height 19
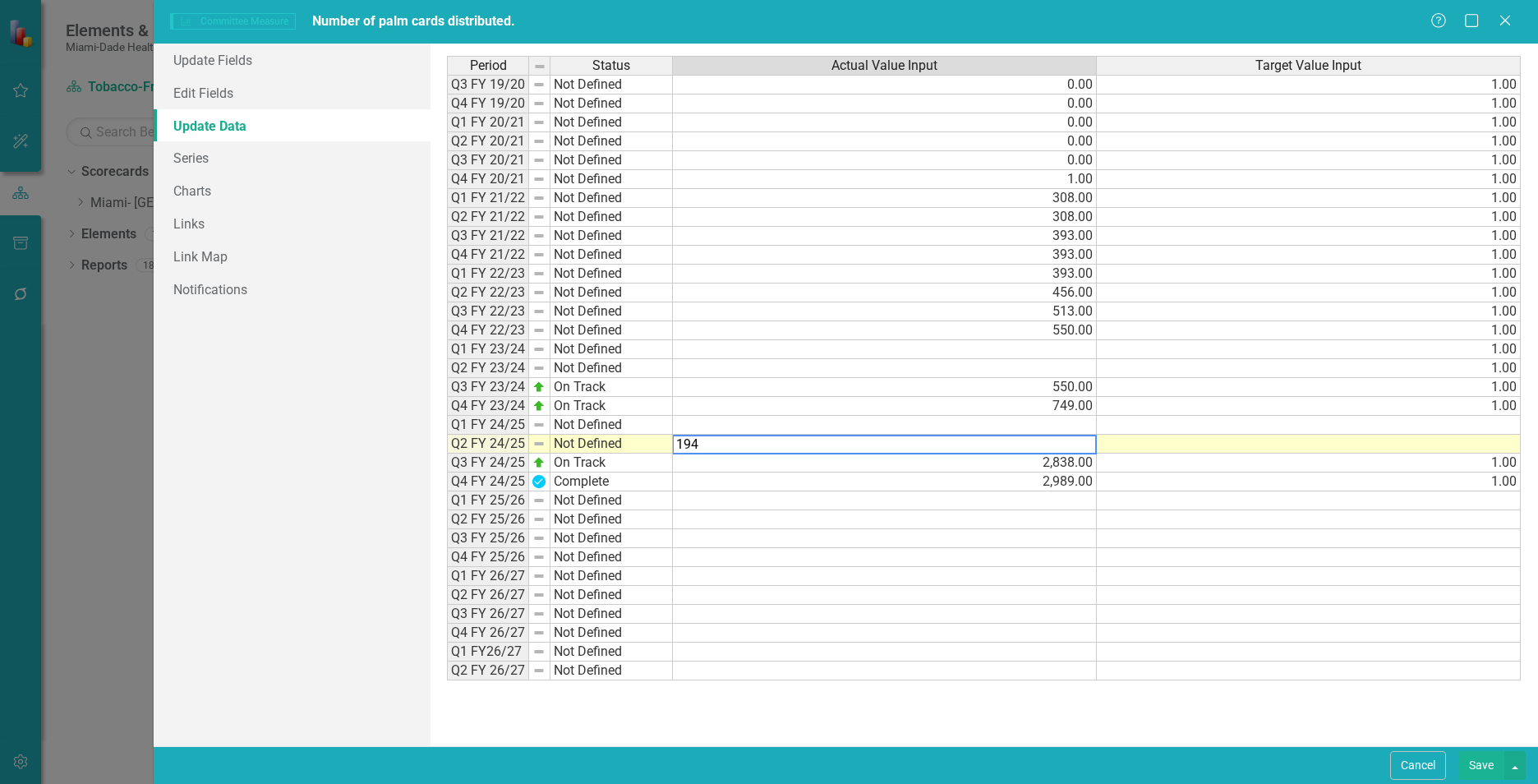
type textarea "1946"
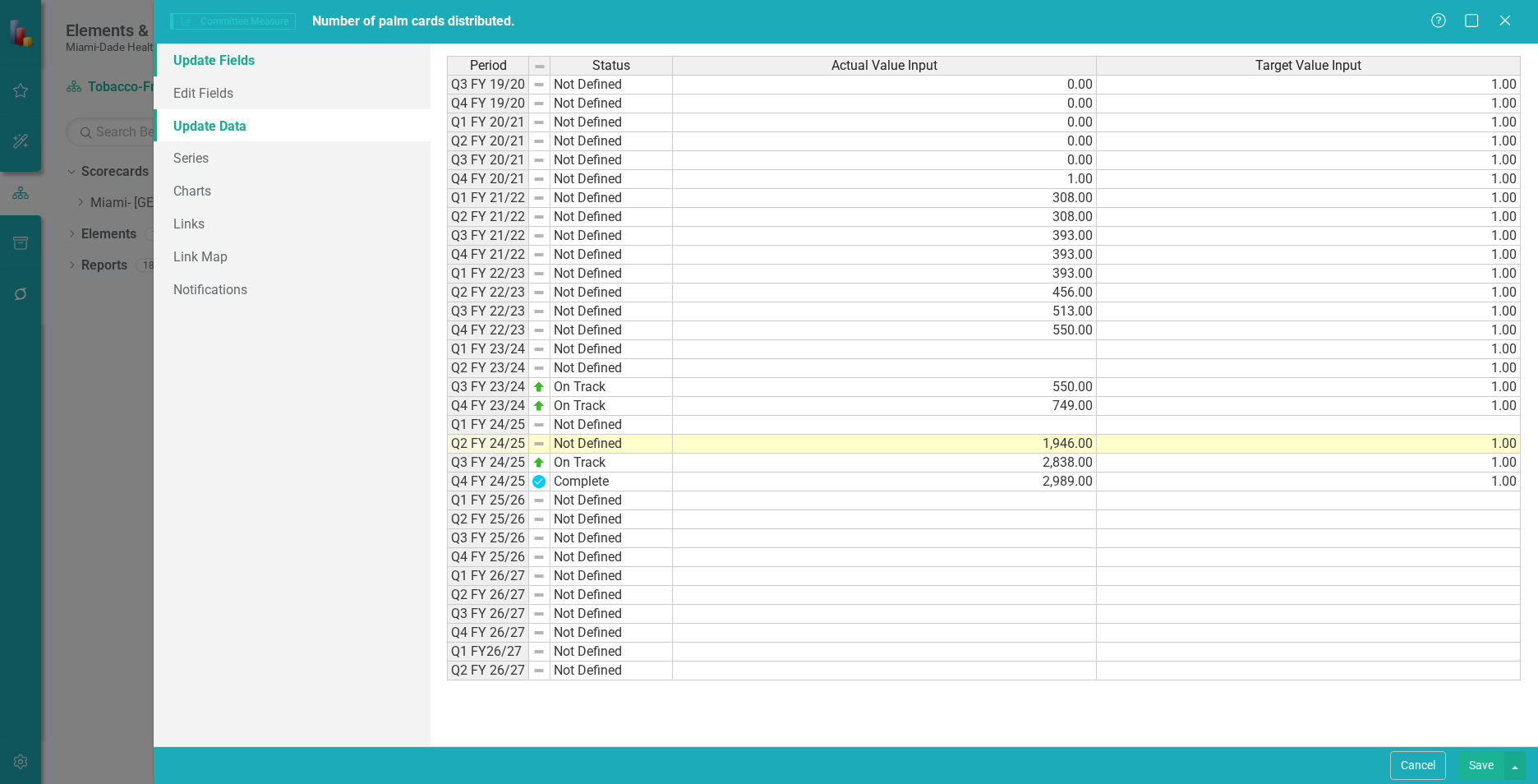
type textarea "1"
click at [190, 58] on link "Update Fields" at bounding box center [291, 60] width 277 height 33
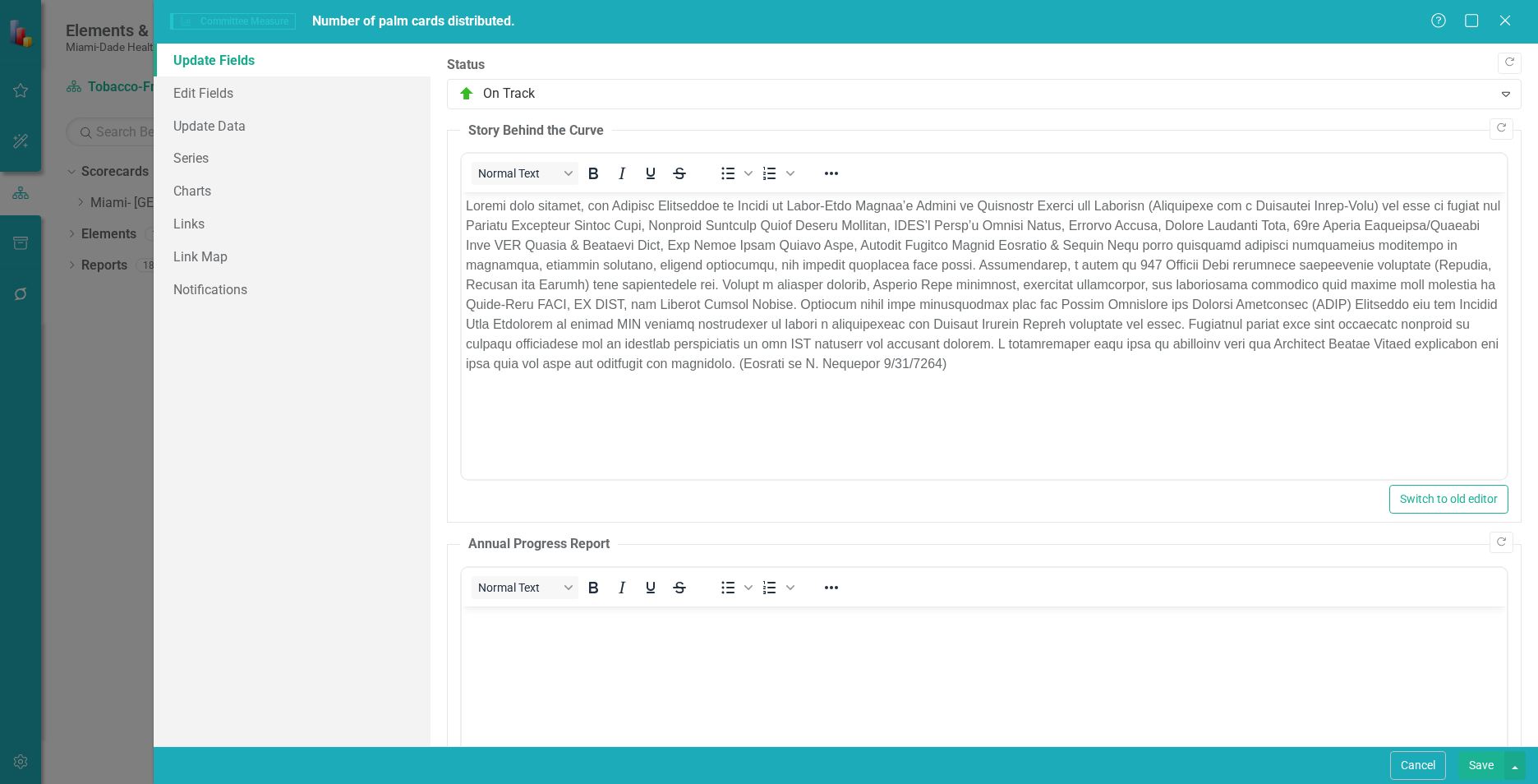
click at [1467, 766] on button "Save" at bounding box center [1481, 765] width 46 height 29
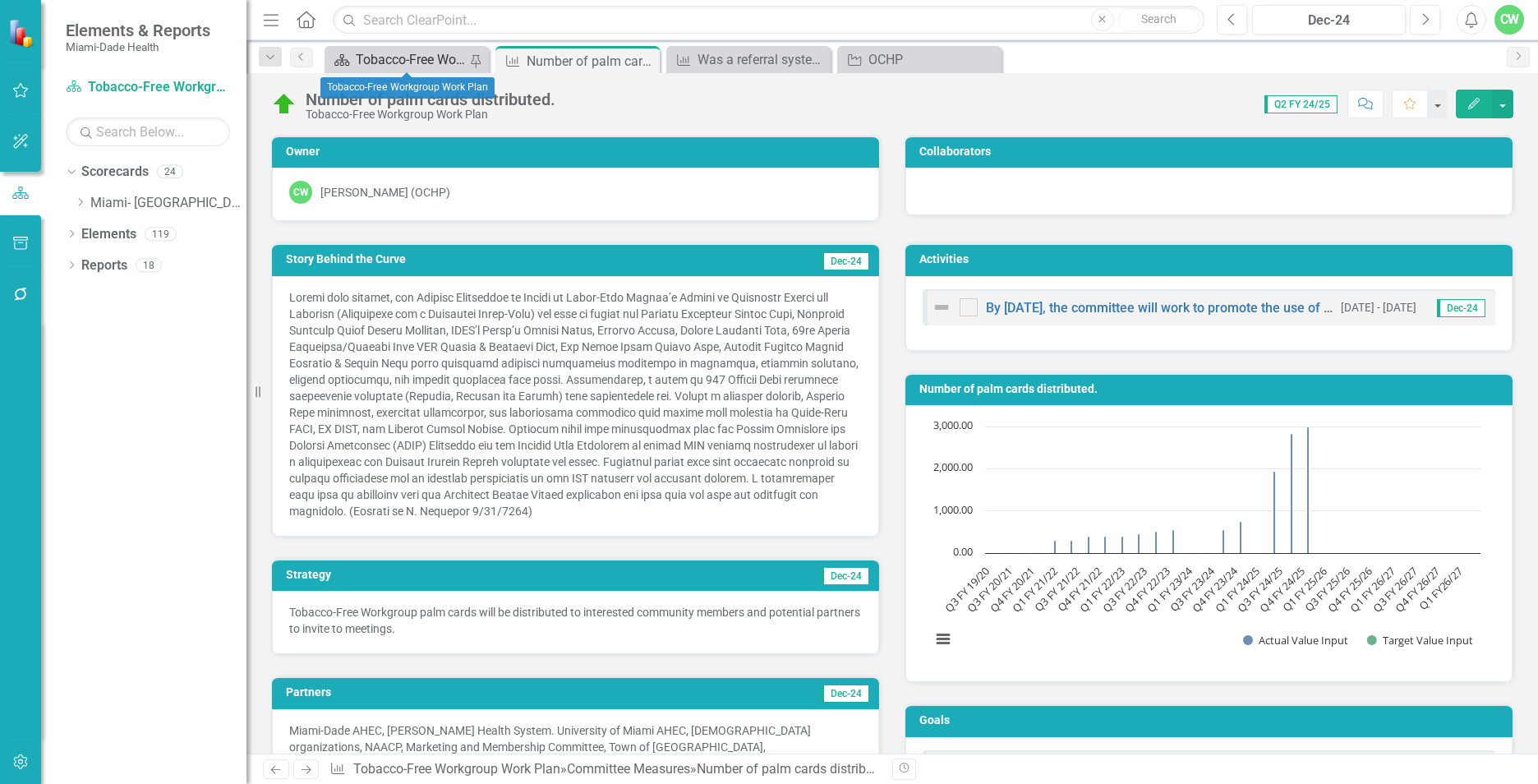
click at [427, 62] on div "Tobacco-Free Workgroup Work Plan" at bounding box center [412, 60] width 113 height 21
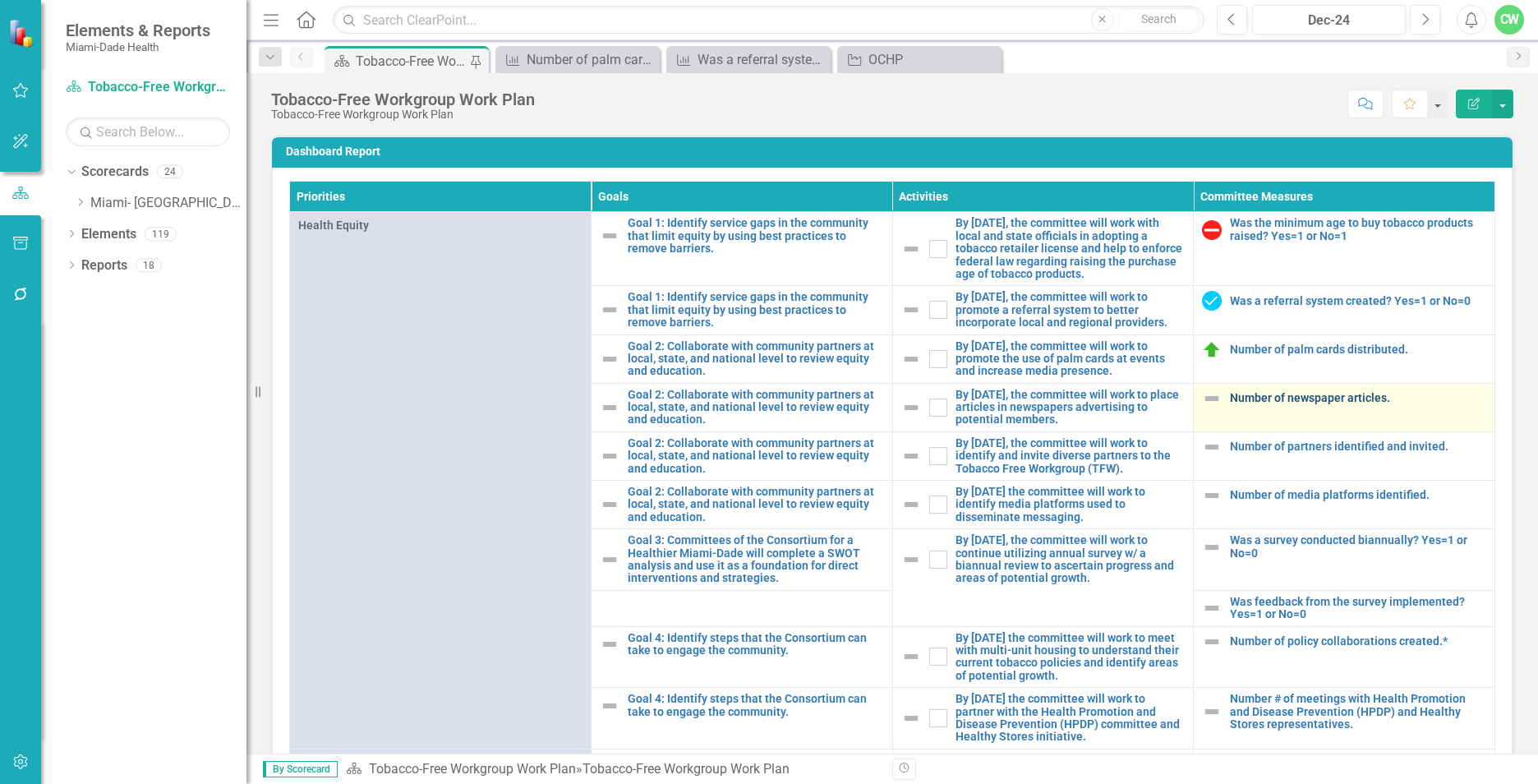
click at [1239, 404] on link "Number of newspaper articles." at bounding box center [1358, 398] width 256 height 12
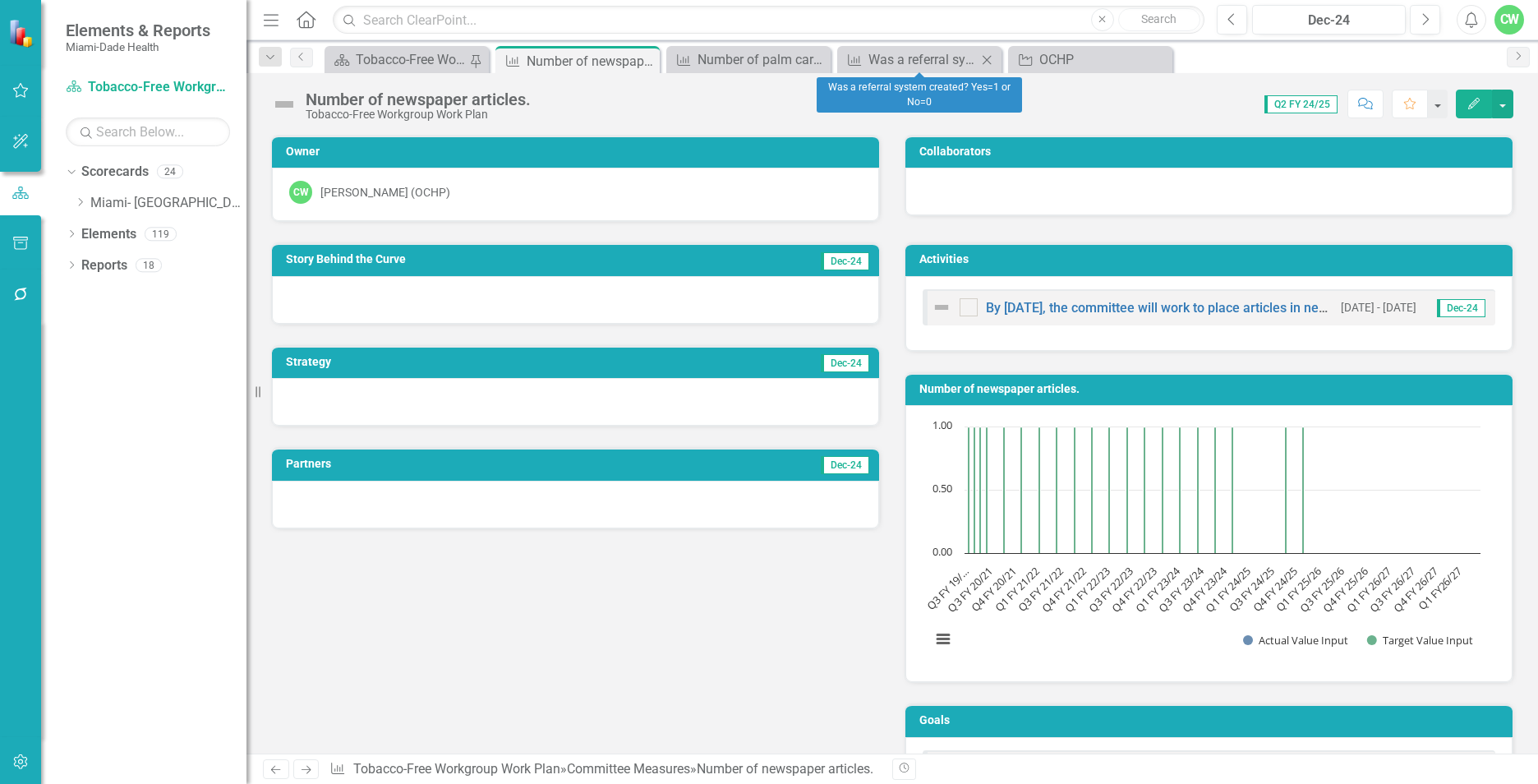
click at [986, 63] on icon "Close" at bounding box center [986, 60] width 16 height 13
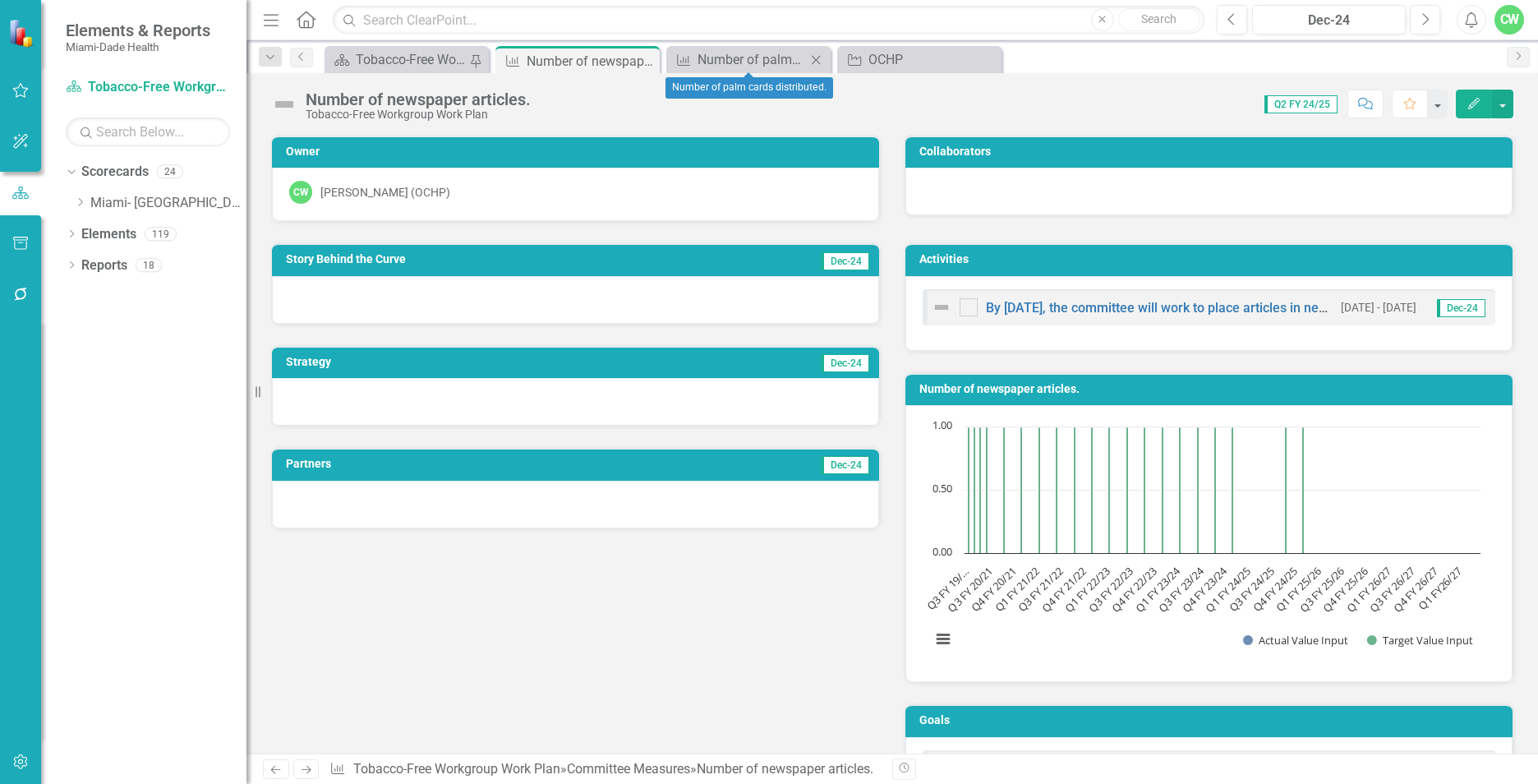
click at [821, 62] on icon "Close" at bounding box center [815, 60] width 16 height 13
click at [647, 63] on icon "Close" at bounding box center [644, 61] width 16 height 13
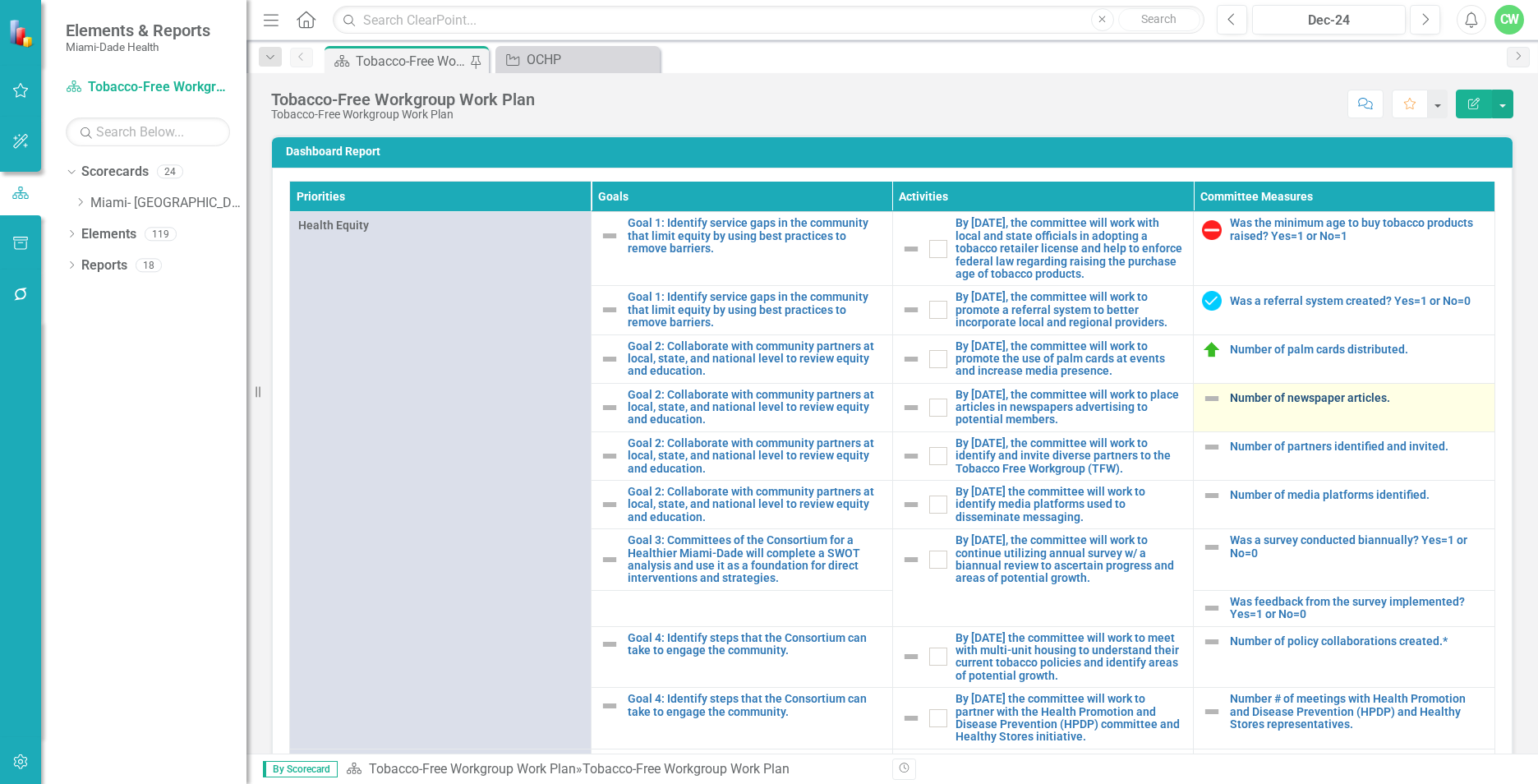
click at [1234, 404] on link "Number of newspaper articles." at bounding box center [1358, 398] width 256 height 12
click at [1230, 404] on link "Number of newspaper articles." at bounding box center [1358, 398] width 256 height 12
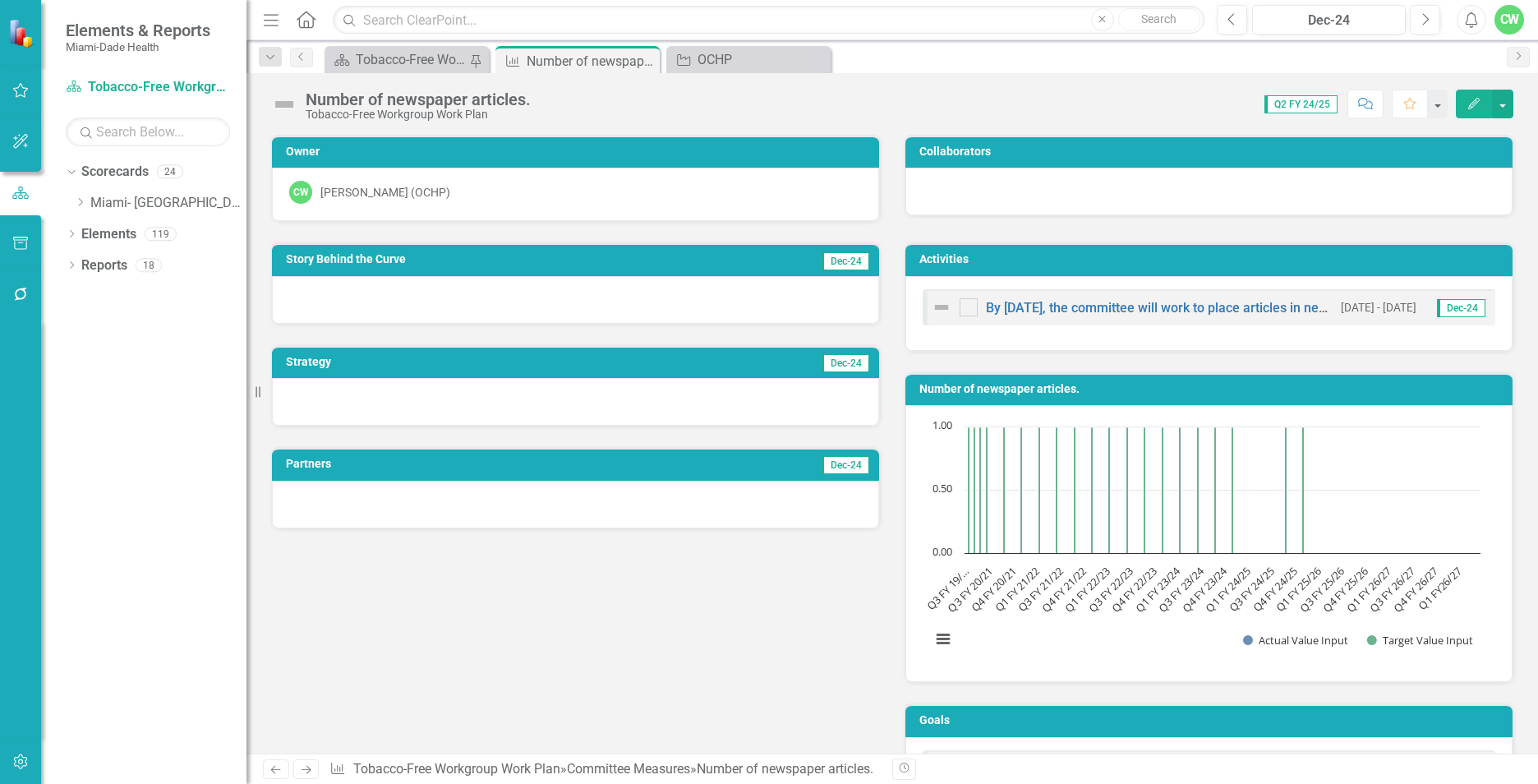
click at [1471, 109] on button "Edit" at bounding box center [1474, 103] width 36 height 29
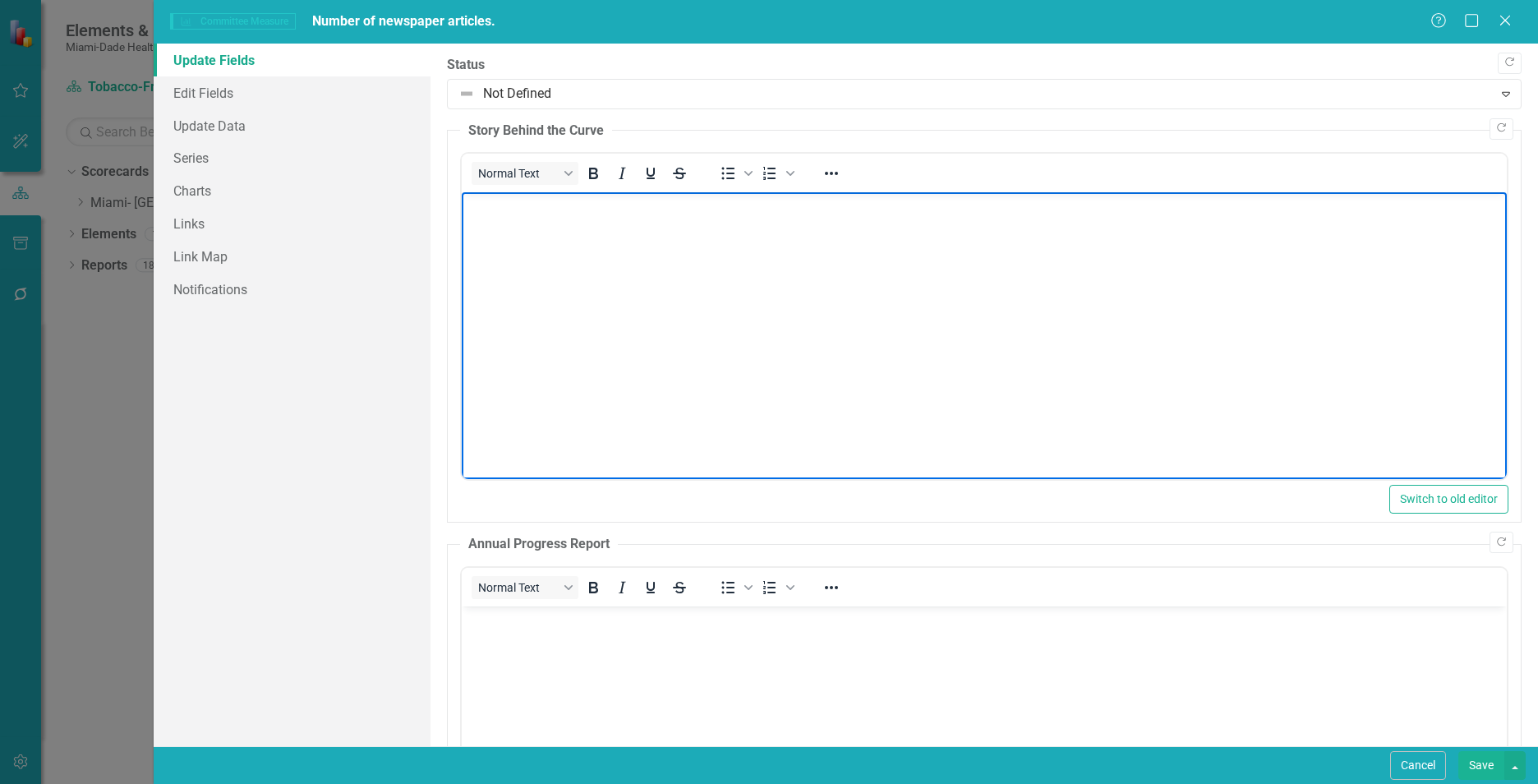
drag, startPoint x: 1406, startPoint y: 524, endPoint x: 926, endPoint y: 283, distance: 537.1
click at [926, 283] on body "Rich Text Area. Press ALT-0 for help." at bounding box center [984, 316] width 1045 height 246
paste body "Rich Text Area. Press ALT-0 for help."
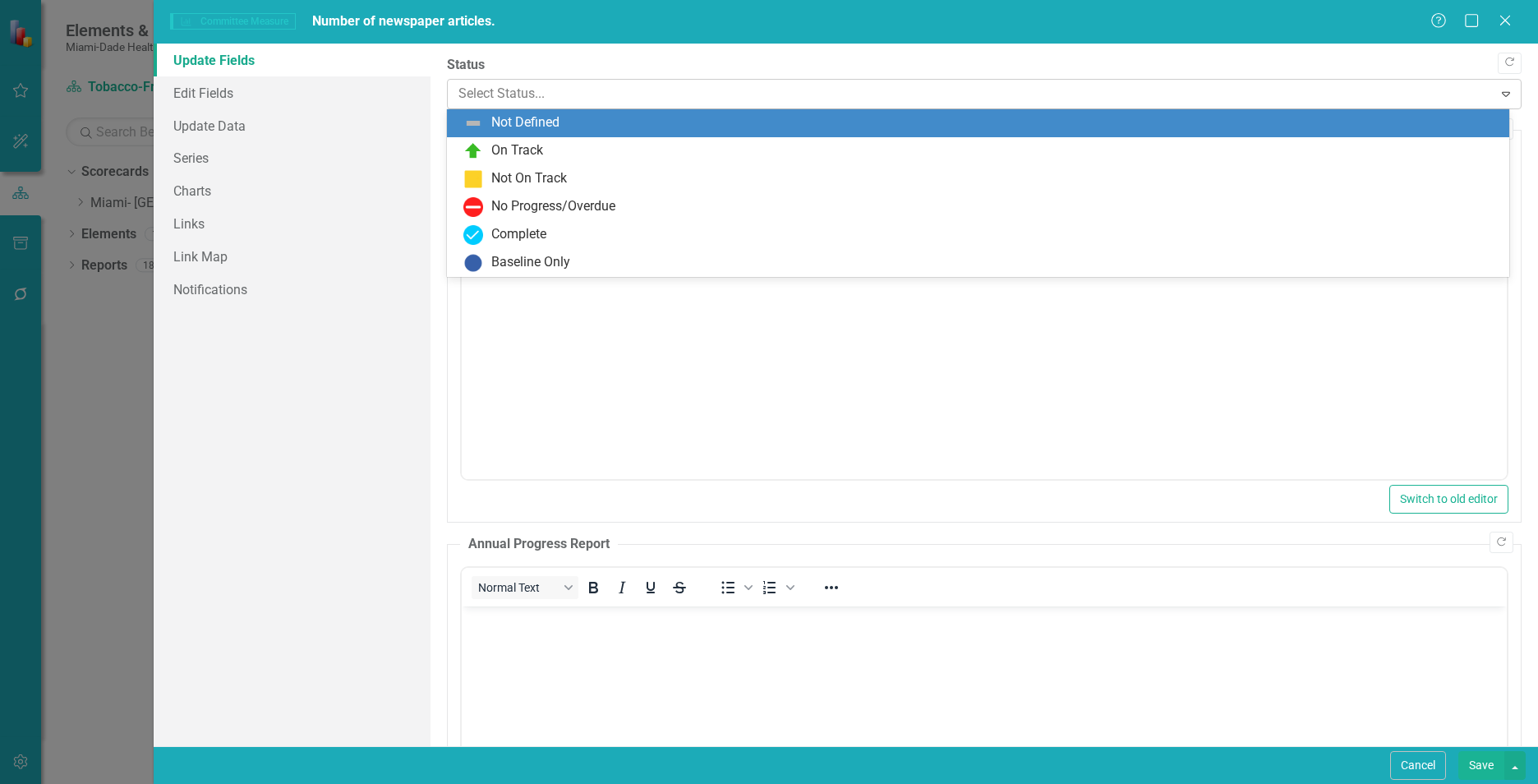
click at [706, 101] on div at bounding box center [970, 95] width 1024 height 23
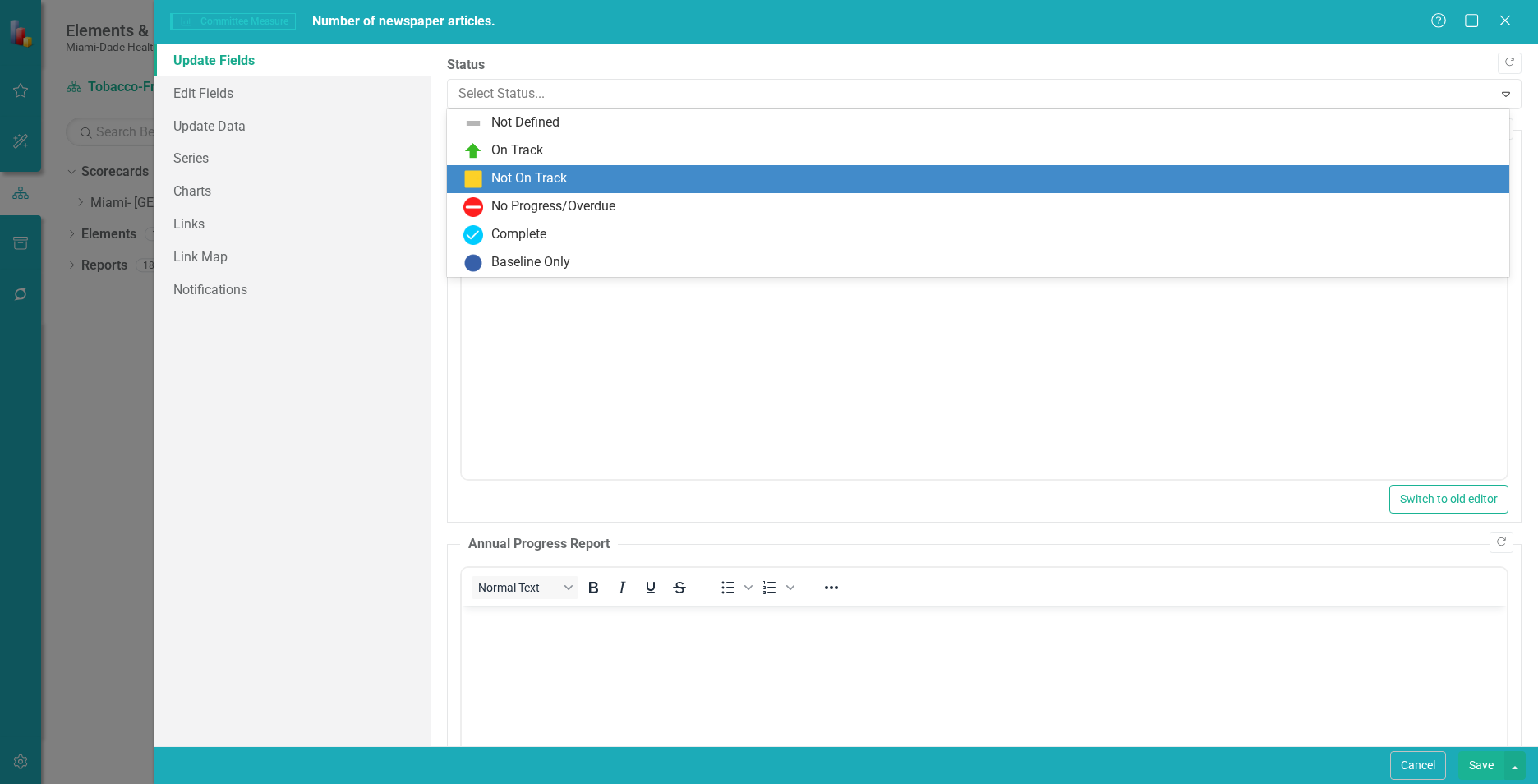
click at [680, 177] on div "Not On Track" at bounding box center [981, 179] width 1036 height 20
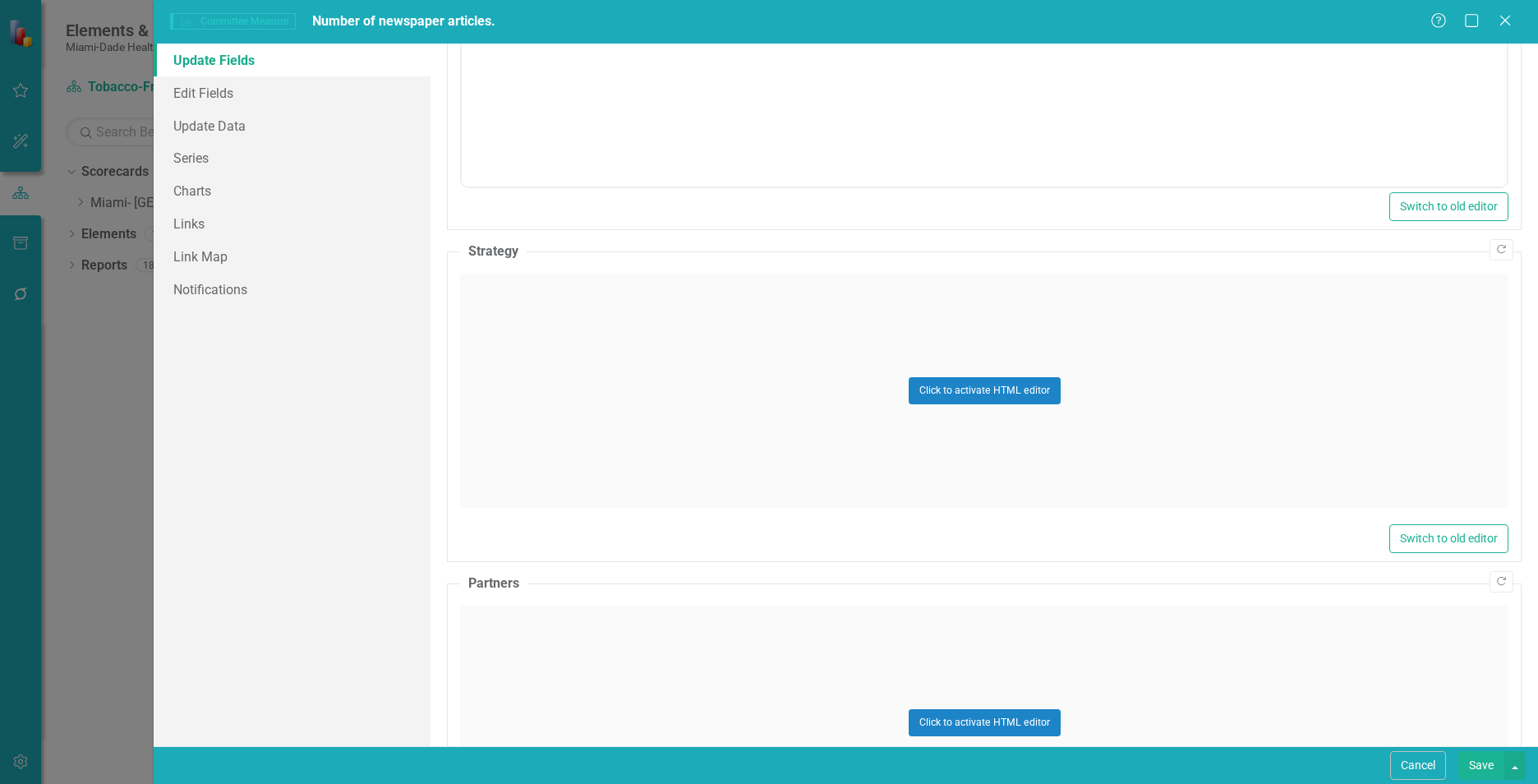
scroll to position [777, 0]
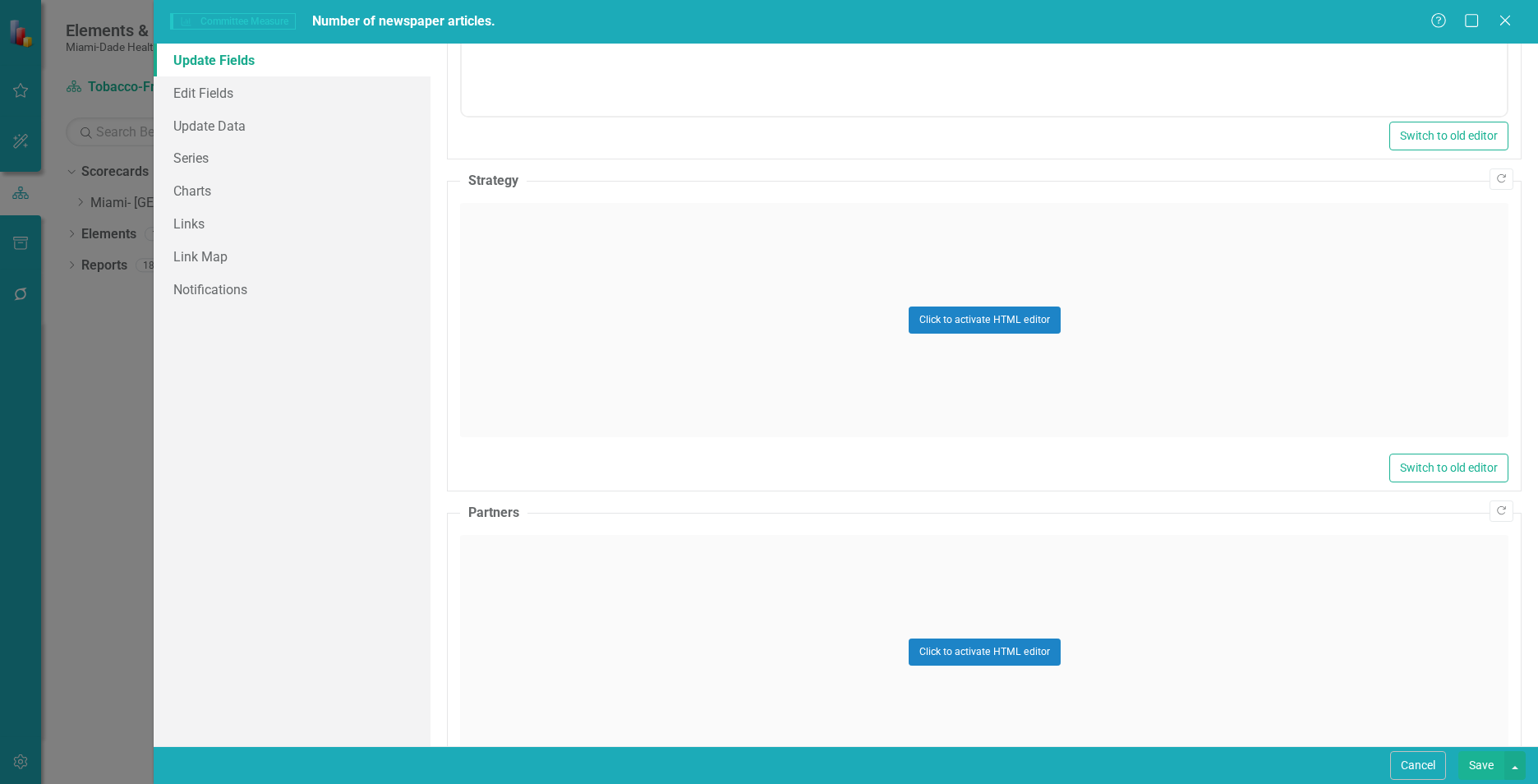
click at [493, 393] on div "Click to activate HTML editor" at bounding box center [984, 320] width 1049 height 234
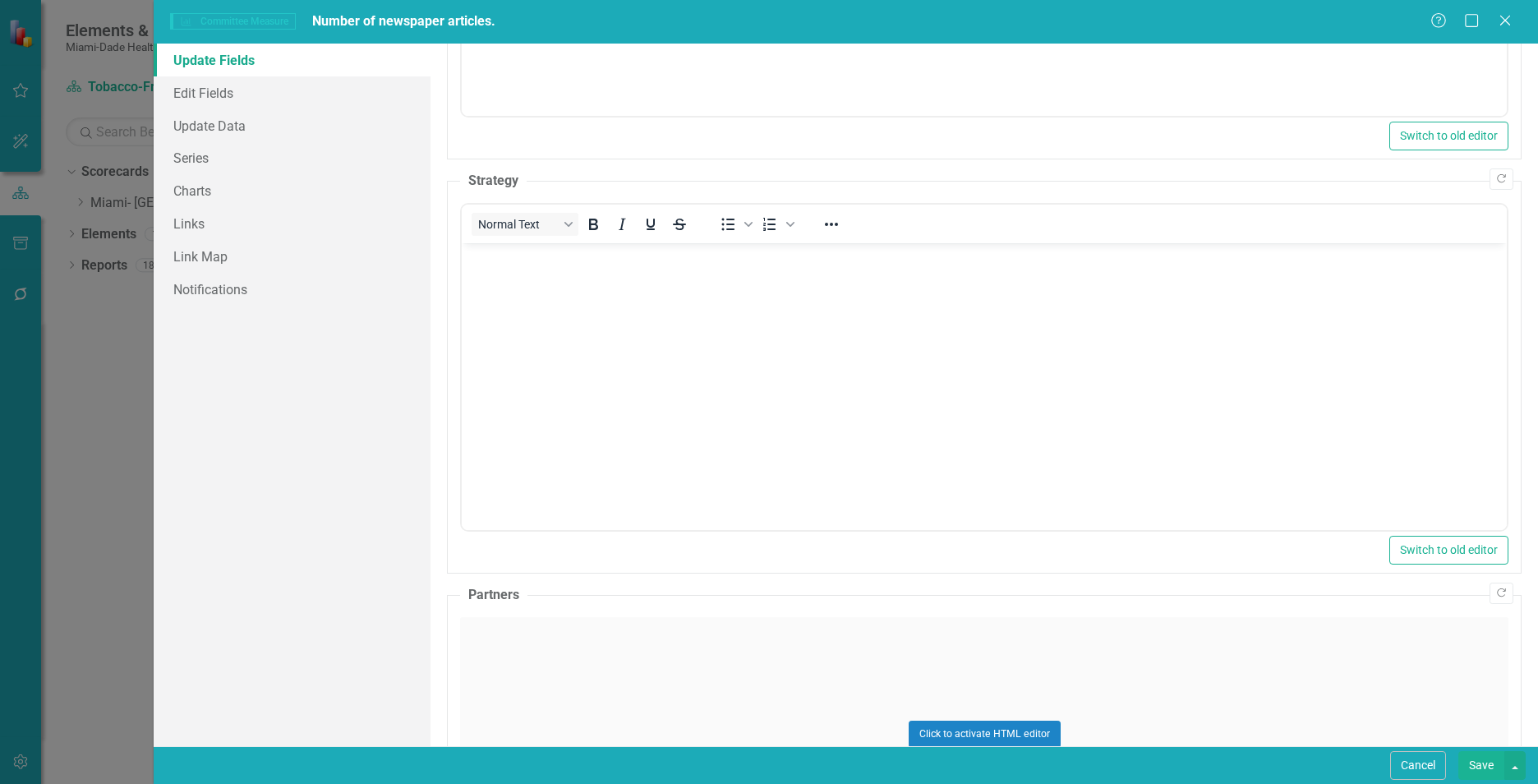
scroll to position [0, 0]
click at [498, 338] on body "Rich Text Area. Press ALT-0 for help." at bounding box center [984, 366] width 1045 height 246
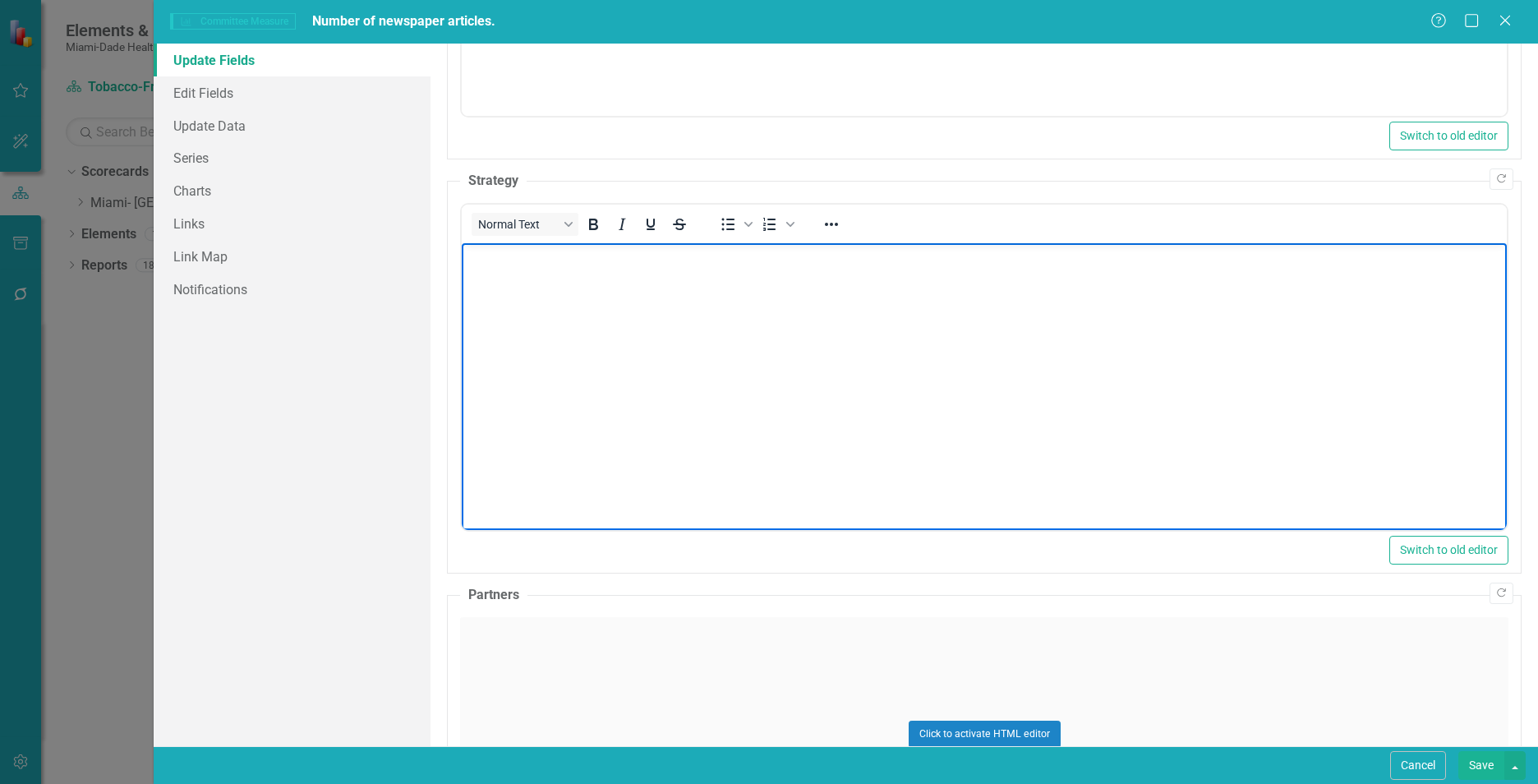
click at [1116, 414] on body "Rich Text Area. Press ALT-0 for help." at bounding box center [984, 366] width 1045 height 246
paste body "Rich Text Area. Press ALT-0 for help."
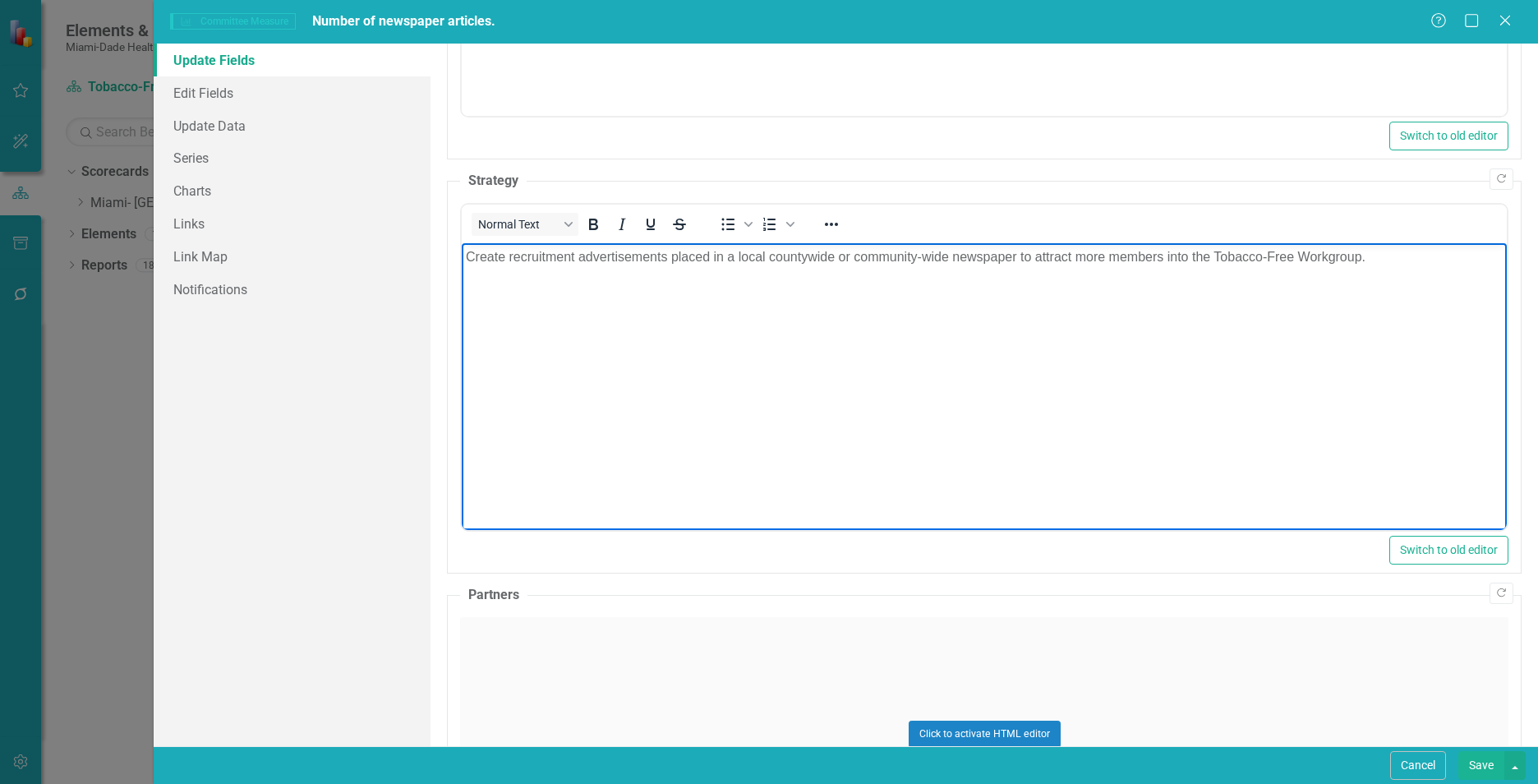
click at [717, 675] on div "Click to activate HTML editor" at bounding box center [984, 734] width 1049 height 234
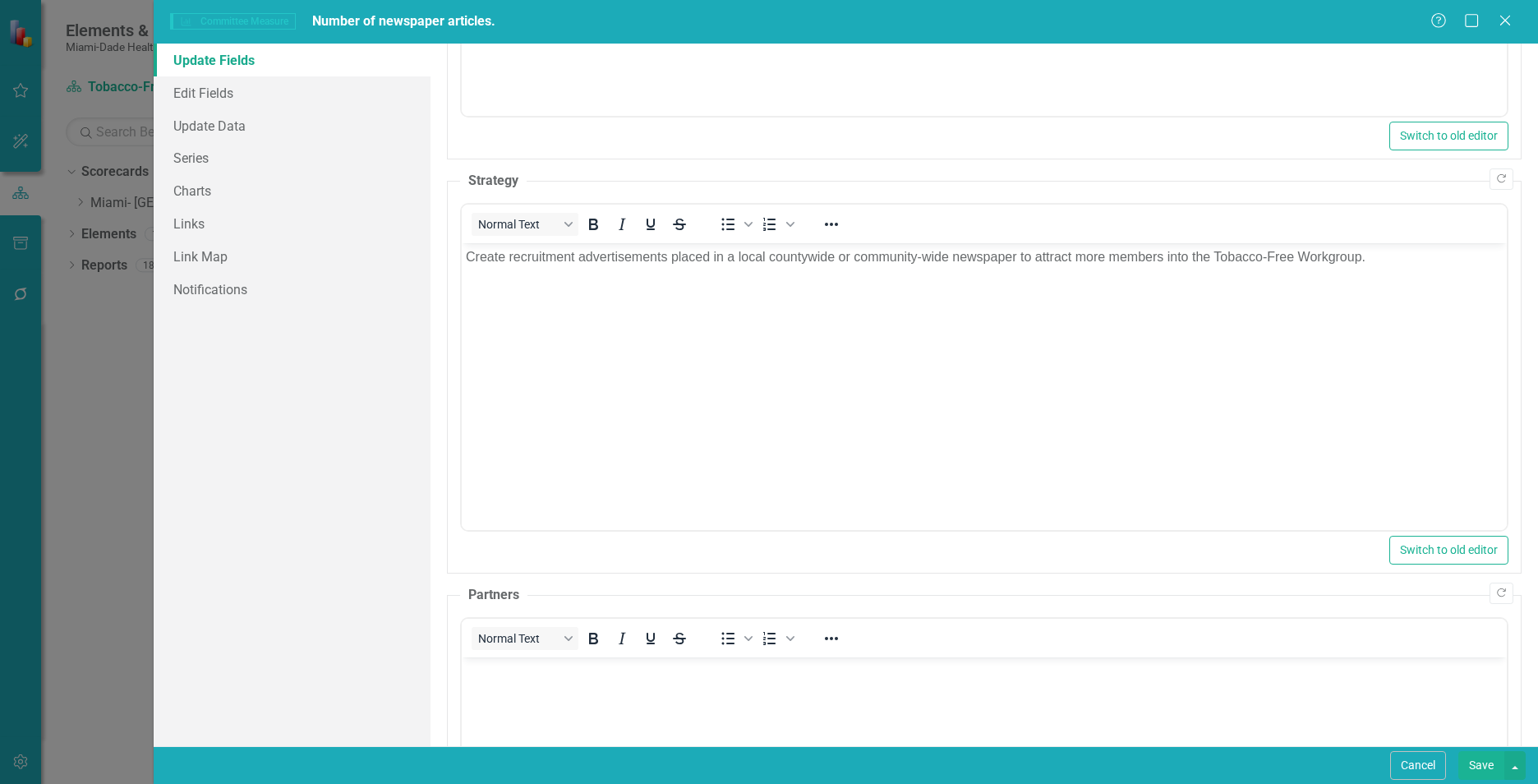
click at [689, 700] on body "Rich Text Area. Press ALT-0 for help." at bounding box center [984, 780] width 1045 height 246
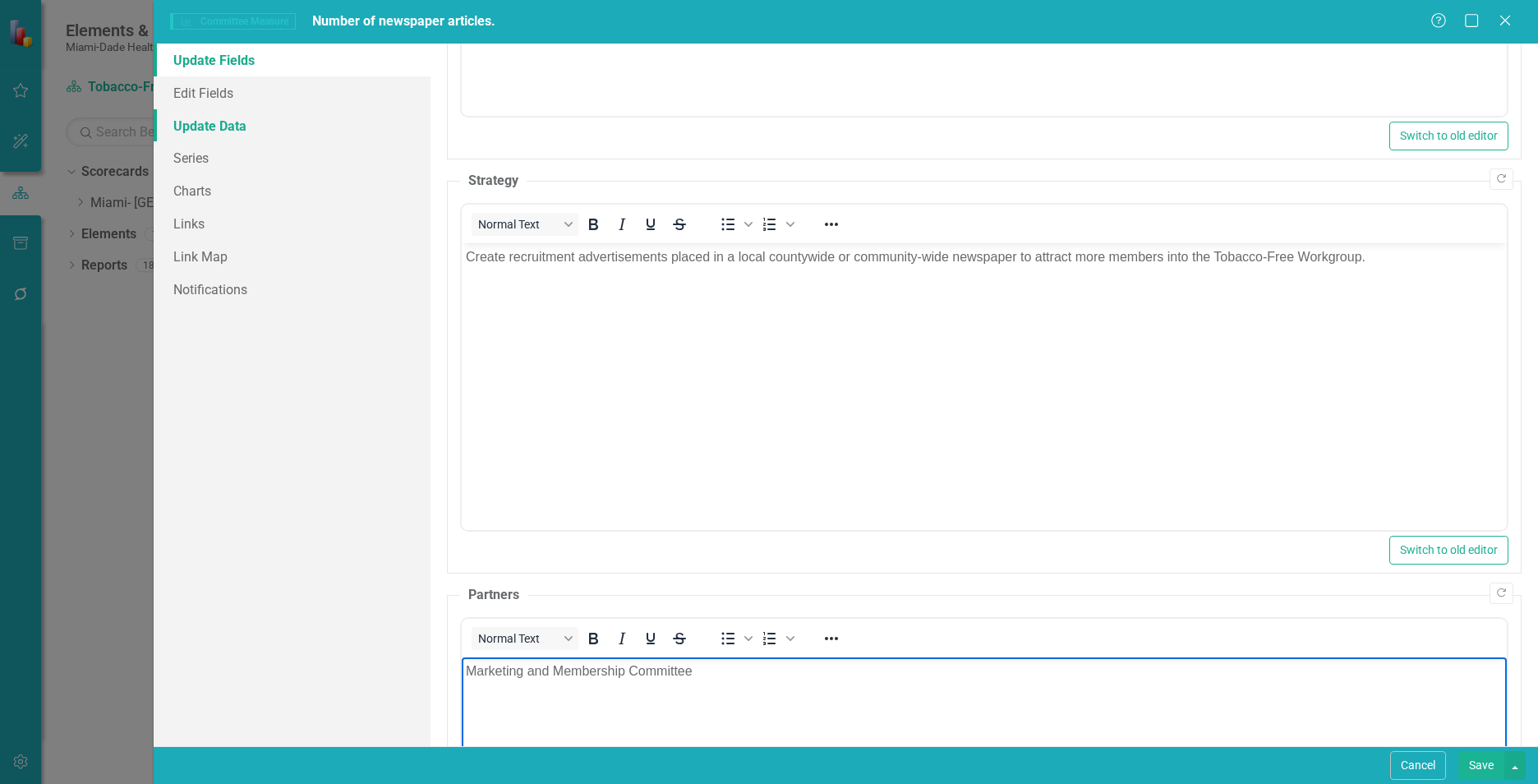
click at [255, 133] on link "Update Data" at bounding box center [291, 126] width 277 height 33
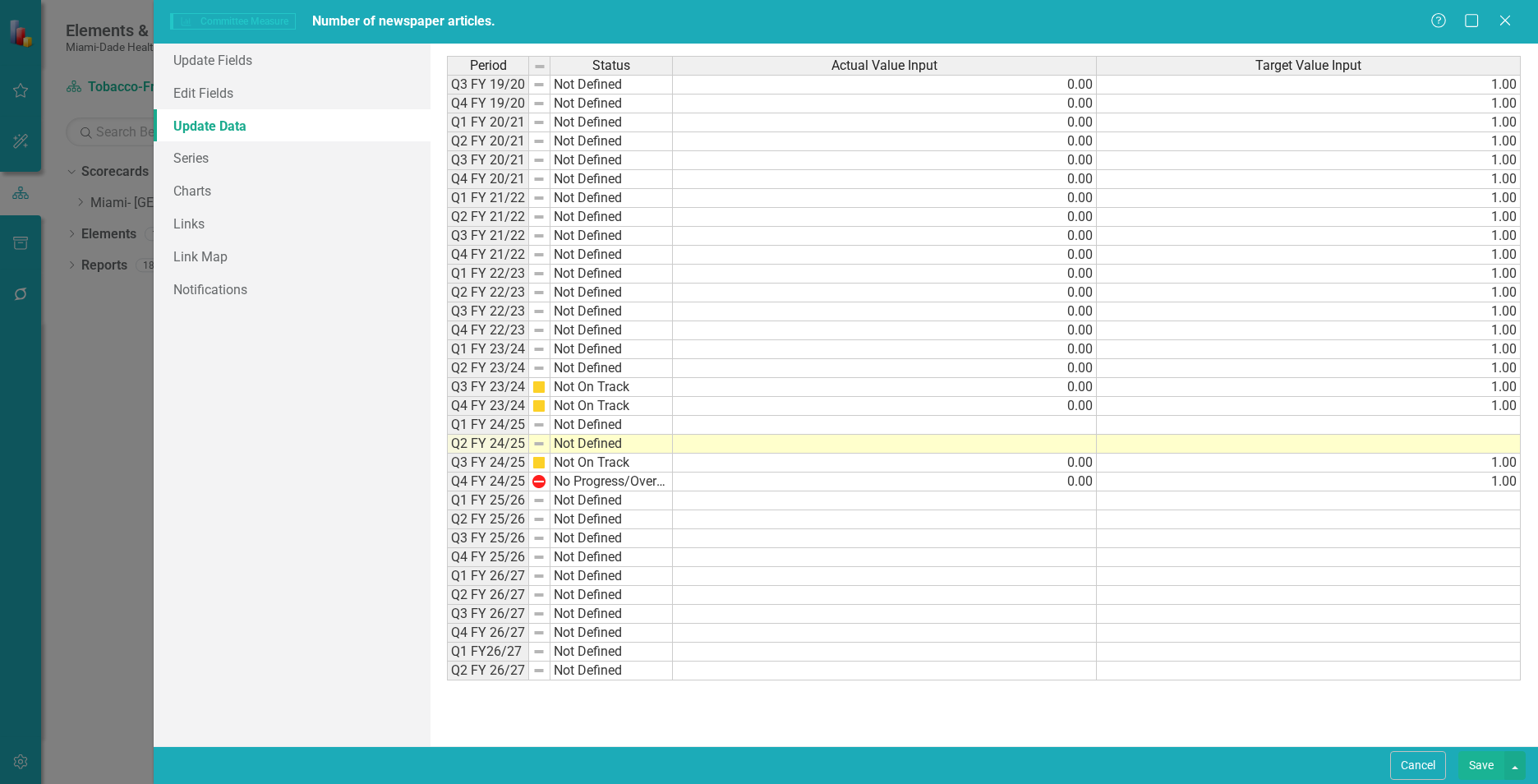
click at [1080, 445] on td at bounding box center [885, 444] width 424 height 19
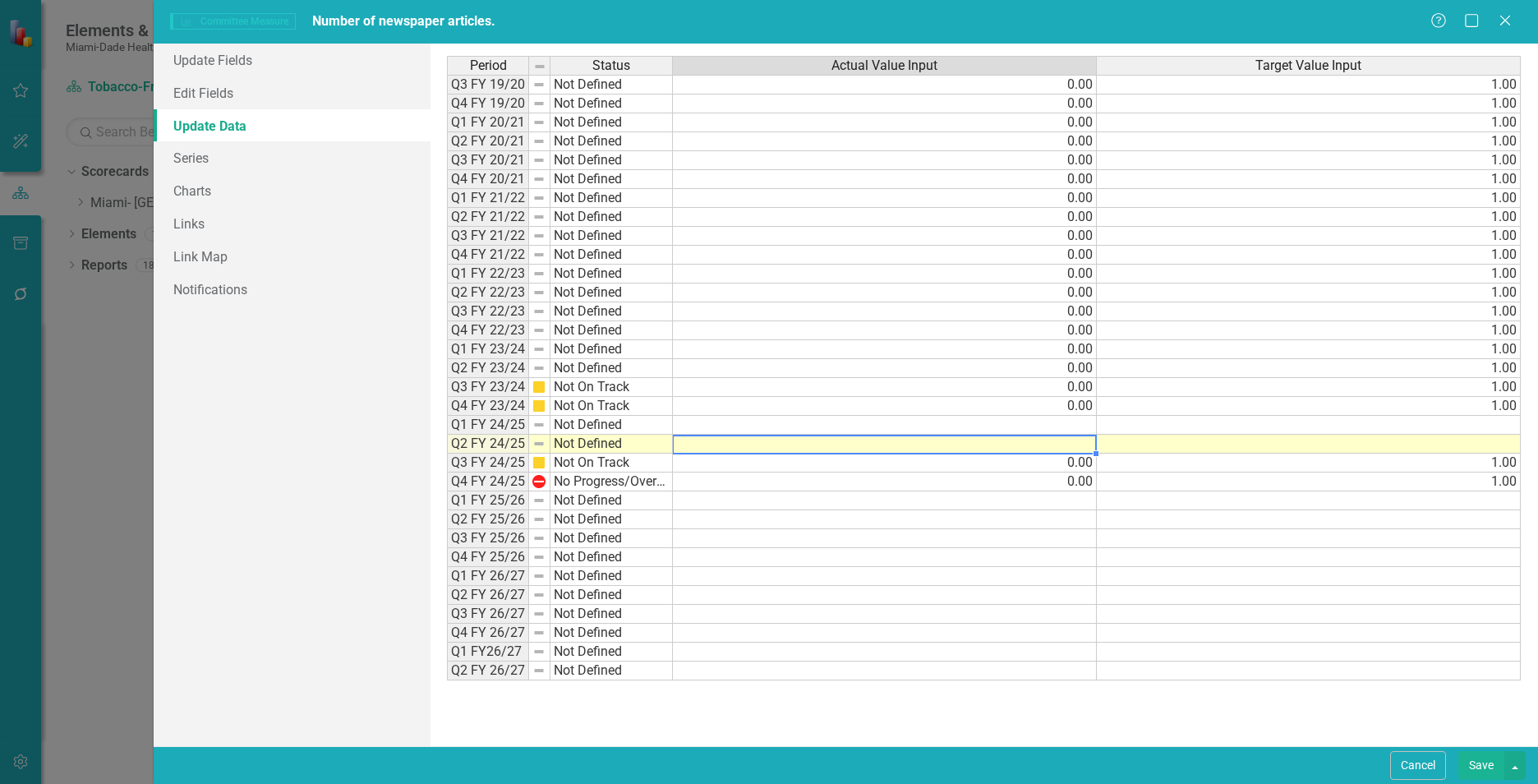
type textarea "0"
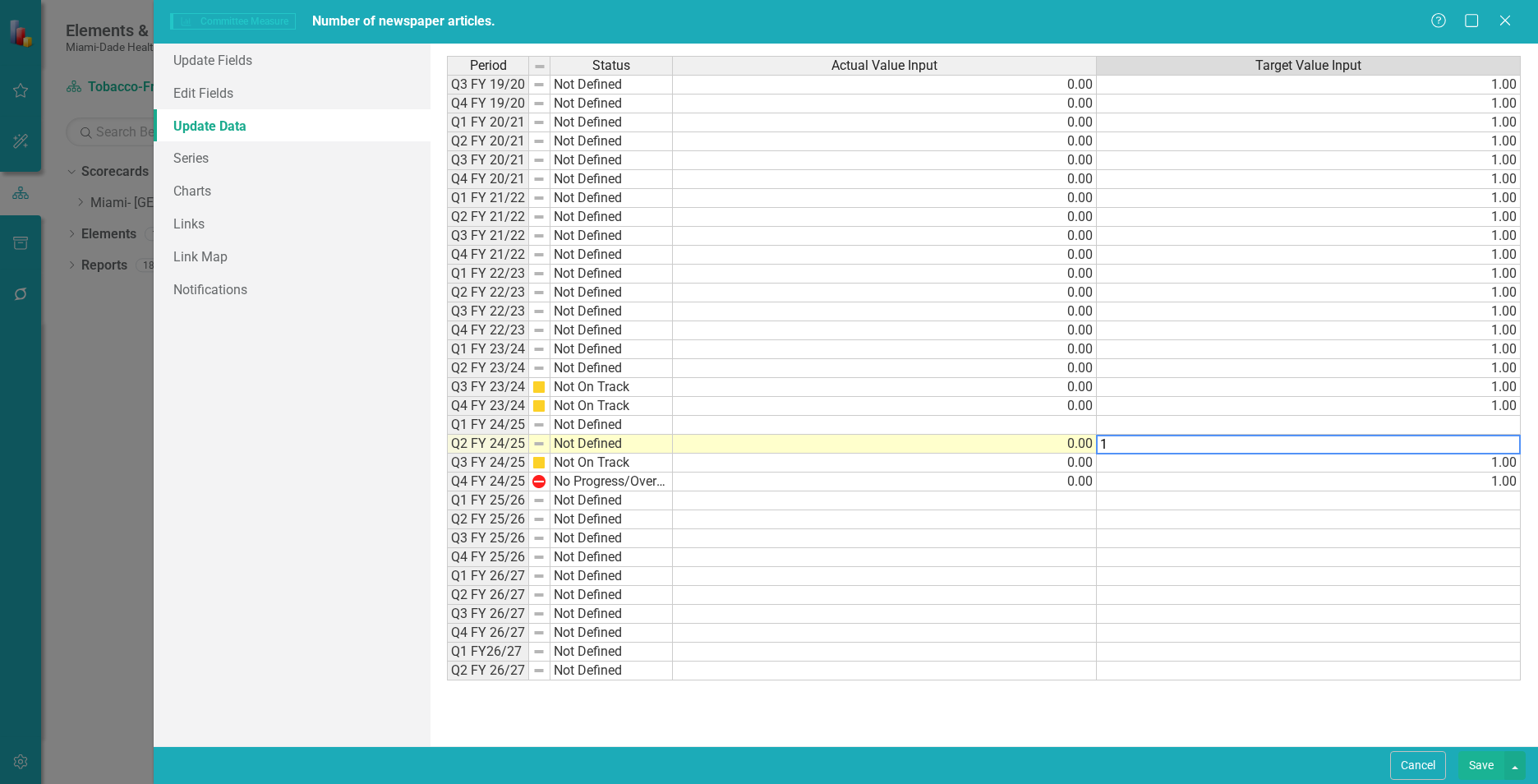
type textarea "1"
click at [980, 729] on div "Period Status Actual Value Input Target Value Input Q3 FY 19/20 Not Defined 0.0…" at bounding box center [984, 394] width 1074 height 677
click at [1040, 672] on td at bounding box center [885, 670] width 424 height 19
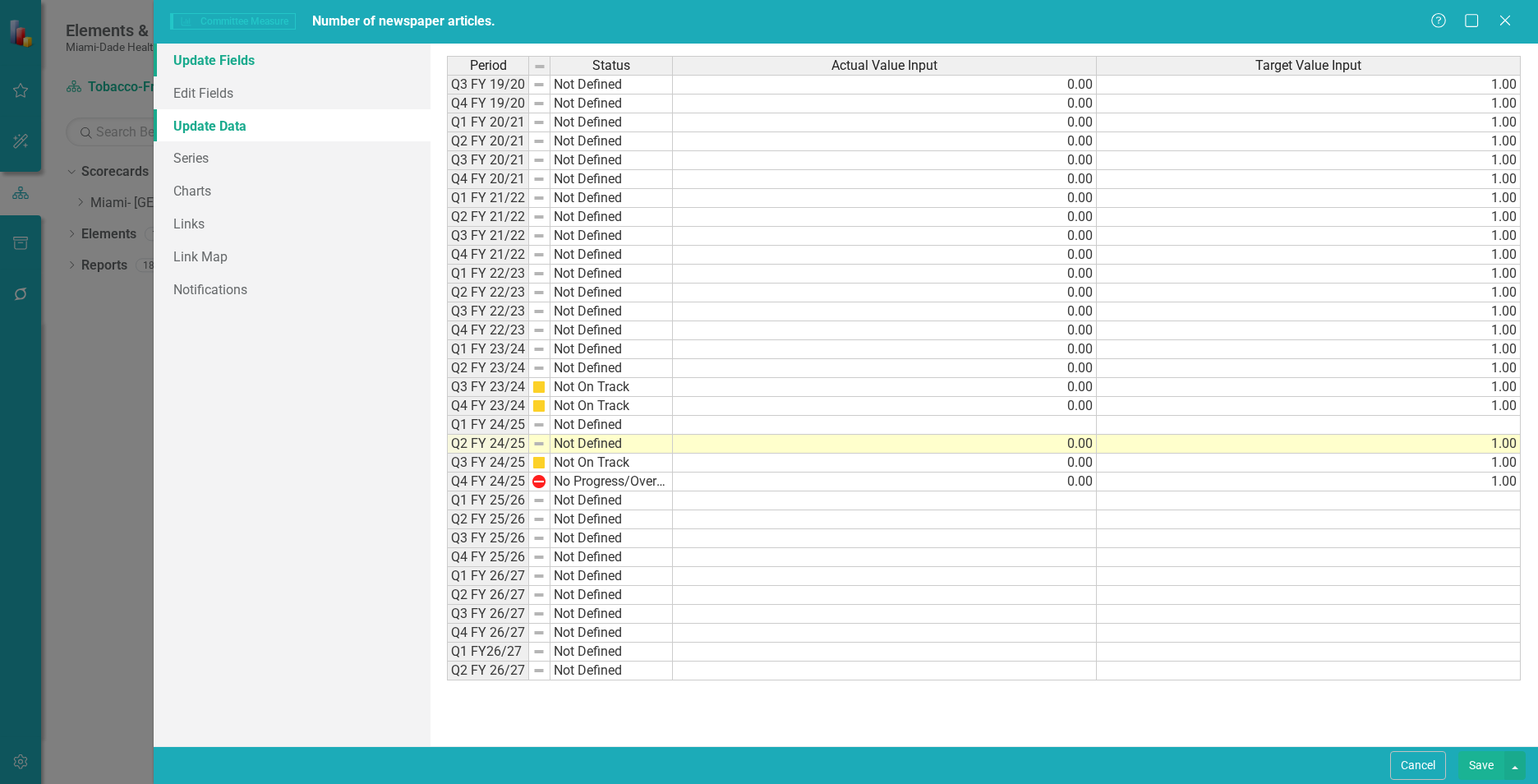
click at [253, 62] on link "Update Fields" at bounding box center [291, 60] width 277 height 33
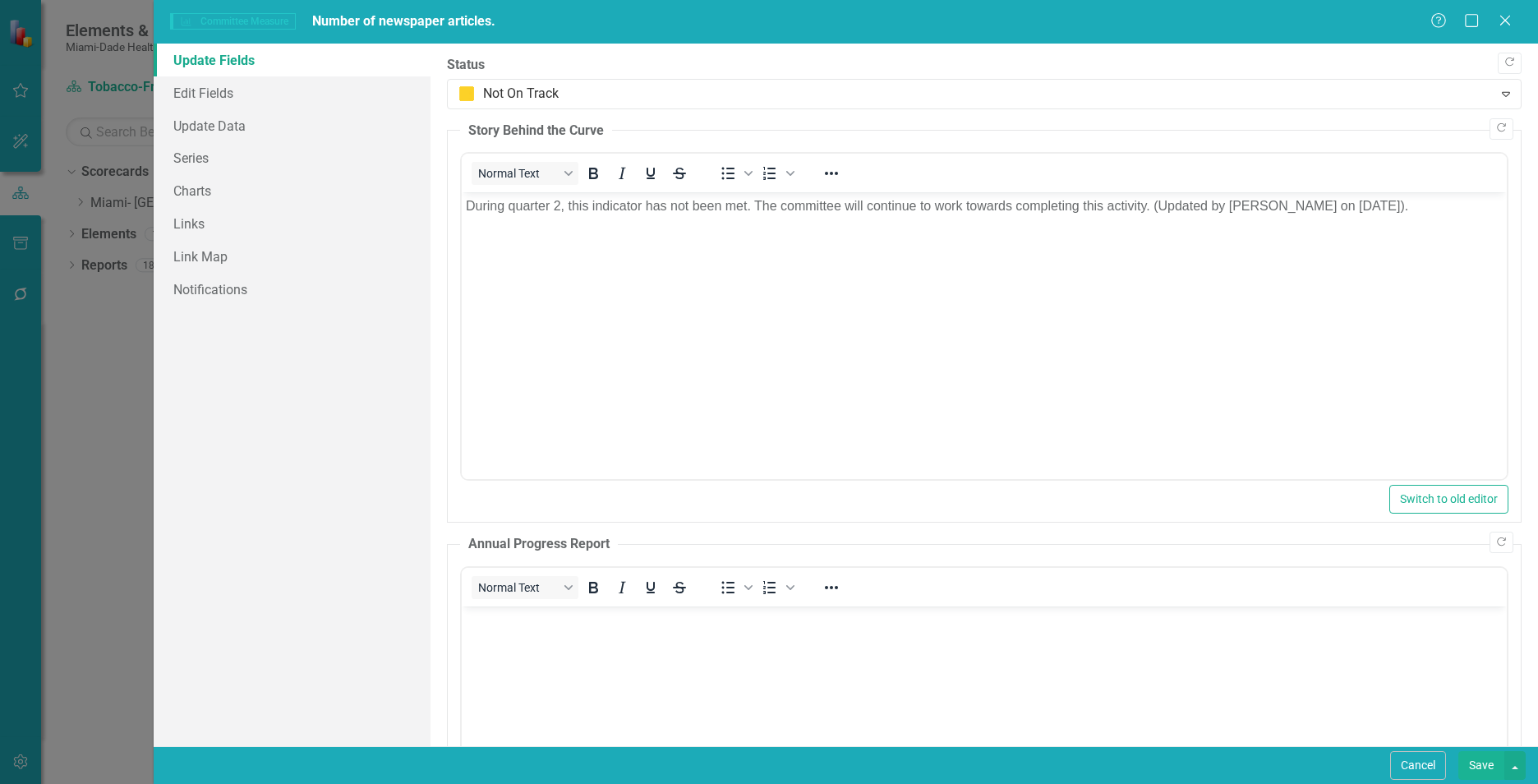
click at [1477, 774] on button "Save" at bounding box center [1481, 765] width 46 height 29
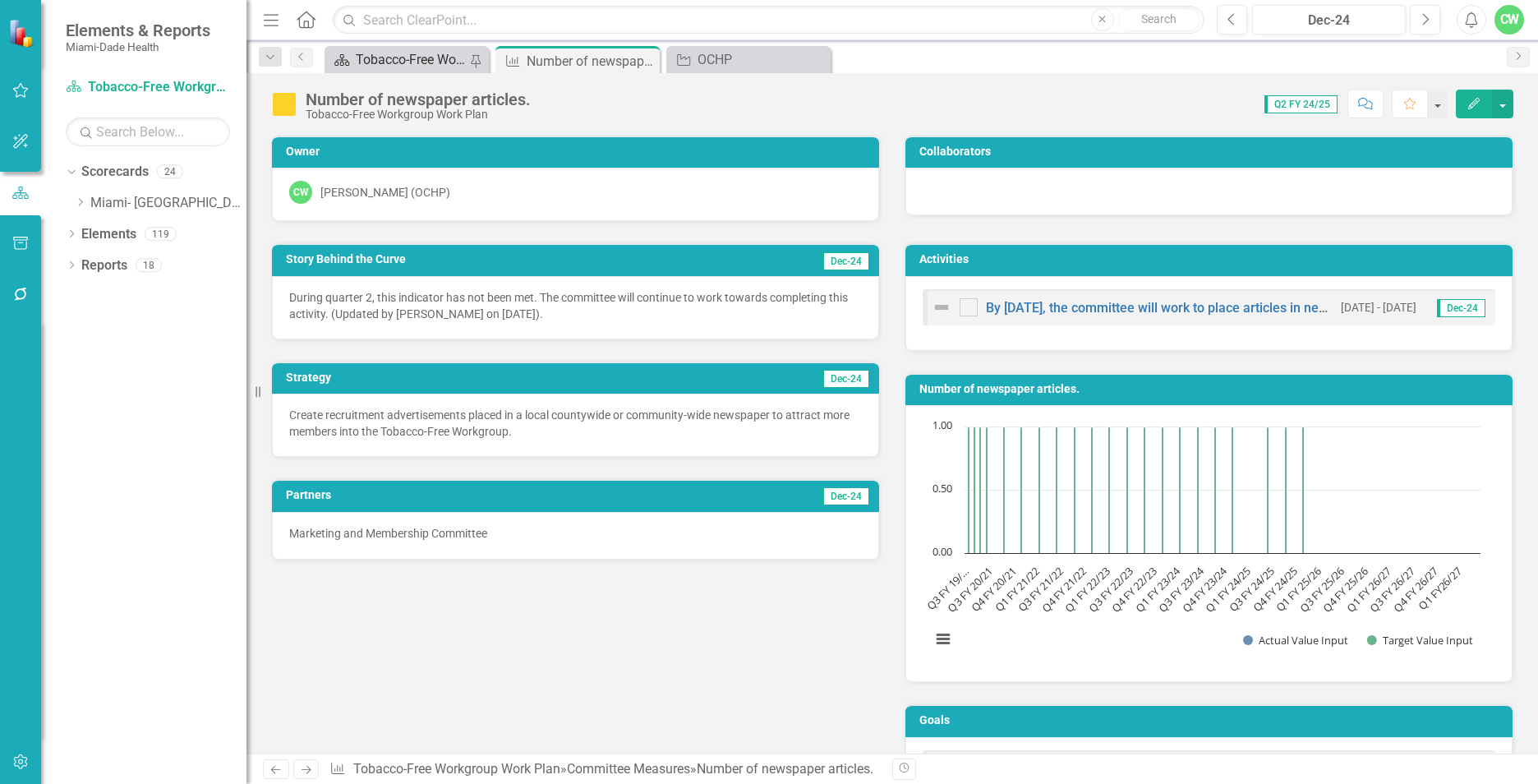
click at [416, 60] on div "Tobacco-Free Workgroup Work Plan" at bounding box center [412, 60] width 113 height 21
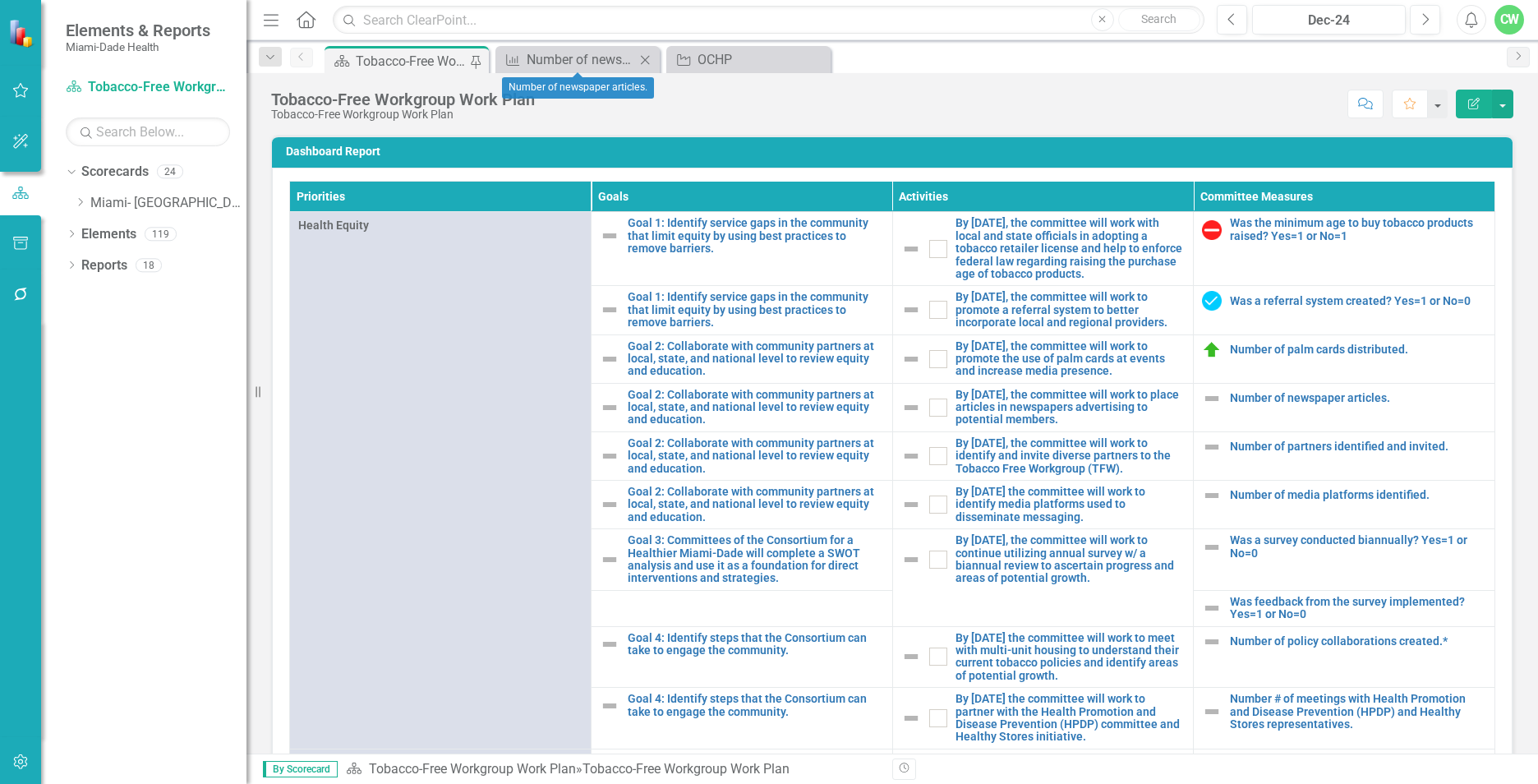
click at [647, 59] on icon "Close" at bounding box center [645, 60] width 16 height 13
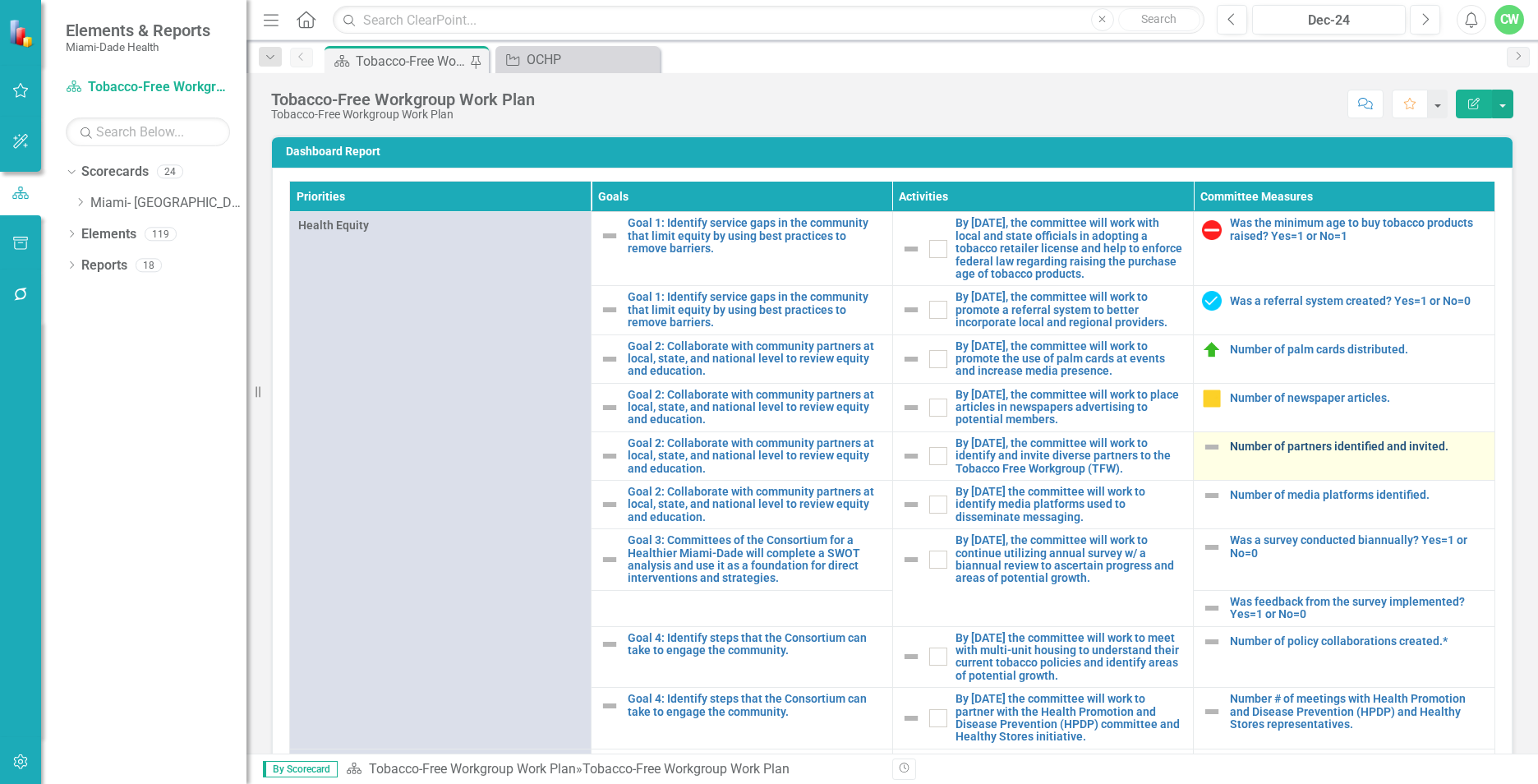
click at [1324, 453] on link "Number of partners identified and invited." at bounding box center [1358, 447] width 256 height 12
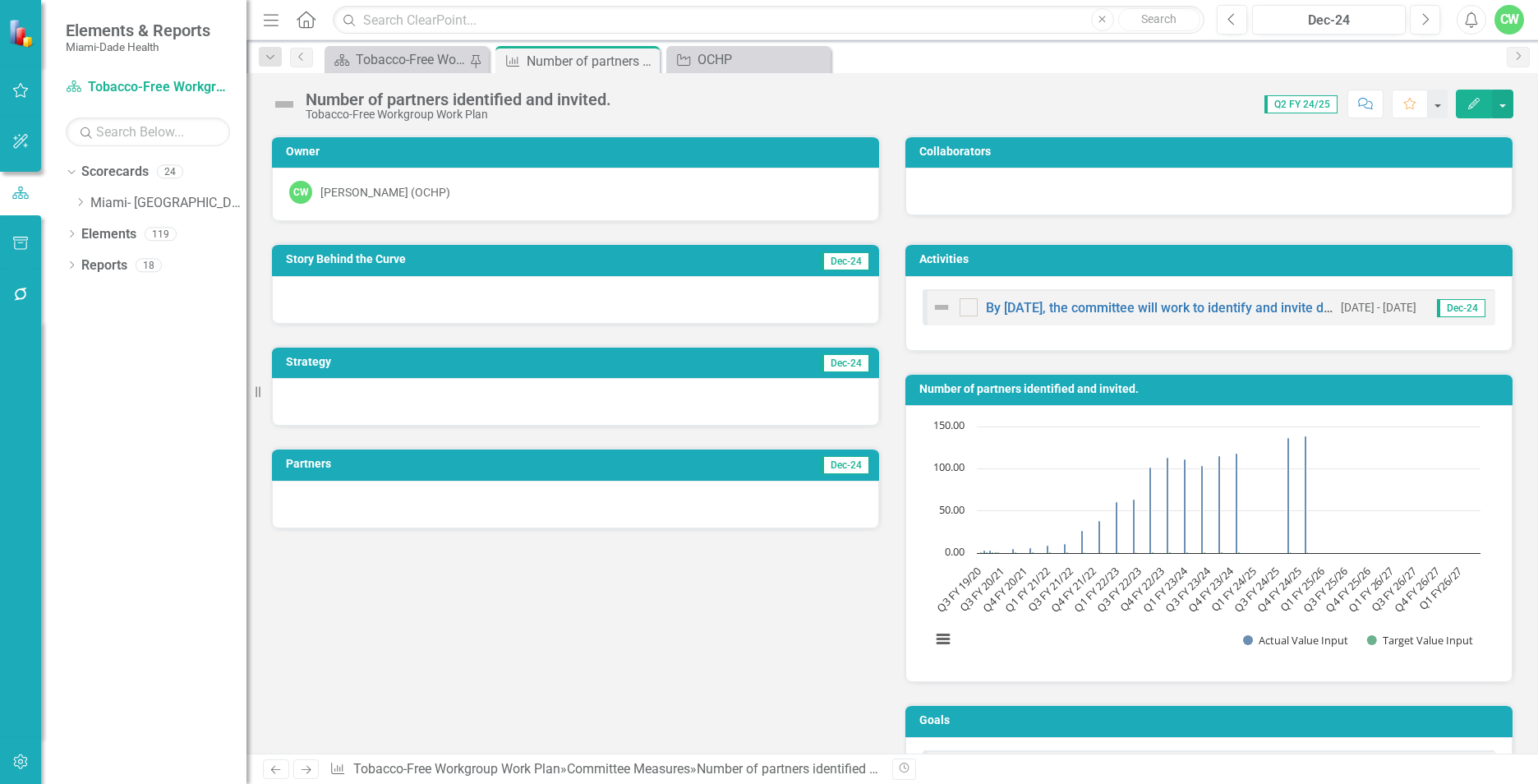
click at [1476, 105] on icon "Edit" at bounding box center [1474, 103] width 15 height 11
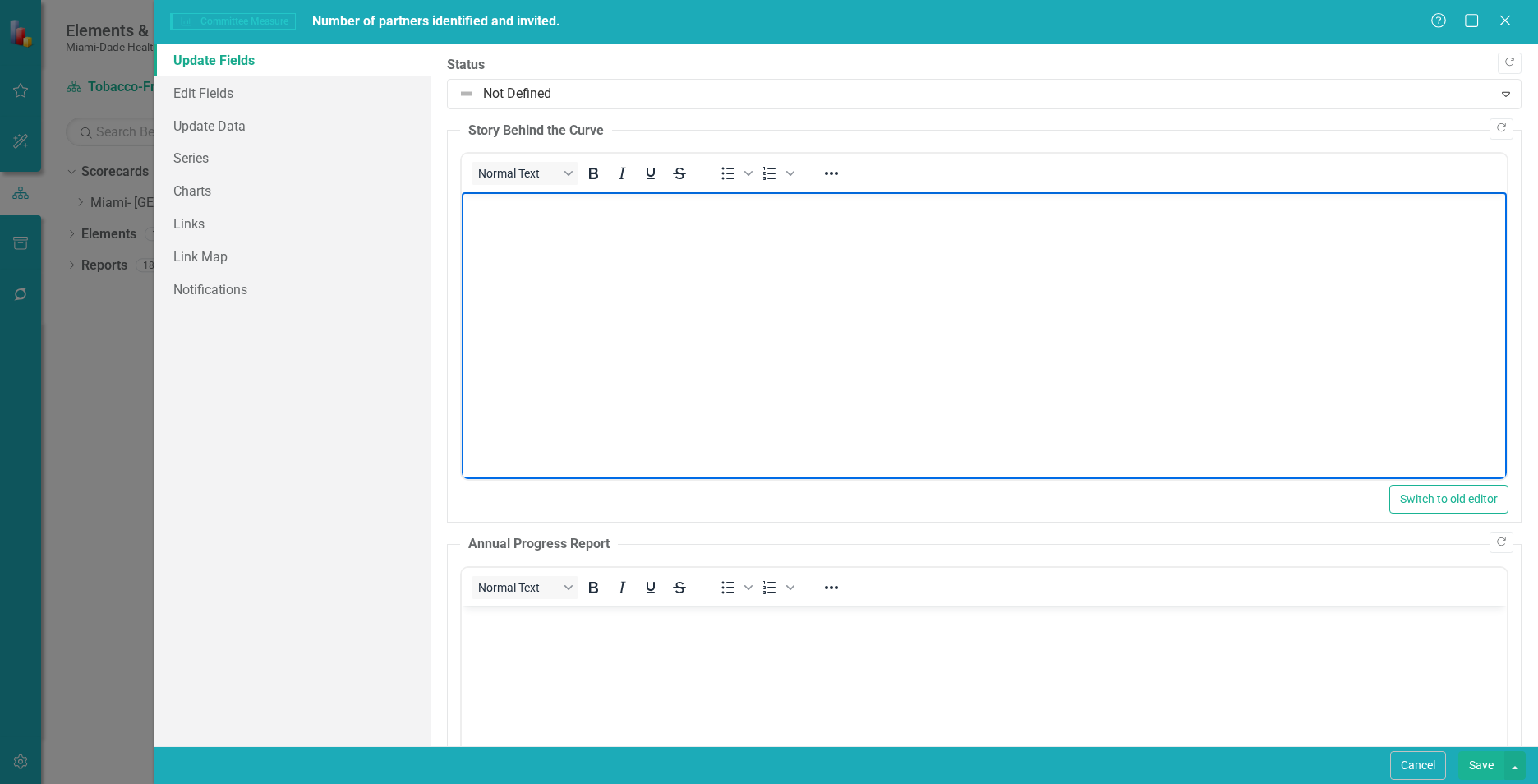
click at [601, 233] on body "Rich Text Area. Press ALT-0 for help." at bounding box center [984, 316] width 1045 height 246
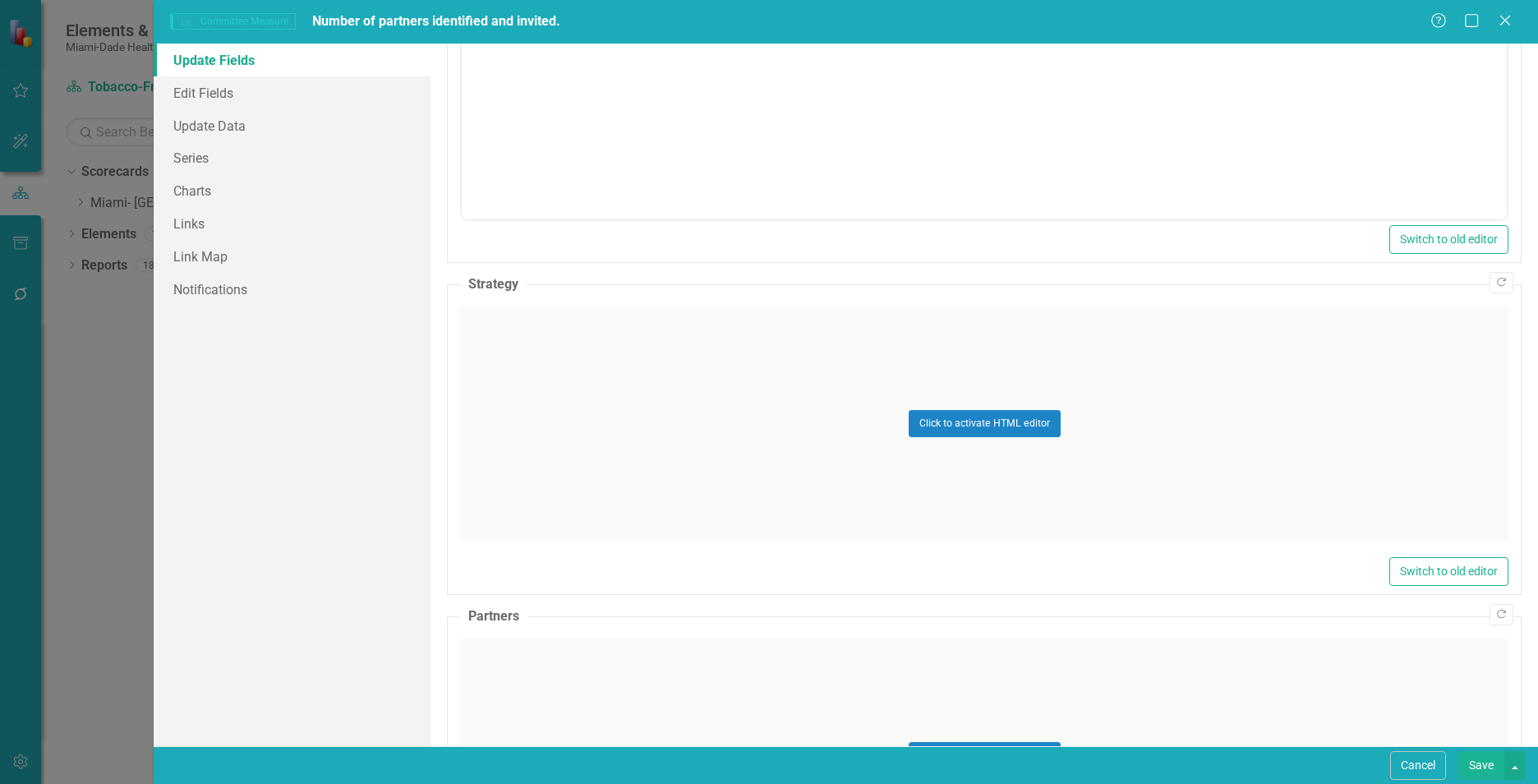
scroll to position [676, 0]
click at [492, 458] on div "Click to activate HTML editor" at bounding box center [984, 421] width 1049 height 234
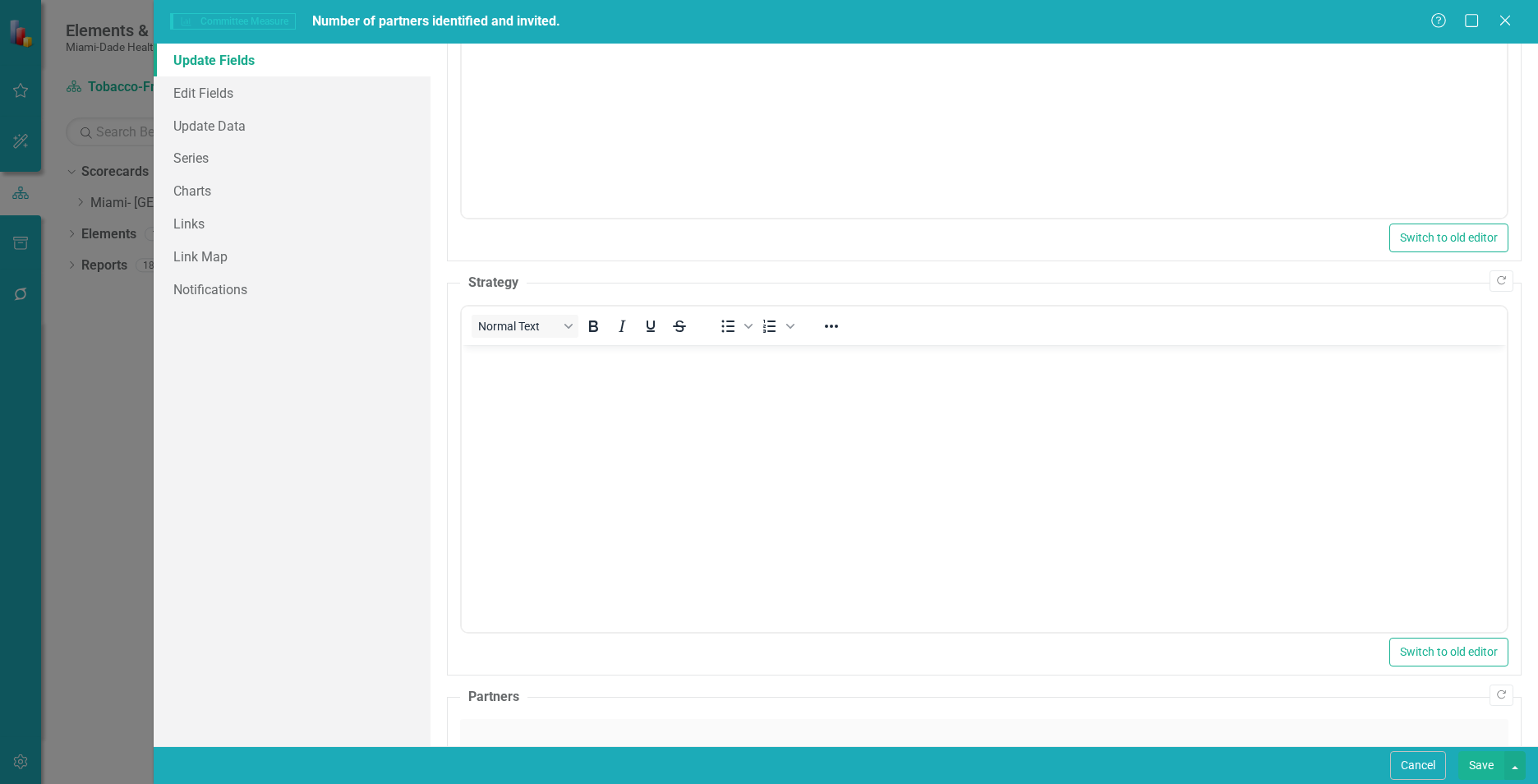
scroll to position [0, 0]
click at [491, 457] on body "Rich Text Area. Press ALT-0 for help." at bounding box center [984, 468] width 1045 height 246
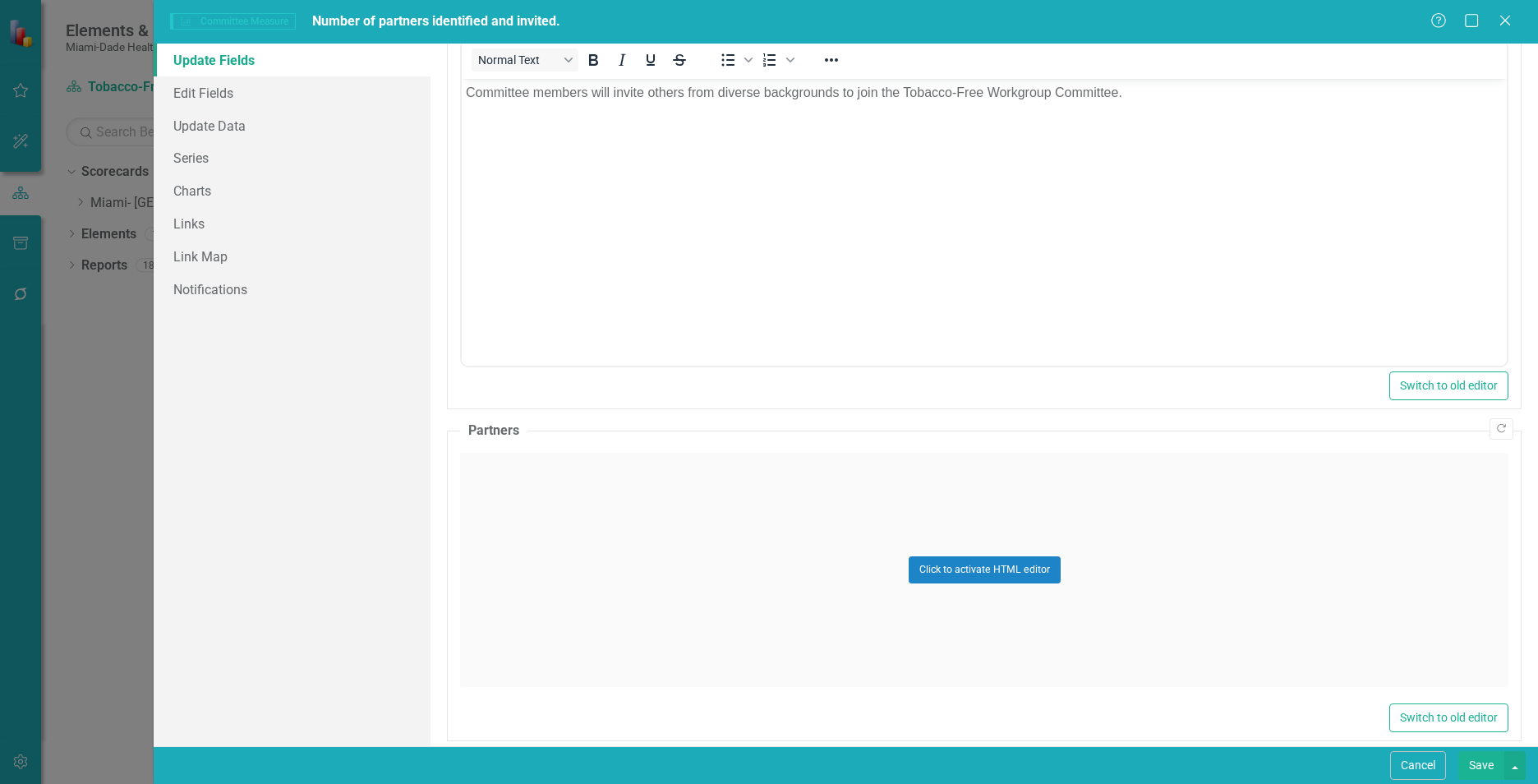
scroll to position [961, 0]
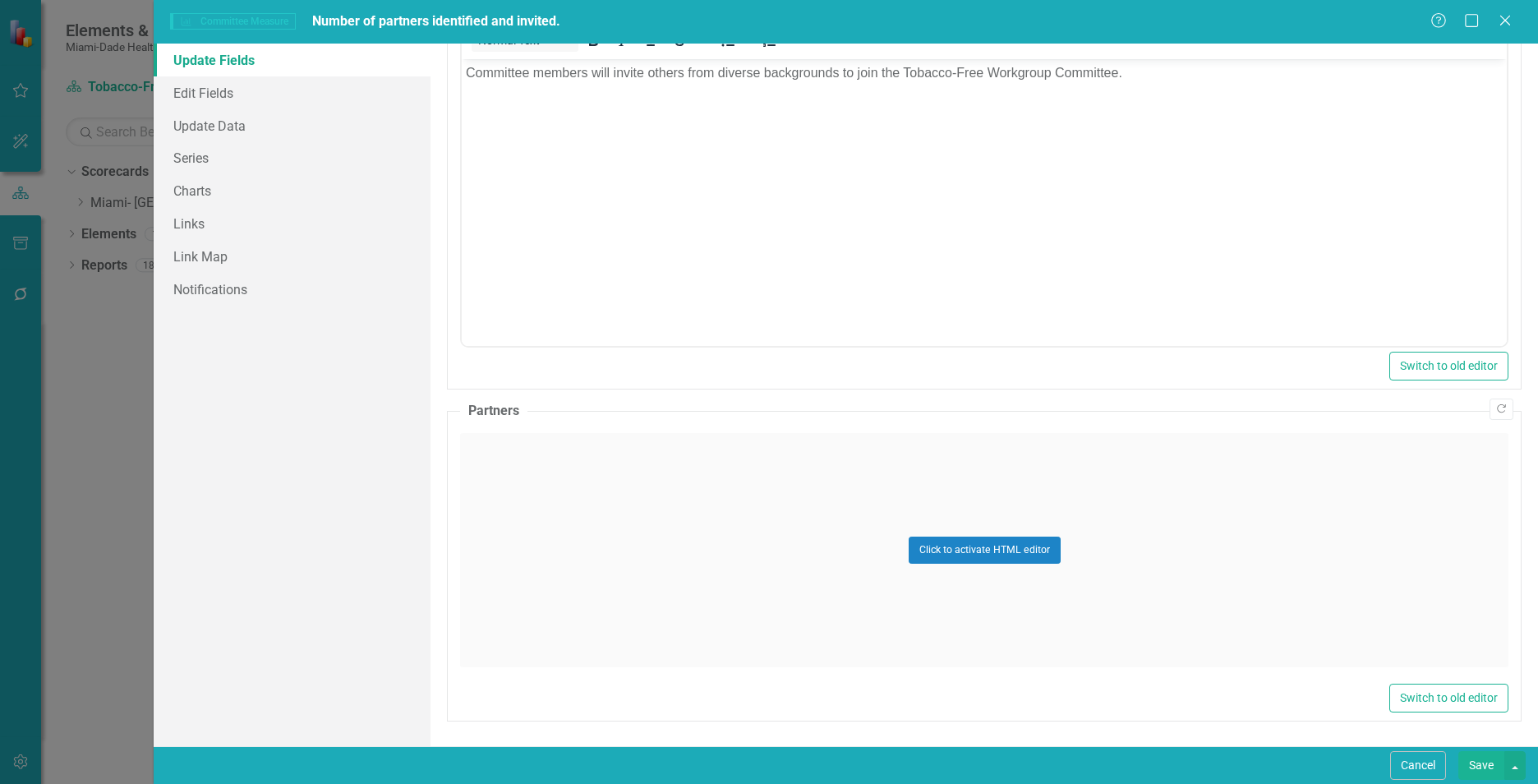
click at [481, 506] on div "Click to activate HTML editor" at bounding box center [984, 550] width 1049 height 234
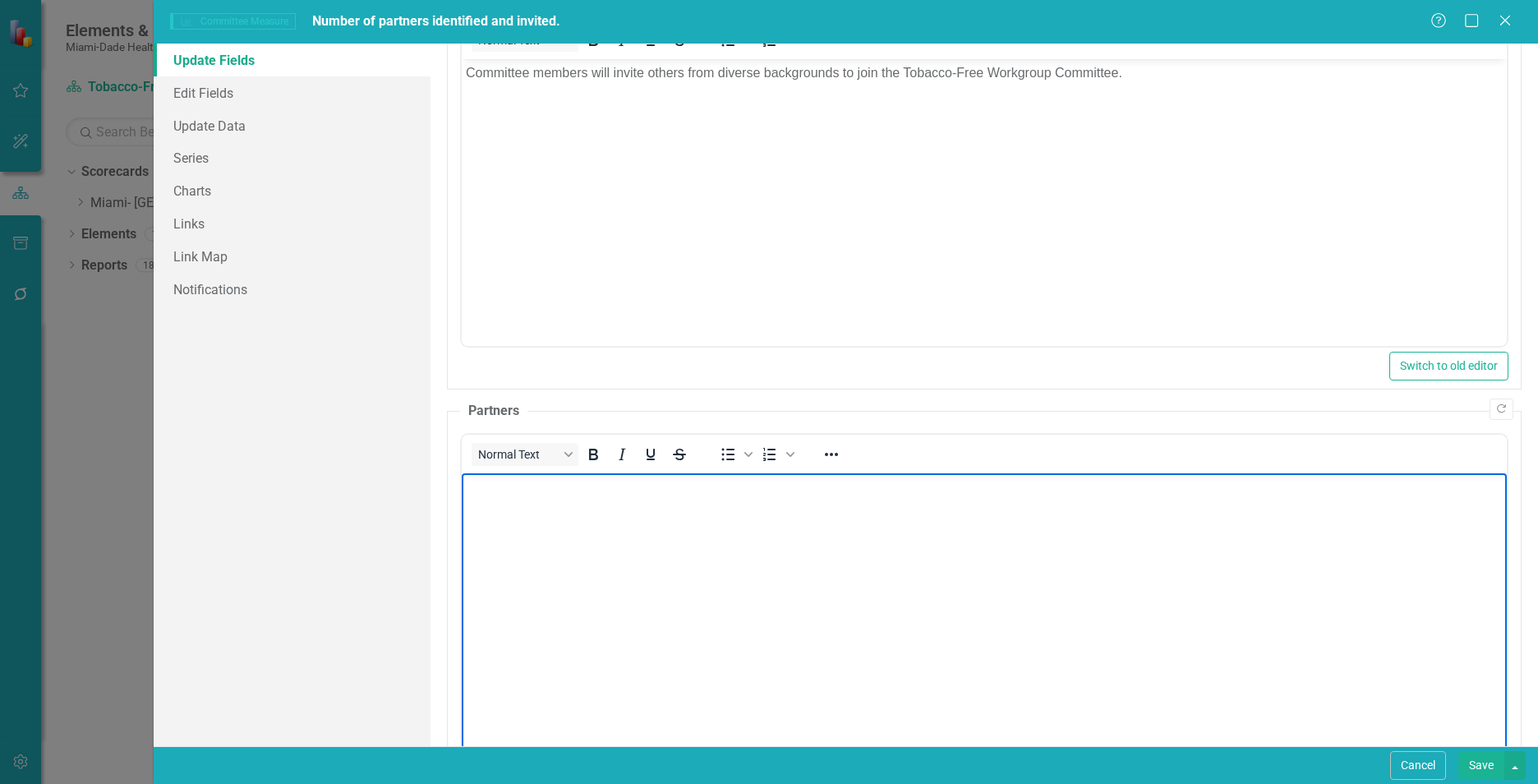
click at [533, 546] on body "Rich Text Area. Press ALT-0 for help." at bounding box center [984, 596] width 1045 height 246
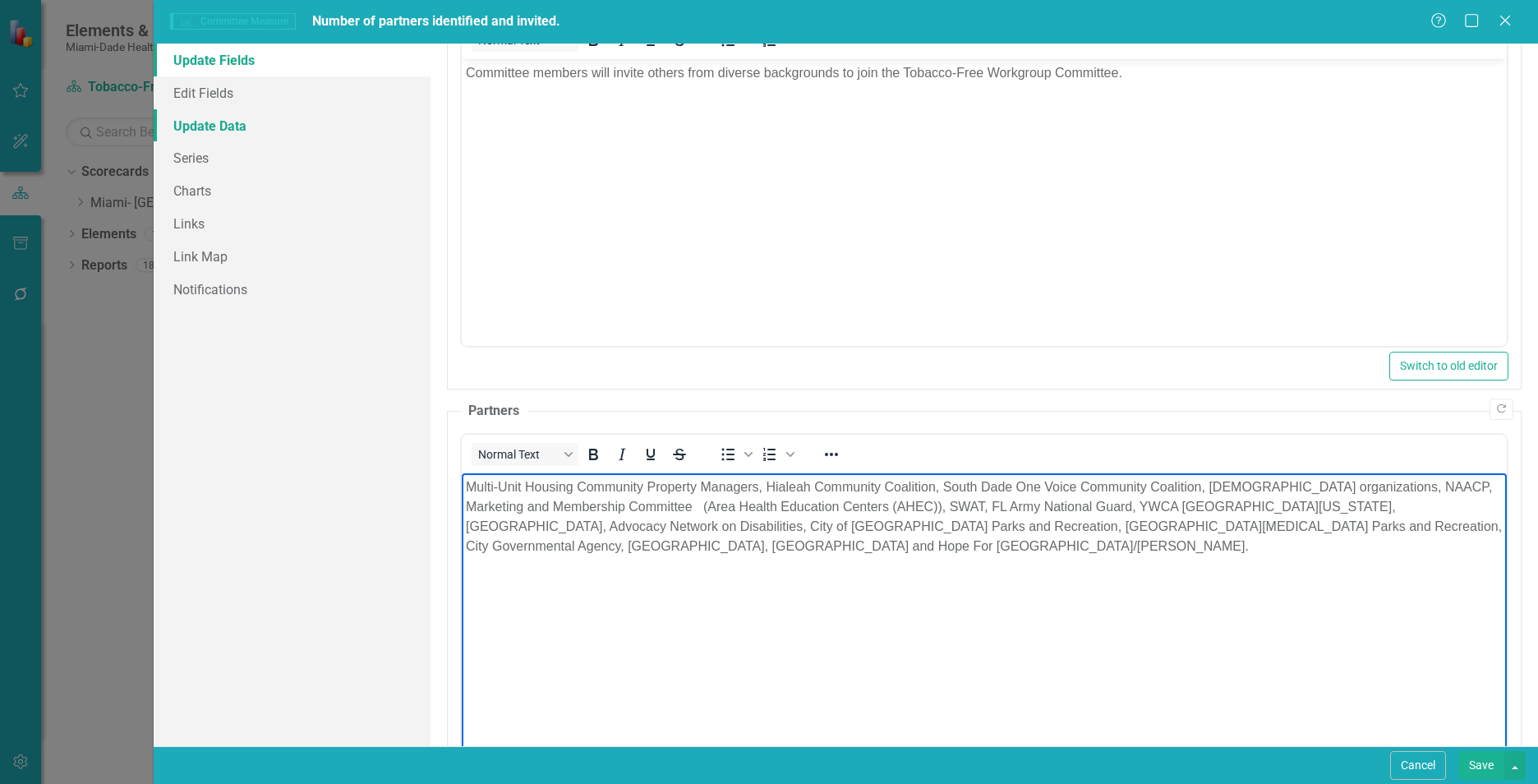
click at [272, 133] on link "Update Data" at bounding box center [291, 126] width 277 height 33
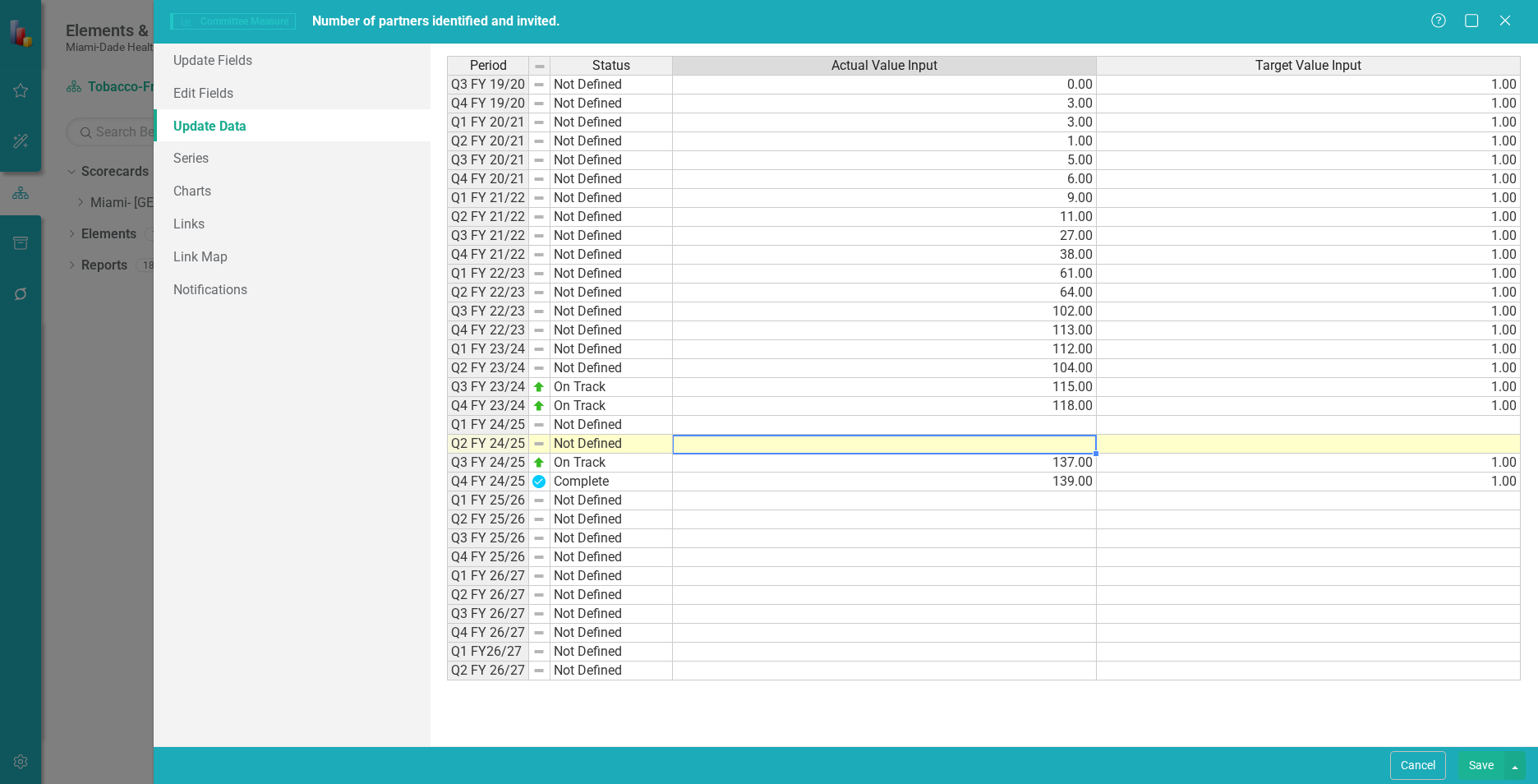
click at [1064, 441] on td at bounding box center [885, 444] width 424 height 19
type textarea "122"
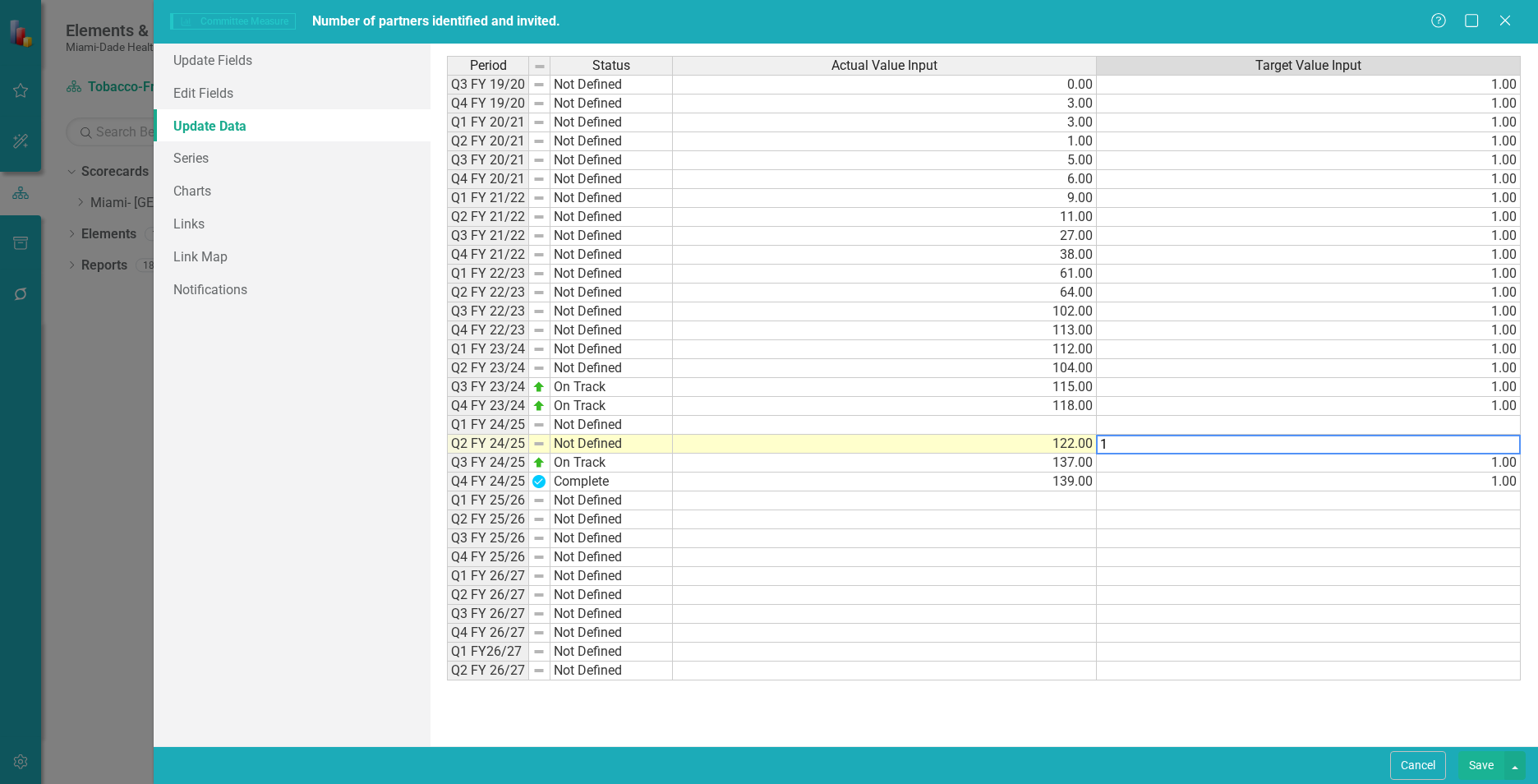
type textarea "1"
click at [1081, 706] on div "Period Status Actual Value Input Target Value Input Q3 FY 19/20 Not Defined 0.0…" at bounding box center [984, 394] width 1074 height 677
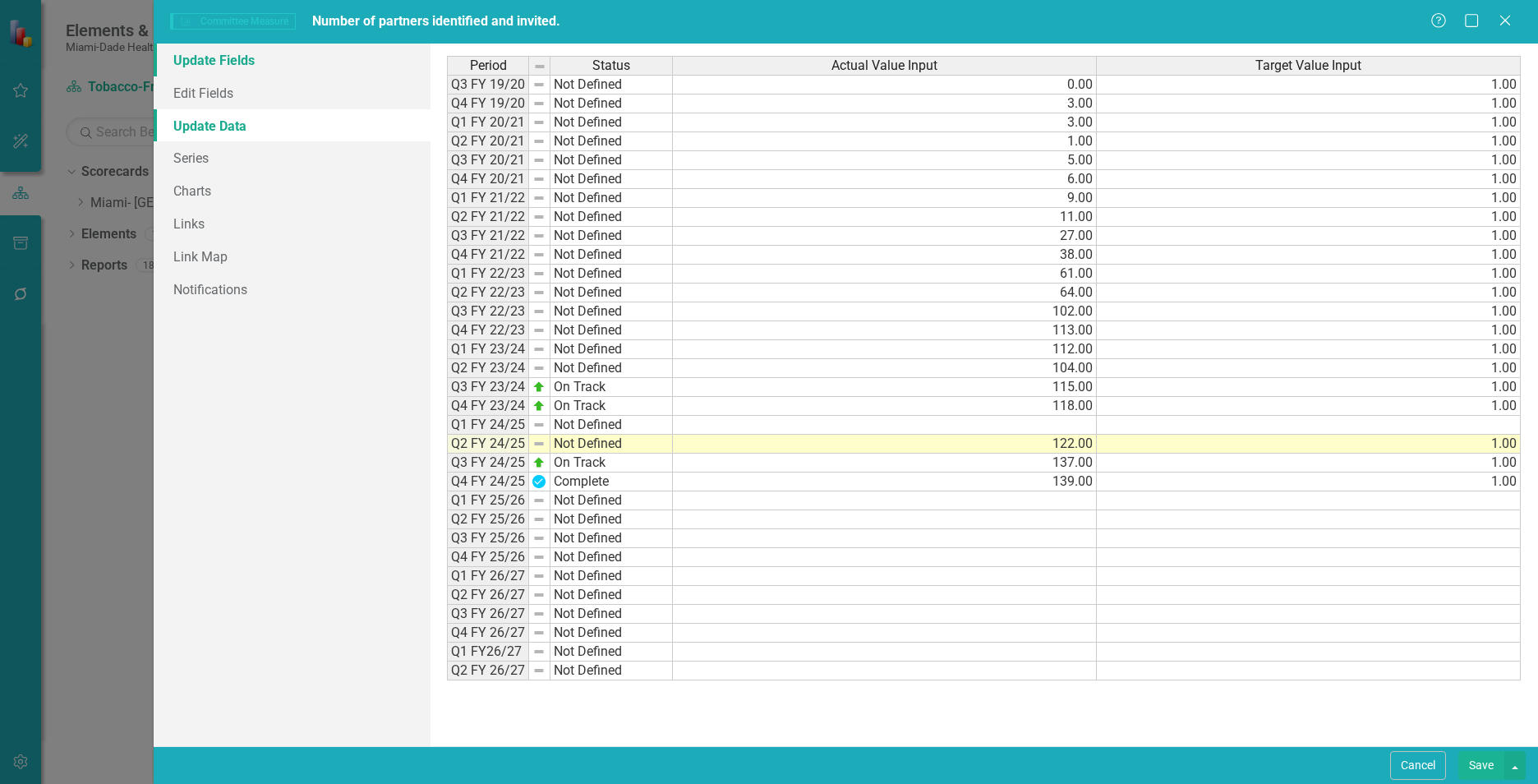
click at [295, 50] on link "Update Fields" at bounding box center [291, 60] width 277 height 33
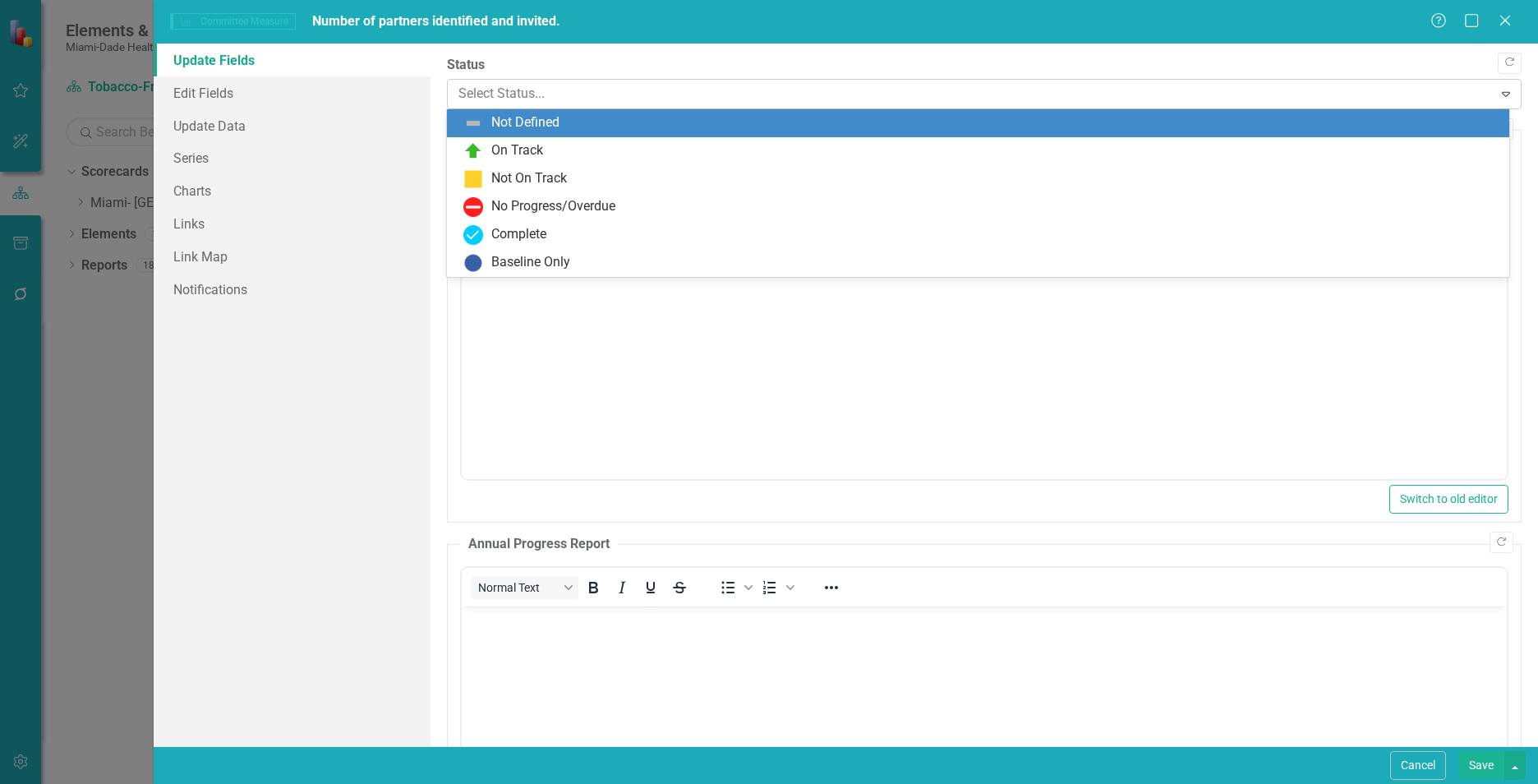
click at [649, 94] on div at bounding box center [970, 95] width 1024 height 23
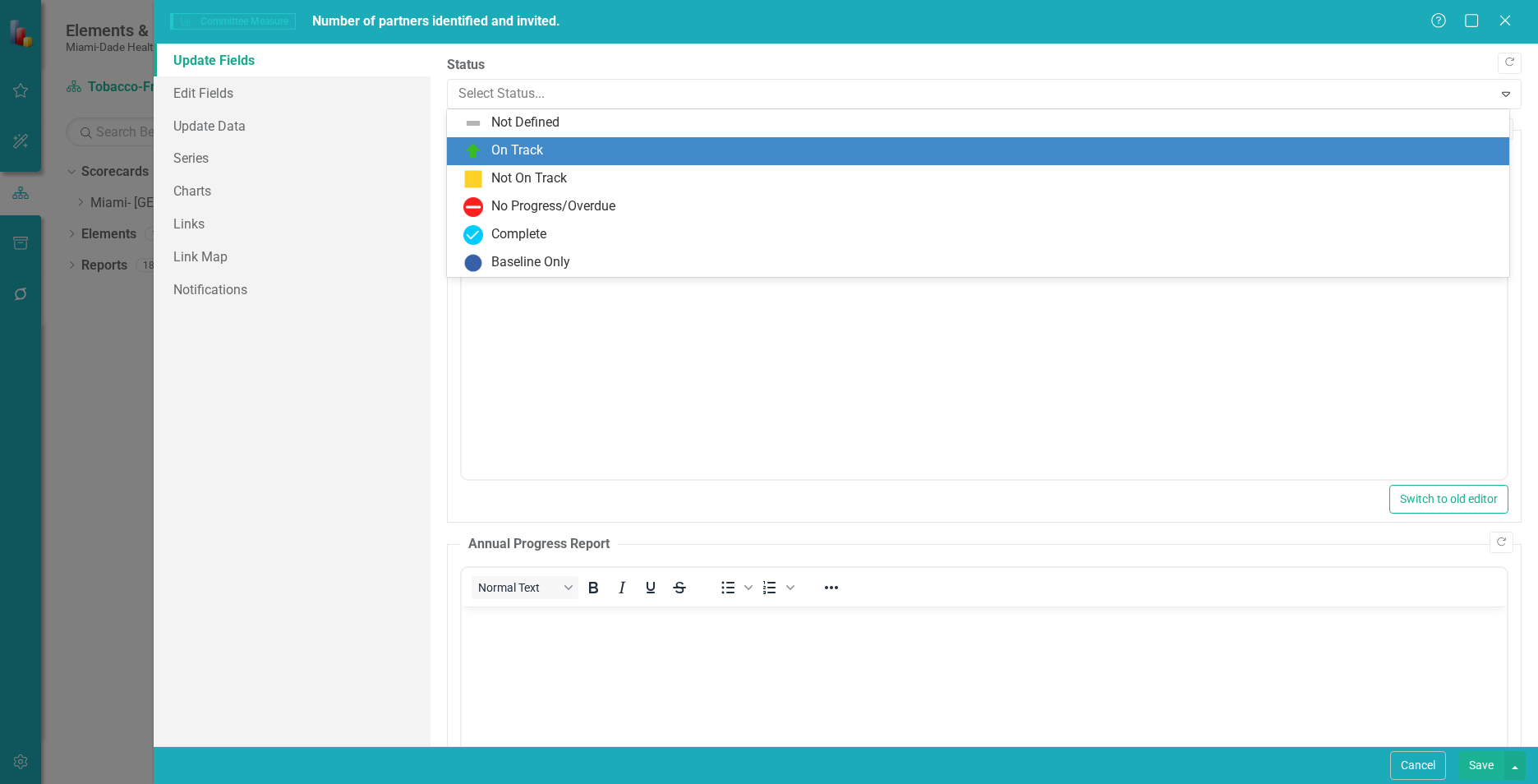
click at [622, 154] on div "On Track" at bounding box center [981, 151] width 1036 height 20
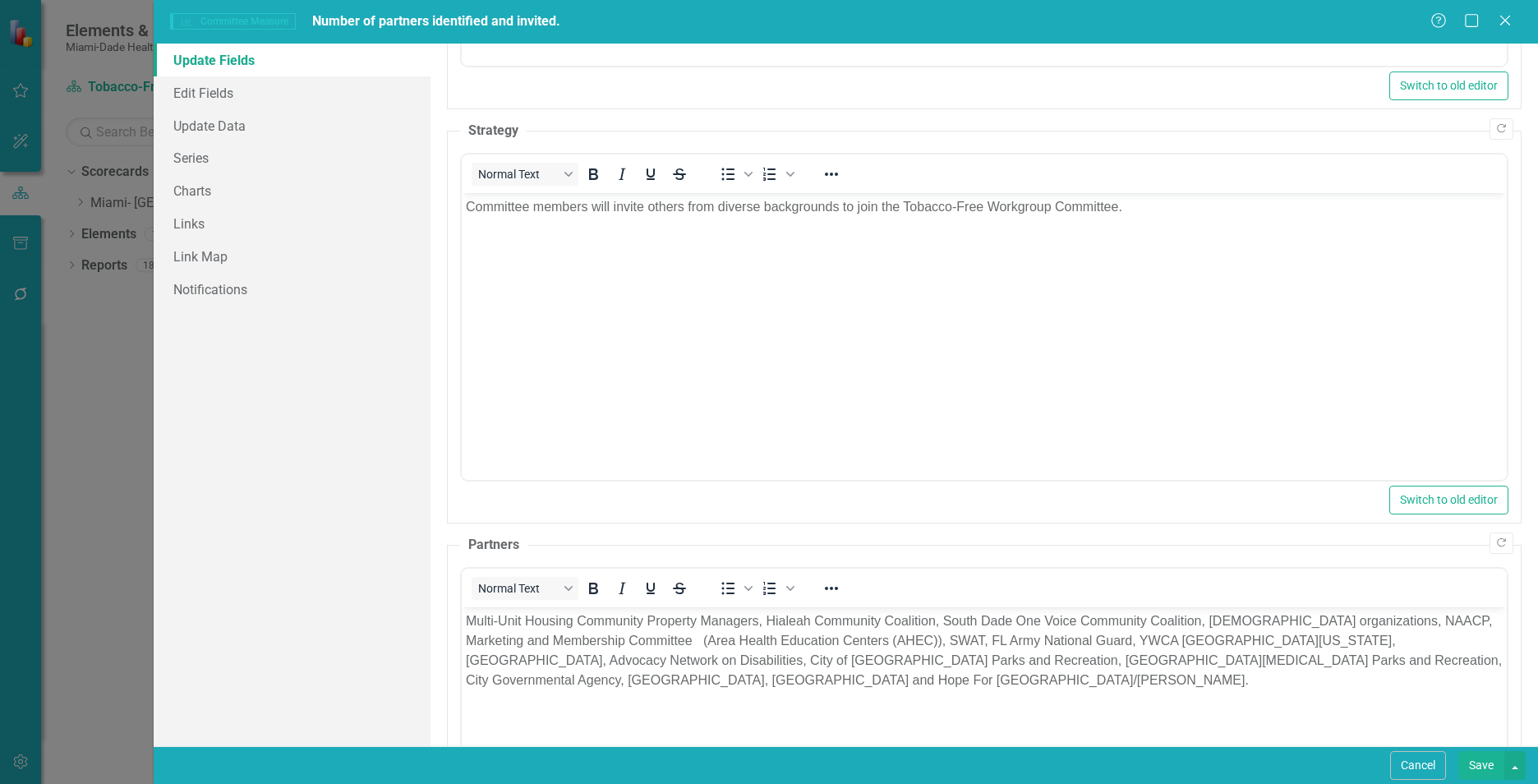
scroll to position [1043, 0]
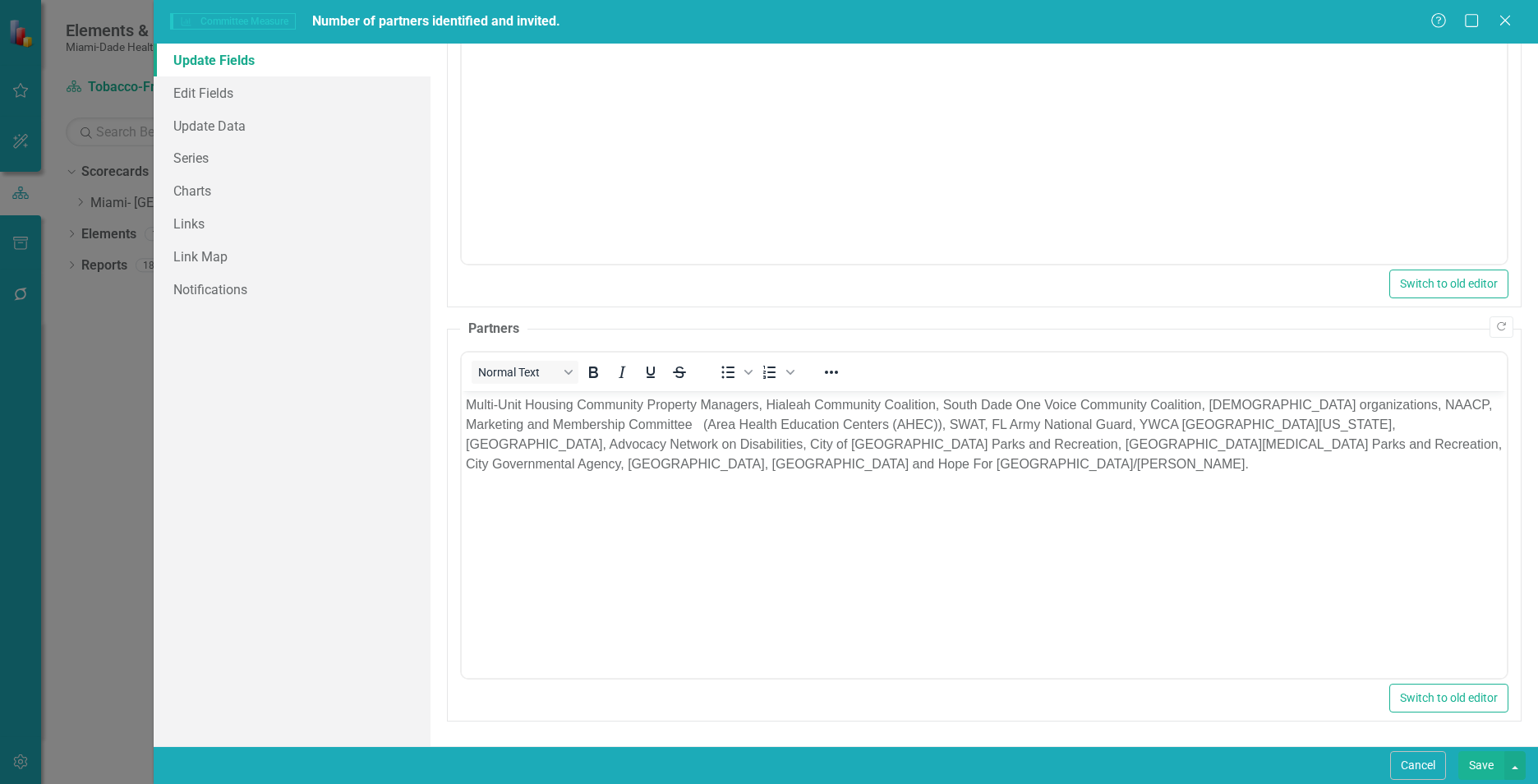
click at [1470, 764] on button "Save" at bounding box center [1481, 765] width 46 height 29
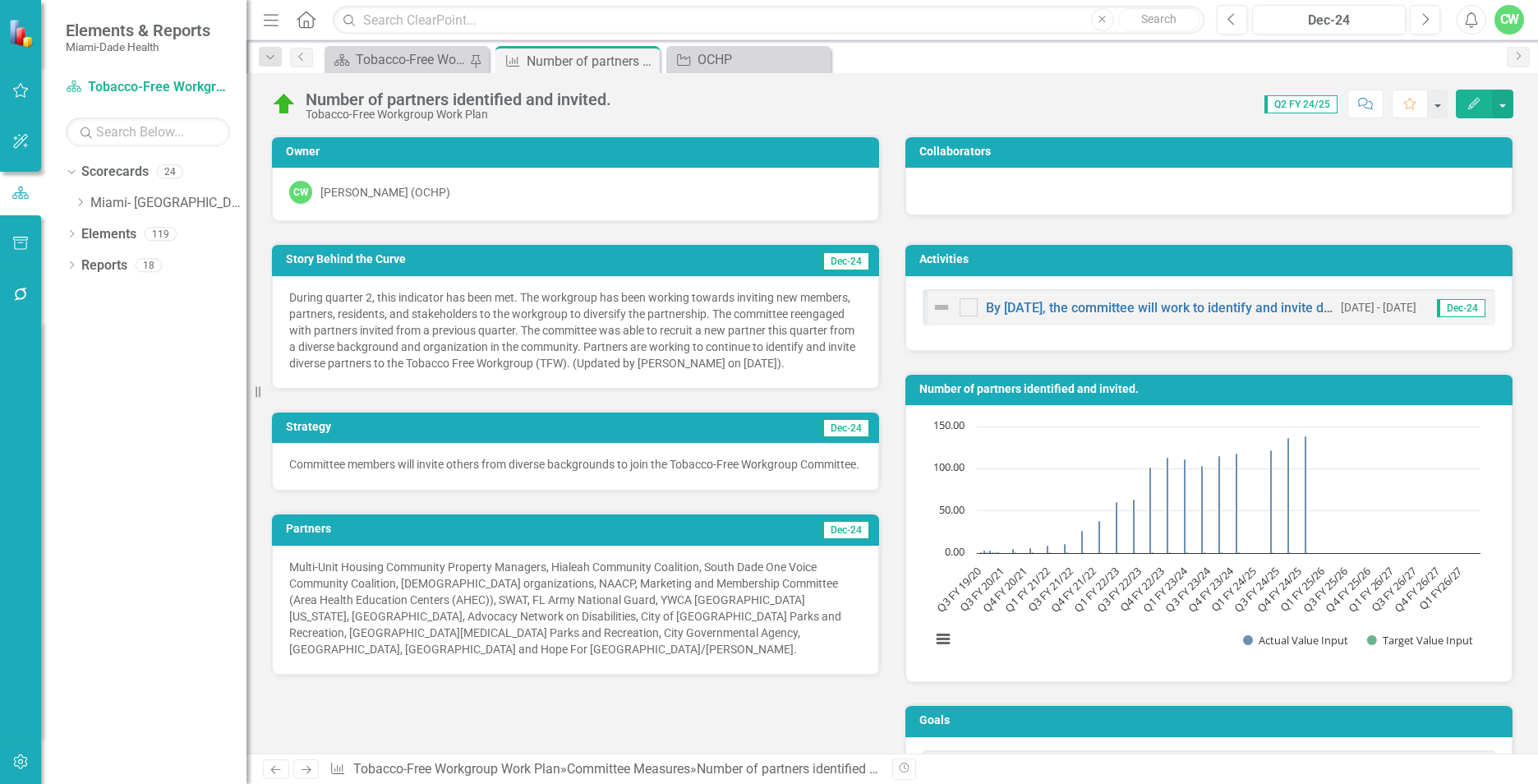
click at [1260, 724] on h3 "Goals" at bounding box center [1212, 720] width 585 height 12
click at [439, 59] on div "Tobacco-Free Workgroup Work Plan" at bounding box center [412, 60] width 113 height 21
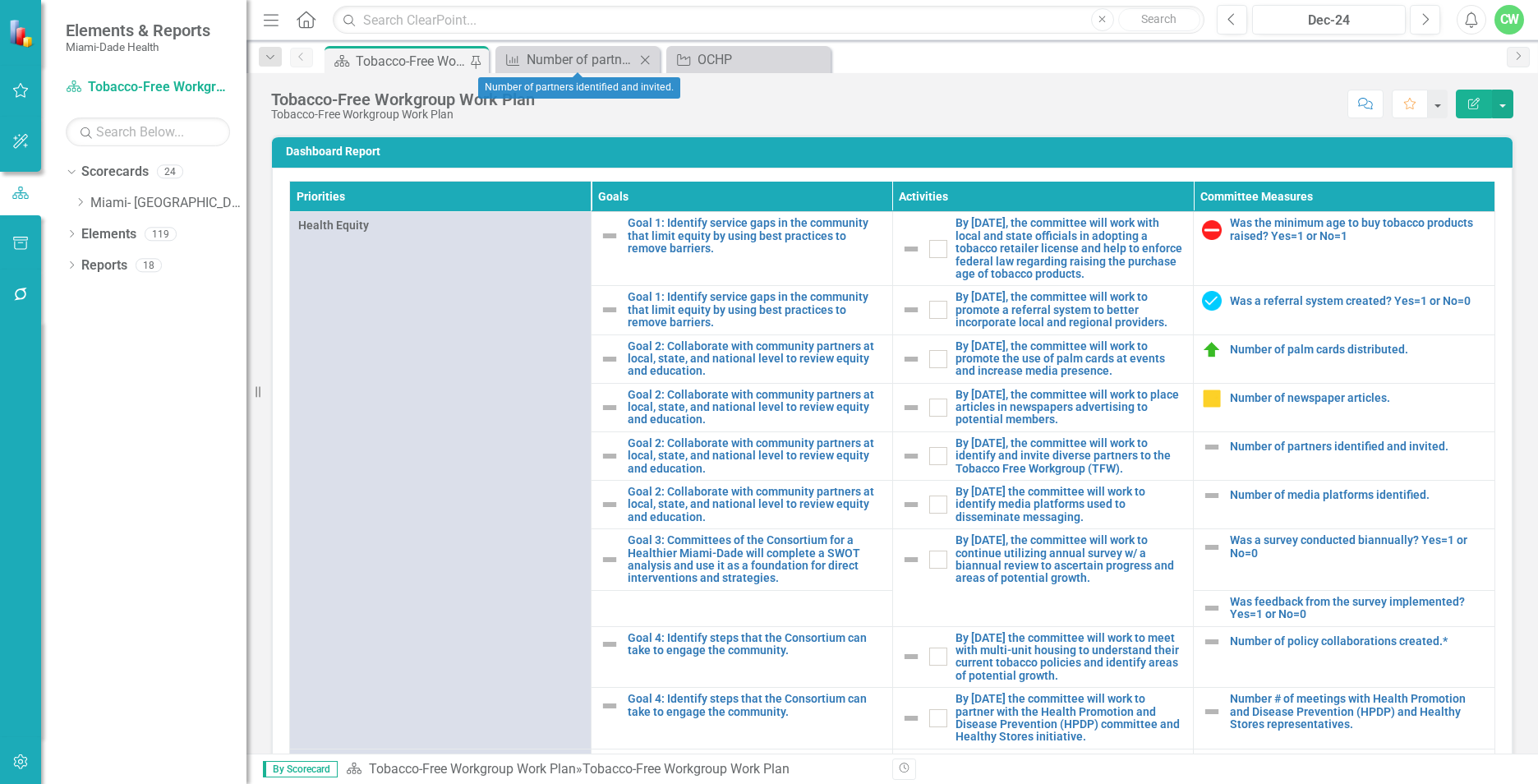
click at [645, 57] on icon "Close" at bounding box center [645, 60] width 16 height 13
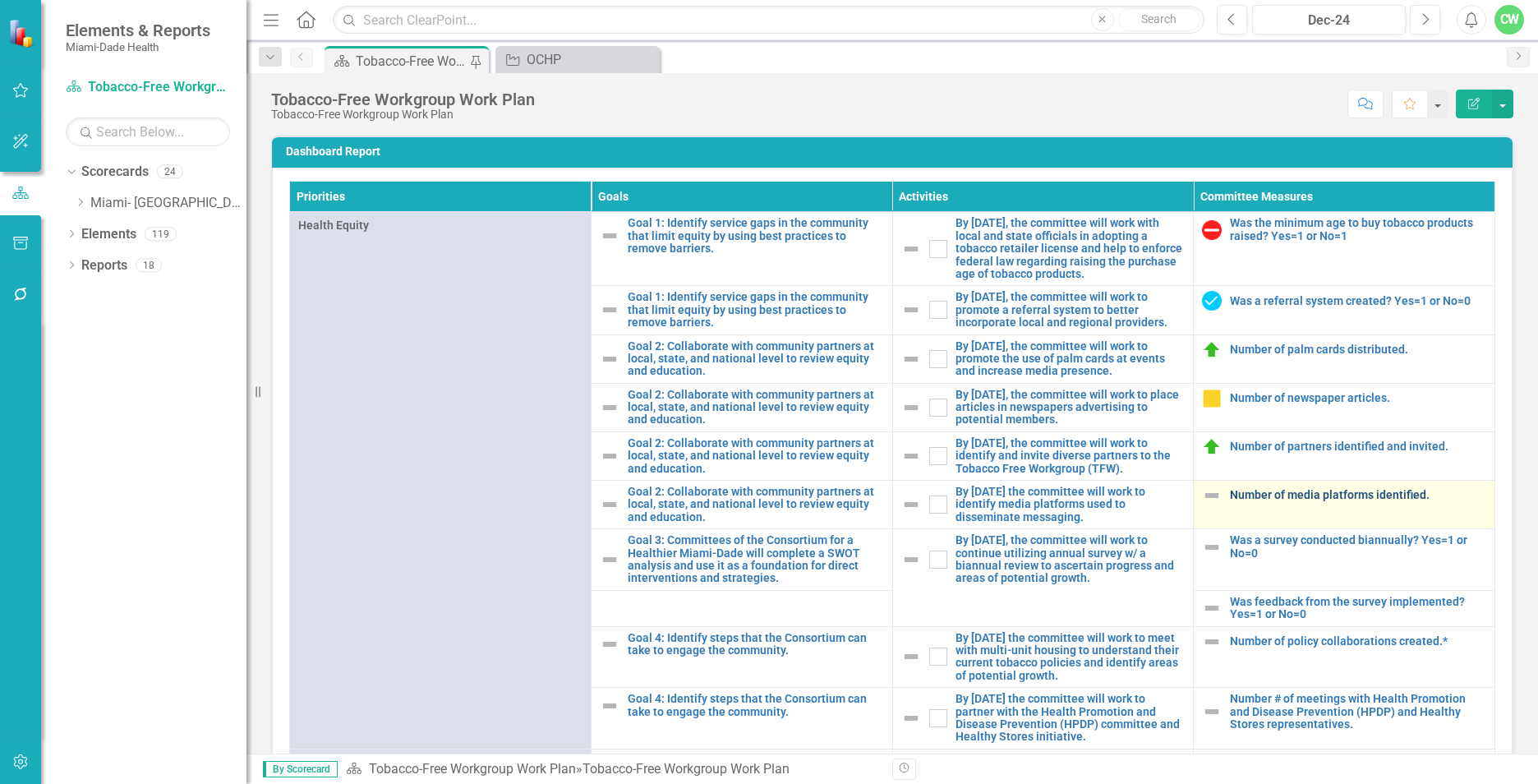
click at [1230, 501] on link "Number of media platforms identified." at bounding box center [1358, 495] width 256 height 12
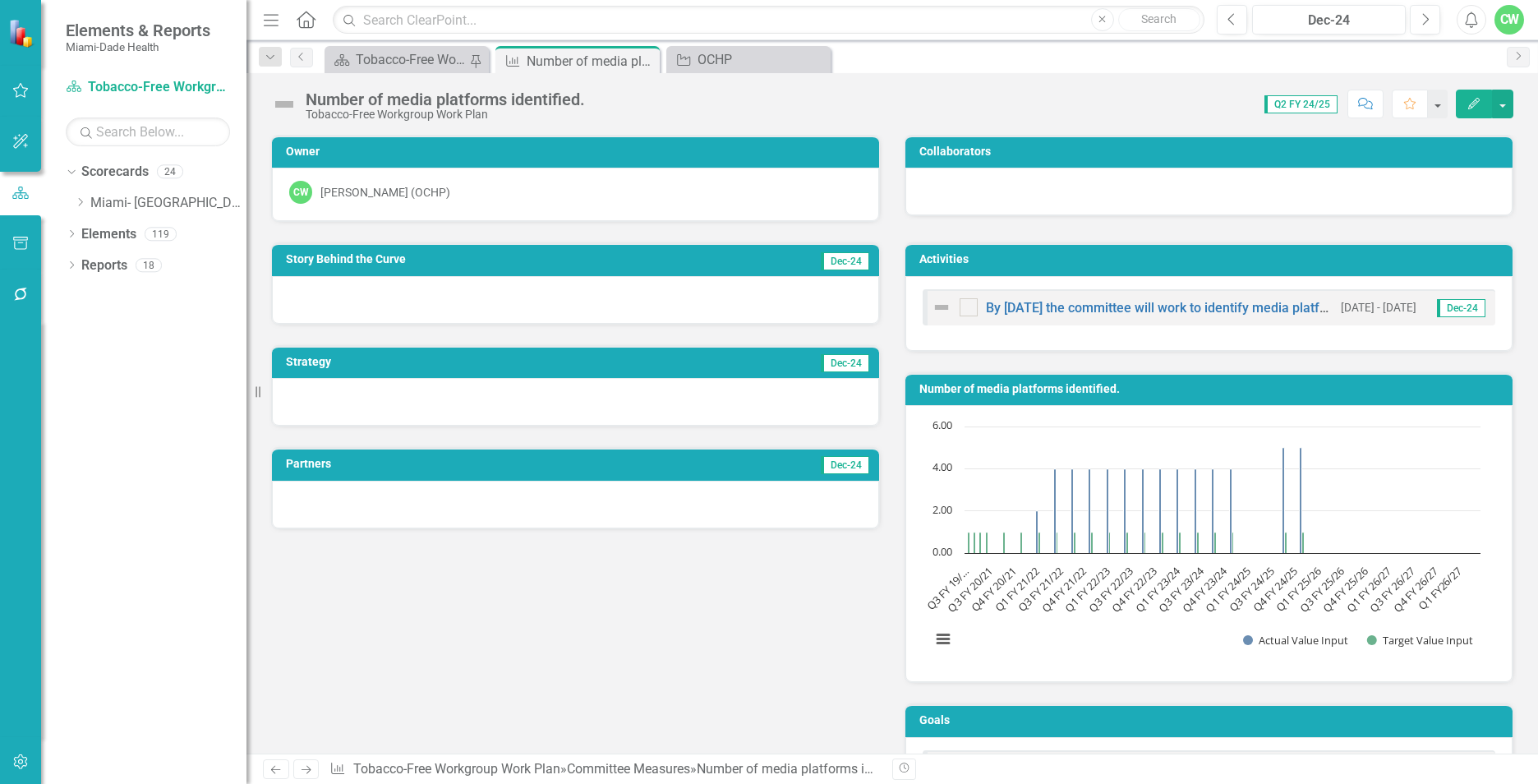
click at [1483, 106] on button "Edit" at bounding box center [1474, 103] width 36 height 29
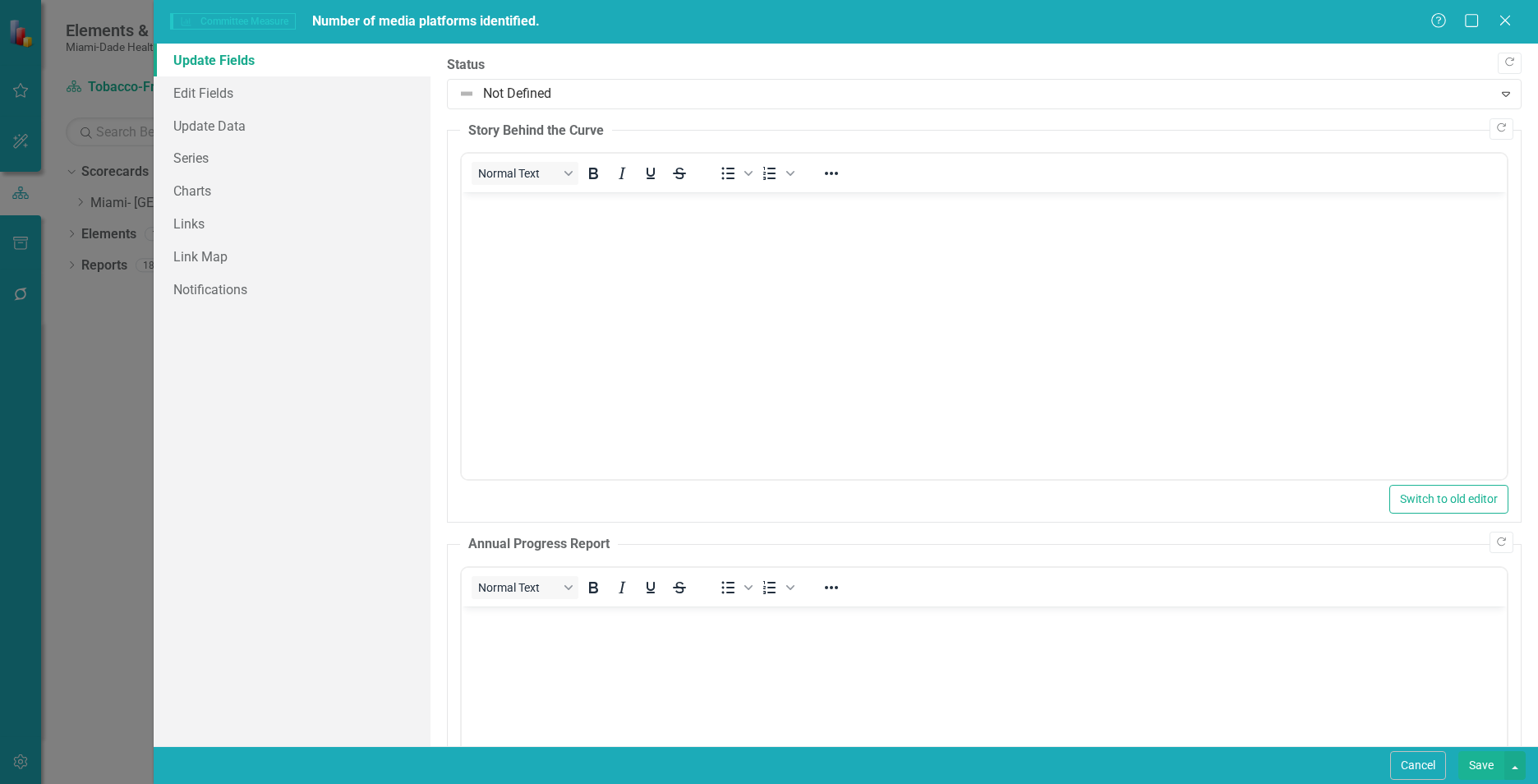
drag, startPoint x: 1470, startPoint y: 493, endPoint x: 982, endPoint y: 278, distance: 533.3
click at [982, 278] on body "Rich Text Area. Press ALT-0 for help." at bounding box center [984, 316] width 1045 height 246
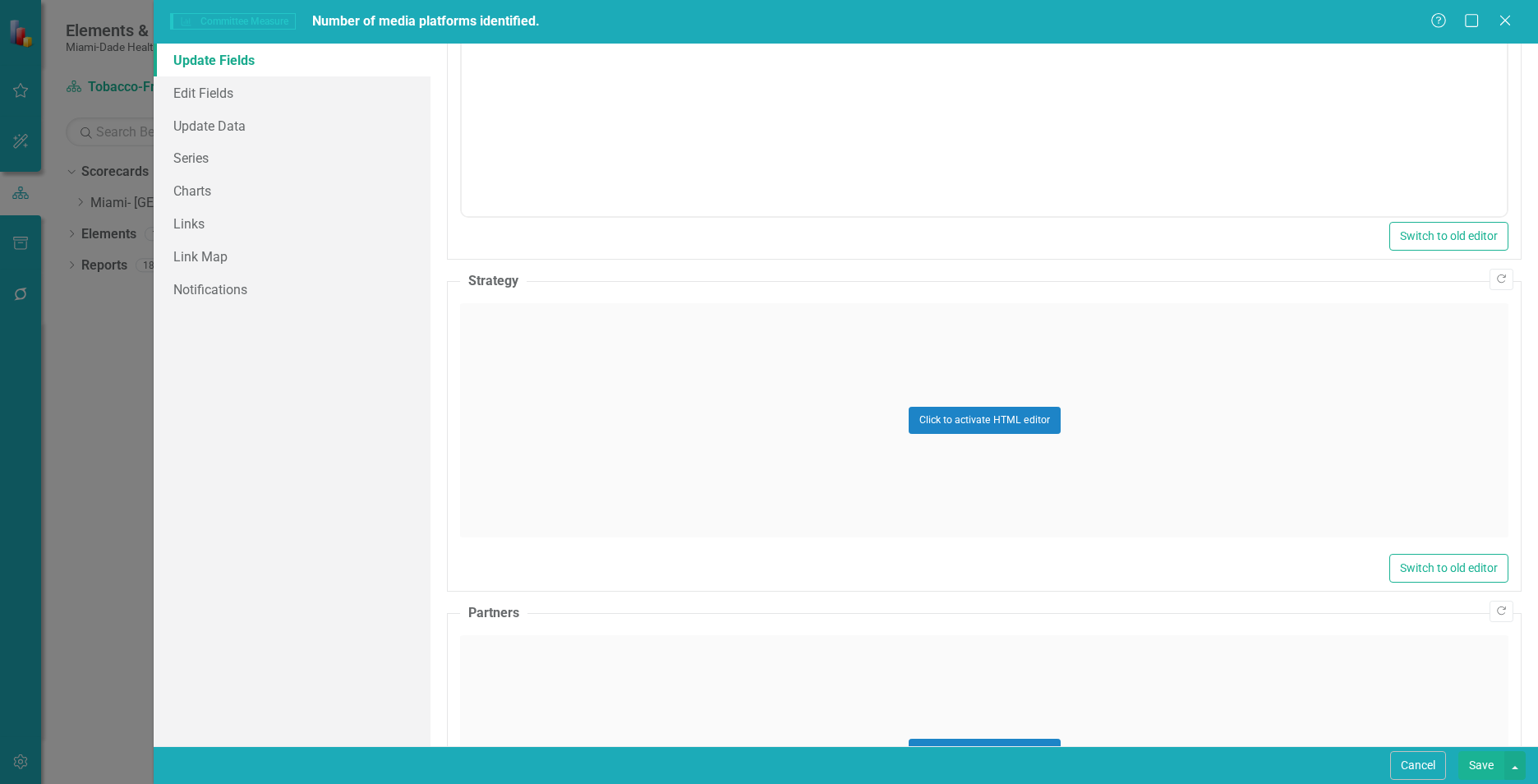
scroll to position [762, 0]
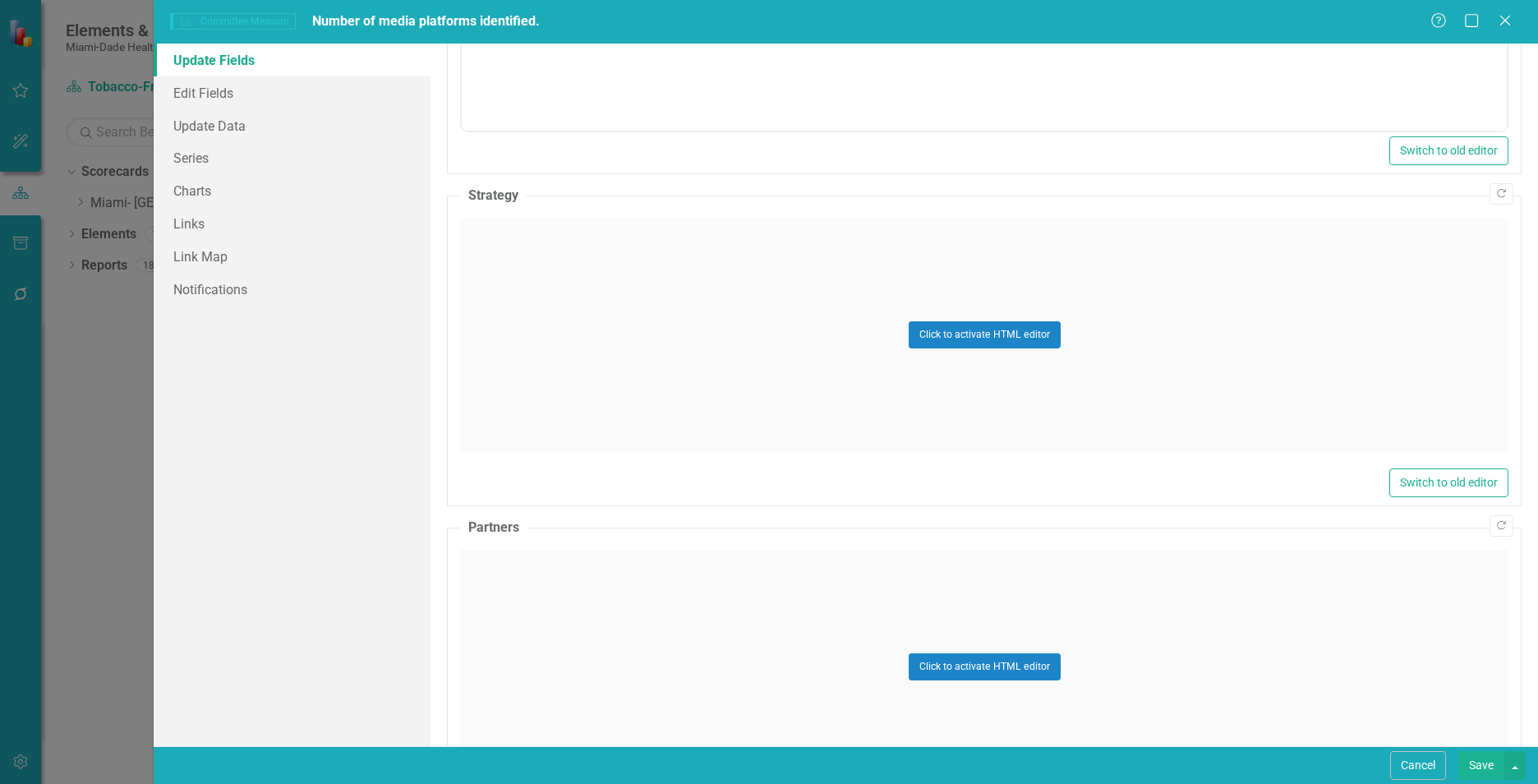
click at [691, 379] on div "Click to activate HTML editor" at bounding box center [984, 335] width 1049 height 234
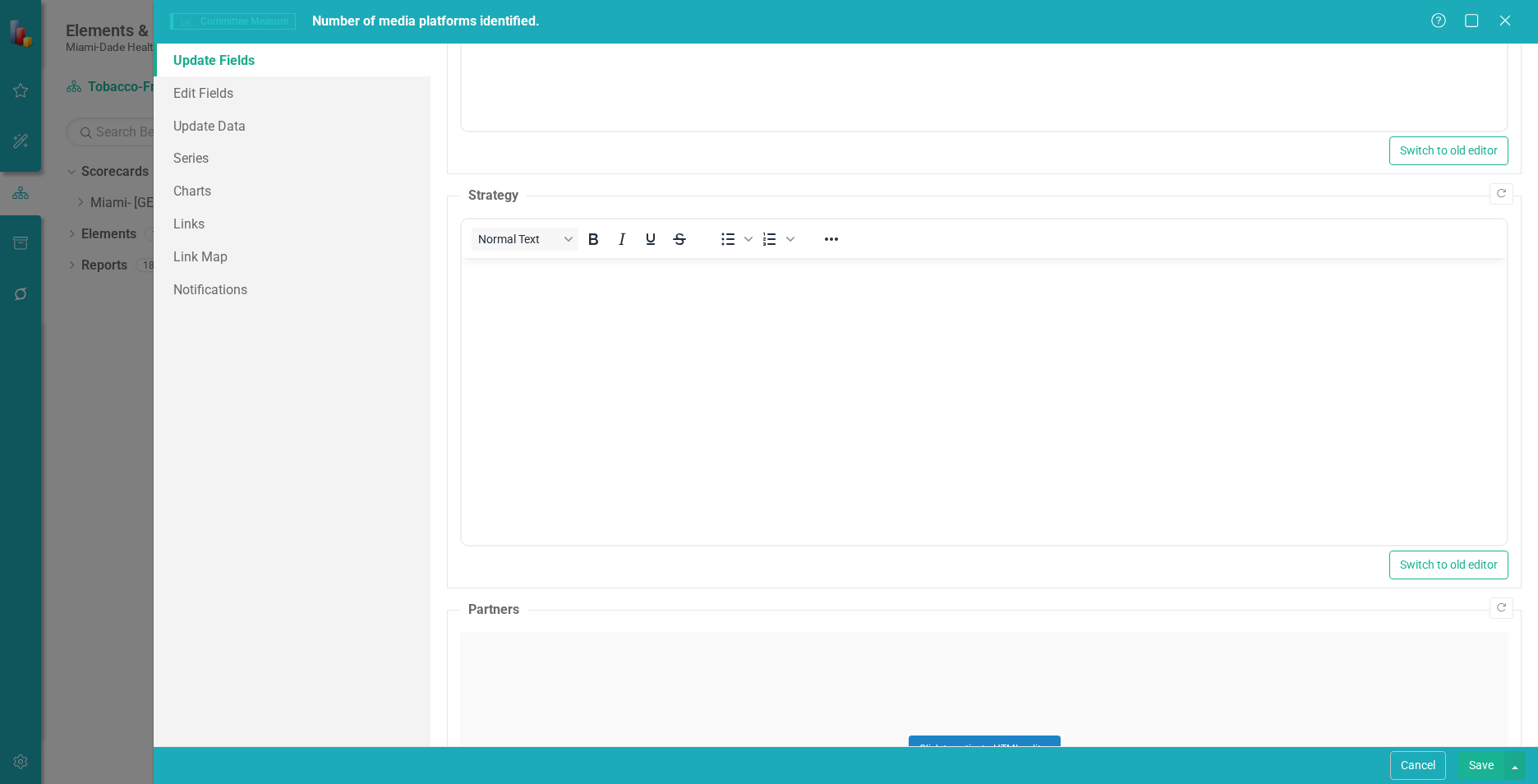
scroll to position [0, 0]
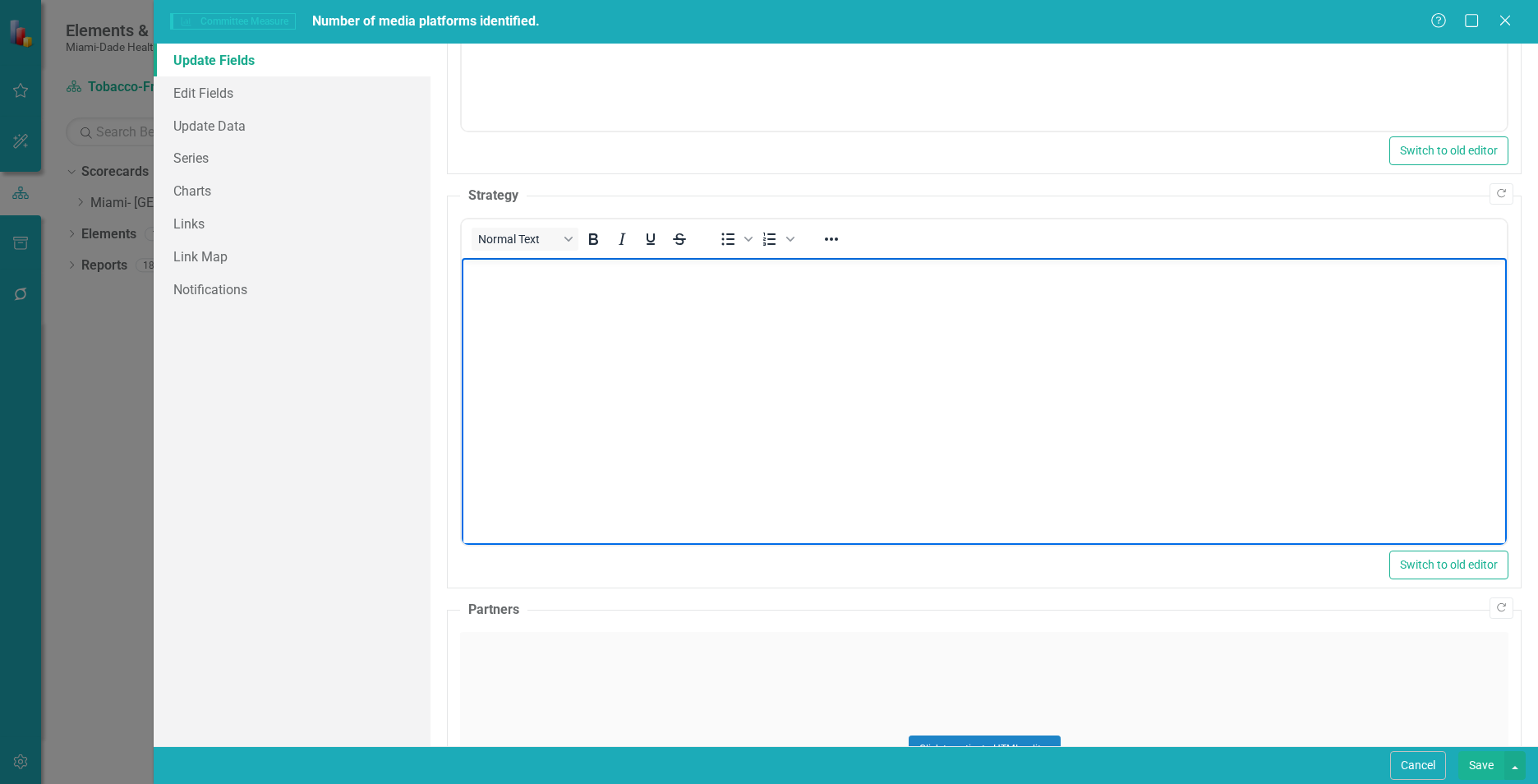
click at [591, 357] on body "Rich Text Area. Press ALT-0 for help." at bounding box center [984, 381] width 1045 height 246
click at [533, 370] on body "Rich Text Area. Press ALT-0 for help." at bounding box center [984, 381] width 1045 height 246
paste body "Rich Text Area. Press ALT-0 for help."
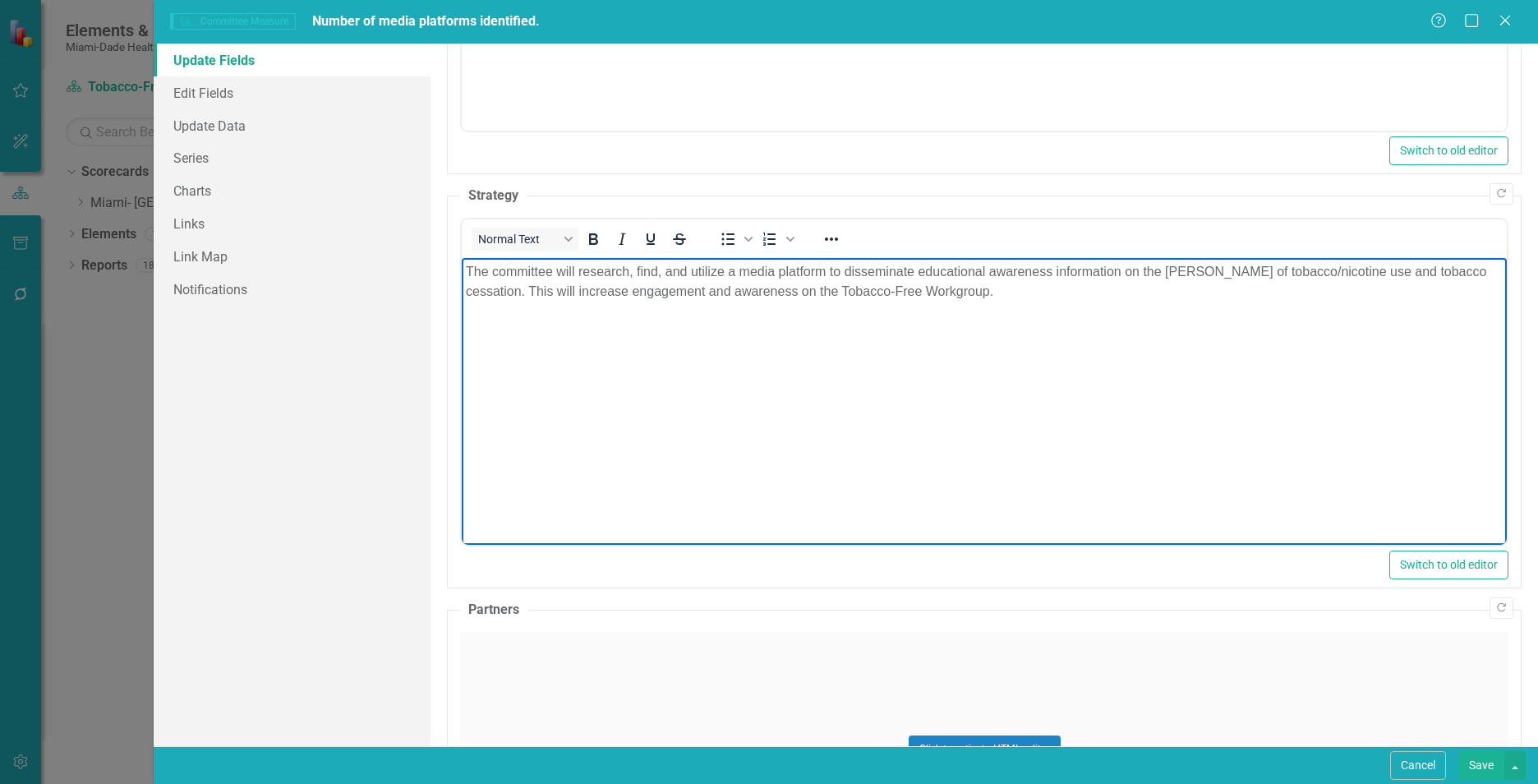
click at [661, 697] on div "Click to activate HTML editor" at bounding box center [984, 748] width 1049 height 234
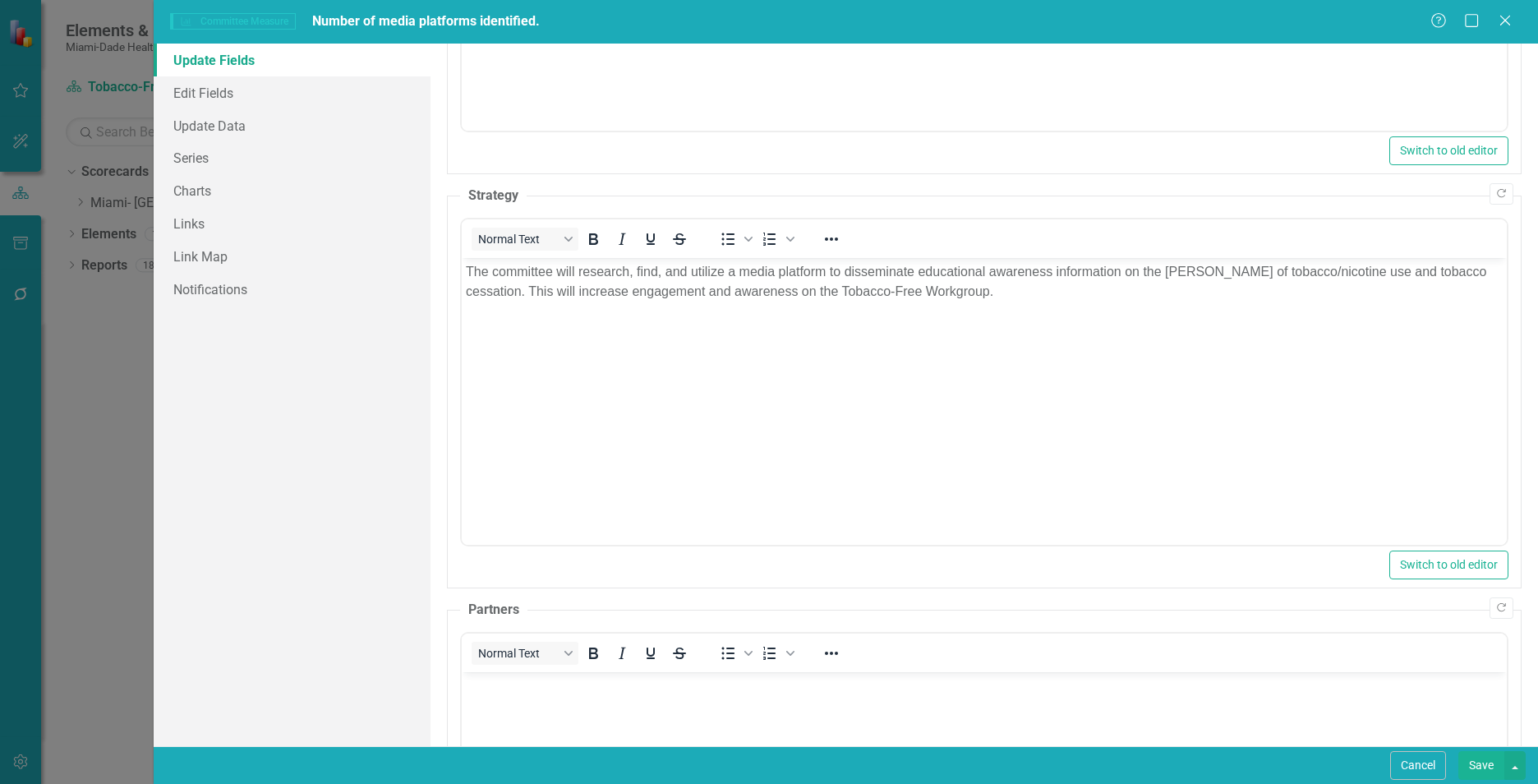
click at [632, 707] on body "Rich Text Area. Press ALT-0 for help." at bounding box center [984, 794] width 1045 height 246
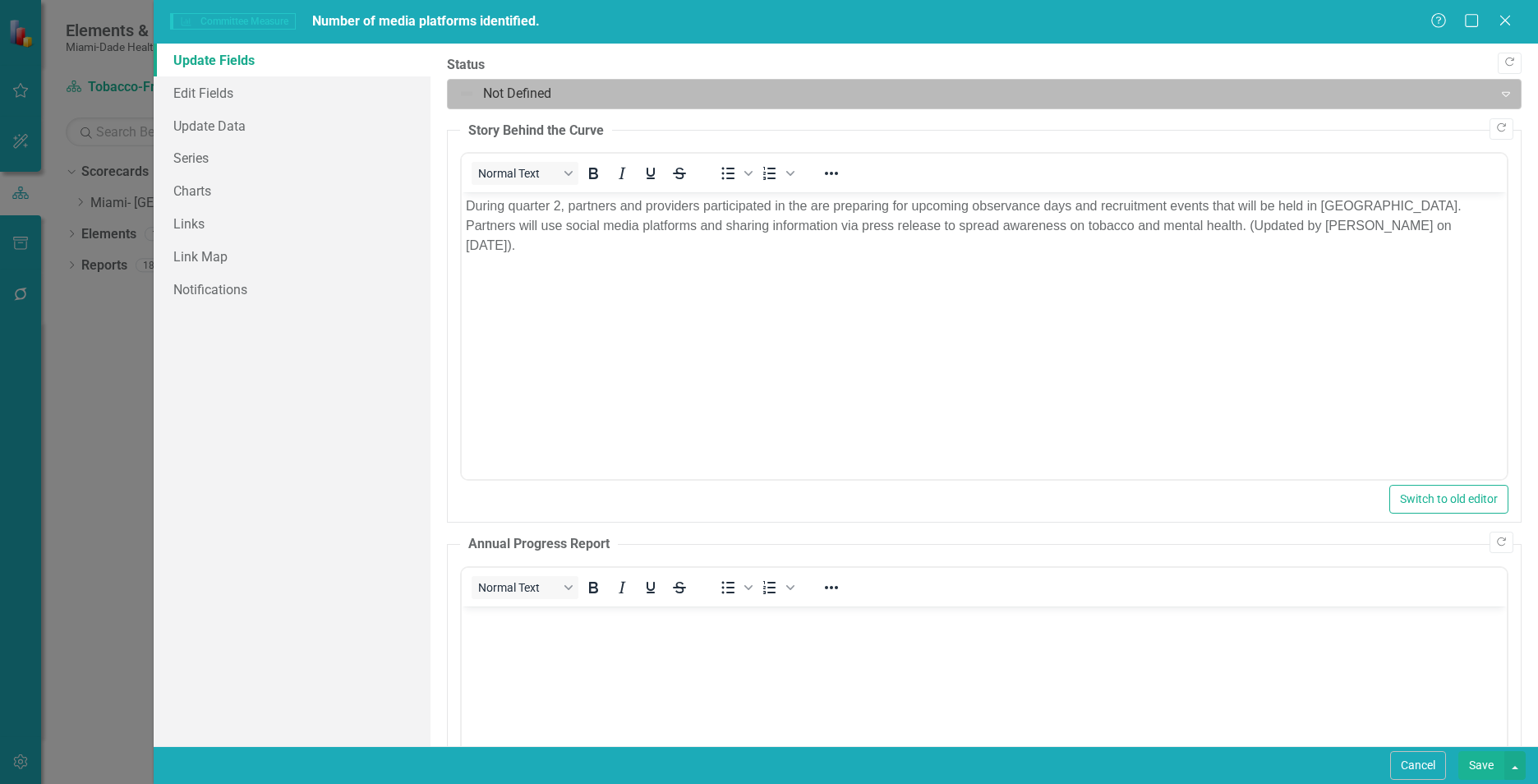
click at [625, 97] on div at bounding box center [970, 95] width 1024 height 23
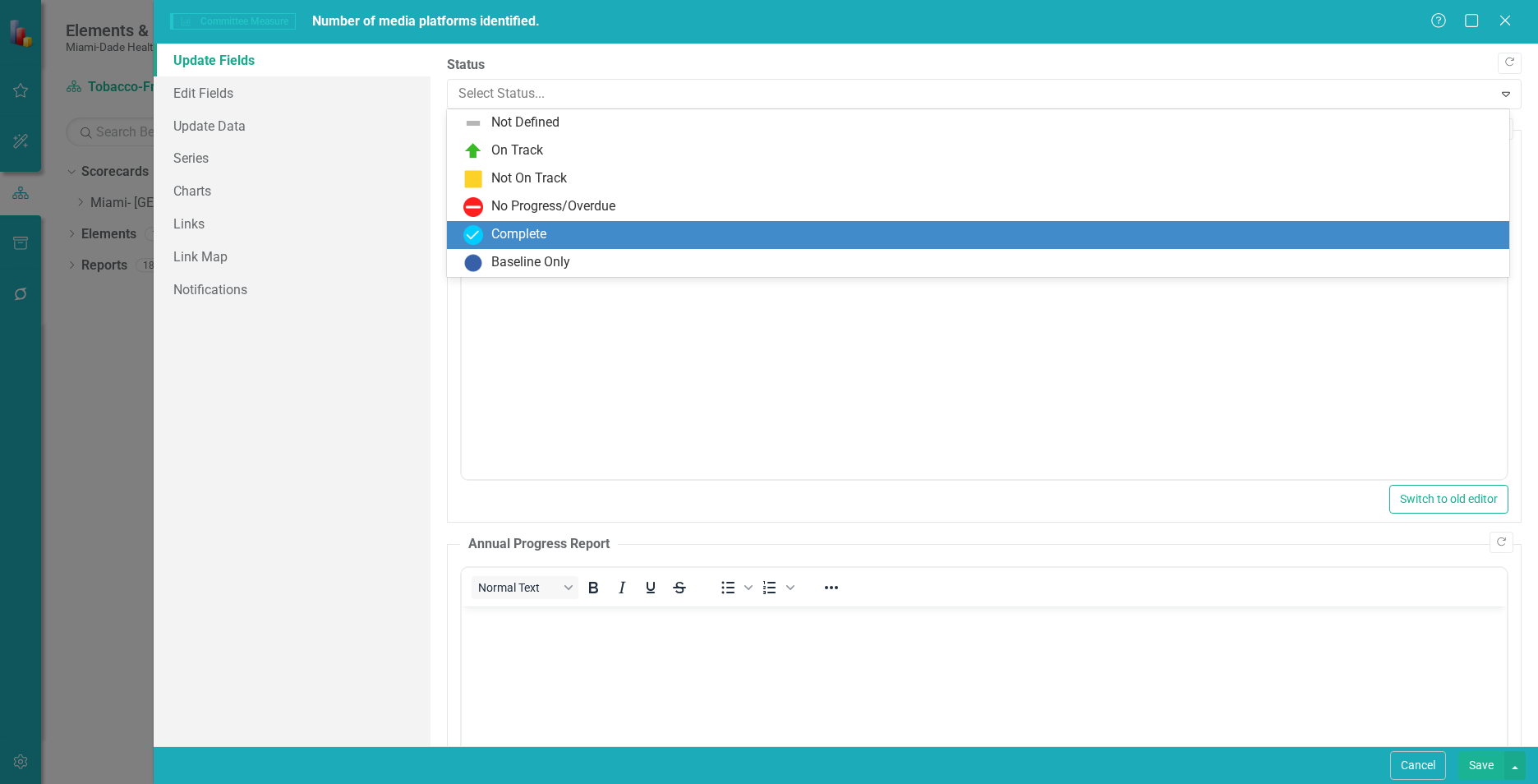
click at [608, 241] on div "Complete" at bounding box center [981, 235] width 1036 height 20
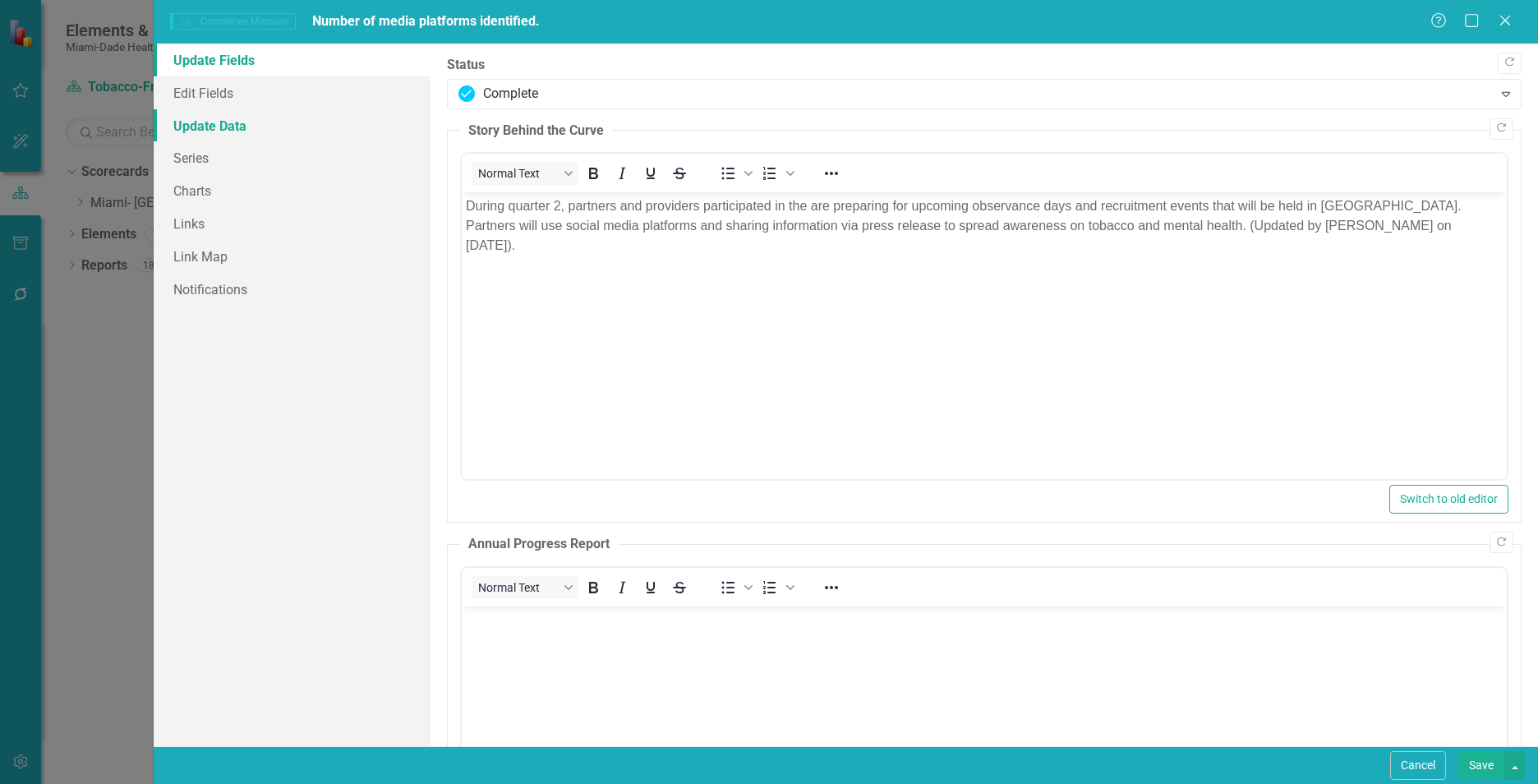
click at [251, 132] on link "Update Data" at bounding box center [291, 126] width 277 height 33
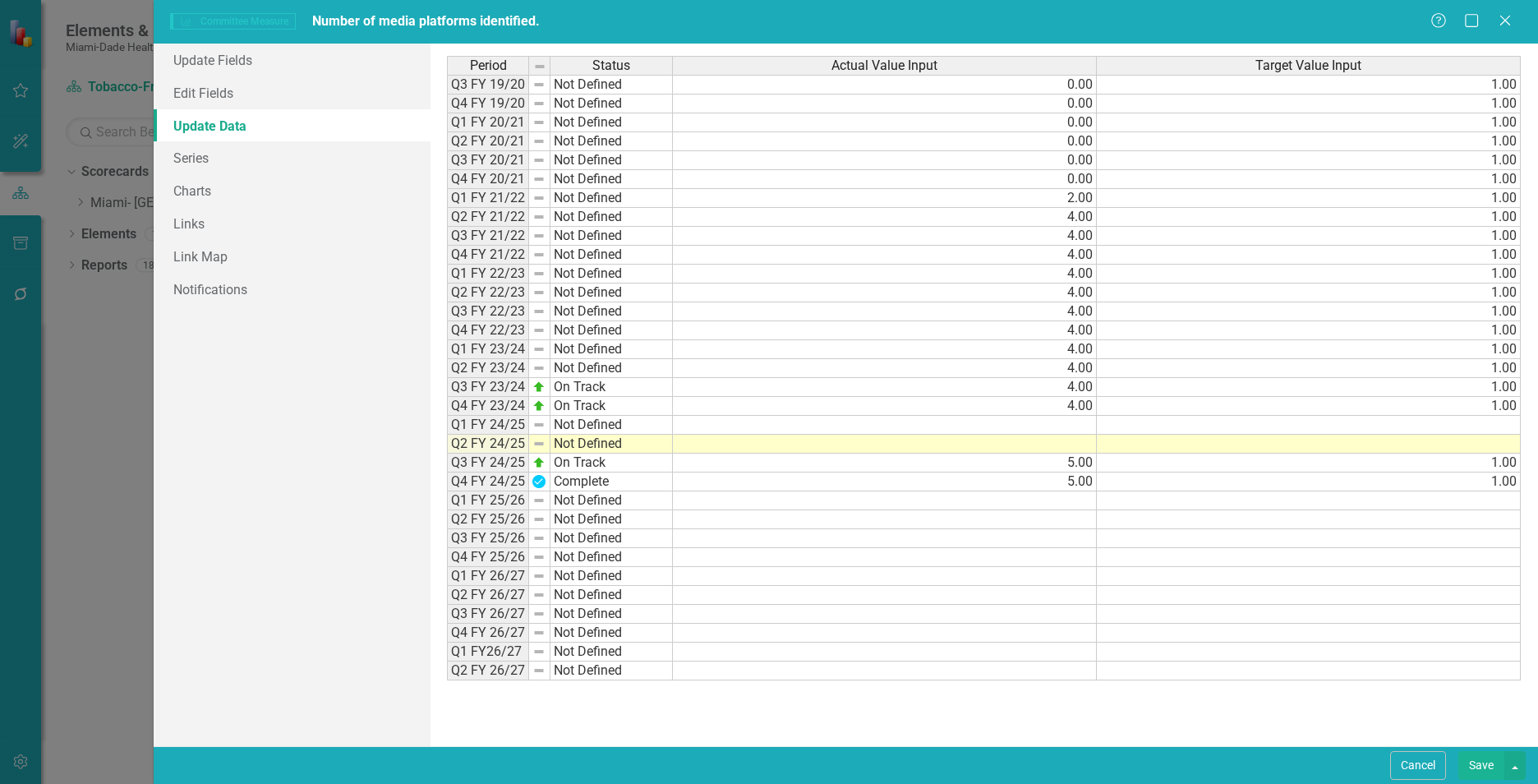
click at [1069, 442] on td at bounding box center [885, 444] width 424 height 19
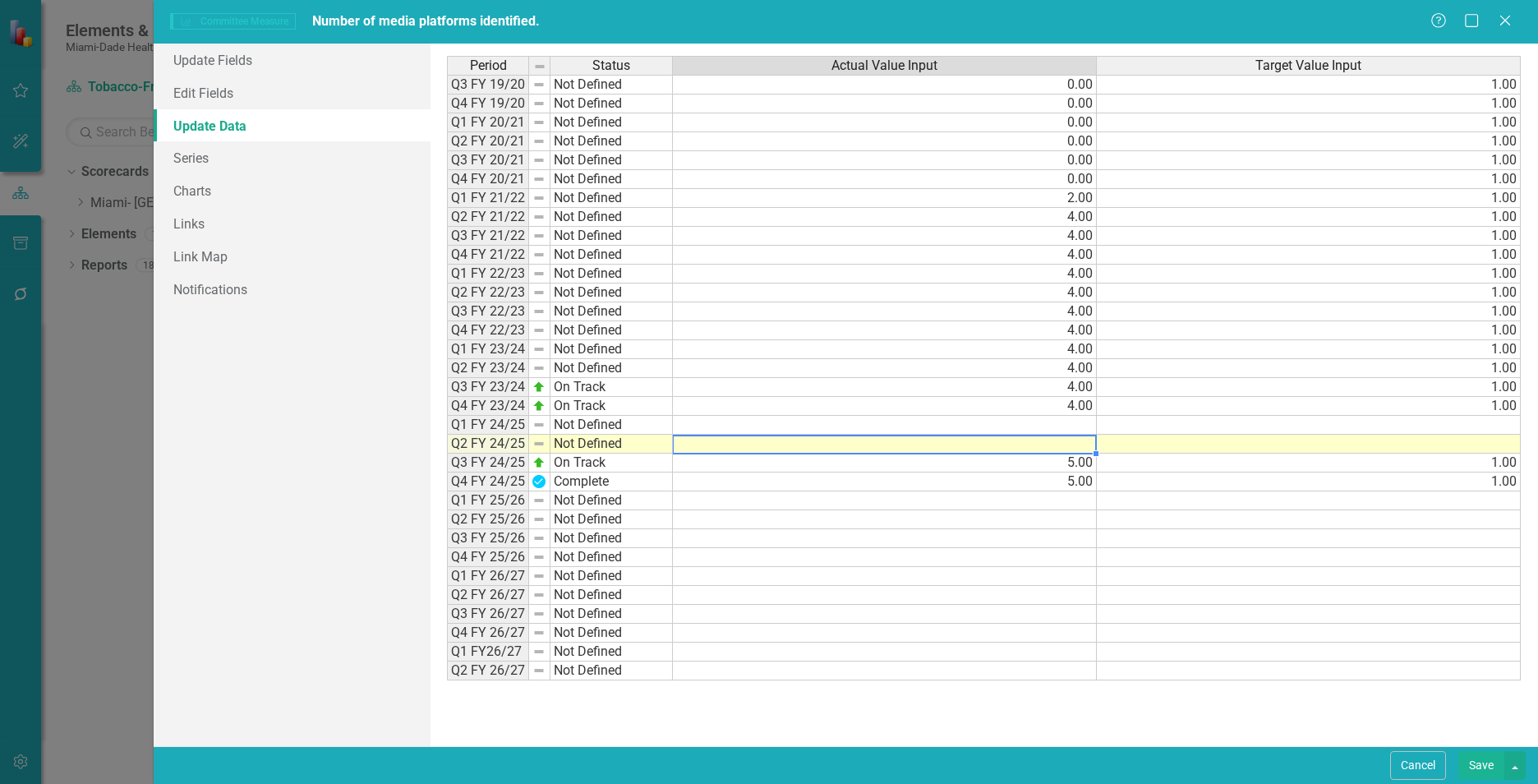
type textarea "5"
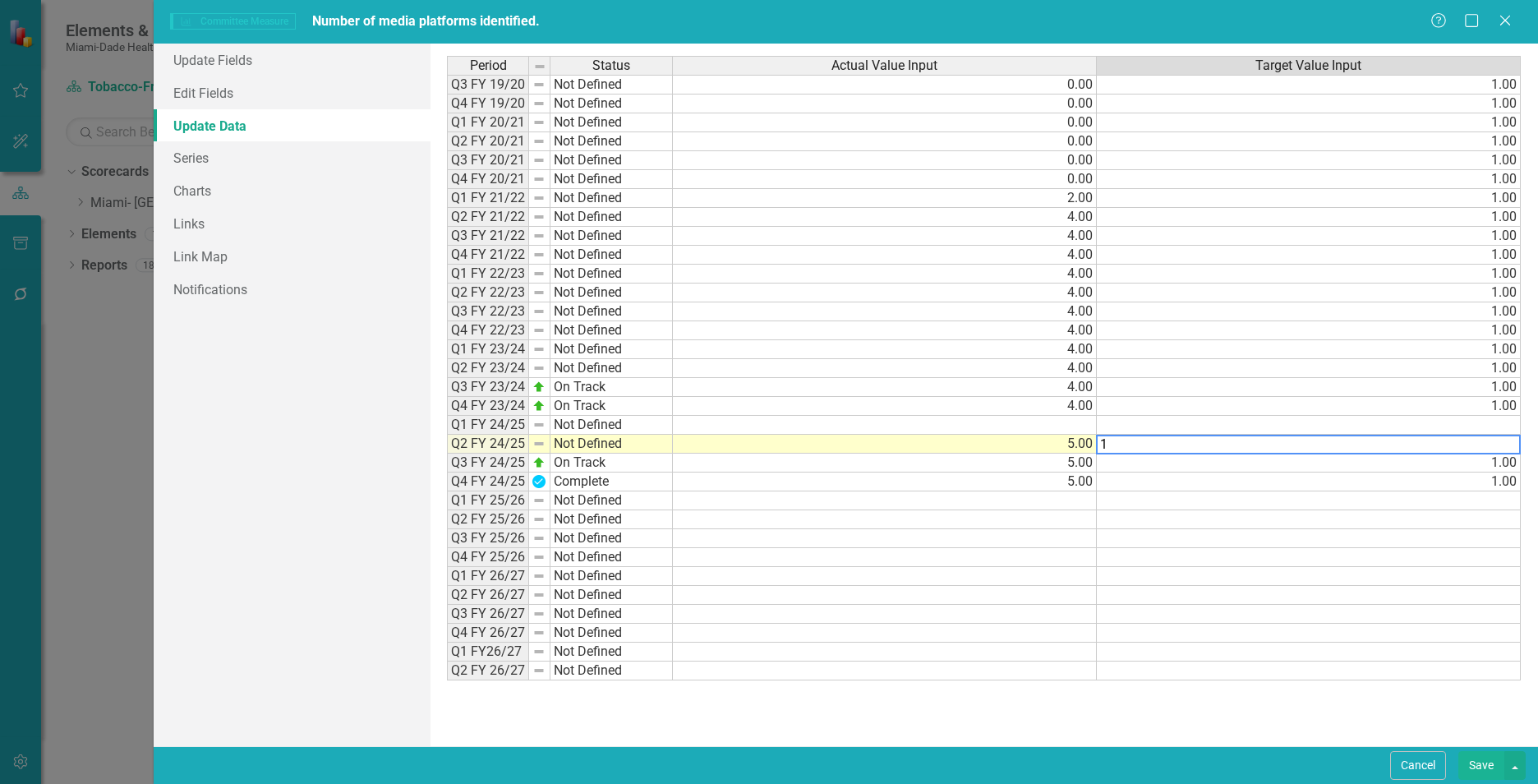
type textarea "1"
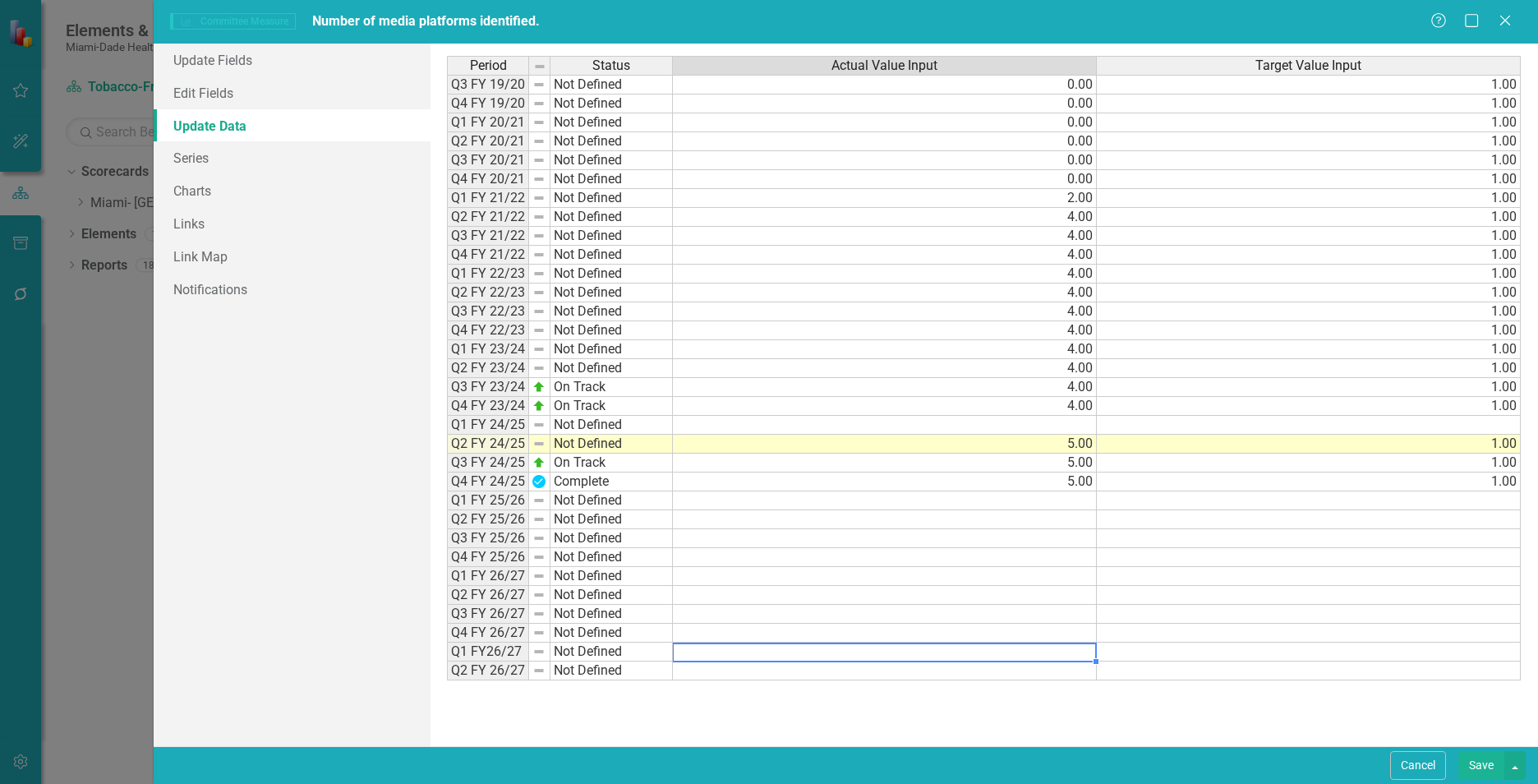
click at [1086, 657] on td at bounding box center [885, 652] width 424 height 19
click at [1489, 771] on button "Save" at bounding box center [1481, 765] width 46 height 29
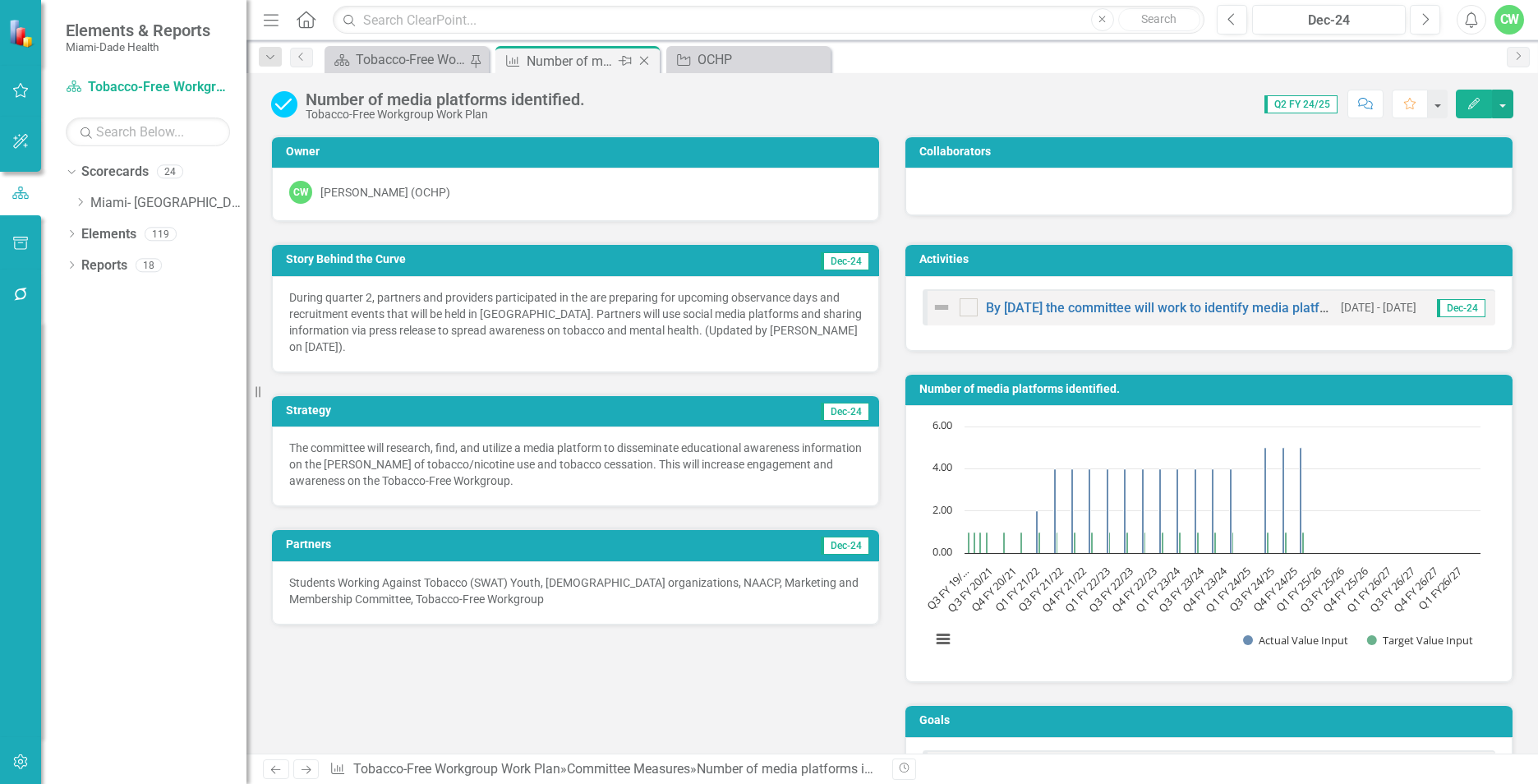
click at [645, 61] on icon "Close" at bounding box center [644, 61] width 16 height 13
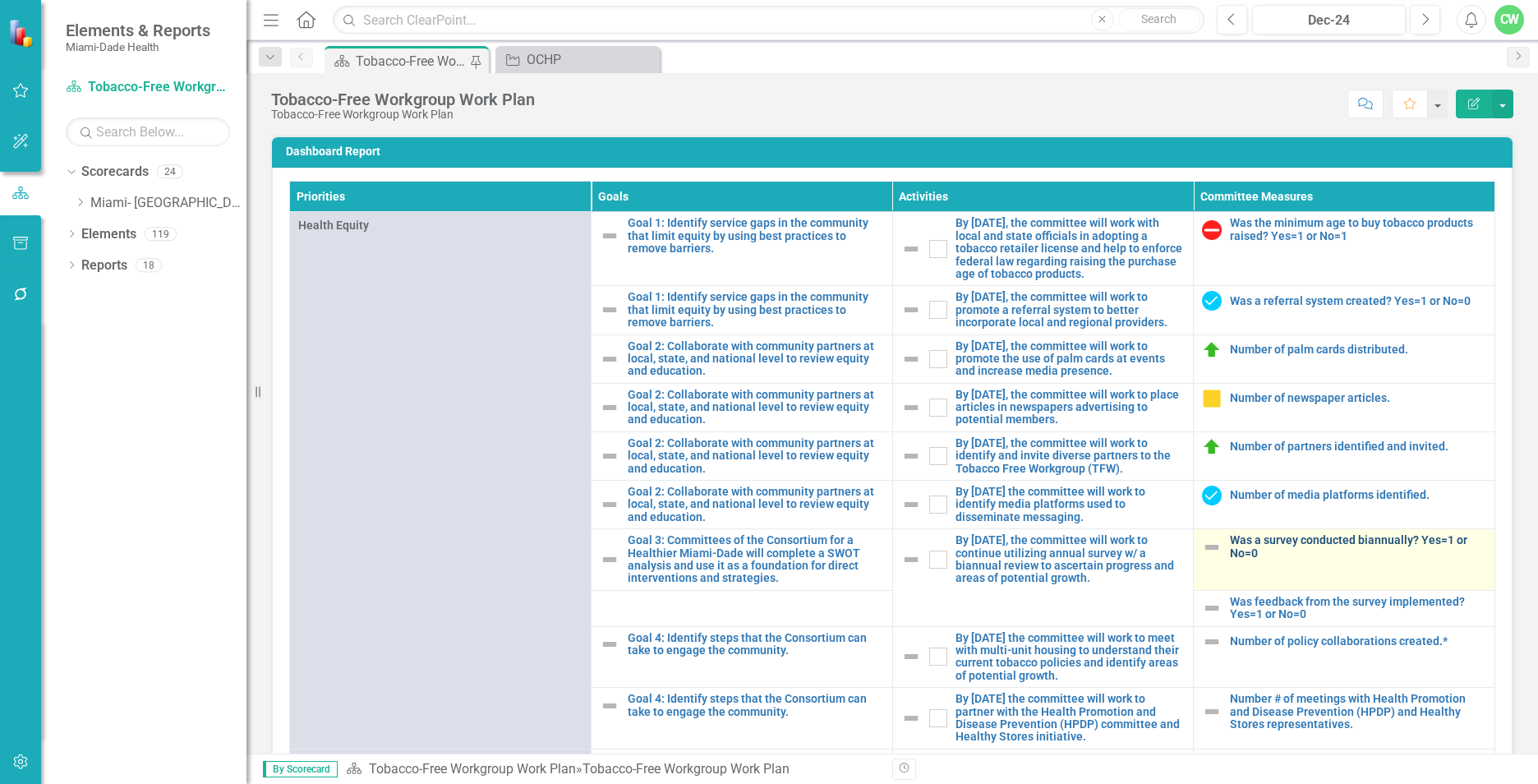
click at [1230, 556] on link "Was a survey conducted biannually? Yes=1 or No=0" at bounding box center [1358, 546] width 256 height 25
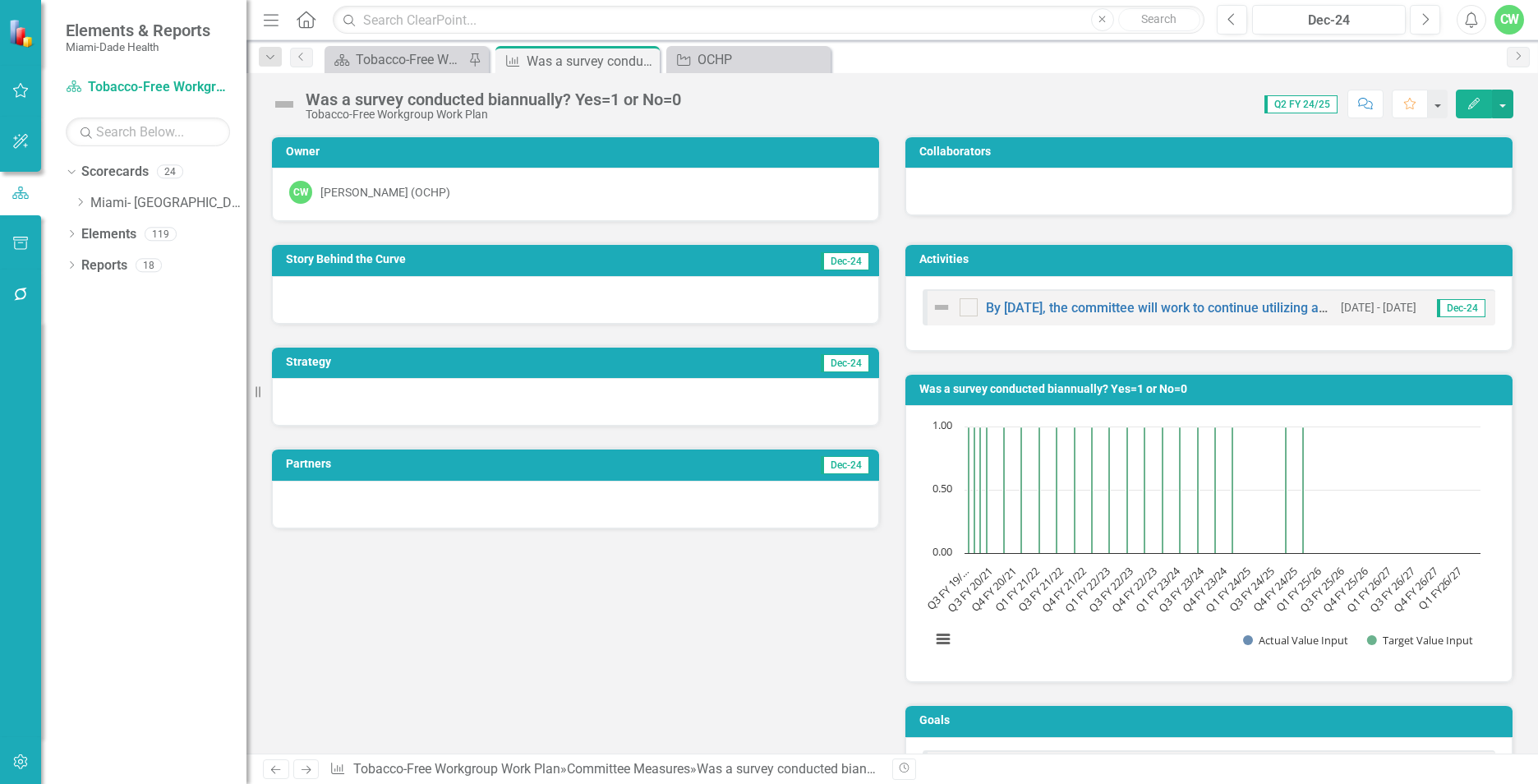
click at [1472, 106] on icon "Edit" at bounding box center [1474, 103] width 15 height 11
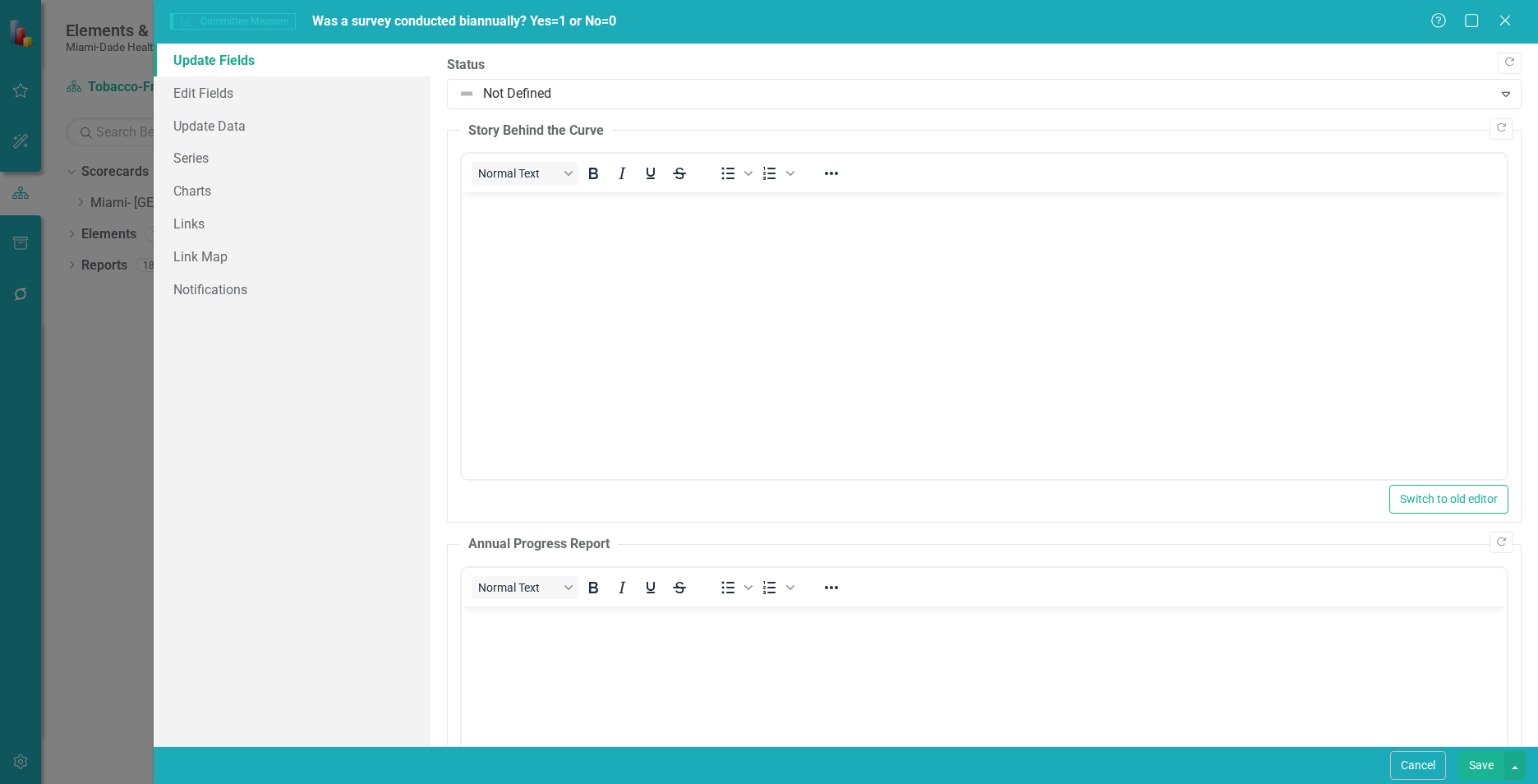
click at [546, 252] on body "Rich Text Area. Press ALT-0 for help." at bounding box center [984, 316] width 1045 height 246
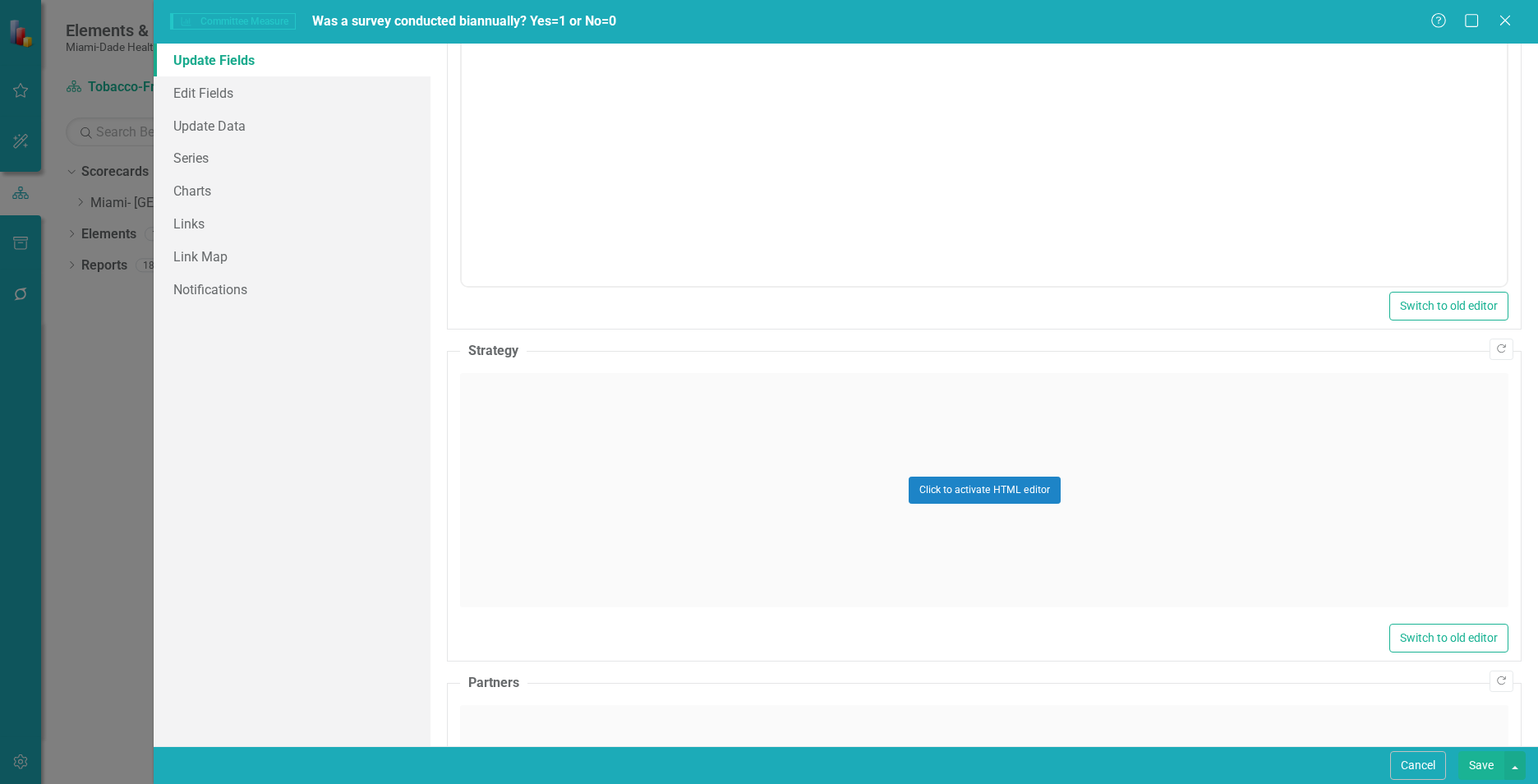
scroll to position [609, 0]
click at [678, 536] on div "Click to activate HTML editor" at bounding box center [984, 488] width 1049 height 234
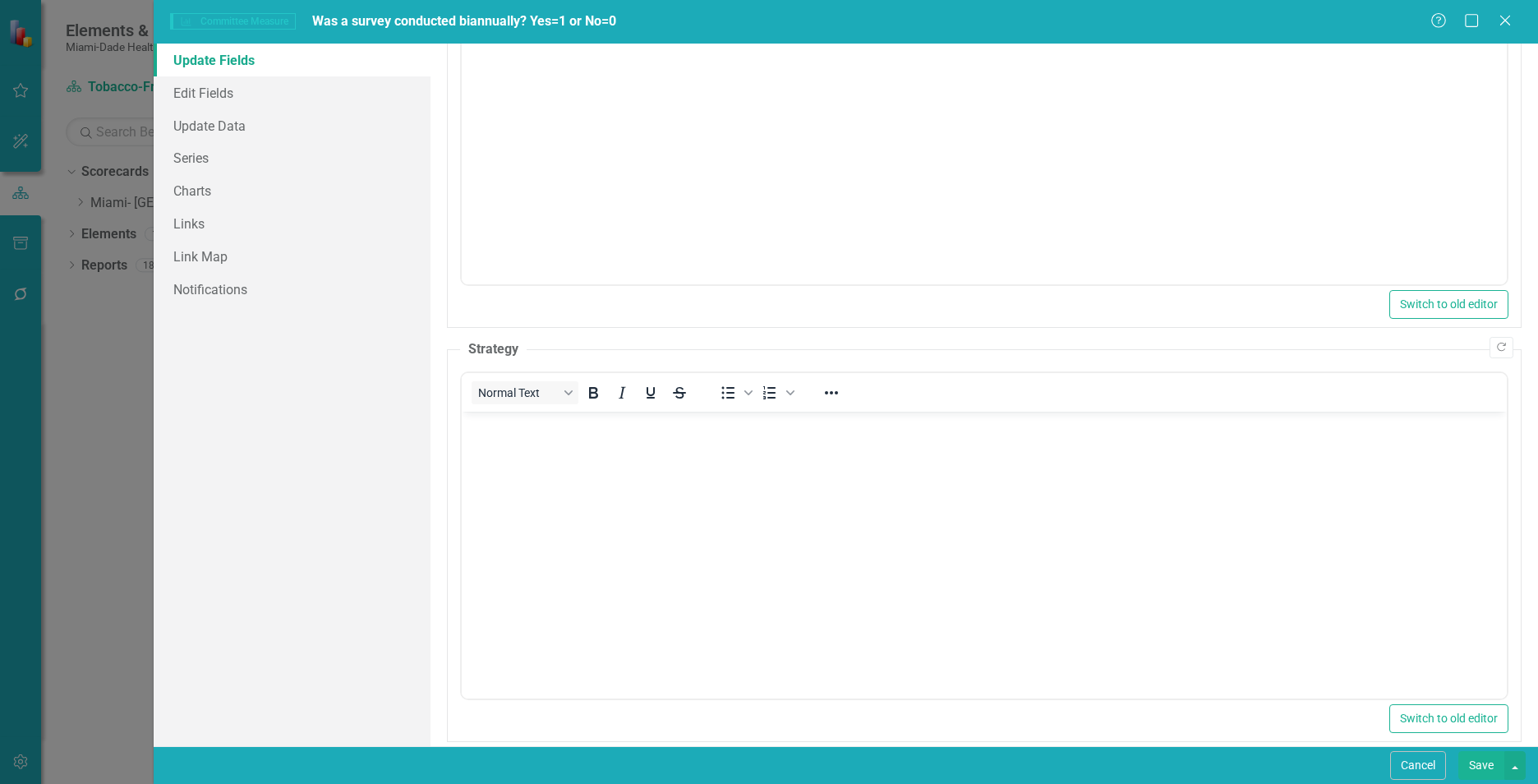
scroll to position [0, 0]
click at [561, 551] on body "Rich Text Area. Press ALT-0 for help." at bounding box center [984, 535] width 1045 height 246
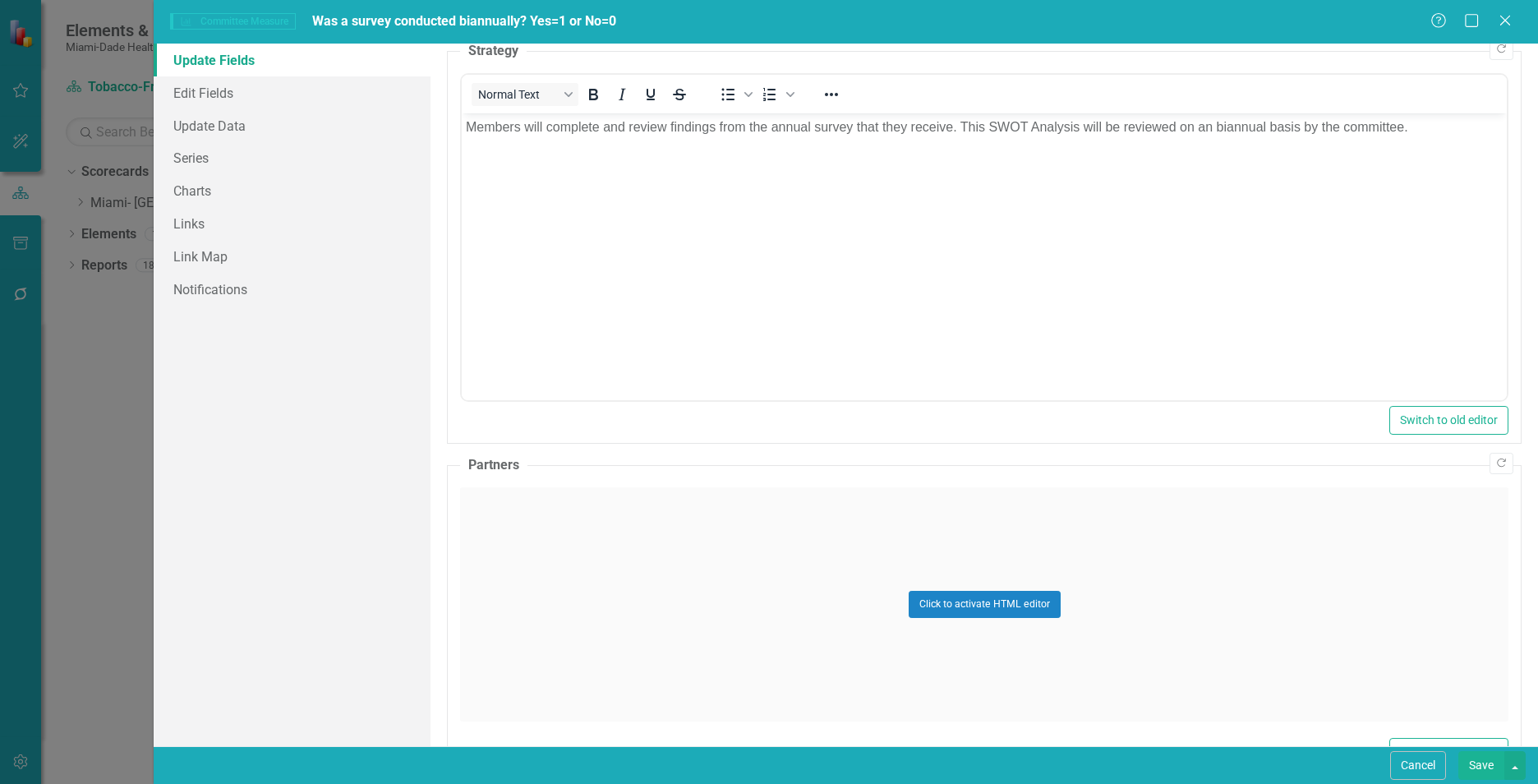
scroll to position [961, 0]
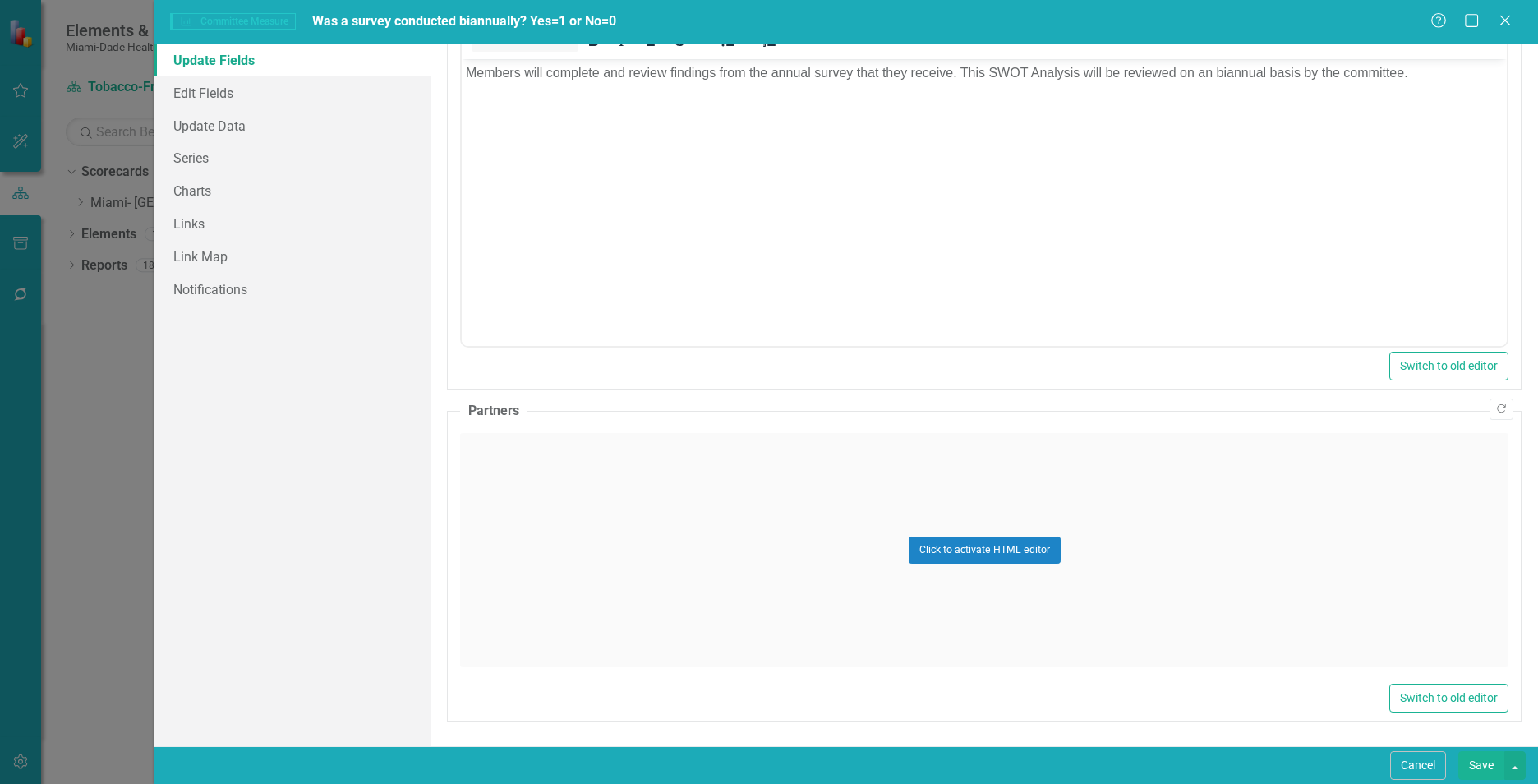
click at [582, 548] on div "Click to activate HTML editor" at bounding box center [984, 550] width 1049 height 234
click at [578, 607] on body "Rich Text Area. Press ALT-0 for help." at bounding box center [984, 596] width 1045 height 246
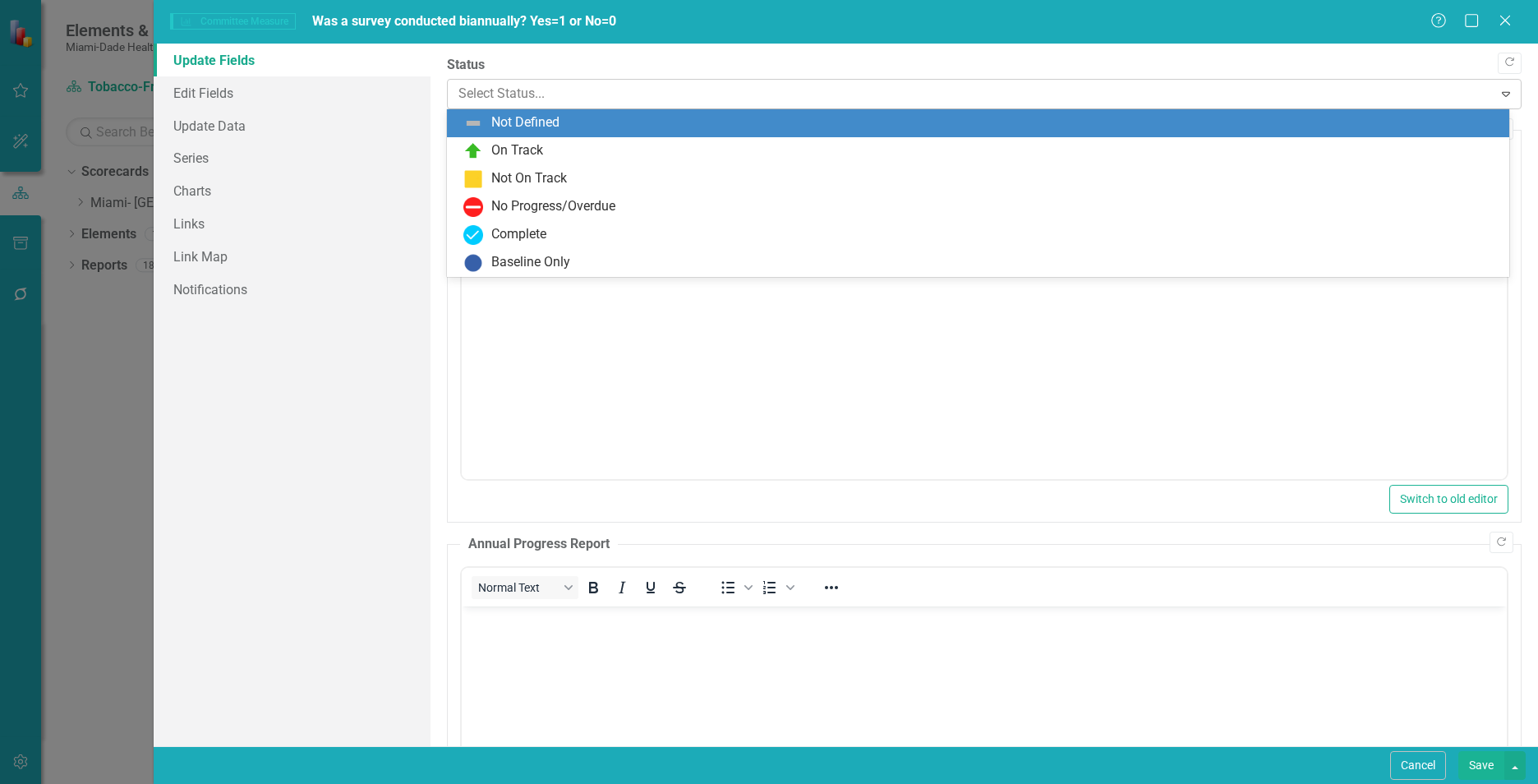
click at [494, 93] on div at bounding box center [970, 95] width 1024 height 23
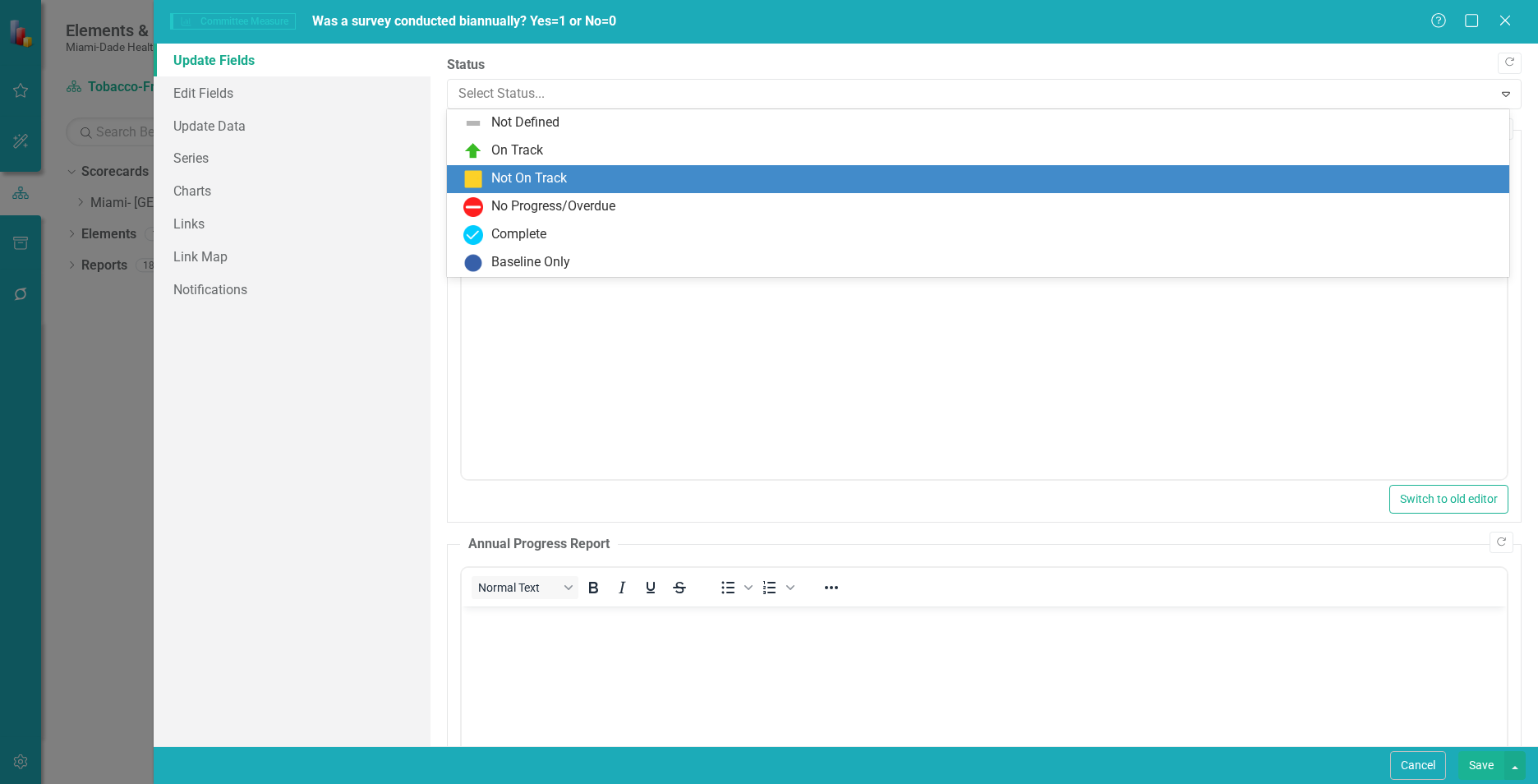
click at [492, 183] on div "Not On Track" at bounding box center [528, 179] width 75 height 19
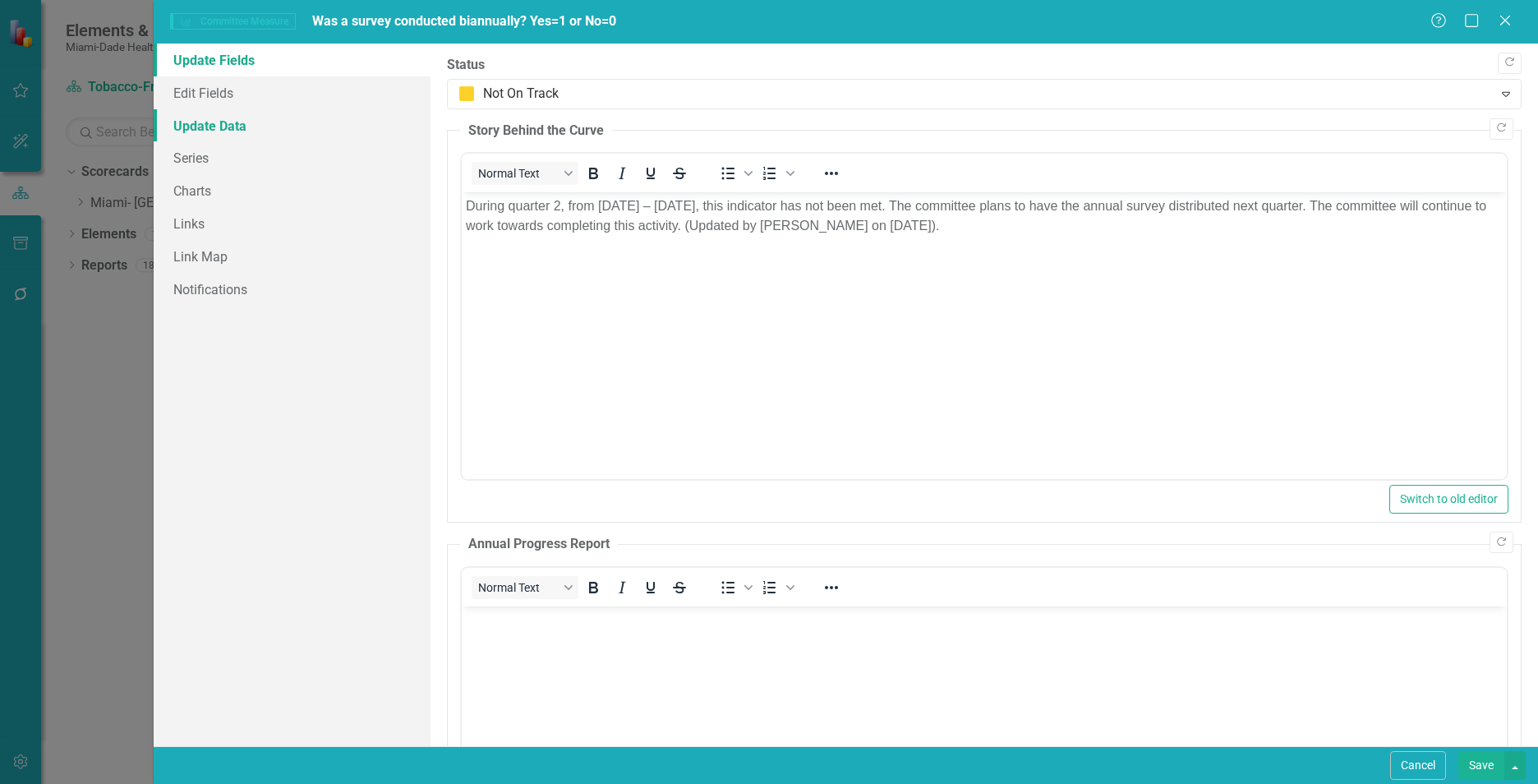
click at [231, 129] on link "Update Data" at bounding box center [291, 126] width 277 height 33
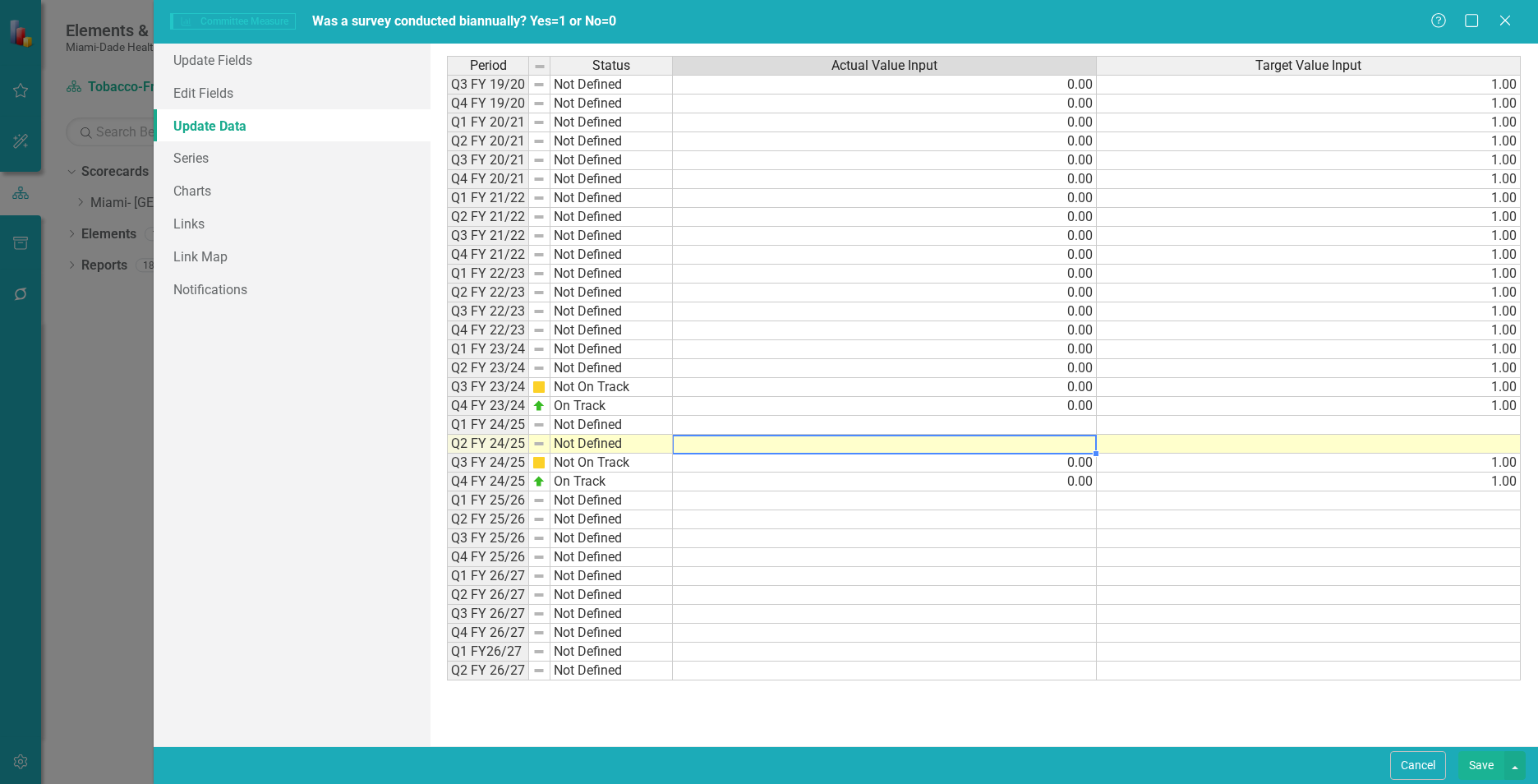
click at [1083, 443] on td at bounding box center [885, 444] width 424 height 19
type textarea "0"
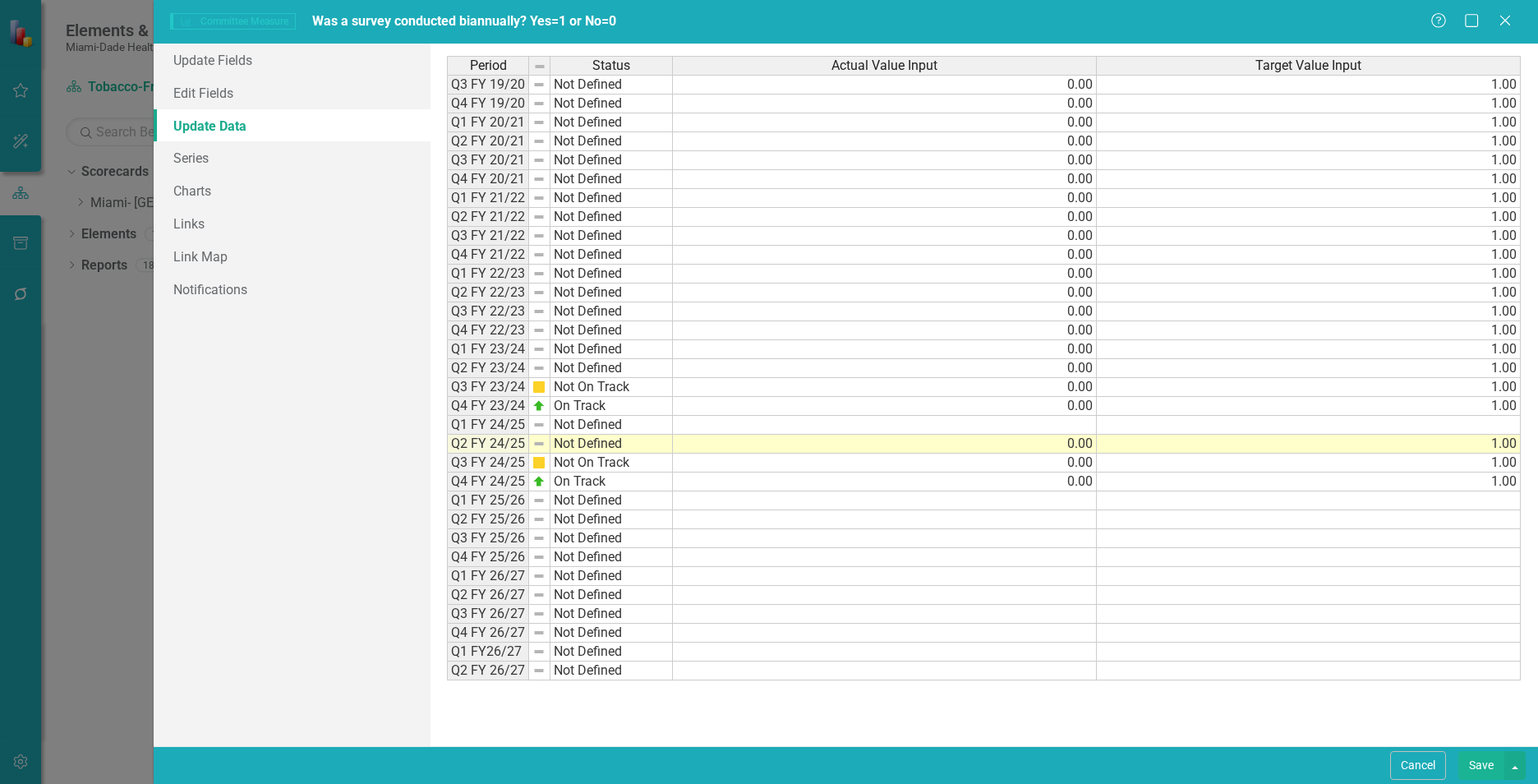
type textarea "1"
drag, startPoint x: 1006, startPoint y: 738, endPoint x: 1018, endPoint y: 736, distance: 12.2
click at [1007, 738] on div "Period Status Actual Value Input Target Value Input Q3 FY 19/20 Not Defined 0.0…" at bounding box center [984, 395] width 1108 height 702
click at [1489, 768] on button "Save" at bounding box center [1481, 765] width 46 height 29
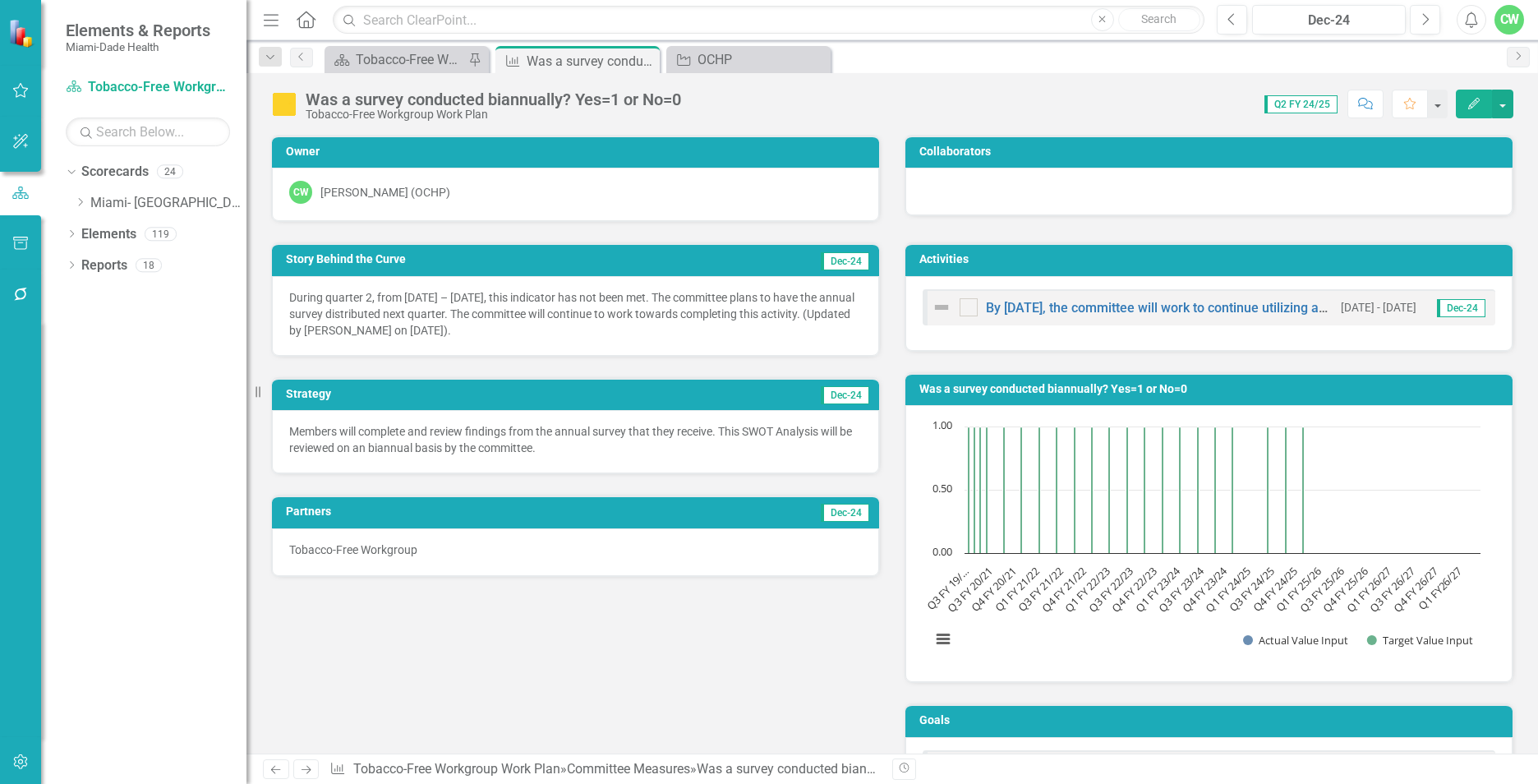
click at [1474, 106] on icon "button" at bounding box center [1473, 103] width 11 height 11
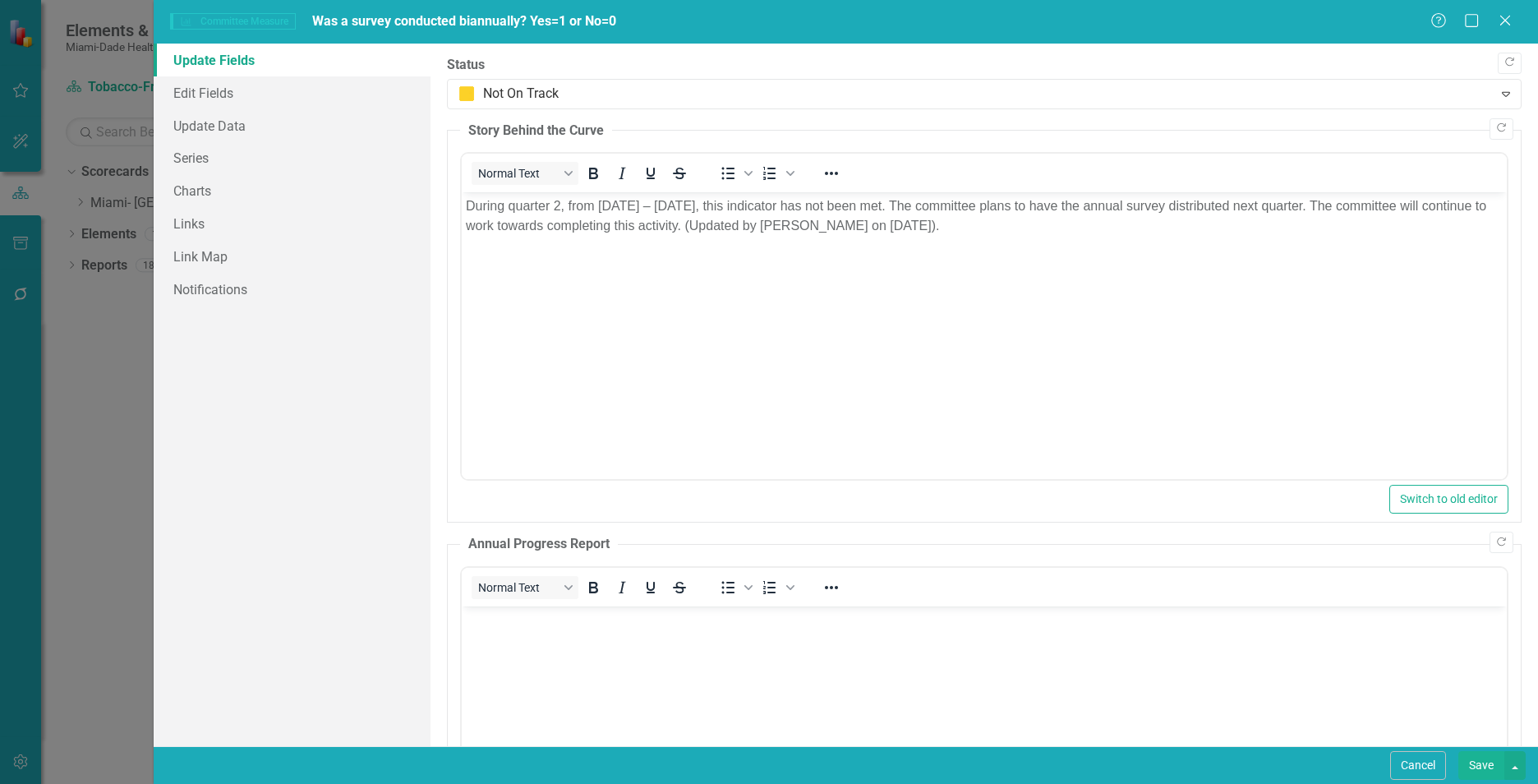
click at [95, 383] on div "Committee Measure Committee Measure Was a survey conducted biannually? Yes=1 or…" at bounding box center [769, 392] width 1538 height 784
click at [1417, 755] on button "Cancel" at bounding box center [1418, 765] width 56 height 29
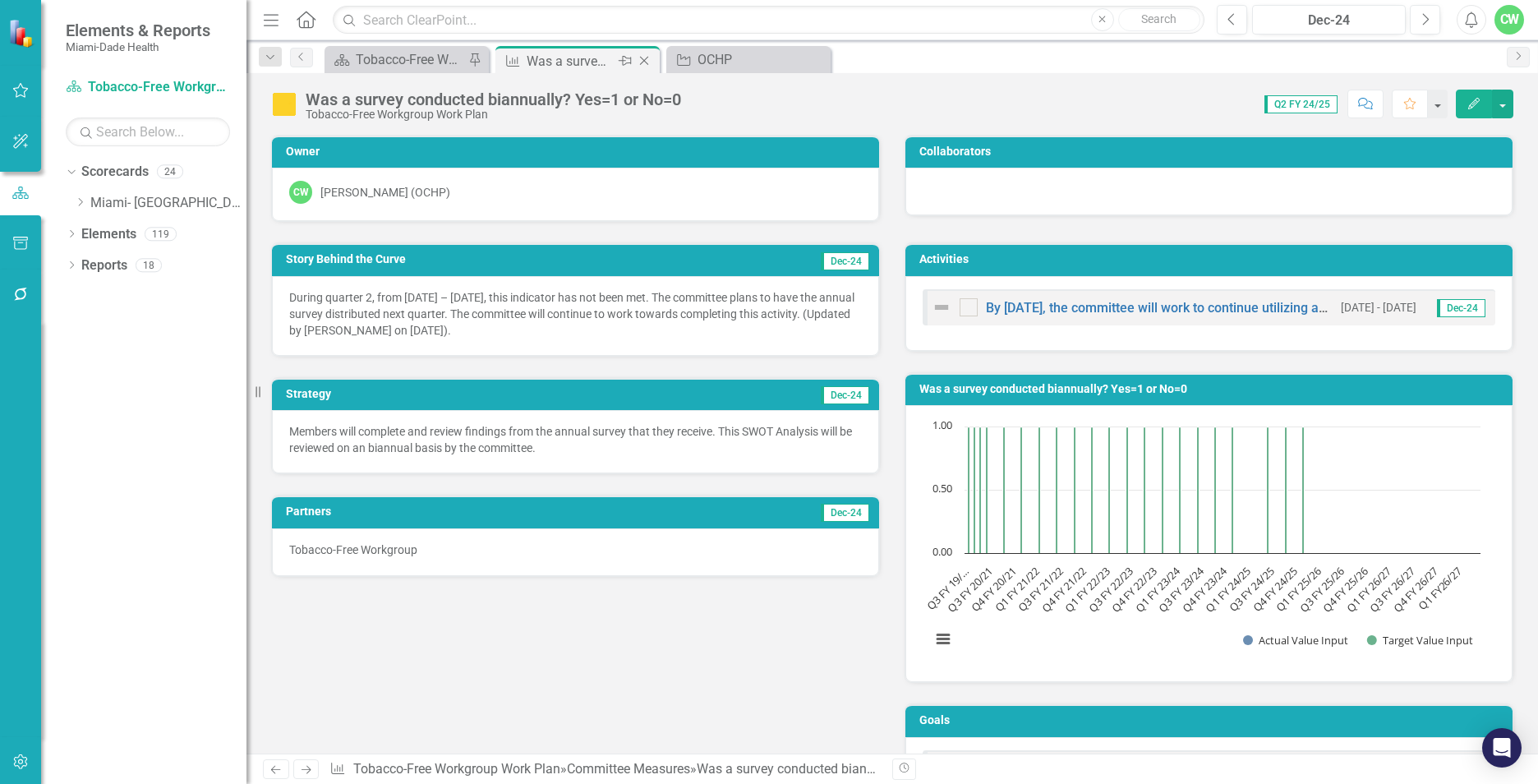
click at [645, 62] on icon at bounding box center [645, 61] width 9 height 9
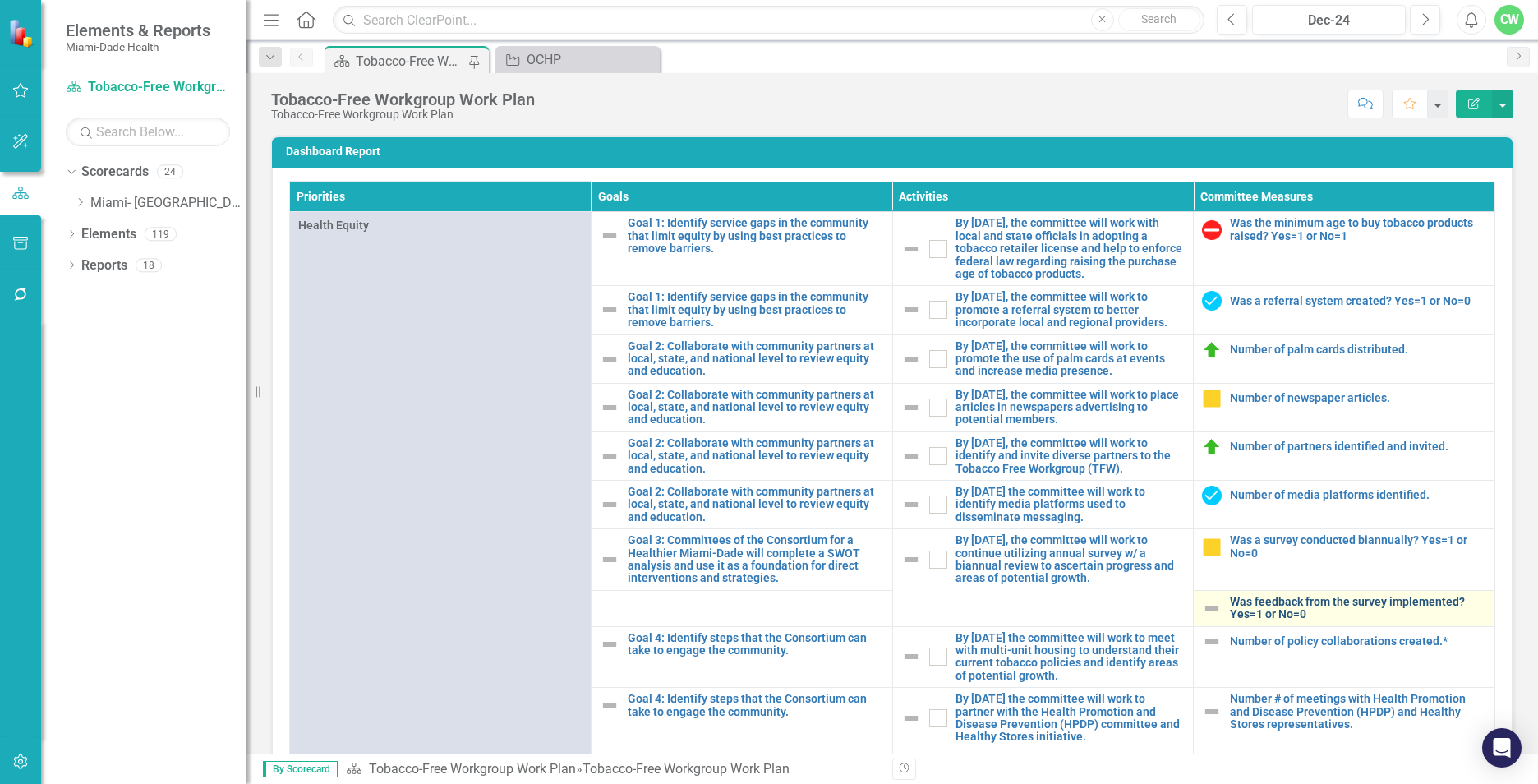
click at [1258, 621] on link "Was feedback from the survey implemented? Yes=1 or No=0" at bounding box center [1358, 608] width 256 height 25
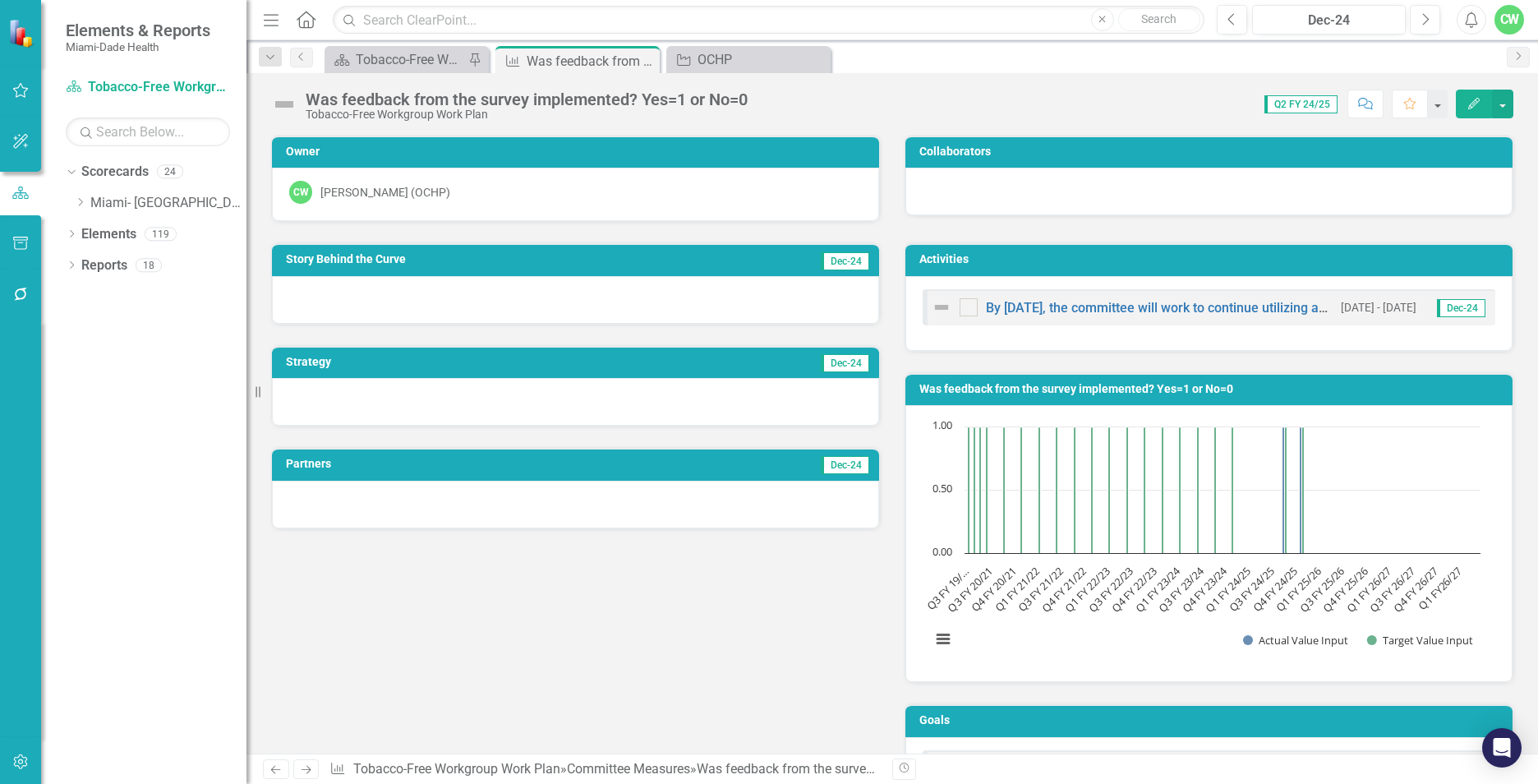
click at [1480, 104] on icon "Edit" at bounding box center [1474, 103] width 15 height 11
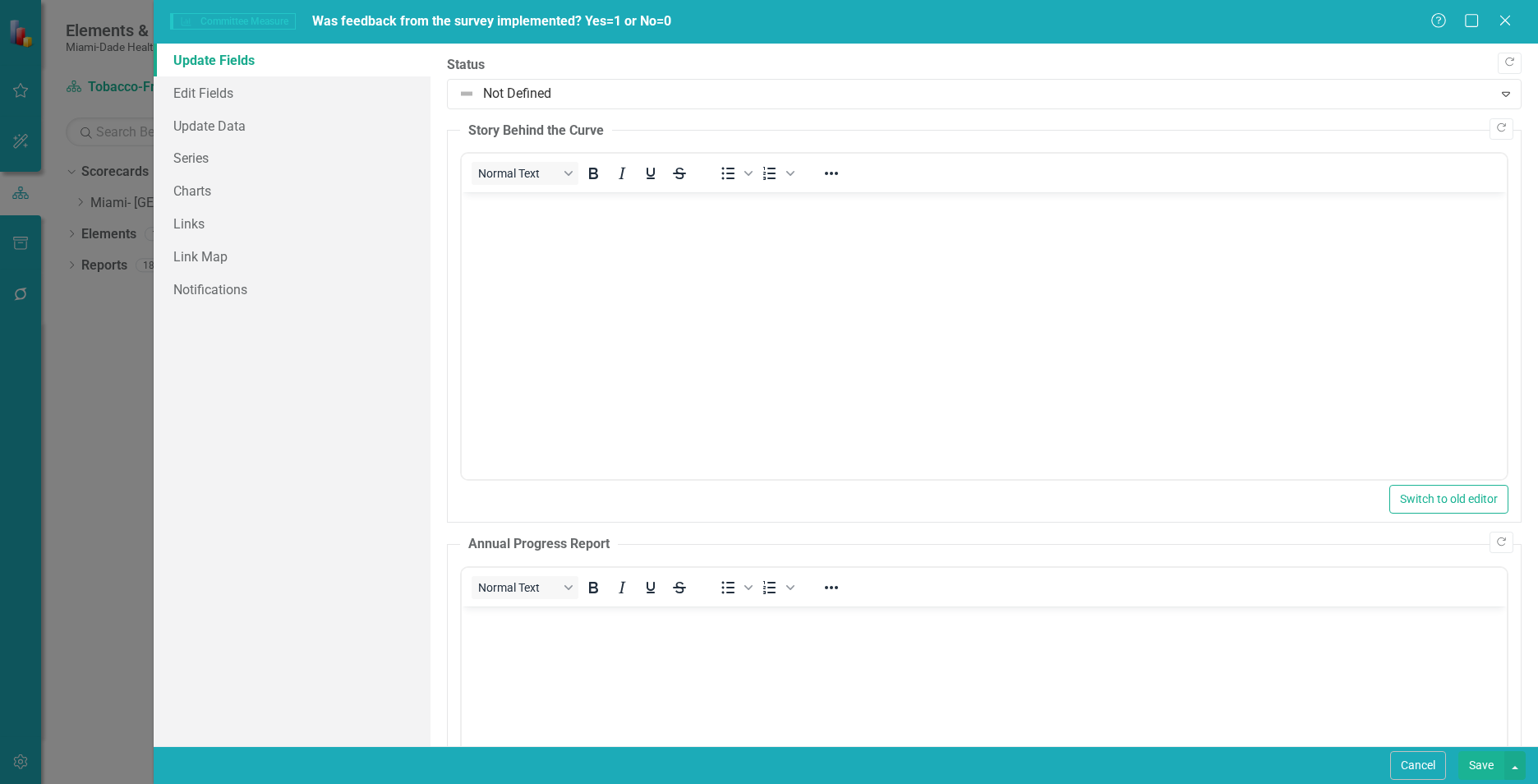
drag, startPoint x: 1407, startPoint y: 521, endPoint x: 804, endPoint y: 280, distance: 649.4
click at [804, 280] on body "Rich Text Area. Press ALT-0 for help." at bounding box center [984, 316] width 1045 height 246
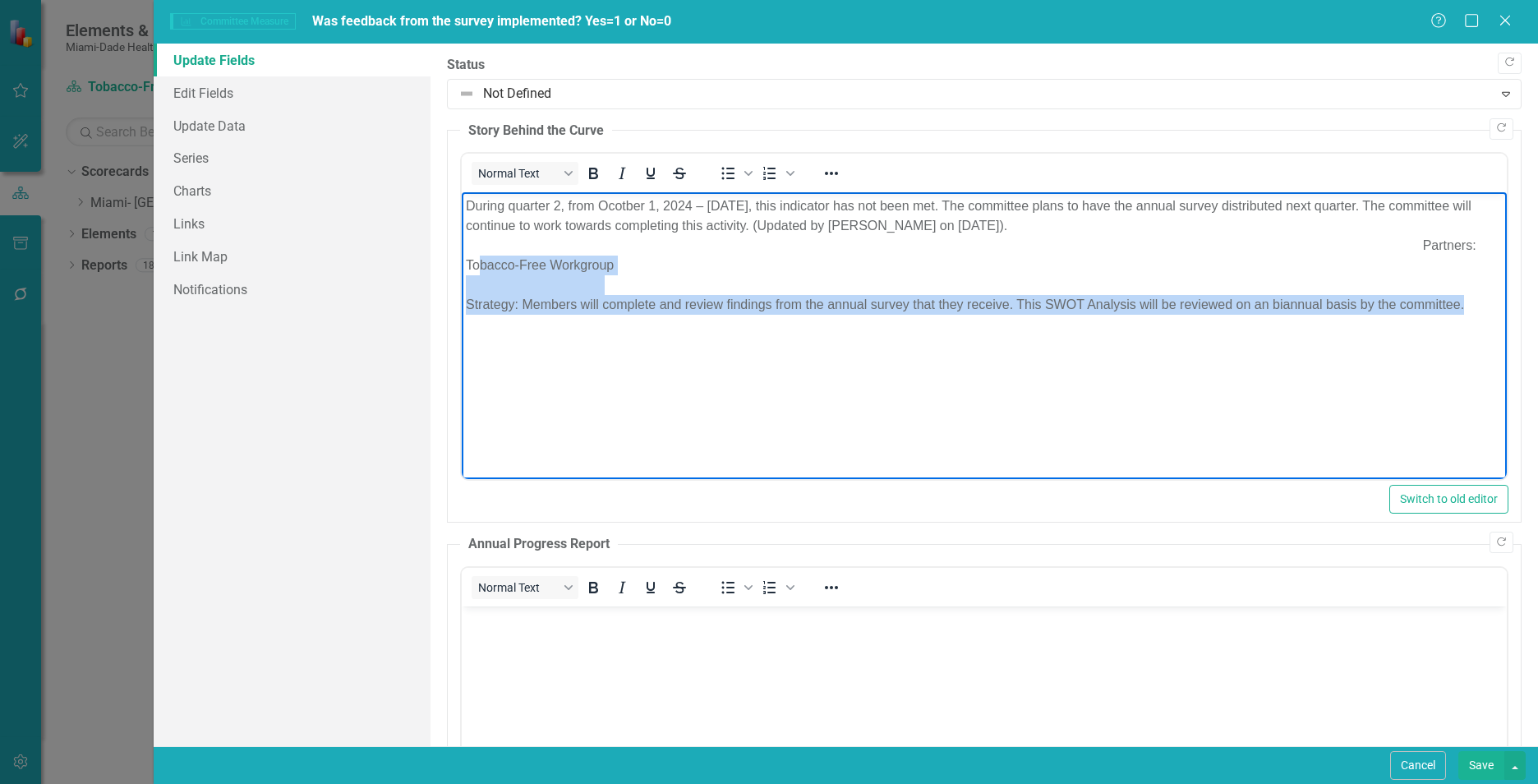
drag, startPoint x: 473, startPoint y: 262, endPoint x: 1490, endPoint y: 318, distance: 1018.5
click at [1490, 318] on body "During quarter 2, from Ocotber 1, 2024 – [DATE], this indicator has not been me…" at bounding box center [984, 316] width 1045 height 246
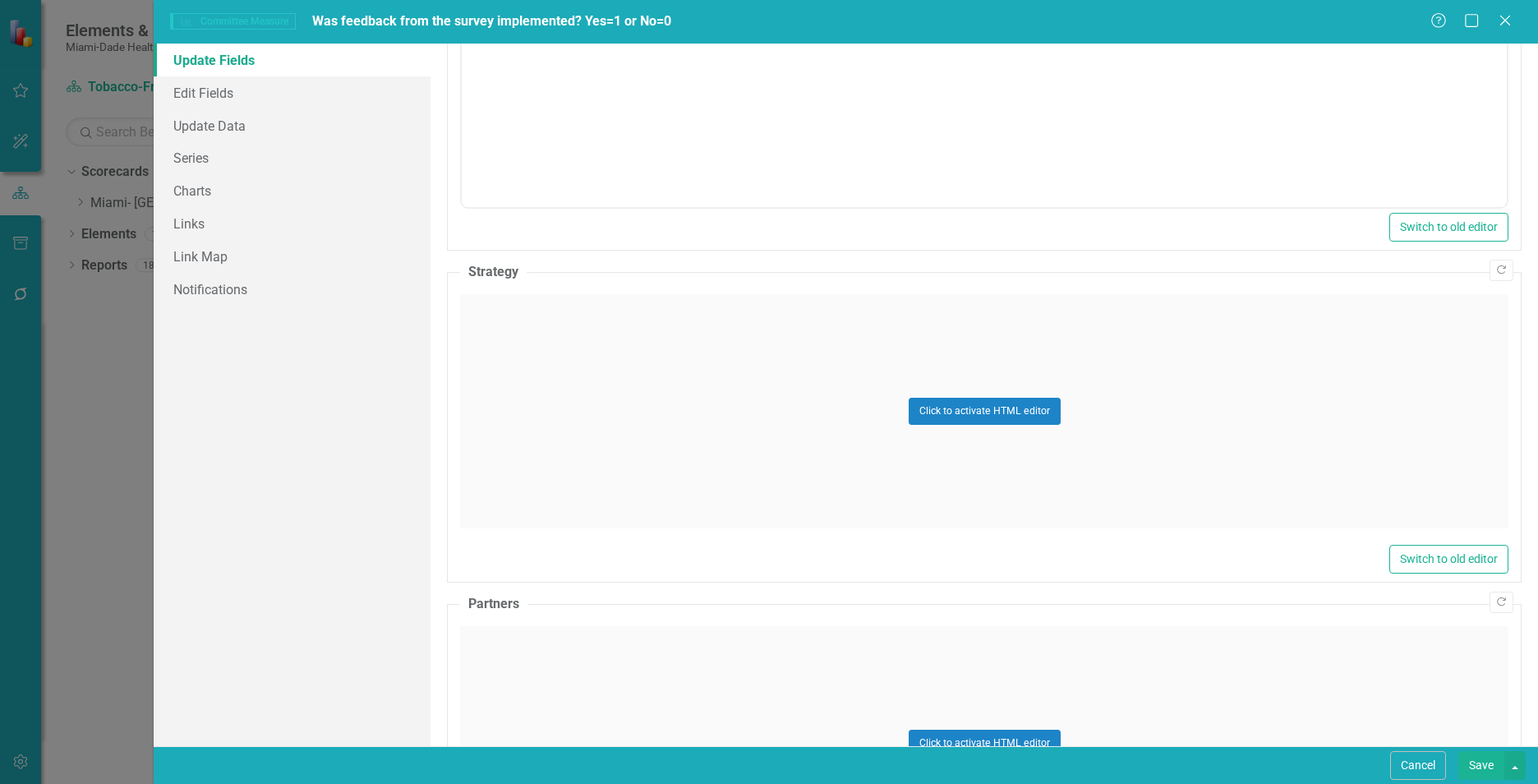
scroll to position [700, 0]
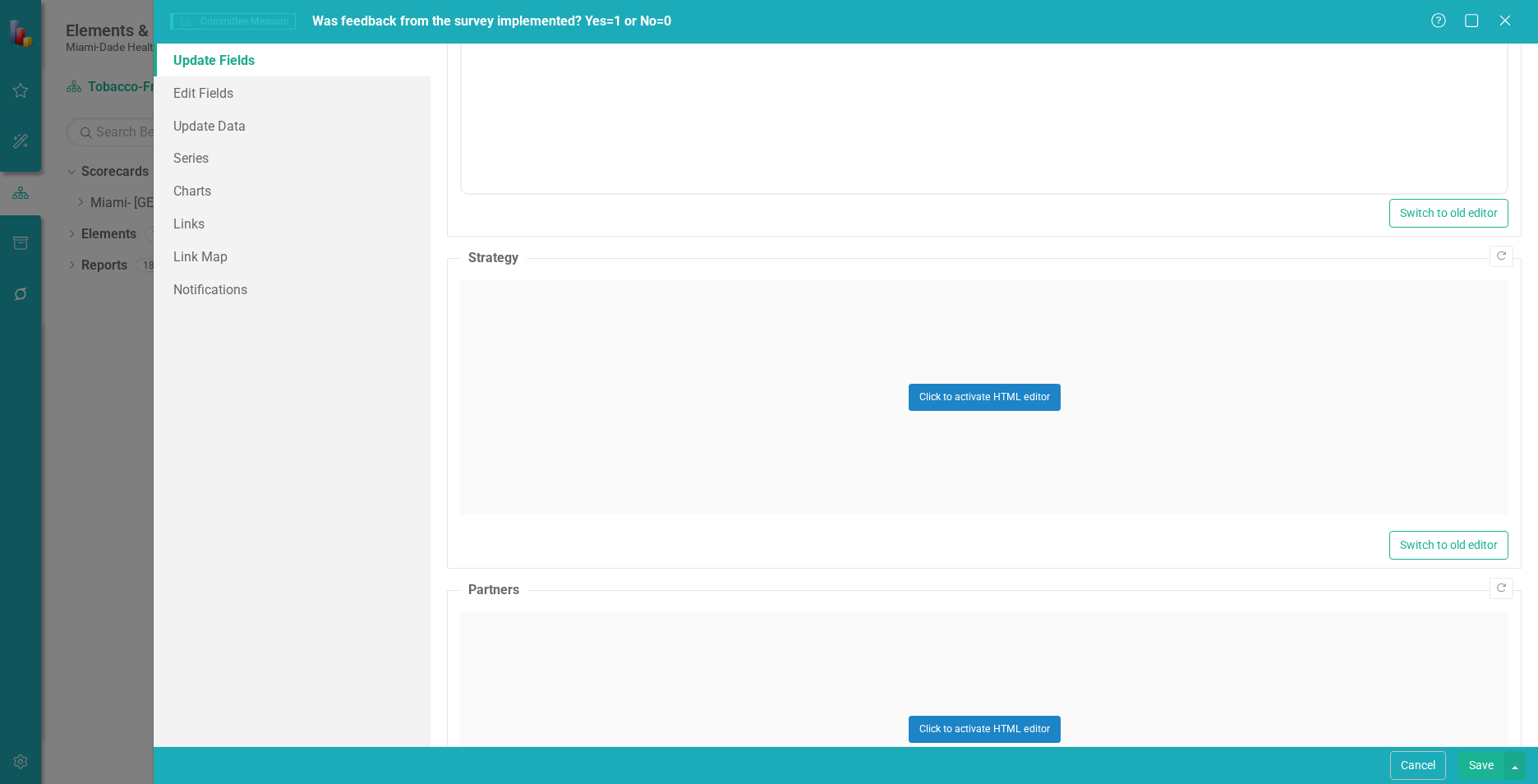
click at [816, 428] on div "Click to activate HTML editor" at bounding box center [984, 397] width 1049 height 234
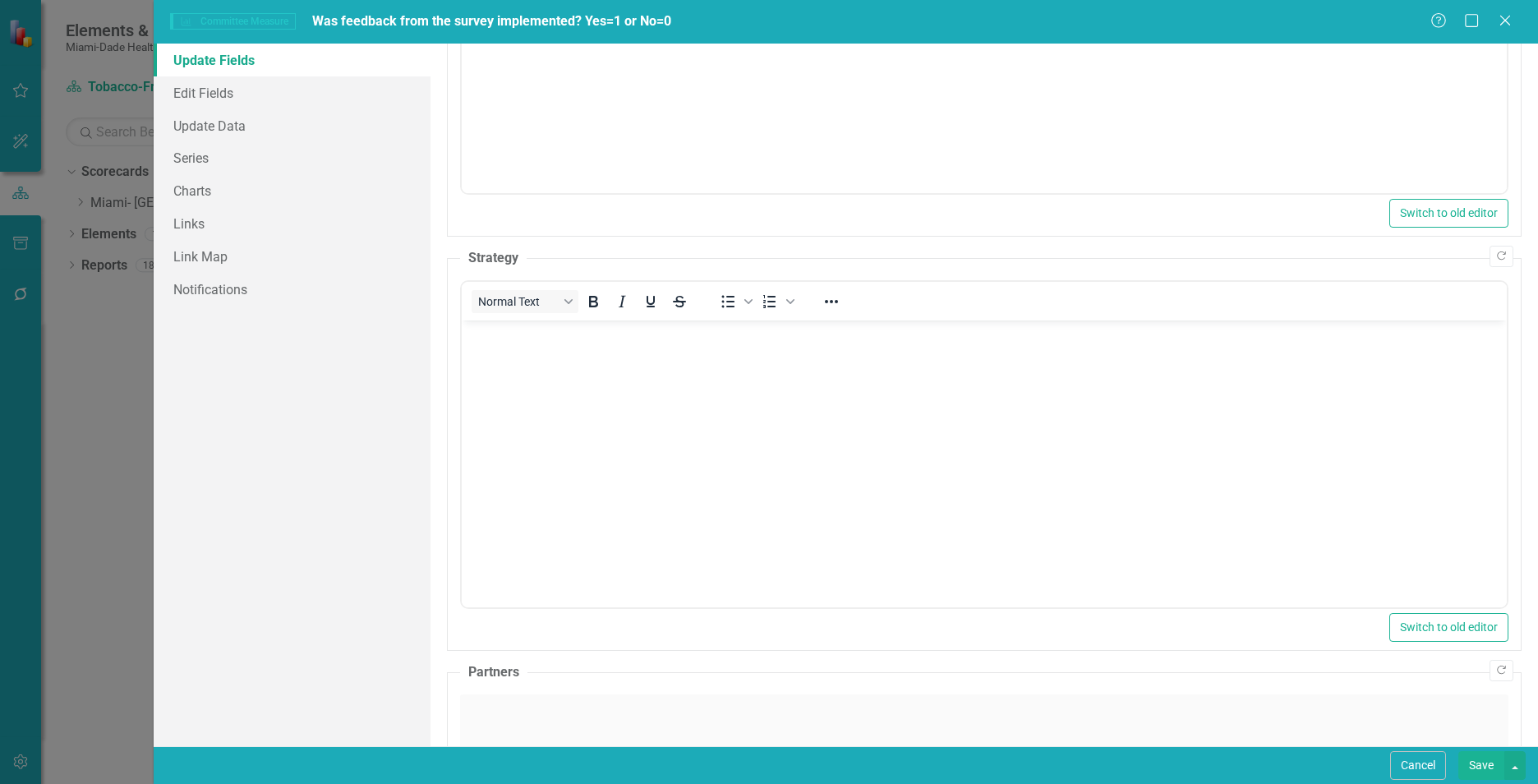
scroll to position [0, 0]
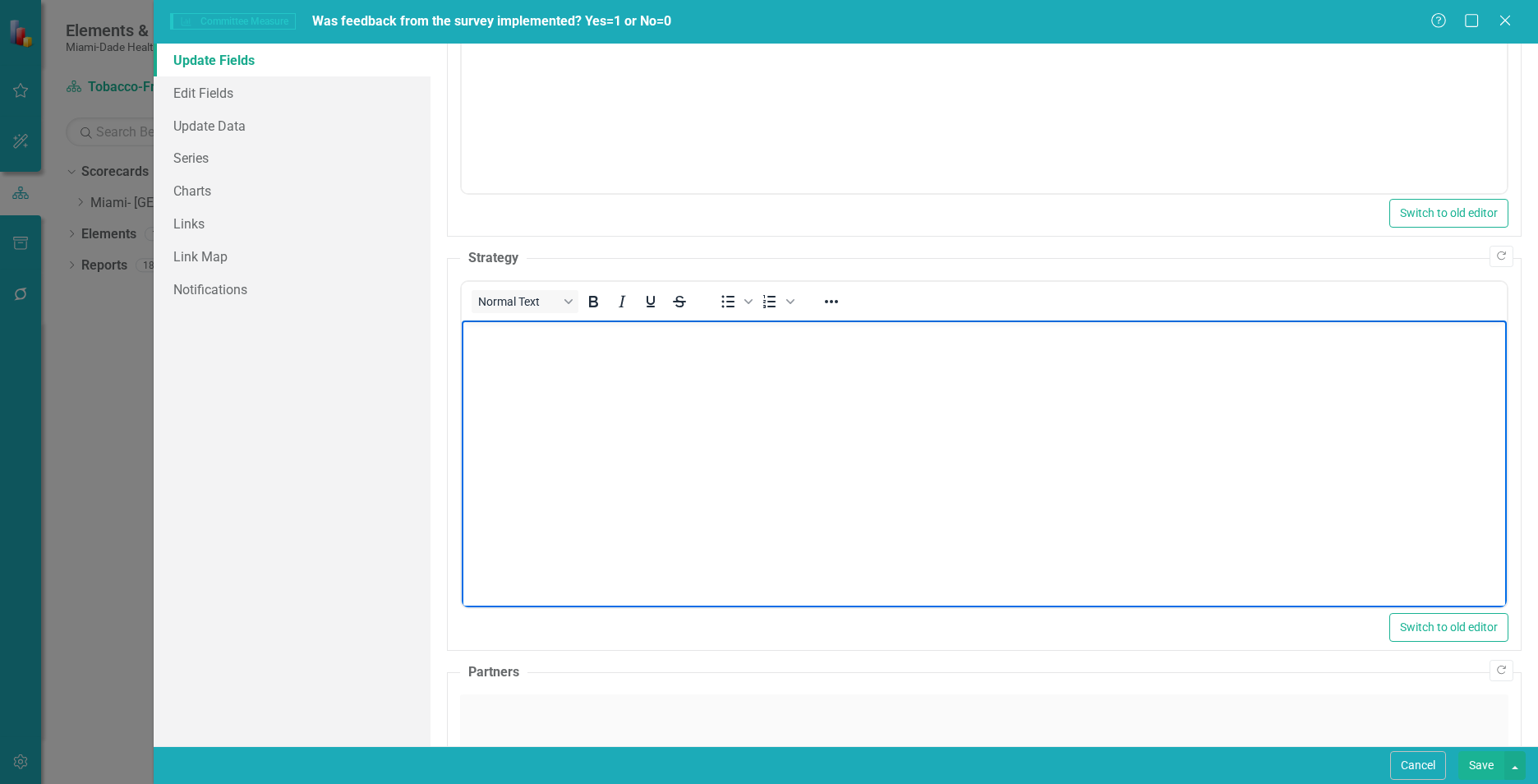
click at [815, 428] on body "Rich Text Area. Press ALT-0 for help." at bounding box center [984, 443] width 1045 height 246
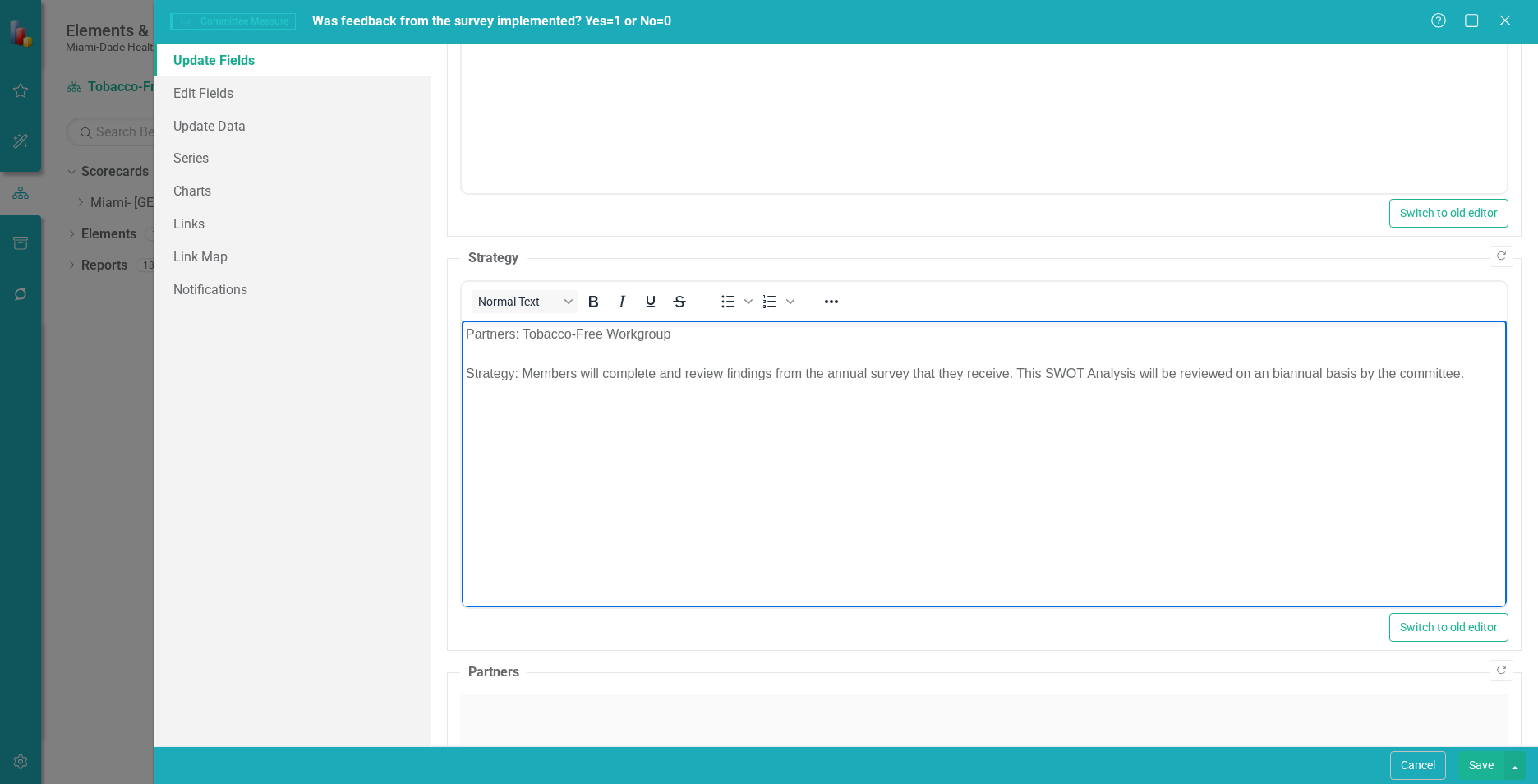
drag, startPoint x: 677, startPoint y: 330, endPoint x: 456, endPoint y: 332, distance: 221.0
click at [461, 332] on html "Partners: Tobacco-Free Workgroup Strategy: Members will complete and review fin…" at bounding box center [984, 443] width 1045 height 246
drag, startPoint x: 520, startPoint y: 373, endPoint x: 468, endPoint y: 378, distance: 52.2
click at [468, 378] on p "Strategy: Members will complete and review findings from the annual survey that…" at bounding box center [984, 354] width 1037 height 59
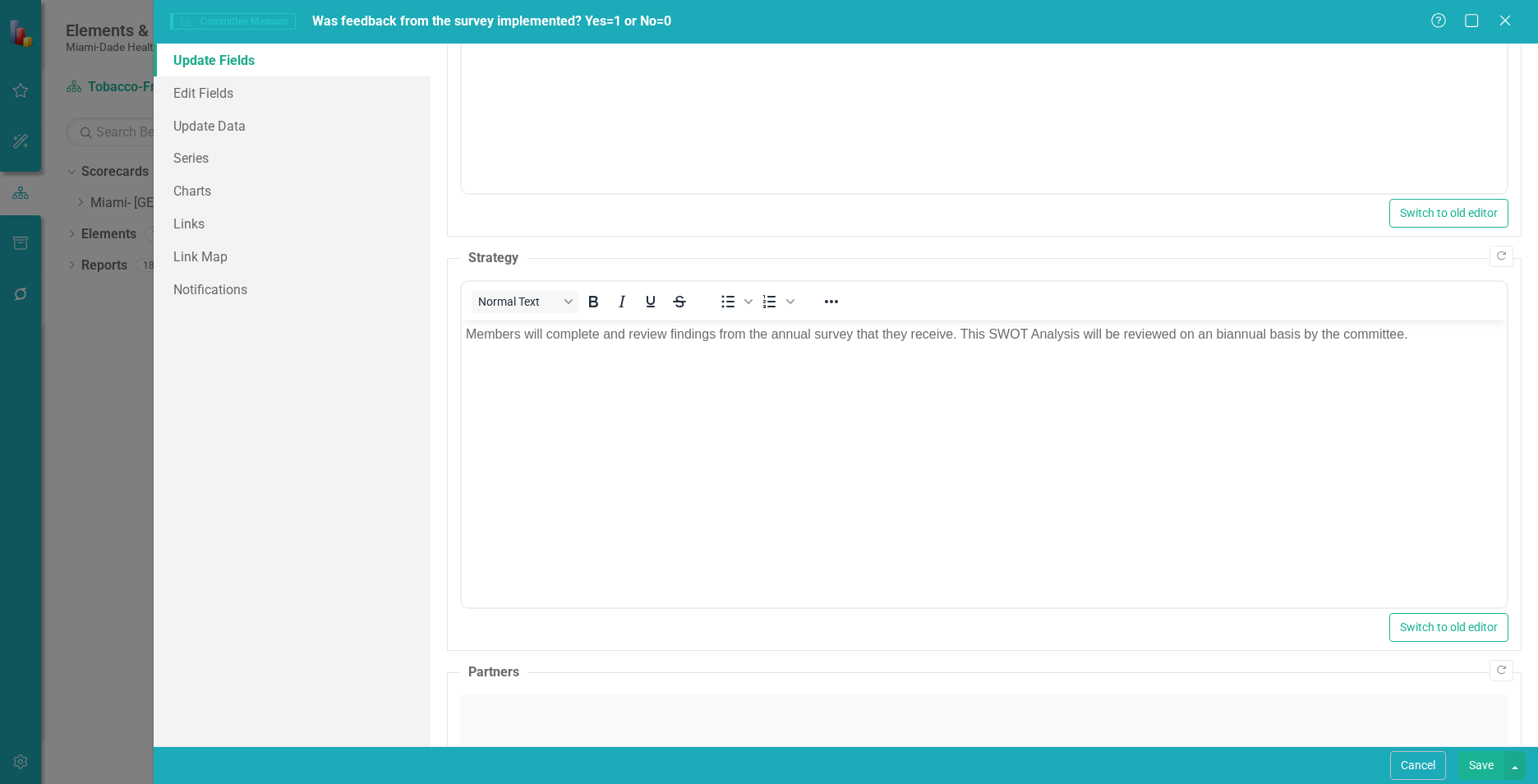
scroll to position [961, 0]
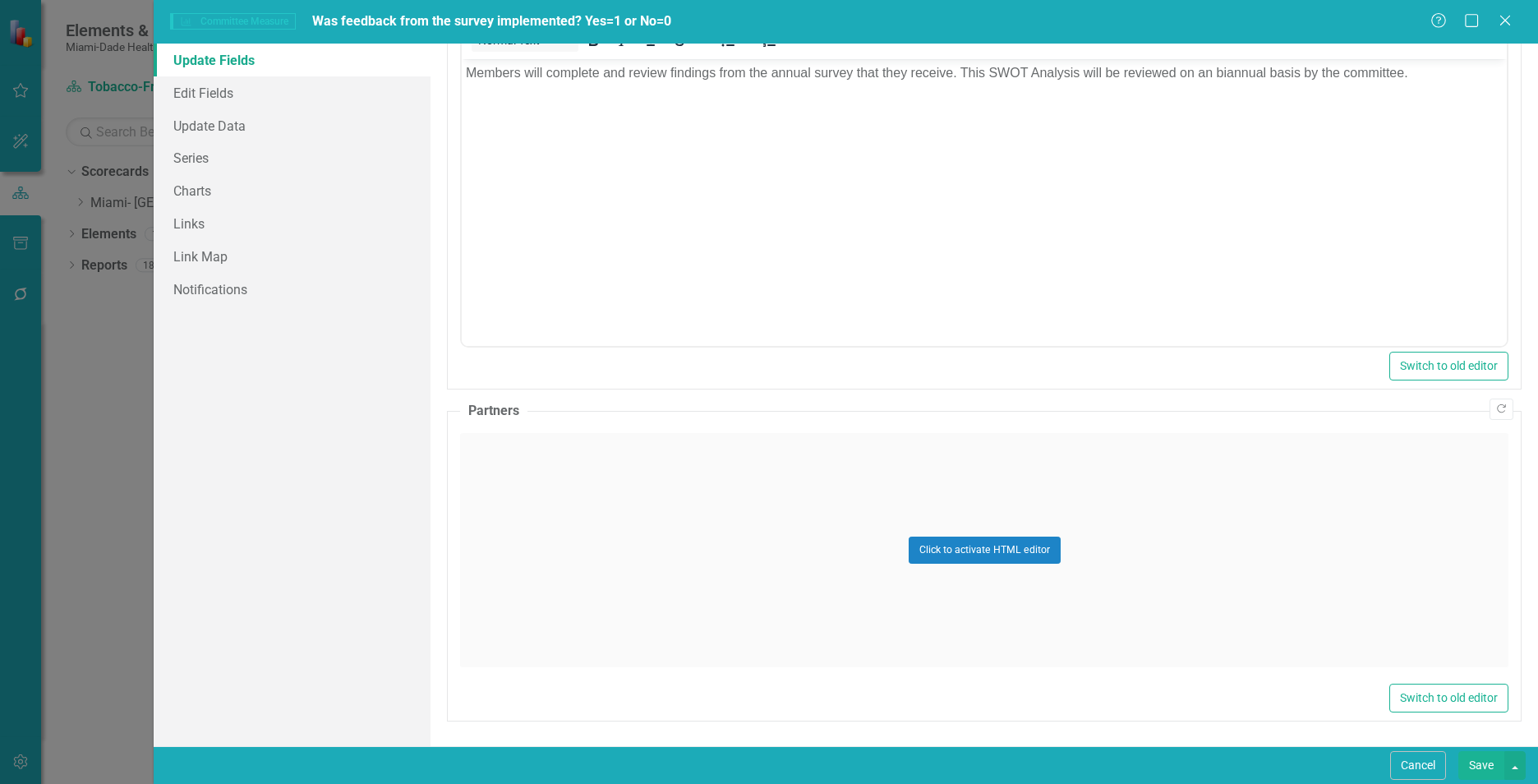
click at [514, 549] on div "Click to activate HTML editor" at bounding box center [984, 550] width 1049 height 234
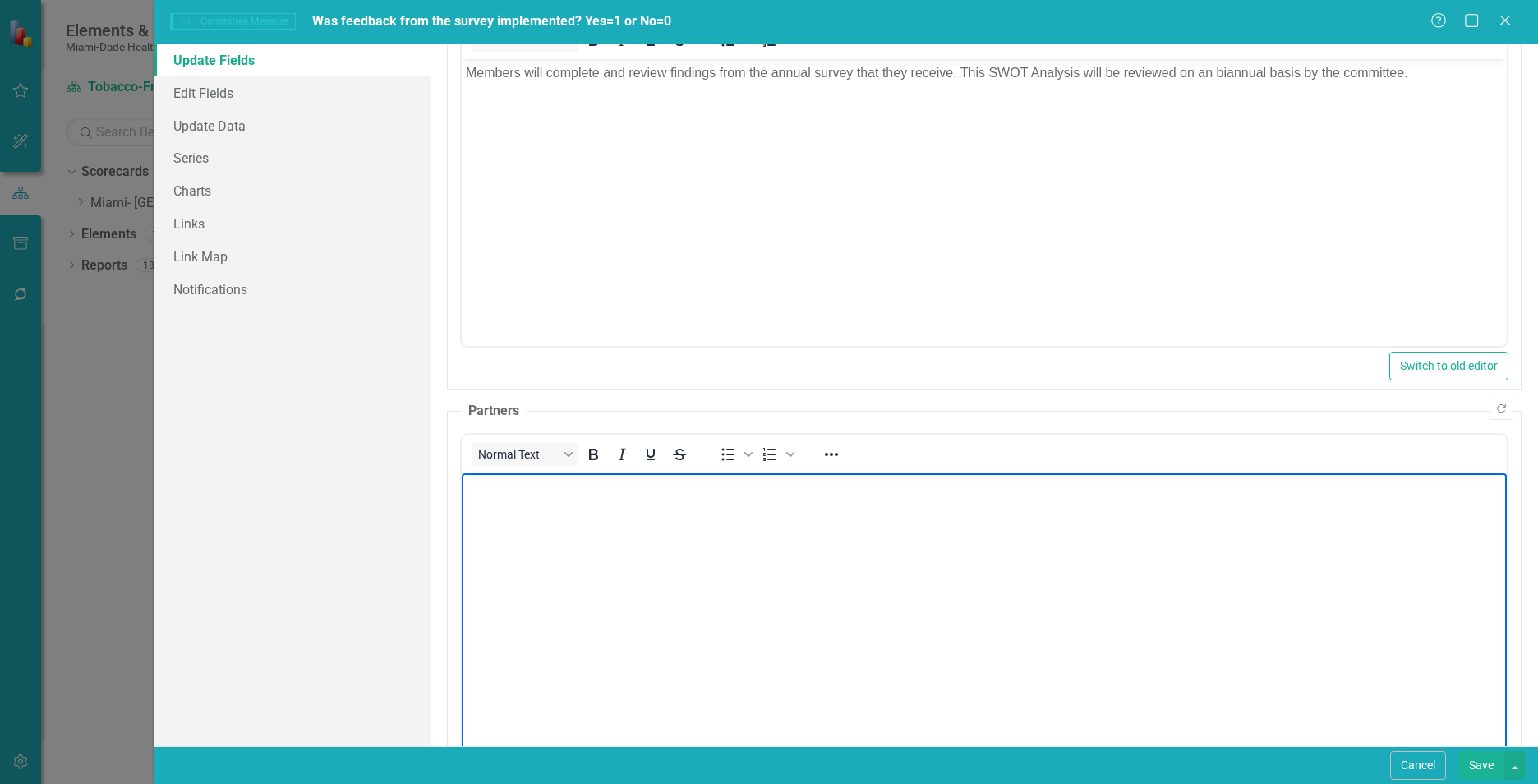
click at [508, 510] on body "Rich Text Area. Press ALT-0 for help." at bounding box center [984, 596] width 1045 height 246
paste body "Rich Text Area. Press ALT-0 for help."
drag, startPoint x: 521, startPoint y: 487, endPoint x: 899, endPoint y: 967, distance: 611.0
click at [461, 493] on html "Partners: Tobacco-Free Workgroup" at bounding box center [984, 596] width 1045 height 246
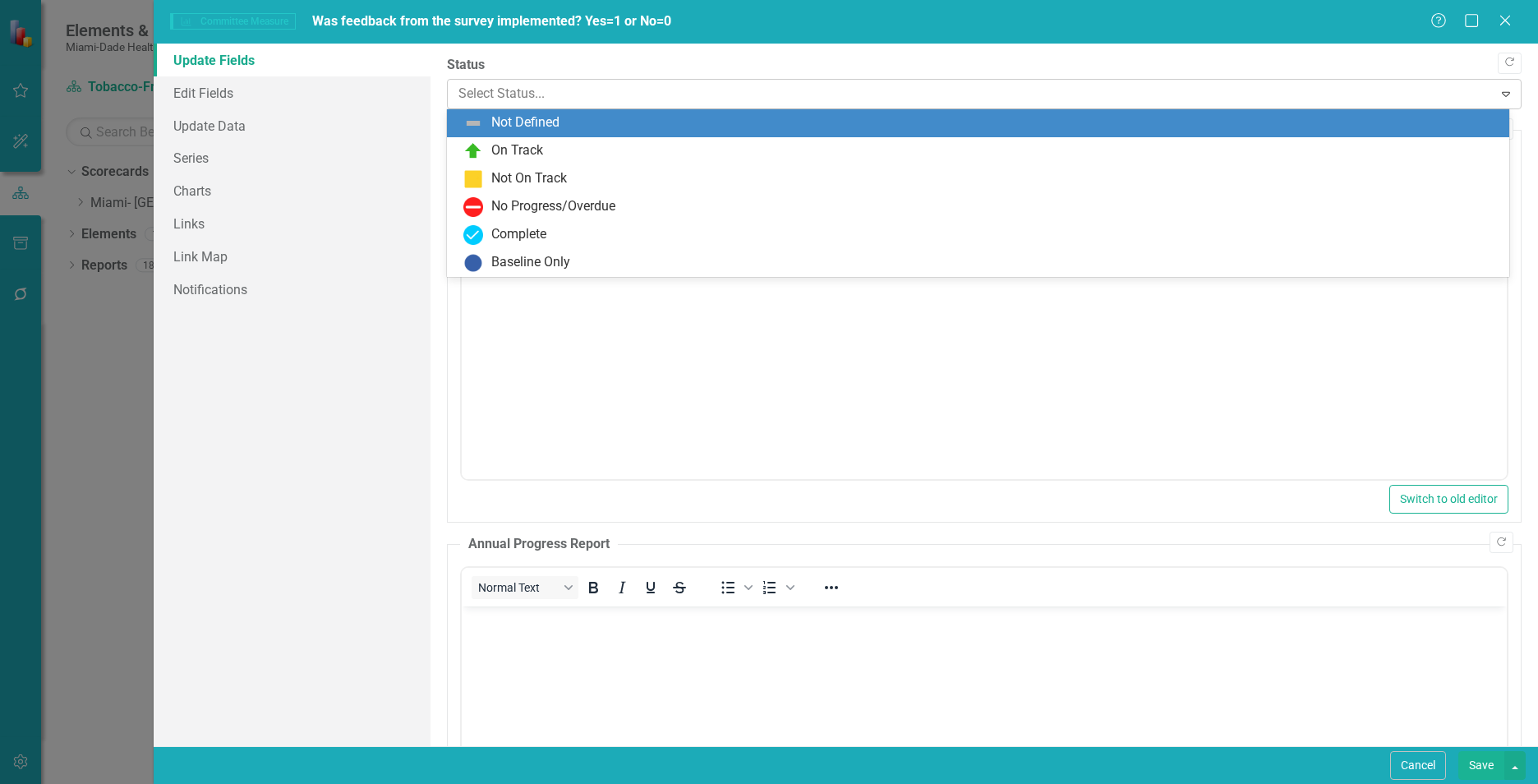
click at [504, 101] on div at bounding box center [970, 95] width 1024 height 23
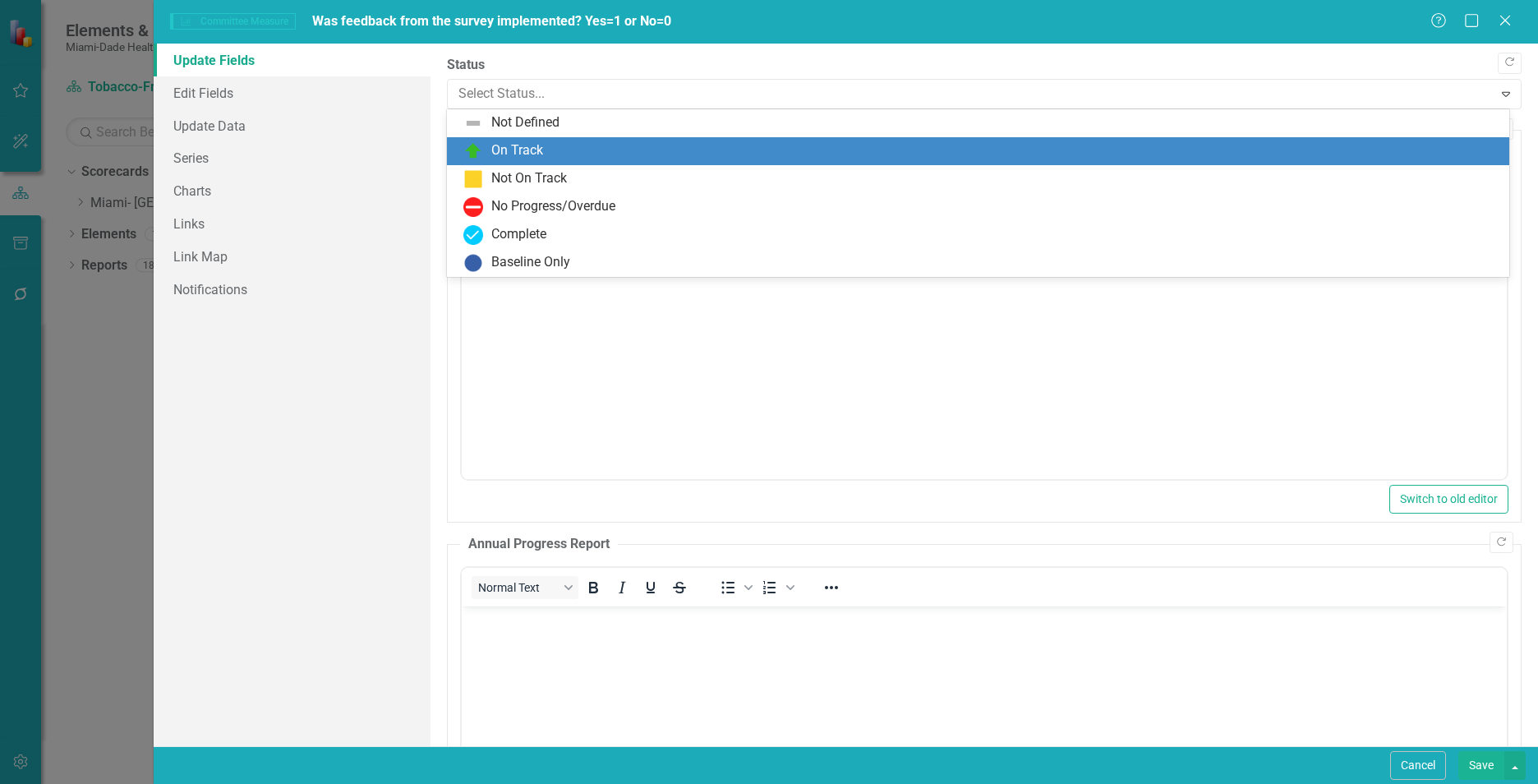
click at [504, 155] on div "On Track" at bounding box center [517, 151] width 52 height 19
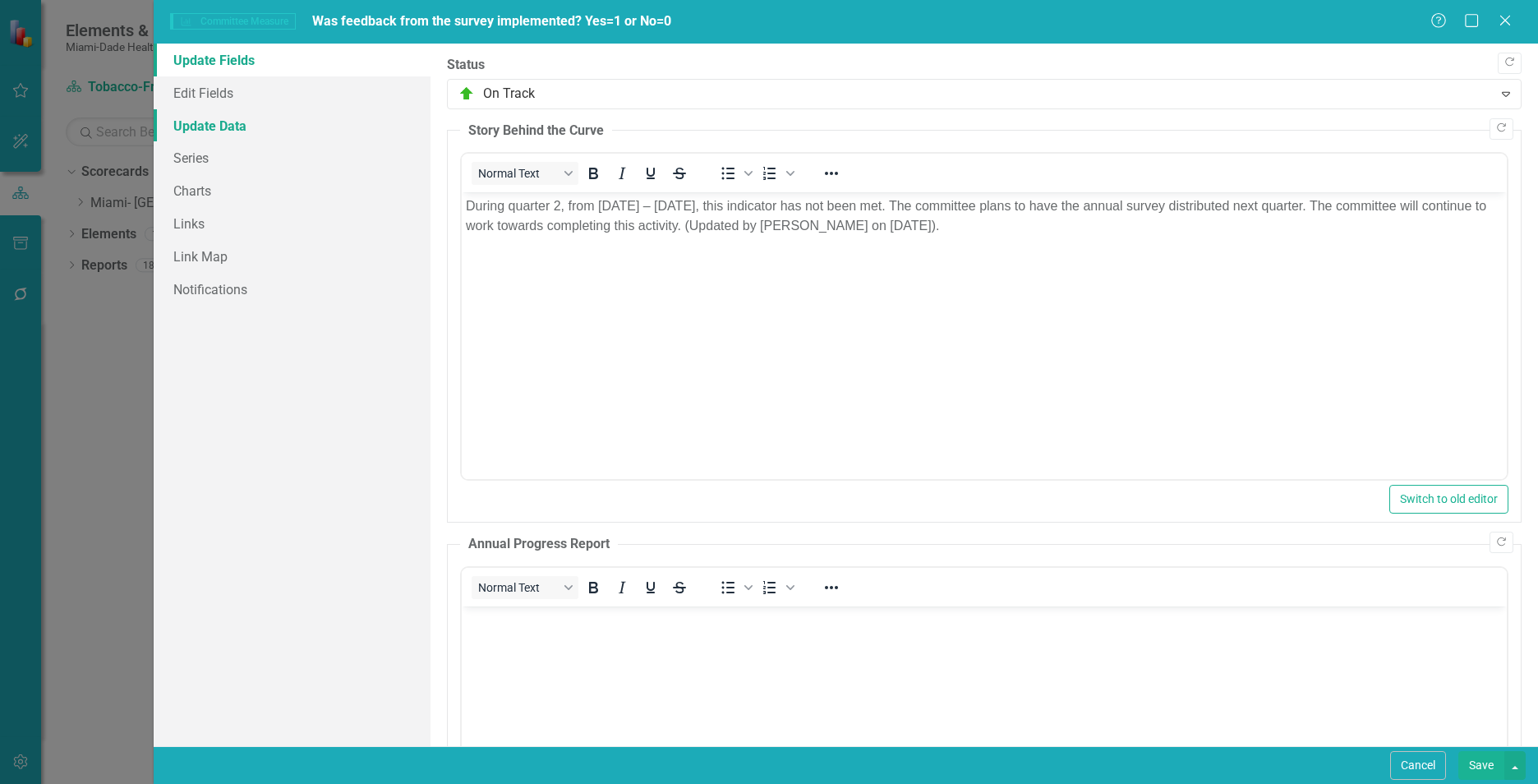
click at [285, 131] on link "Update Data" at bounding box center [291, 126] width 277 height 33
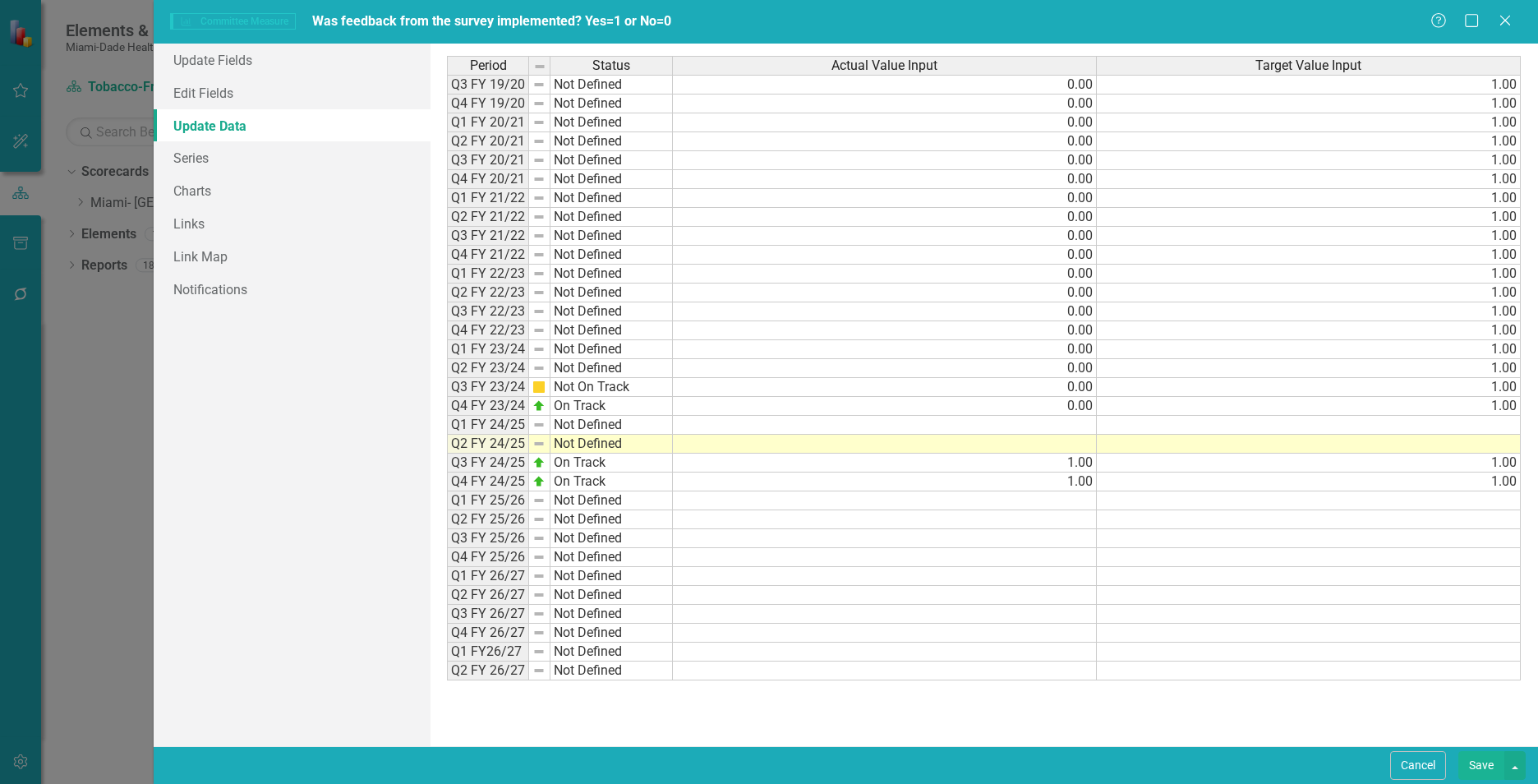
click at [1070, 448] on td at bounding box center [885, 444] width 424 height 19
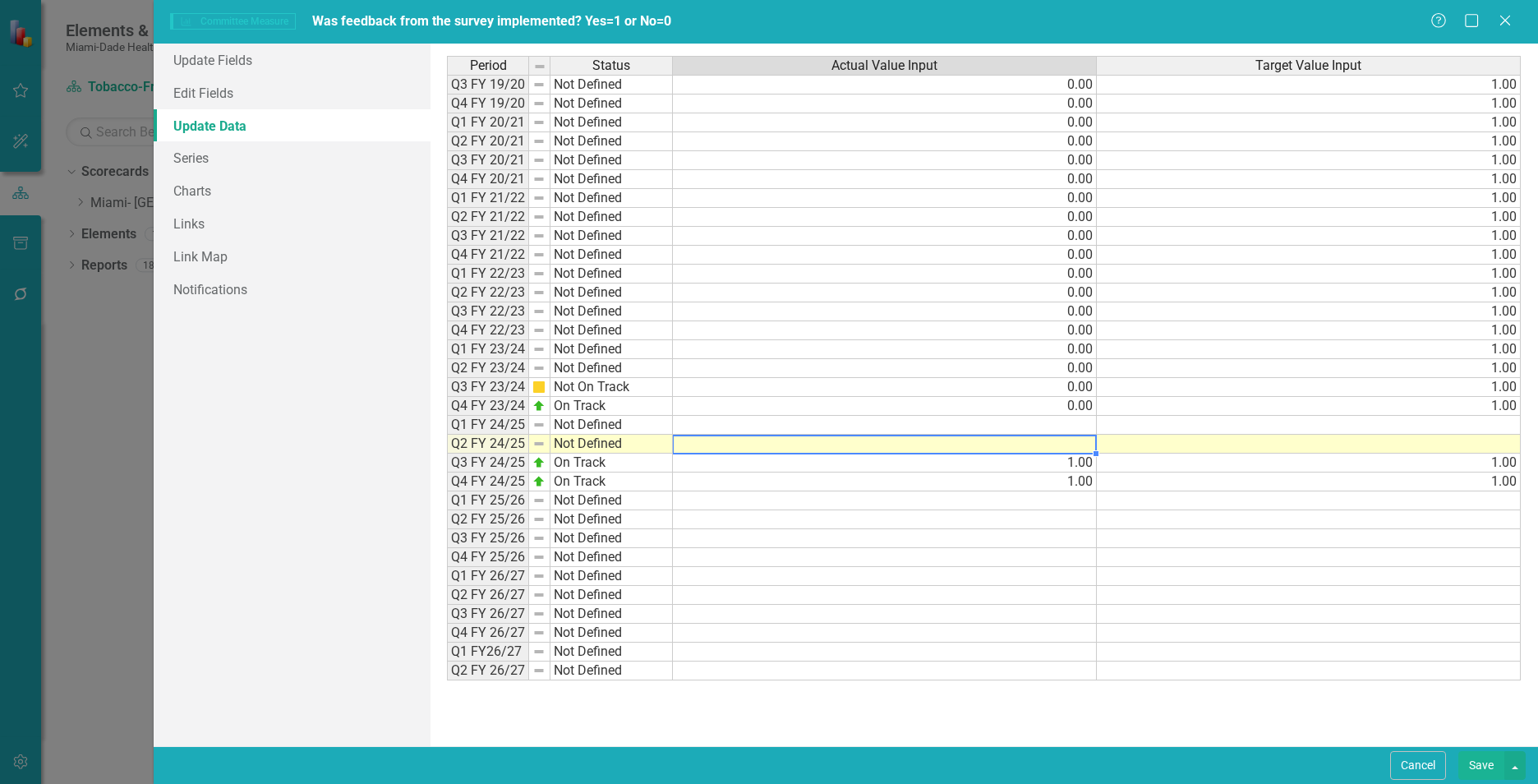
type textarea "1"
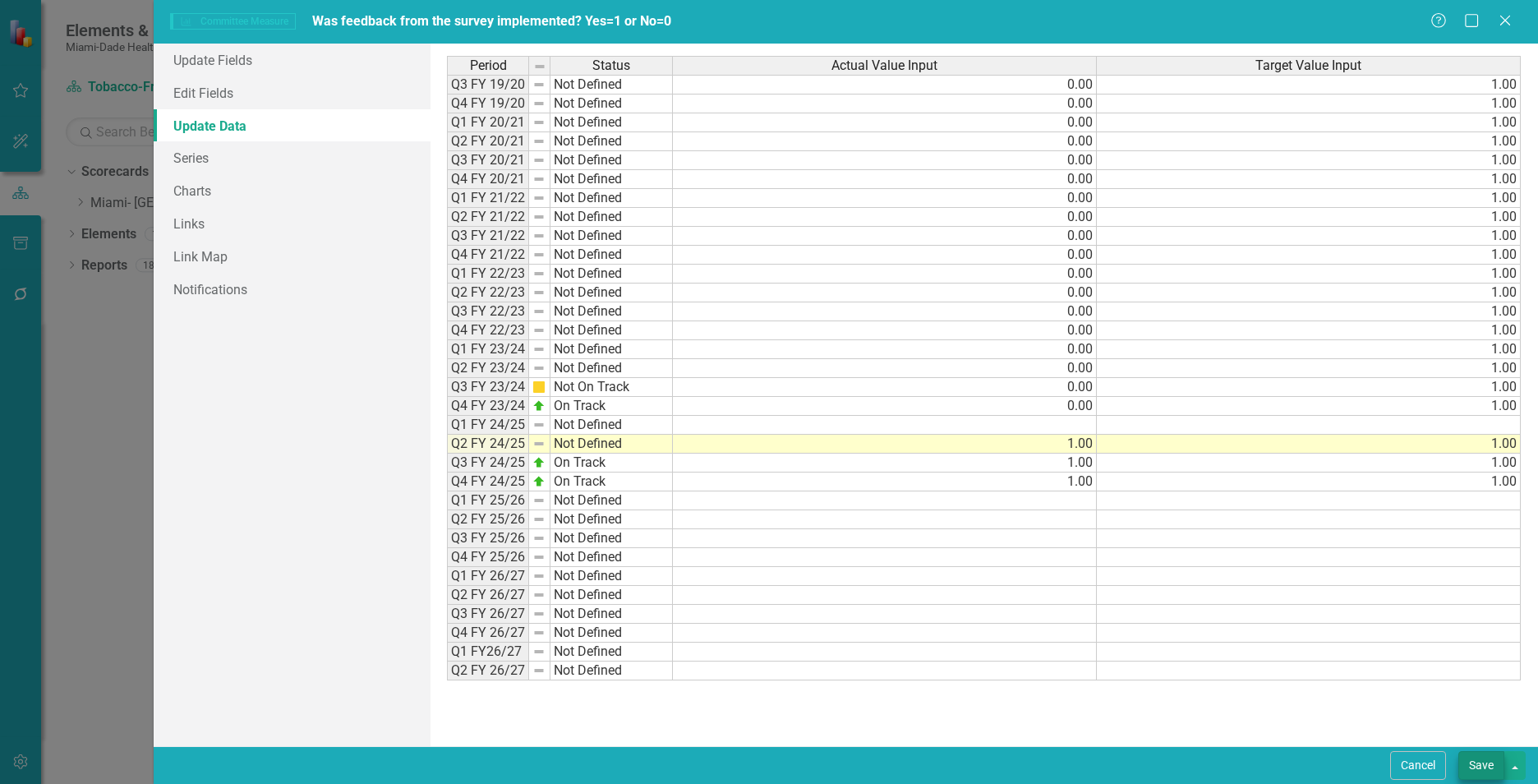
type textarea "1"
click at [1483, 771] on button "Save" at bounding box center [1481, 765] width 46 height 29
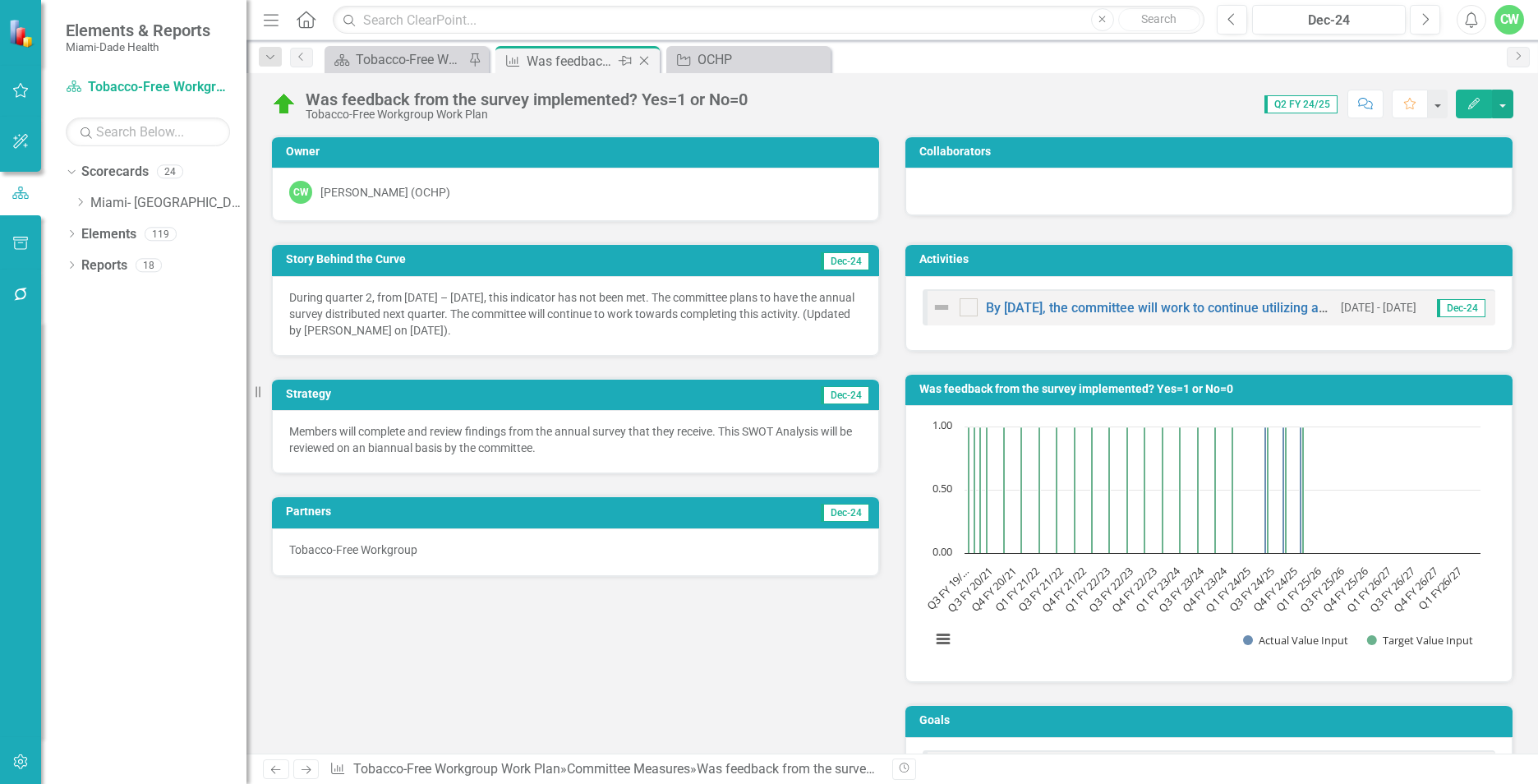
click at [646, 64] on icon "Close" at bounding box center [644, 61] width 16 height 13
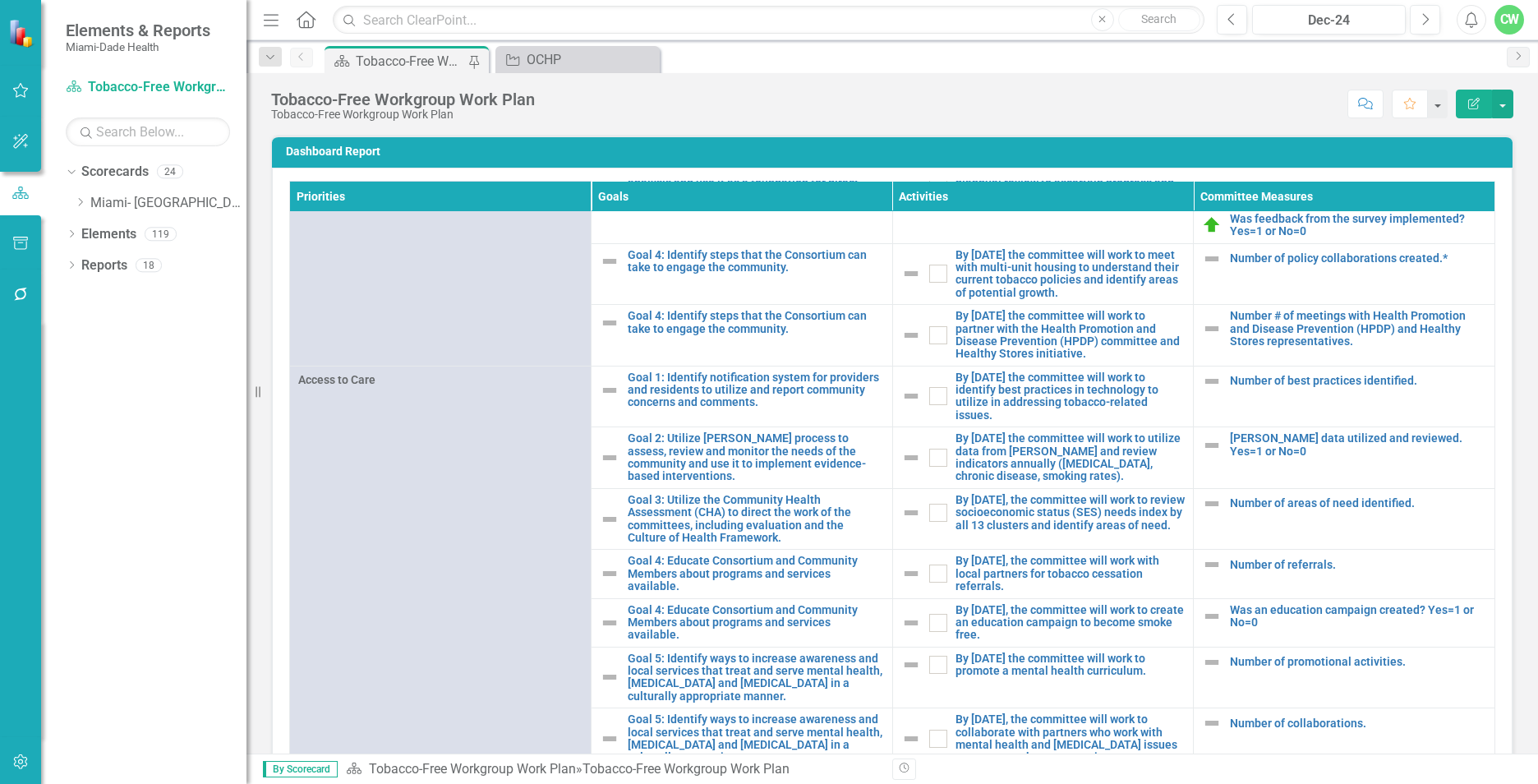
scroll to position [365, 0]
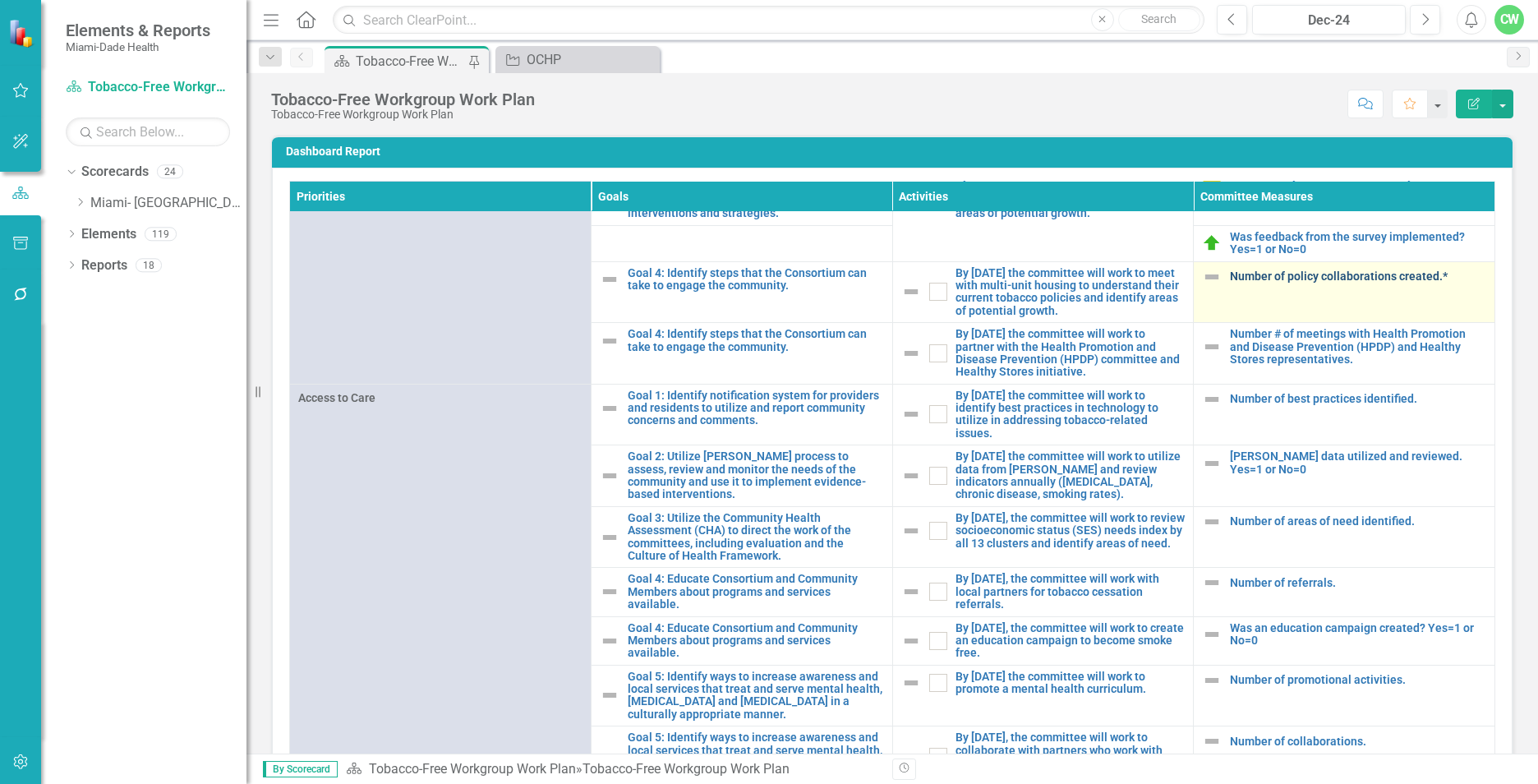
click at [1311, 283] on link "Number of policy collaborations created.*" at bounding box center [1358, 277] width 256 height 12
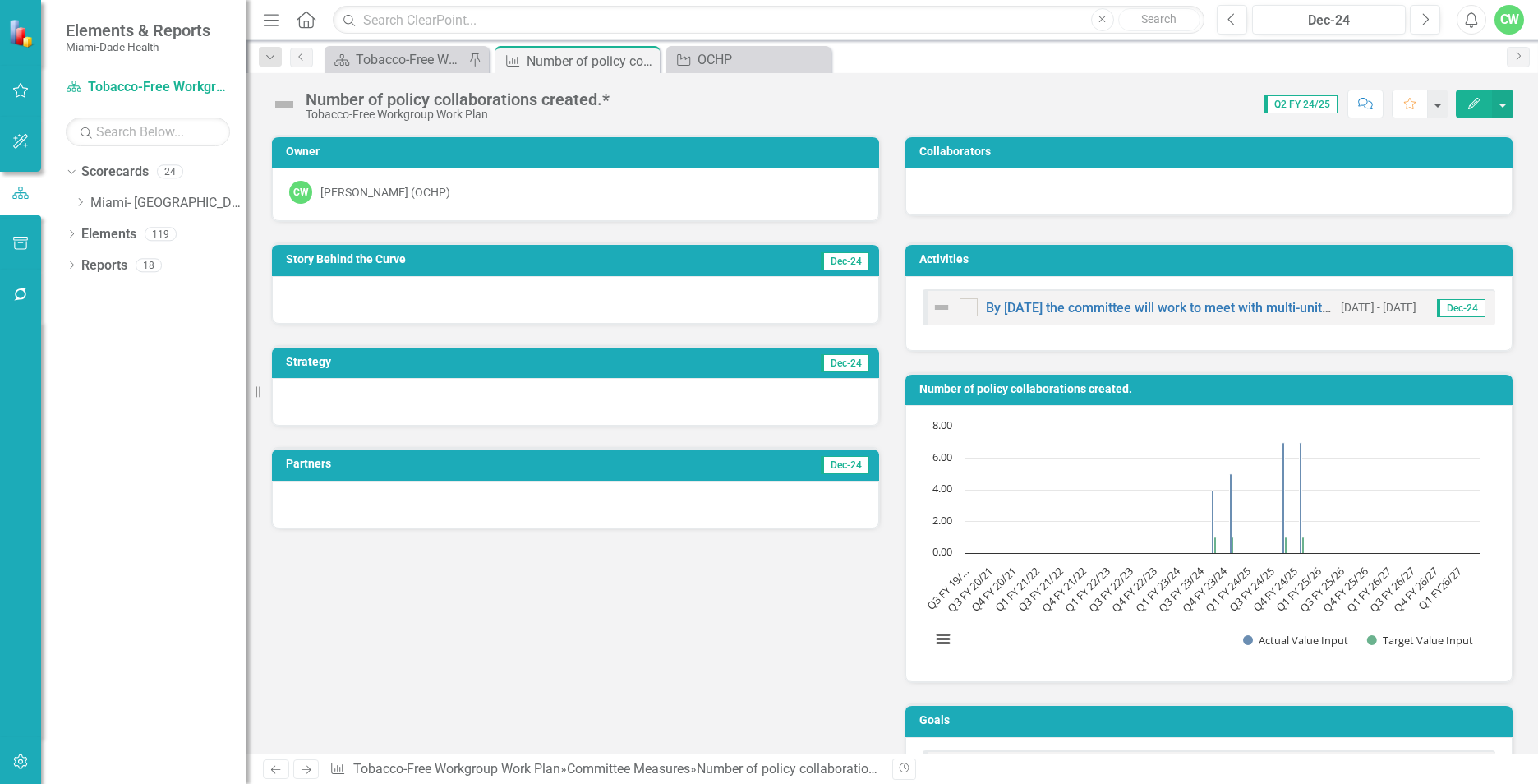
click at [1476, 104] on icon "Edit" at bounding box center [1474, 103] width 15 height 11
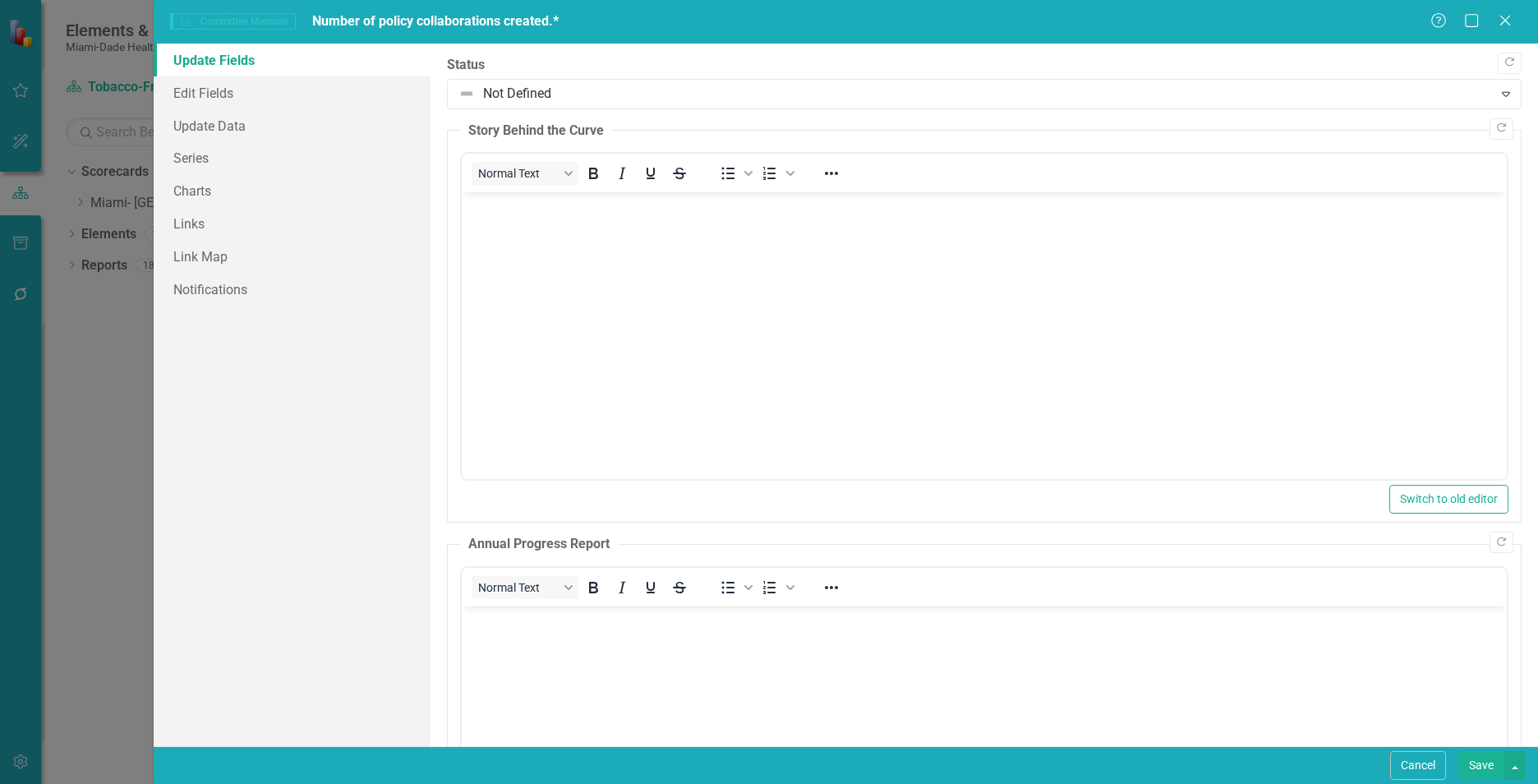
click at [568, 284] on body "Rich Text Area. Press ALT-0 for help." at bounding box center [984, 316] width 1045 height 246
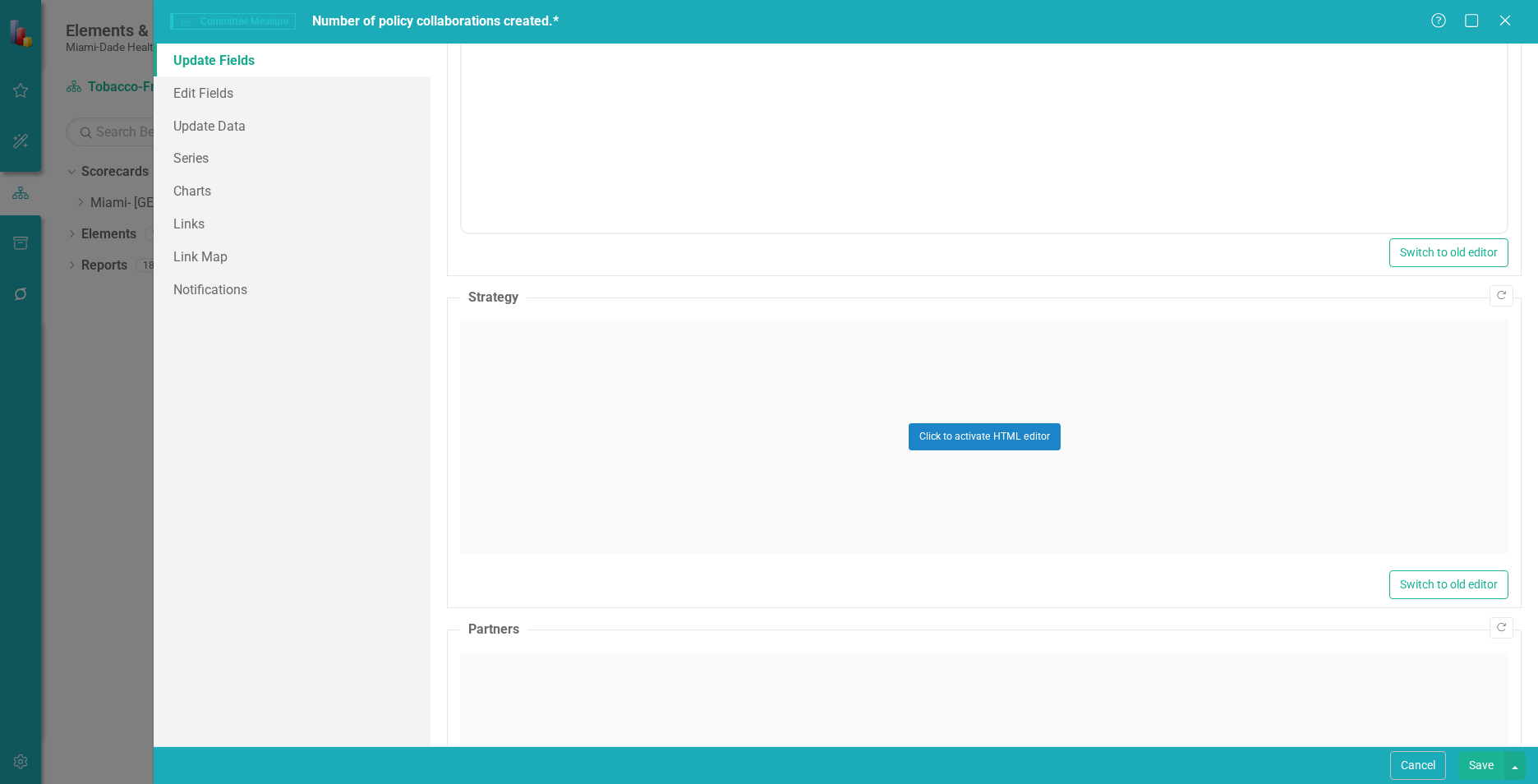
scroll to position [668, 0]
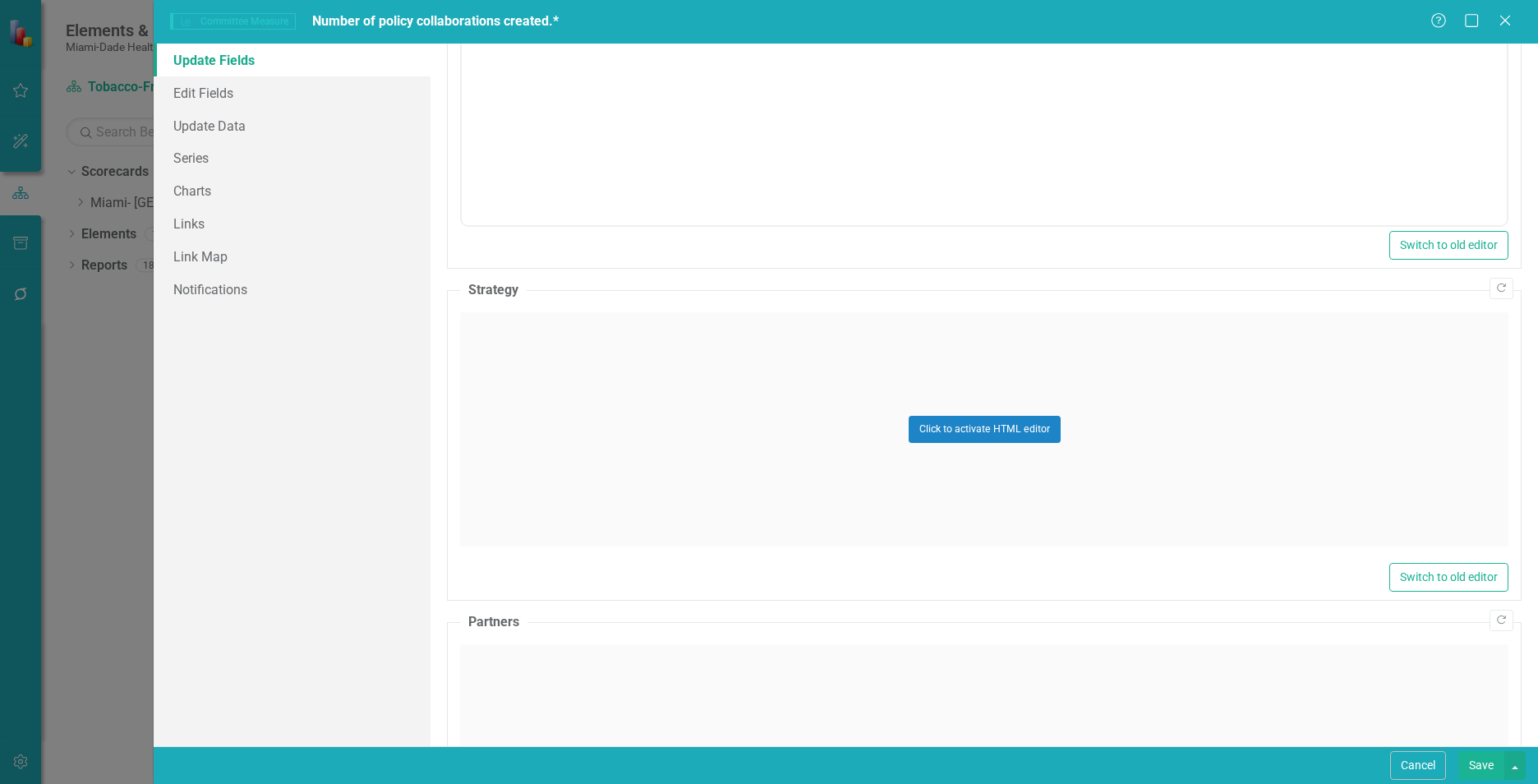
click at [533, 363] on div "Click to activate HTML editor" at bounding box center [984, 429] width 1049 height 234
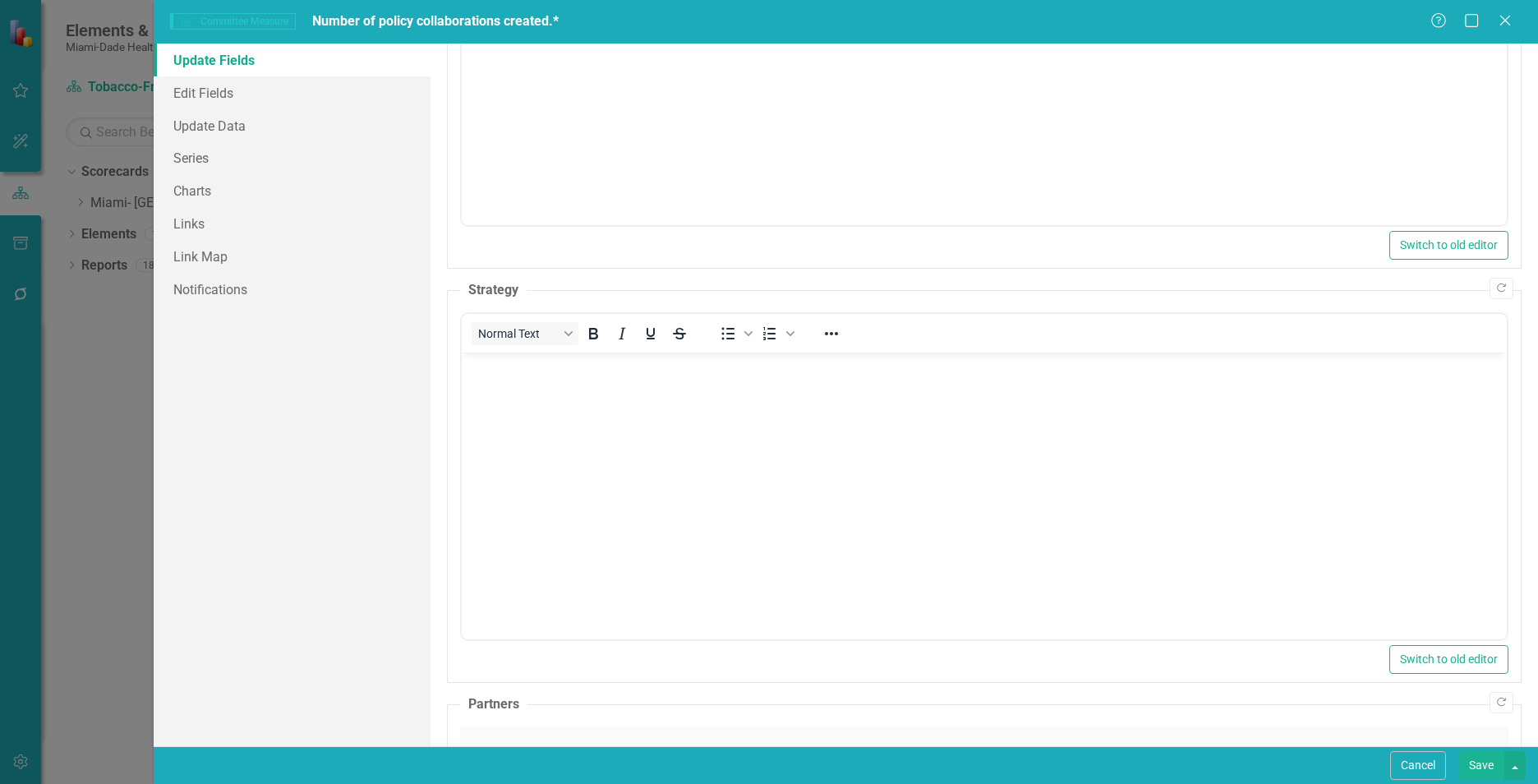
scroll to position [0, 0]
click at [507, 455] on body "Rich Text Area. Press ALT-0 for help." at bounding box center [984, 475] width 1045 height 246
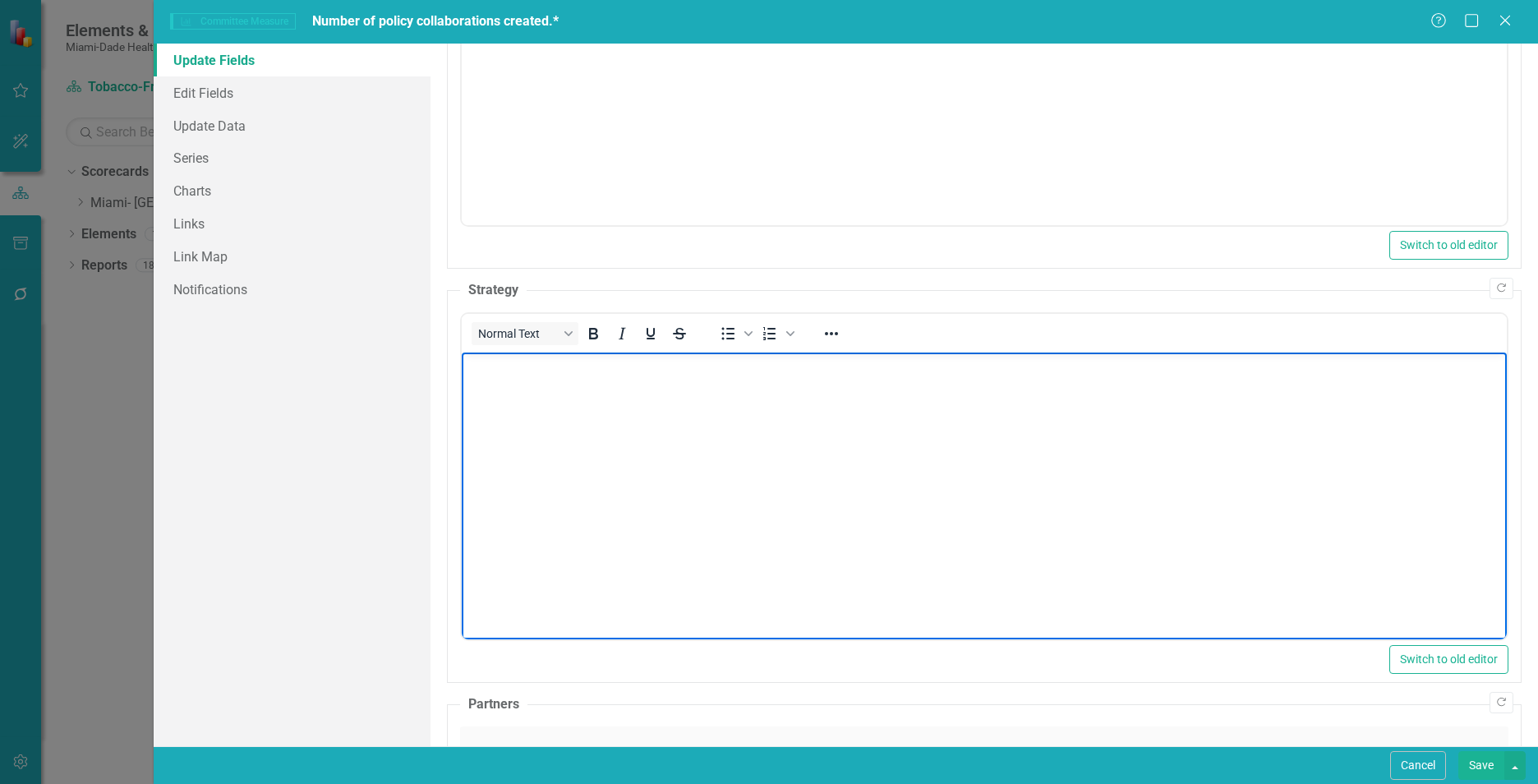
click at [529, 427] on body "Rich Text Area. Press ALT-0 for help." at bounding box center [984, 475] width 1045 height 246
paste body "Rich Text Area. Press ALT-0 for help."
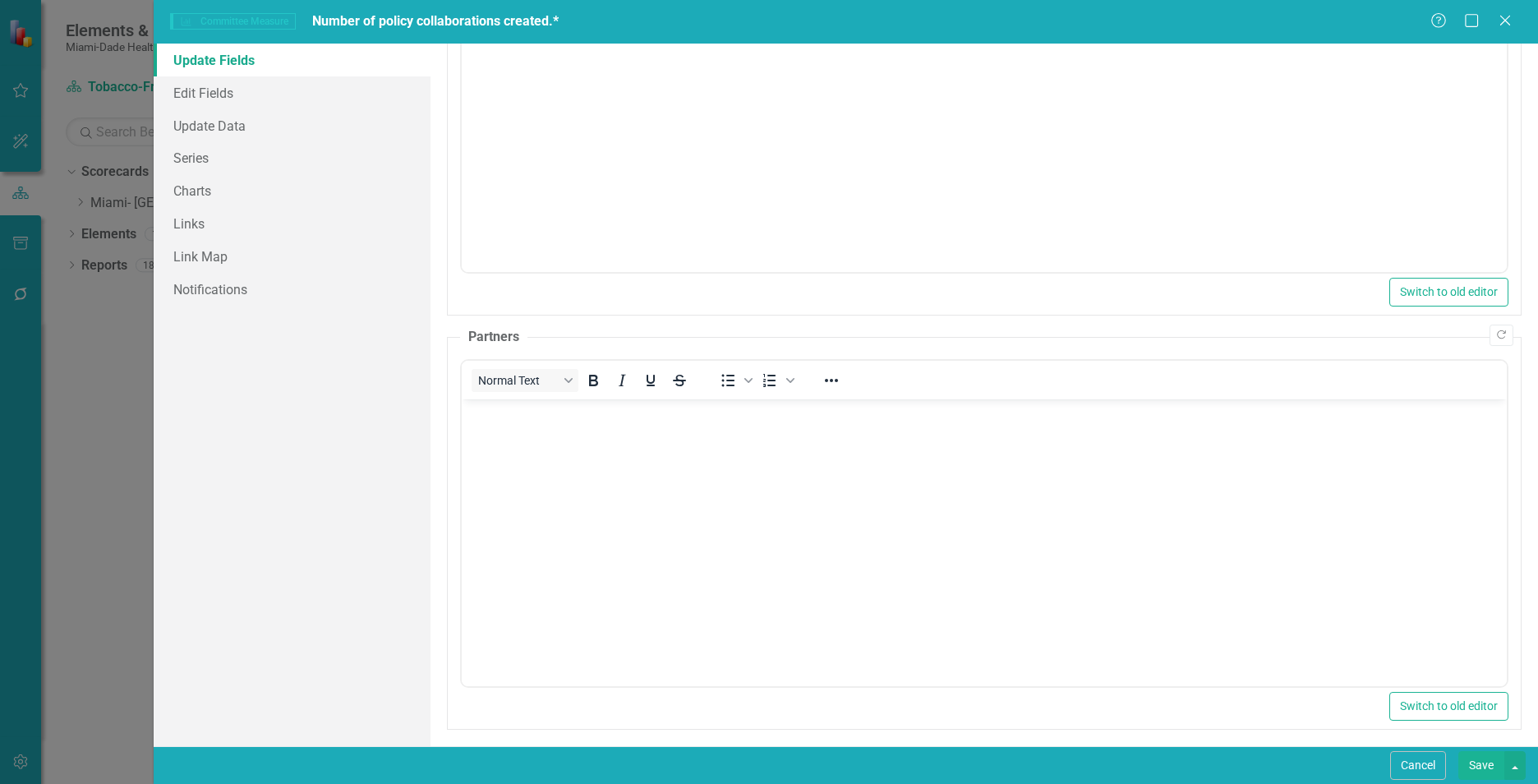
scroll to position [1043, 0]
click at [667, 581] on body "Rich Text Area. Press ALT-0 for help." at bounding box center [984, 513] width 1045 height 246
click at [207, 128] on link "Update Data" at bounding box center [291, 126] width 277 height 33
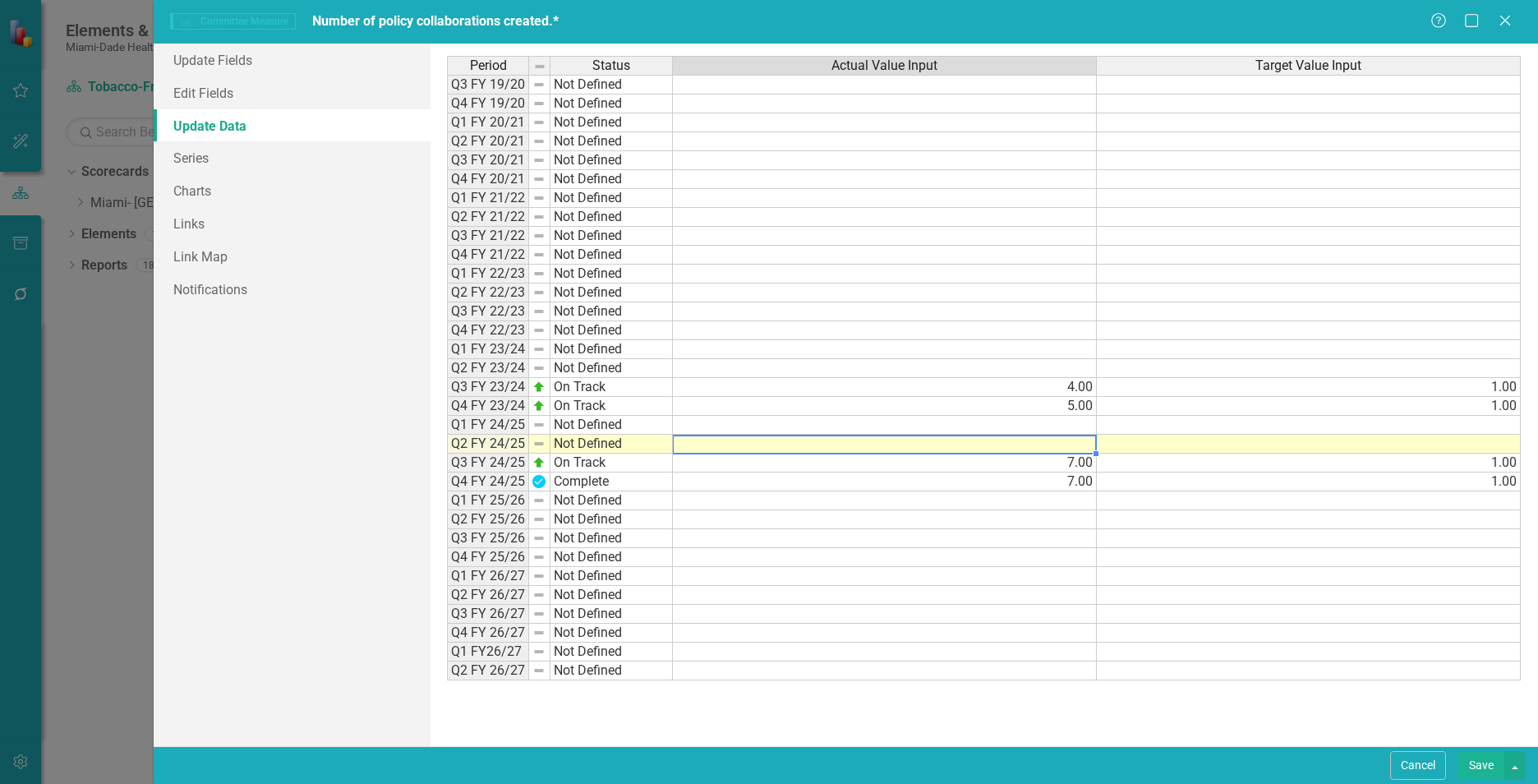
click at [1087, 442] on td at bounding box center [885, 444] width 424 height 19
type textarea "5"
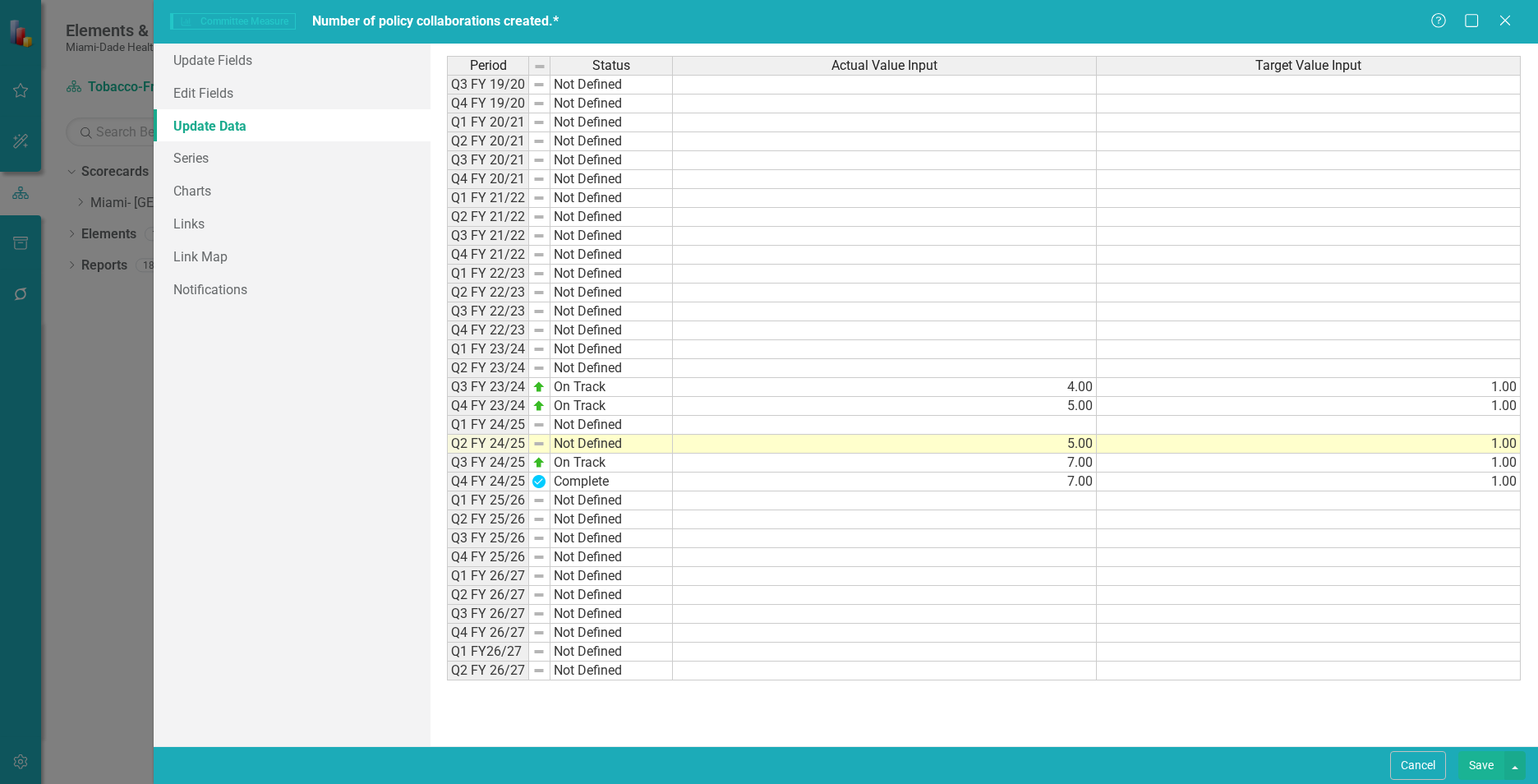
type textarea "1"
click at [1021, 675] on td at bounding box center [885, 670] width 424 height 19
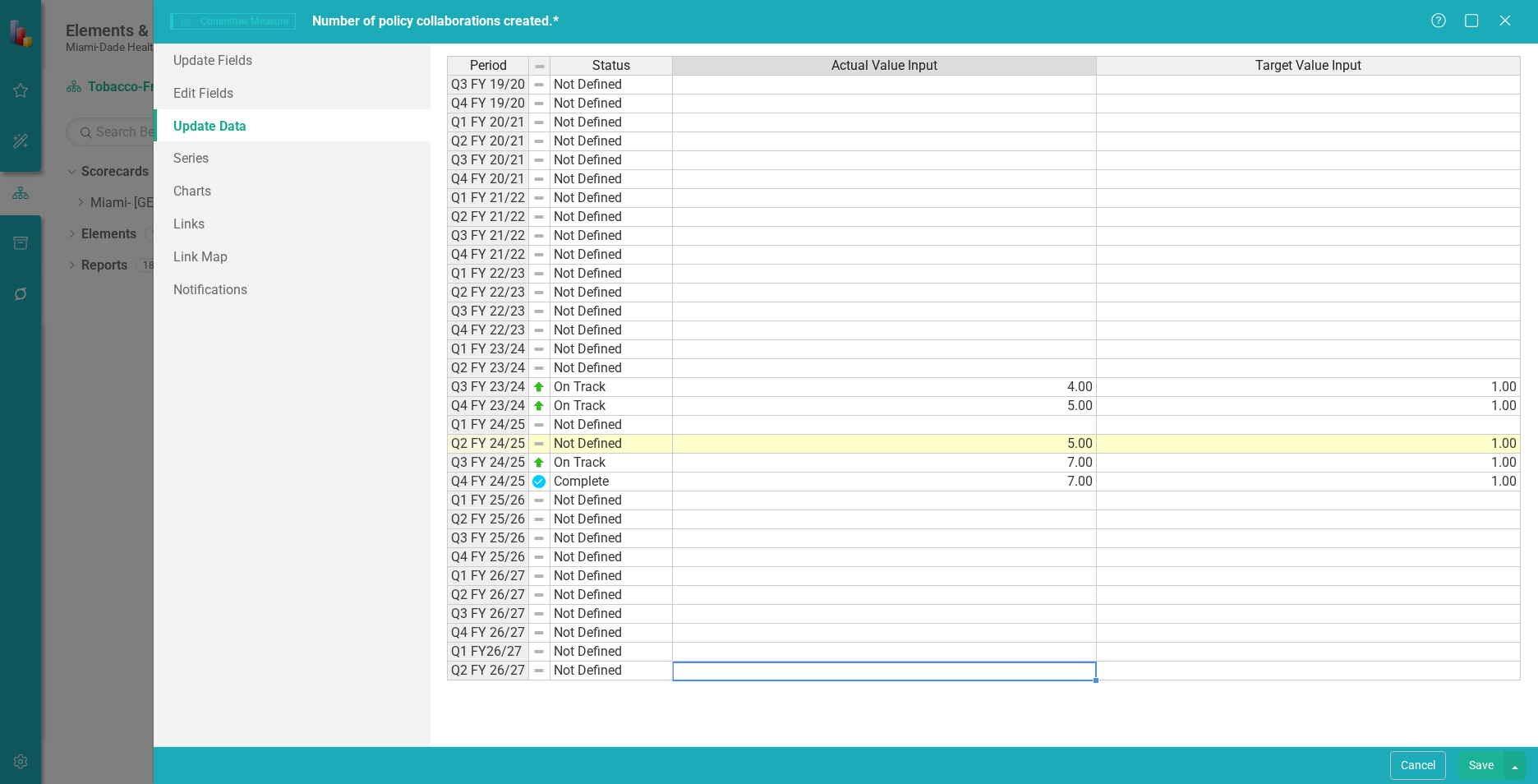
click at [1184, 731] on div "Period Status Actual Value Input Target Value Input Q3 FY 19/20 Not Defined Q4 …" at bounding box center [984, 394] width 1074 height 677
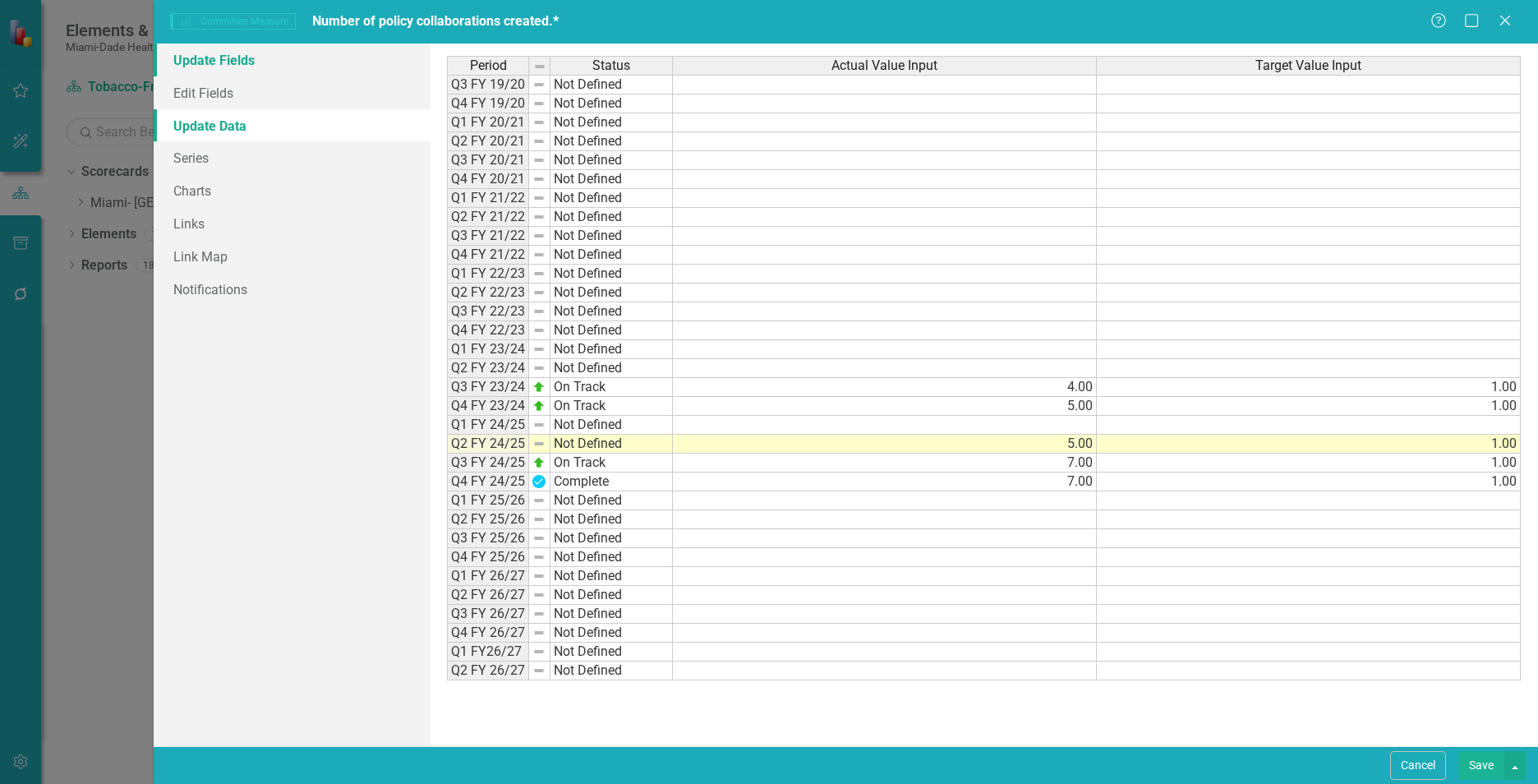
click at [220, 66] on link "Update Fields" at bounding box center [291, 60] width 277 height 33
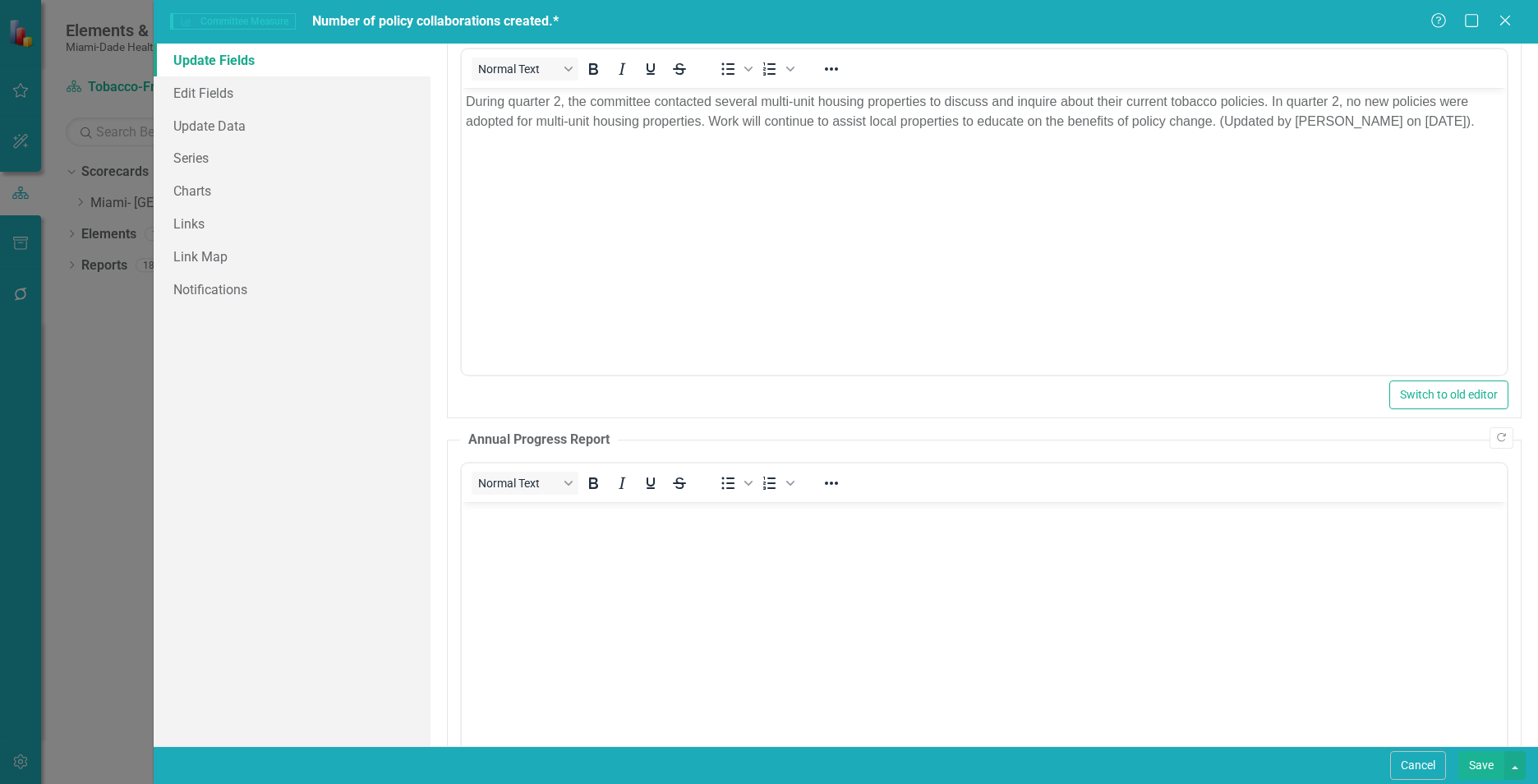
scroll to position [0, 0]
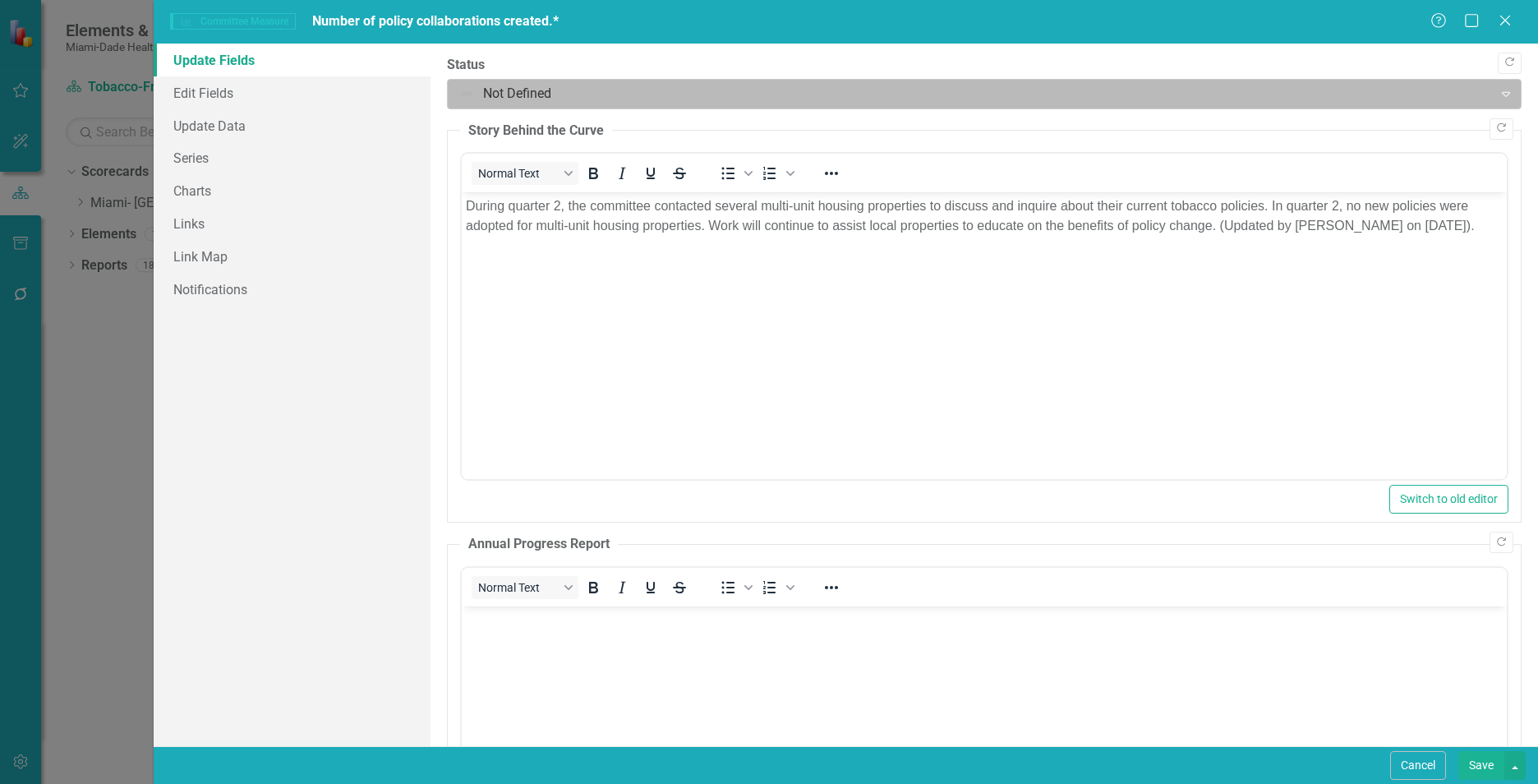
click at [633, 93] on div at bounding box center [970, 95] width 1024 height 23
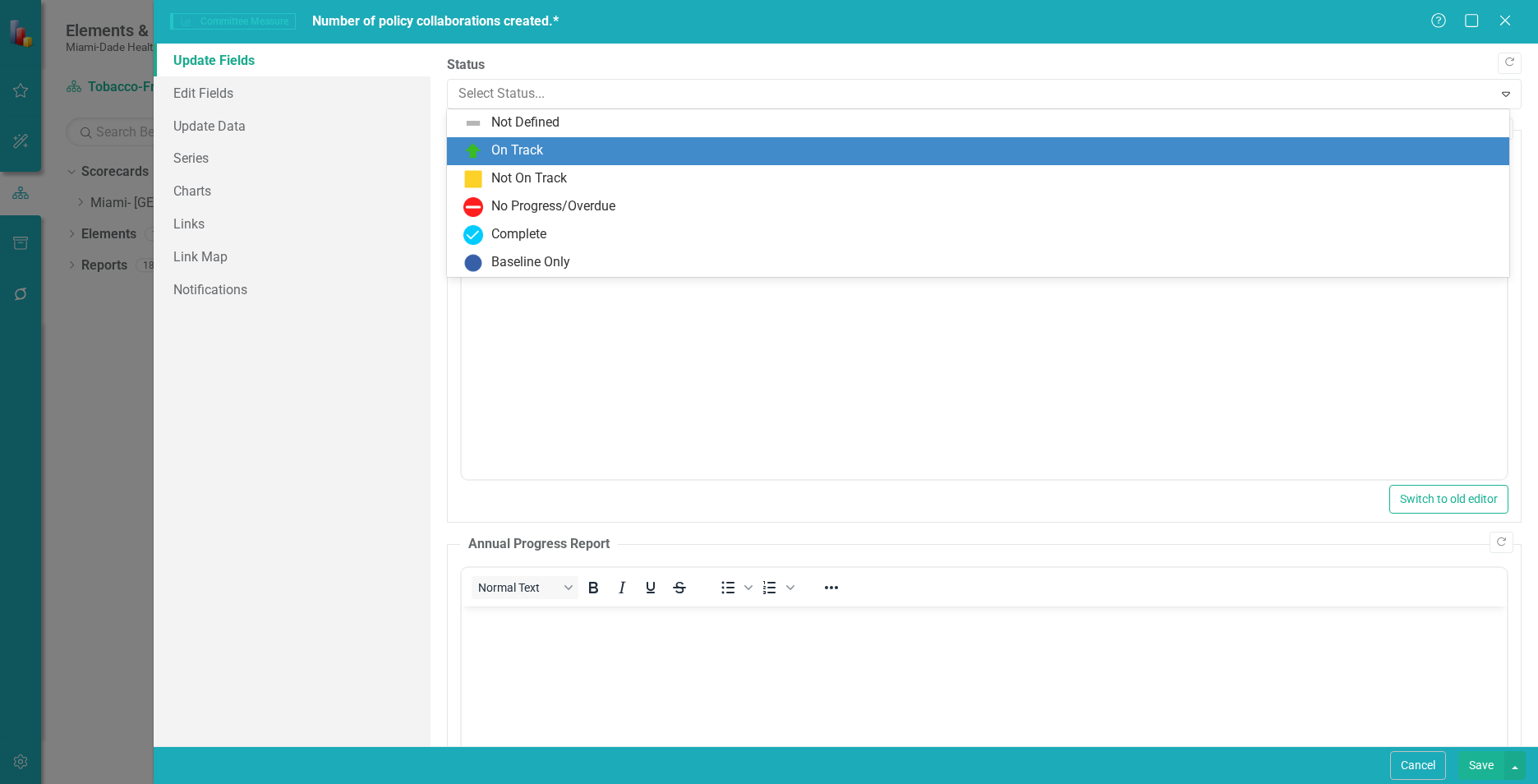
click at [577, 154] on div "On Track" at bounding box center [981, 151] width 1036 height 20
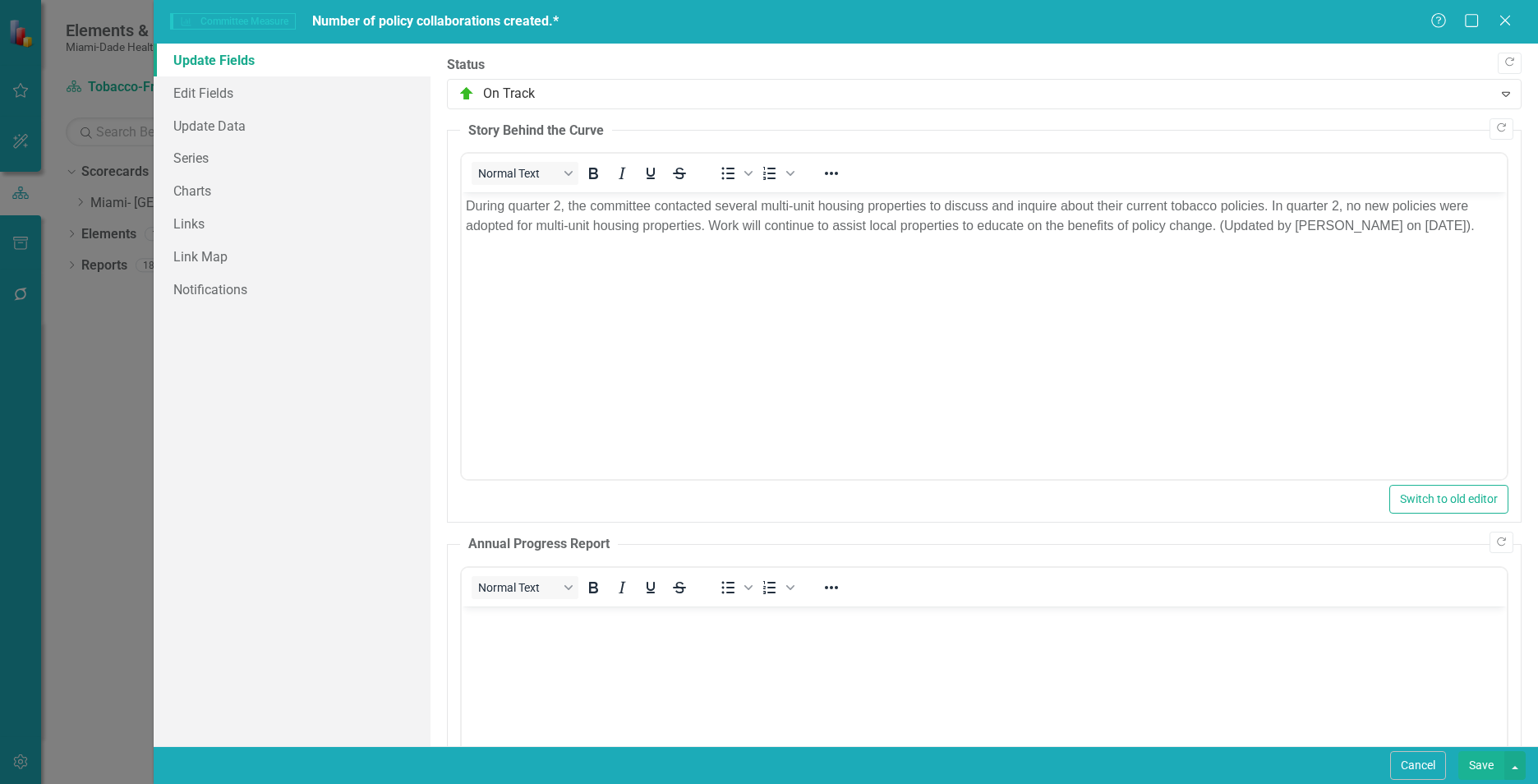
click at [1482, 757] on button "Save" at bounding box center [1481, 765] width 46 height 29
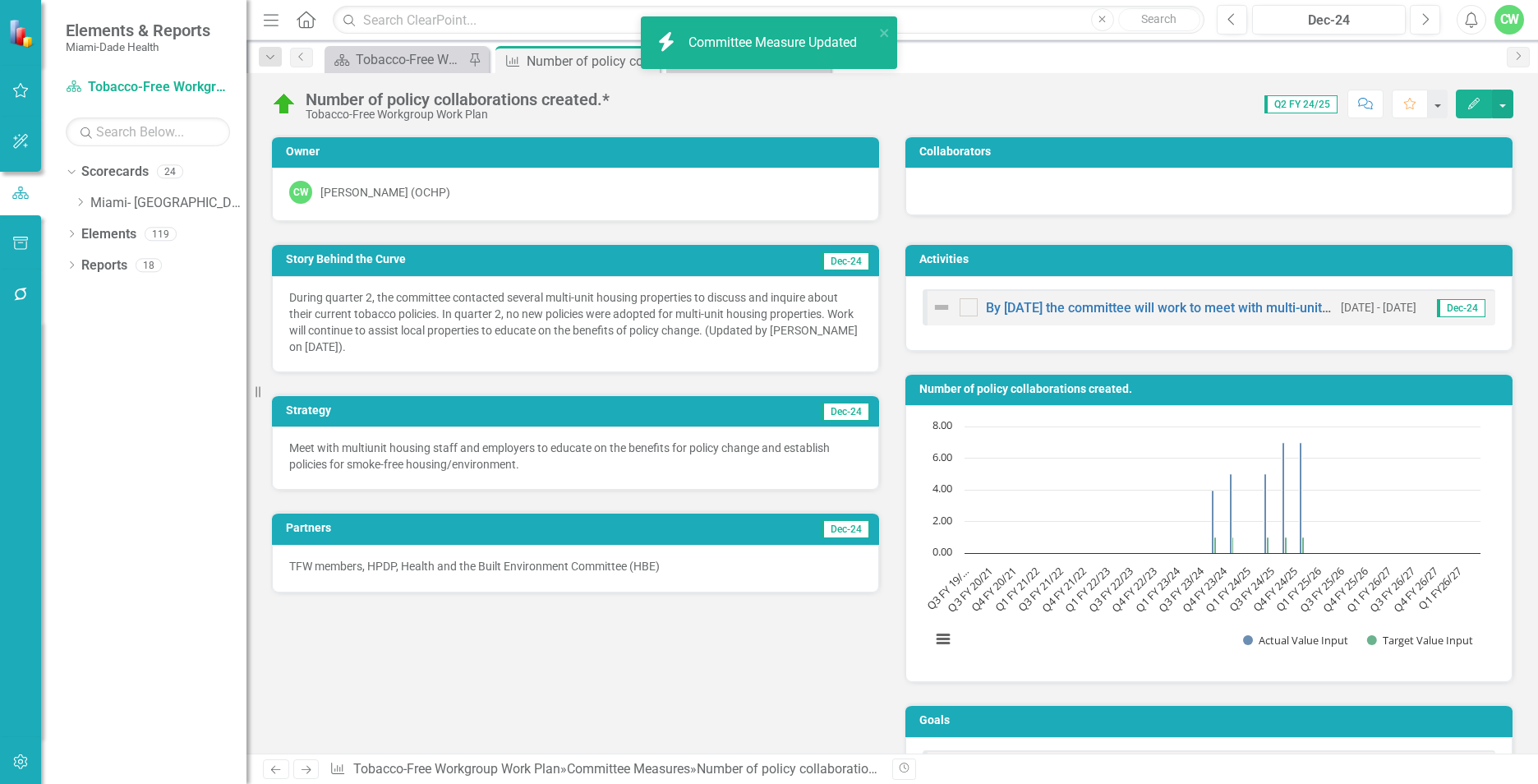
click at [878, 100] on div "Score: 0.00 Q2 FY 24/25 Completed Comment Favorite Edit" at bounding box center [1065, 103] width 895 height 28
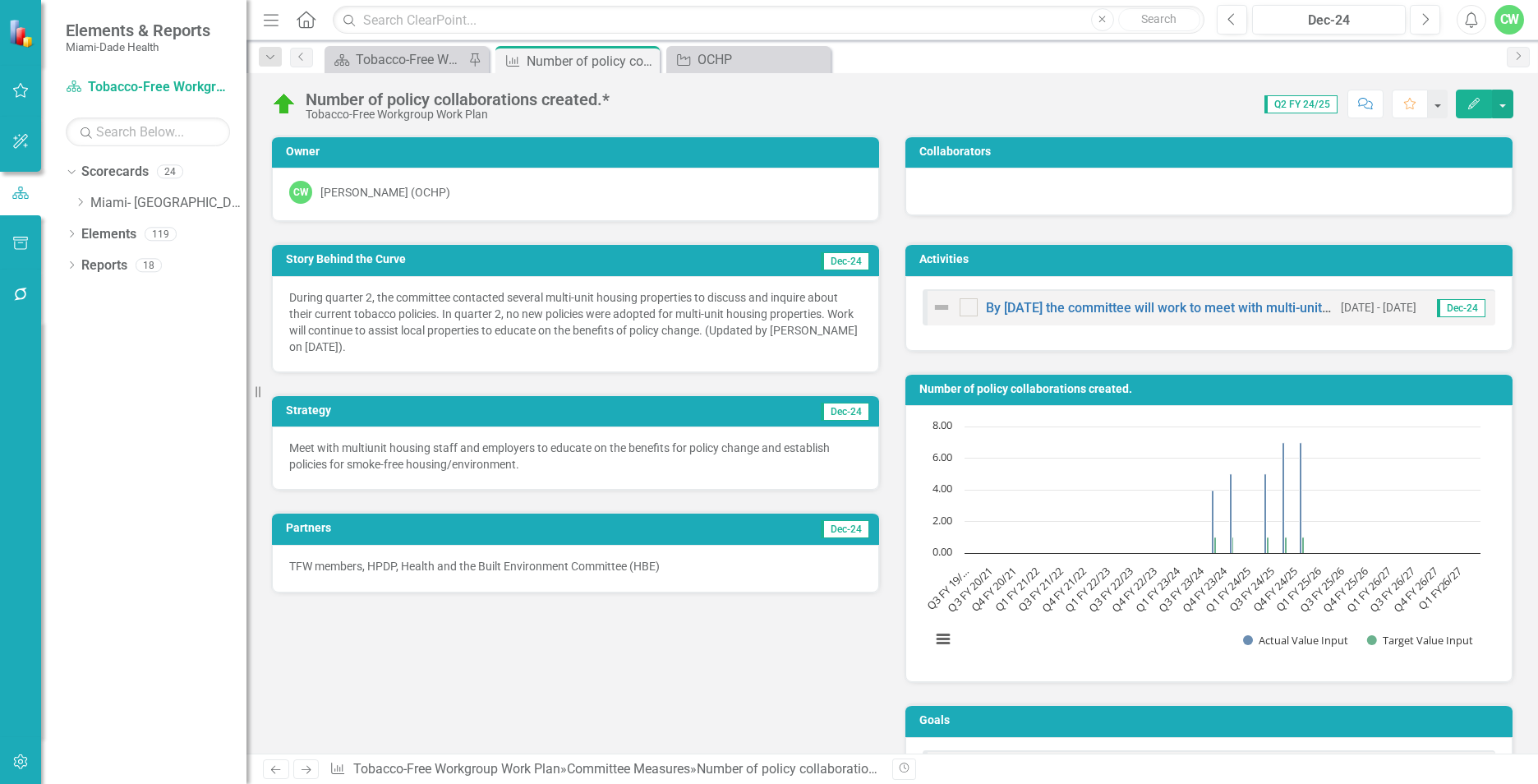
click at [878, 100] on div "Score: 0.00 Q2 FY 24/25 Completed Comment Favorite Edit" at bounding box center [1065, 103] width 895 height 28
click at [380, 62] on div "Tobacco-Free Workgroup Work Plan" at bounding box center [409, 60] width 108 height 21
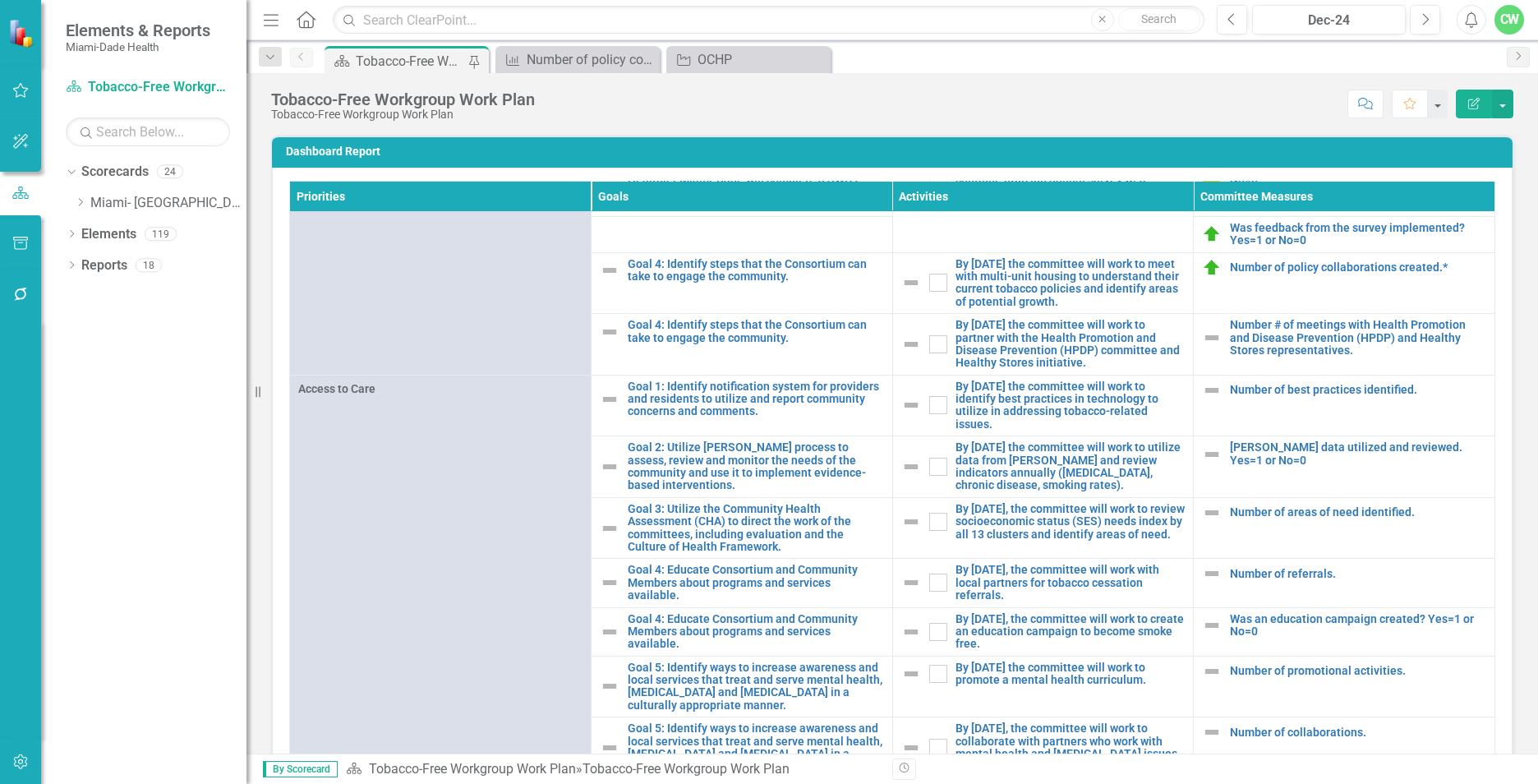
scroll to position [392, 0]
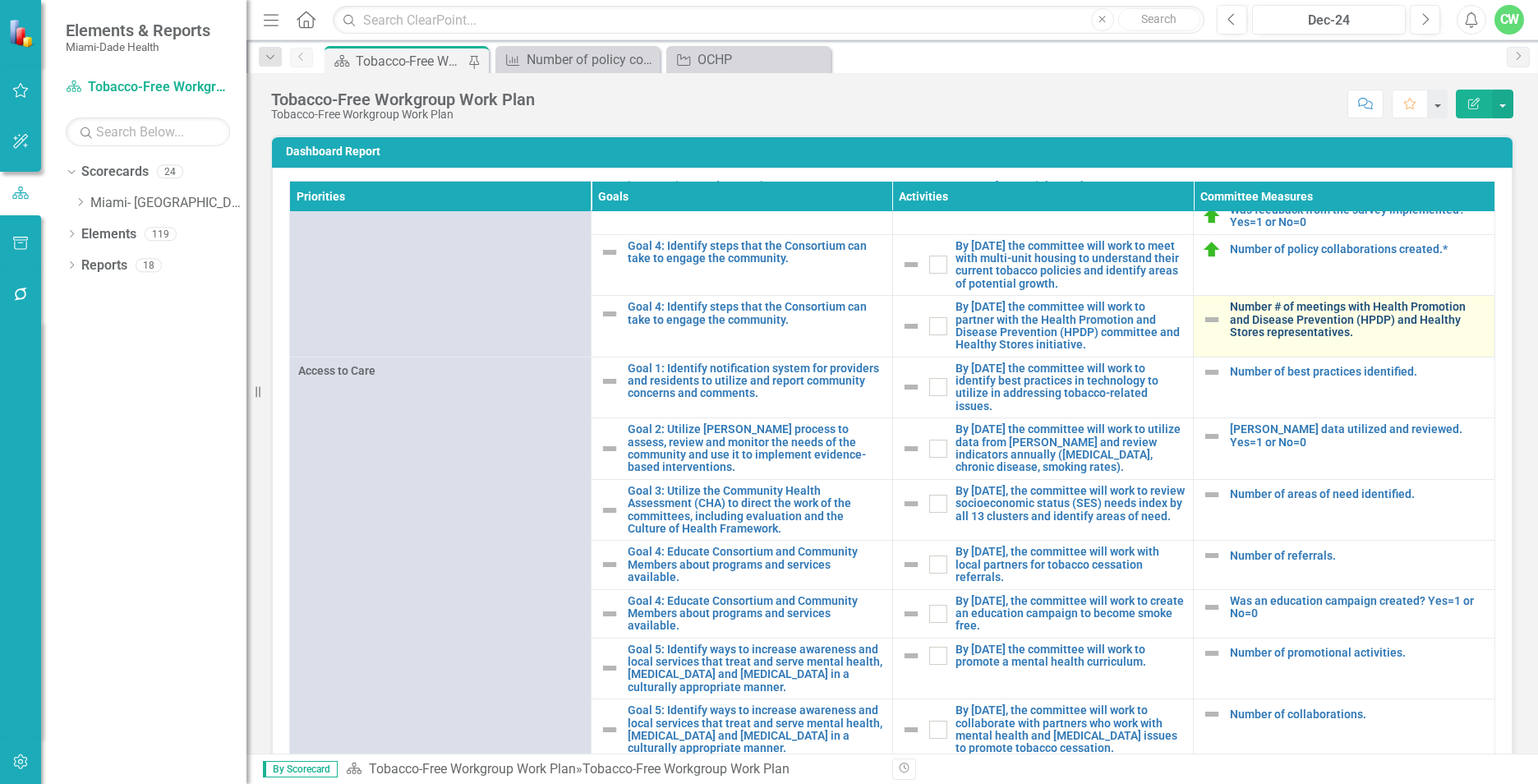
click at [1259, 319] on link "Number # of meetings with Health Promotion and Disease Prevention (HPDP) and He…" at bounding box center [1358, 320] width 256 height 38
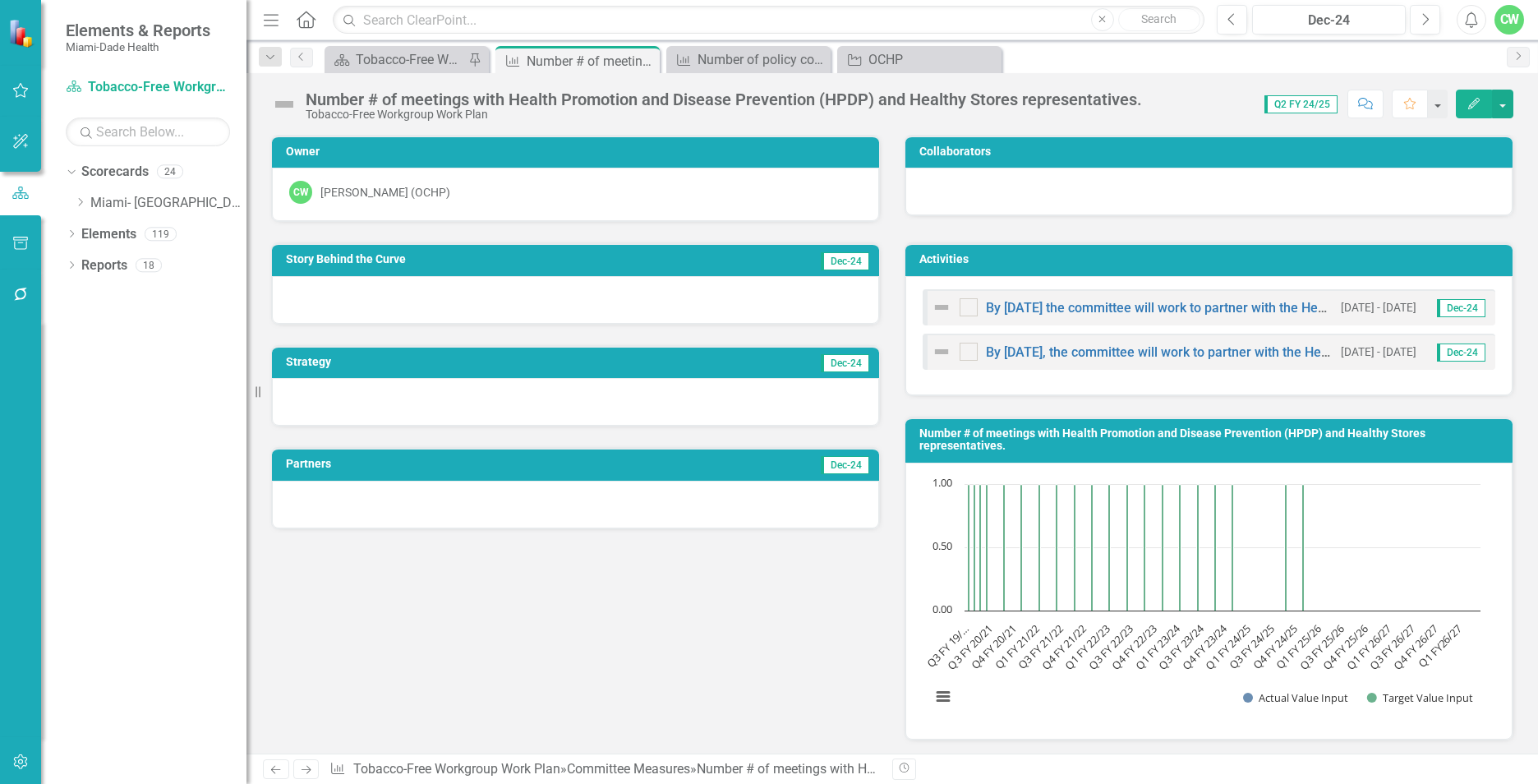
click at [1469, 108] on icon "button" at bounding box center [1473, 103] width 11 height 11
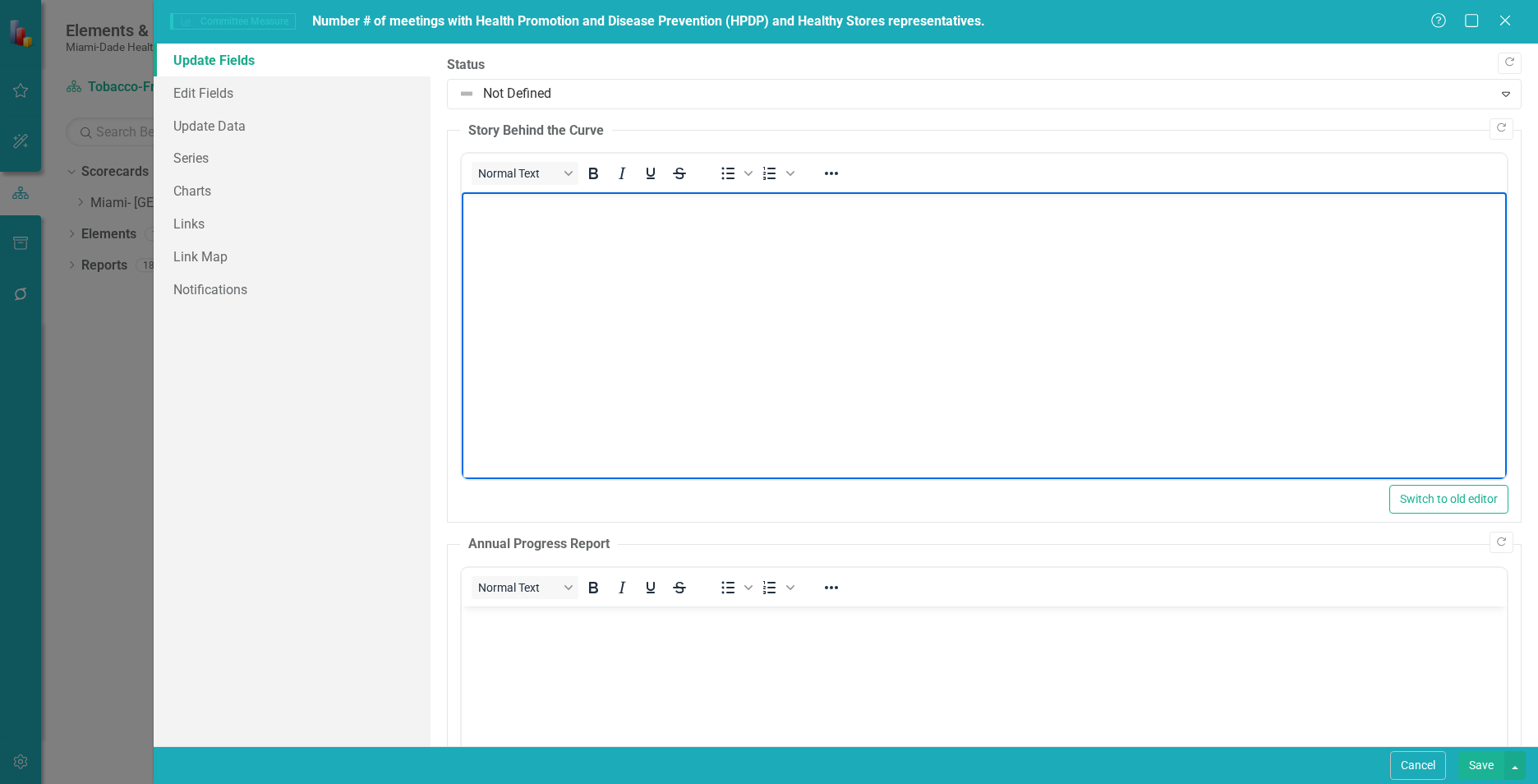
click at [619, 258] on body "Rich Text Area. Press ALT-0 for help." at bounding box center [984, 316] width 1045 height 246
paste body "Rich Text Area. Press ALT-0 for help."
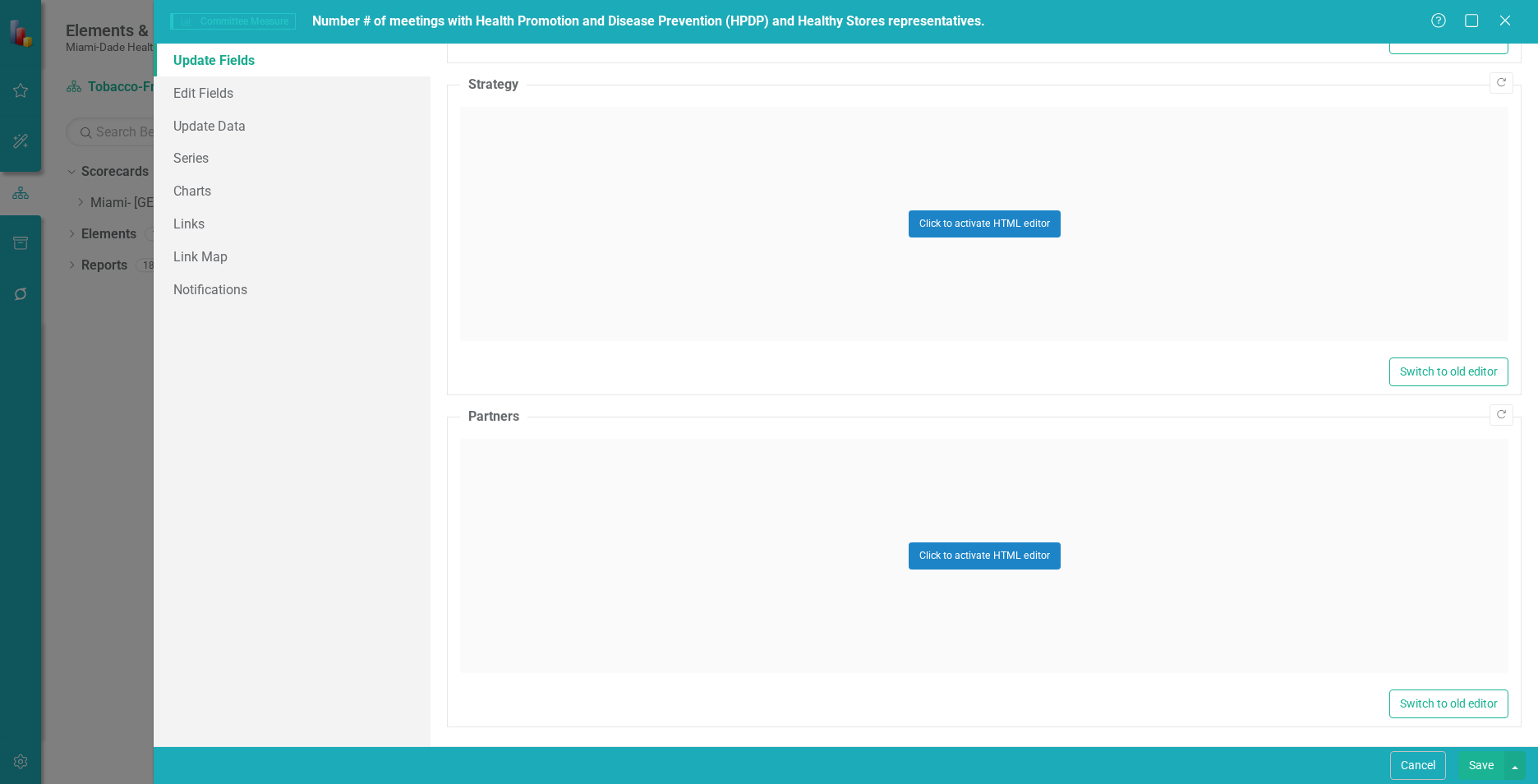
scroll to position [879, 0]
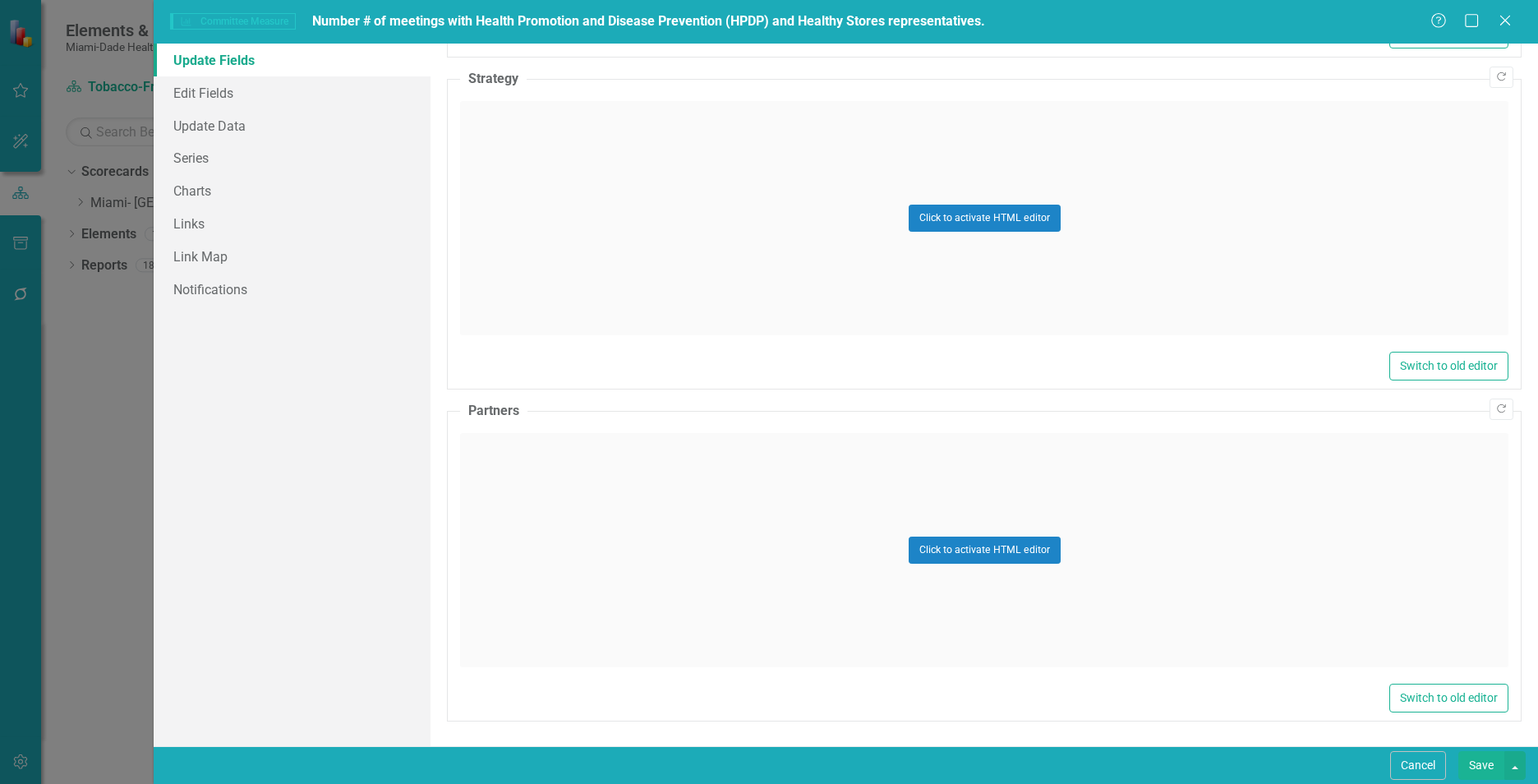
click at [664, 247] on div "Click to activate HTML editor" at bounding box center [984, 218] width 1049 height 234
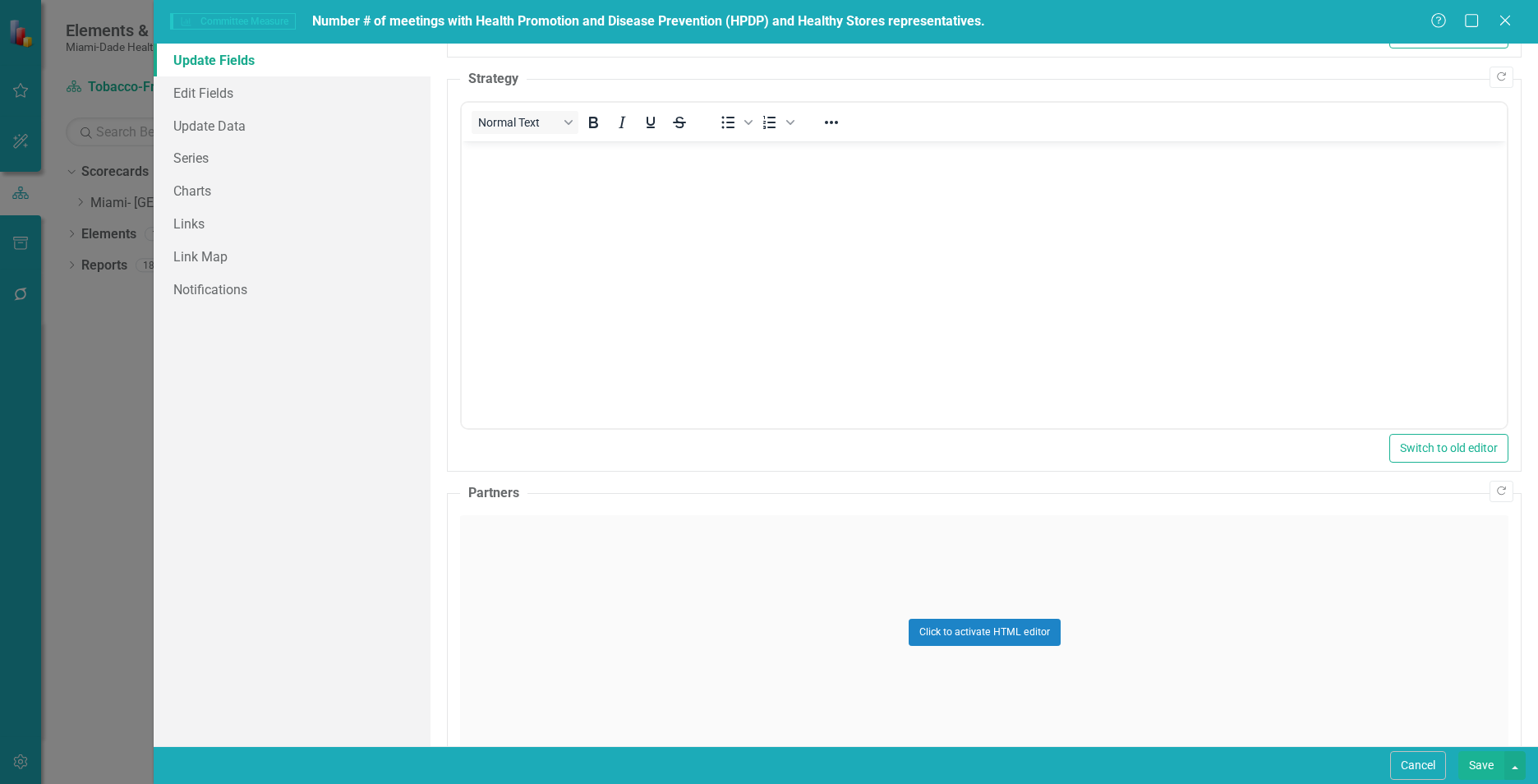
scroll to position [0, 0]
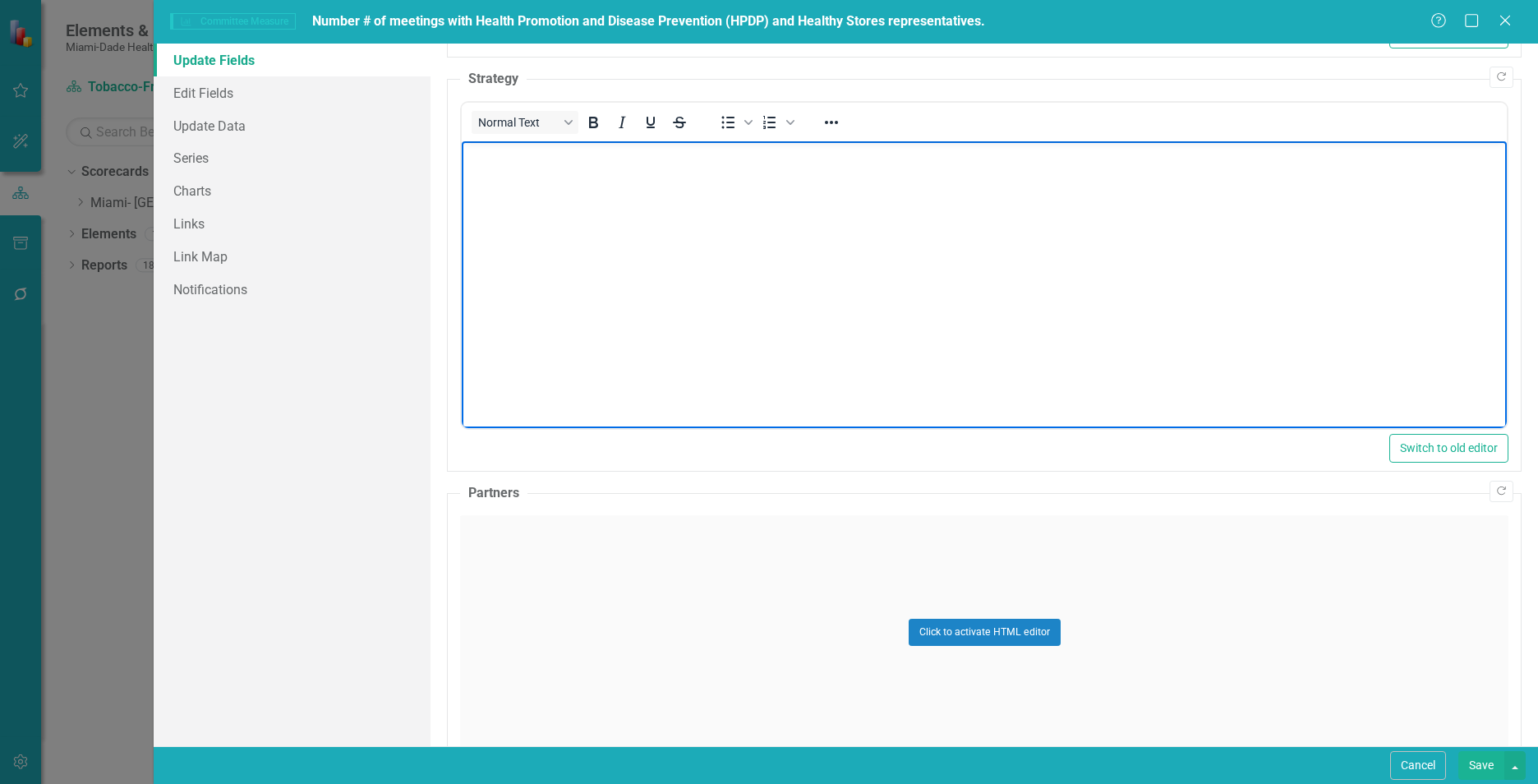
click at [662, 268] on body "Rich Text Area. Press ALT-0 for help." at bounding box center [984, 265] width 1045 height 246
paste body "Rich Text Area. Press ALT-0 for help."
click at [632, 620] on div "Click to activate HTML editor" at bounding box center [984, 632] width 1049 height 234
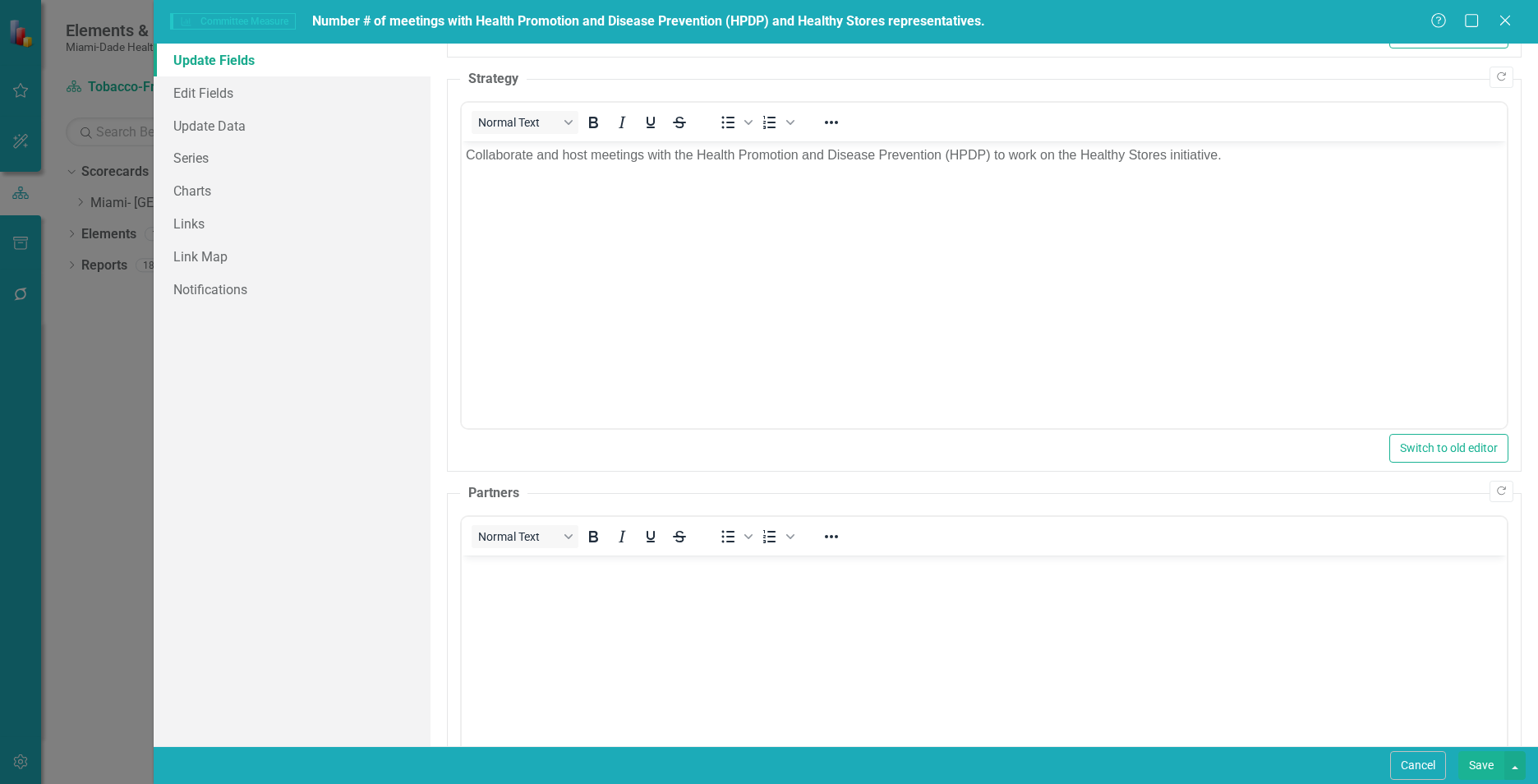
click at [630, 674] on body "Rich Text Area. Press ALT-0 for help." at bounding box center [984, 677] width 1045 height 246
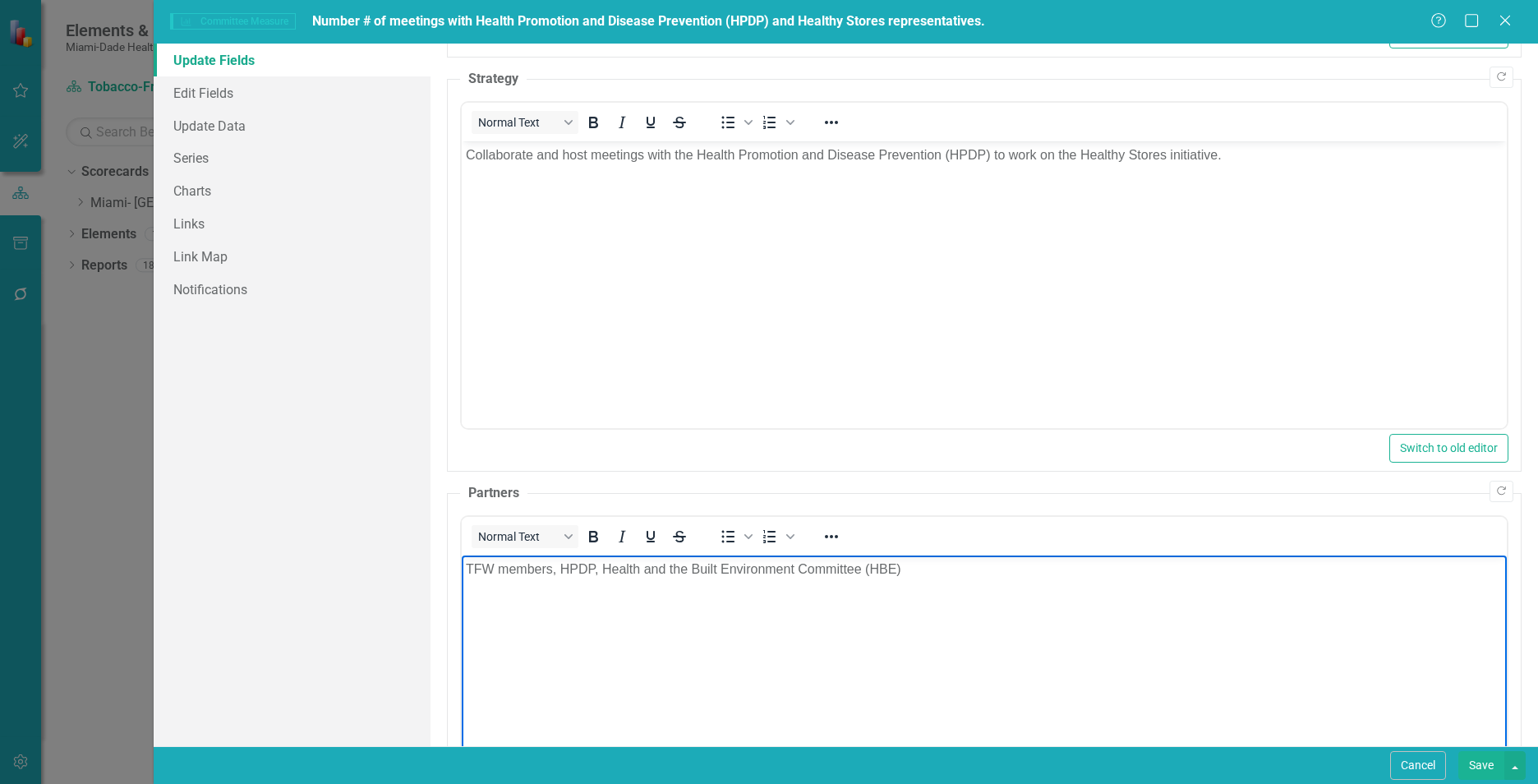
click at [736, 658] on body "TFW members, HPDP, Health and the Built Environment Committee (HBE)" at bounding box center [984, 677] width 1045 height 246
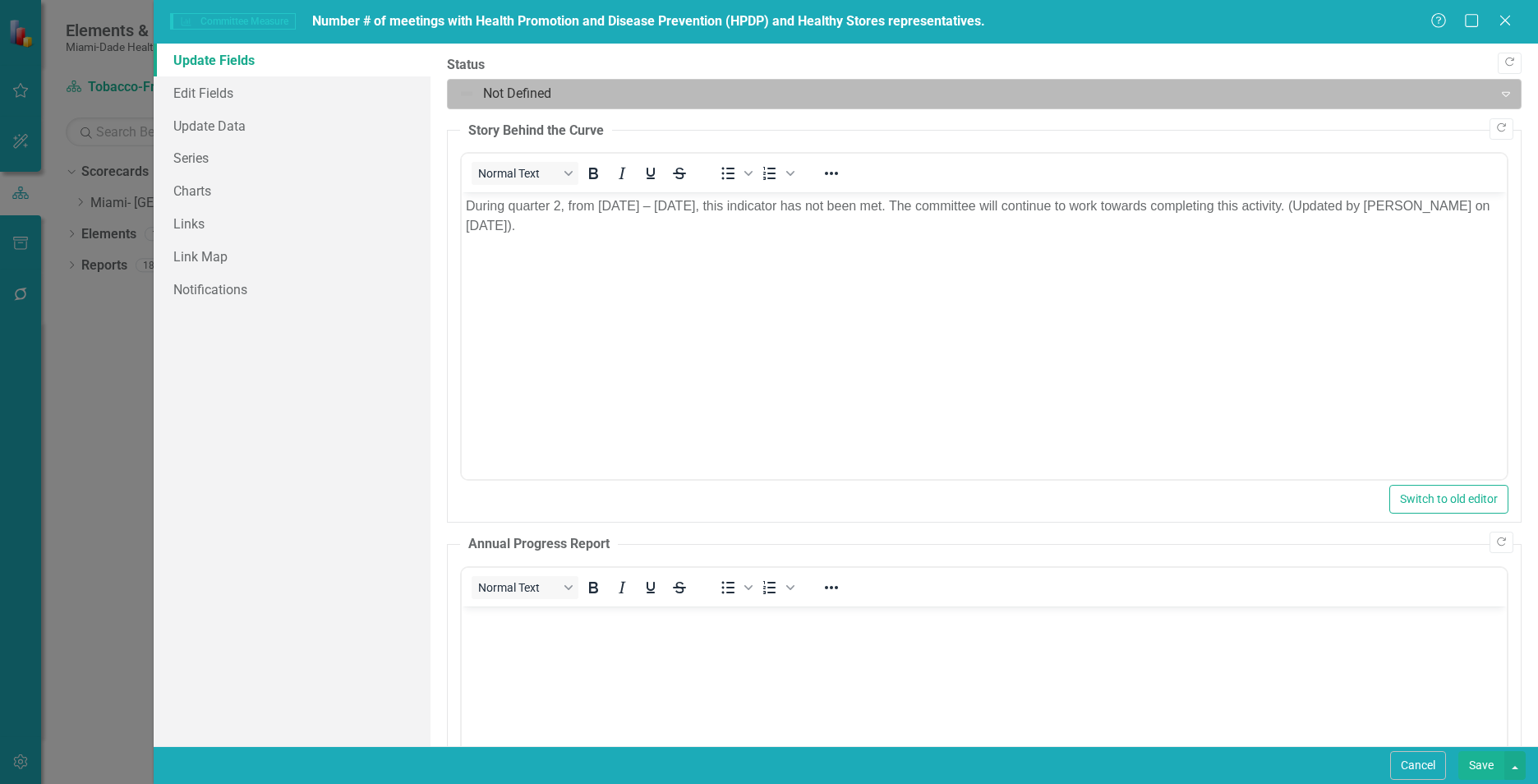
click at [511, 91] on div at bounding box center [970, 95] width 1024 height 23
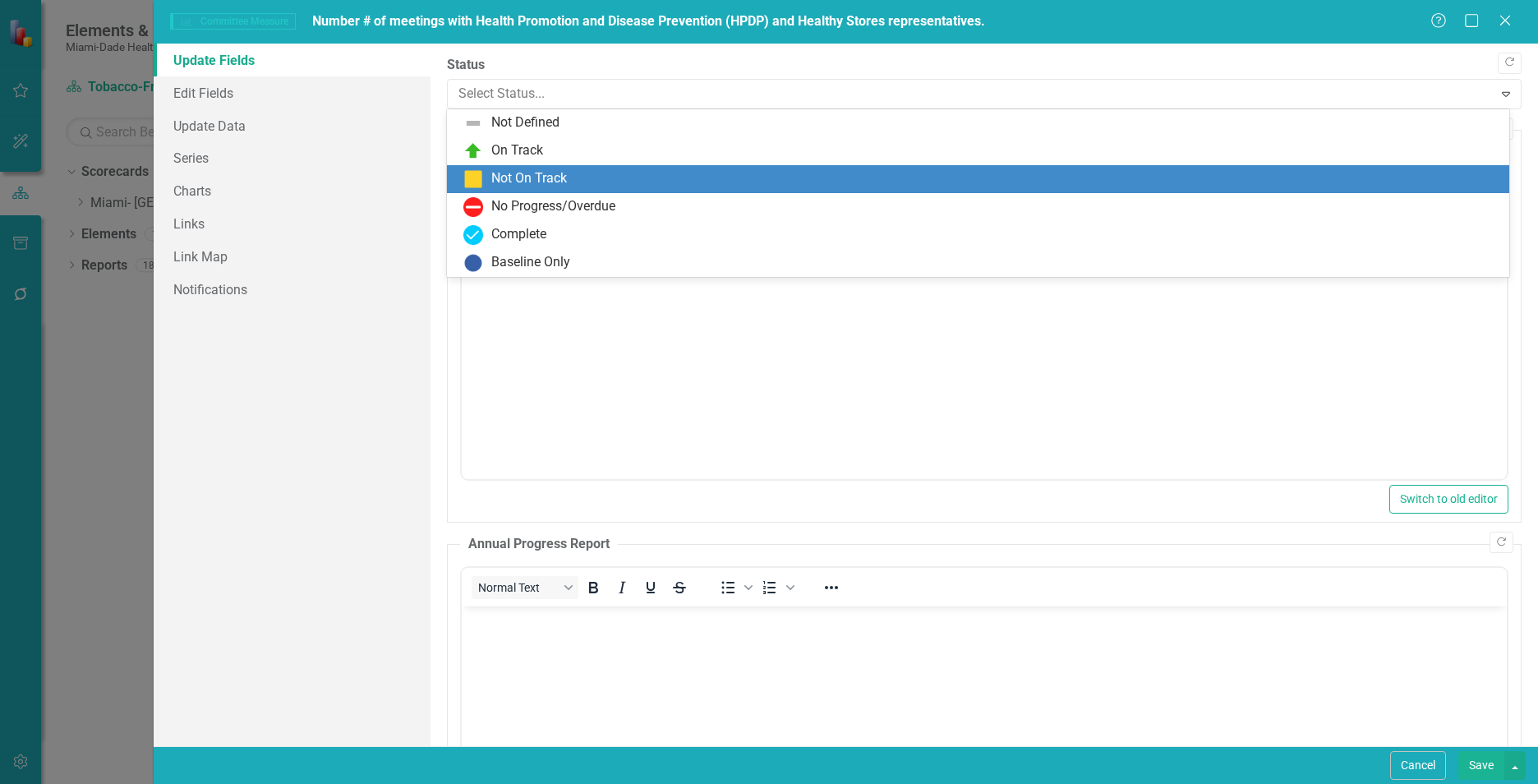
click at [495, 180] on div "Not On Track" at bounding box center [528, 179] width 75 height 19
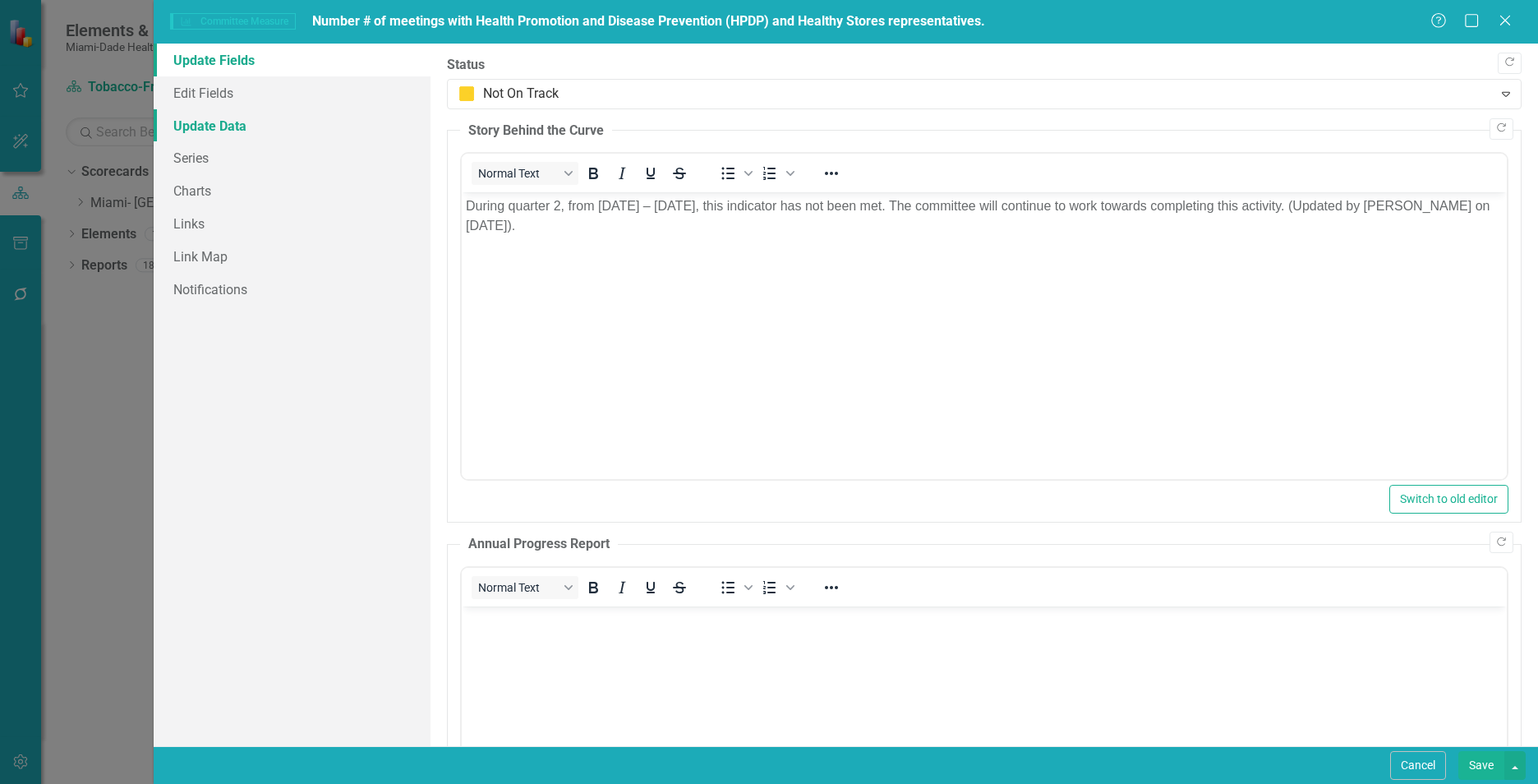
click at [237, 130] on link "Update Data" at bounding box center [291, 126] width 277 height 33
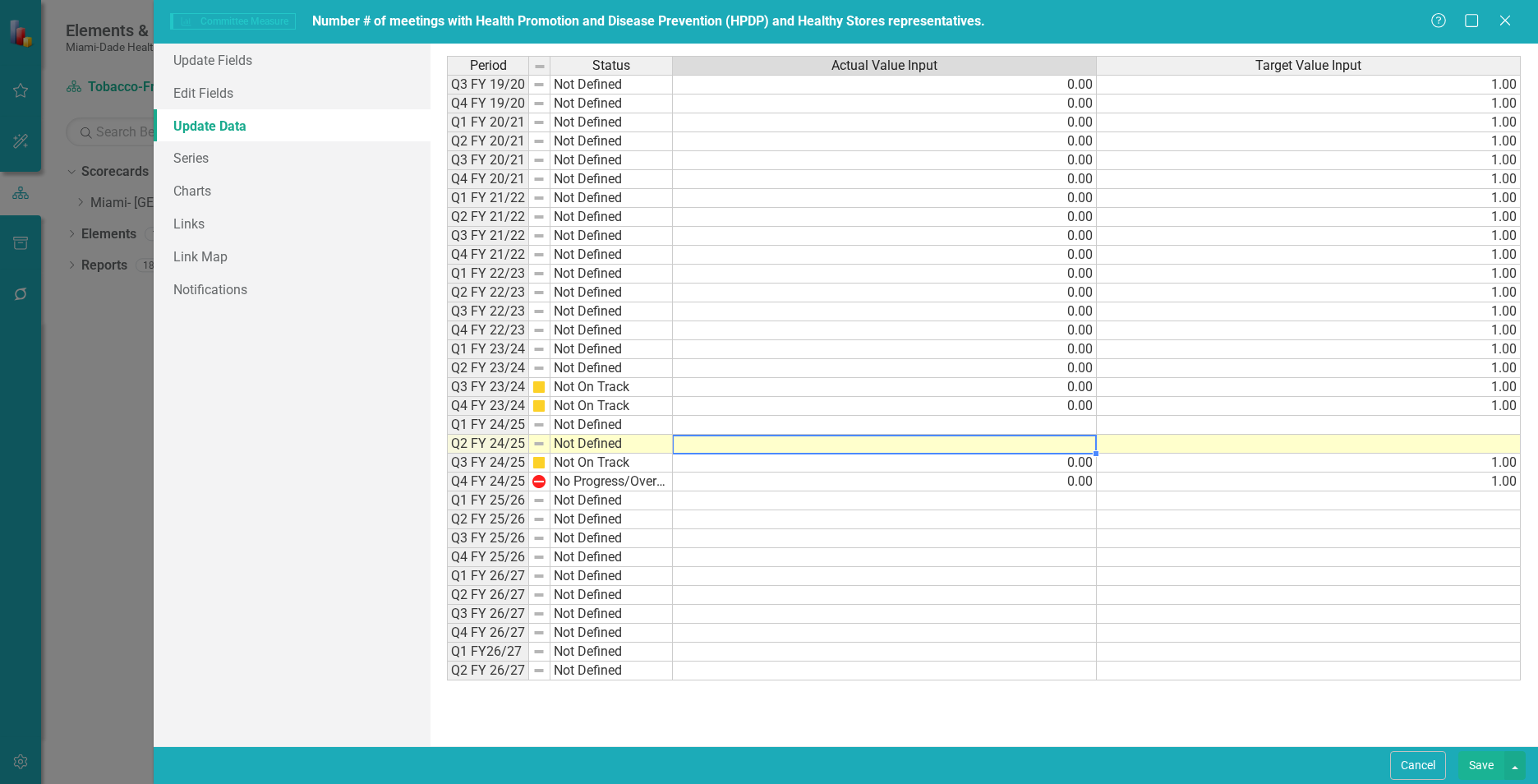
click at [447, 453] on div "Period Status Actual Value Input Target Value Input Q3 FY 19/20 Not Defined 0.0…" at bounding box center [447, 368] width 0 height 624
type textarea "0"
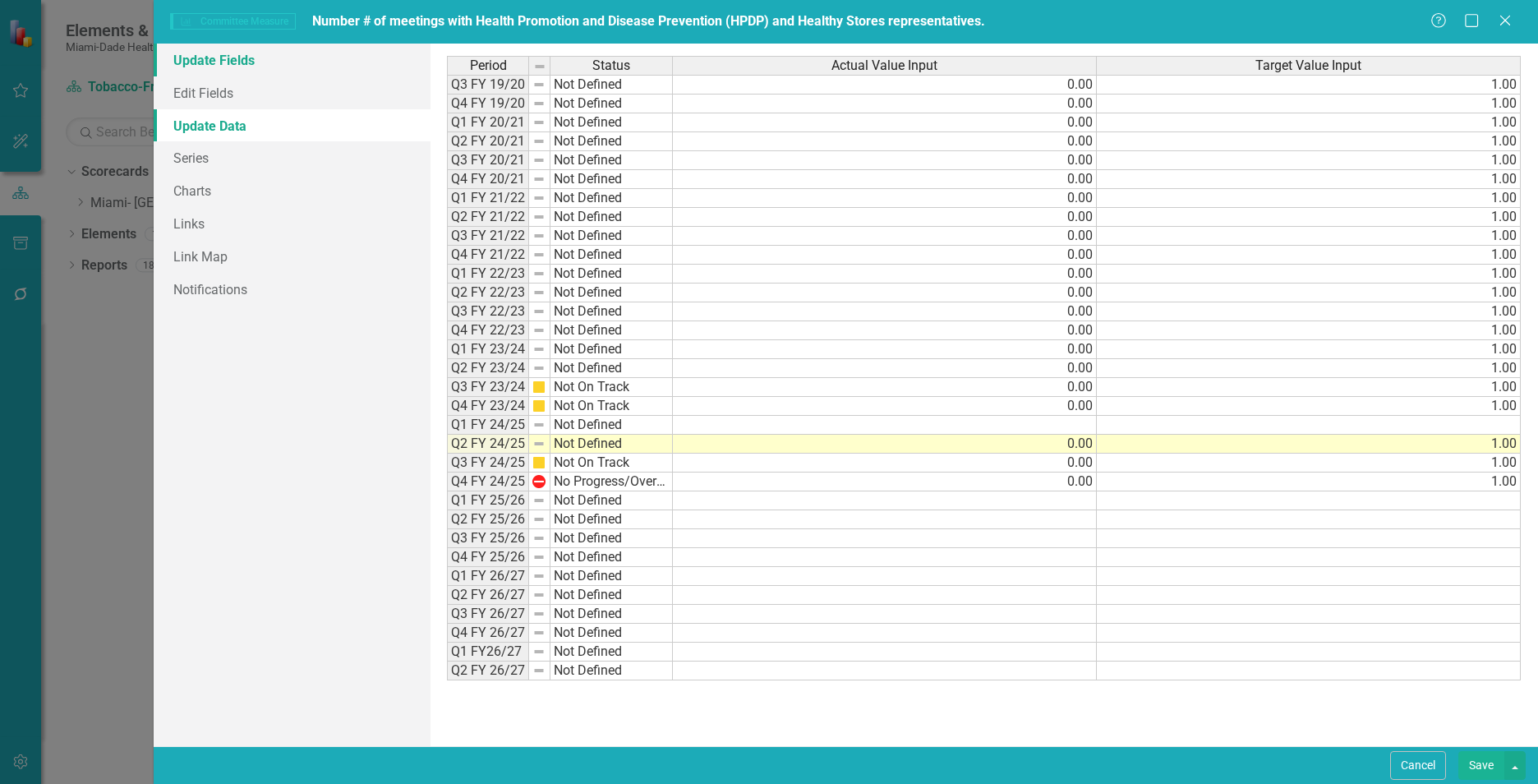
type textarea "1"
click at [321, 61] on link "Update Fields" at bounding box center [291, 60] width 277 height 33
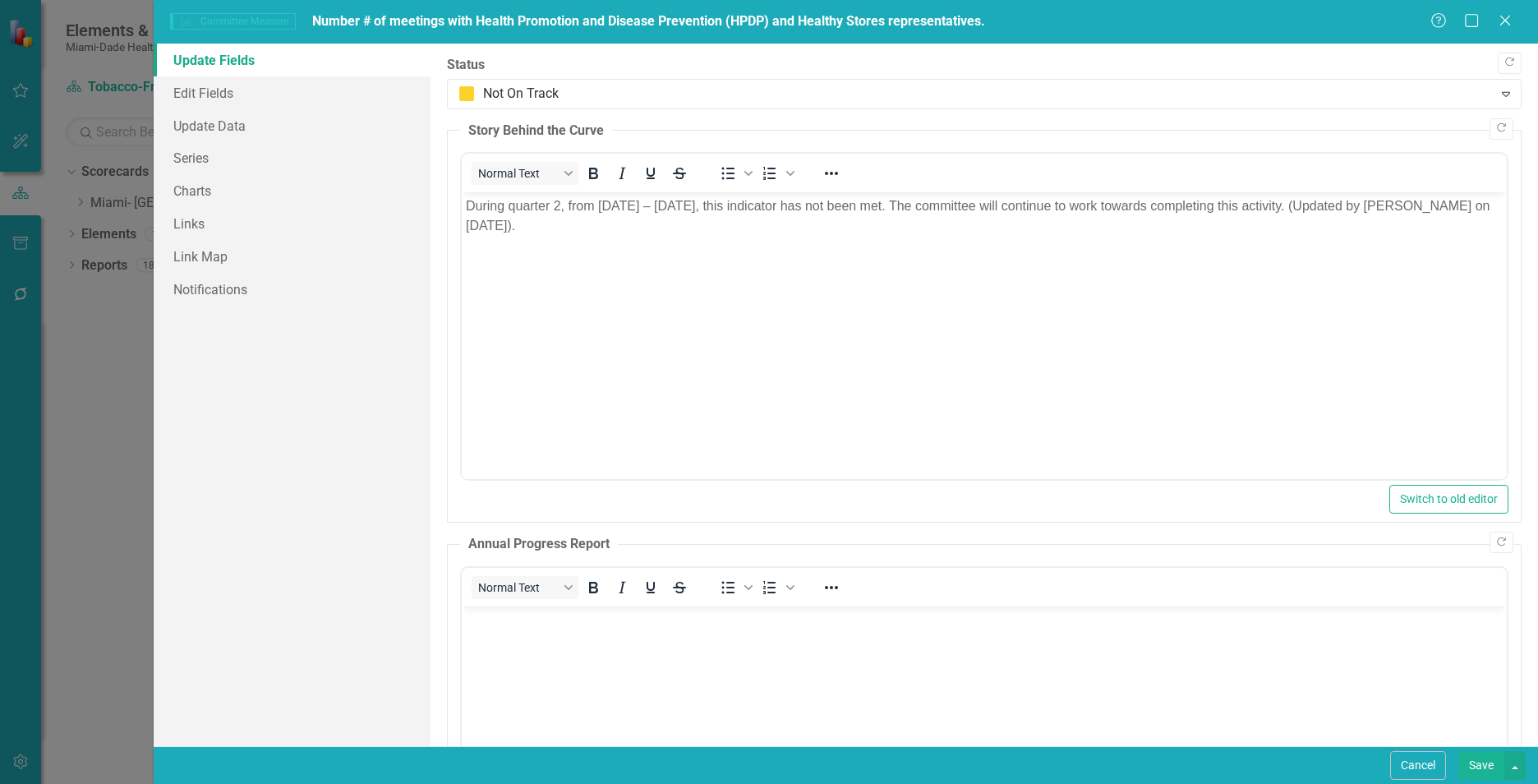
click at [1468, 764] on button "Save" at bounding box center [1481, 765] width 46 height 29
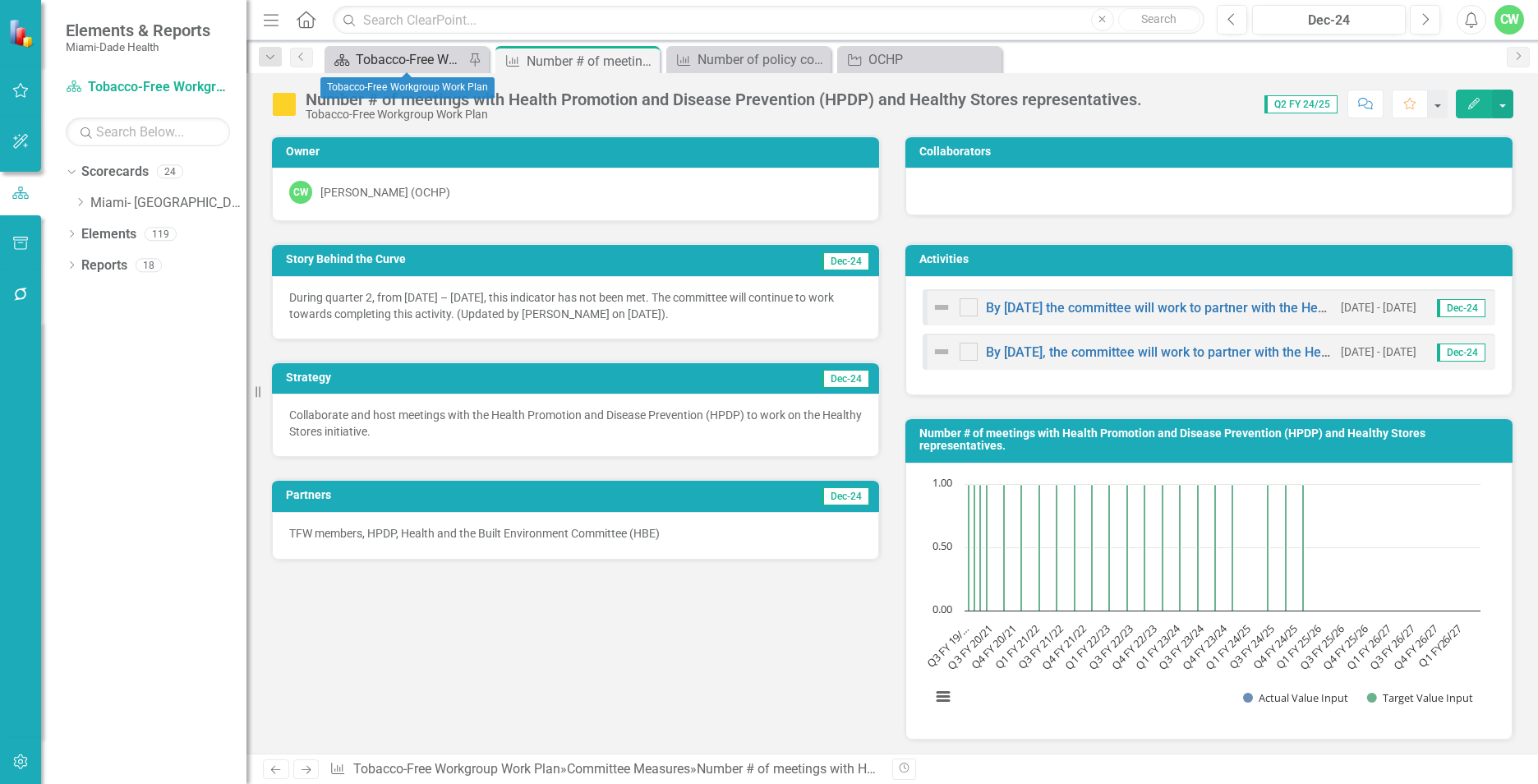
click at [381, 58] on div "Tobacco-Free Workgroup Work Plan" at bounding box center [409, 60] width 108 height 21
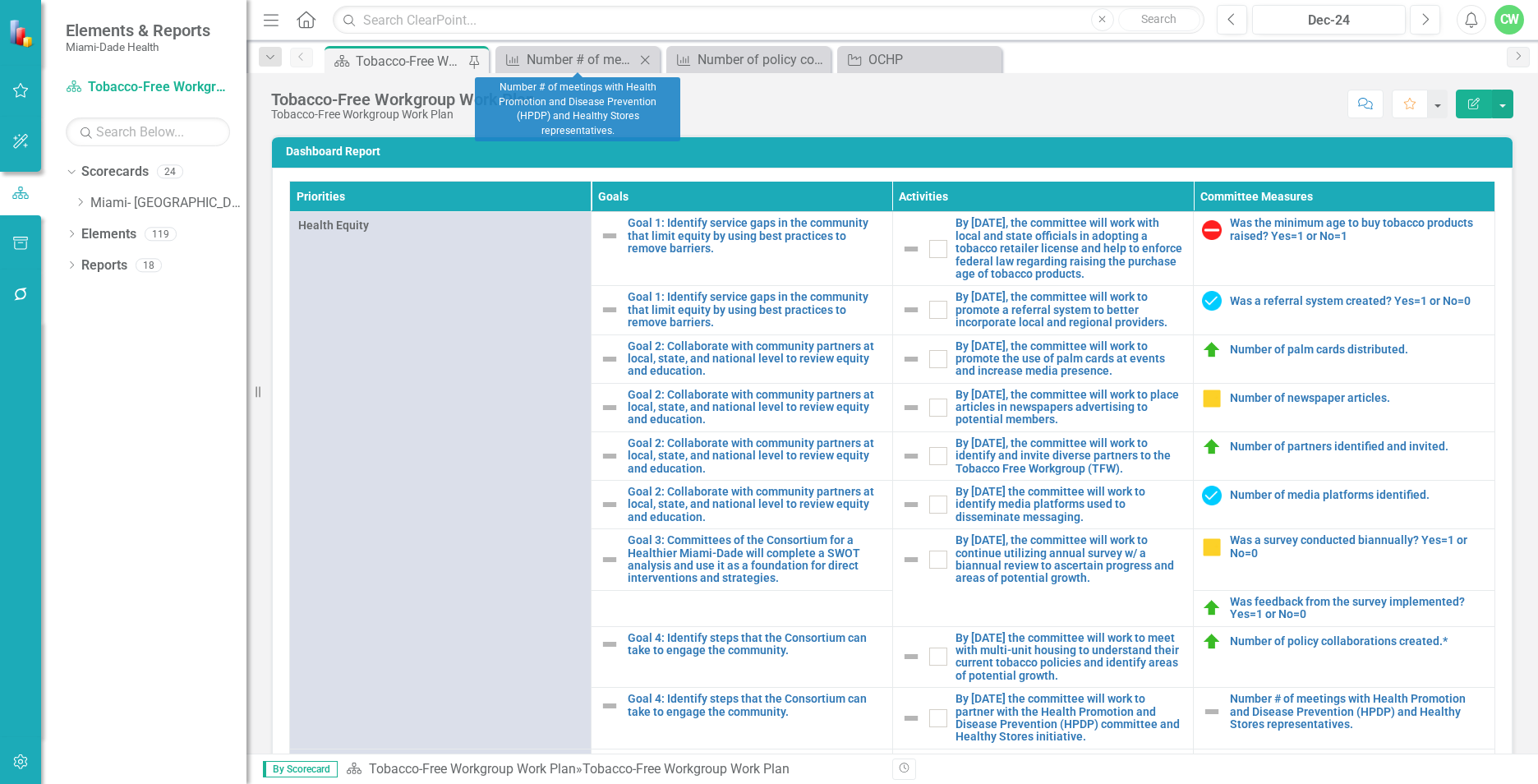
click at [645, 61] on icon at bounding box center [645, 59] width 9 height 9
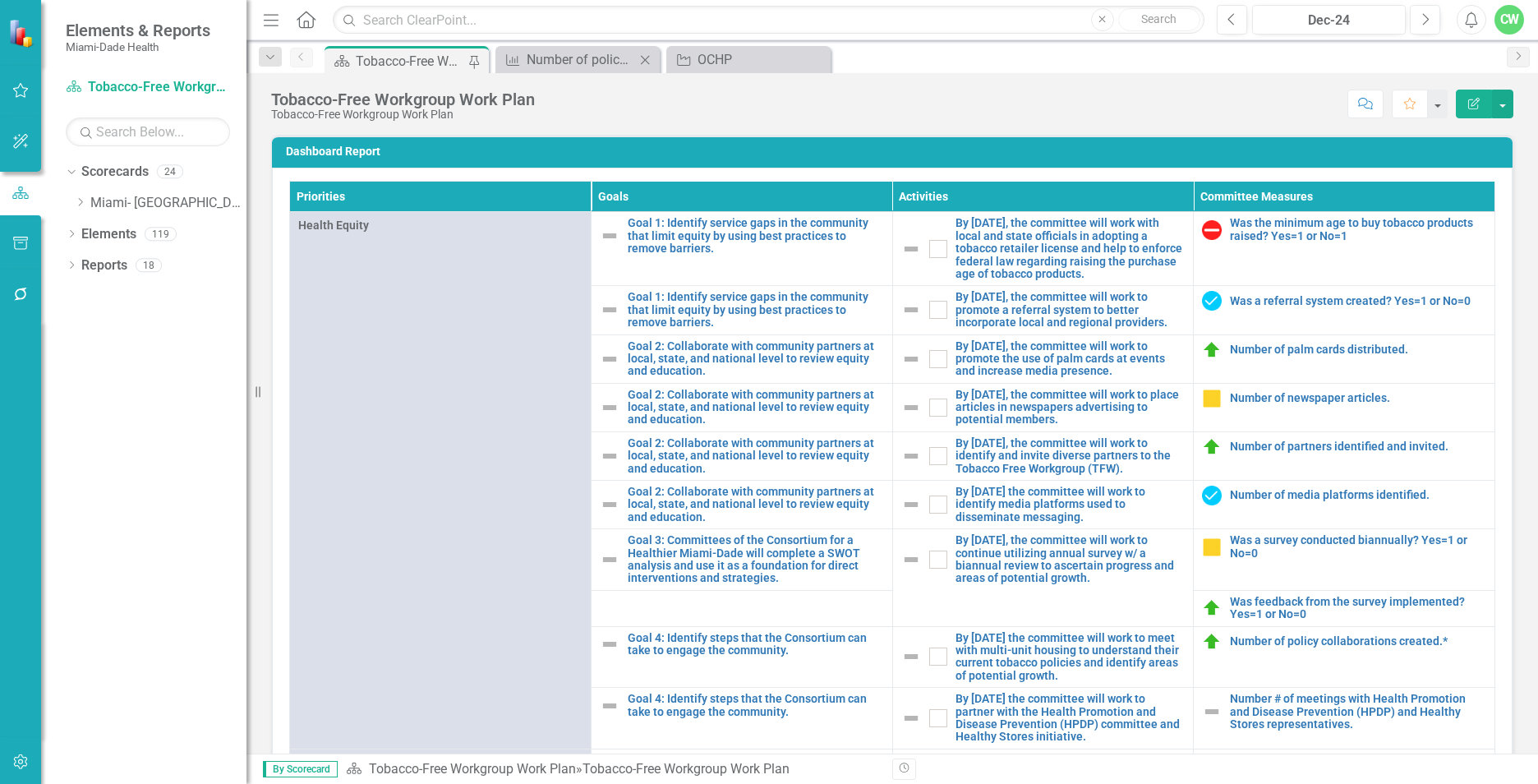
click at [645, 61] on icon "Close" at bounding box center [645, 60] width 16 height 13
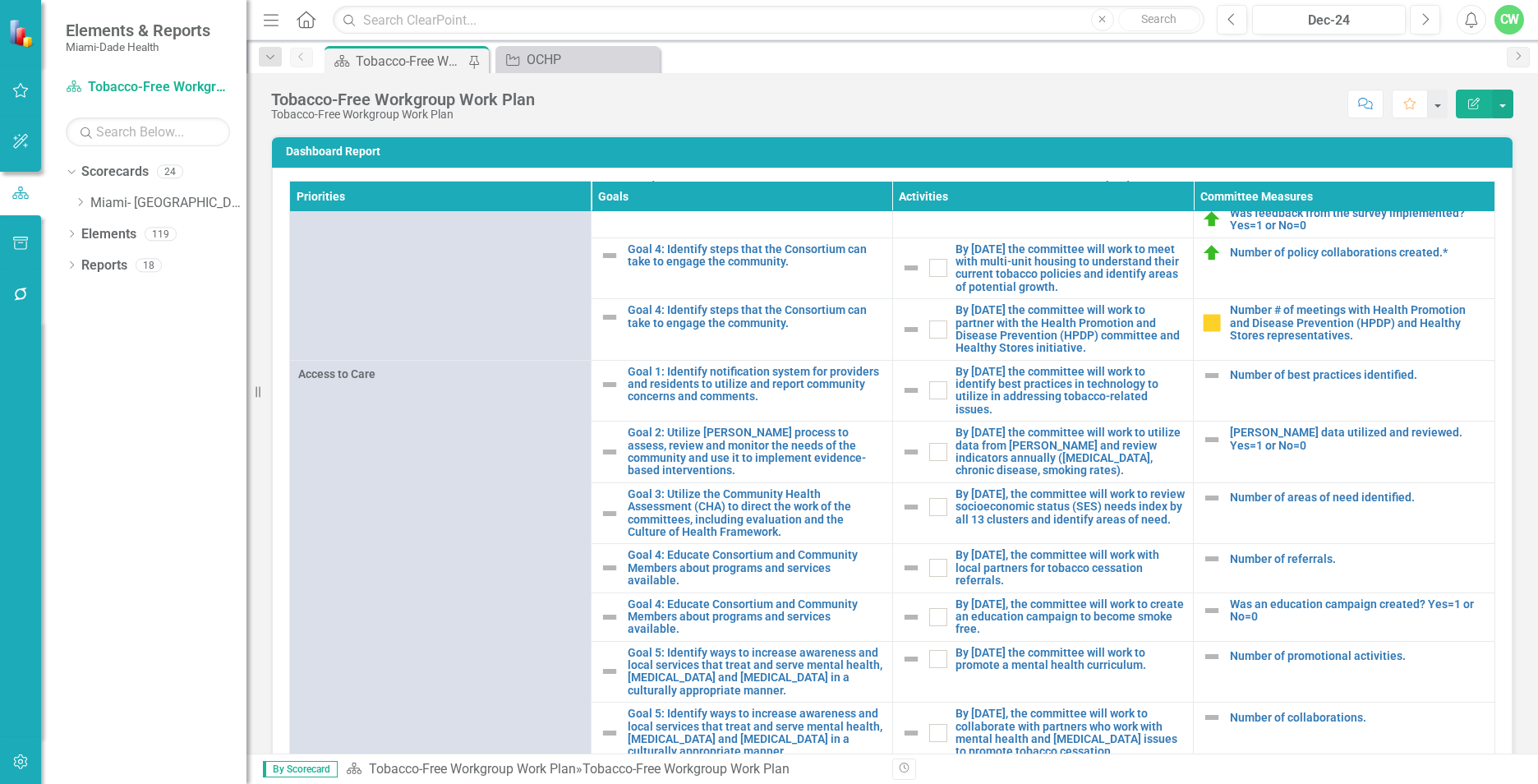
scroll to position [408, 0]
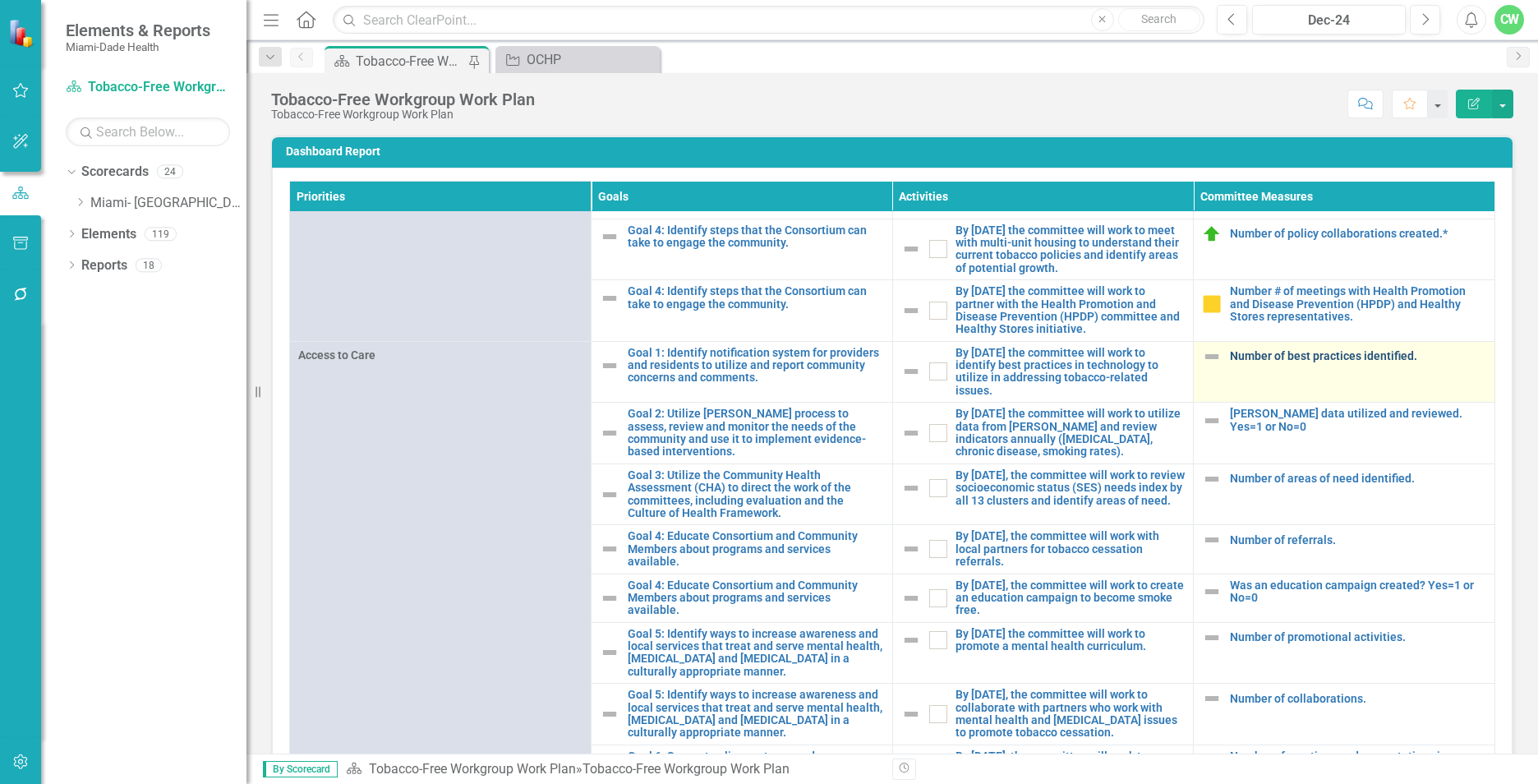
click at [1341, 363] on link "Number of best practices identified." at bounding box center [1358, 356] width 256 height 12
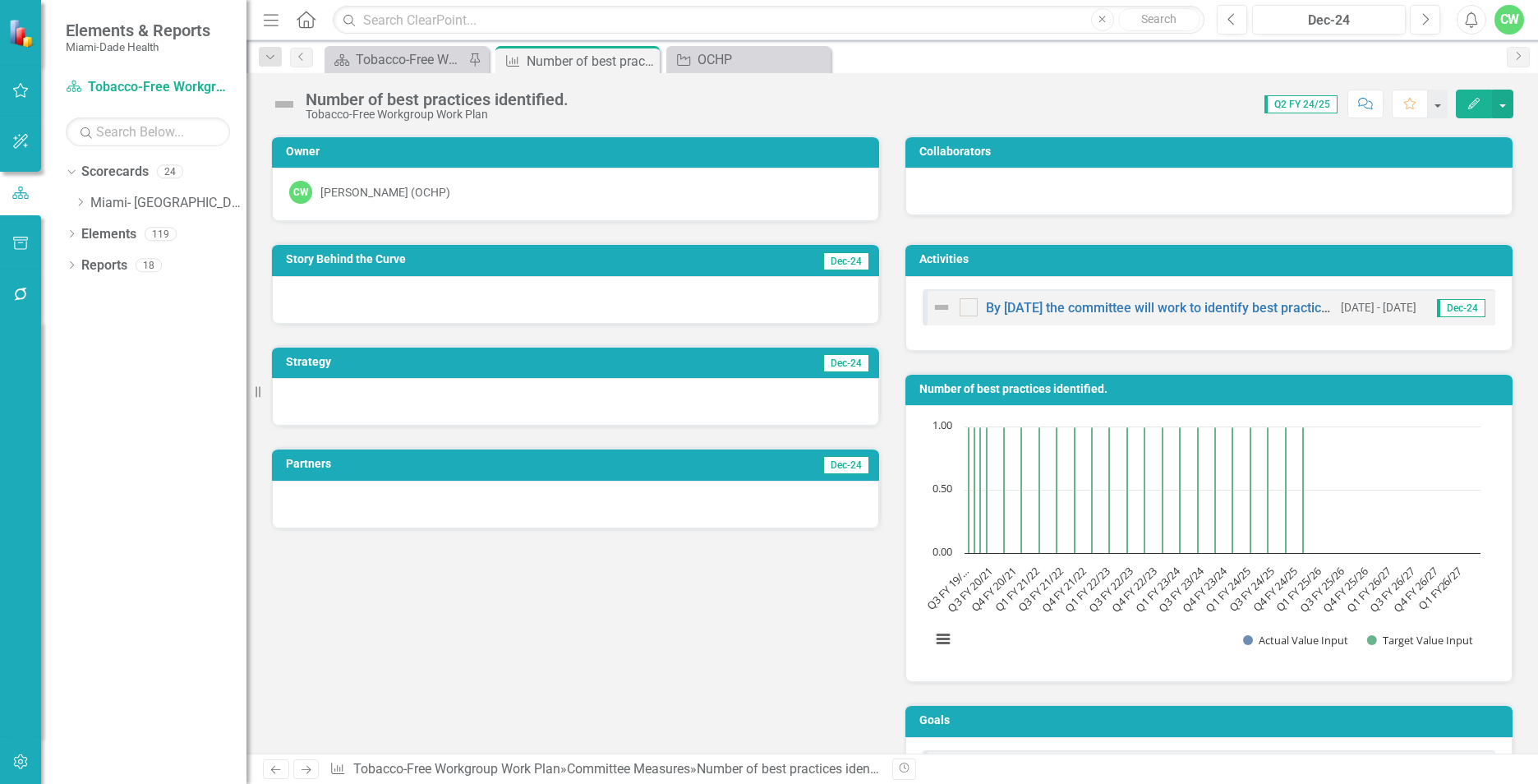
click at [1472, 106] on icon "Edit" at bounding box center [1474, 103] width 15 height 11
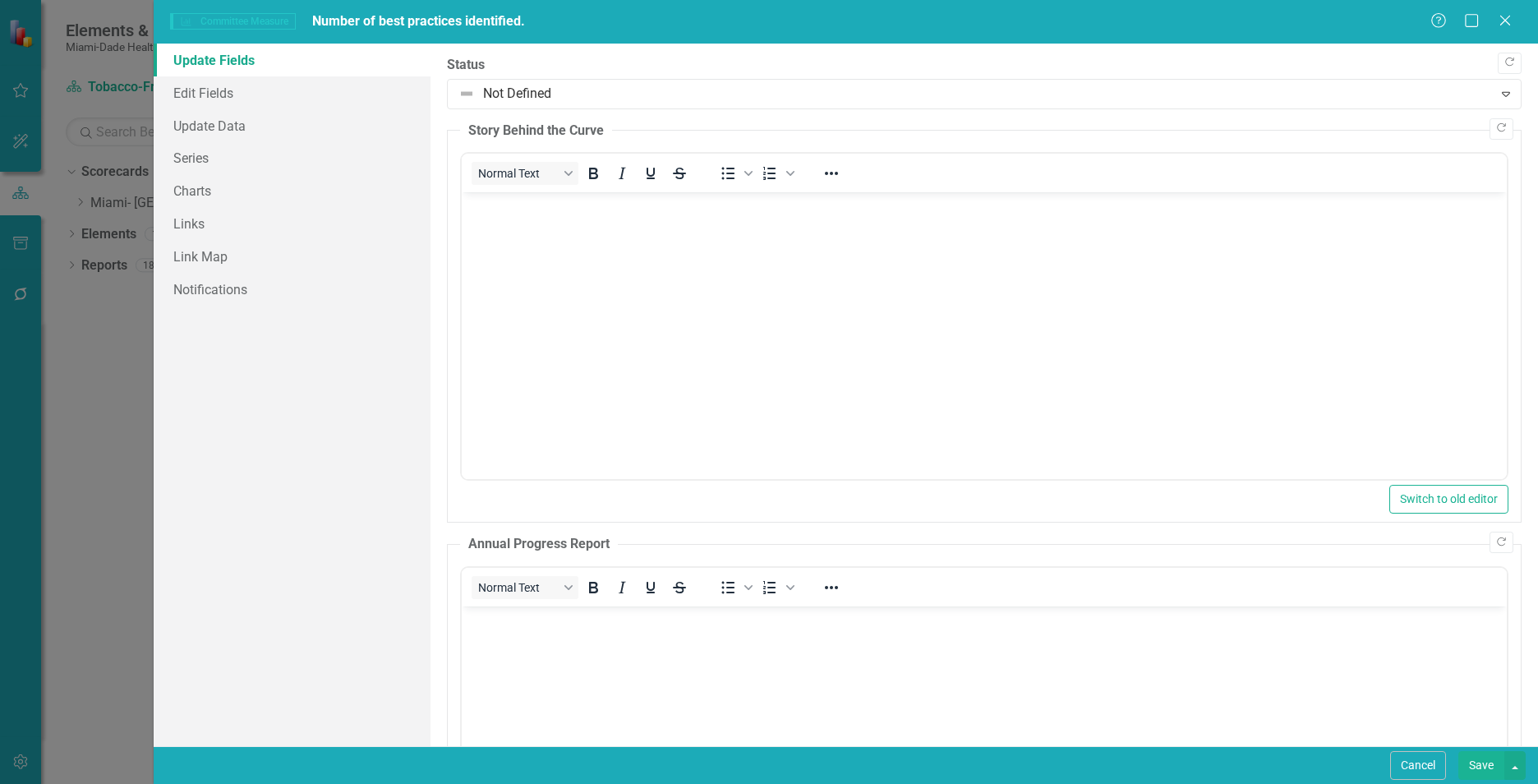
click at [818, 343] on body "Rich Text Area. Press ALT-0 for help." at bounding box center [984, 316] width 1045 height 246
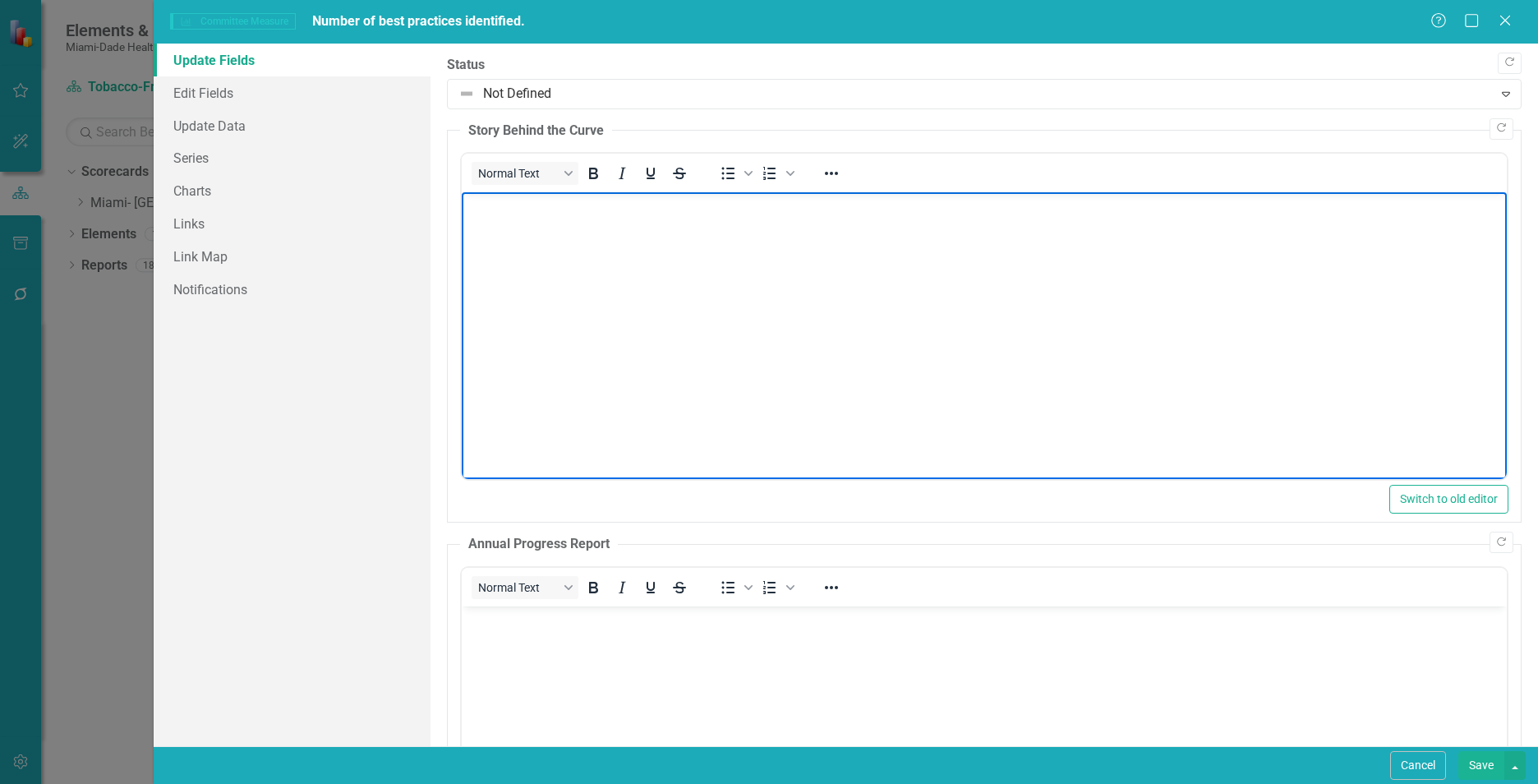
paste body "Rich Text Area. Press ALT-0 for help."
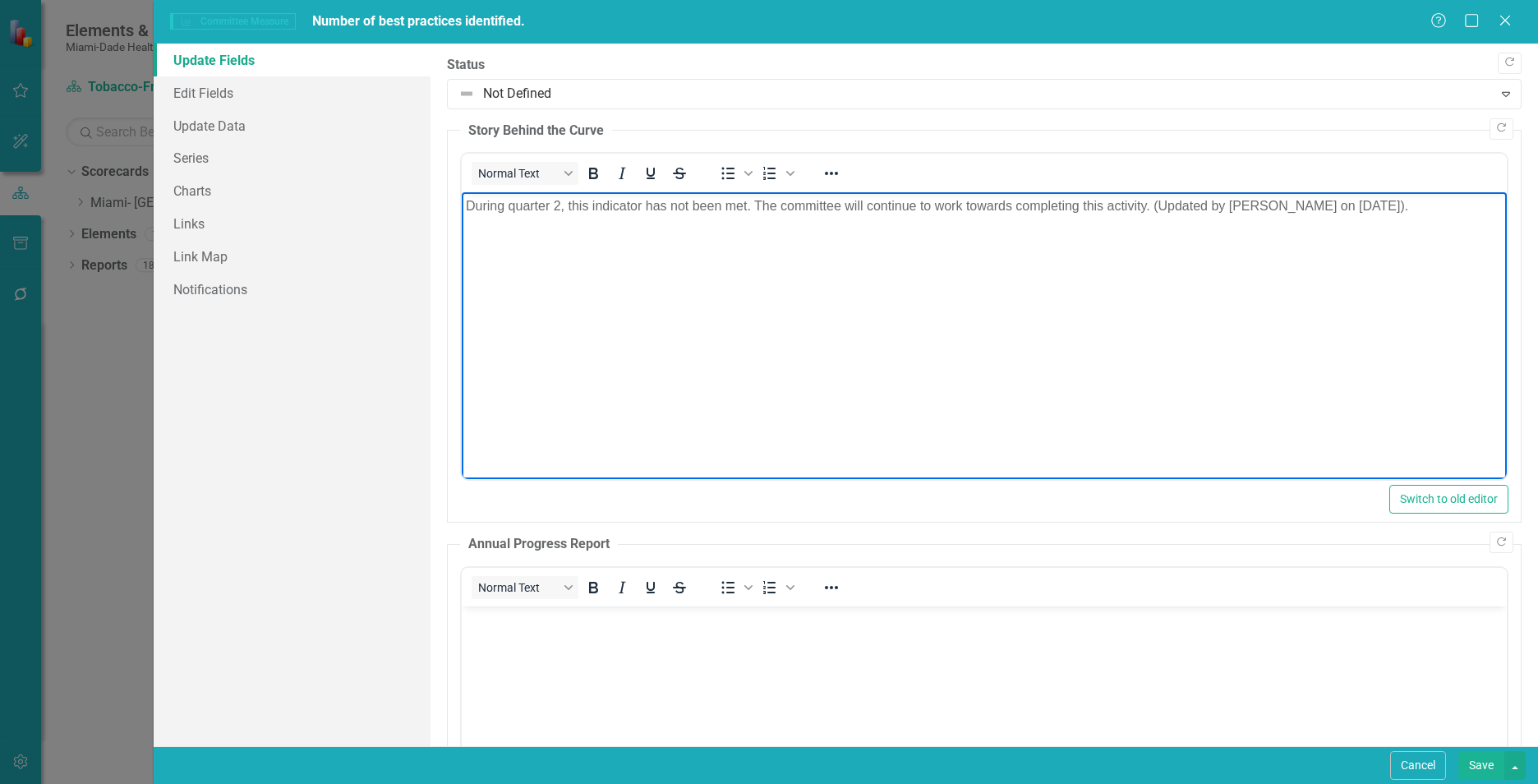
click at [362, 521] on div "Update Fields Edit Fields Update Data Series Charts Links Link Map Notifications" at bounding box center [291, 395] width 277 height 702
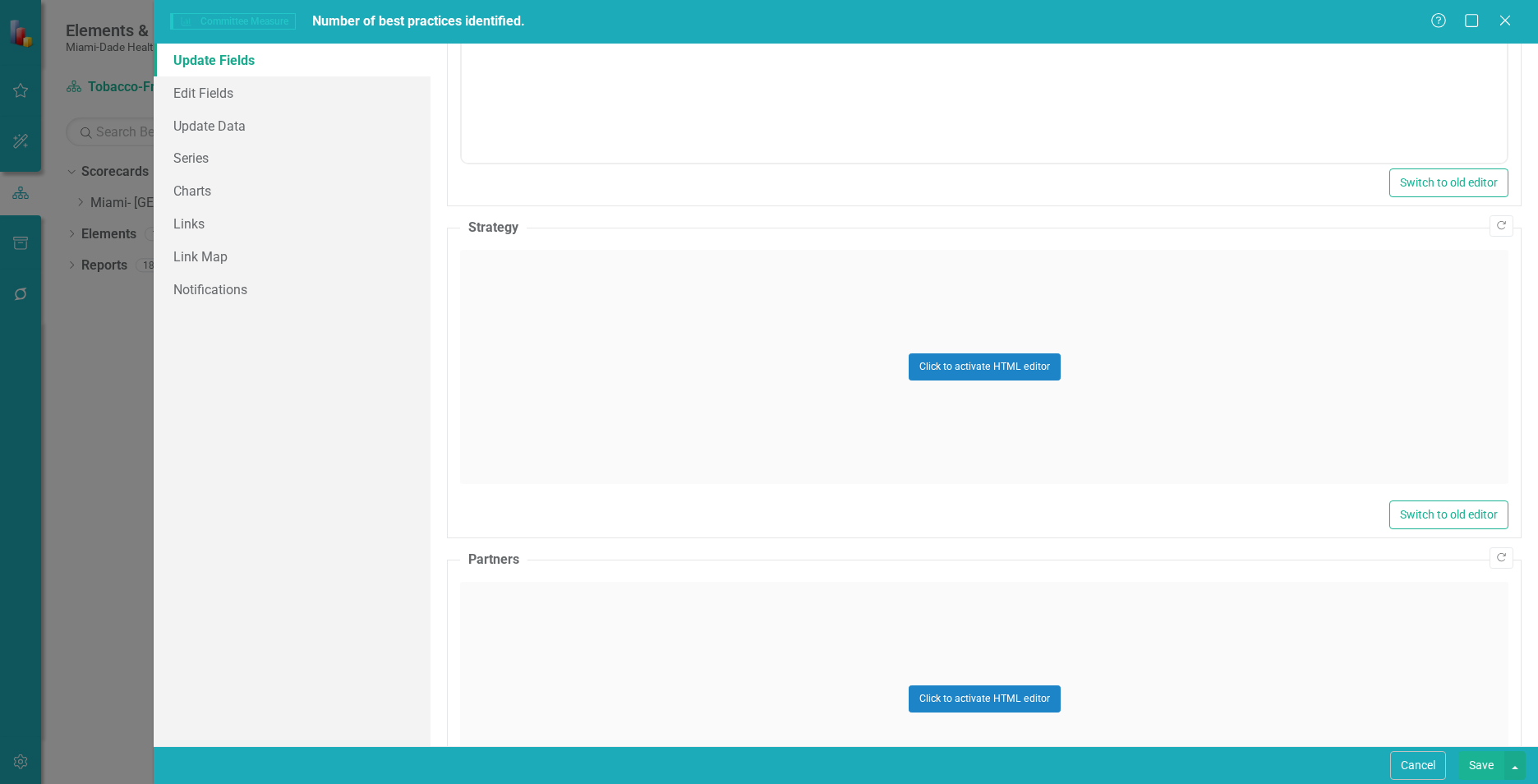
scroll to position [744, 0]
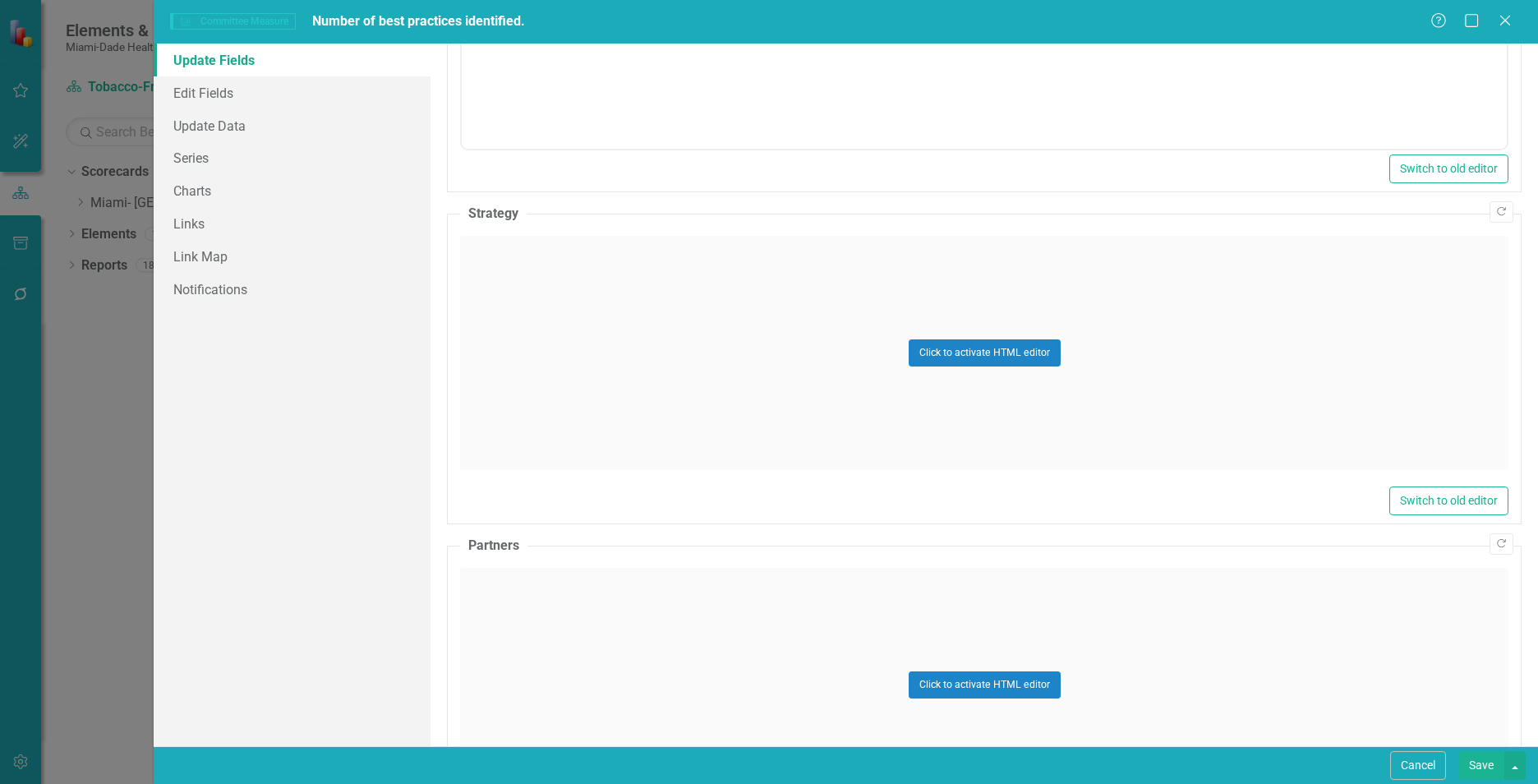
click at [567, 411] on div "Click to activate HTML editor" at bounding box center [984, 353] width 1049 height 234
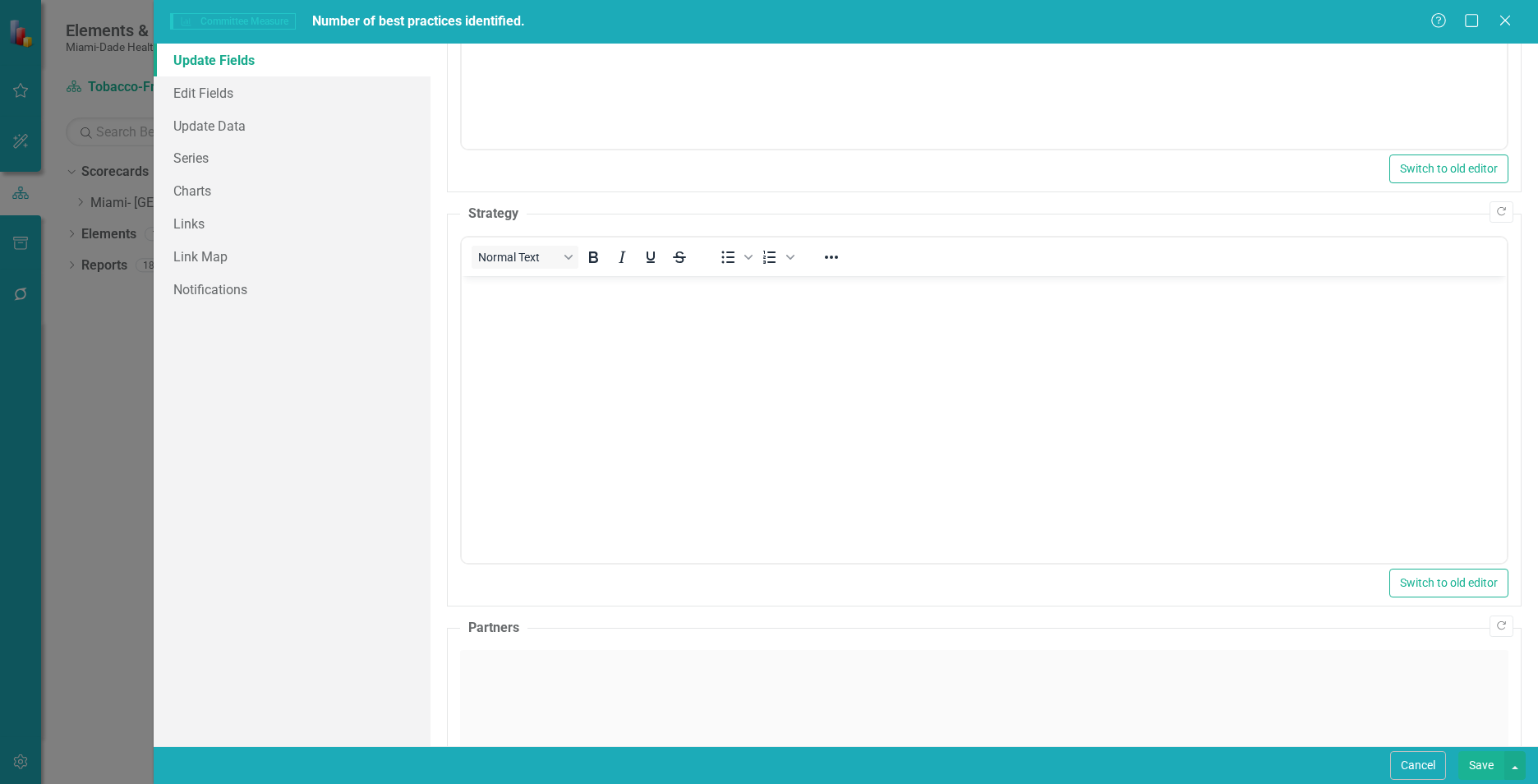
scroll to position [0, 0]
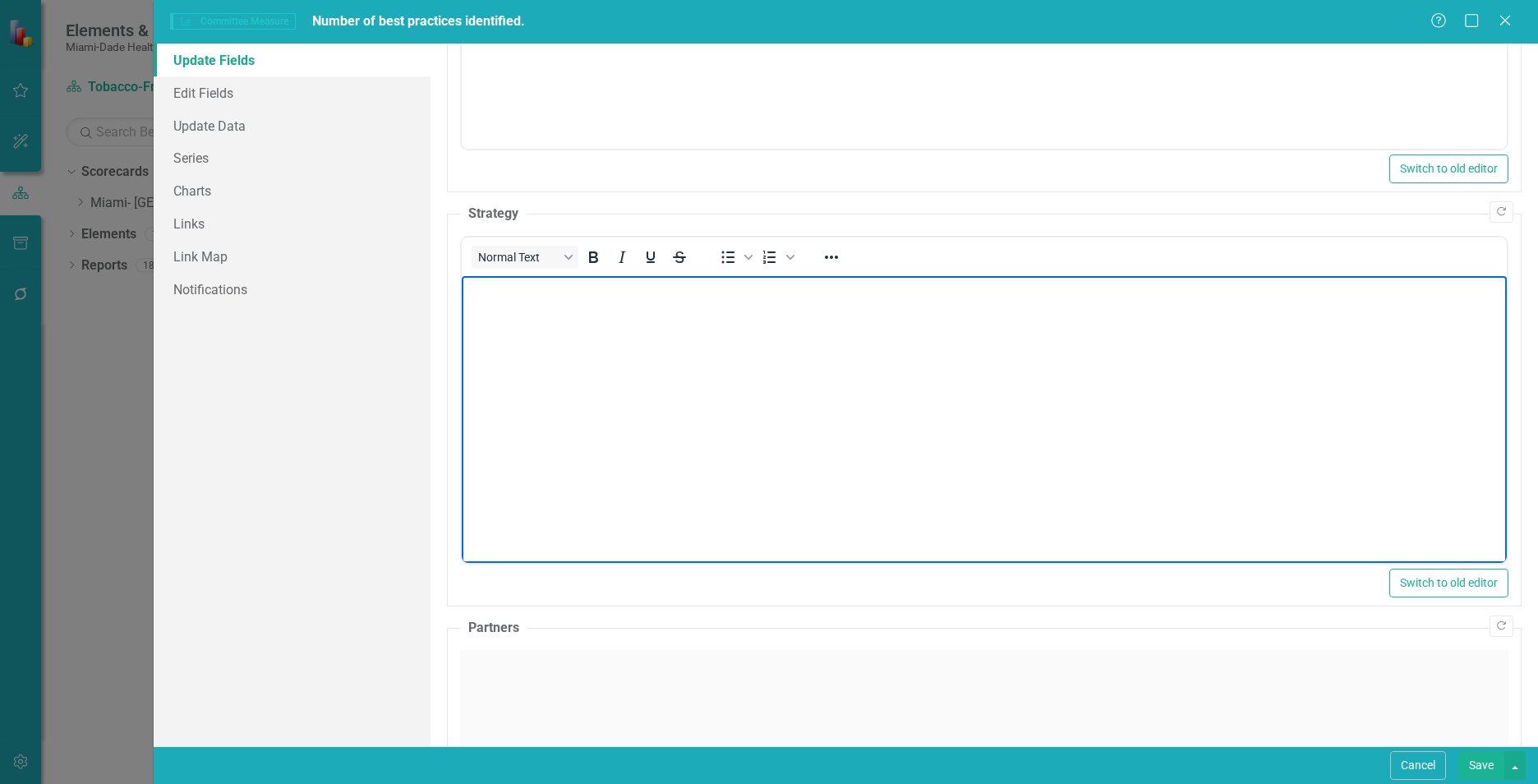
click at [567, 410] on body "Rich Text Area. Press ALT-0 for help." at bounding box center [984, 399] width 1045 height 246
click at [971, 410] on body "Rich Text Area. Press ALT-0 for help." at bounding box center [984, 399] width 1045 height 246
paste body "Rich Text Area. Press ALT-0 for help."
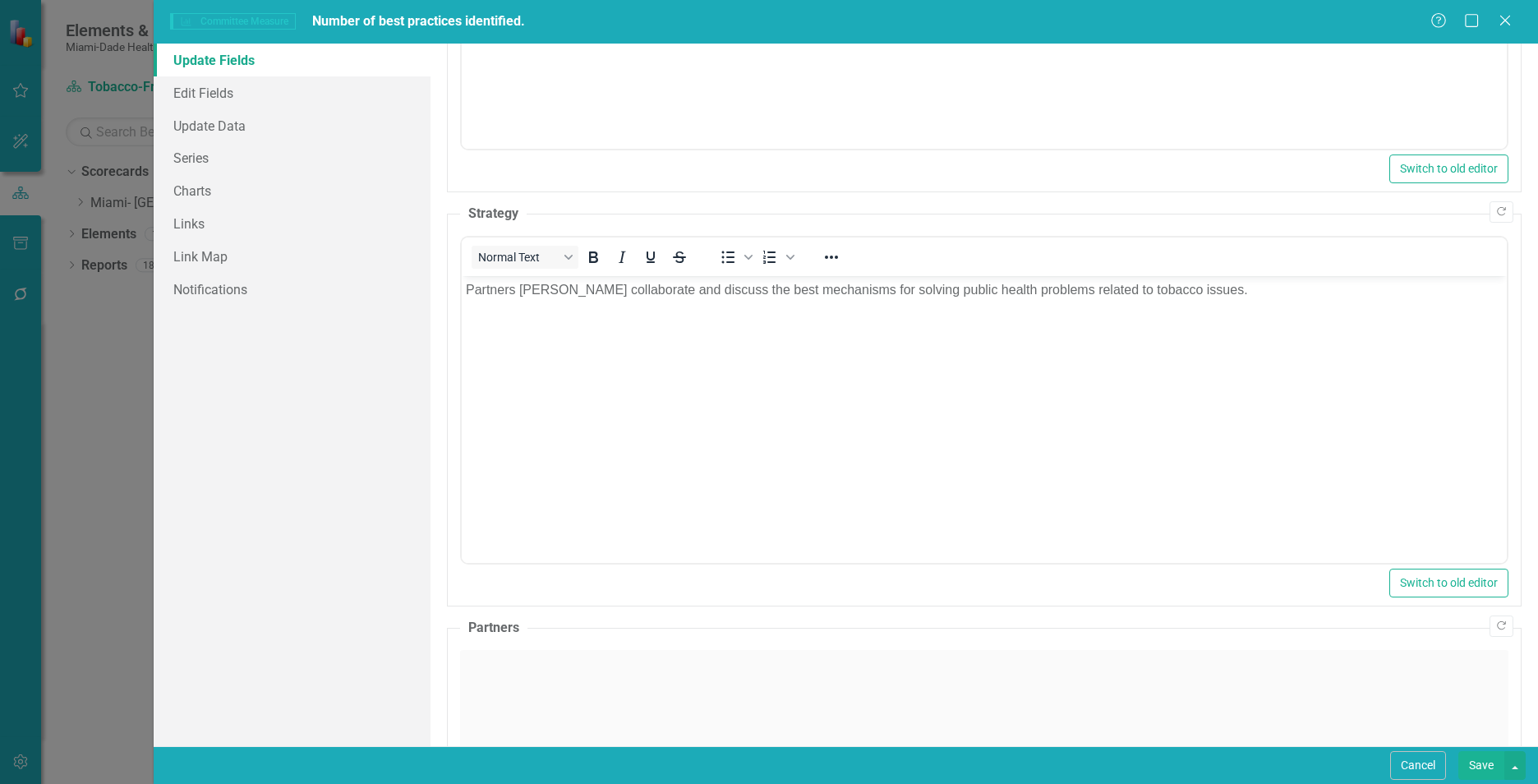
click at [774, 726] on div "Click to activate HTML editor" at bounding box center [984, 767] width 1049 height 234
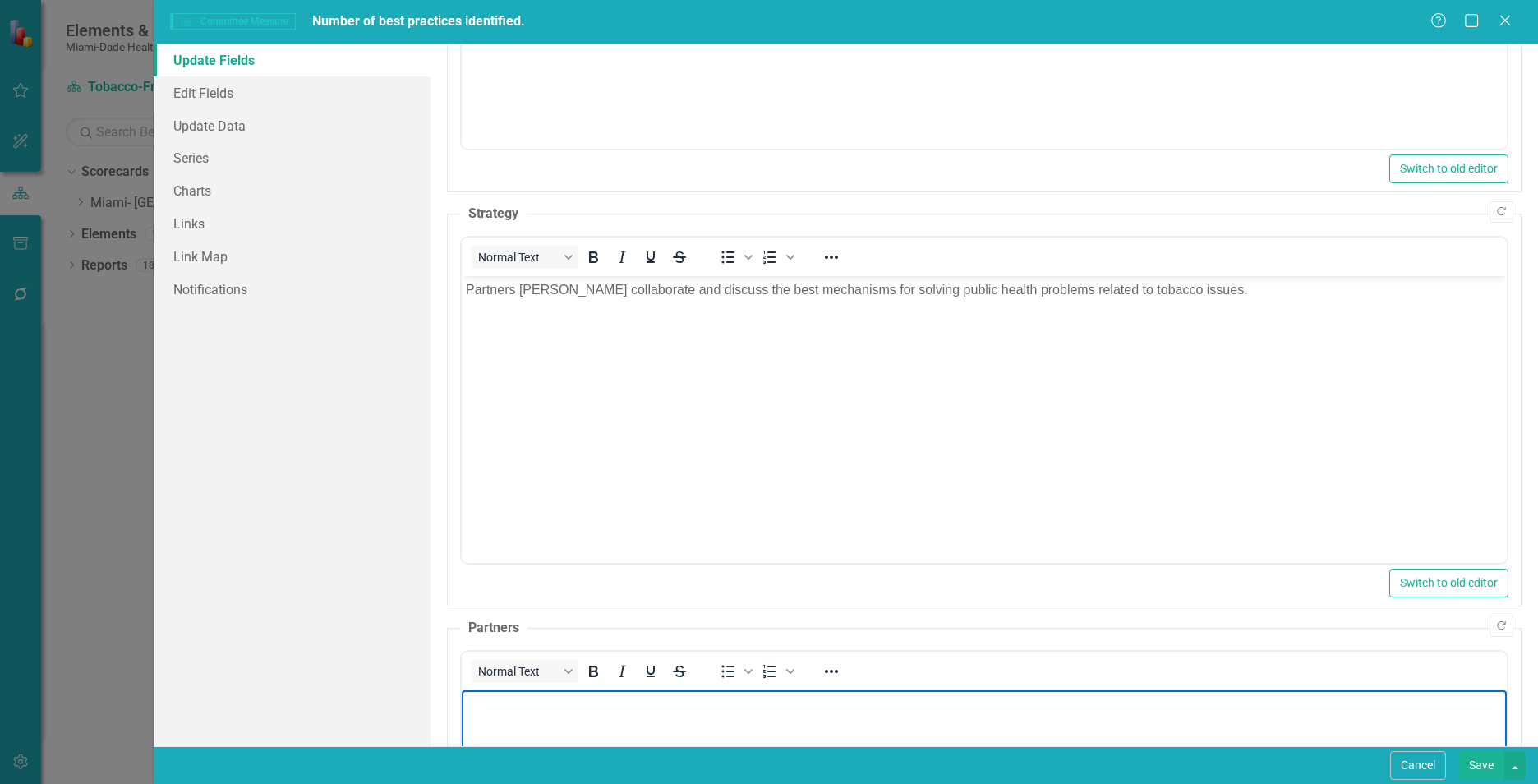
paste body "Rich Text Area. Press ALT-0 for help."
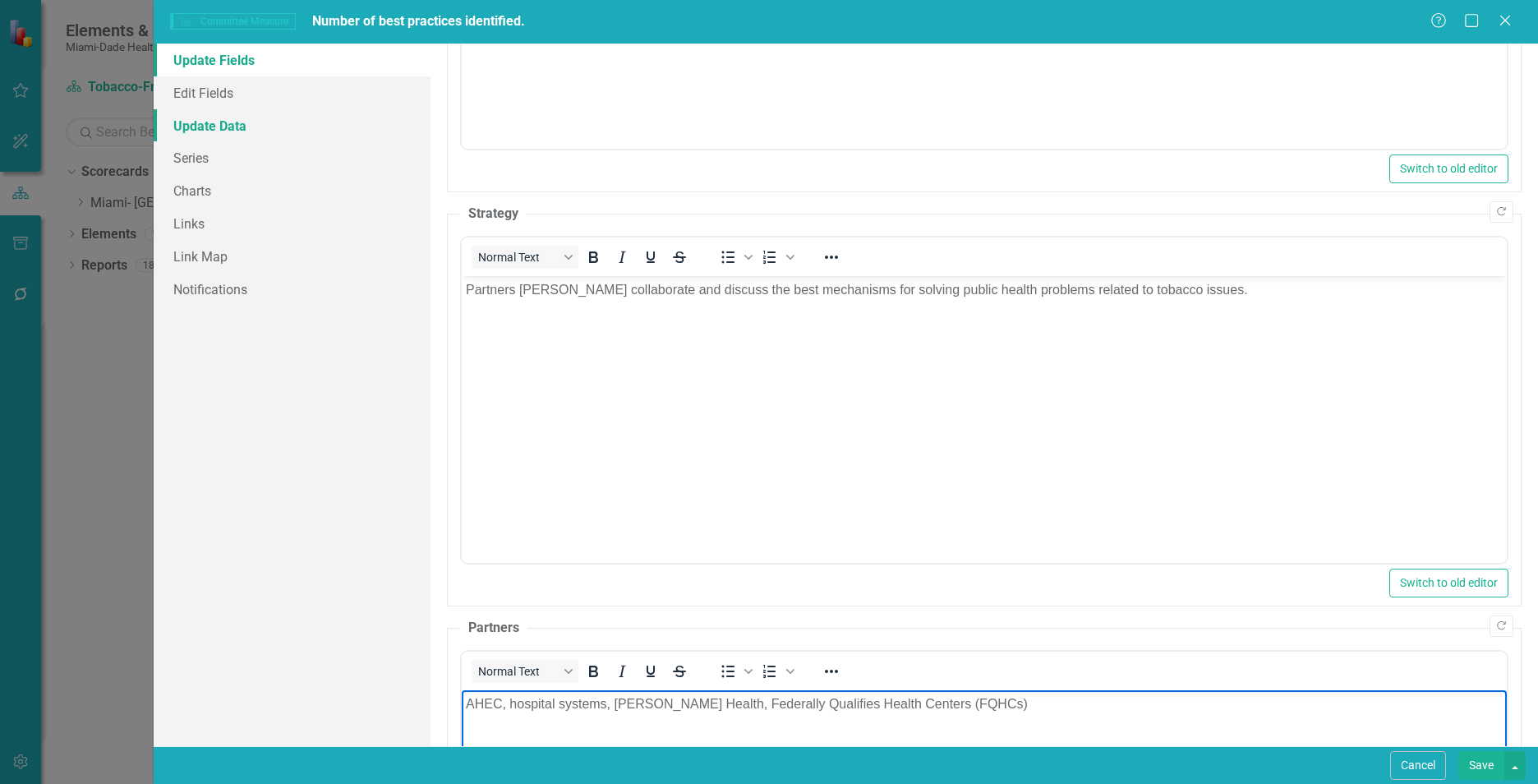
click at [299, 123] on link "Update Data" at bounding box center [291, 126] width 277 height 33
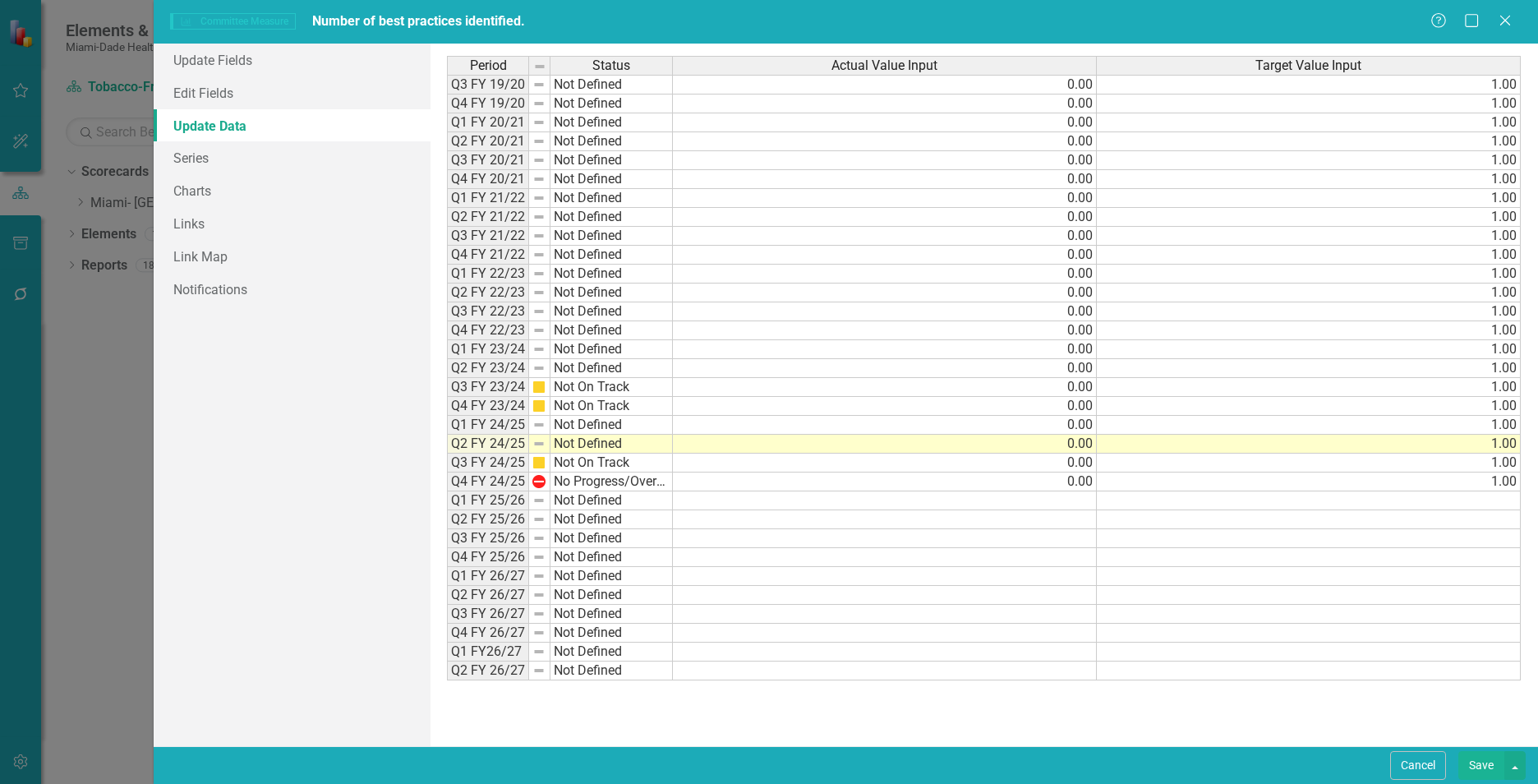
click at [1476, 760] on button "Save" at bounding box center [1481, 765] width 46 height 29
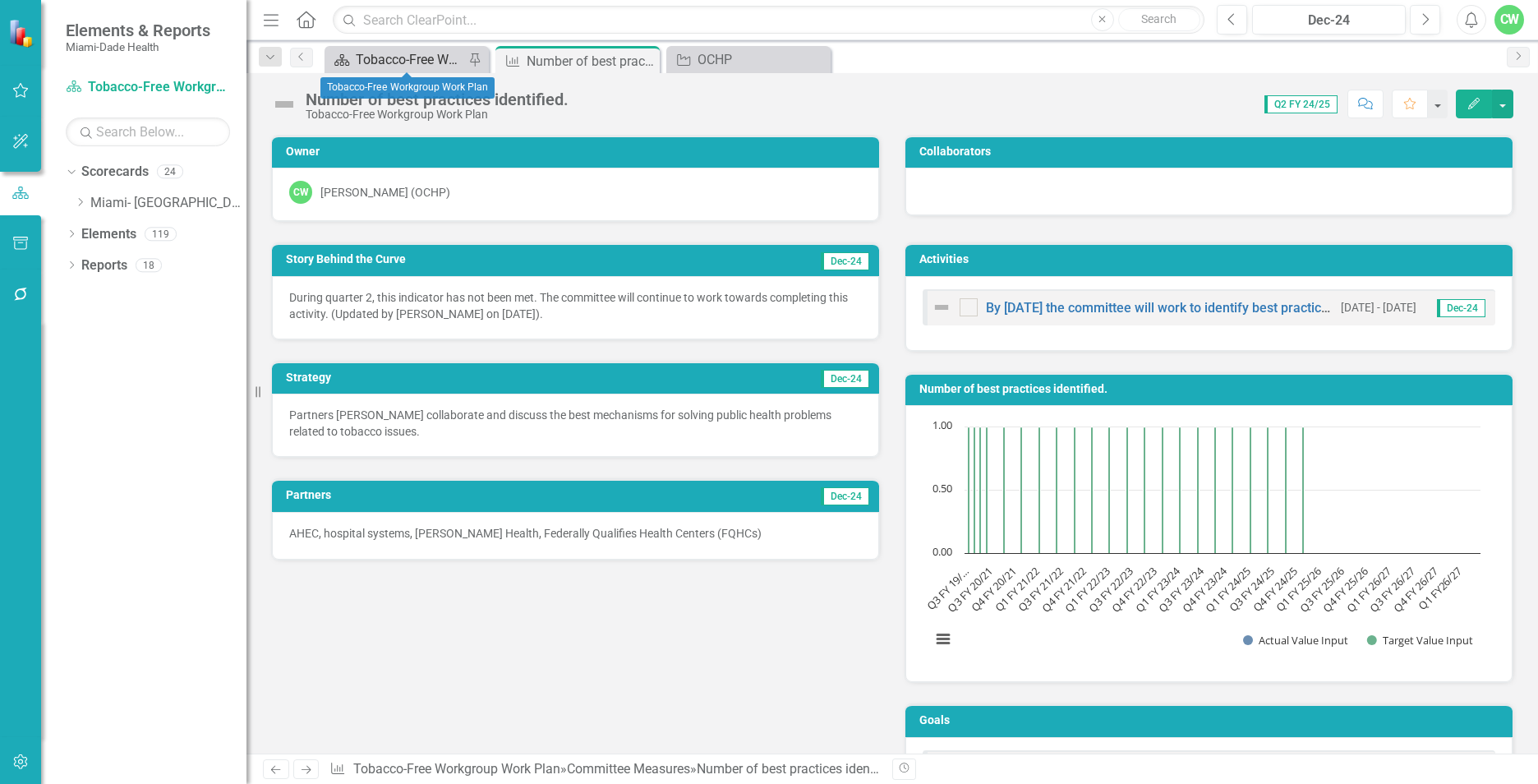
click at [390, 58] on div "Tobacco-Free Workgroup Work Plan" at bounding box center [409, 60] width 108 height 21
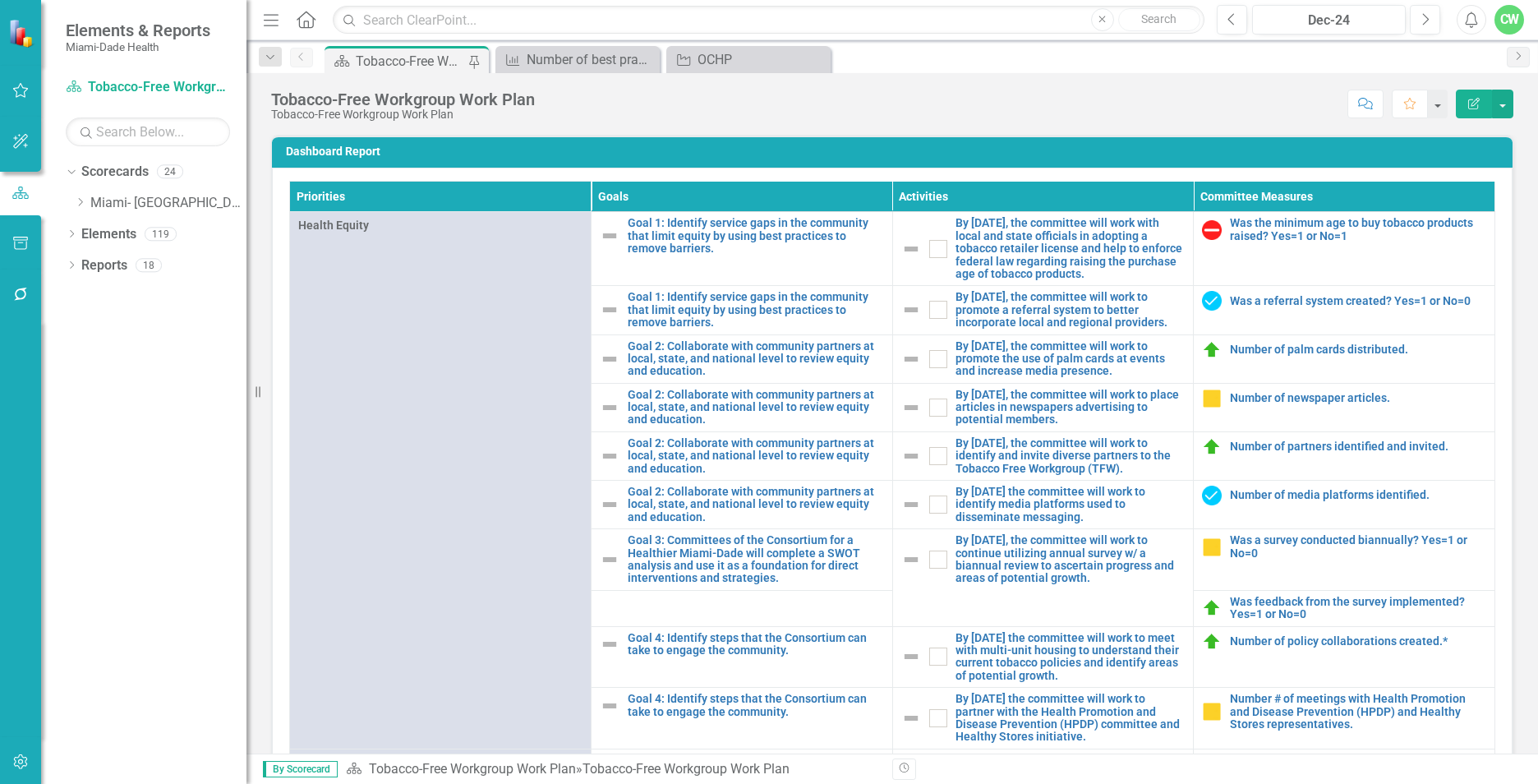
click at [390, 58] on div "Tobacco-Free Workgroup Work Plan" at bounding box center [409, 62] width 108 height 21
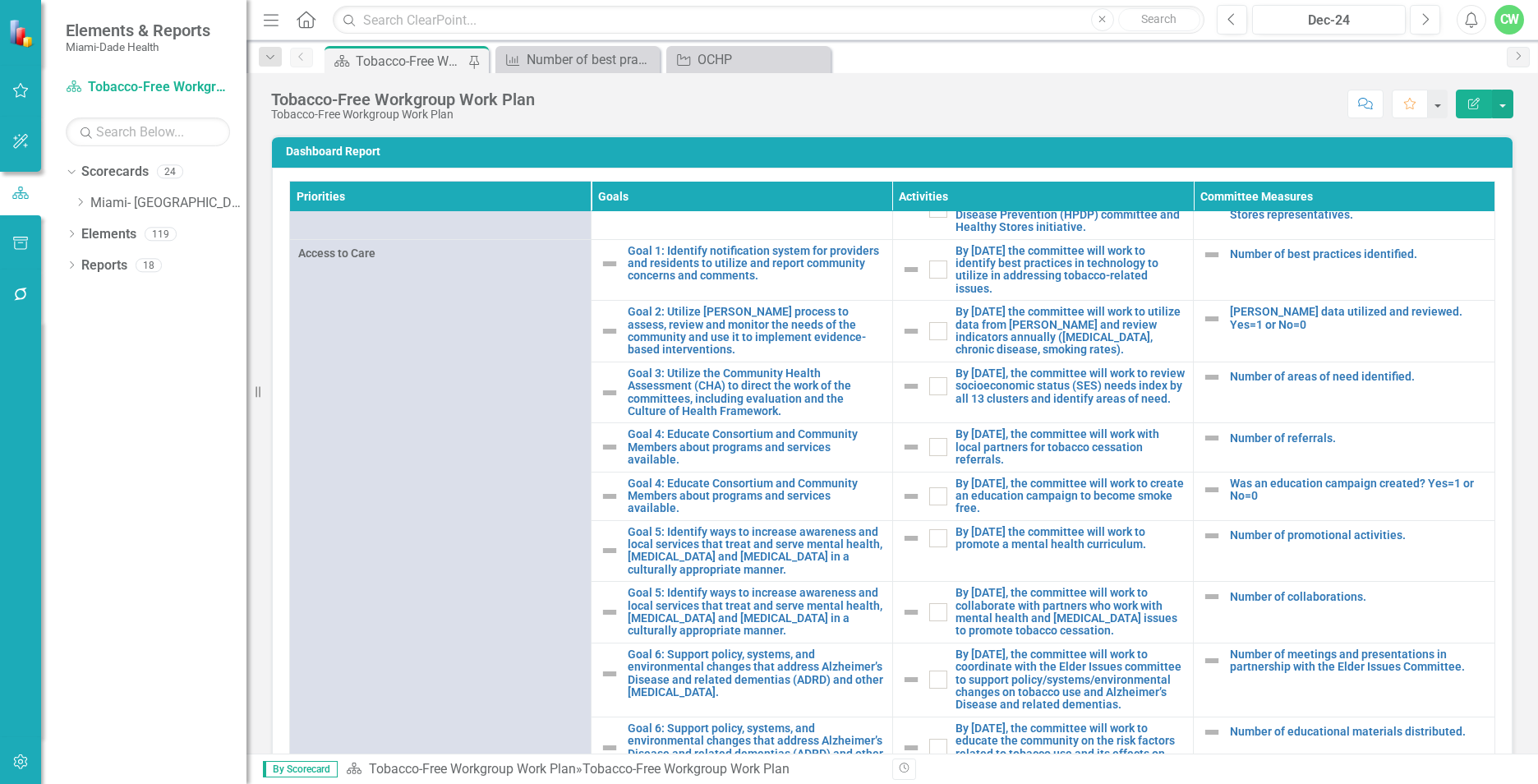
scroll to position [470, 0]
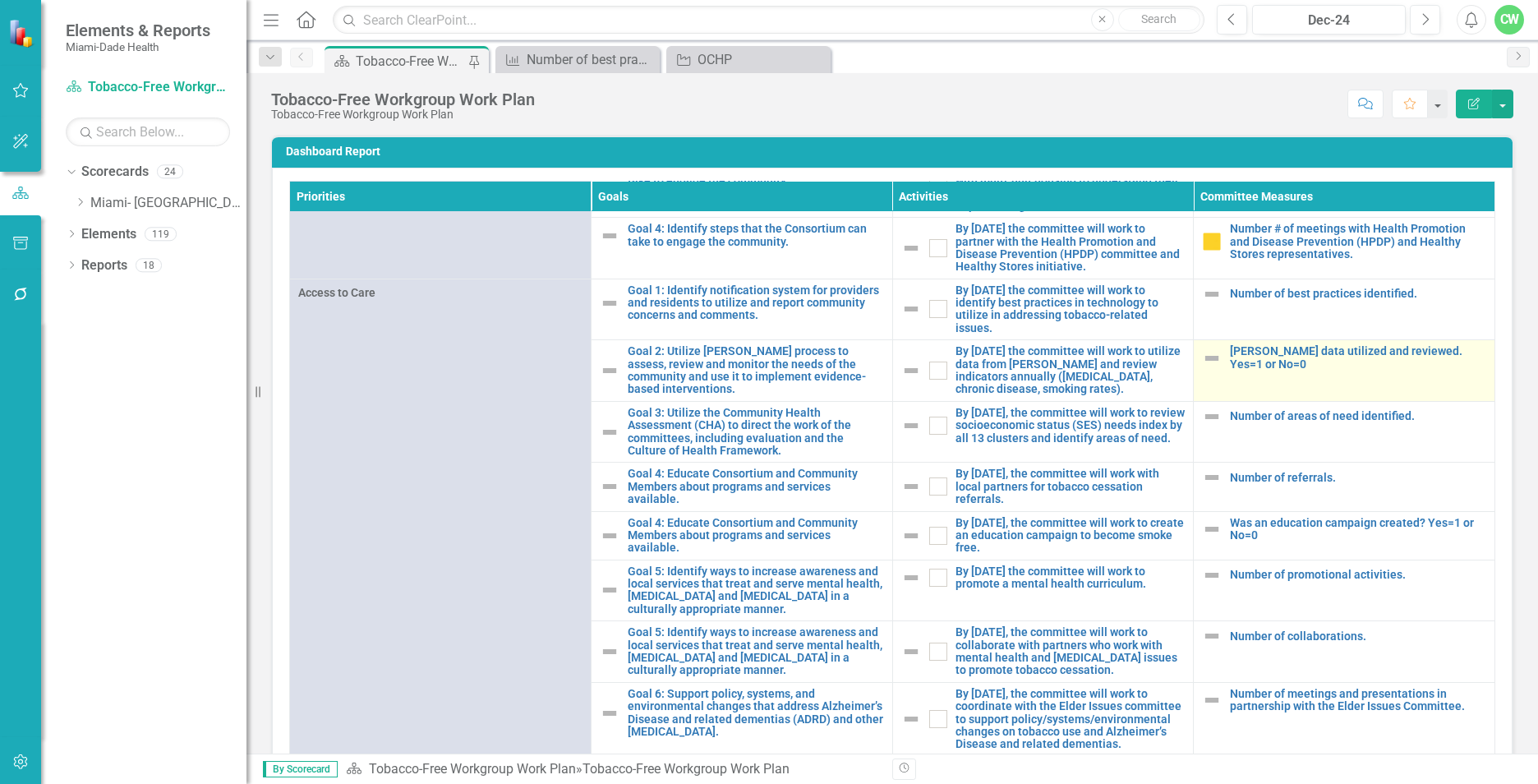
click at [1287, 396] on td "MAPP data utilized and reviewed. Yes=1 or No=0 Edit Edit Committee Measure Link…" at bounding box center [1345, 370] width 302 height 62
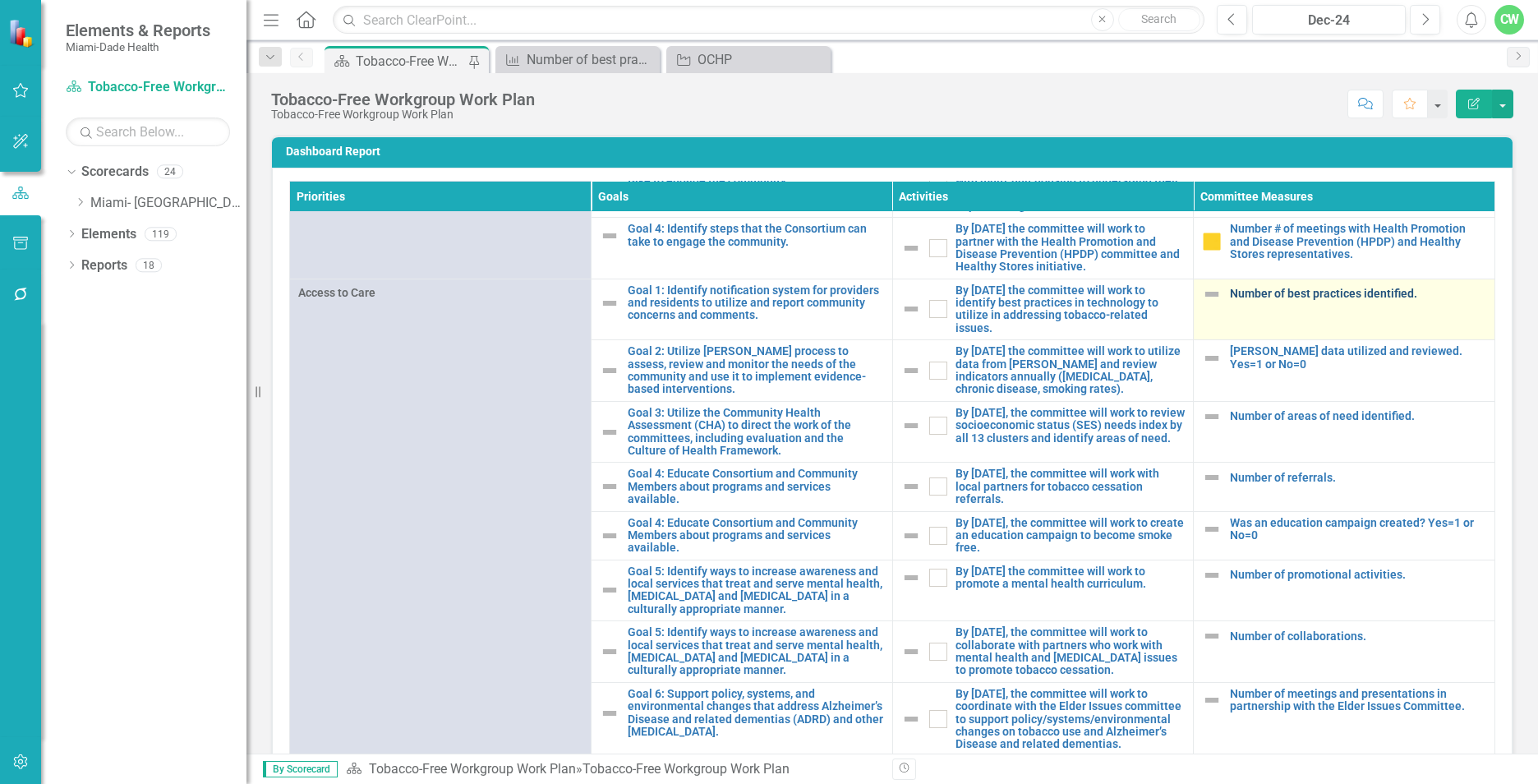
click at [1268, 300] on link "Number of best practices identified." at bounding box center [1358, 293] width 256 height 12
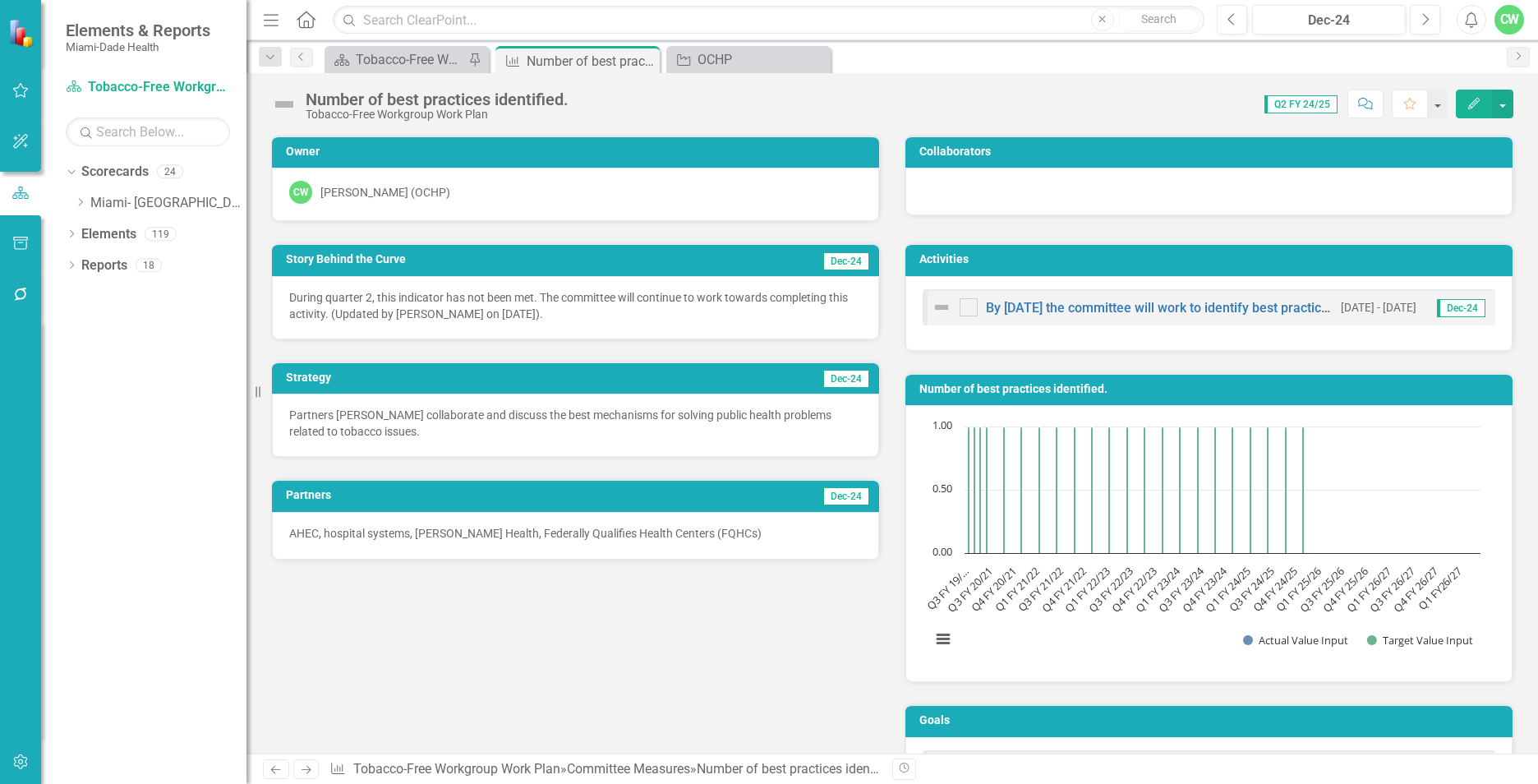
click at [1467, 104] on icon "Edit" at bounding box center [1474, 103] width 15 height 11
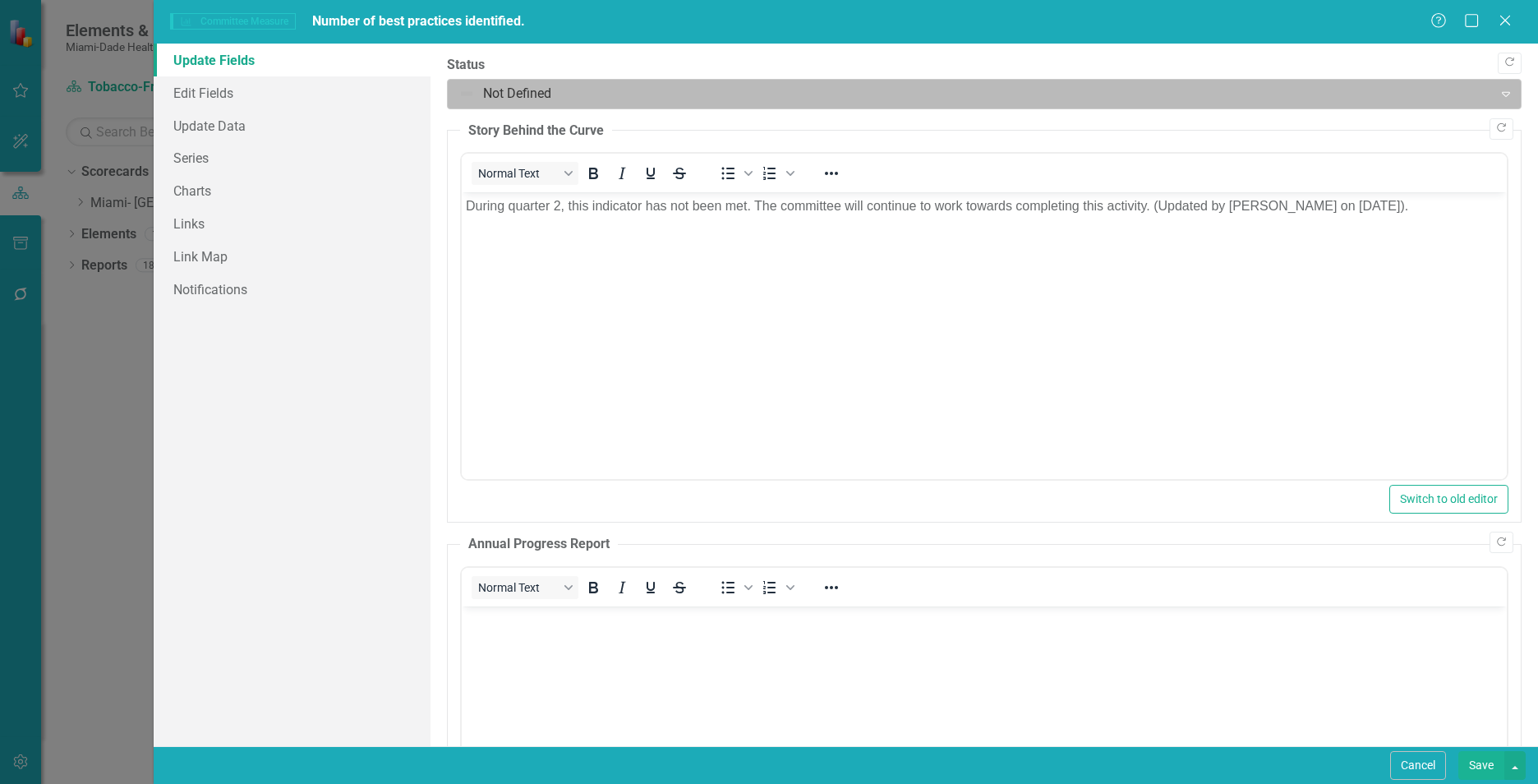
click at [494, 94] on div at bounding box center [970, 95] width 1024 height 23
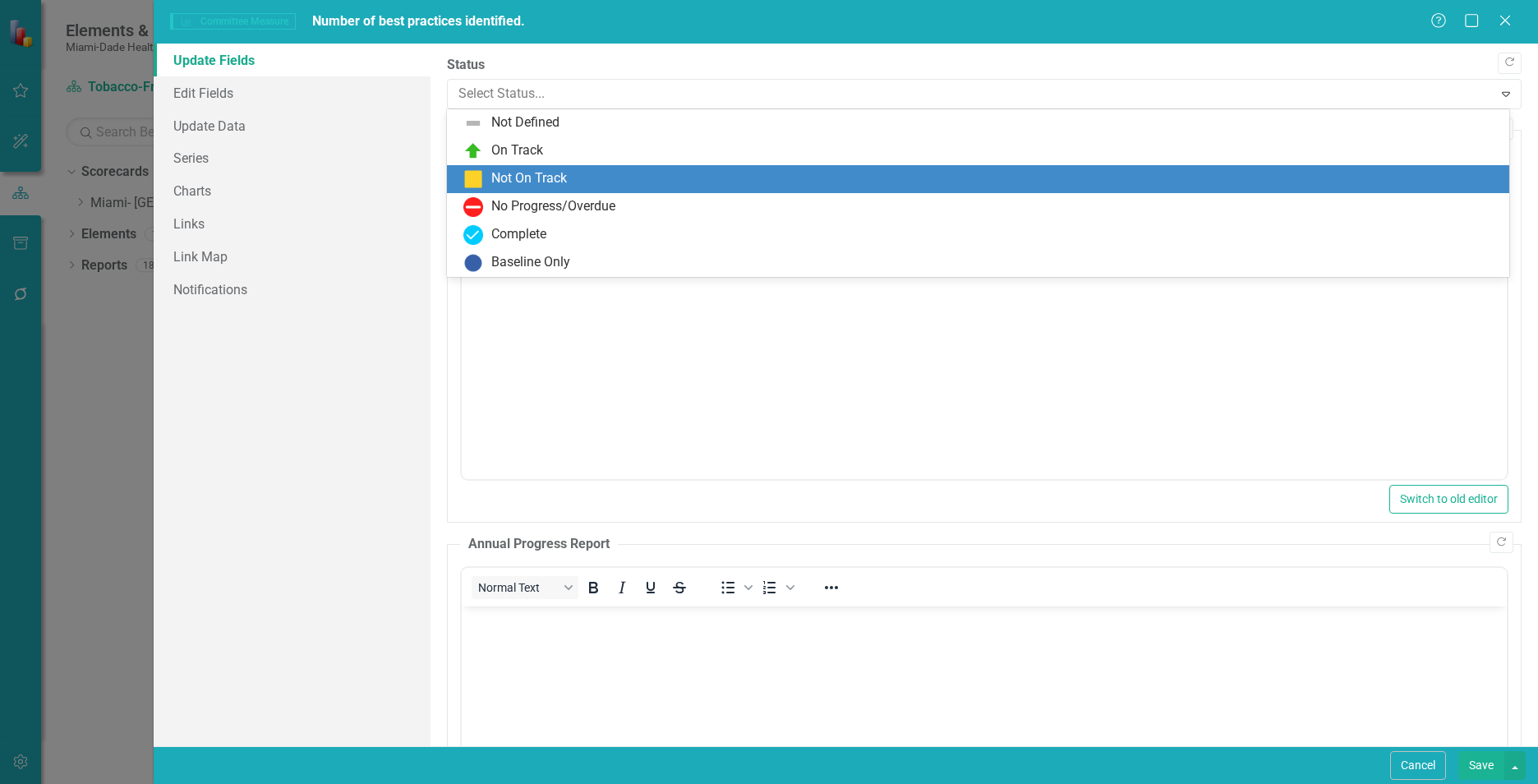
click at [503, 179] on div "Not On Track" at bounding box center [528, 179] width 75 height 19
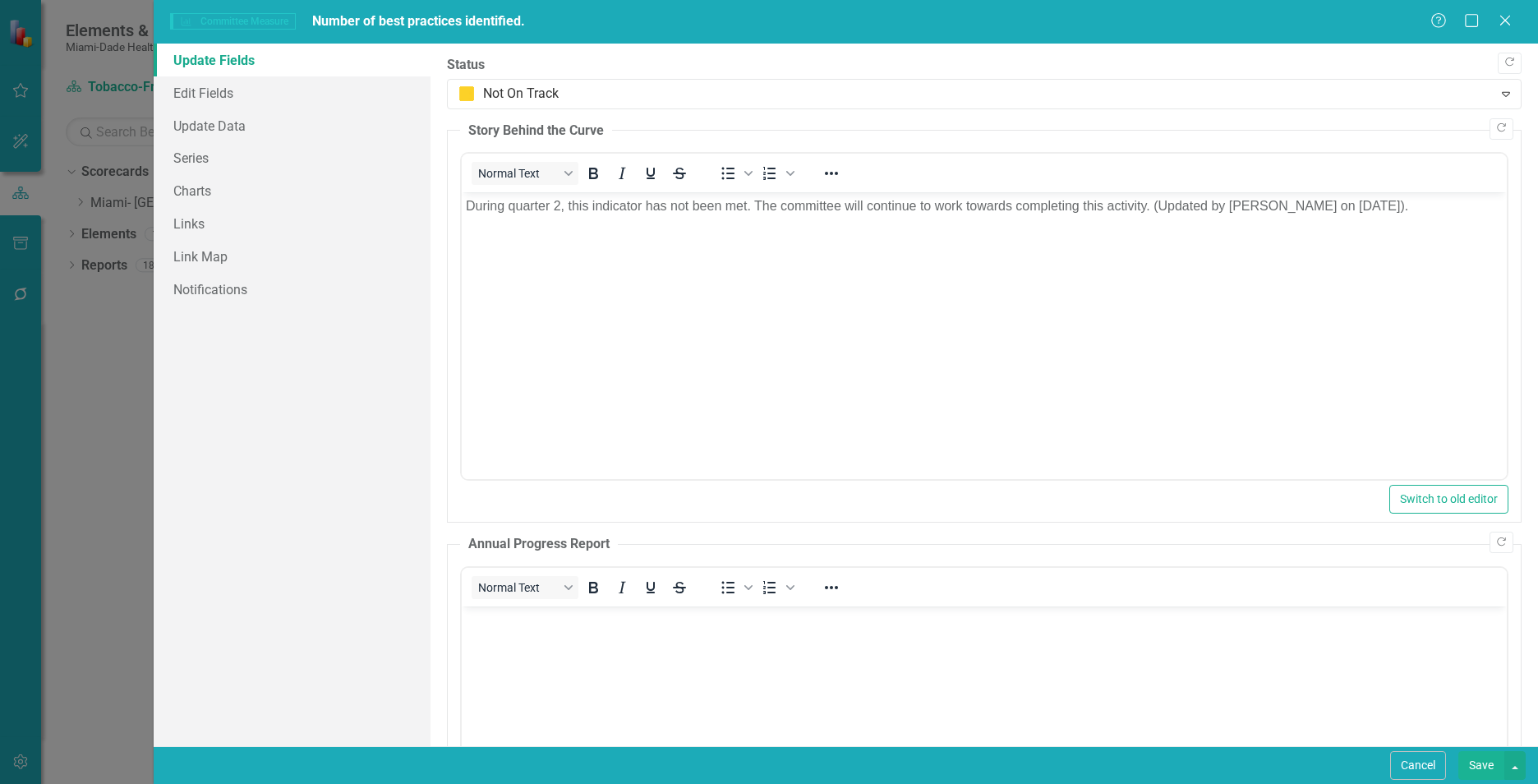
click at [1474, 767] on button "Save" at bounding box center [1481, 765] width 46 height 29
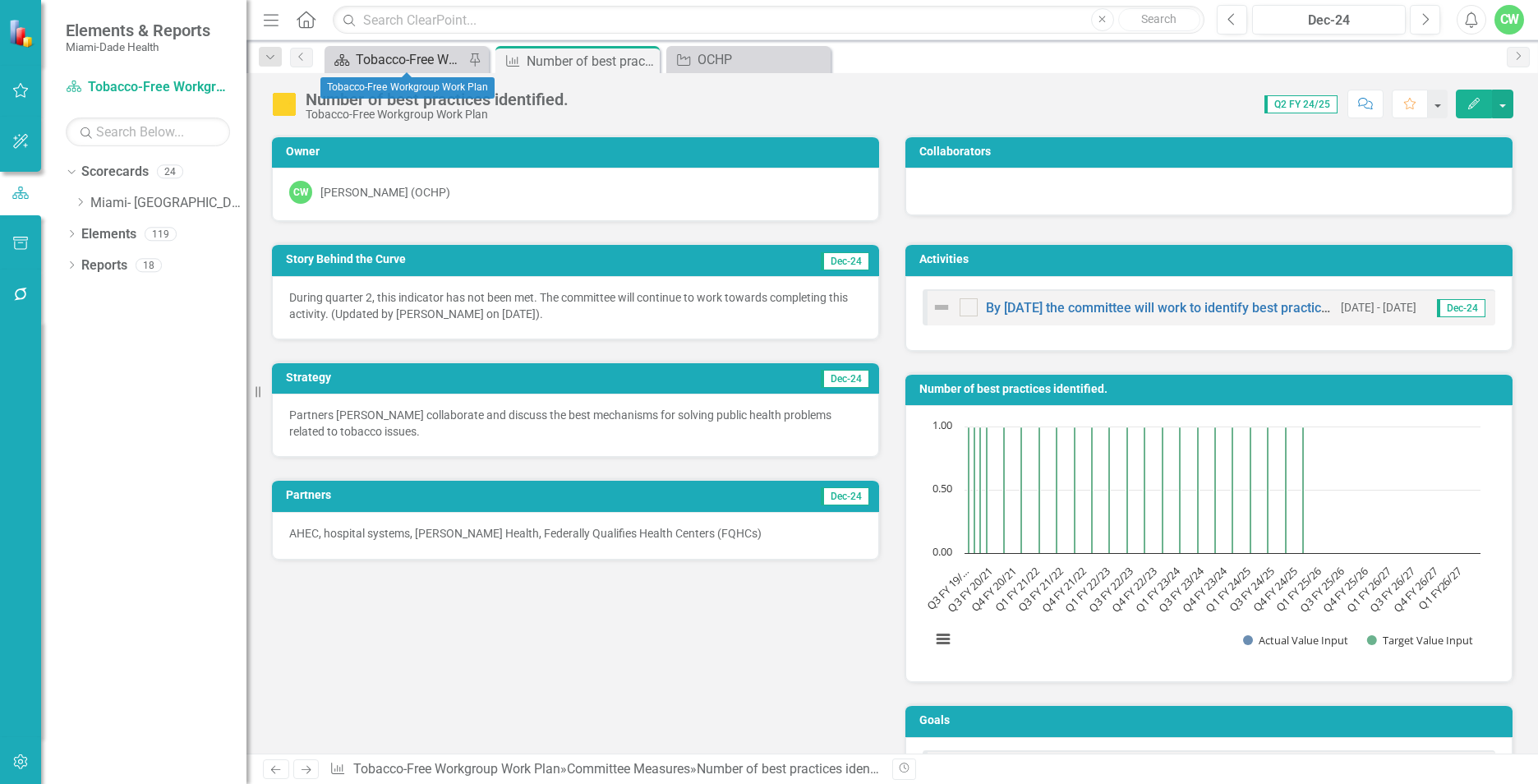
click at [375, 56] on div "Tobacco-Free Workgroup Work Plan" at bounding box center [409, 60] width 108 height 21
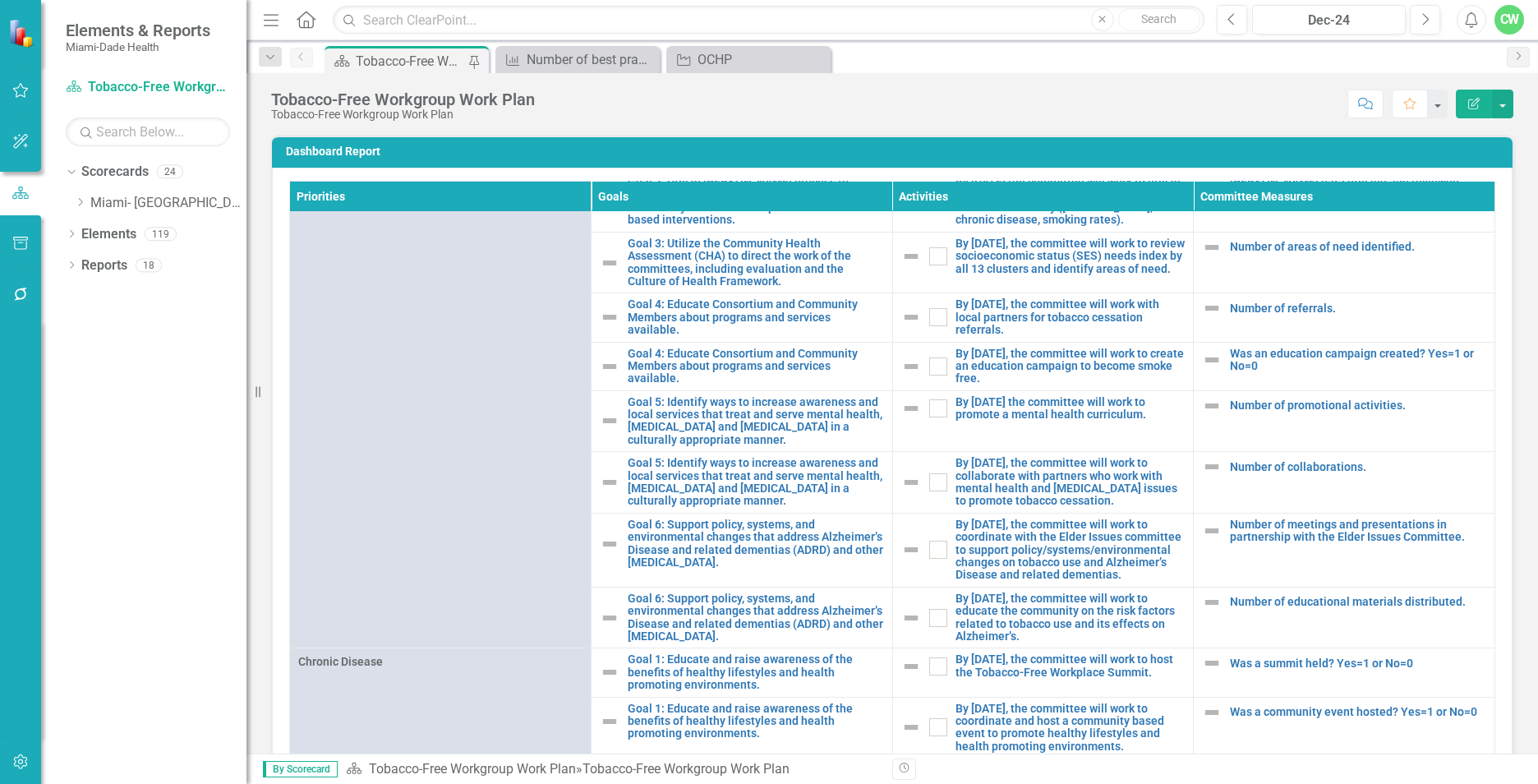
scroll to position [531, 0]
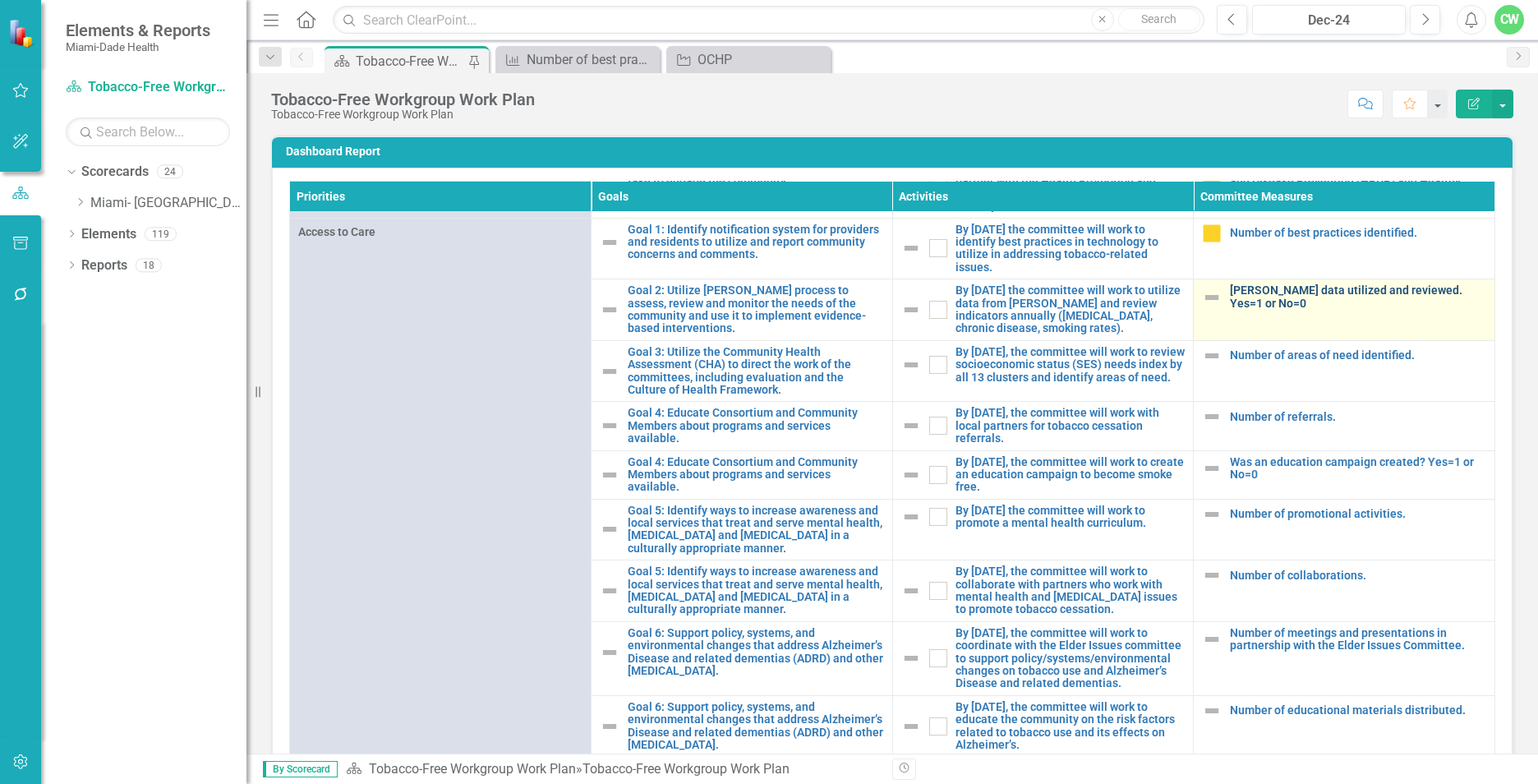
click at [1230, 310] on link "[PERSON_NAME] data utilized and reviewed. Yes=1 or No=0" at bounding box center [1358, 297] width 256 height 25
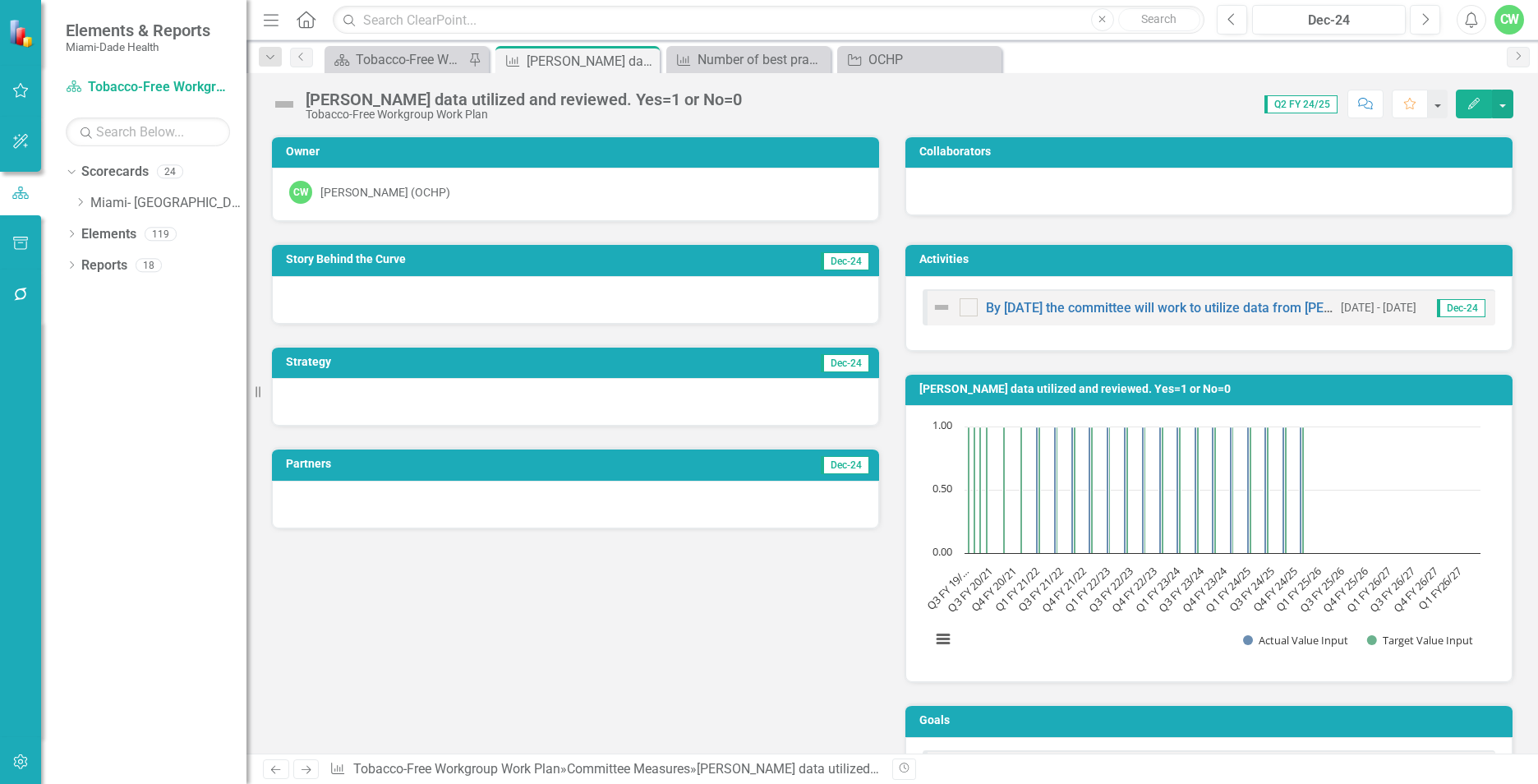
click at [1468, 101] on icon "Edit" at bounding box center [1474, 103] width 15 height 11
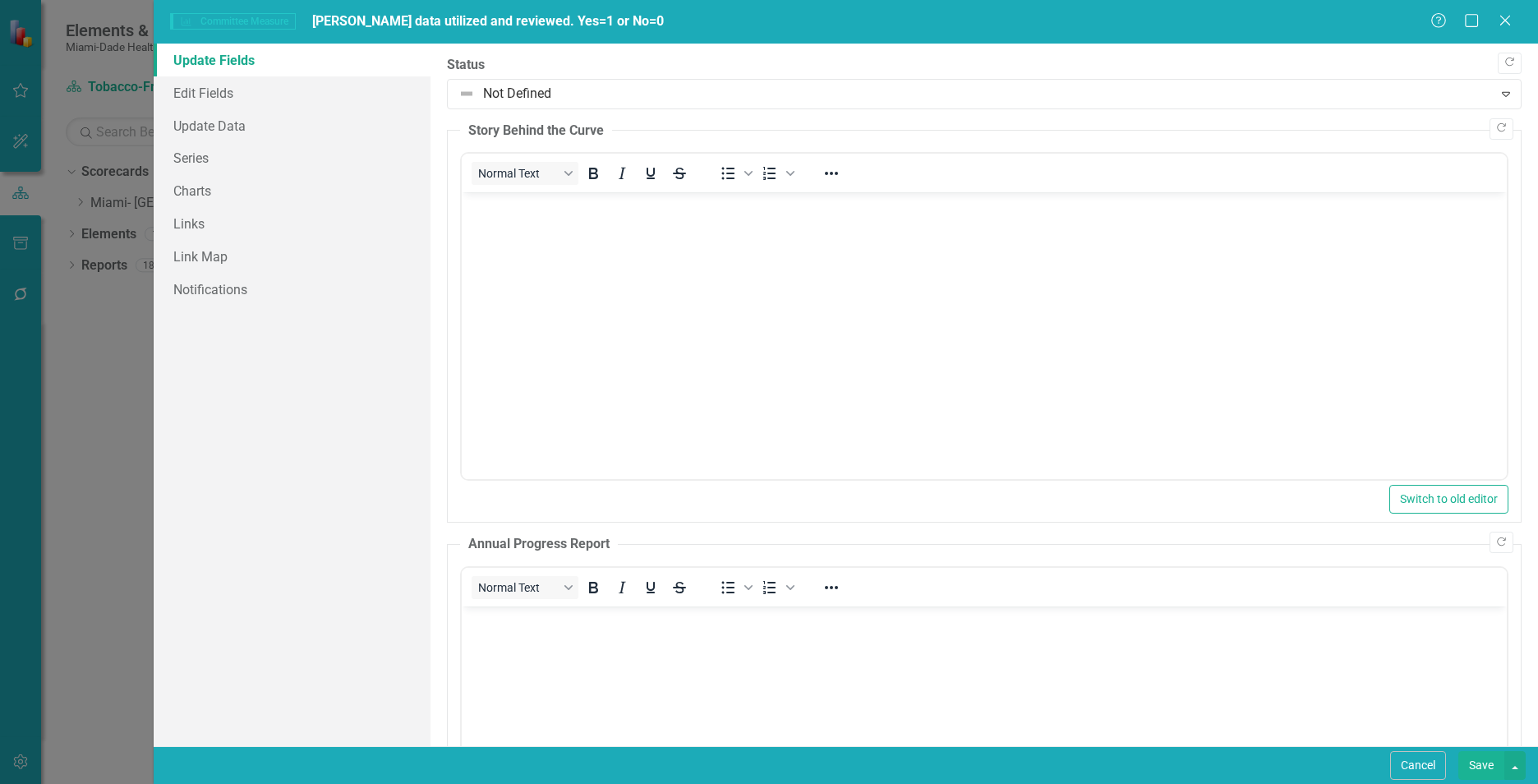
click at [722, 321] on body "Rich Text Area. Press ALT-0 for help." at bounding box center [984, 316] width 1045 height 246
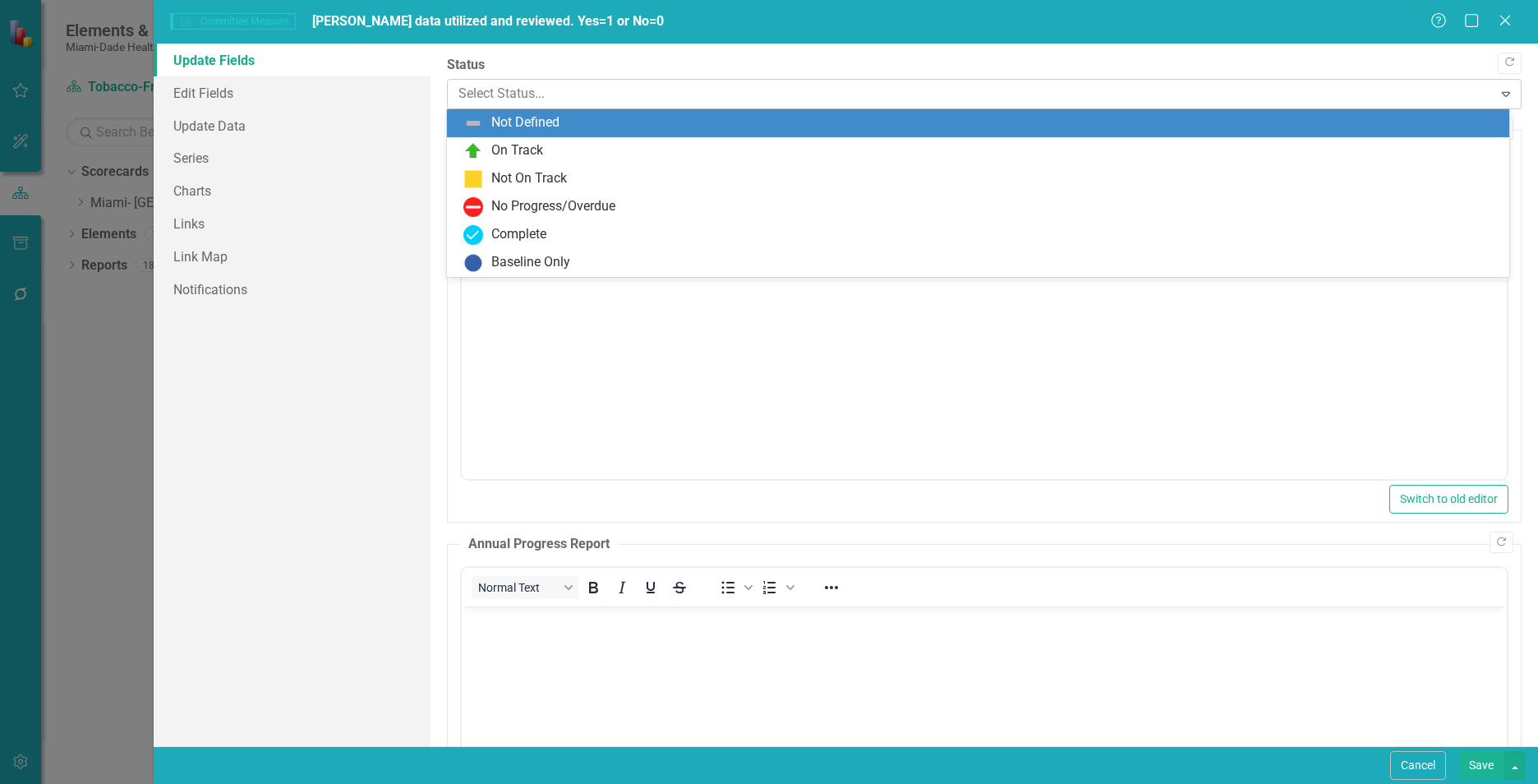
click at [540, 99] on div at bounding box center [970, 95] width 1024 height 23
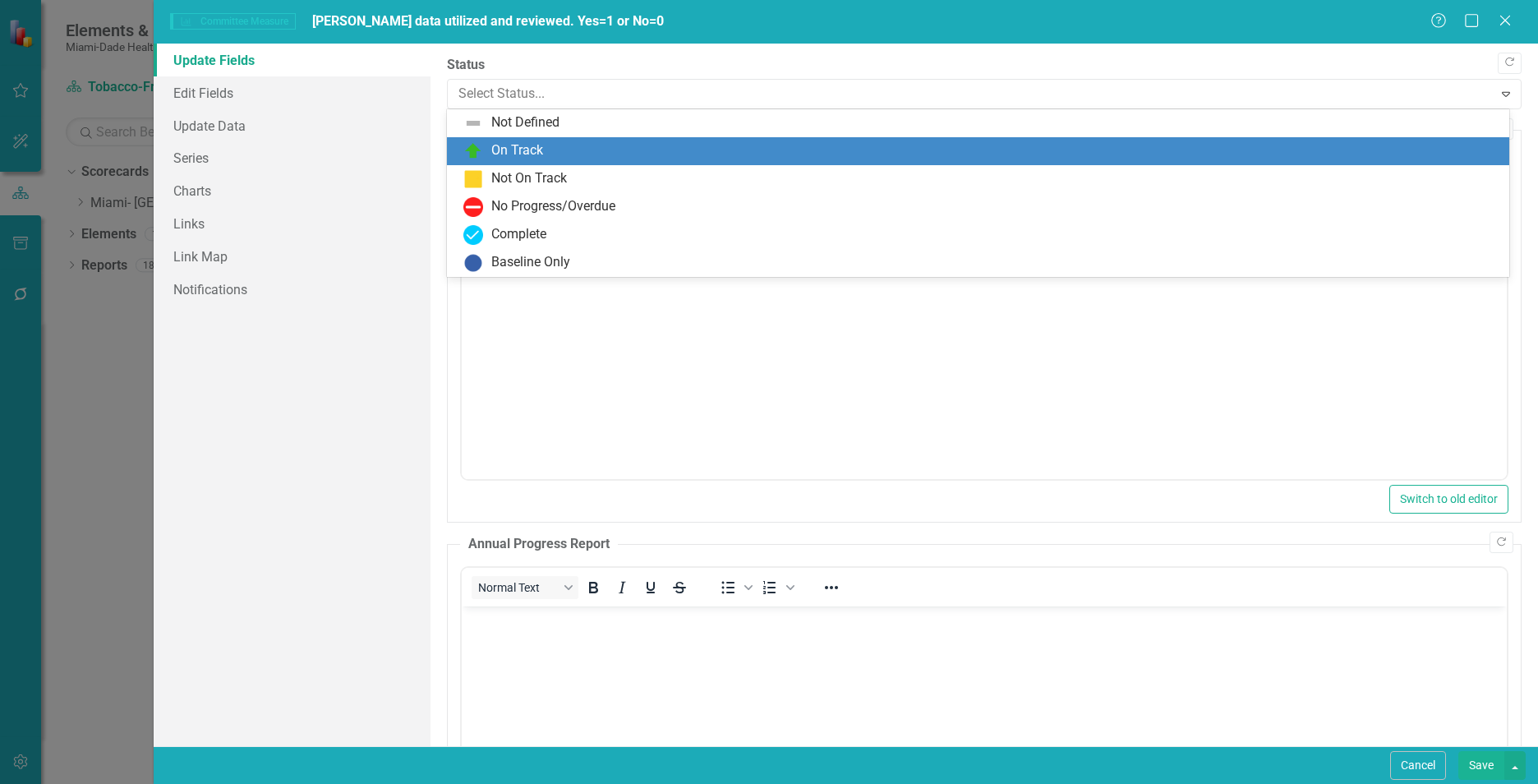
click at [531, 149] on div "On Track" at bounding box center [517, 151] width 52 height 19
click at [523, 102] on div at bounding box center [970, 95] width 1024 height 23
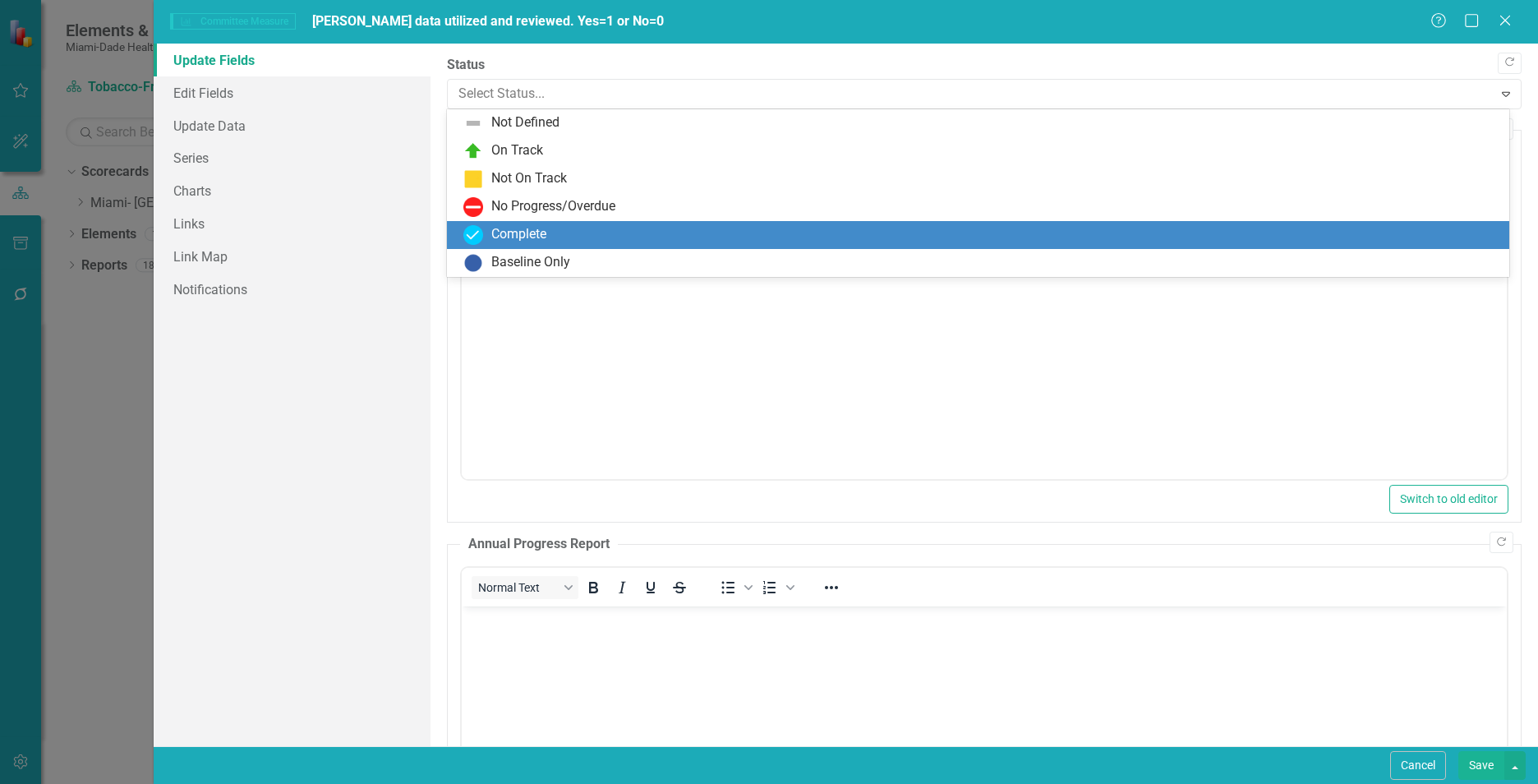
click at [543, 234] on div "Complete" at bounding box center [518, 235] width 55 height 19
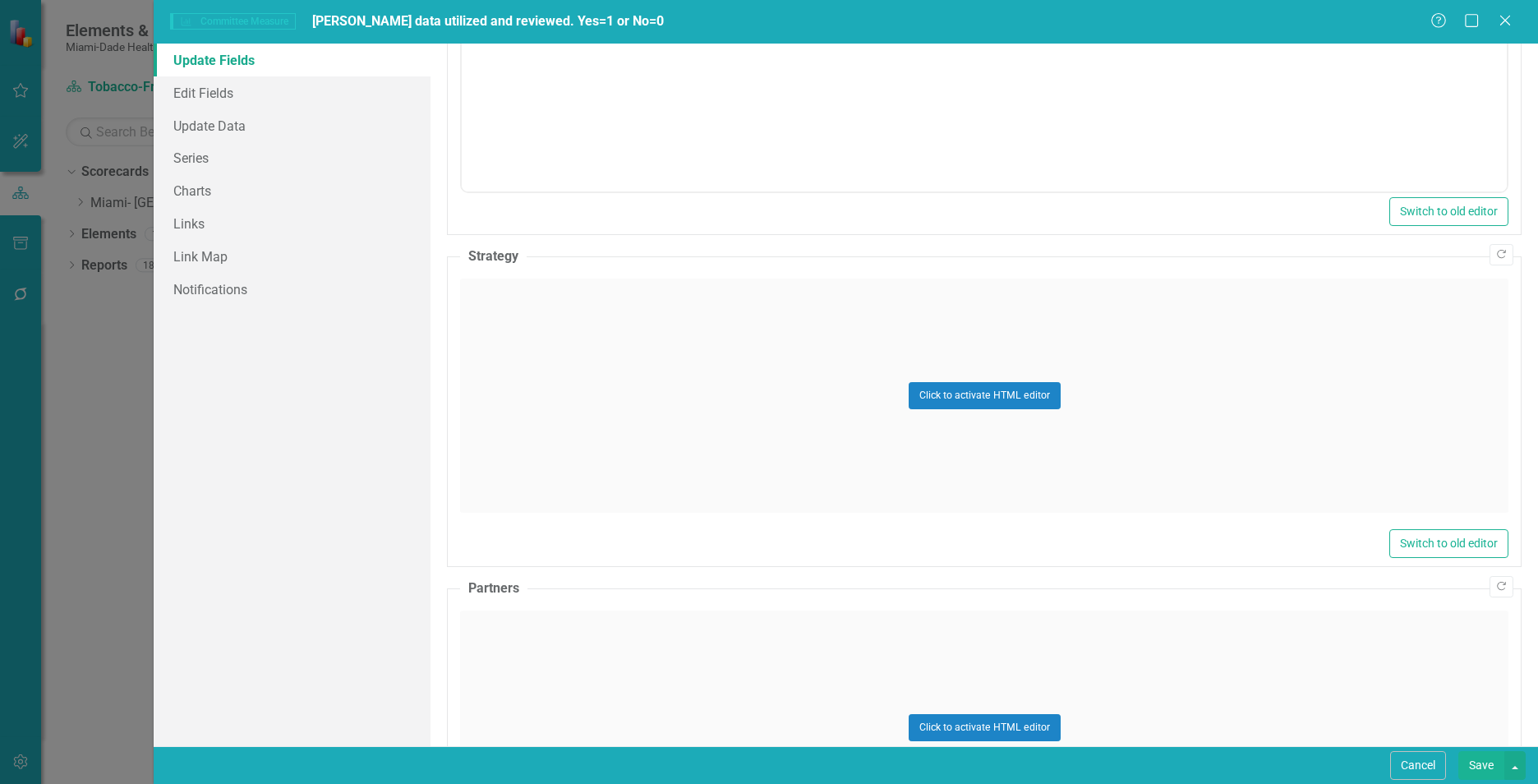
scroll to position [718, 0]
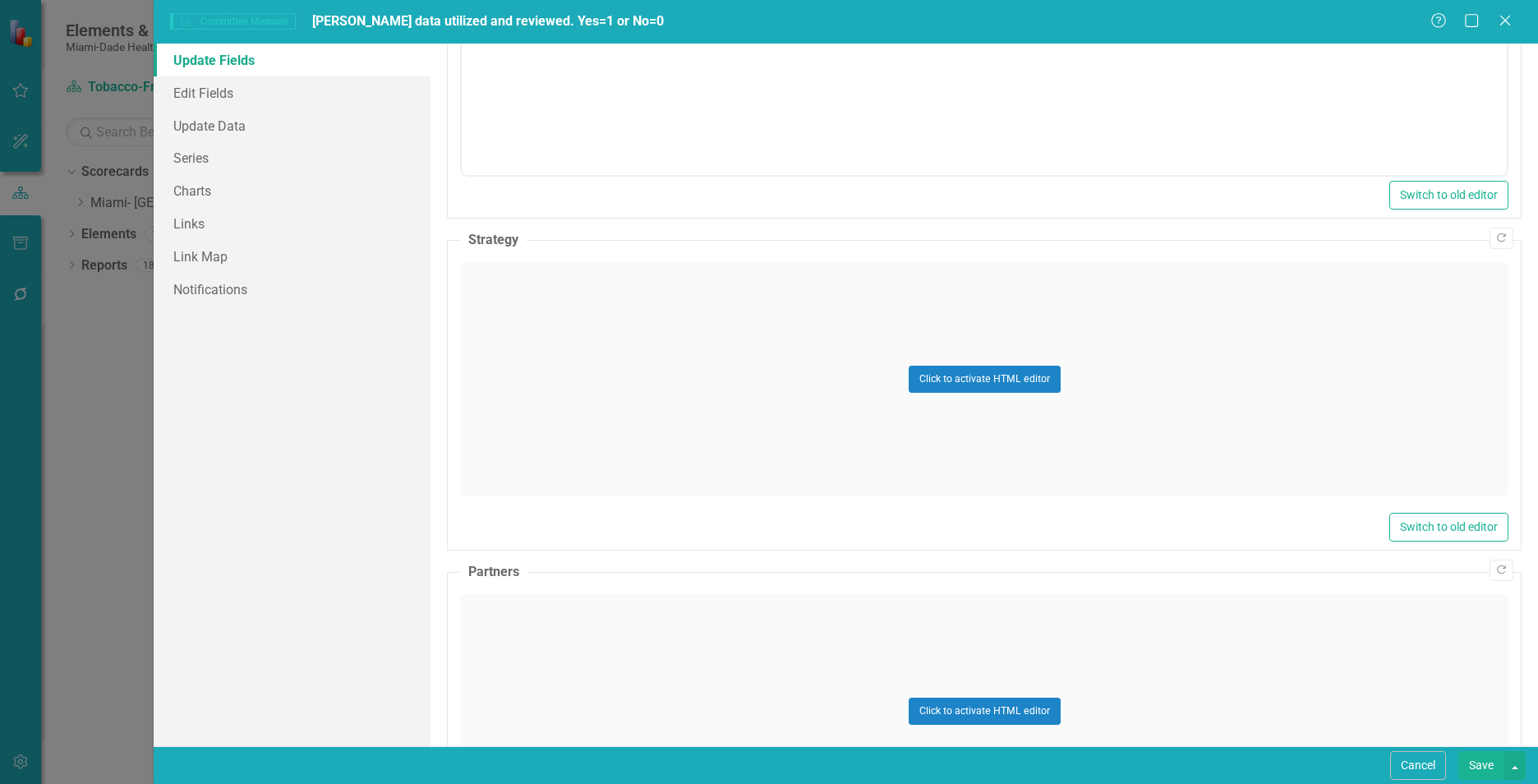
click at [736, 442] on div "Click to activate HTML editor" at bounding box center [984, 379] width 1049 height 234
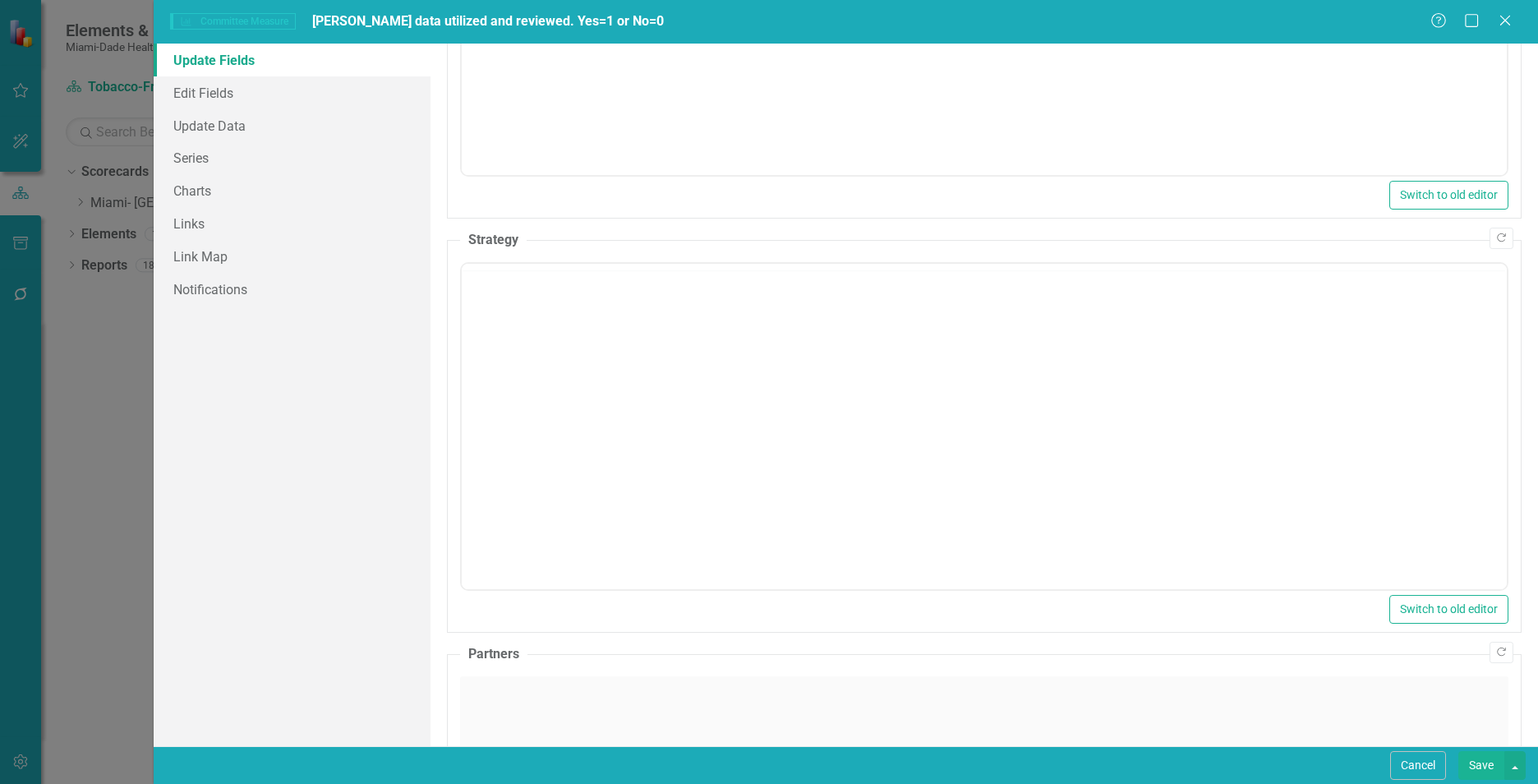
scroll to position [0, 0]
click at [1000, 398] on body "Rich Text Area. Press ALT-0 for help." at bounding box center [984, 426] width 1045 height 246
click at [684, 727] on div "Click to activate HTML editor" at bounding box center [984, 793] width 1049 height 234
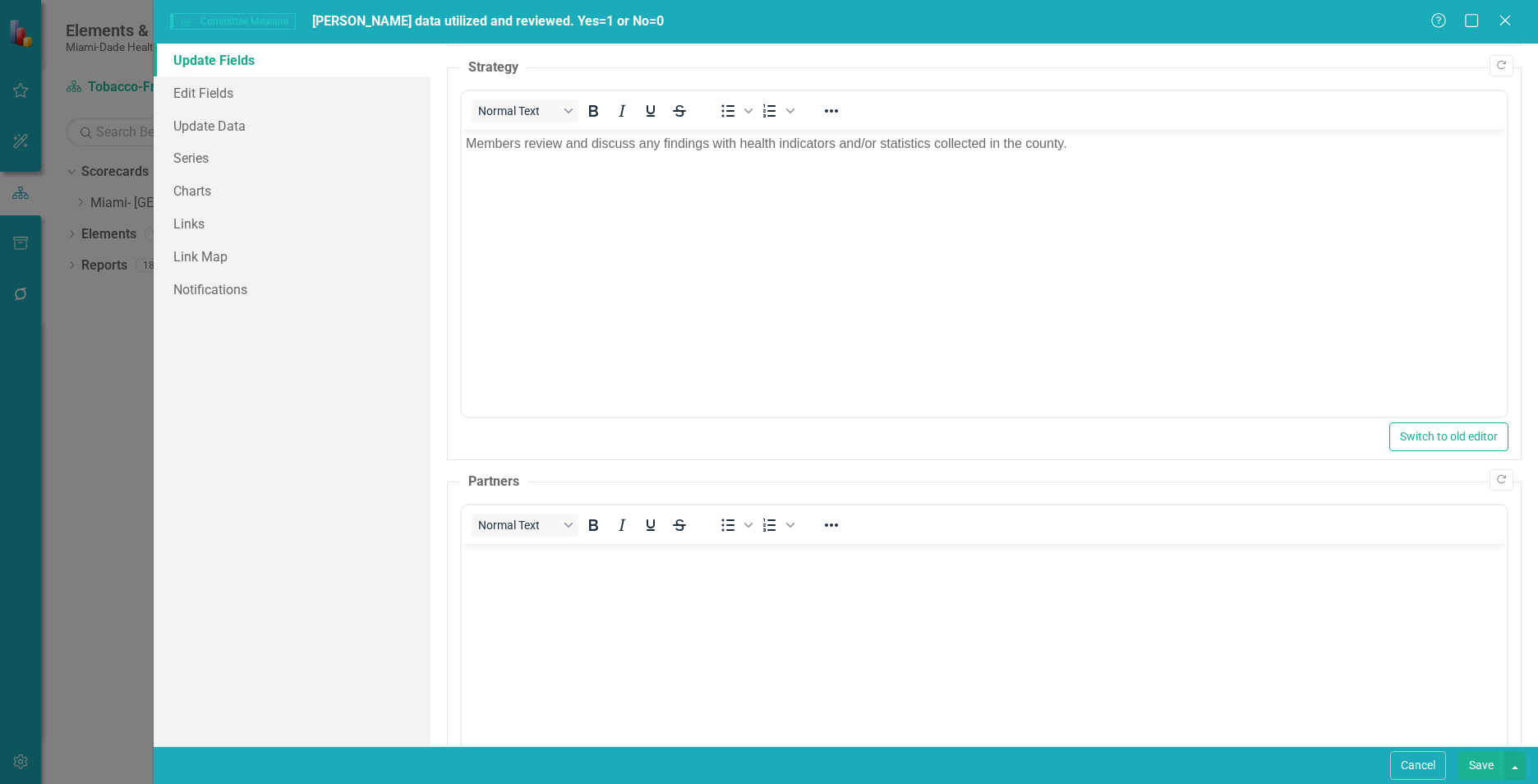
scroll to position [1043, 0]
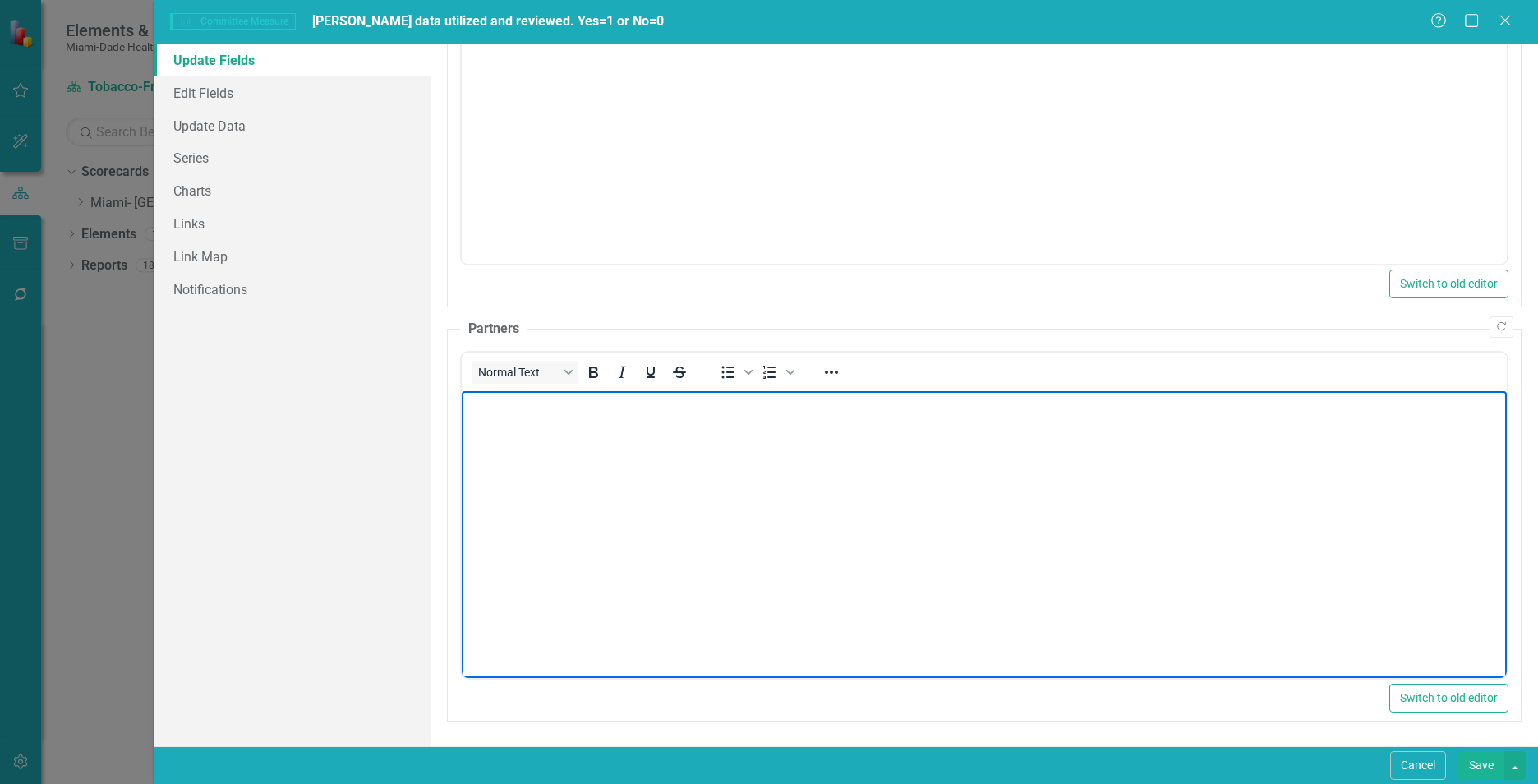
click at [789, 583] on body "Rich Text Area. Press ALT-0 for help." at bounding box center [984, 513] width 1045 height 246
click at [198, 116] on link "Update Data" at bounding box center [291, 126] width 277 height 33
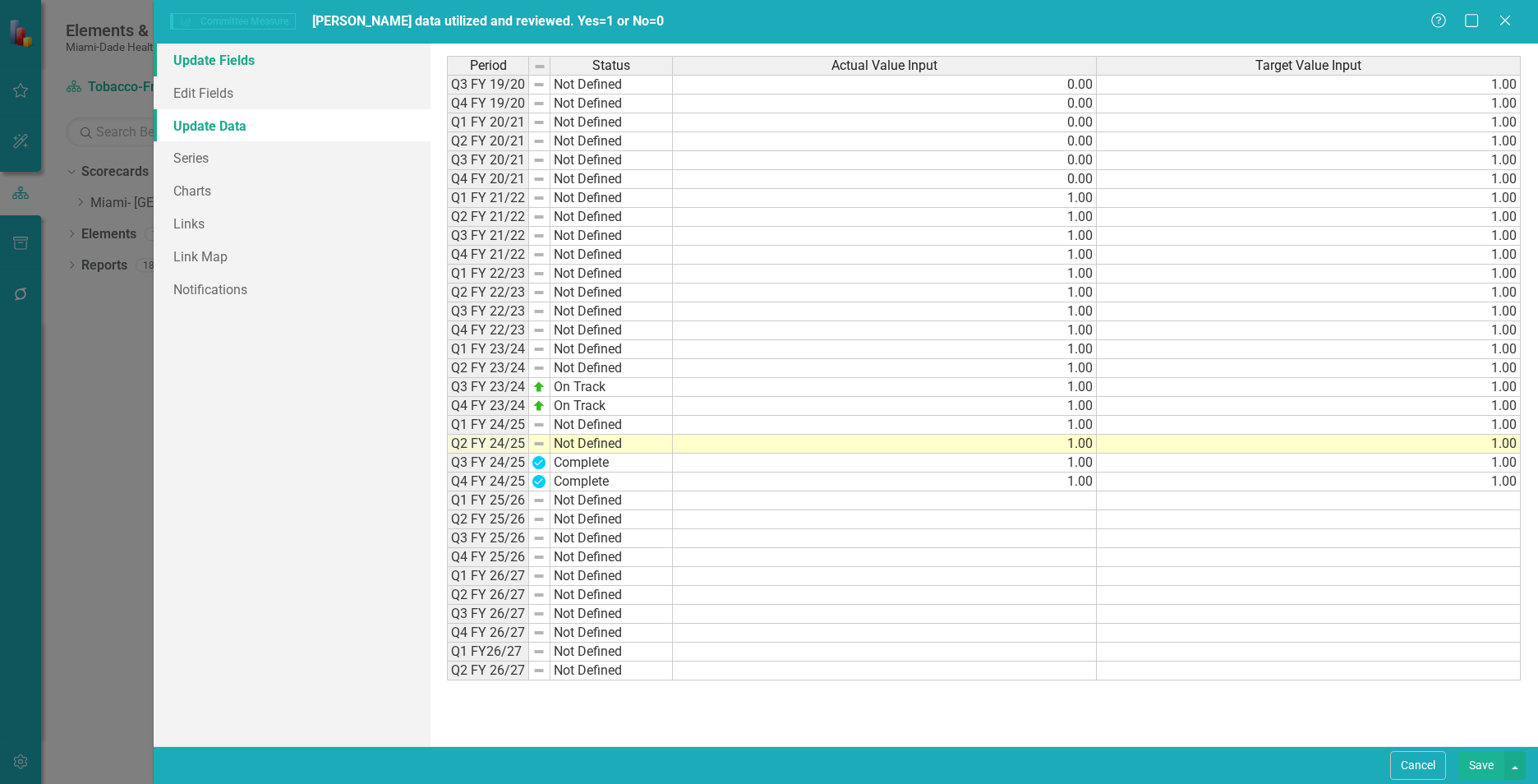
click at [235, 62] on link "Update Fields" at bounding box center [291, 60] width 277 height 33
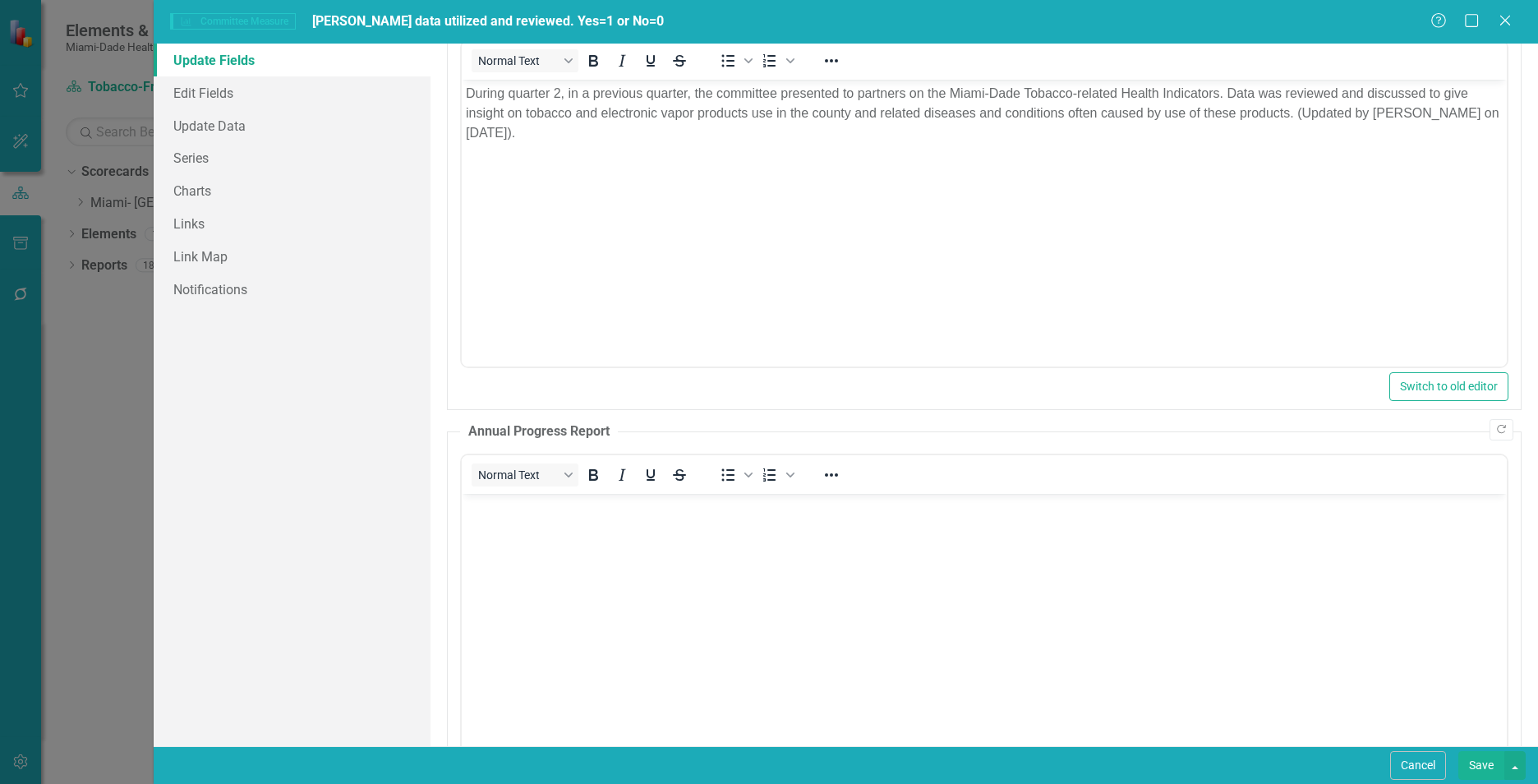
scroll to position [0, 0]
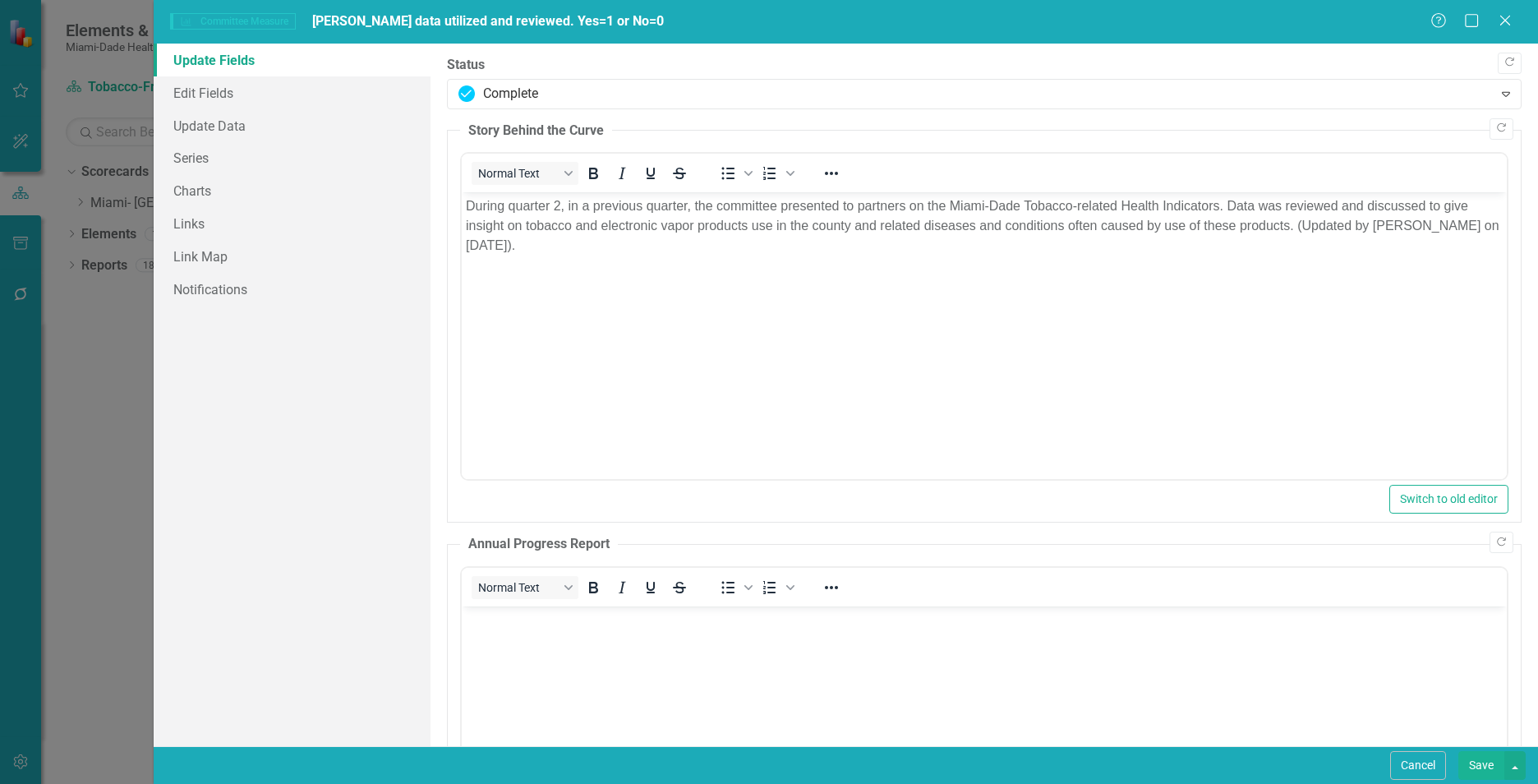
click at [1470, 775] on button "Save" at bounding box center [1481, 765] width 46 height 29
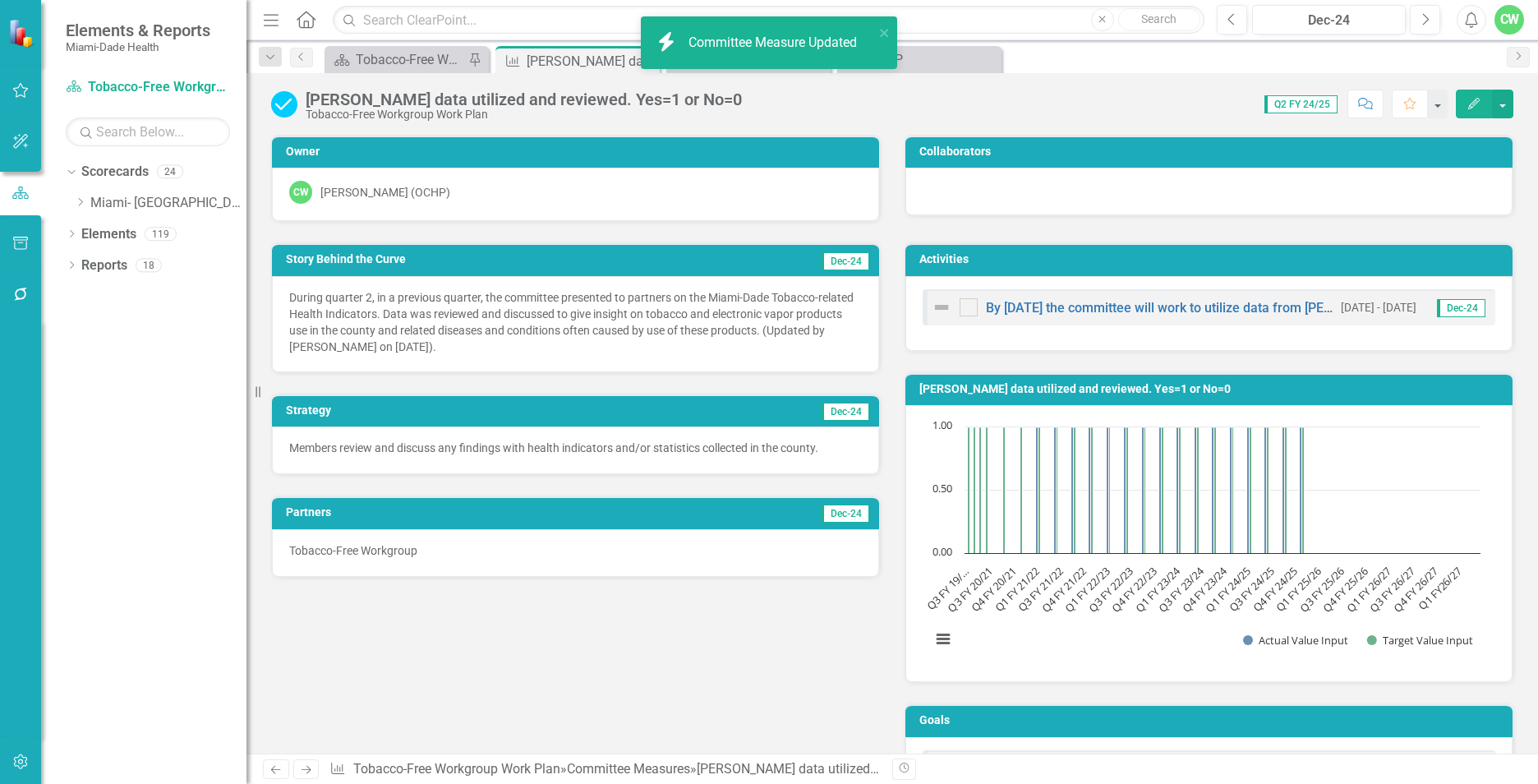
click at [807, 111] on div "Score: 0.00 Q2 FY 24/25 Completed Comment Favorite Edit" at bounding box center [1132, 103] width 763 height 28
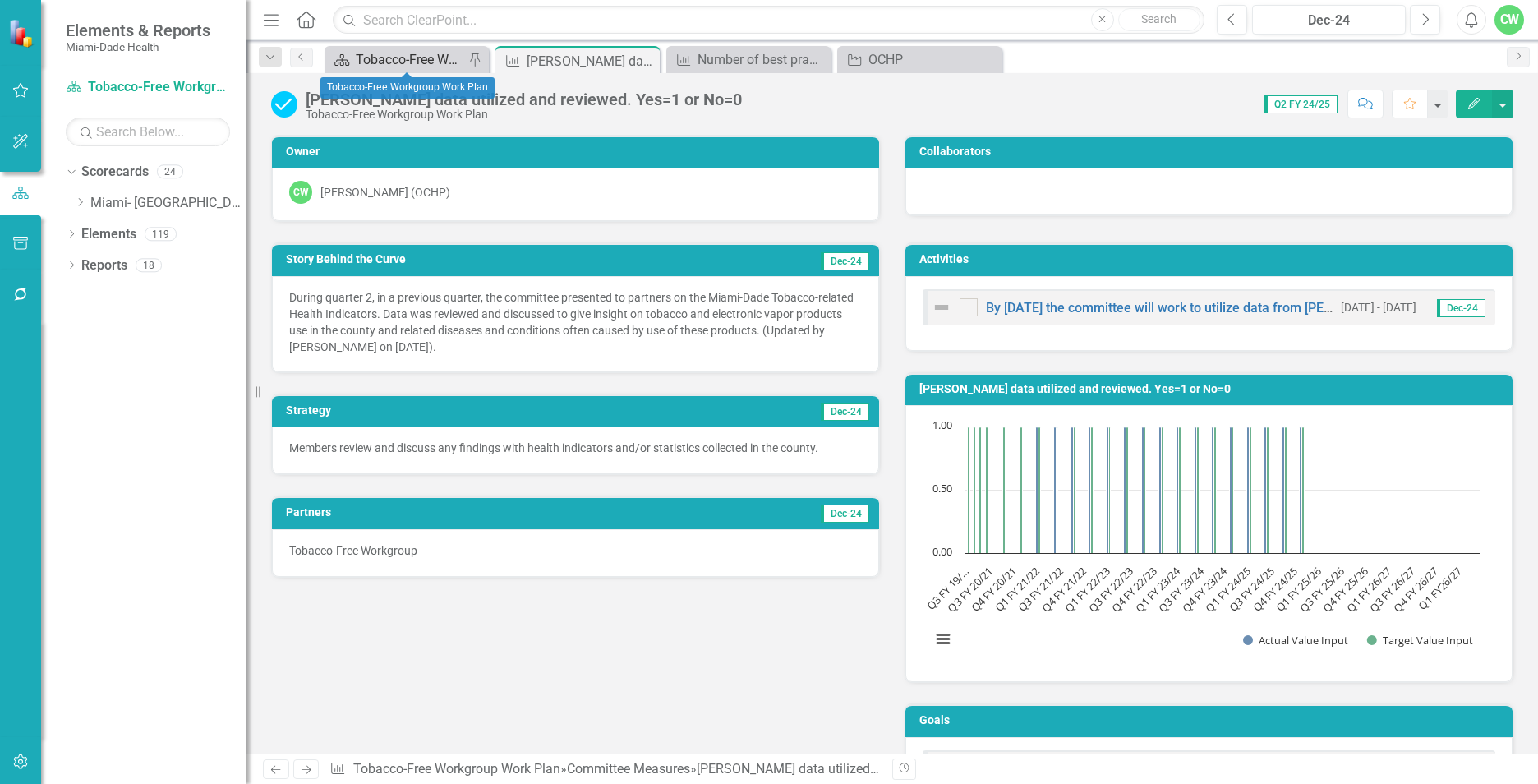
click at [403, 55] on div "Tobacco-Free Workgroup Work Plan" at bounding box center [409, 60] width 108 height 21
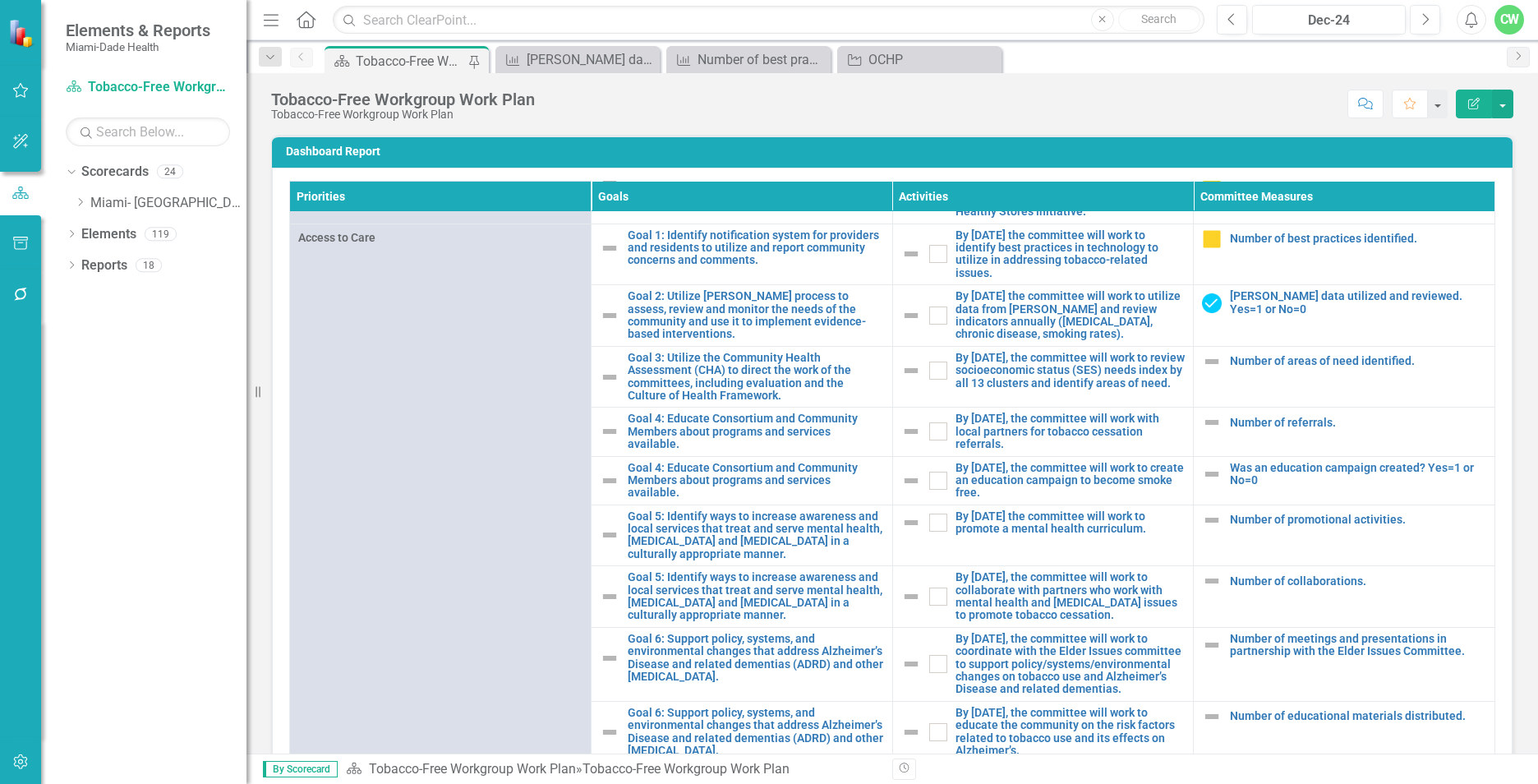
scroll to position [615, 0]
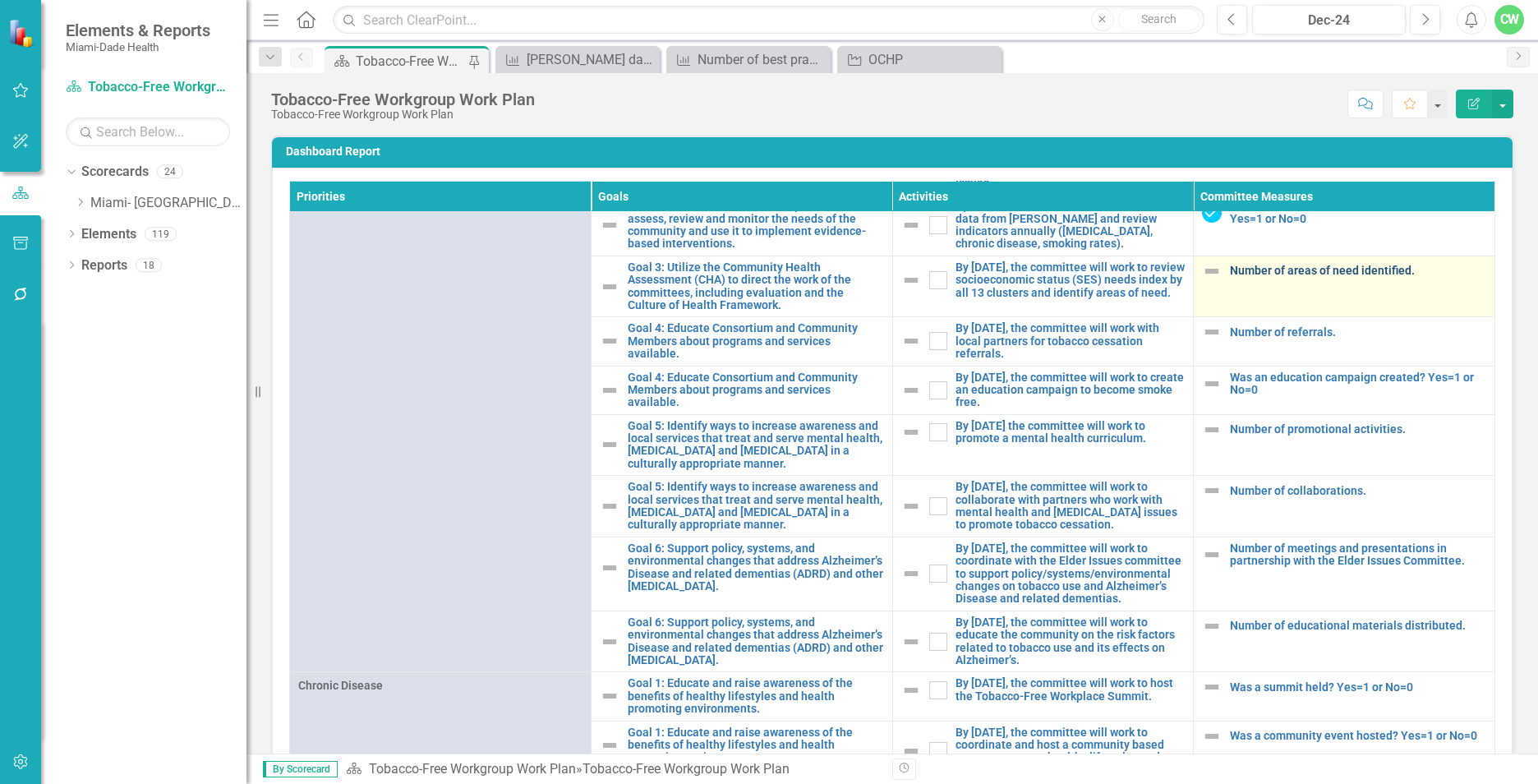
click at [1302, 277] on link "Number of areas of need identified." at bounding box center [1358, 271] width 256 height 12
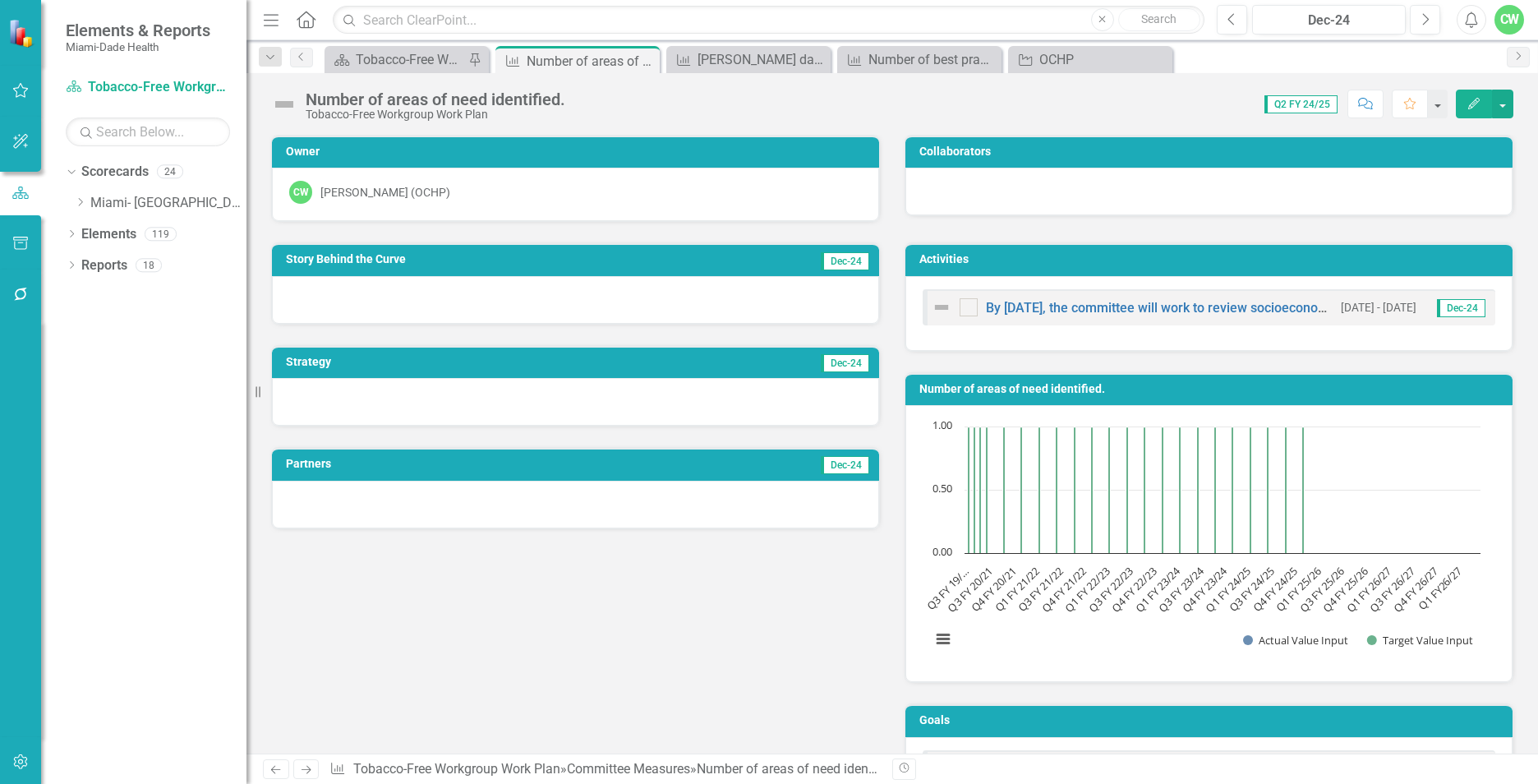
click at [1475, 99] on icon "Edit" at bounding box center [1474, 103] width 15 height 11
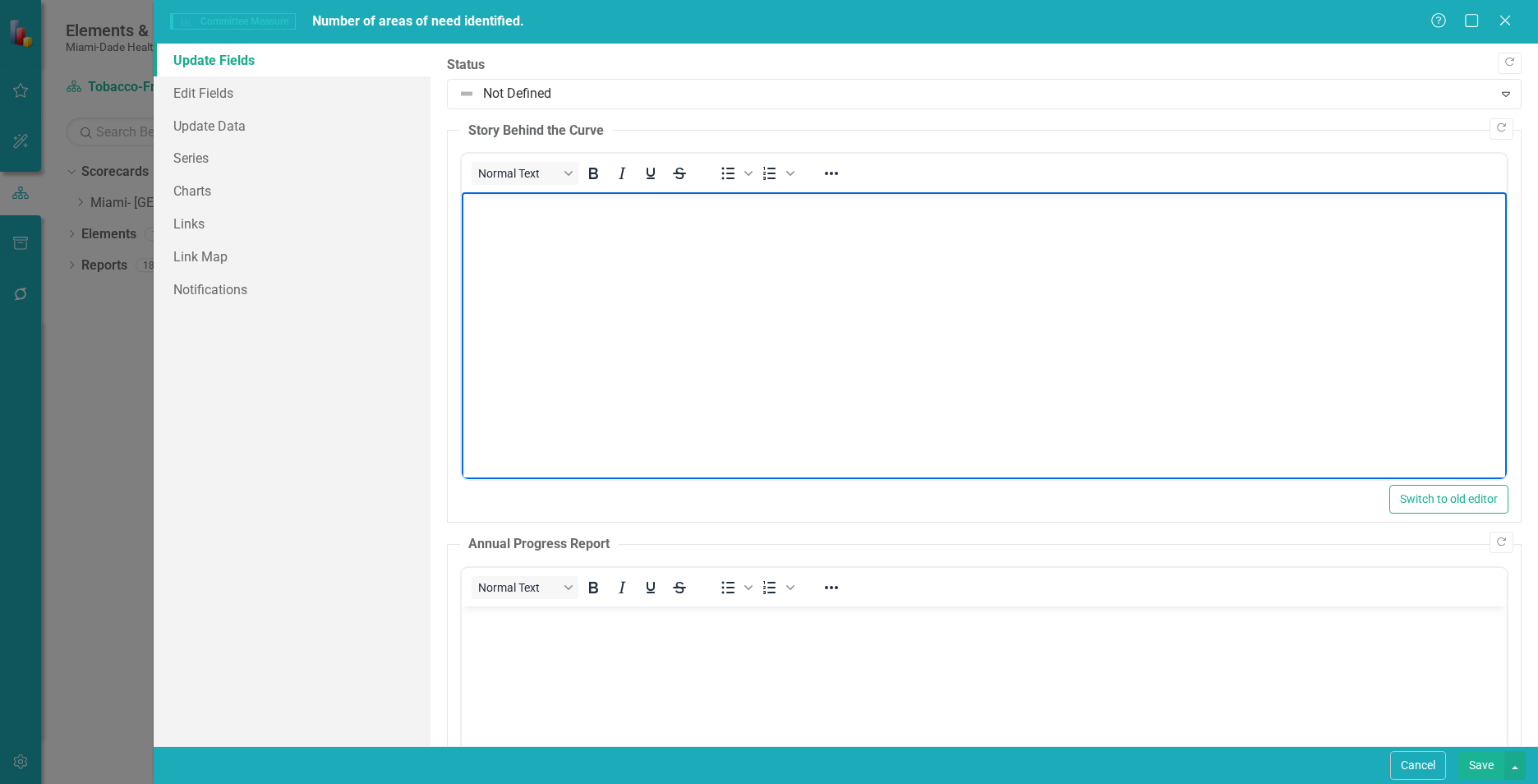
click at [583, 272] on body "Rich Text Area. Press ALT-0 for help." at bounding box center [984, 316] width 1045 height 246
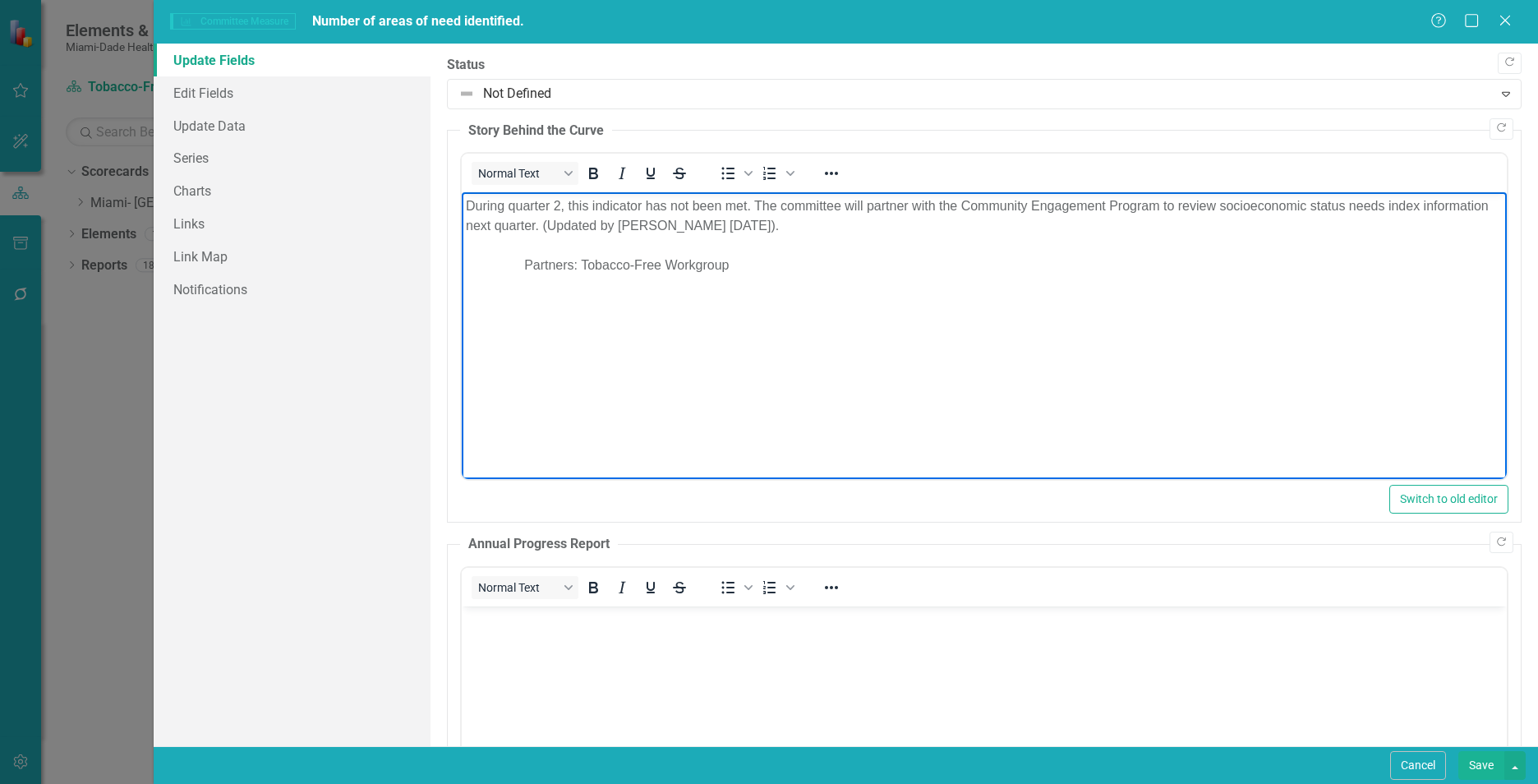
drag, startPoint x: 528, startPoint y: 263, endPoint x: 749, endPoint y: 272, distance: 221.2
click at [749, 272] on p "During quarter 2, this indicator has not been met. The committee will partner w…" at bounding box center [984, 235] width 1037 height 79
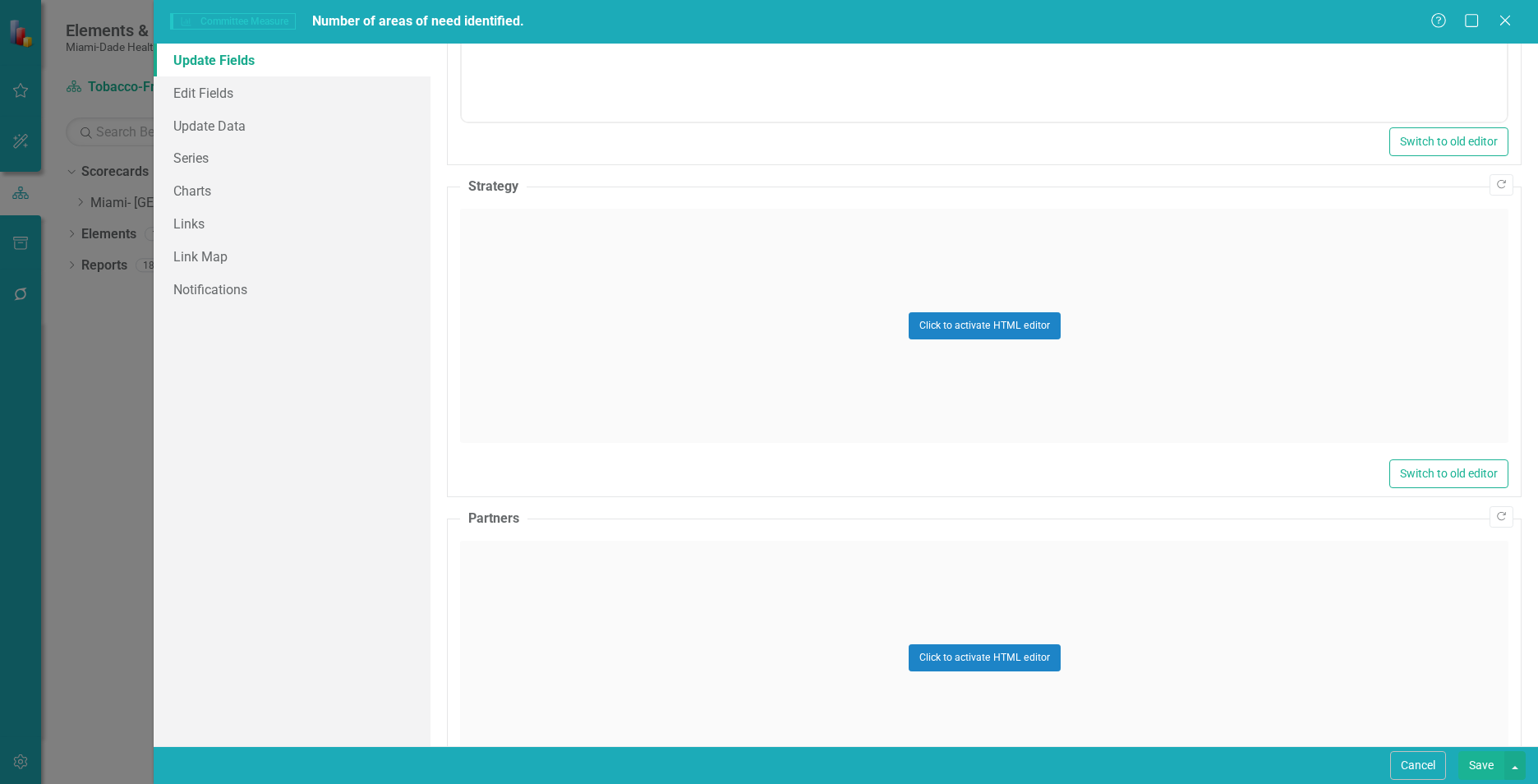
scroll to position [788, 0]
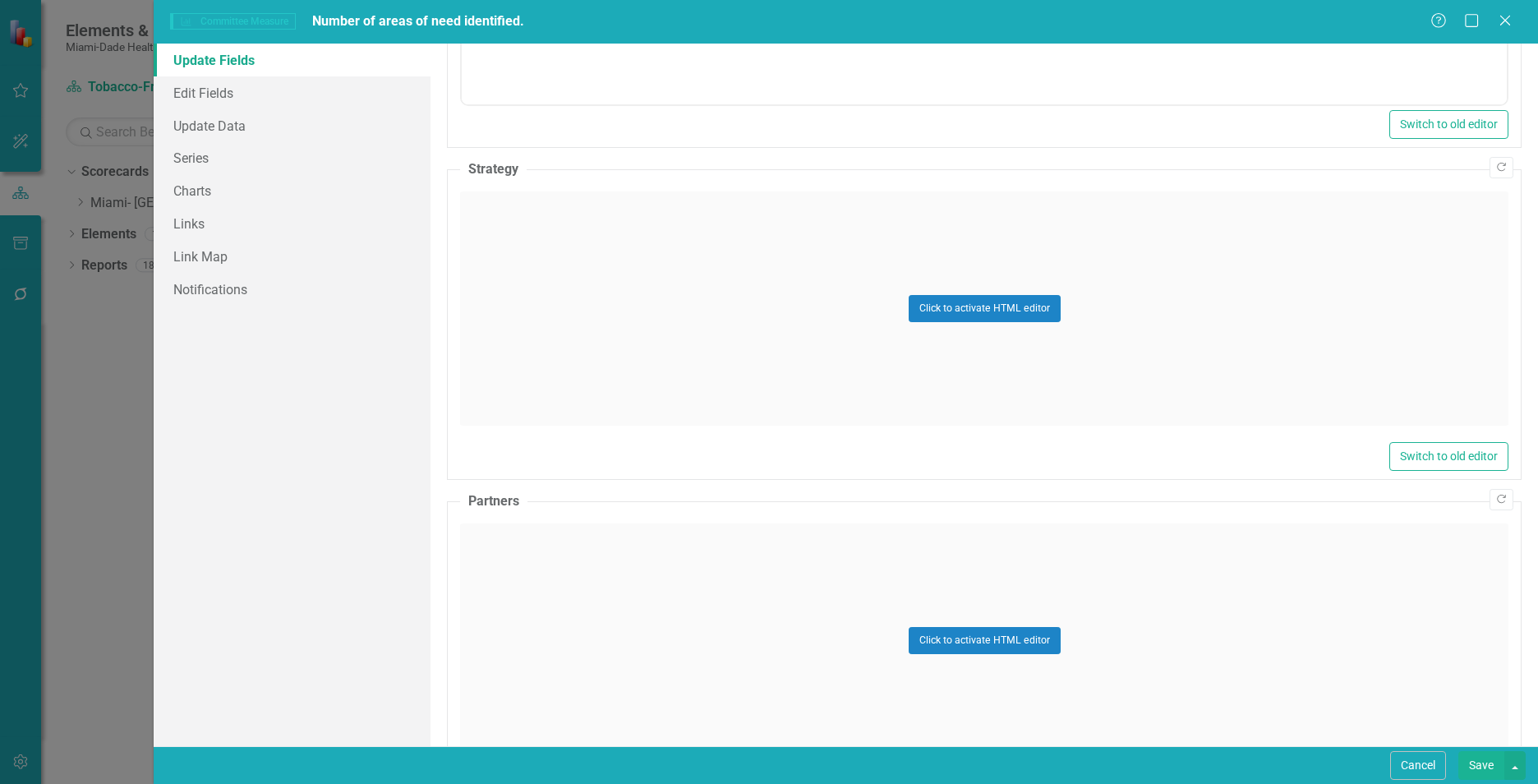
click at [575, 588] on div "Click to activate HTML editor" at bounding box center [984, 640] width 1049 height 234
click at [556, 594] on body "Rich Text Area. Press ALT-0 for help." at bounding box center [984, 686] width 1045 height 246
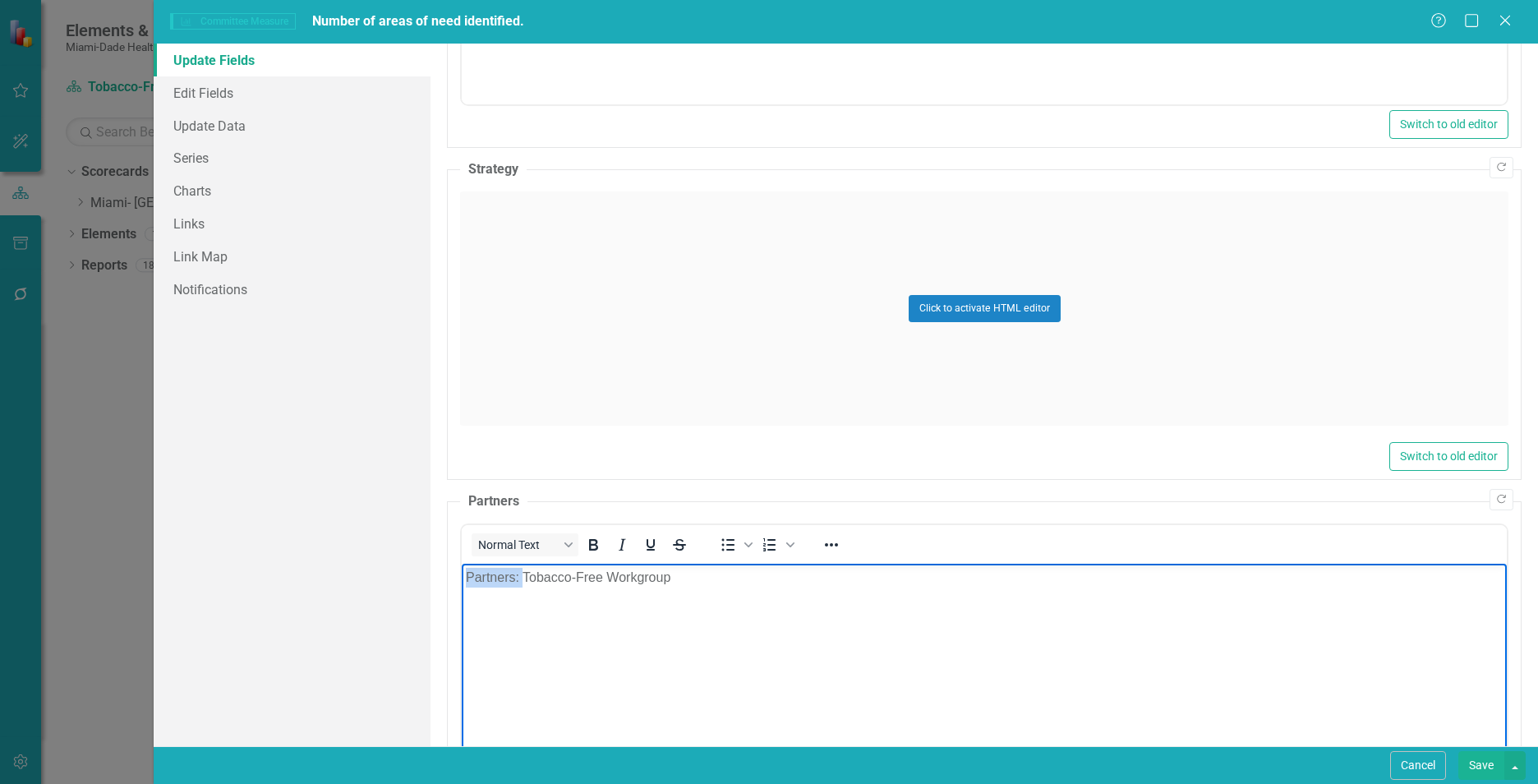
drag, startPoint x: 521, startPoint y: 575, endPoint x: 455, endPoint y: 583, distance: 66.5
click at [461, 583] on html "Partners: Tobacco-Free Workgroup" at bounding box center [984, 686] width 1045 height 246
click at [605, 316] on div "Click to activate HTML editor" at bounding box center [984, 309] width 1049 height 234
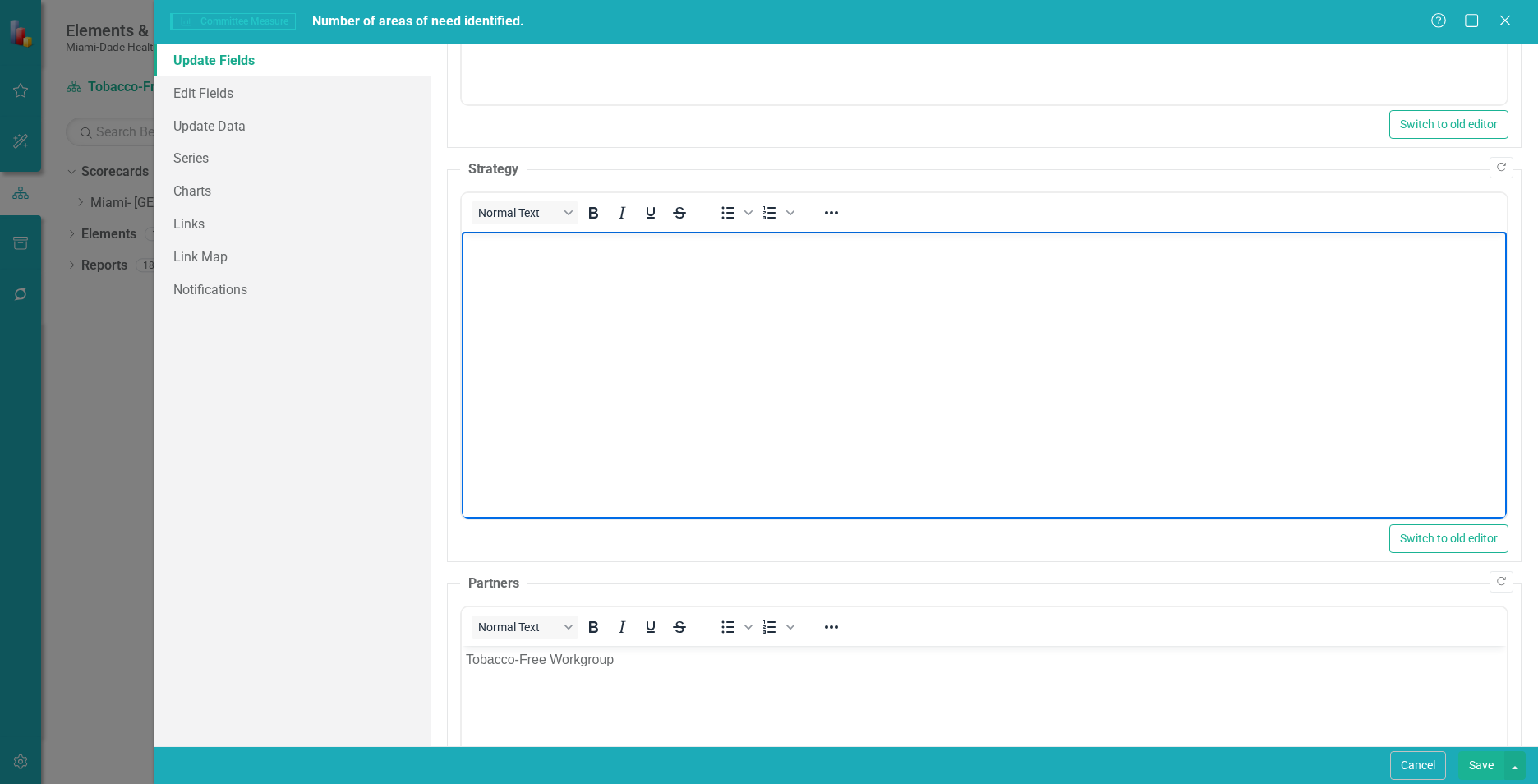
click at [663, 406] on body "Rich Text Area. Press ALT-0 for help." at bounding box center [984, 355] width 1045 height 246
paste body "Rich Text Area. Press ALT-0 for help."
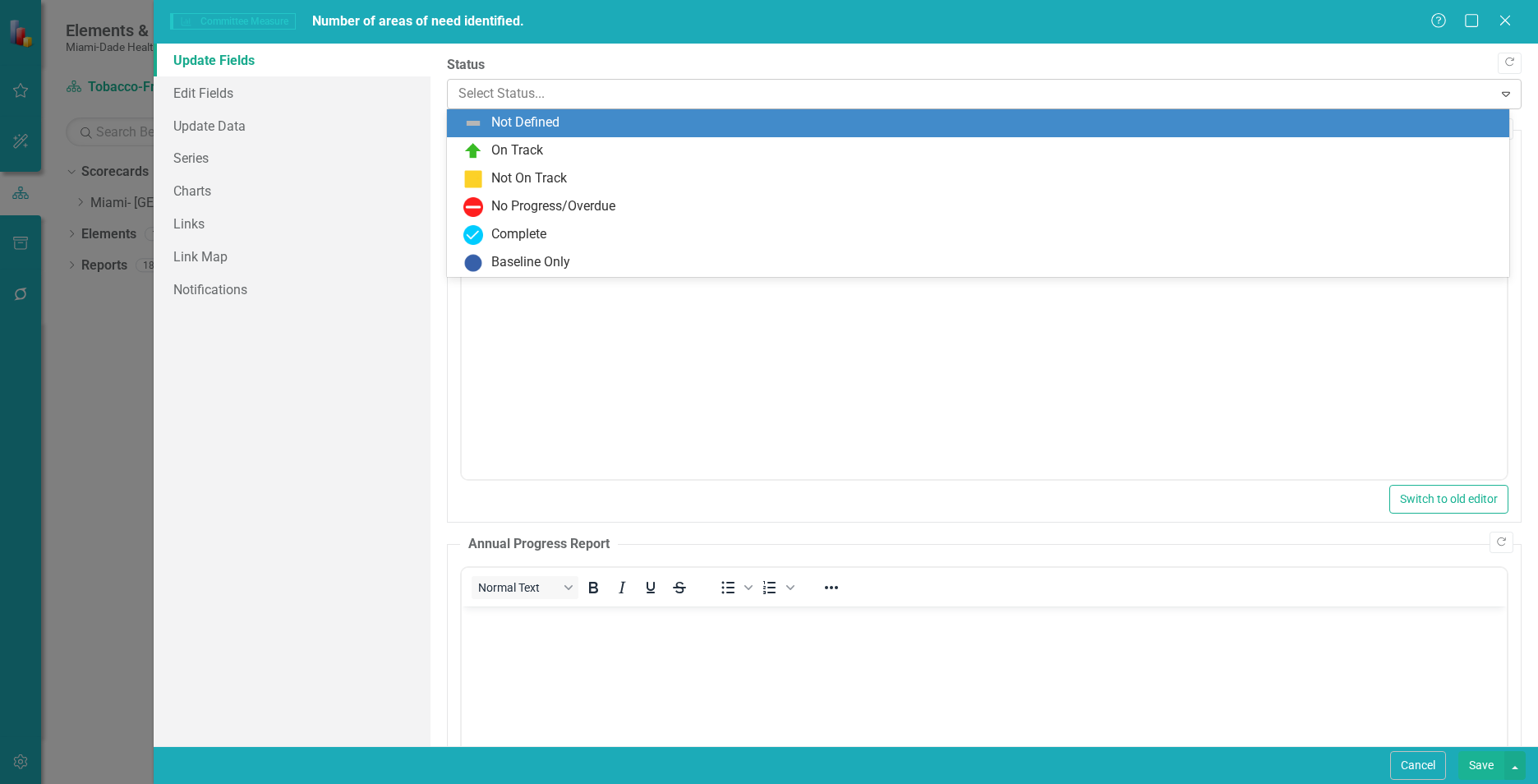
click at [637, 96] on div at bounding box center [970, 95] width 1024 height 23
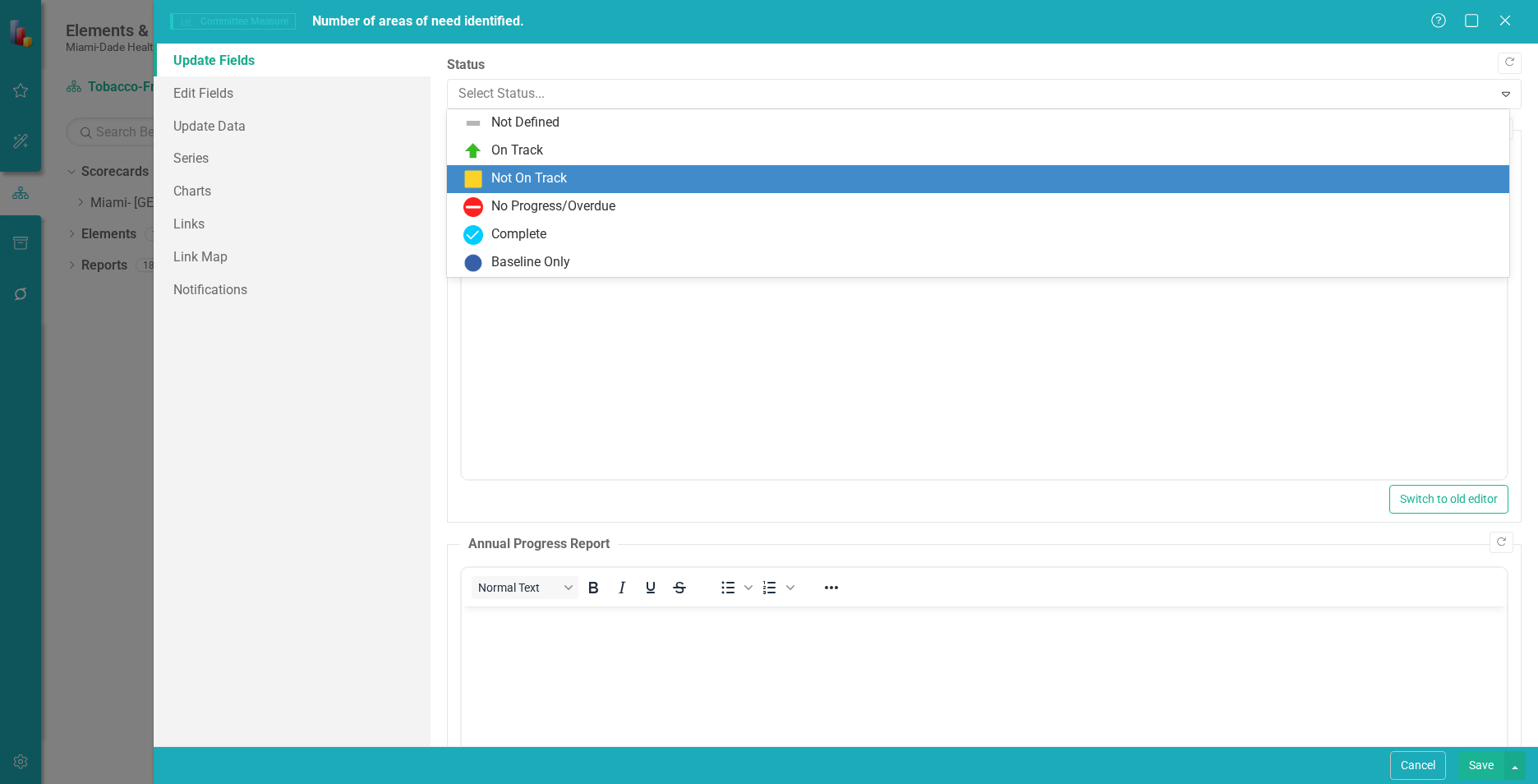
click at [599, 180] on div "Not On Track" at bounding box center [981, 179] width 1036 height 20
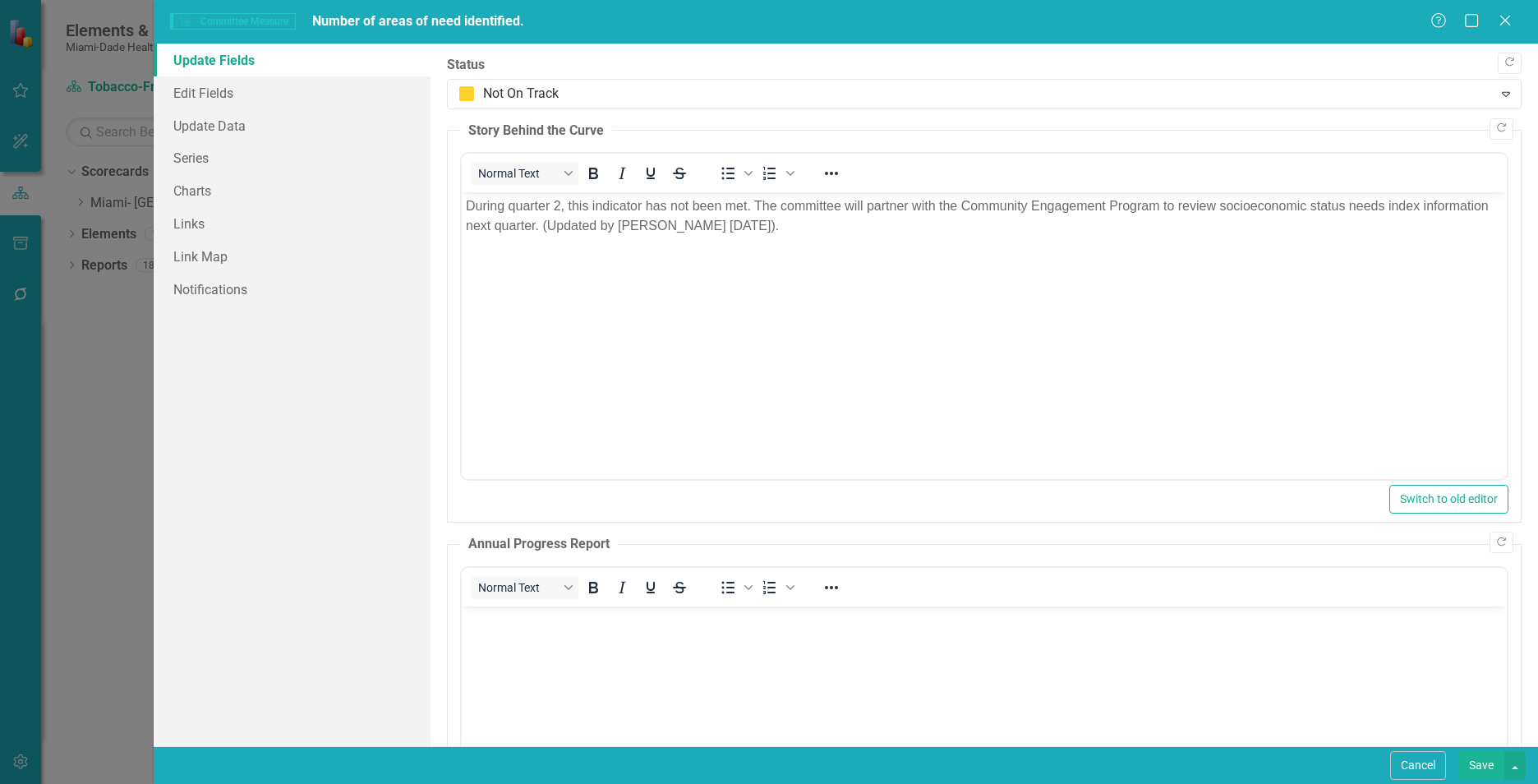
click at [1474, 769] on button "Save" at bounding box center [1481, 765] width 46 height 29
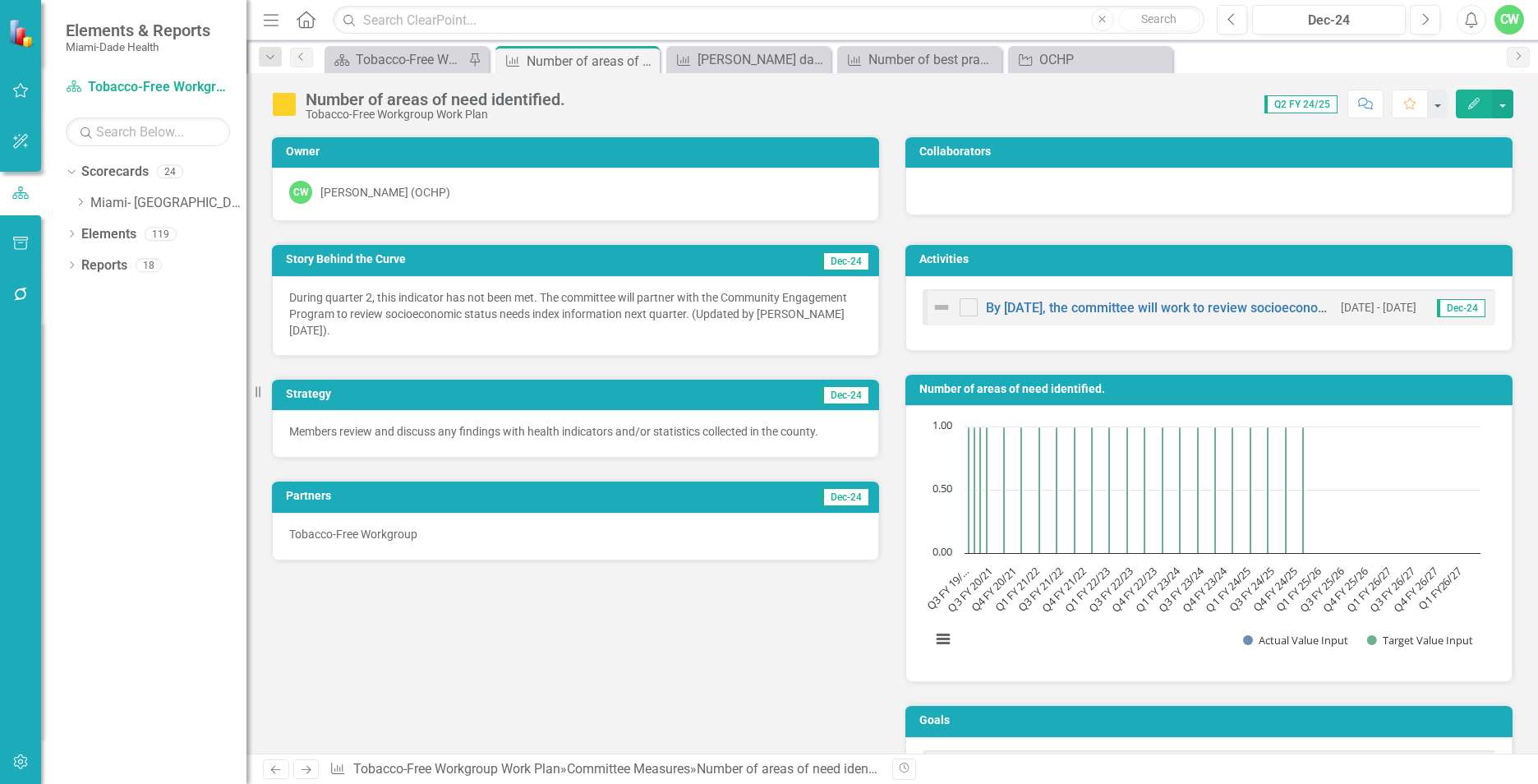
click at [1475, 100] on icon "Edit" at bounding box center [1474, 103] width 15 height 11
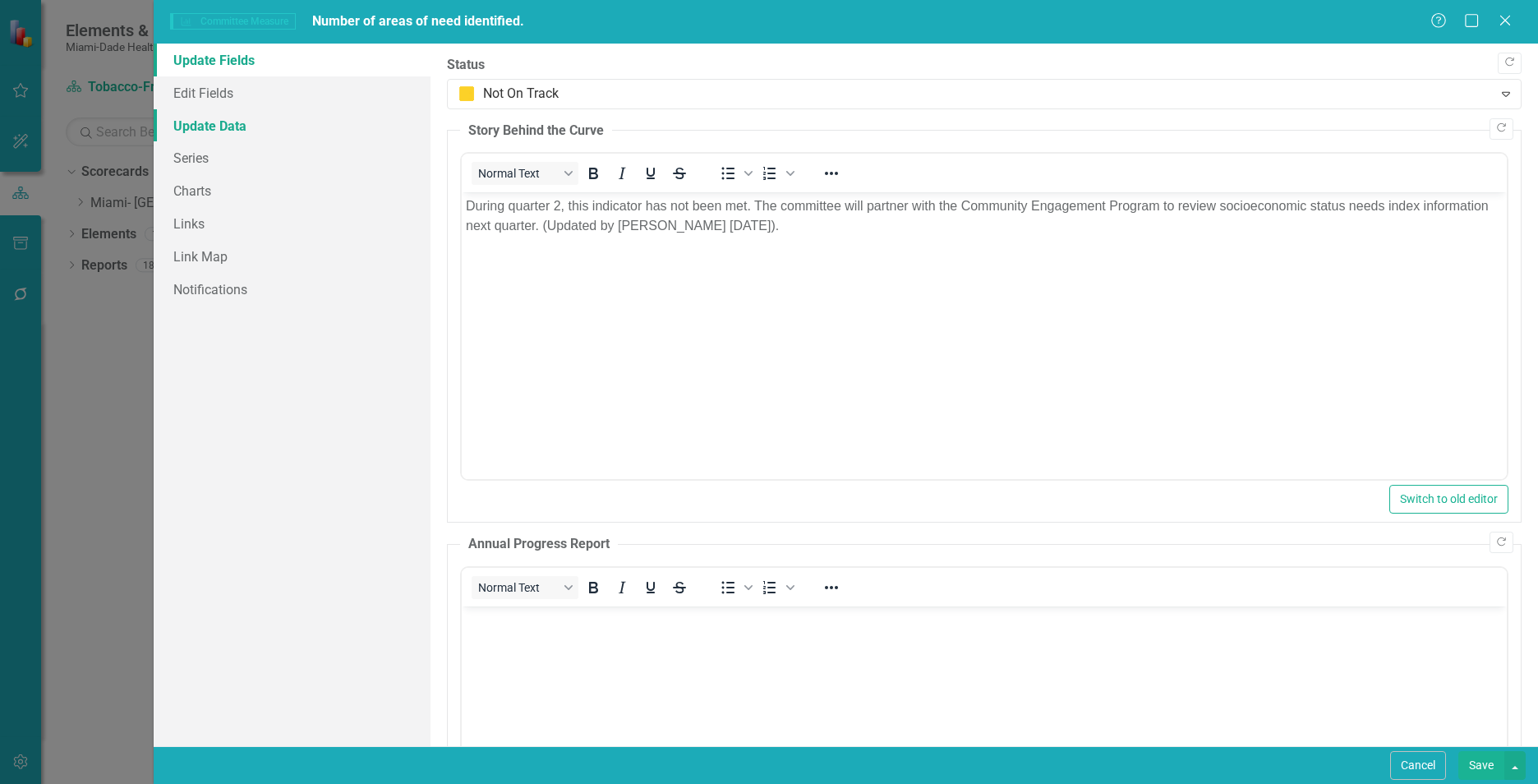
click at [219, 127] on link "Update Data" at bounding box center [291, 126] width 277 height 33
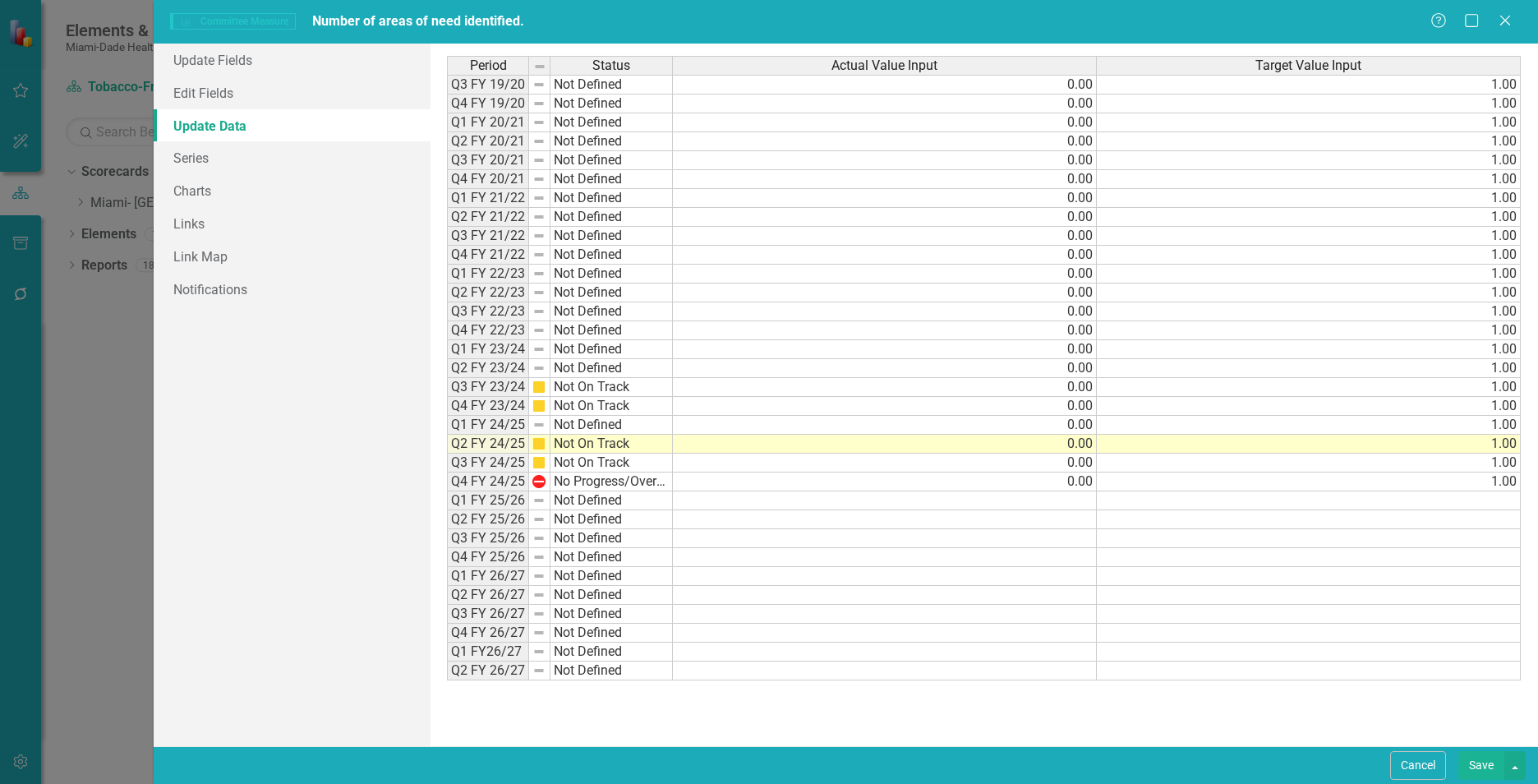
click at [1495, 759] on button "Save" at bounding box center [1481, 765] width 46 height 29
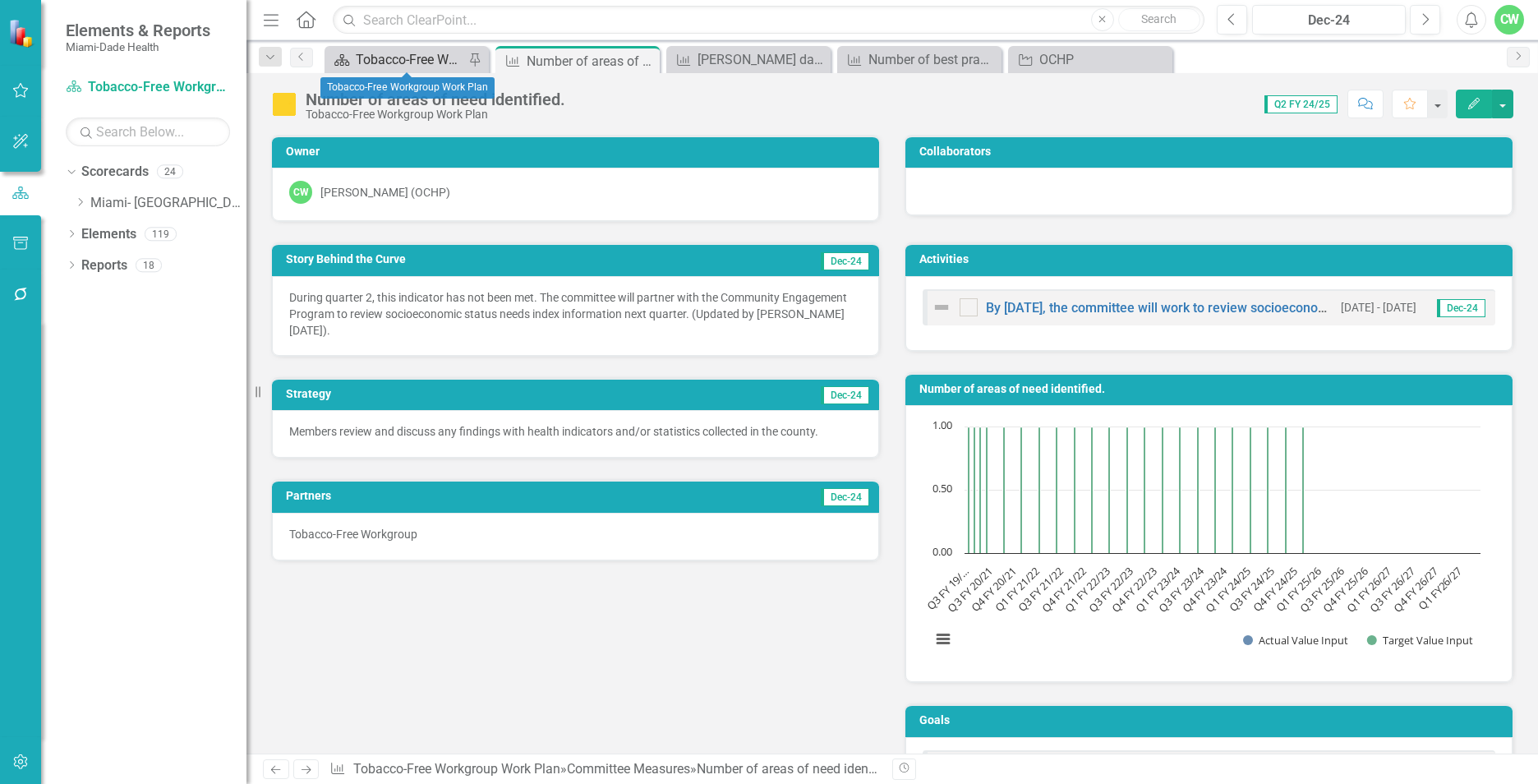
click at [389, 67] on div "Tobacco-Free Workgroup Work Plan" at bounding box center [409, 60] width 108 height 21
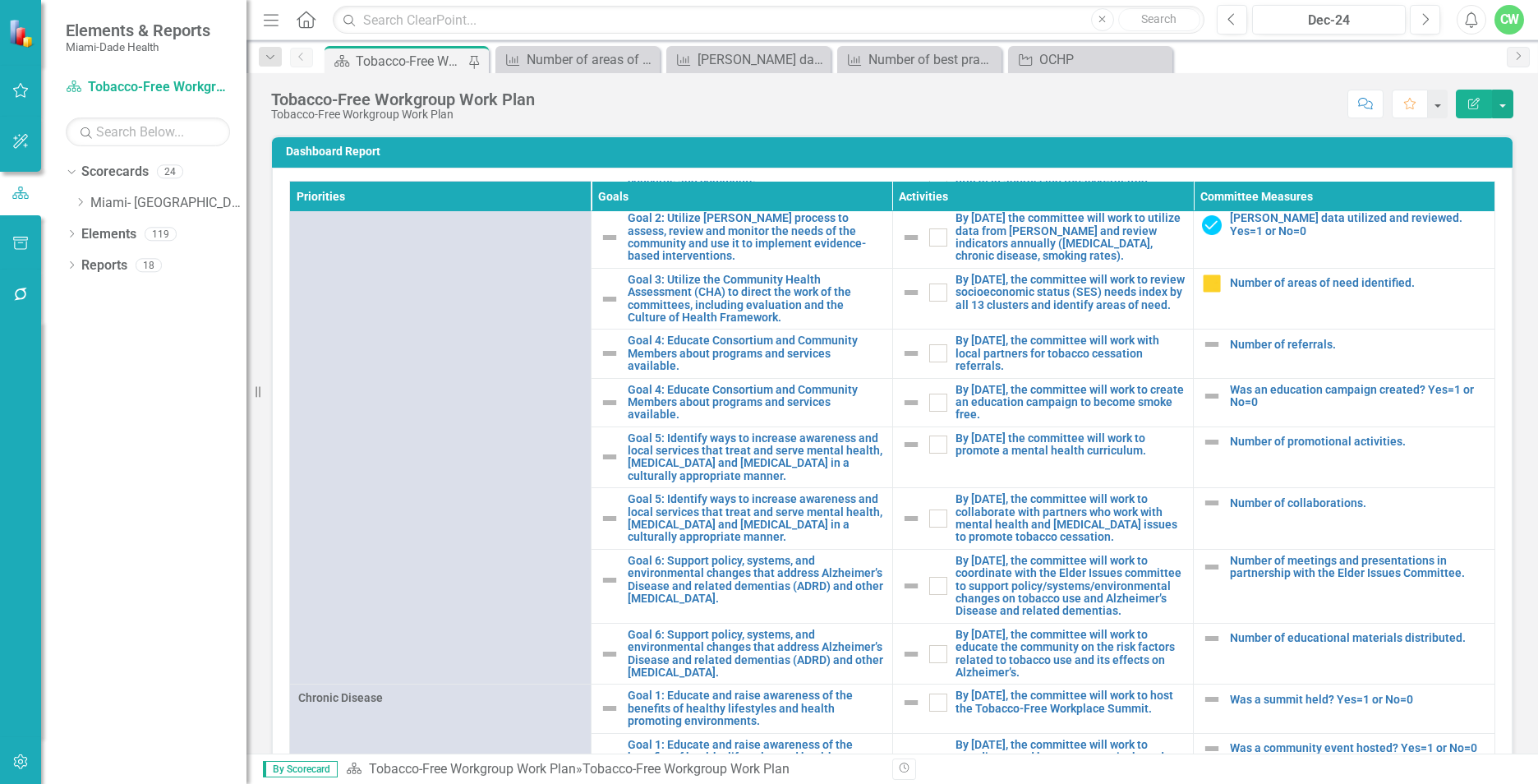
scroll to position [591, 0]
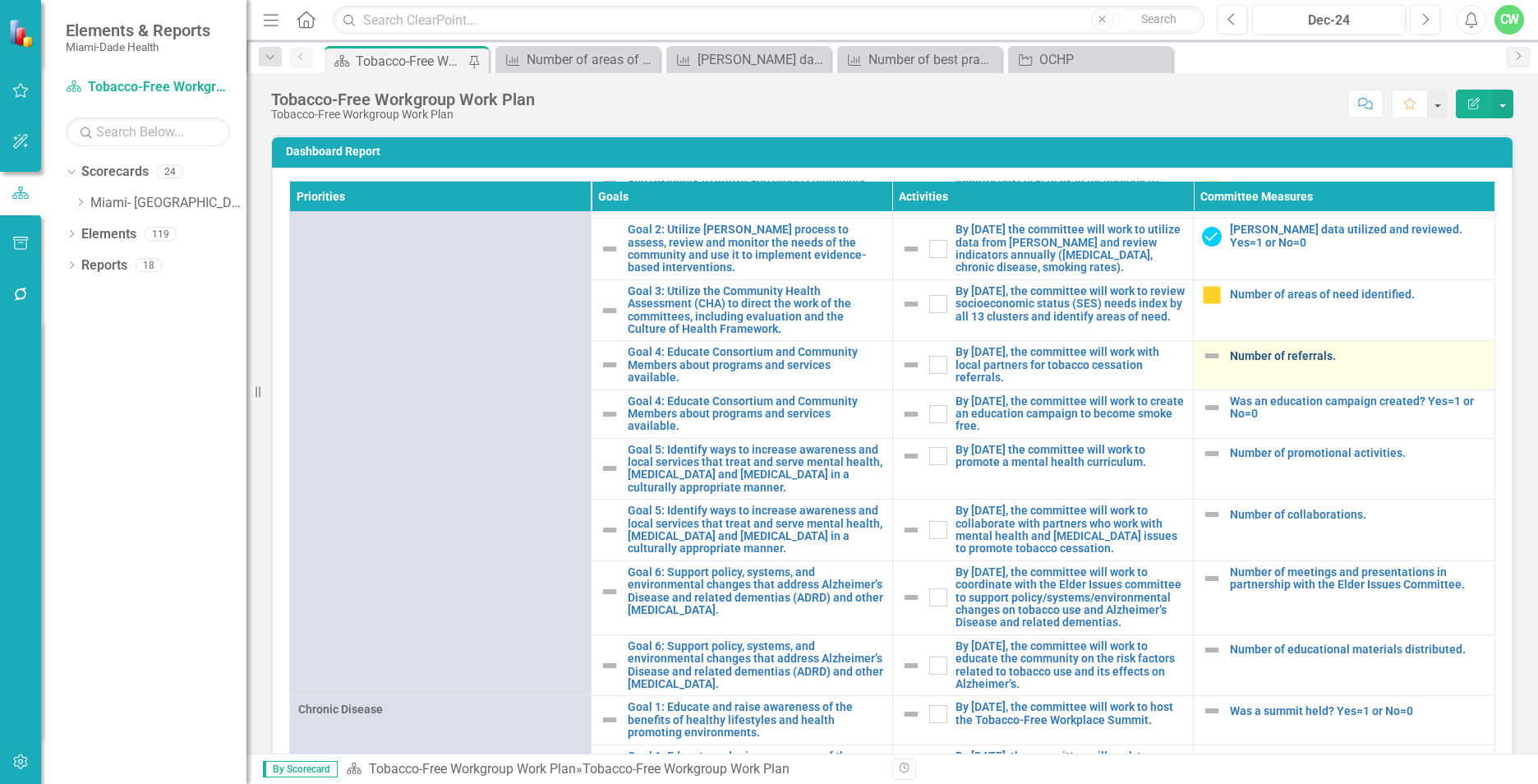
click at [1277, 363] on link "Number of referrals." at bounding box center [1358, 356] width 256 height 12
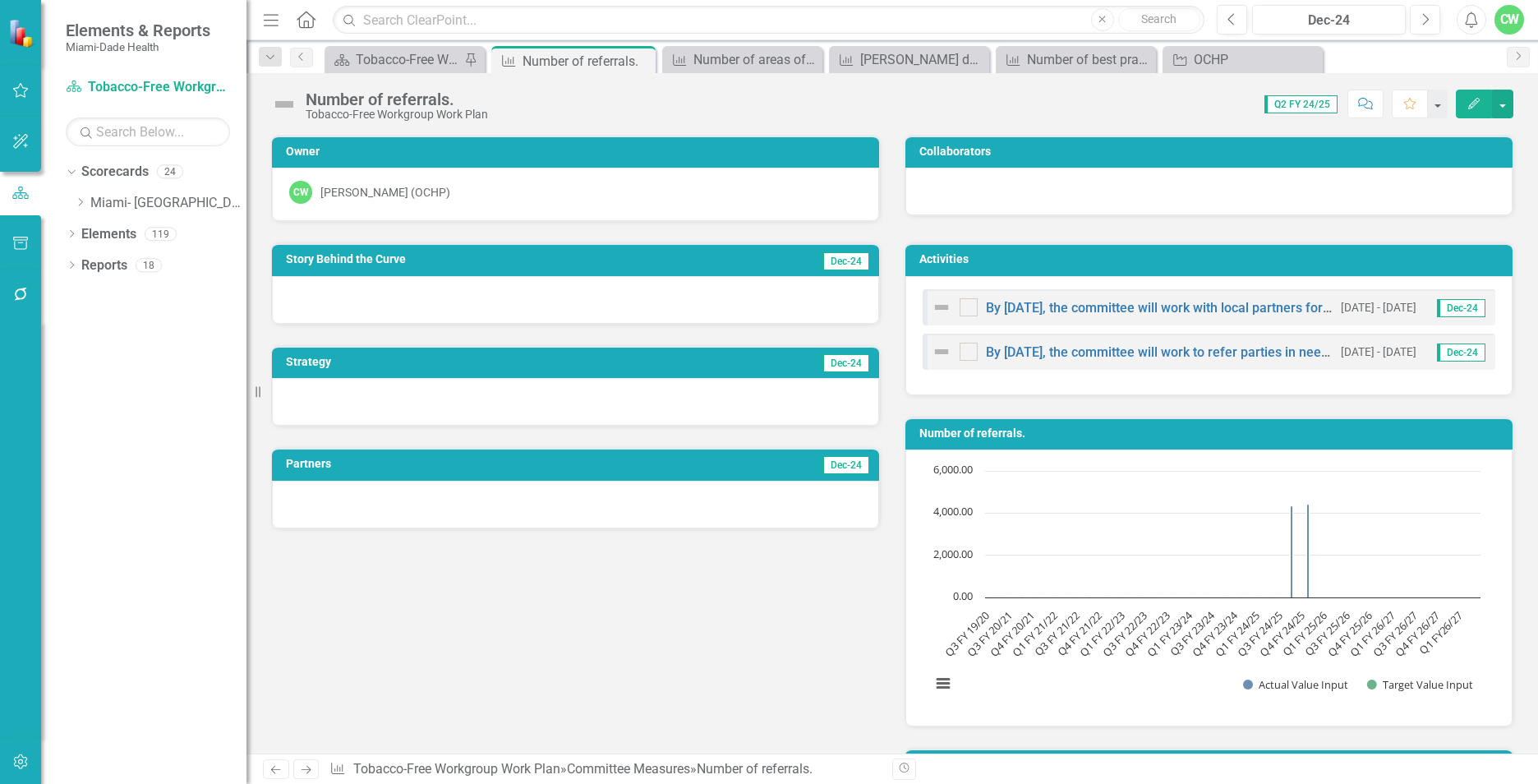
click at [1484, 99] on button "Edit" at bounding box center [1474, 103] width 36 height 29
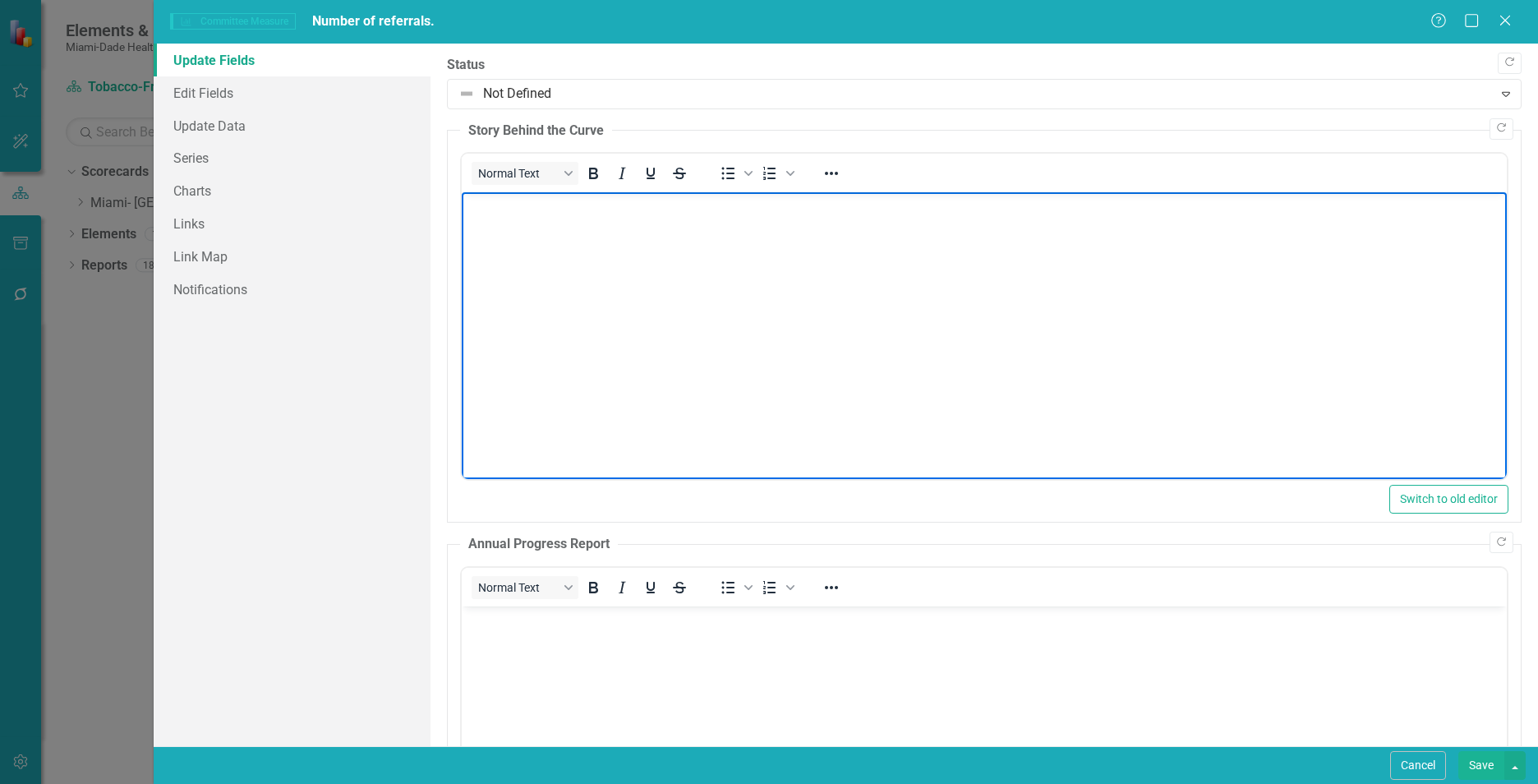
click at [507, 288] on body "Rich Text Area. Press ALT-0 for help." at bounding box center [984, 316] width 1045 height 246
paste body "Rich Text Area. Press ALT-0 for help."
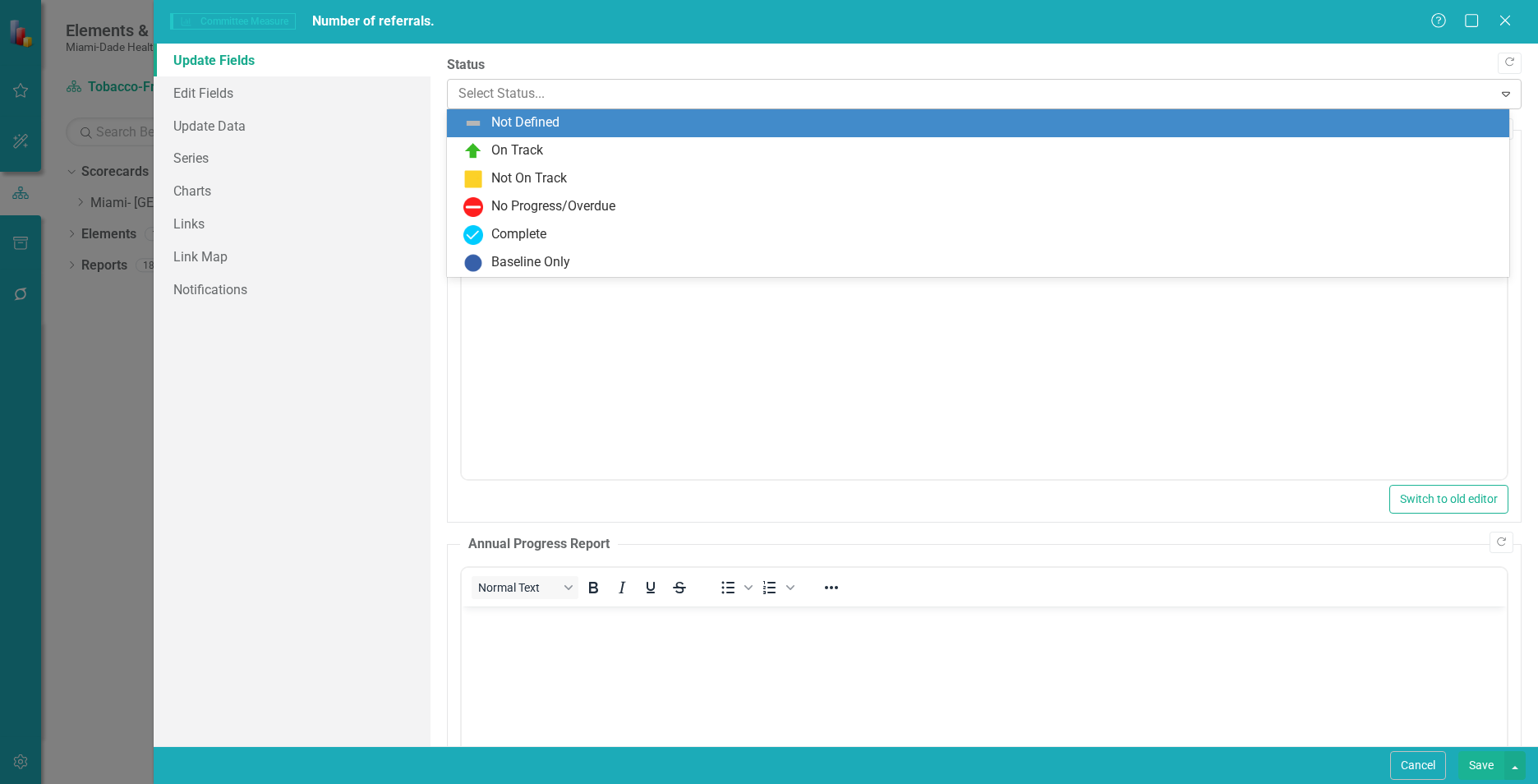
click at [487, 97] on div at bounding box center [970, 95] width 1024 height 23
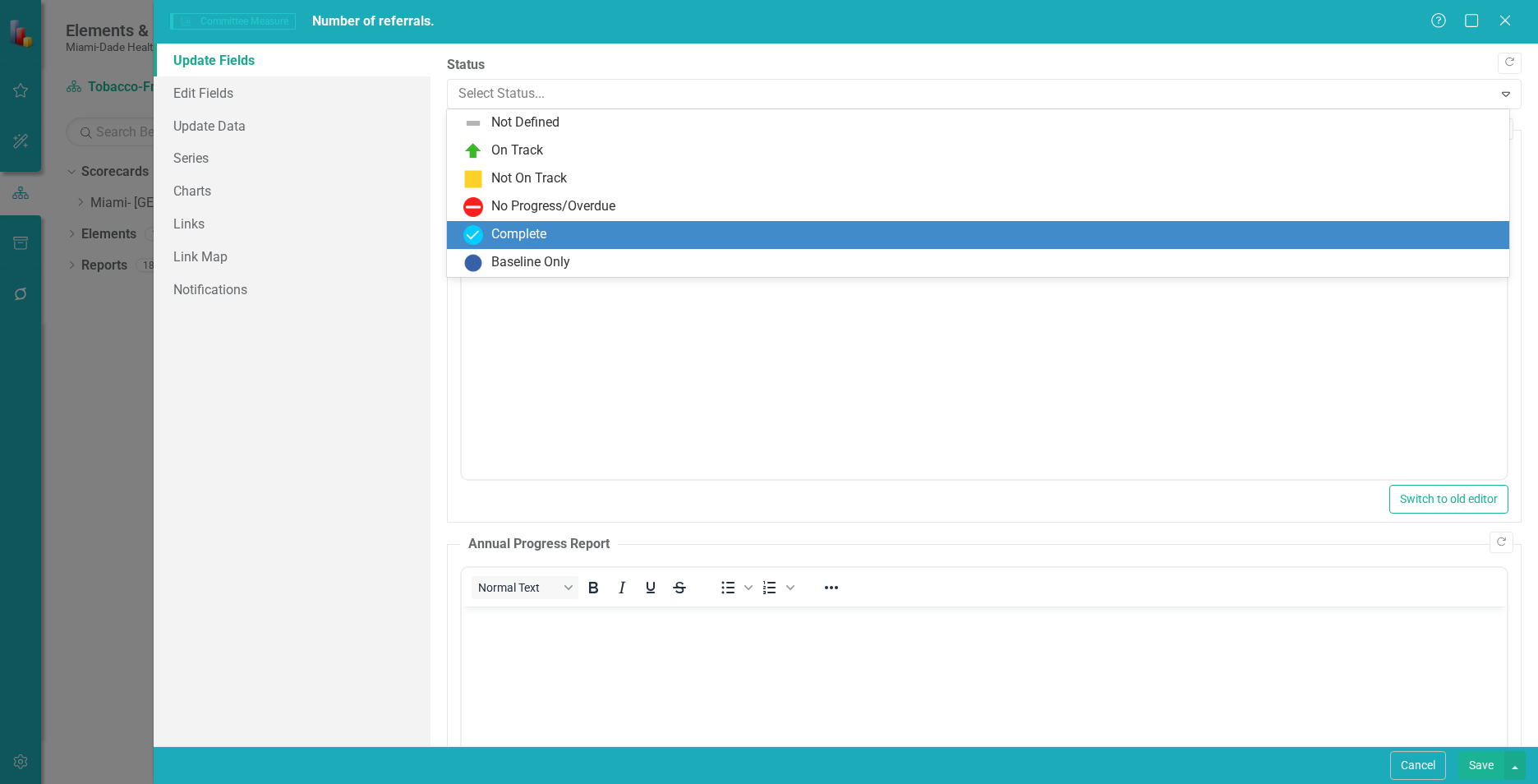
click at [500, 235] on div "Complete" at bounding box center [518, 235] width 55 height 19
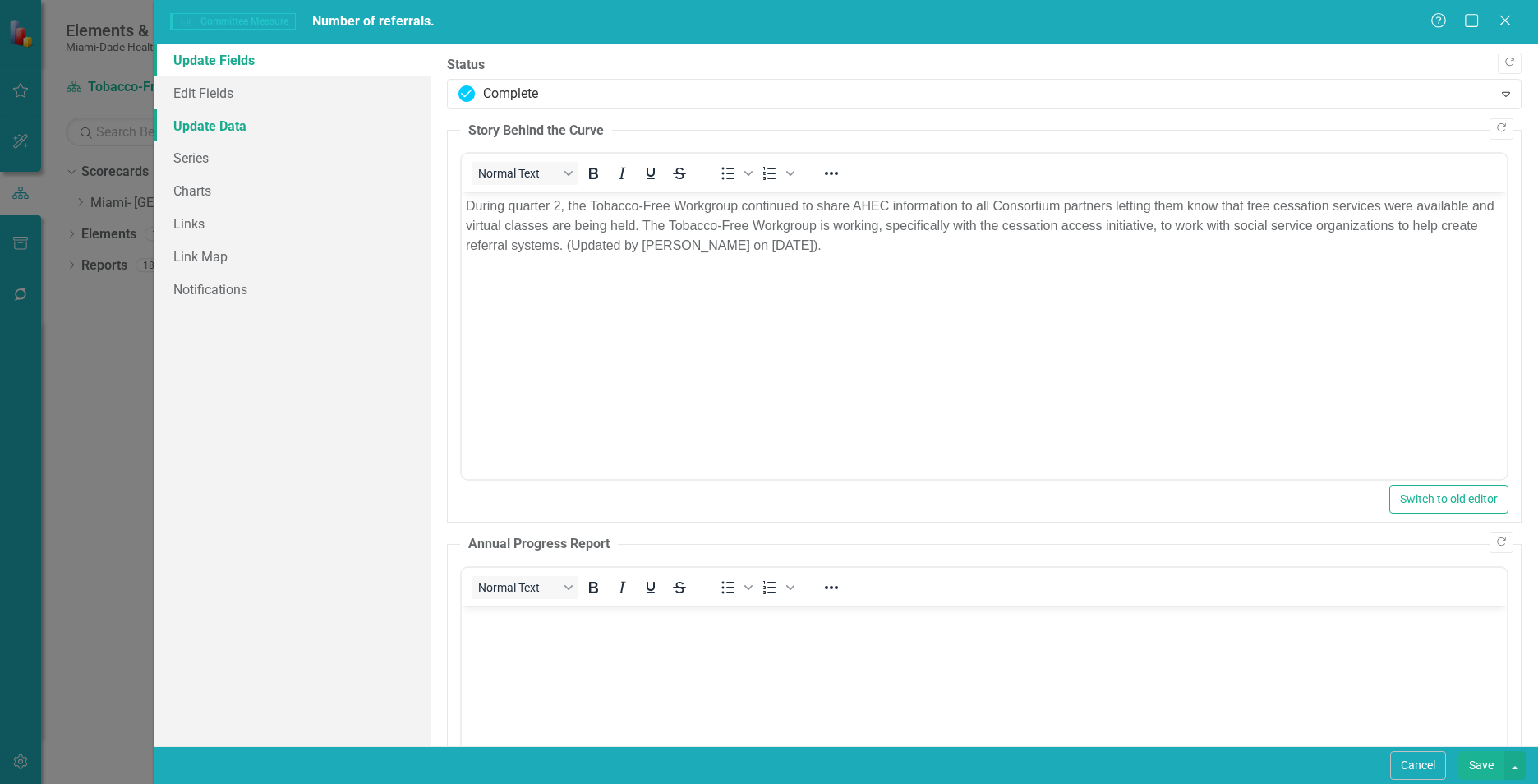
click at [260, 132] on link "Update Data" at bounding box center [291, 126] width 277 height 33
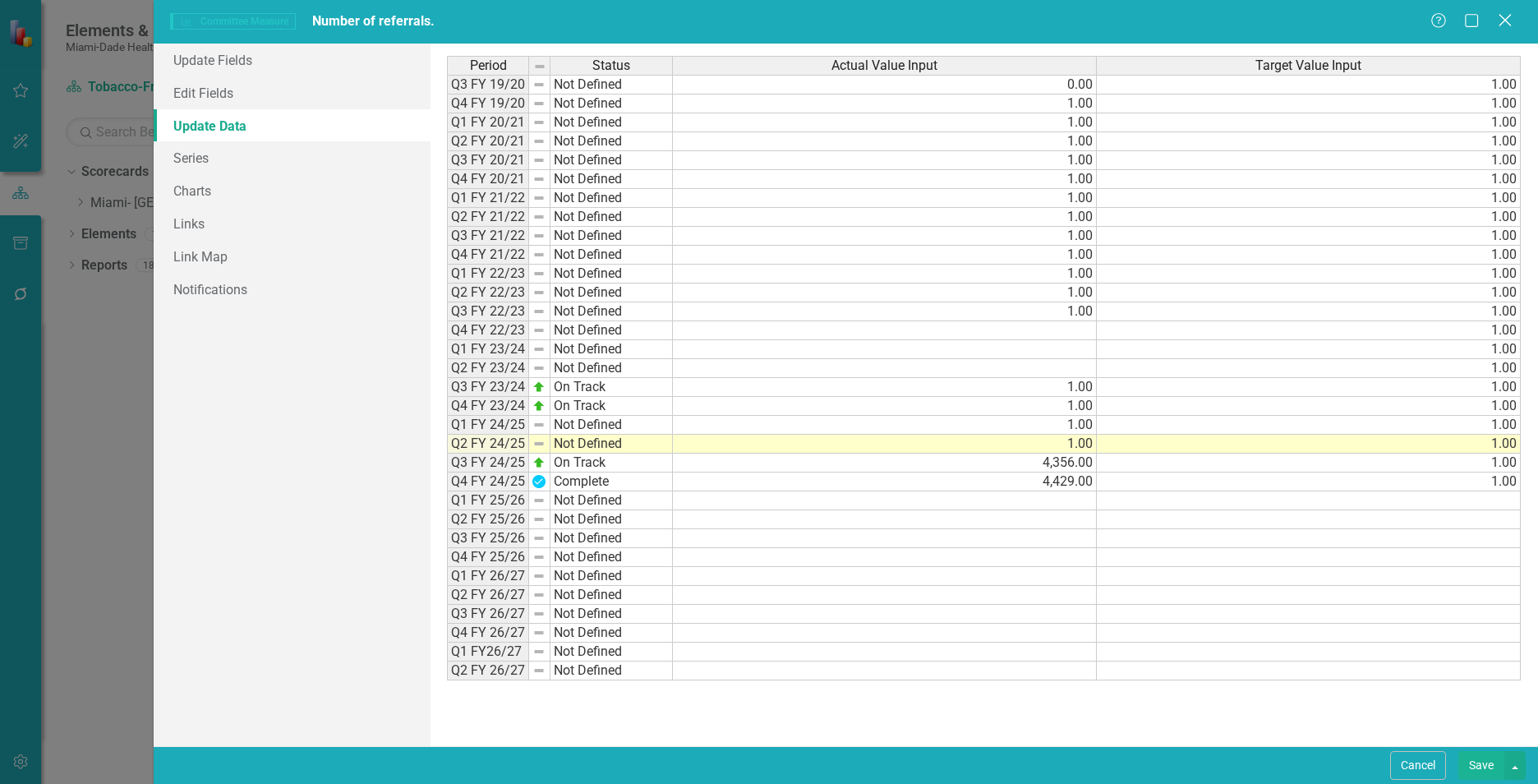
click at [1502, 25] on icon "Close" at bounding box center [1505, 20] width 21 height 16
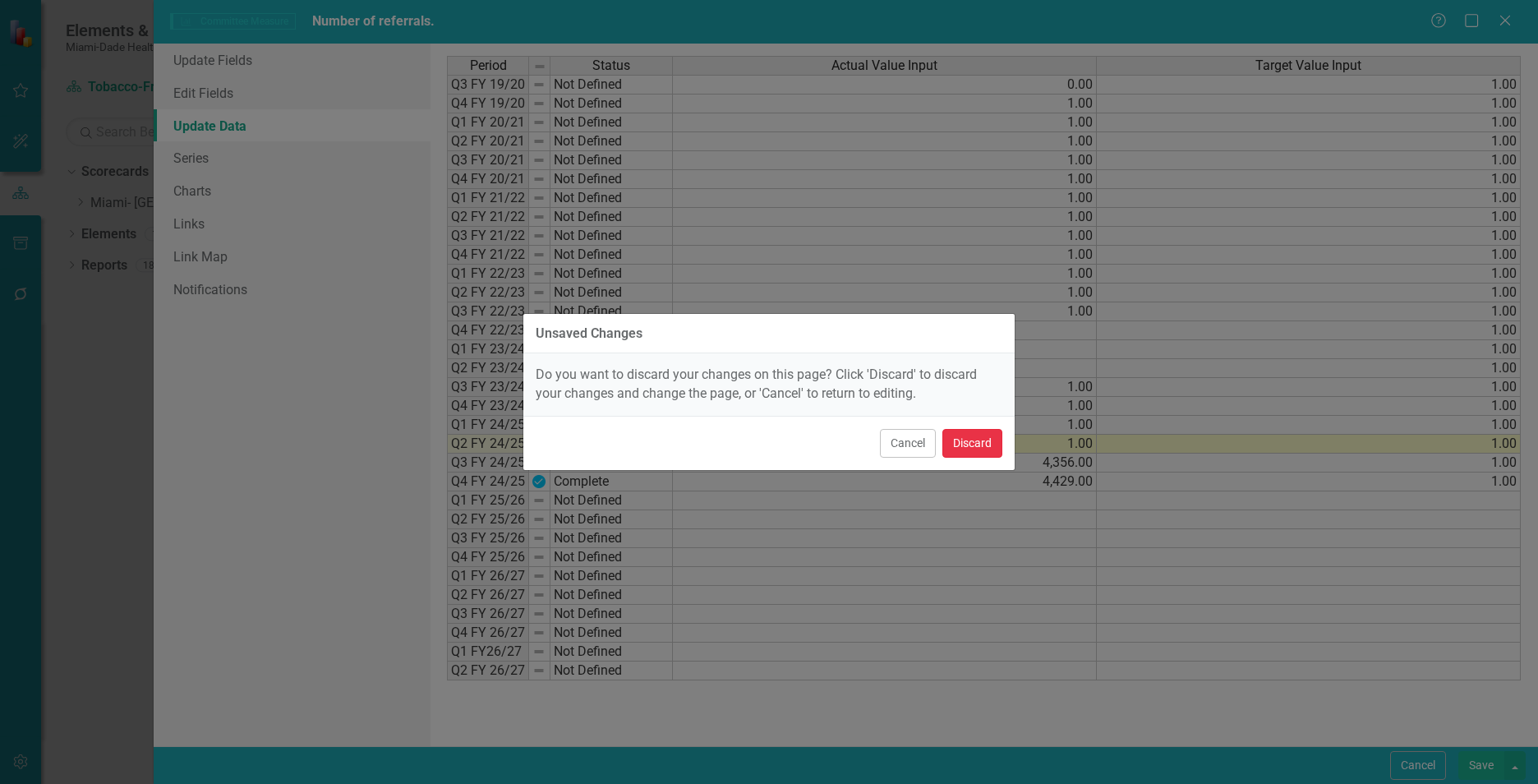
click at [959, 436] on button "Discard" at bounding box center [972, 442] width 60 height 29
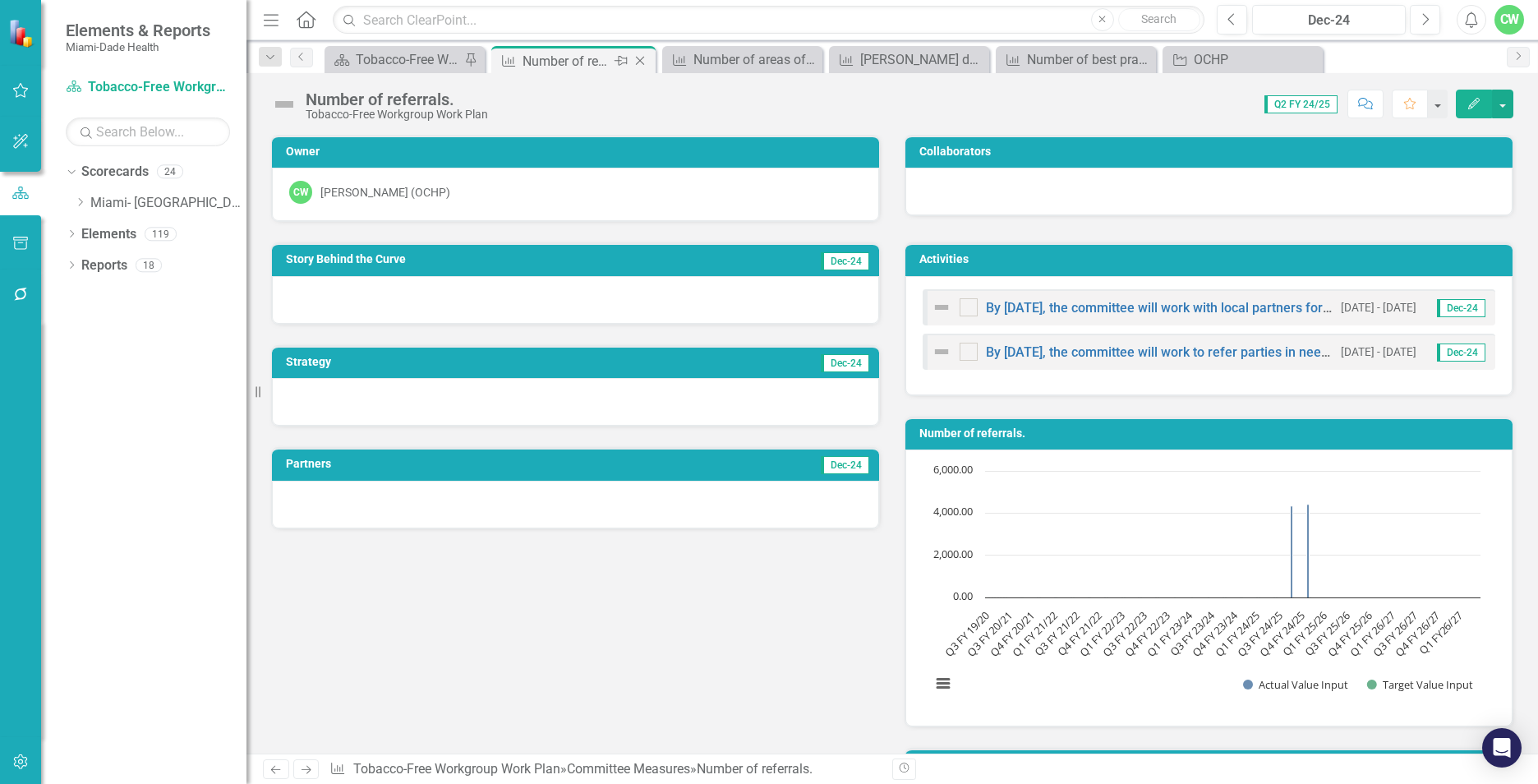
click at [641, 60] on icon at bounding box center [640, 61] width 9 height 9
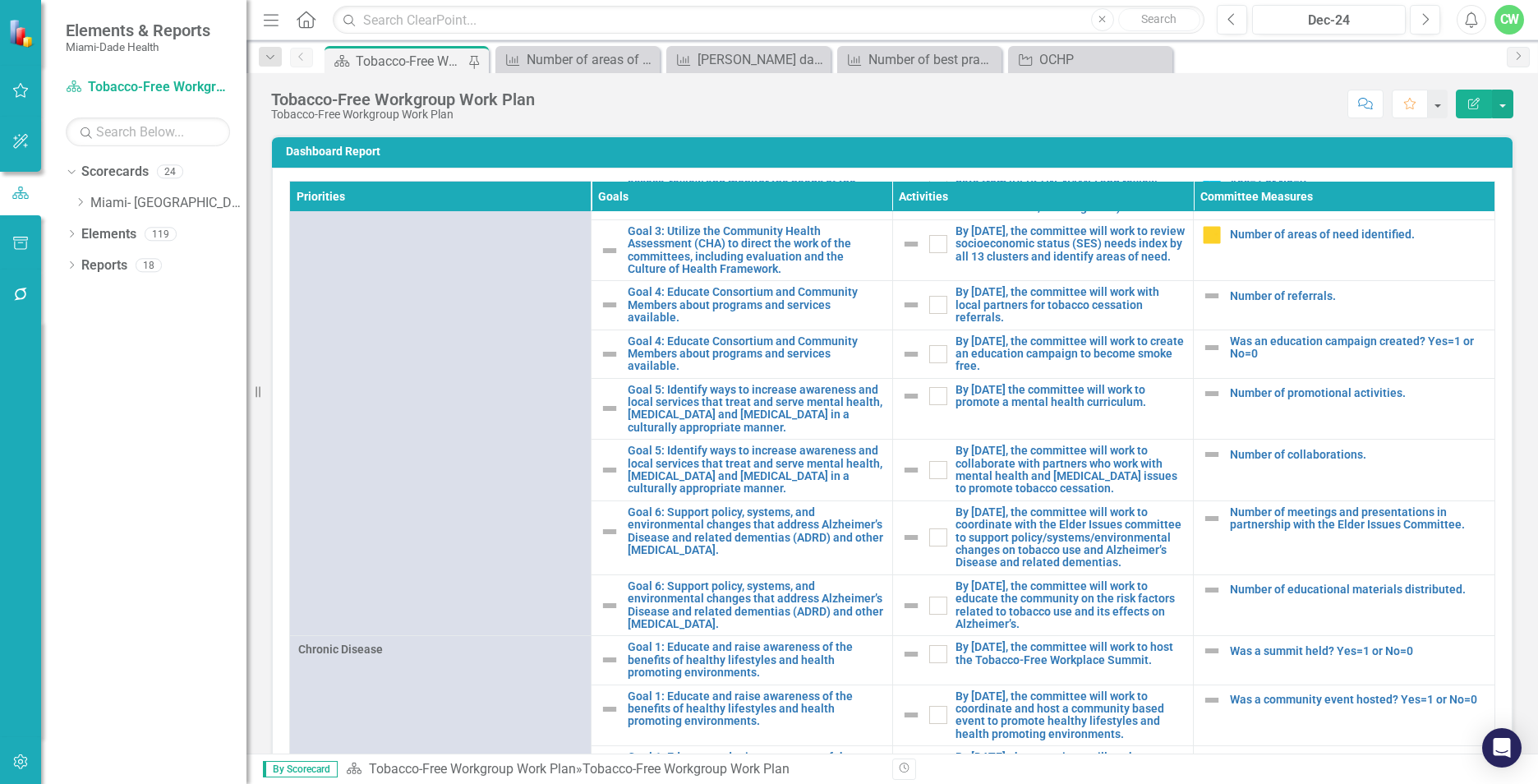
scroll to position [655, 0]
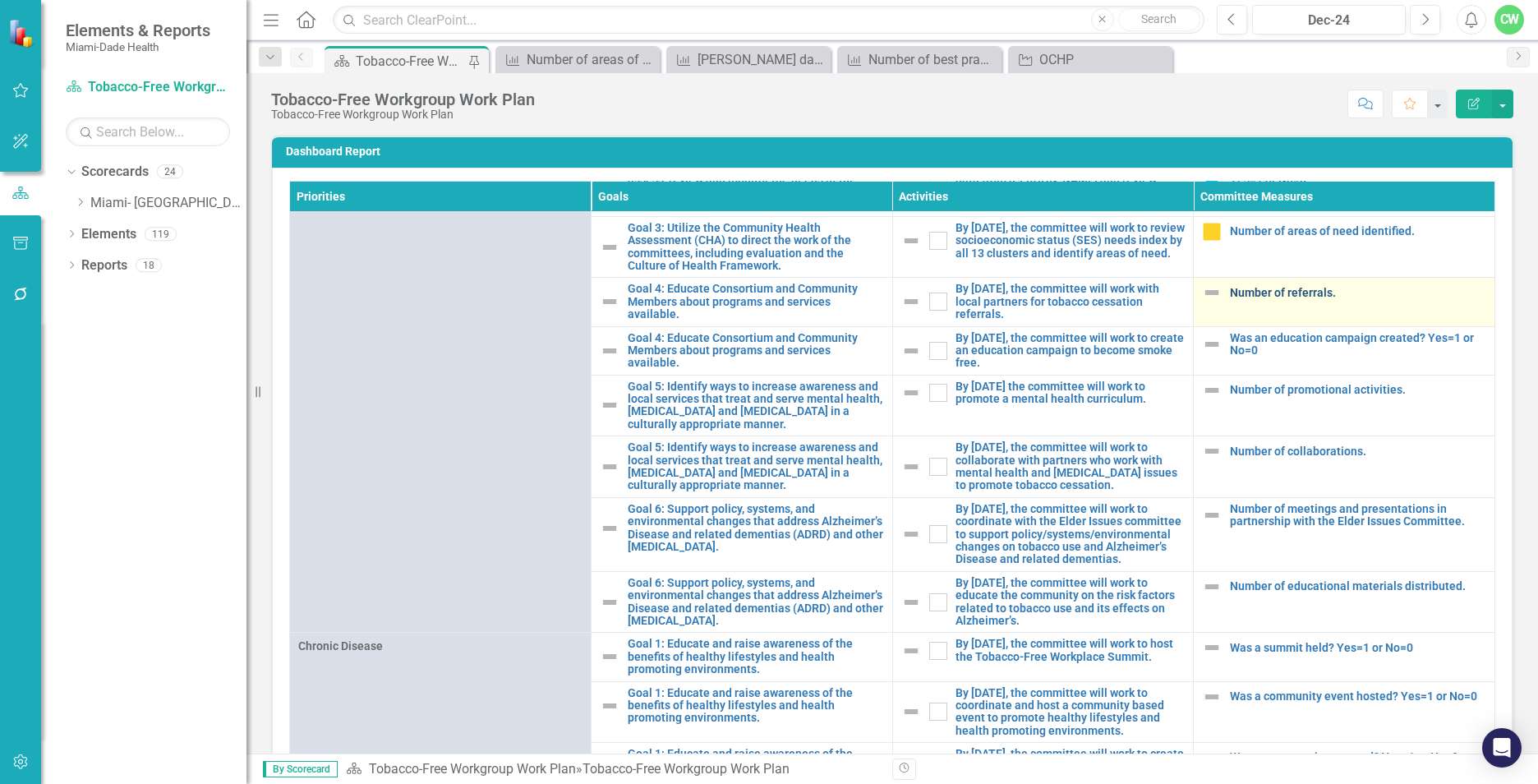
click at [1253, 299] on link "Number of referrals." at bounding box center [1358, 293] width 256 height 12
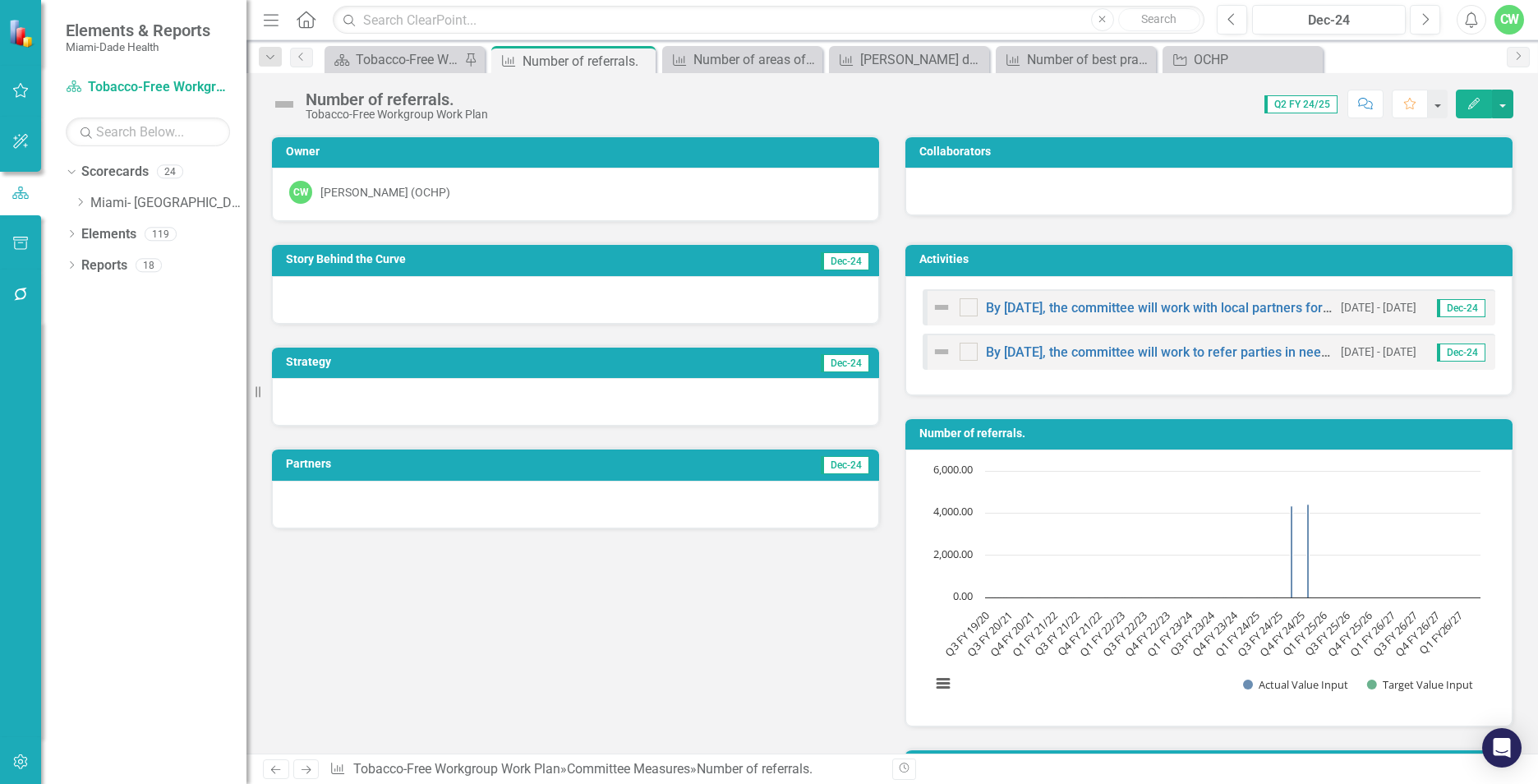
click at [1464, 105] on button "Edit" at bounding box center [1474, 103] width 36 height 29
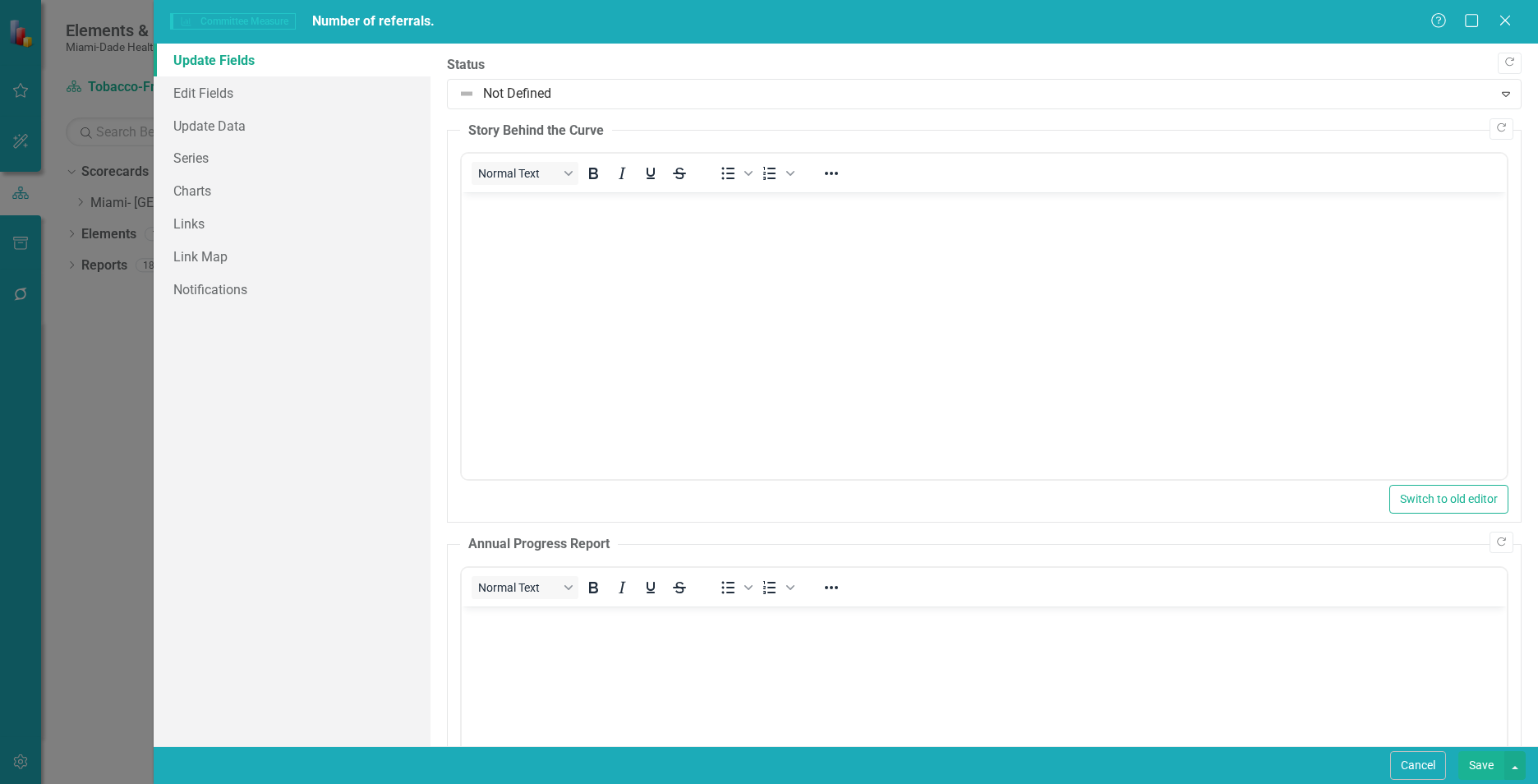
click at [812, 399] on body "Rich Text Area. Press ALT-0 for help." at bounding box center [984, 316] width 1045 height 246
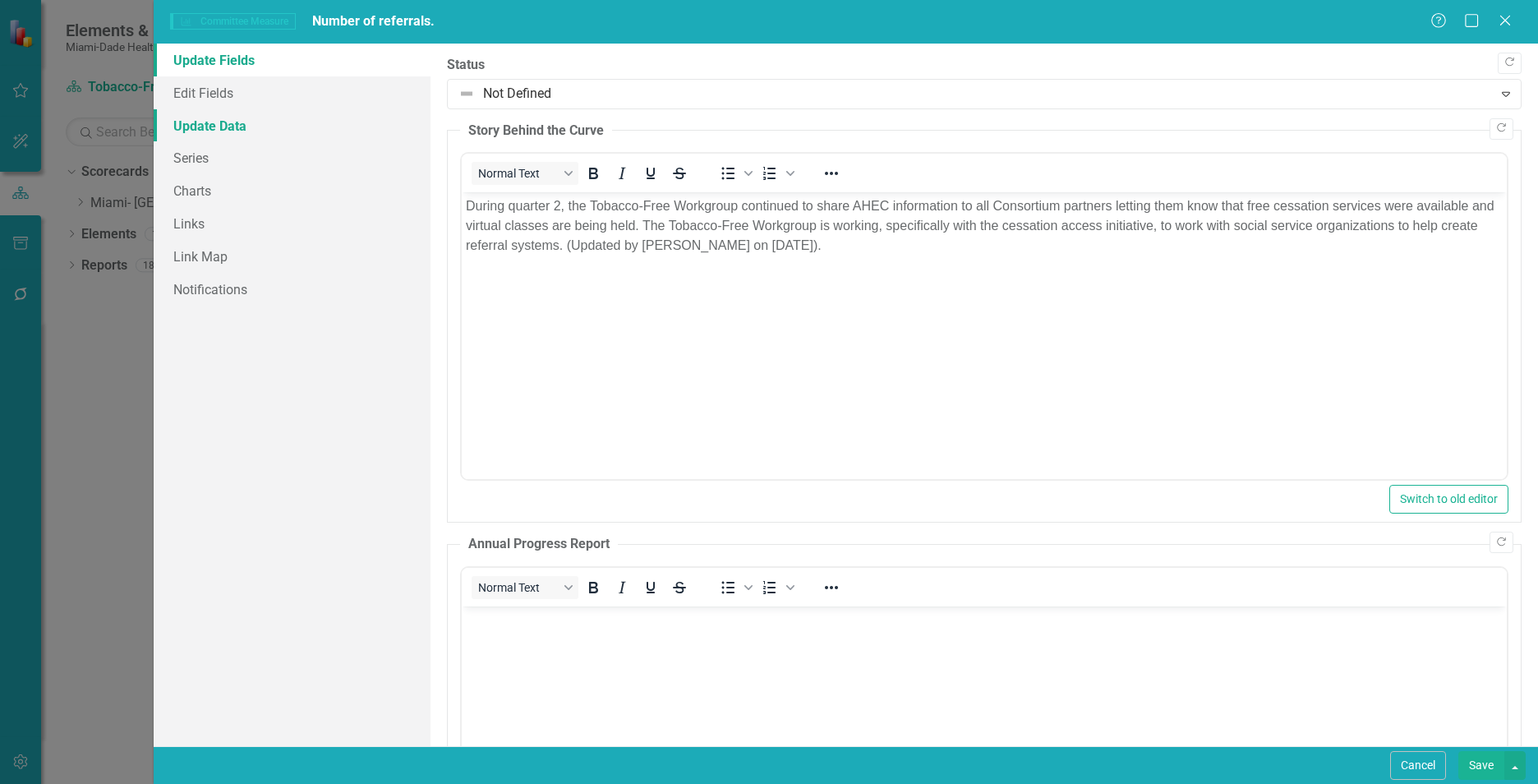
click at [253, 119] on link "Update Data" at bounding box center [291, 126] width 277 height 33
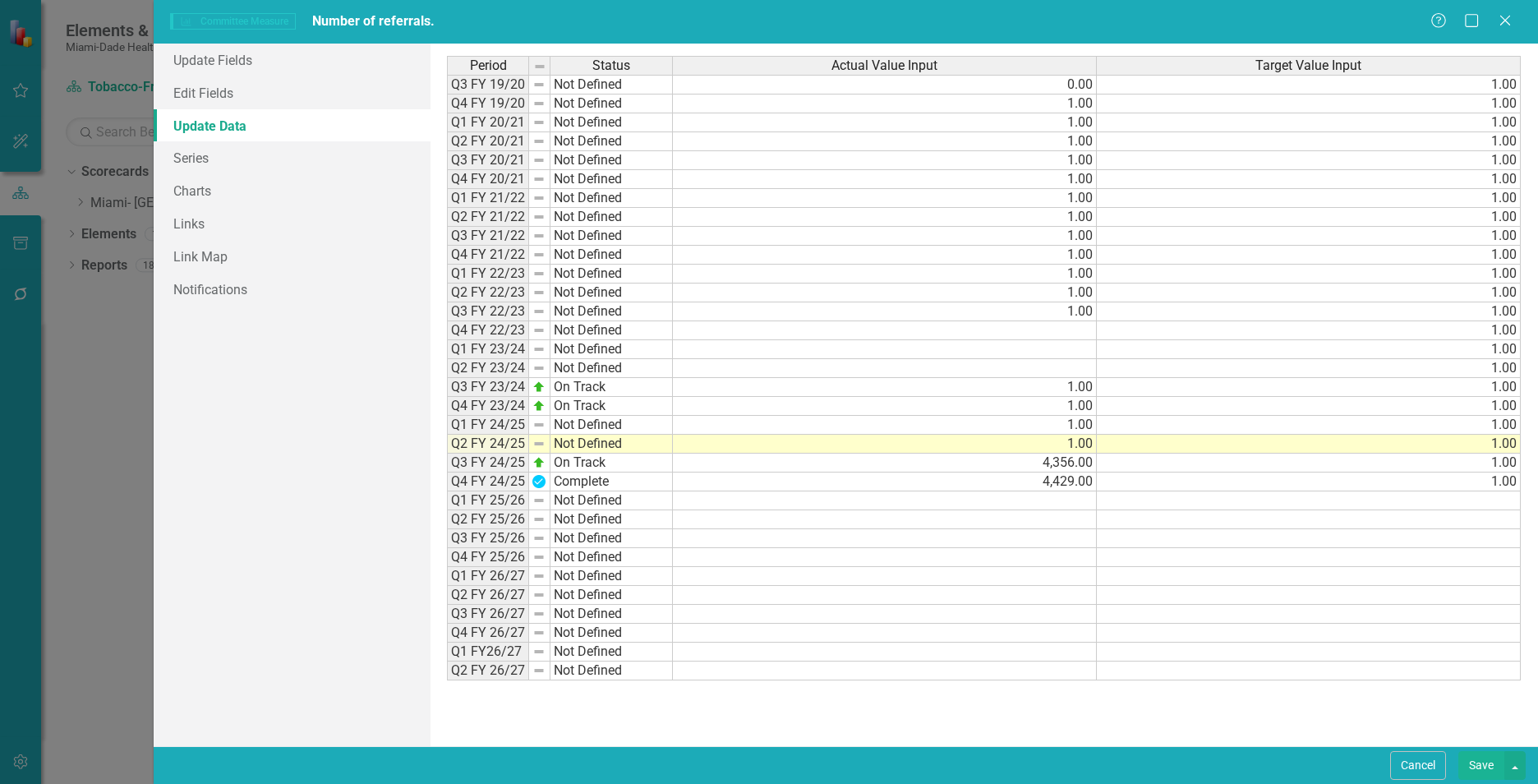
click at [1046, 480] on td "4,429.00" at bounding box center [885, 482] width 424 height 19
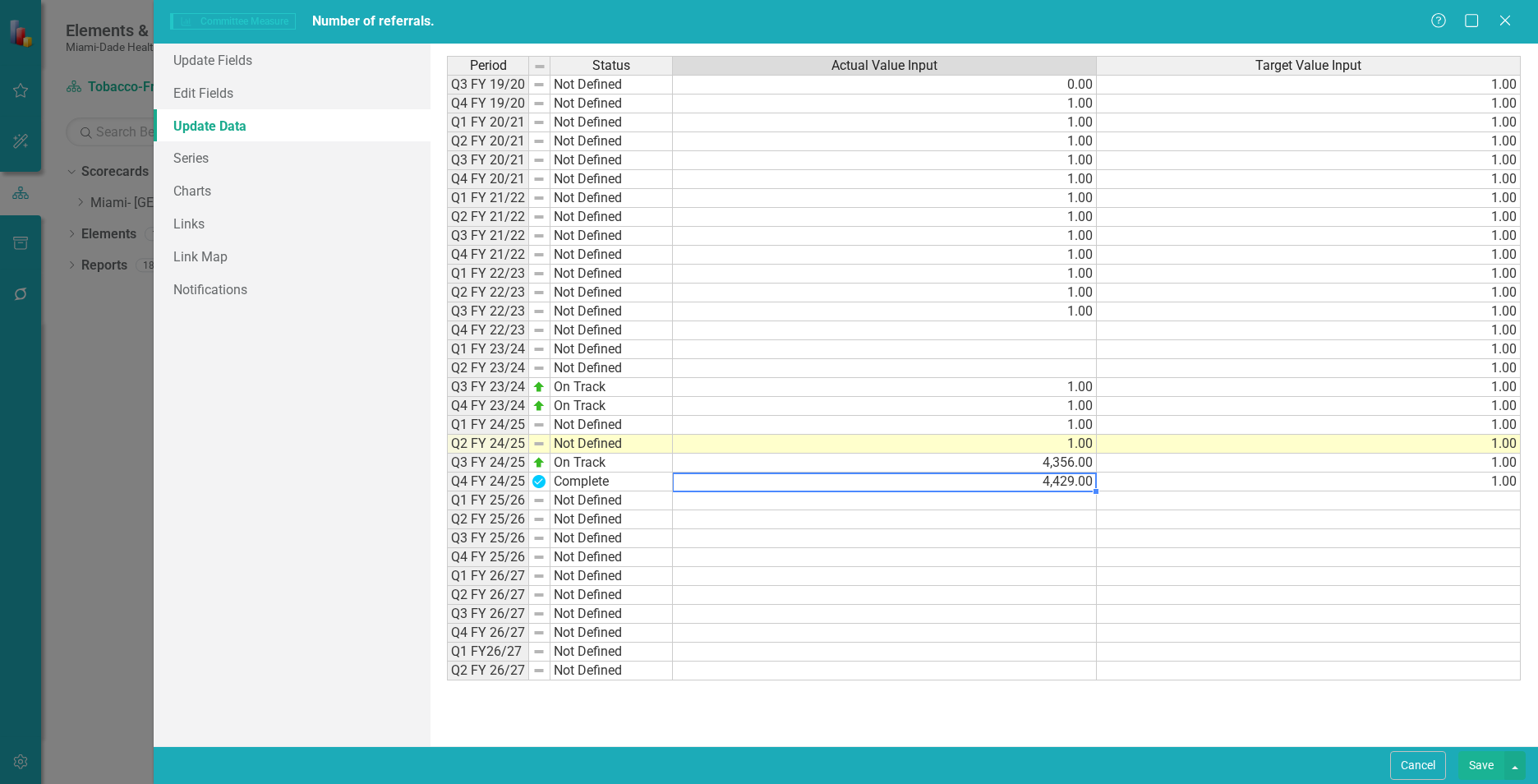
click at [1069, 489] on td "4,429.00" at bounding box center [885, 482] width 424 height 19
click at [1064, 467] on td "4,356.00" at bounding box center [885, 463] width 424 height 19
type textarea "1"
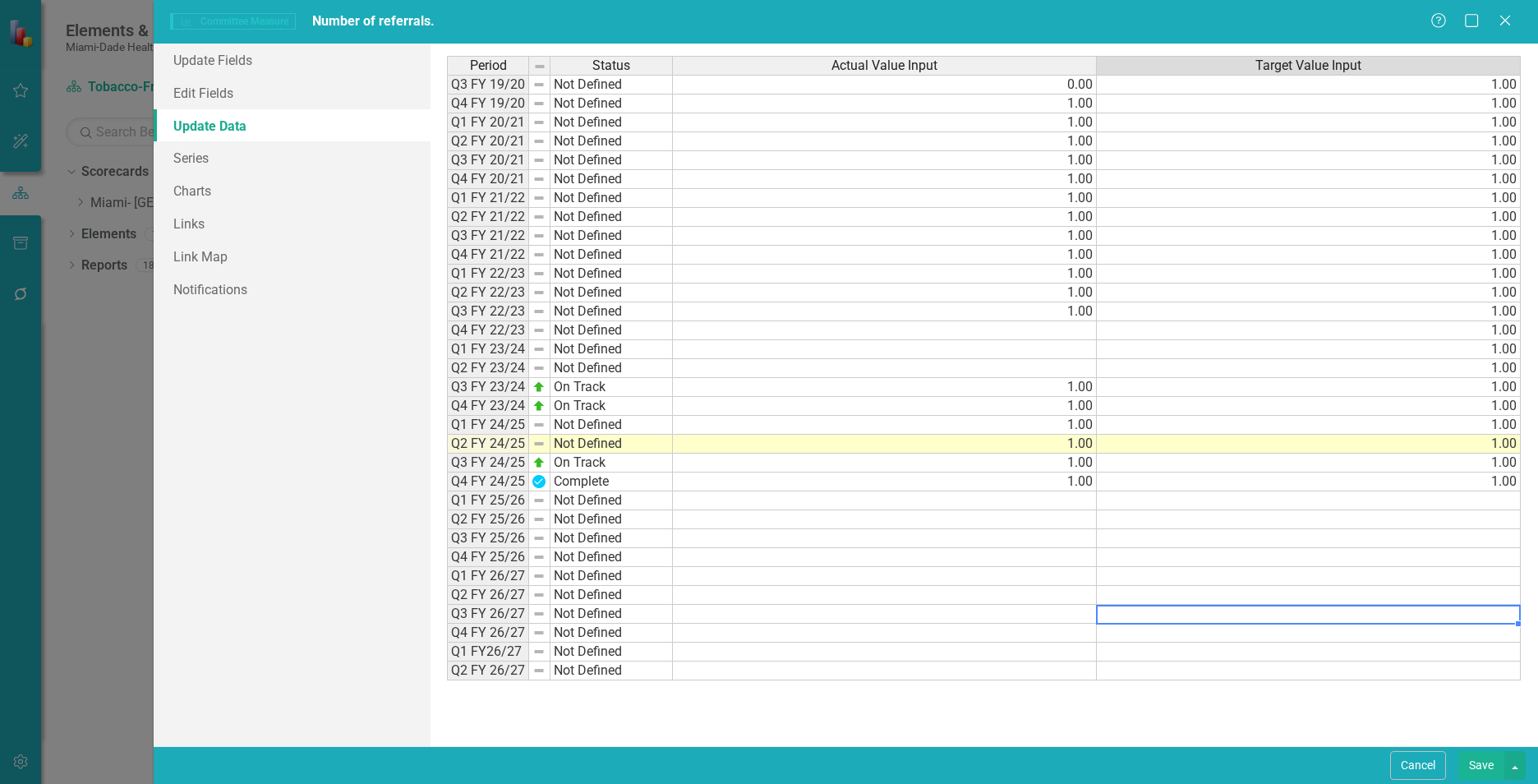
click at [1194, 613] on td at bounding box center [1308, 614] width 424 height 19
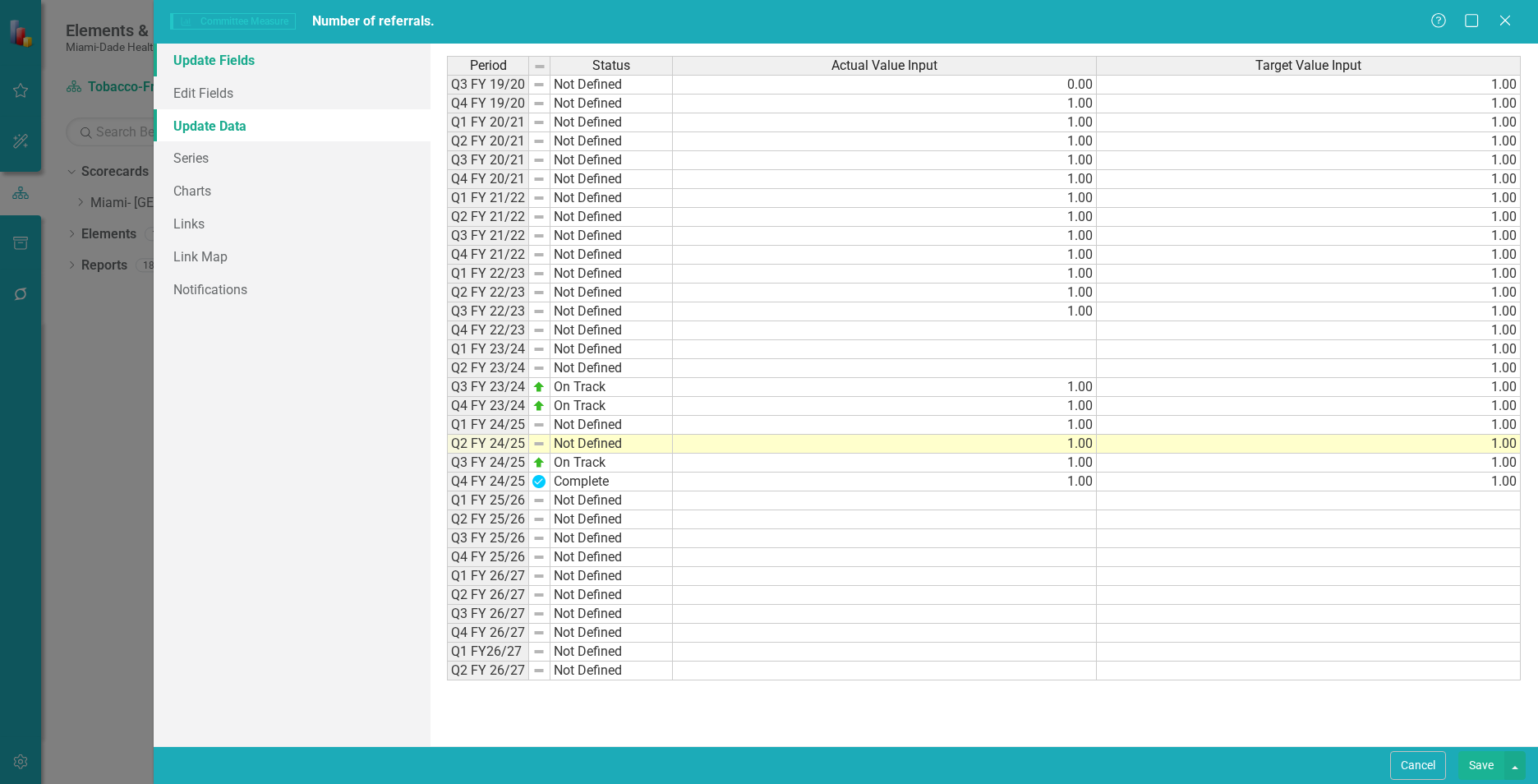
click at [272, 71] on link "Update Fields" at bounding box center [291, 60] width 277 height 33
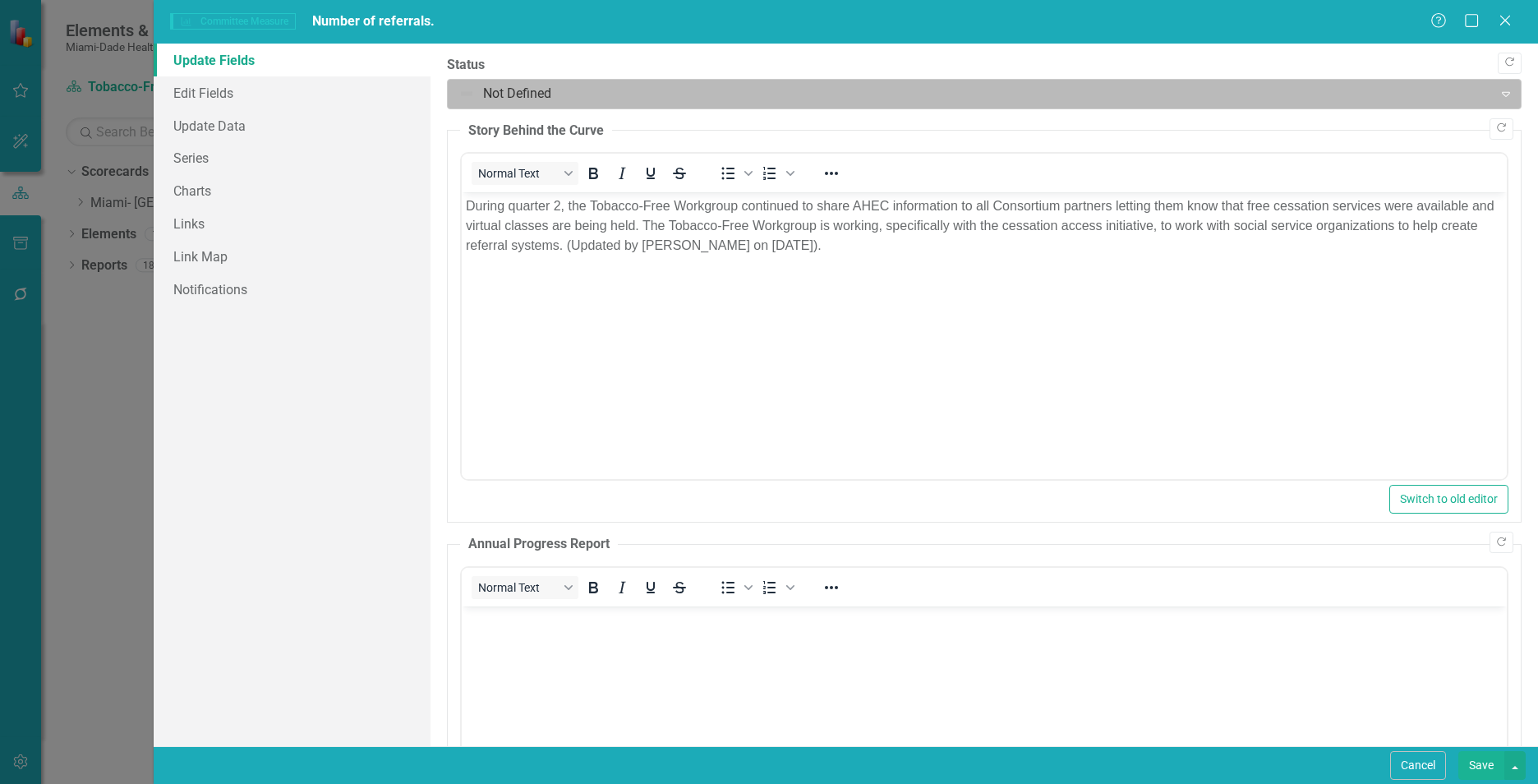
click at [520, 87] on div at bounding box center [970, 95] width 1024 height 23
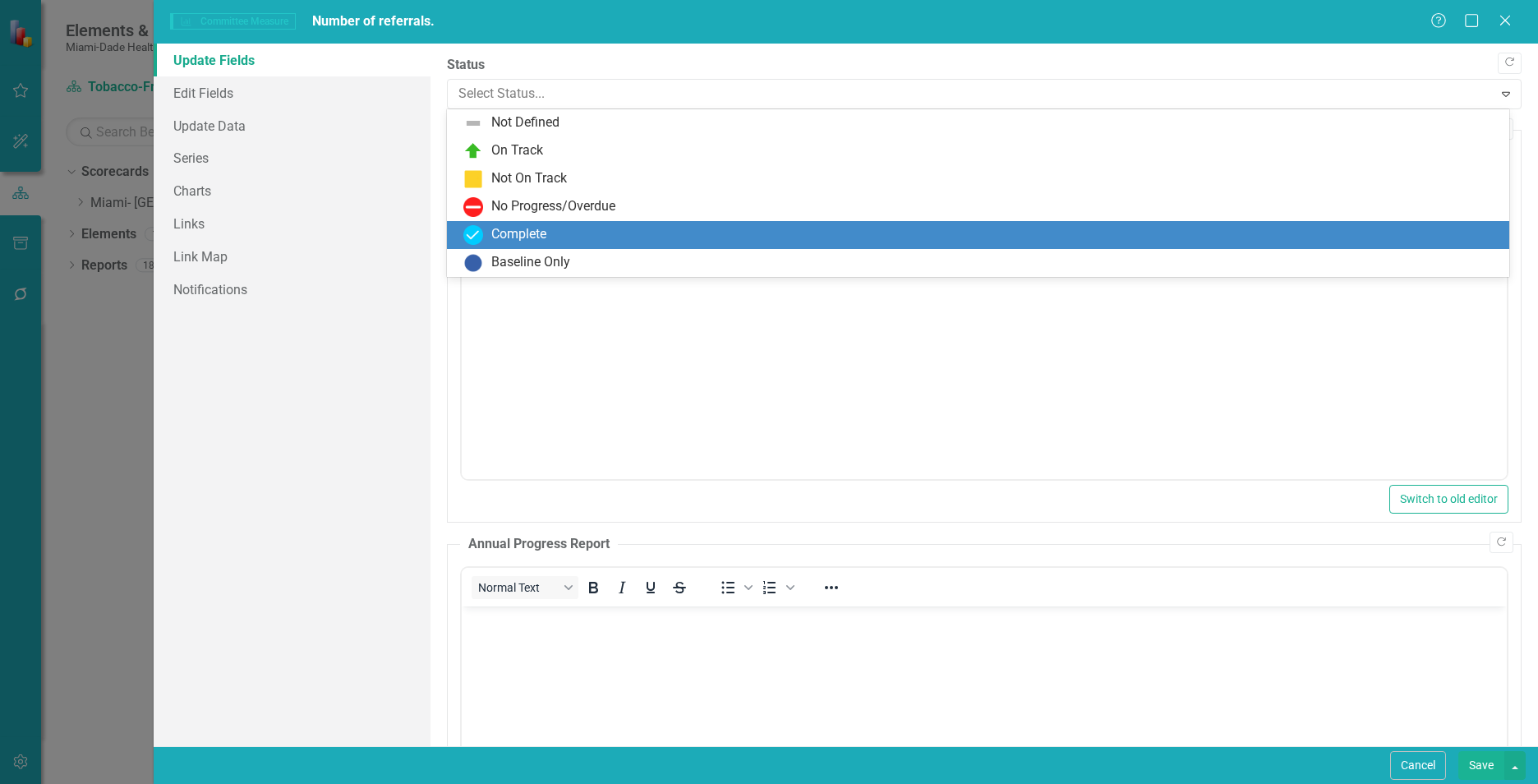
drag, startPoint x: 549, startPoint y: 229, endPoint x: 87, endPoint y: 36, distance: 500.7
click at [549, 229] on div "Complete" at bounding box center [981, 235] width 1036 height 20
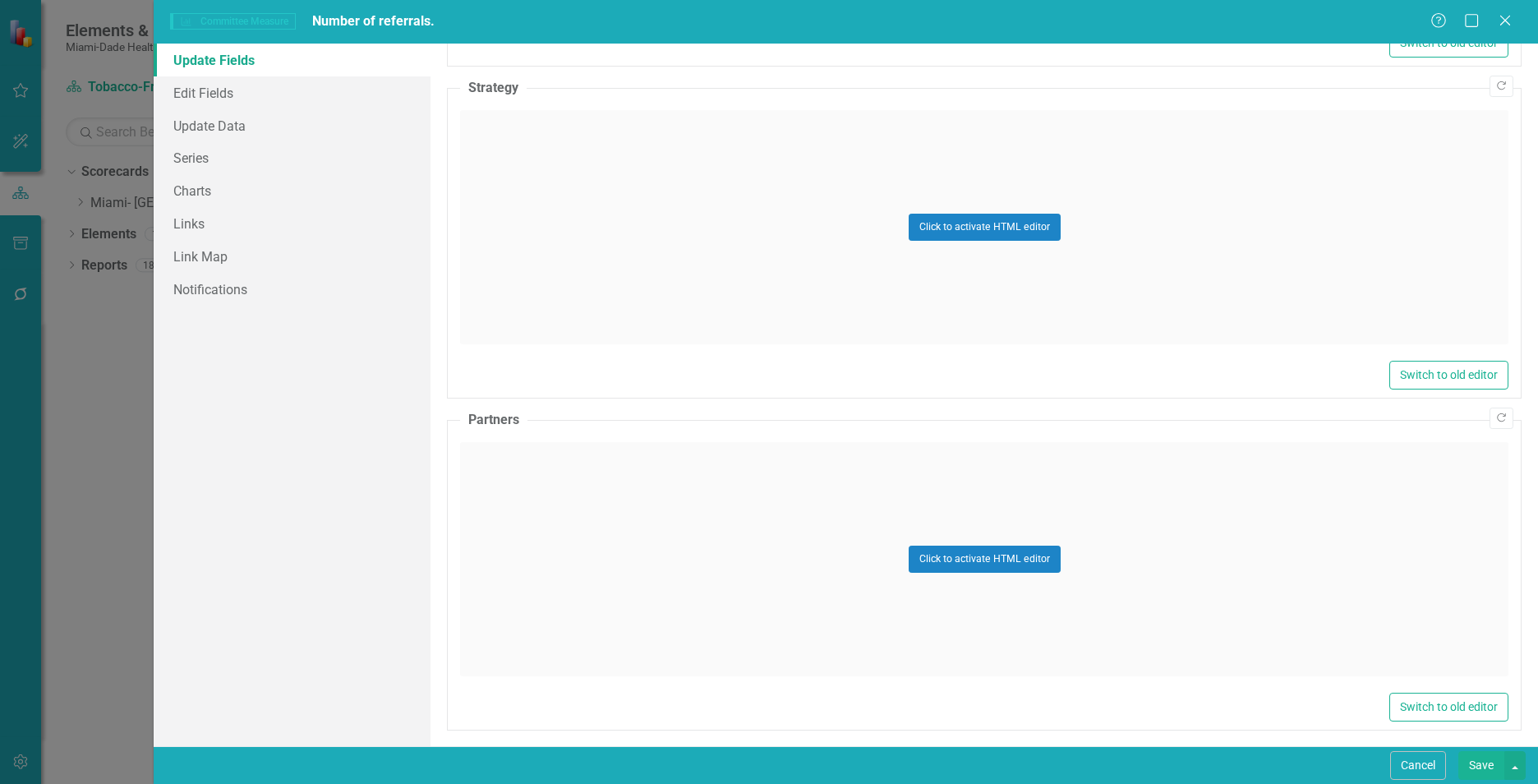
scroll to position [879, 0]
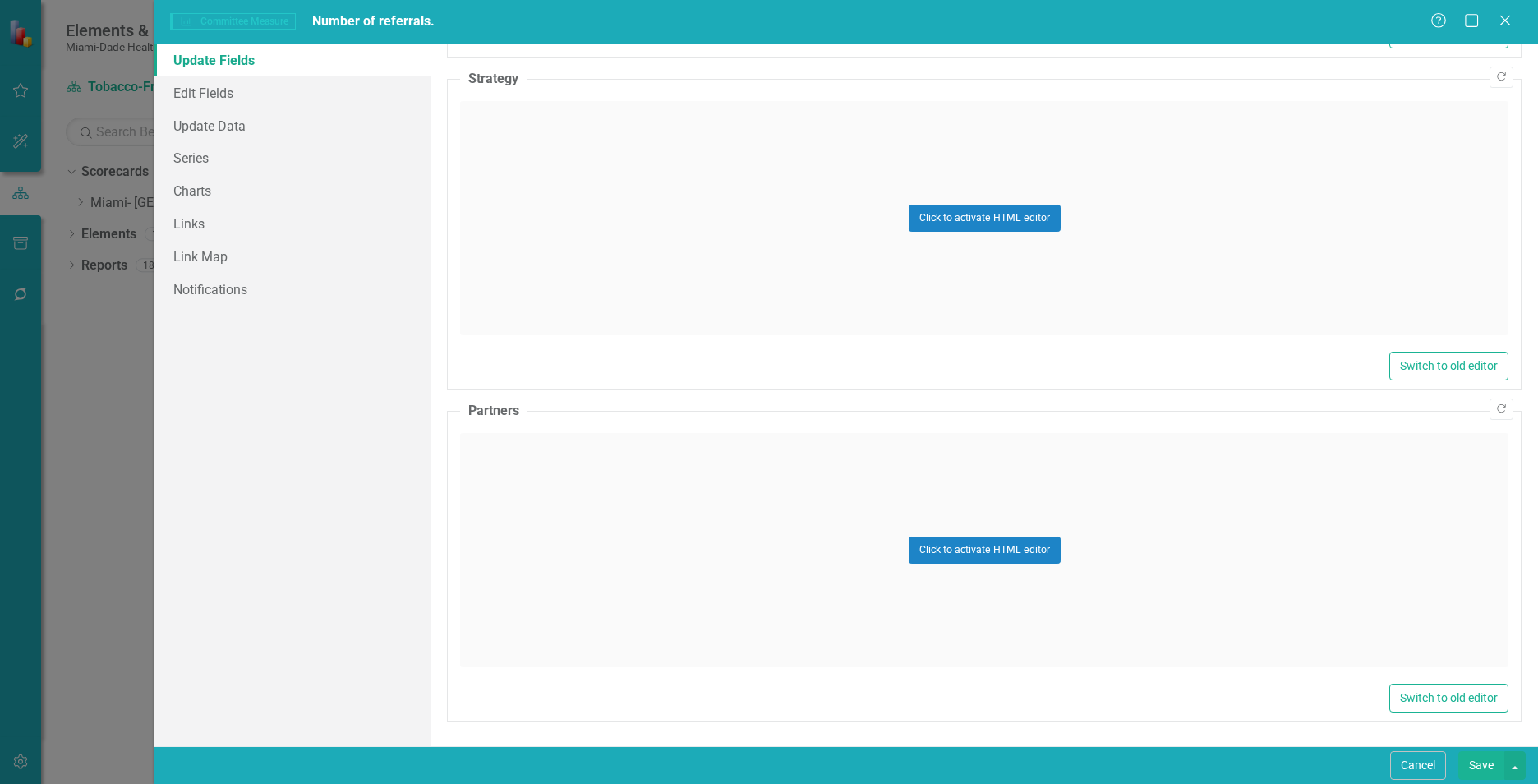
click at [713, 262] on div "Click to activate HTML editor" at bounding box center [984, 218] width 1049 height 234
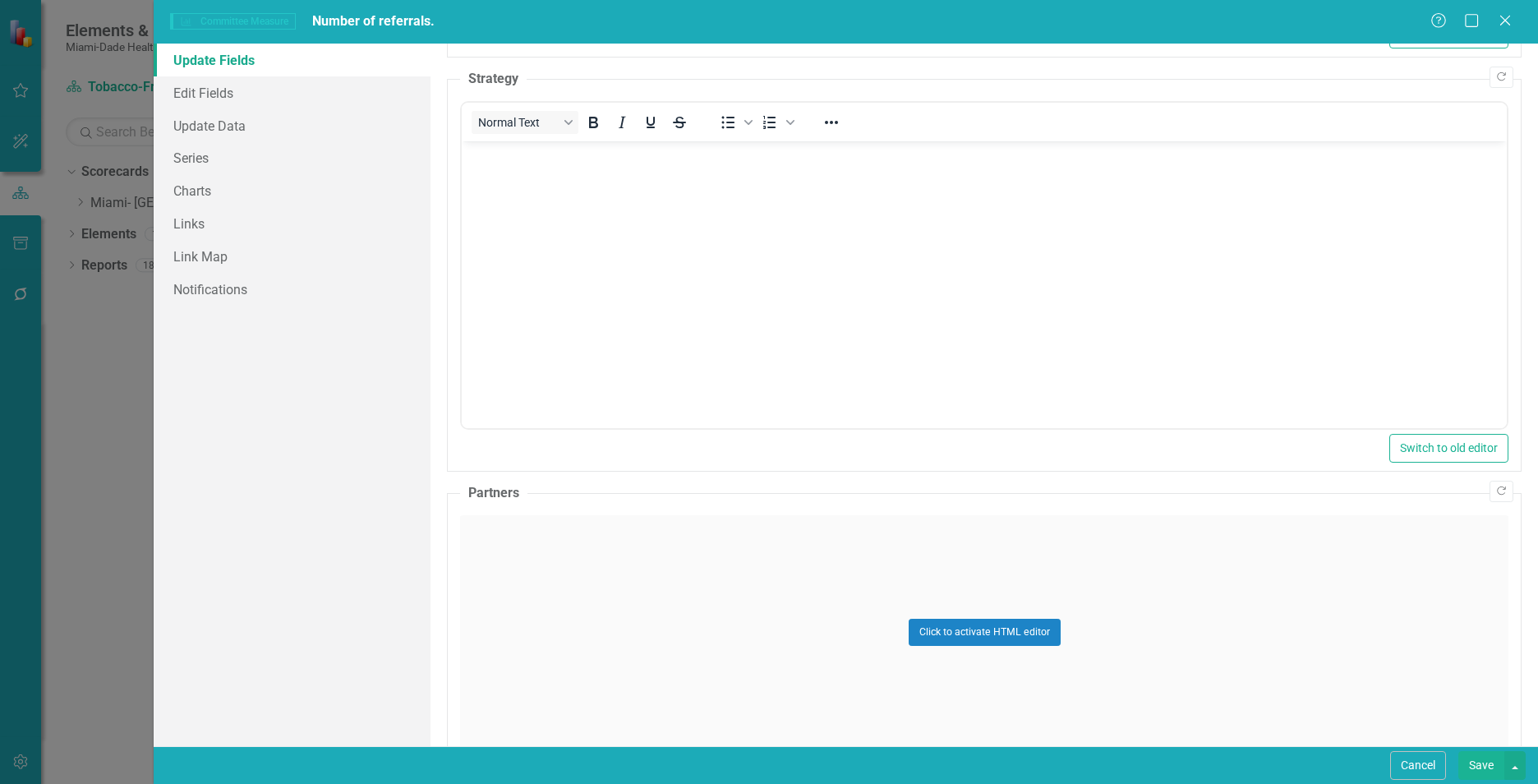
scroll to position [0, 0]
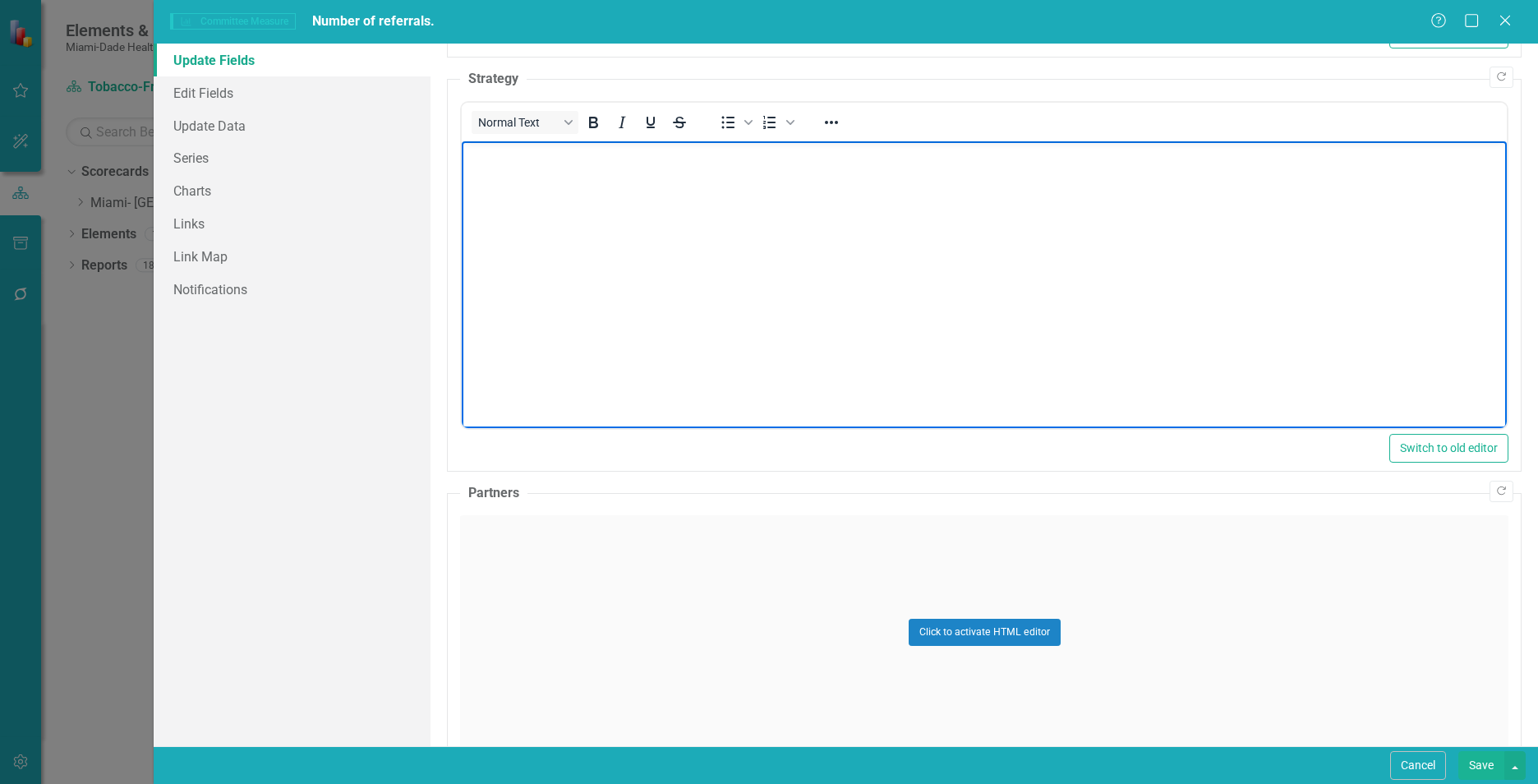
click at [712, 262] on body "Rich Text Area. Press ALT-0 for help." at bounding box center [984, 265] width 1045 height 246
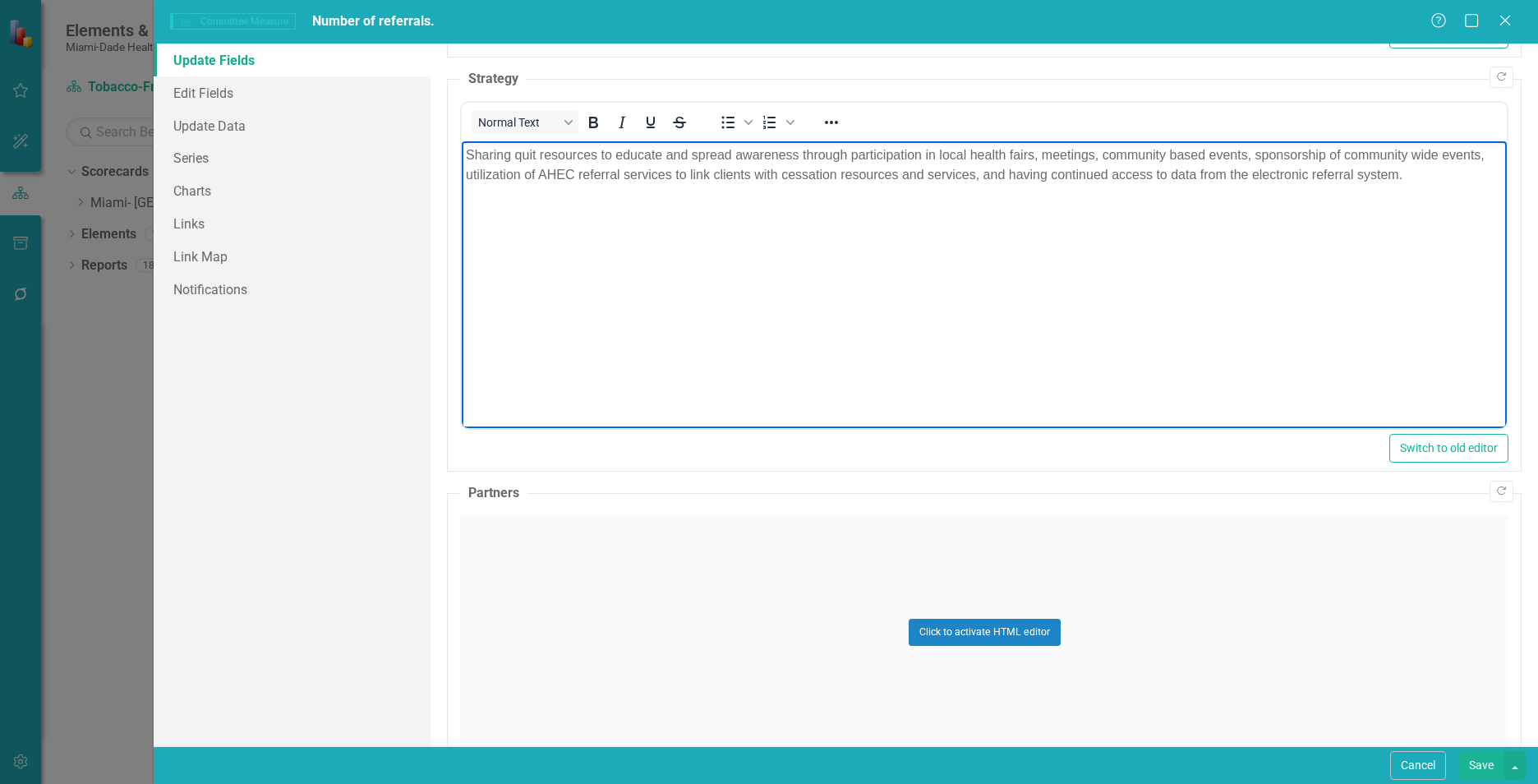
click at [707, 622] on div "Click to activate HTML editor" at bounding box center [984, 632] width 1049 height 234
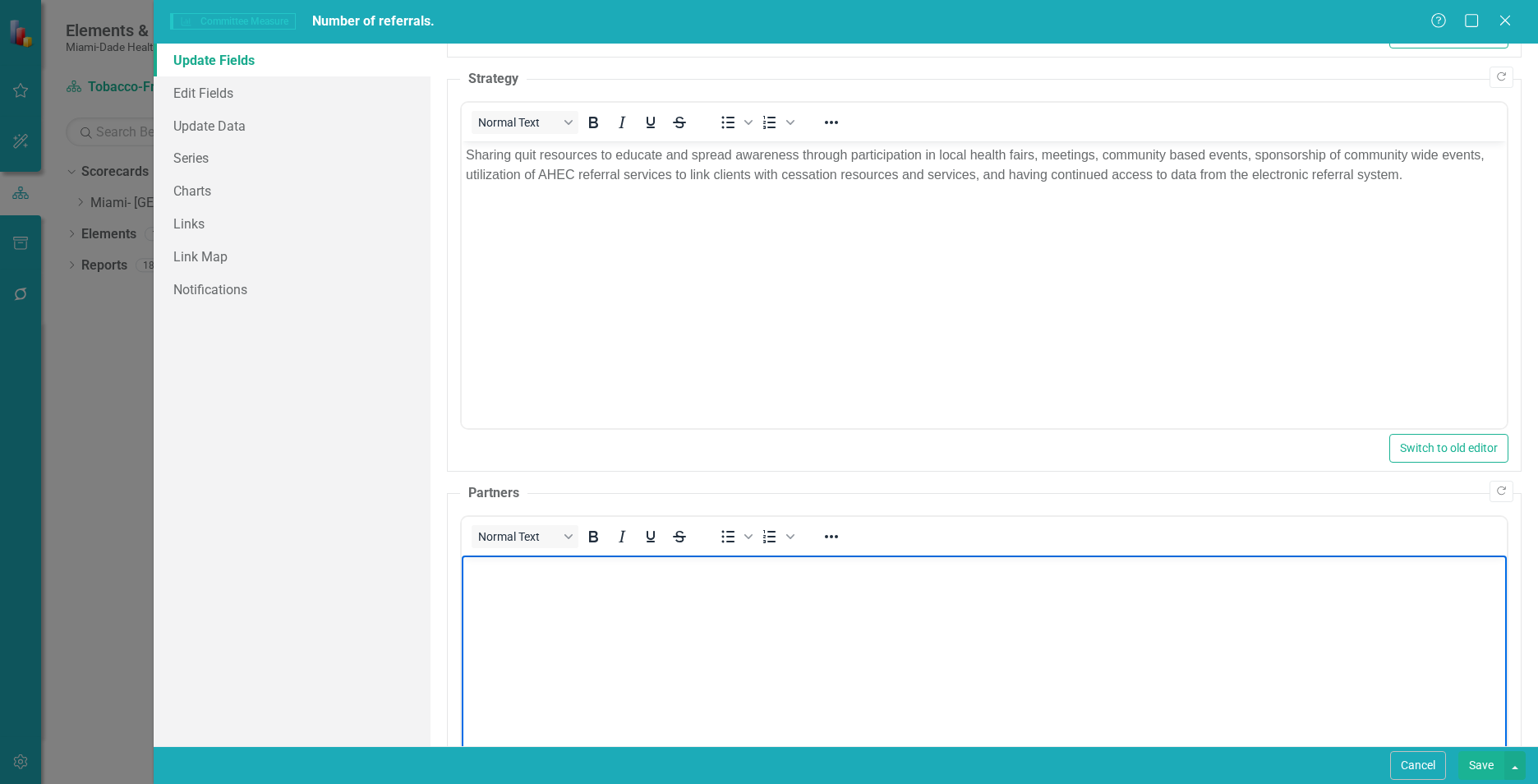
click at [709, 624] on body "Rich Text Area. Press ALT-0 for help." at bounding box center [984, 677] width 1045 height 246
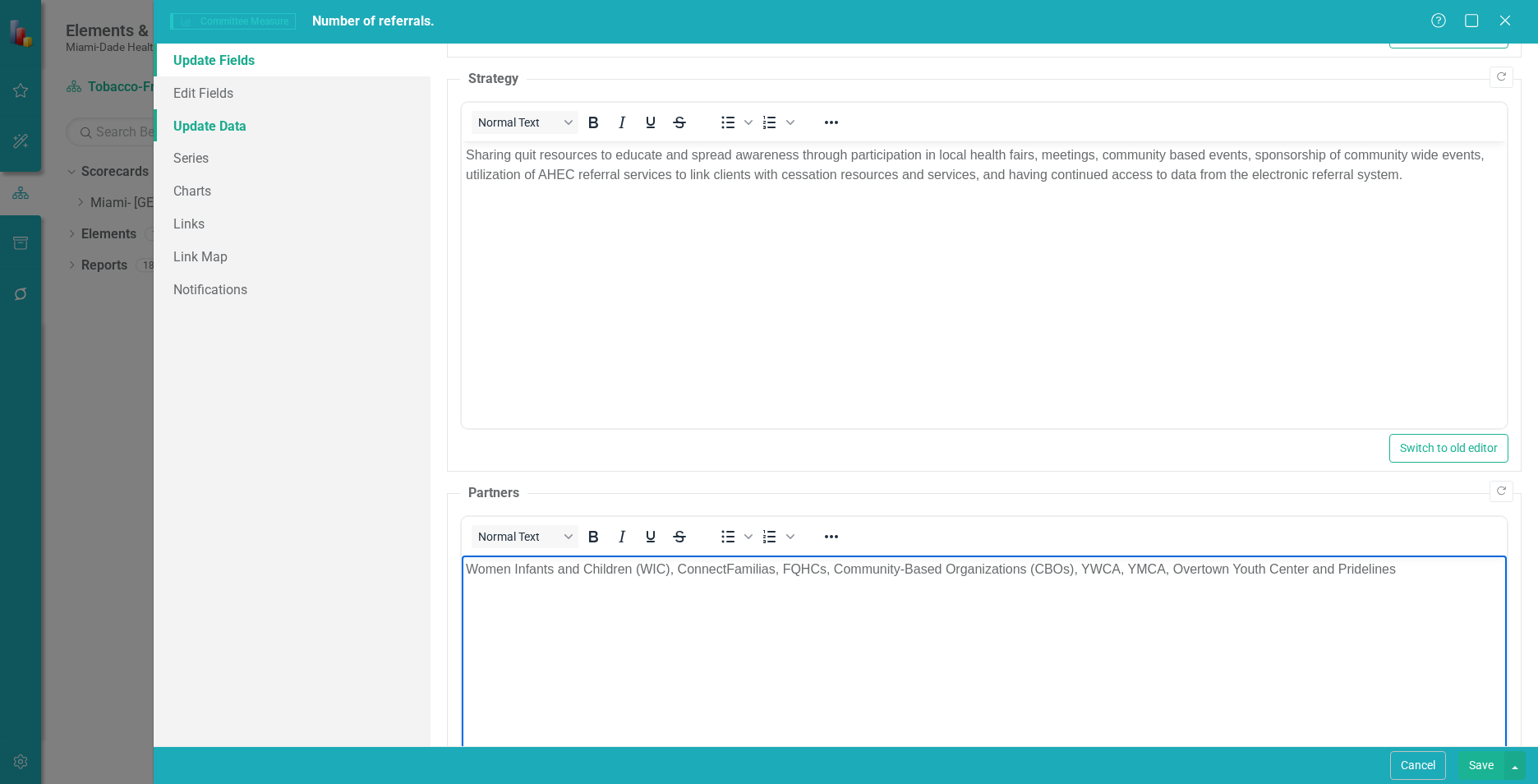
click at [258, 125] on link "Update Data" at bounding box center [291, 126] width 277 height 33
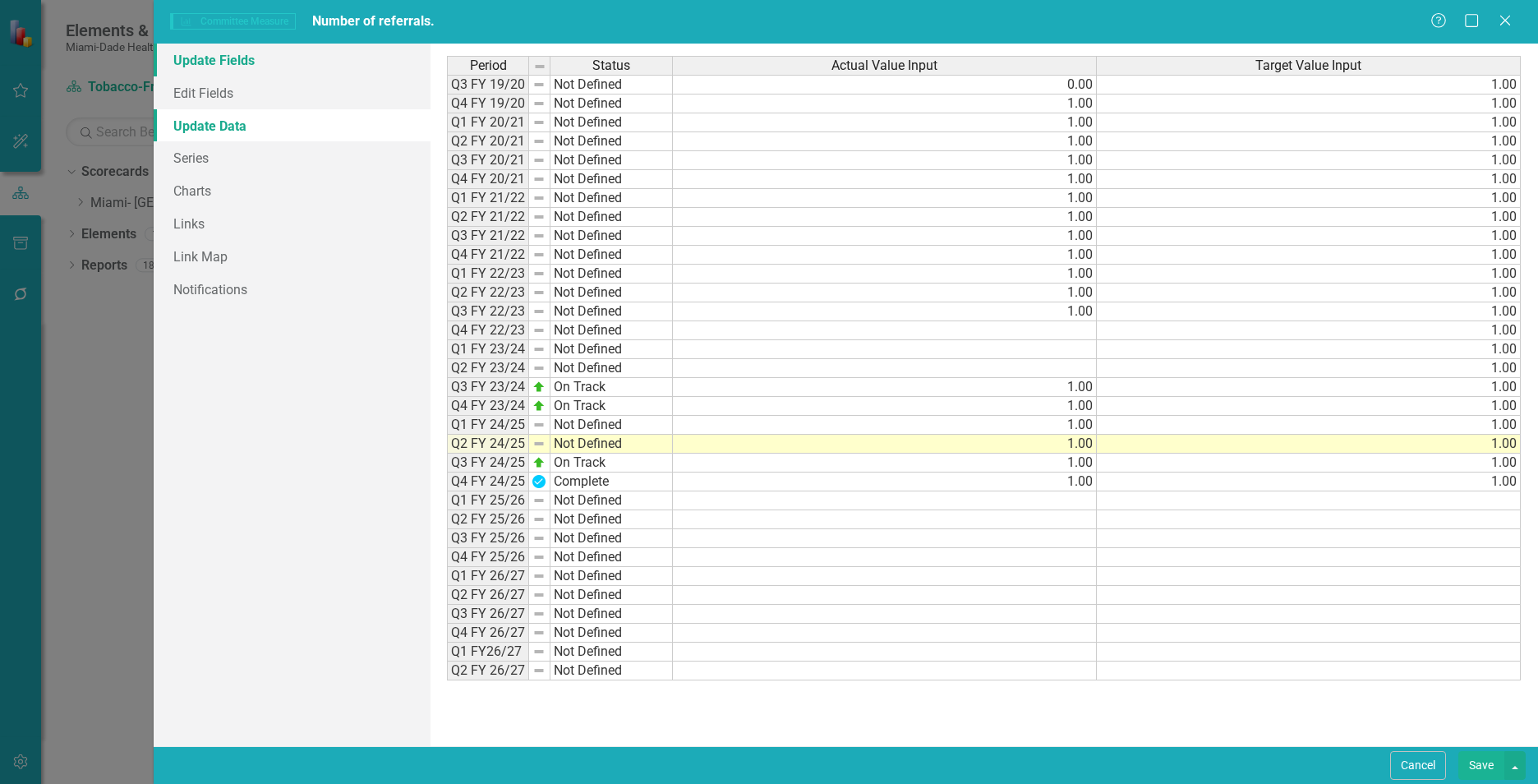
click at [246, 67] on link "Update Fields" at bounding box center [291, 60] width 277 height 33
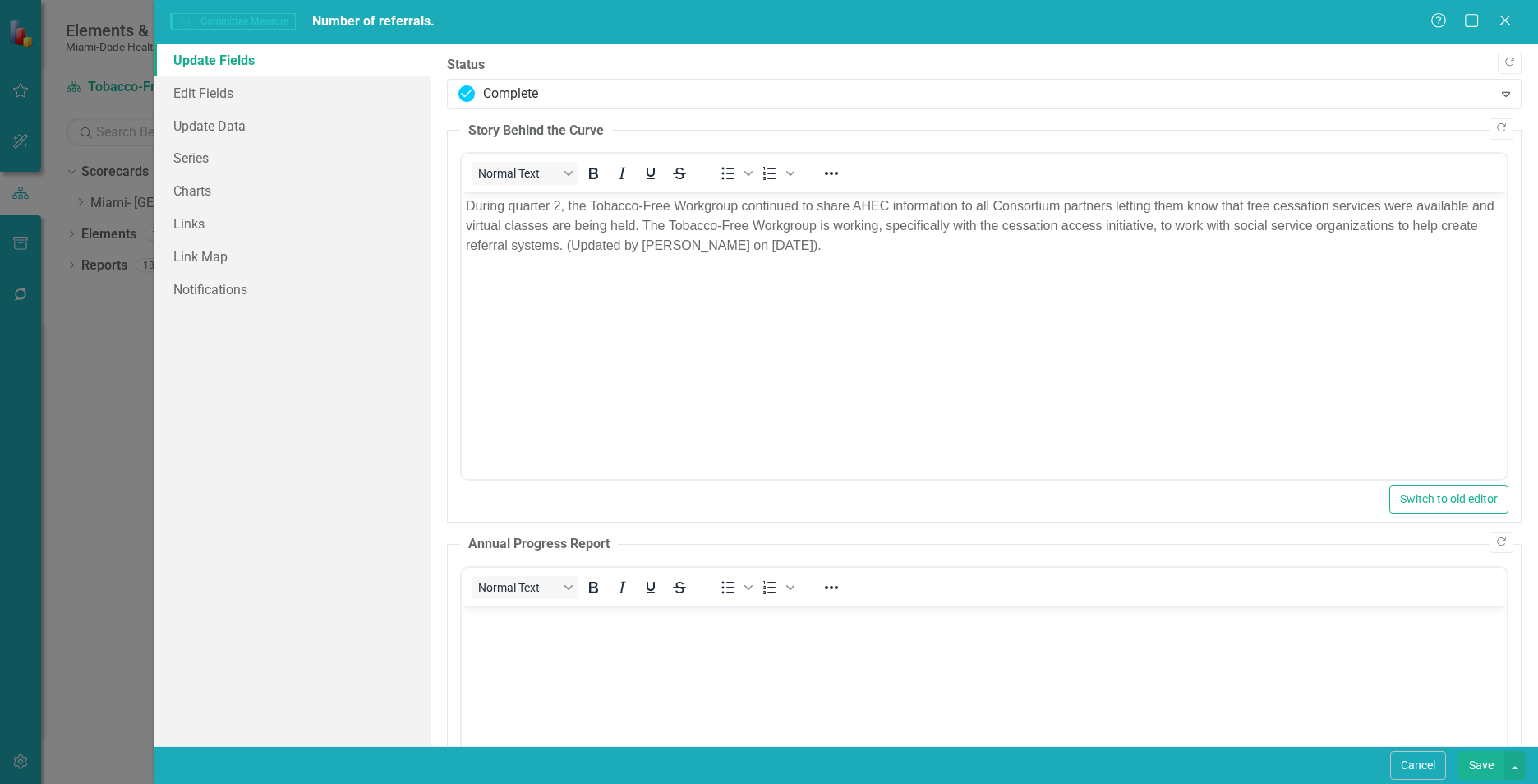
click at [1472, 755] on button "Save" at bounding box center [1481, 765] width 46 height 29
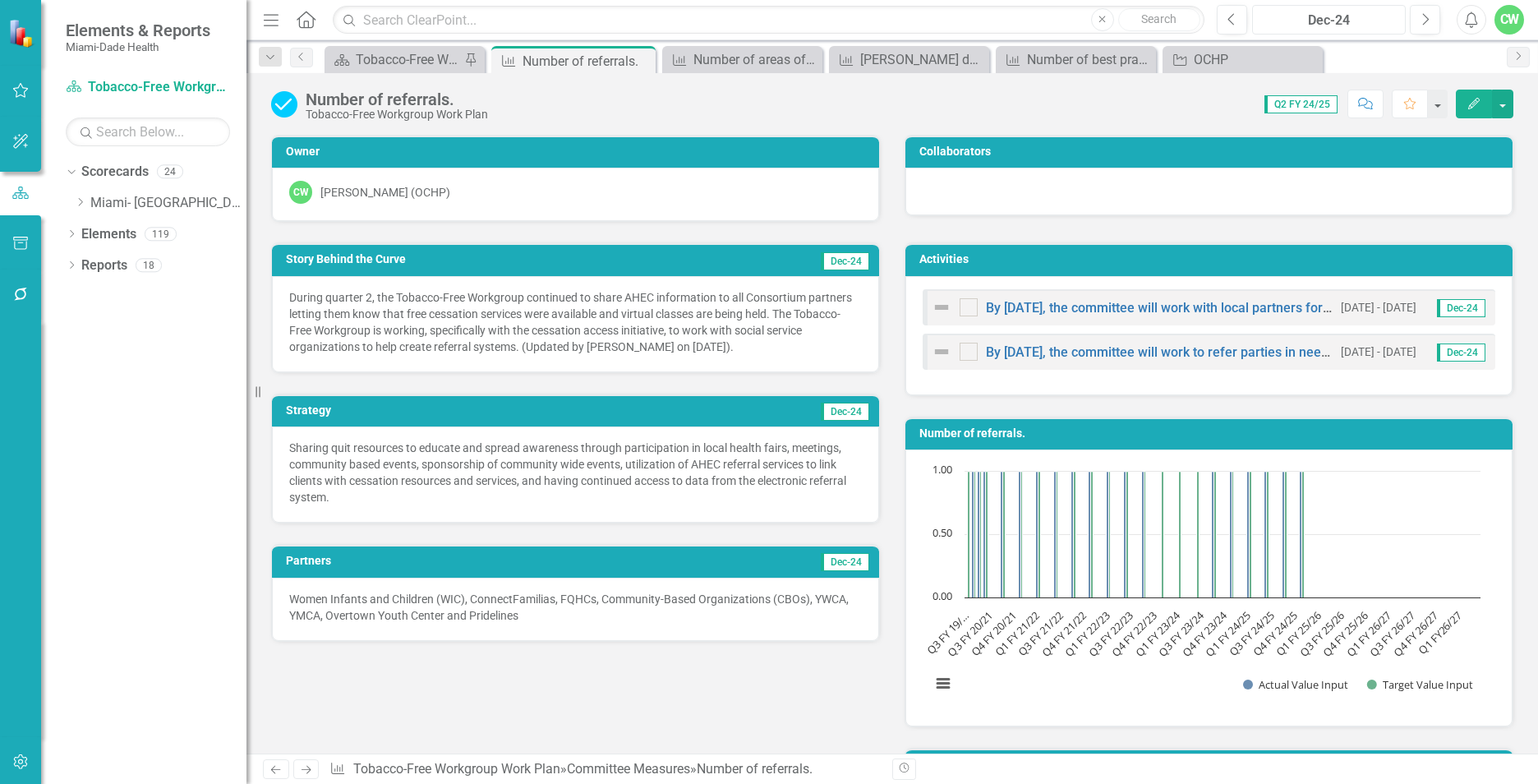
click at [1352, 22] on div "Dec-24" at bounding box center [1329, 20] width 142 height 20
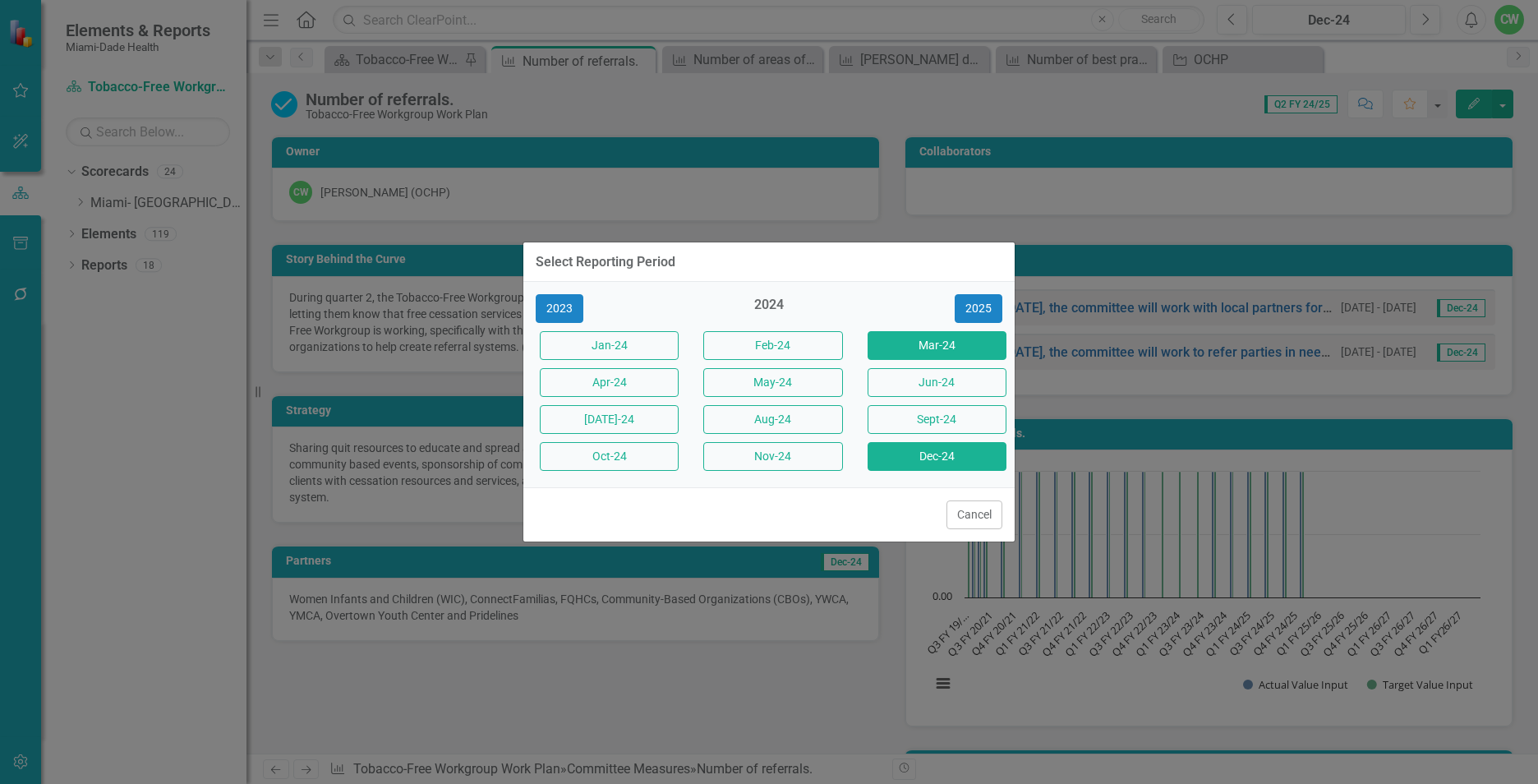
click at [920, 350] on button "Mar-24" at bounding box center [937, 345] width 139 height 29
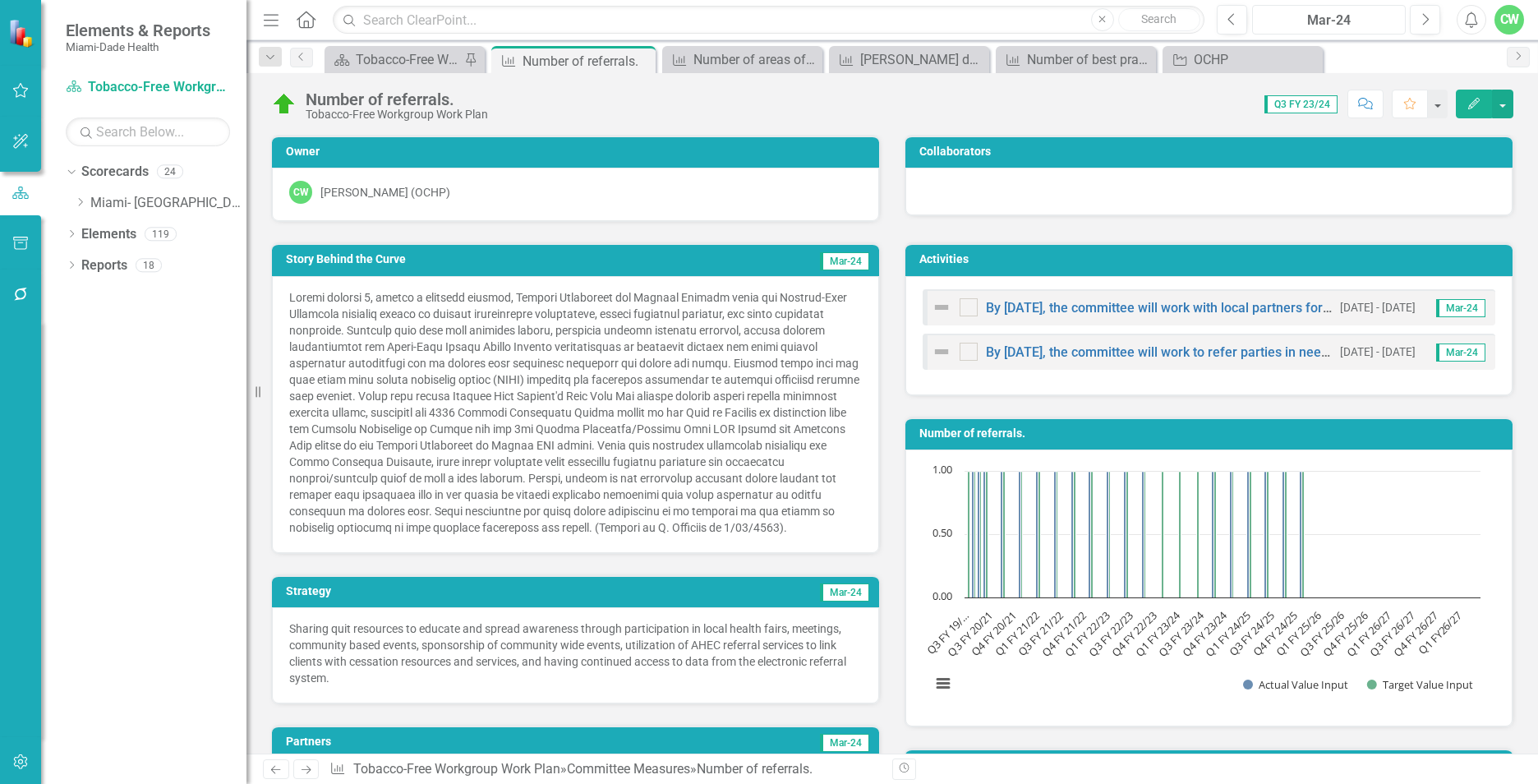
click at [1345, 22] on div "Mar-24" at bounding box center [1329, 20] width 142 height 20
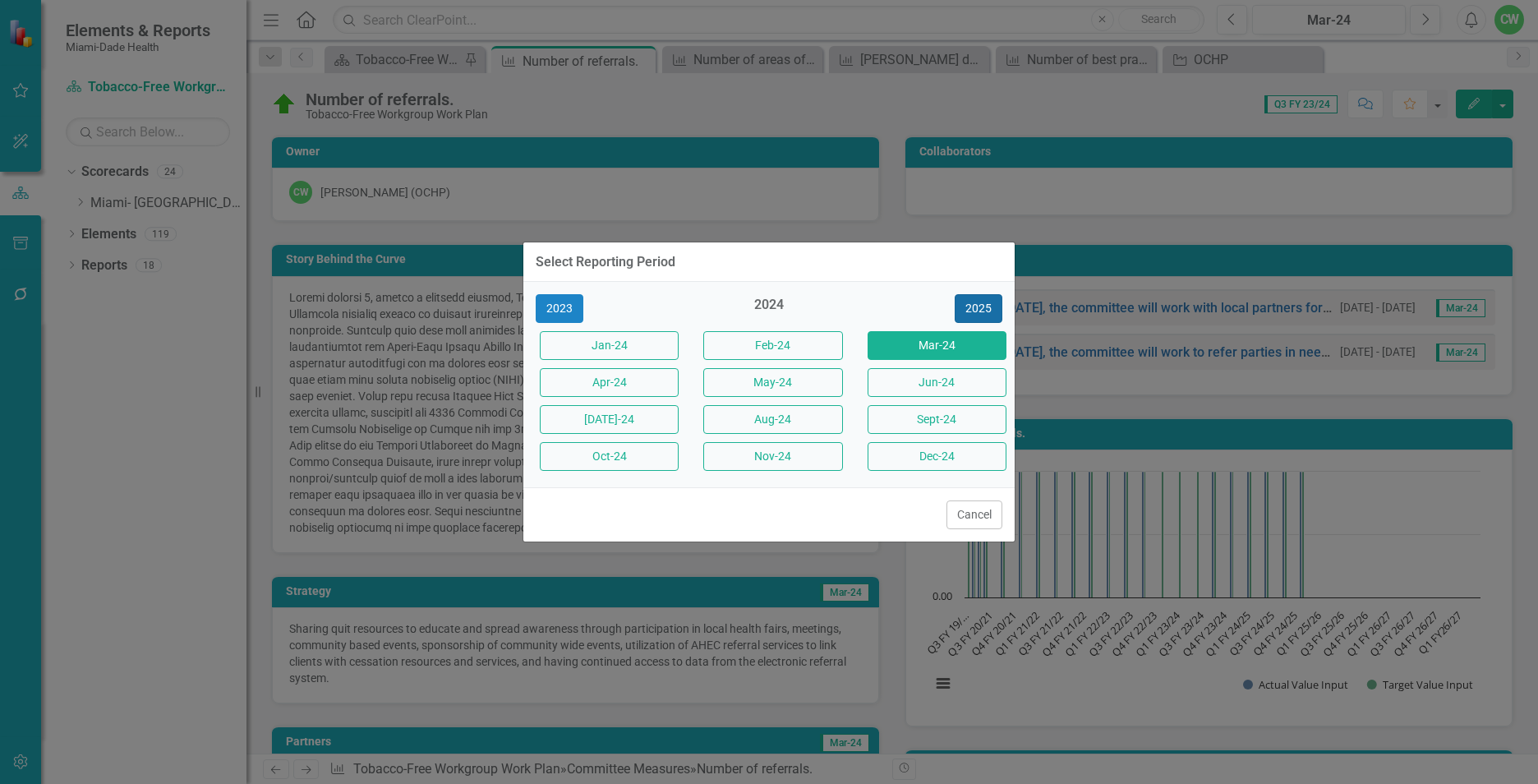
click at [971, 305] on button "2025" at bounding box center [978, 308] width 48 height 29
click at [925, 346] on button "Mar-25" at bounding box center [937, 345] width 139 height 29
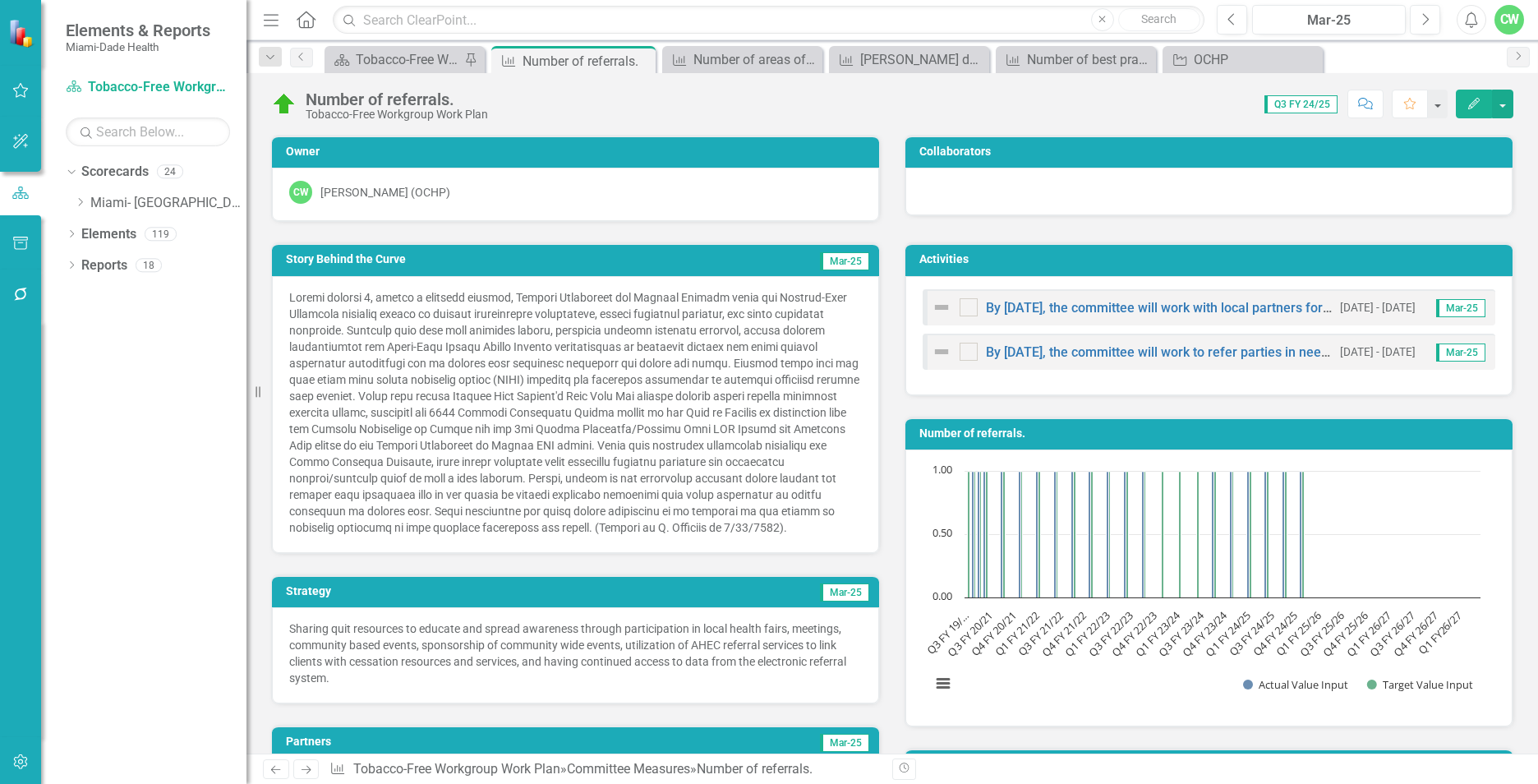
click at [1473, 101] on icon "Edit" at bounding box center [1474, 103] width 15 height 11
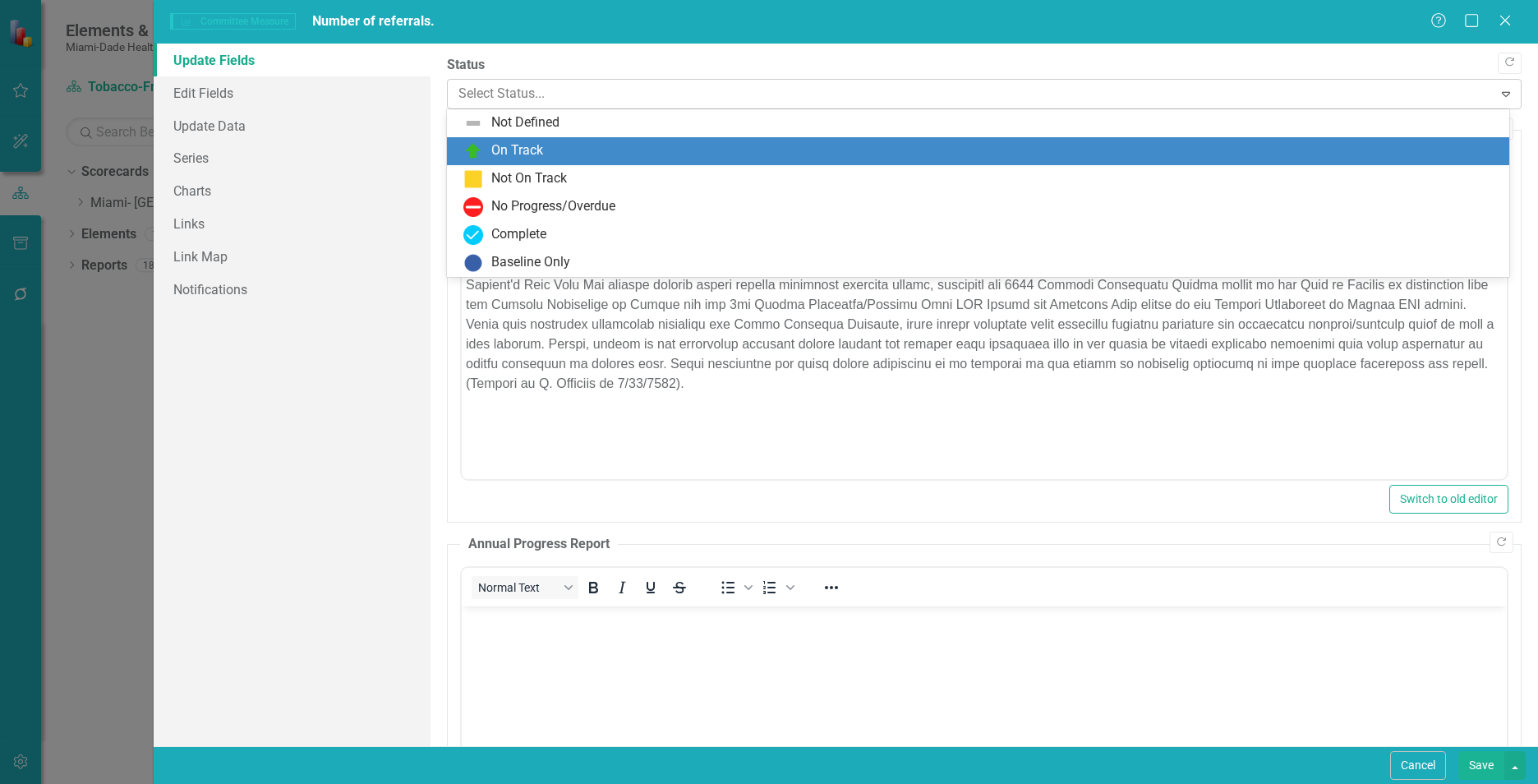
click at [505, 98] on div at bounding box center [970, 95] width 1024 height 23
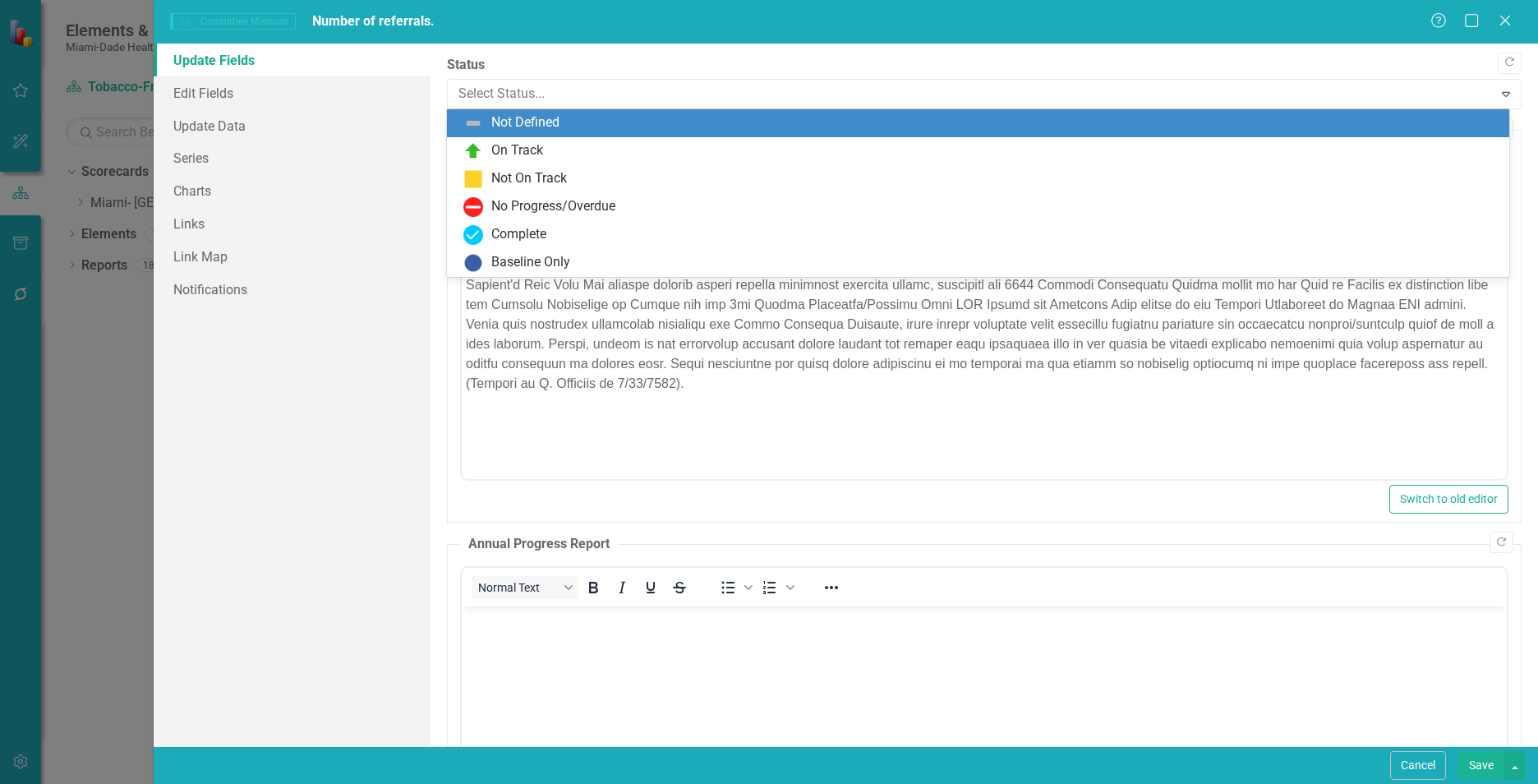
click at [546, 66] on label "Status" at bounding box center [984, 65] width 1075 height 19
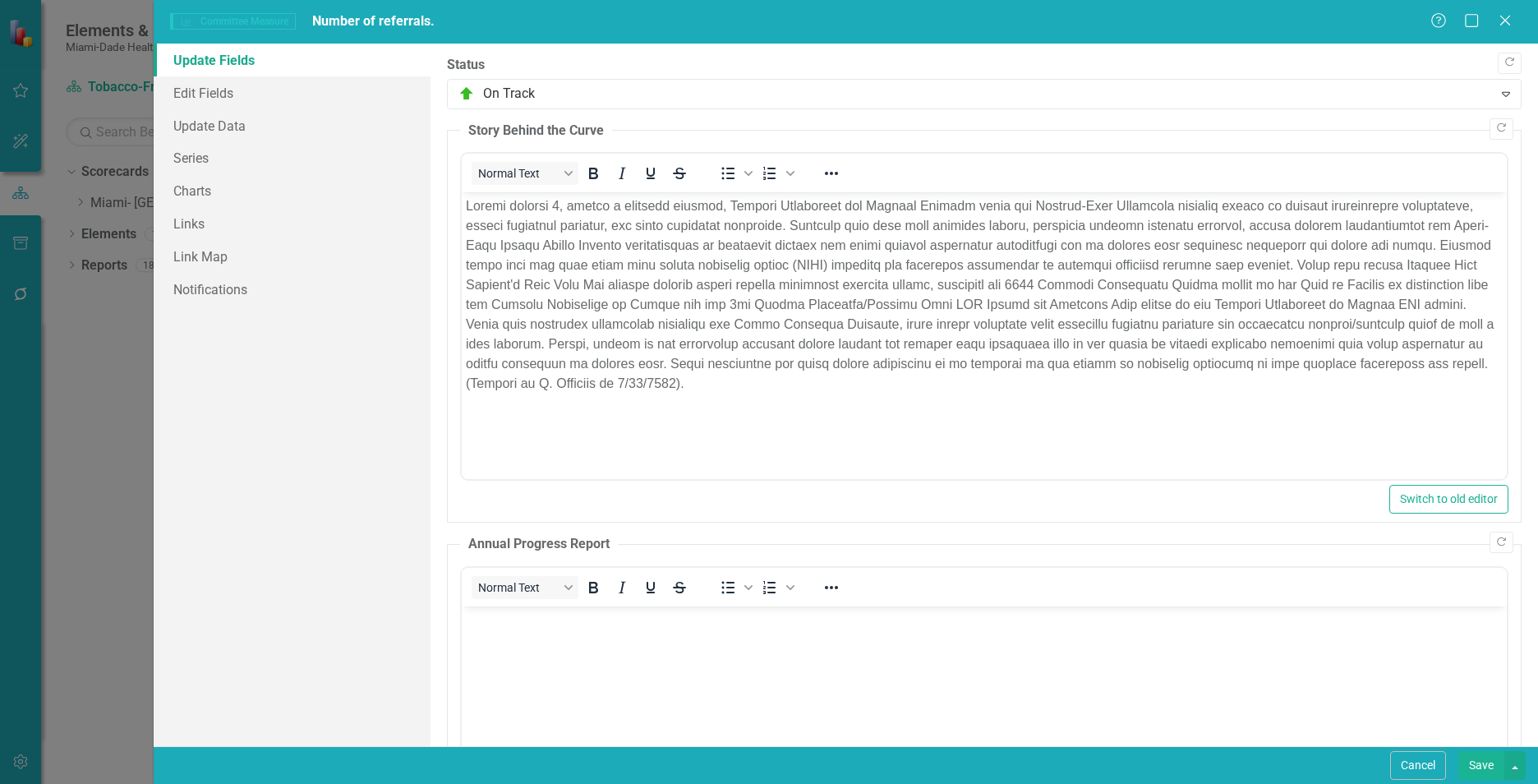
click at [9, 551] on div "Committee Measure Committee Measure Number of referrals. Help Maximize Close Up…" at bounding box center [769, 392] width 1538 height 784
click at [70, 545] on div "Committee Measure Committee Measure Number of referrals. Help Maximize Close Up…" at bounding box center [769, 392] width 1538 height 784
click at [95, 547] on div "Committee Measure Committee Measure Number of referrals. Help Maximize Close Up…" at bounding box center [769, 392] width 1538 height 784
click at [1422, 770] on button "Cancel" at bounding box center [1418, 765] width 56 height 29
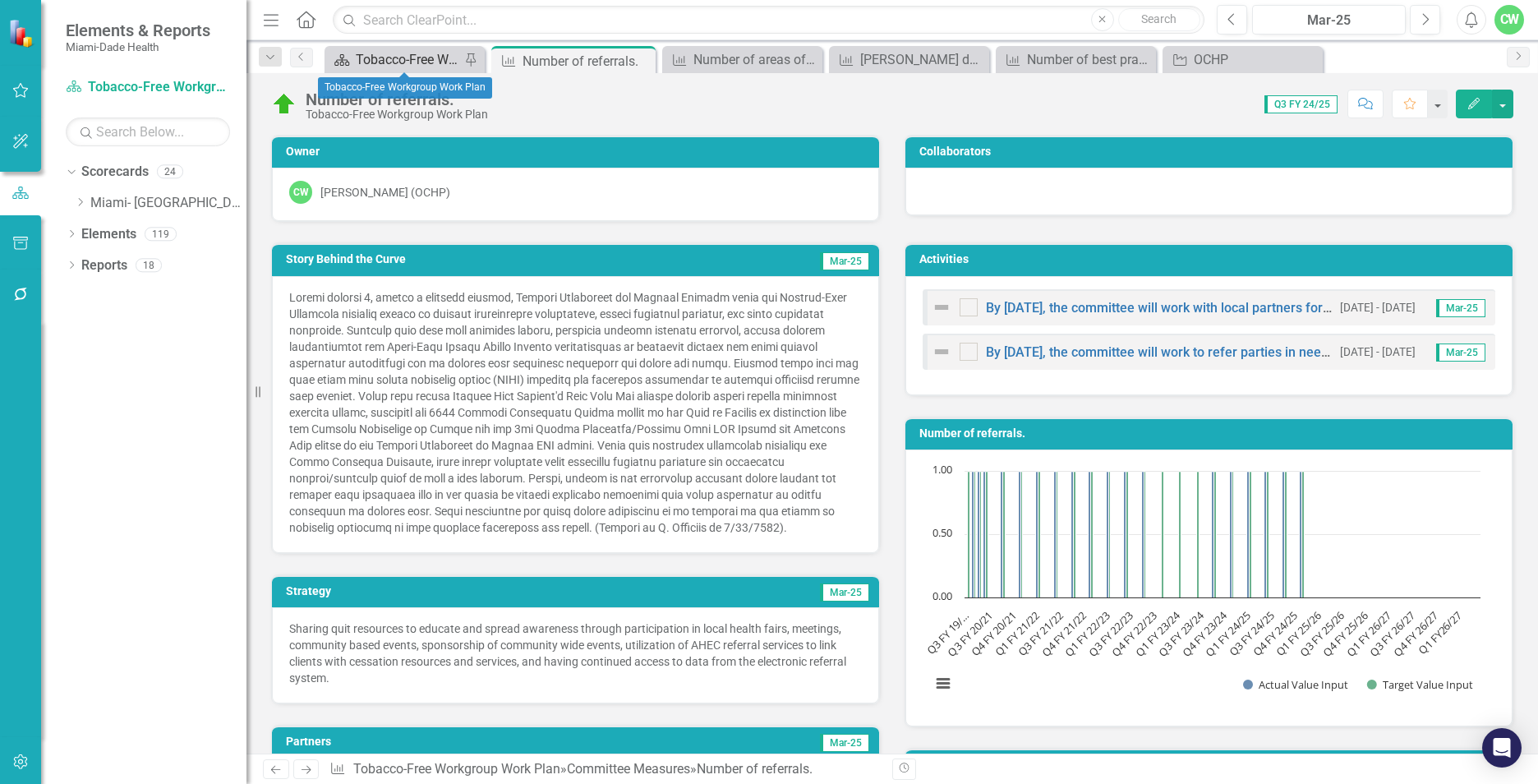
click at [352, 63] on link "Scorecard Tobacco-Free Workgroup Work Plan" at bounding box center [395, 60] width 132 height 21
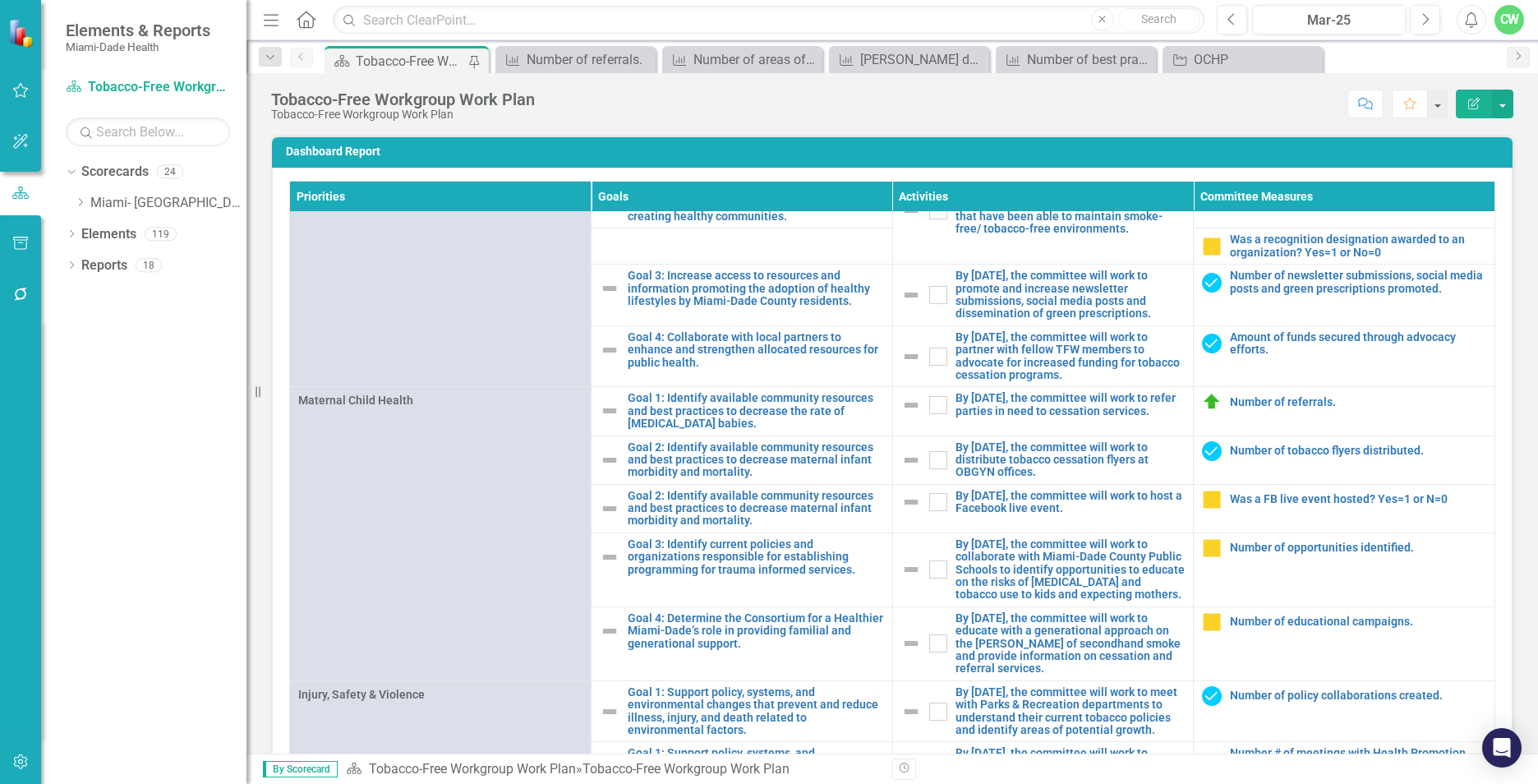
scroll to position [1269, 0]
